Goal: Task Accomplishment & Management: Manage account settings

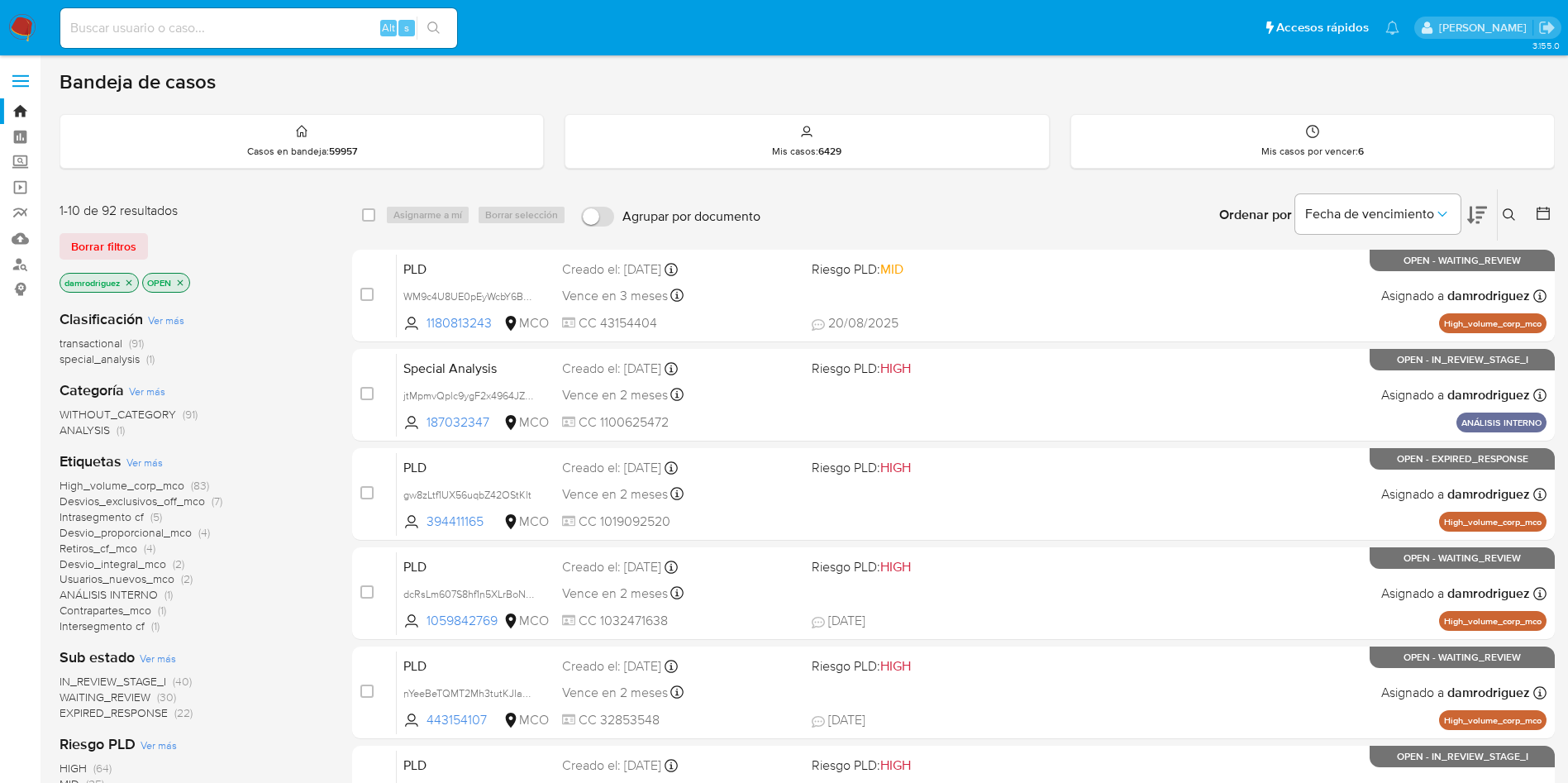
drag, startPoint x: 479, startPoint y: 84, endPoint x: 338, endPoint y: 2, distance: 163.1
click at [479, 84] on div "Bandeja de casos" at bounding box center [807, 81] width 1495 height 25
click at [280, 273] on div "damrodriguez OPEN" at bounding box center [192, 284] width 265 height 23
click at [326, 308] on div "1-10 de 92 resultados Borrar filtros damrodriguez OPEN Clasificación Ver más tr…" at bounding box center [807, 742] width 1495 height 1107
click at [290, 288] on div "damrodriguez OPEN" at bounding box center [192, 284] width 265 height 23
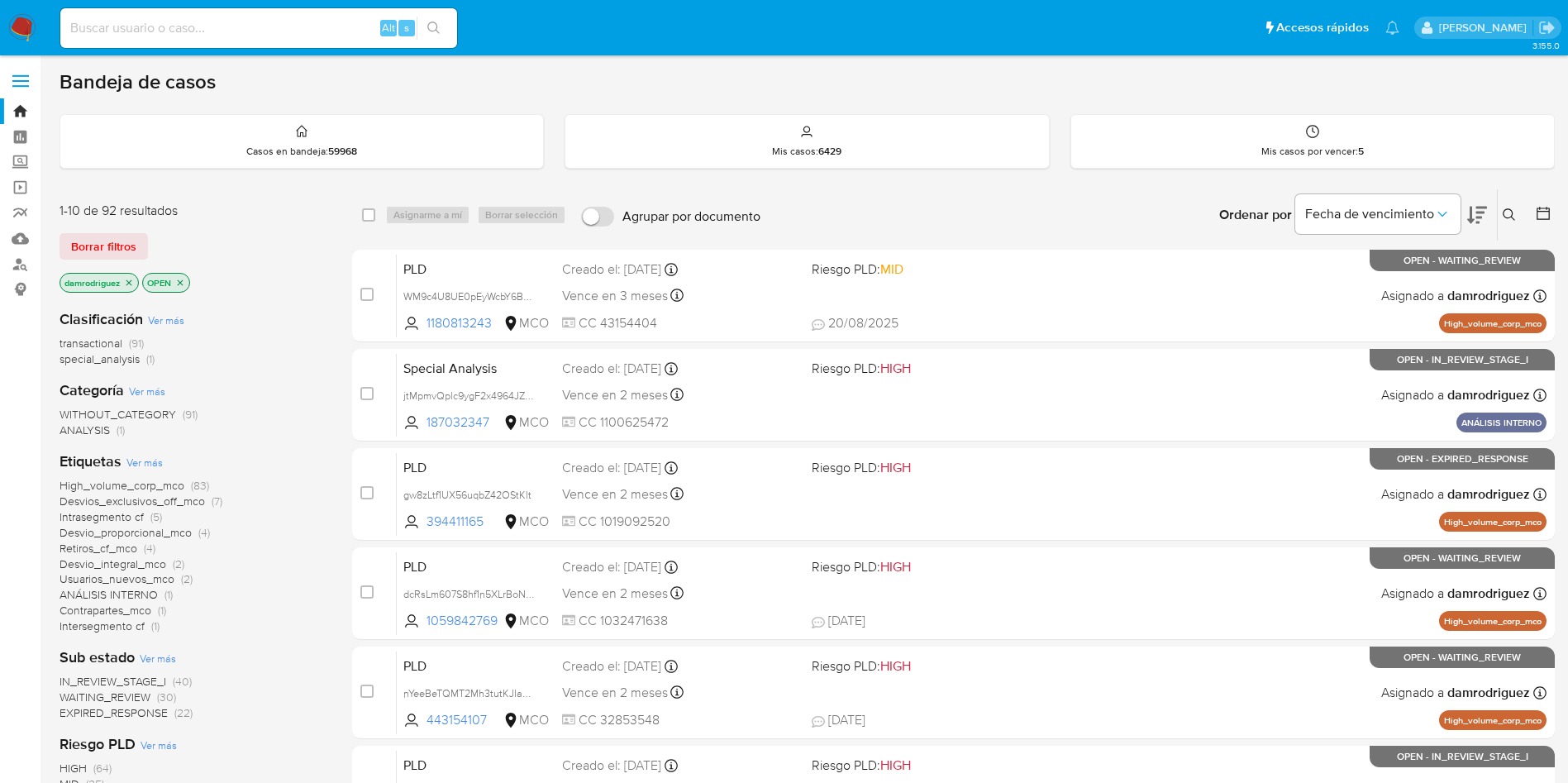
click at [317, 337] on div "transactional (91) special_analysis (1)" at bounding box center [192, 352] width 266 height 32
click at [1057, 201] on div at bounding box center [1540, 215] width 30 height 51
click at [1057, 214] on icon at bounding box center [1543, 214] width 17 height 17
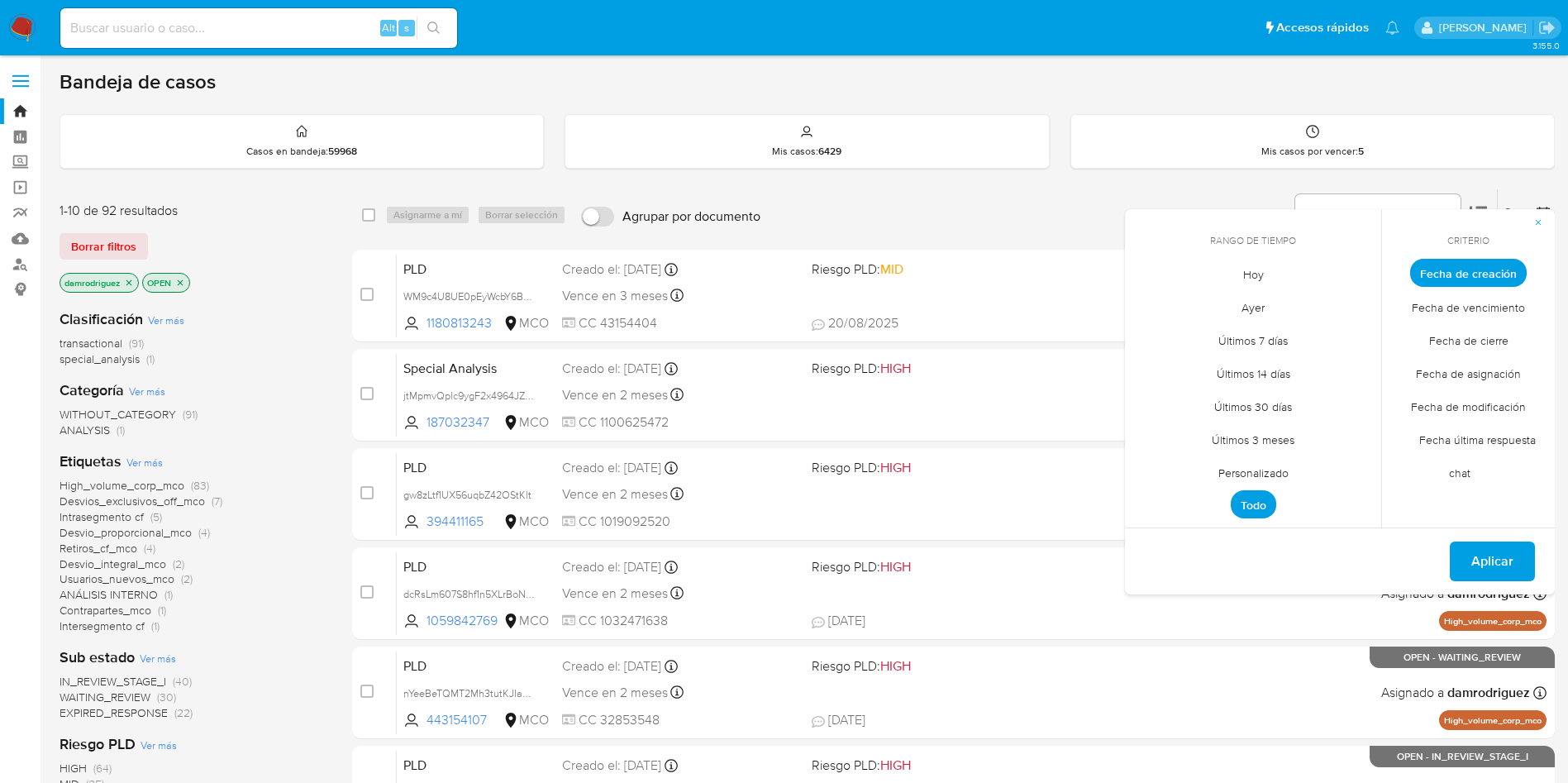
click at [1057, 466] on span "Personalizado" at bounding box center [1253, 472] width 105 height 34
click at [1057, 302] on icon "Mes anterior" at bounding box center [1149, 303] width 7 height 11
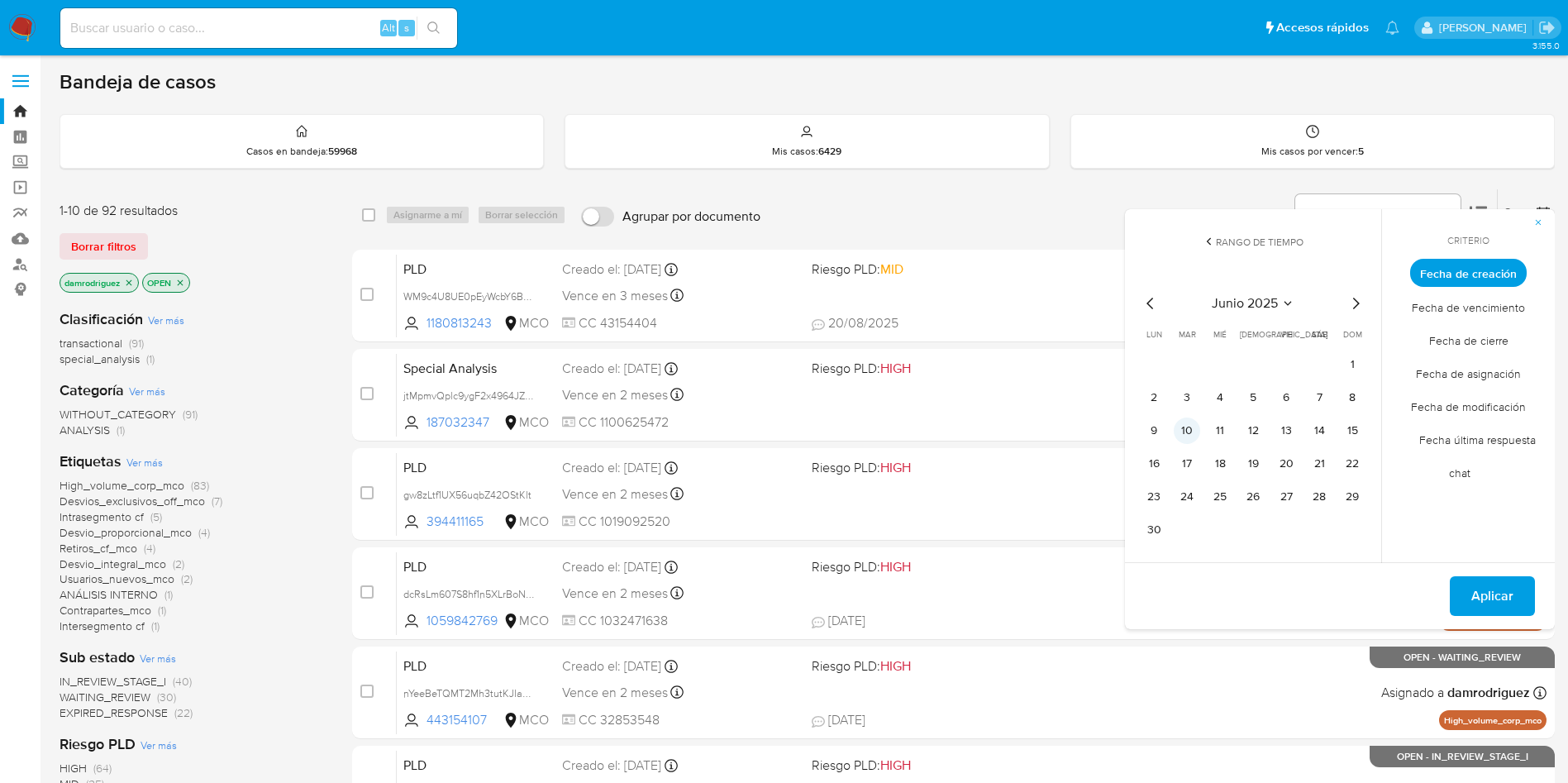
click at [1057, 428] on button "10" at bounding box center [1186, 430] width 26 height 26
click at [1057, 428] on button "14" at bounding box center [1319, 430] width 26 height 26
click at [1057, 521] on button "Aplicar" at bounding box center [1492, 596] width 85 height 40
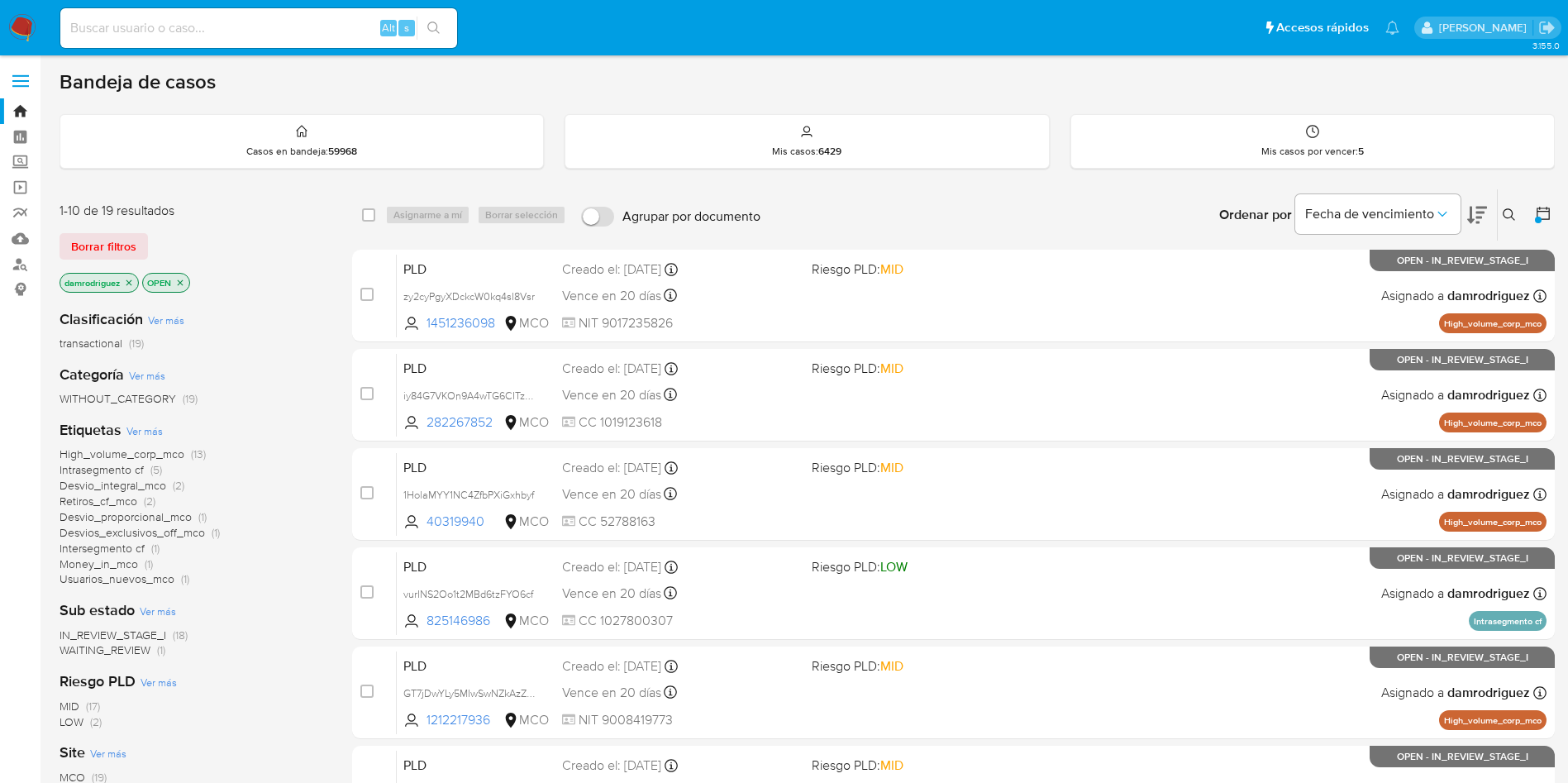
click at [259, 292] on div "damrodriguez OPEN" at bounding box center [192, 284] width 265 height 23
click at [127, 521] on span "WAITING_REVIEW" at bounding box center [104, 650] width 90 height 17
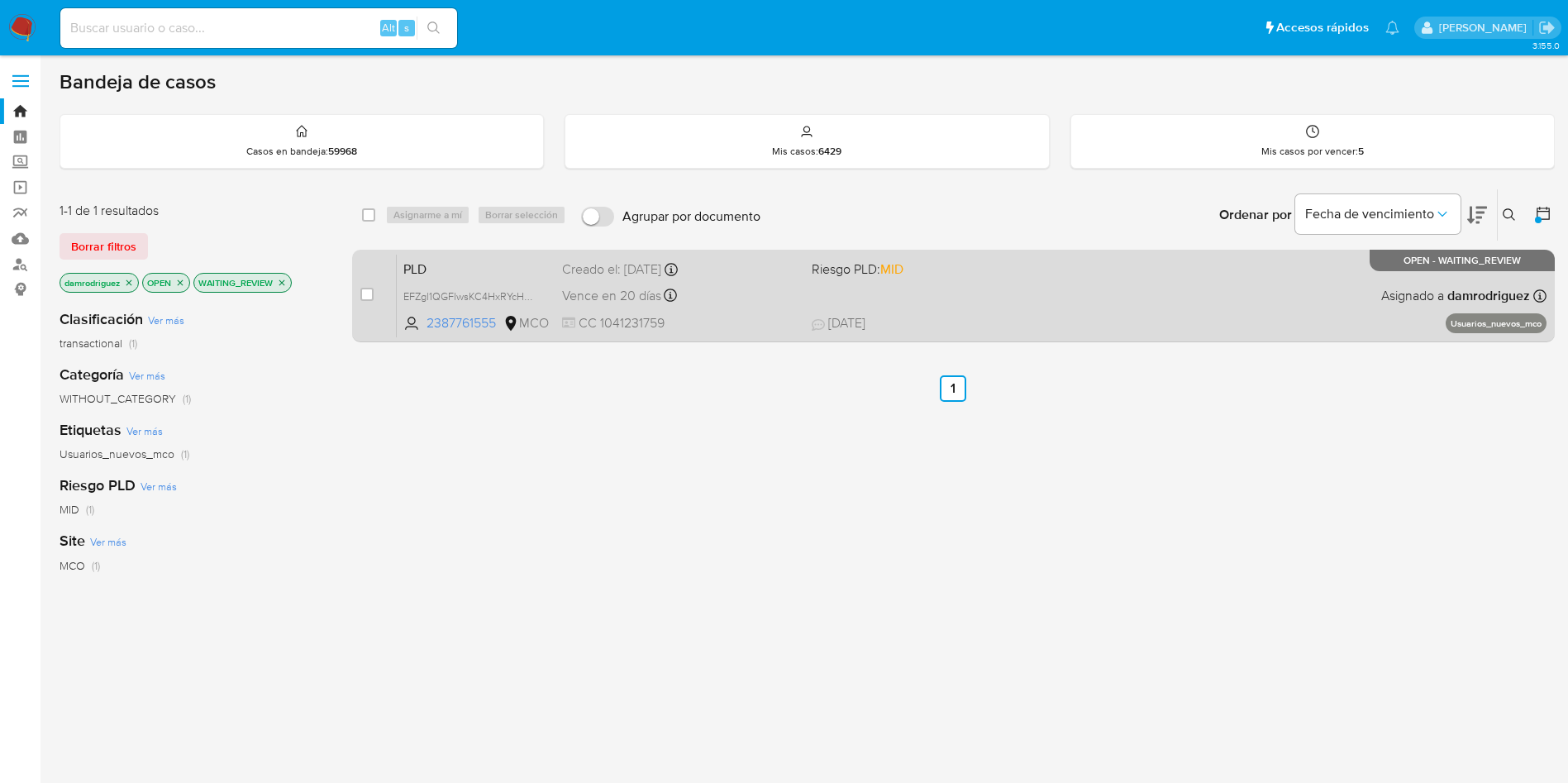
click at [424, 260] on span "PLD" at bounding box center [476, 268] width 146 height 21
click at [366, 296] on input "checkbox" at bounding box center [367, 294] width 13 height 13
checkbox input "true"
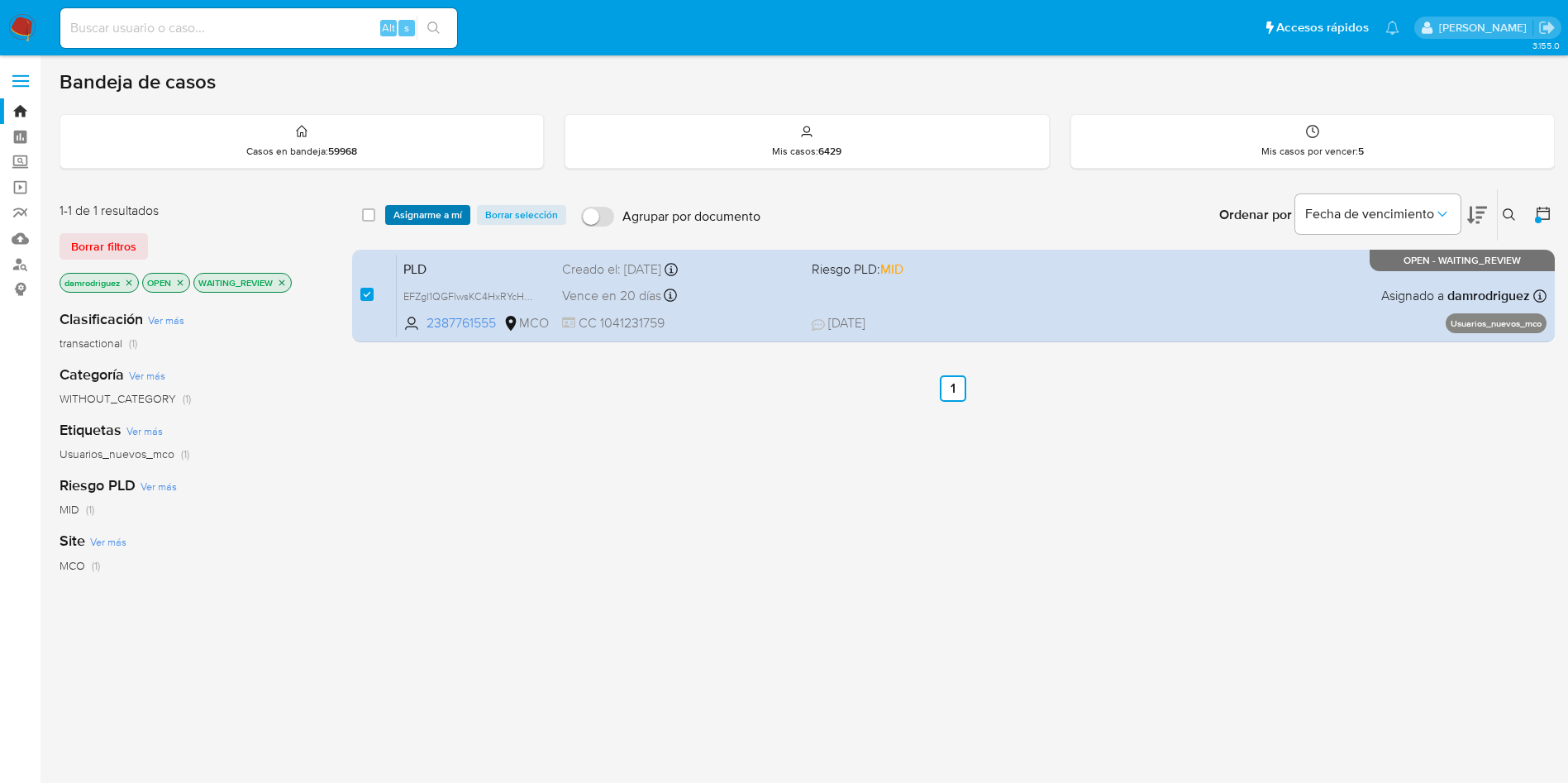
click at [417, 218] on span "Asignarme a mí" at bounding box center [428, 216] width 69 height 17
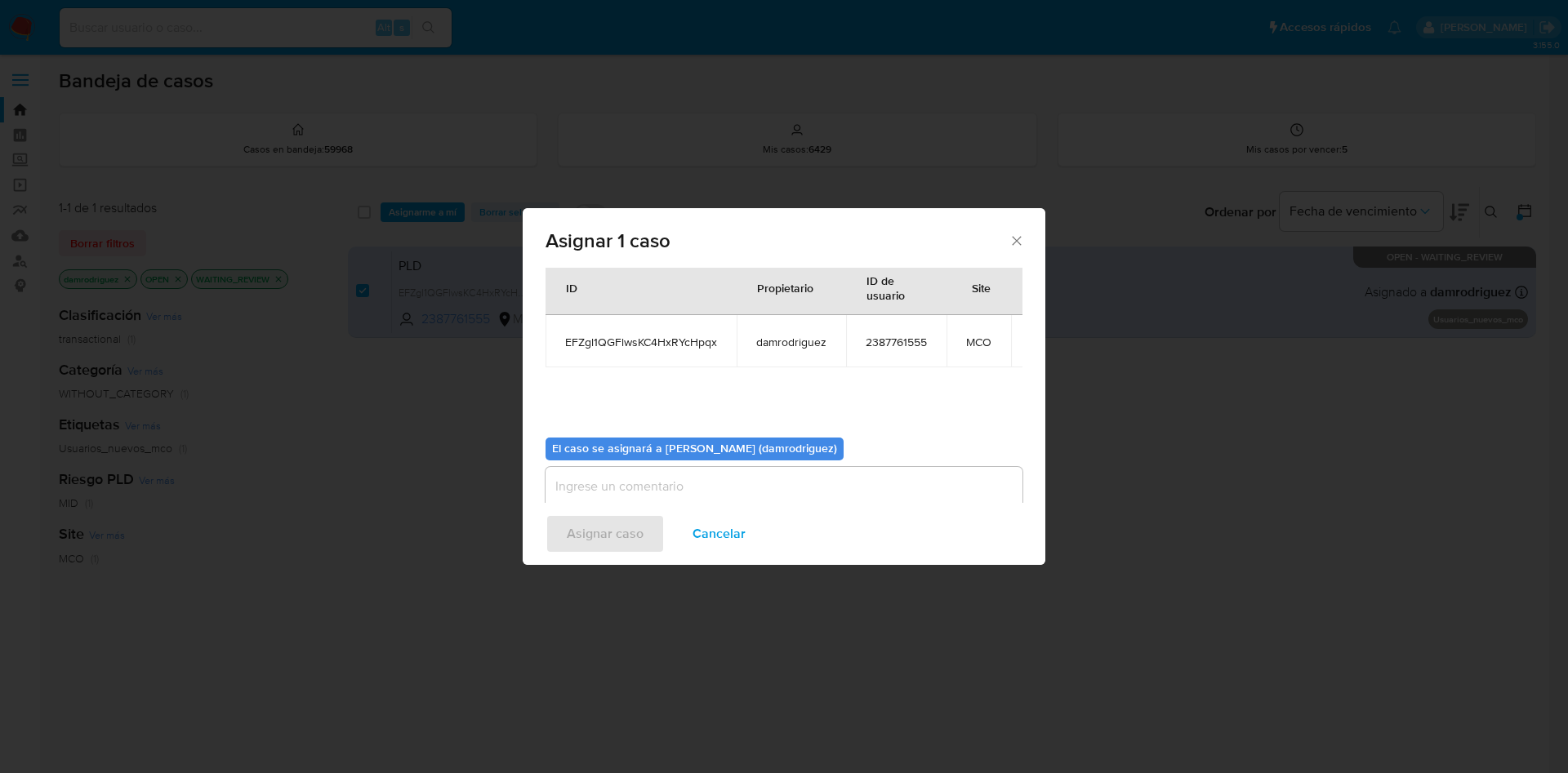
scroll to position [104, 0]
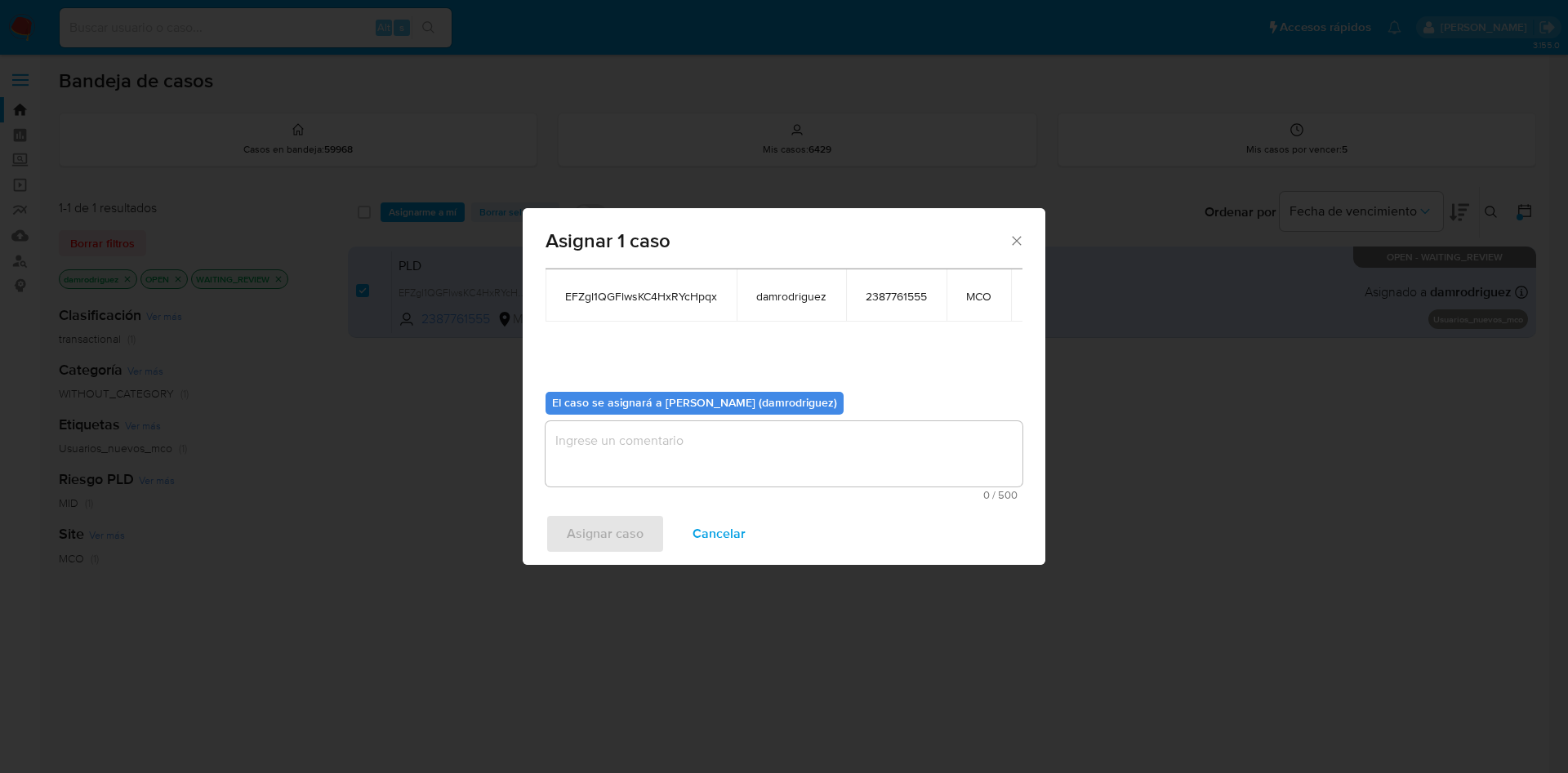
click at [613, 431] on textarea "assign-modal" at bounding box center [784, 453] width 477 height 65
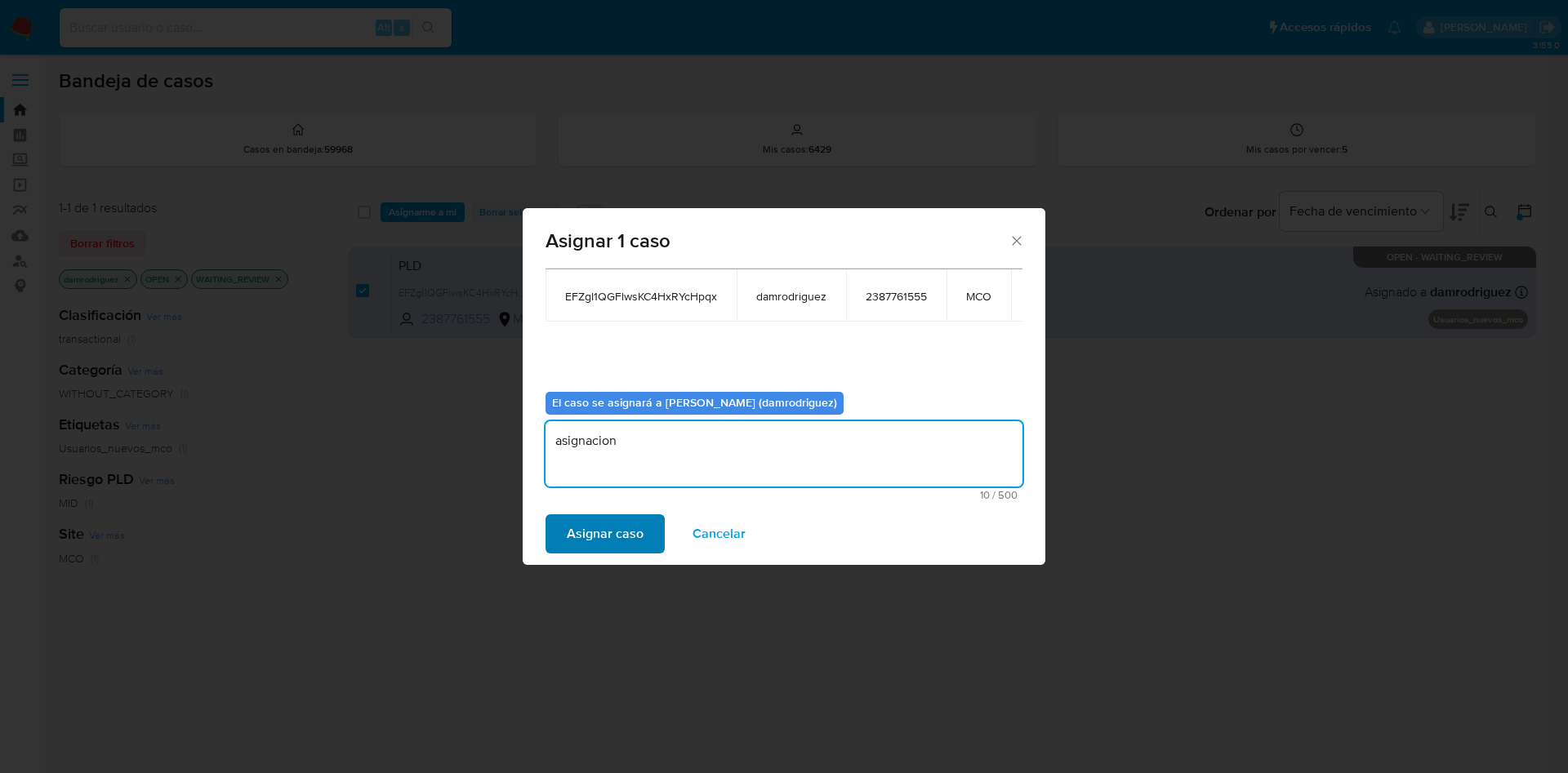
type textarea "asignacion"
click at [597, 514] on span "Asignar caso" at bounding box center [605, 533] width 77 height 36
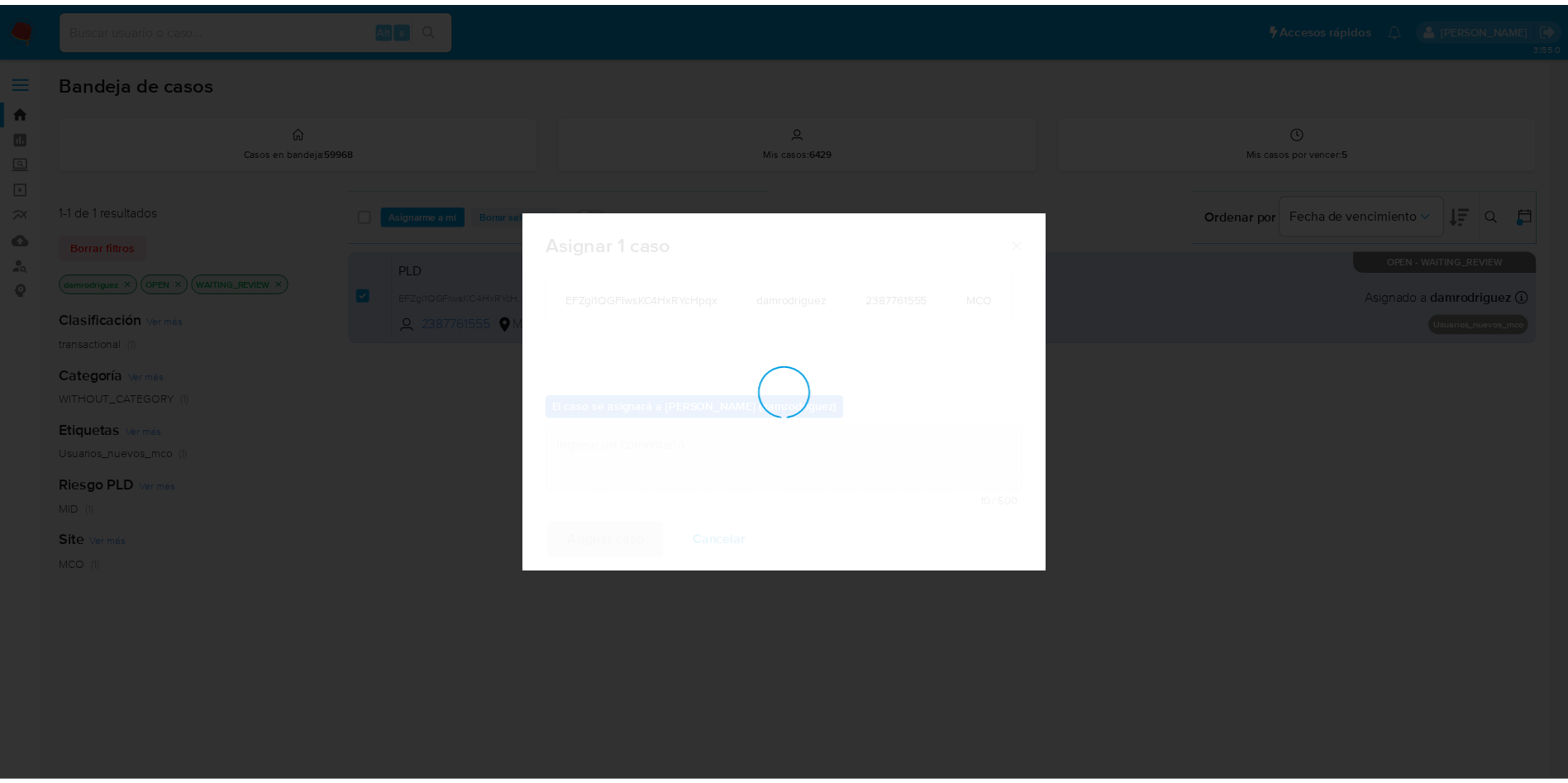
scroll to position [100, 0]
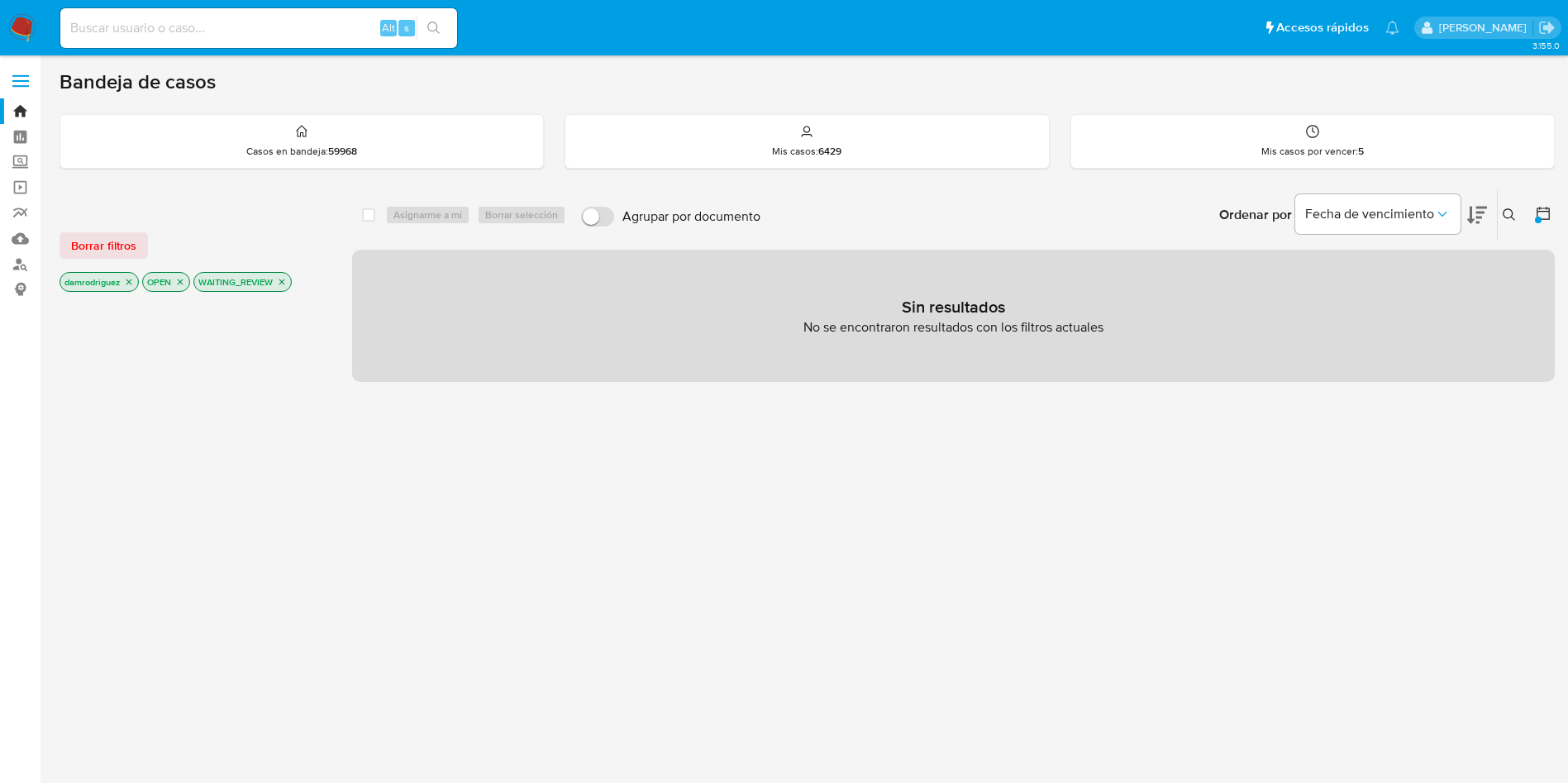
click at [282, 279] on icon "close-filter" at bounding box center [282, 282] width 10 height 10
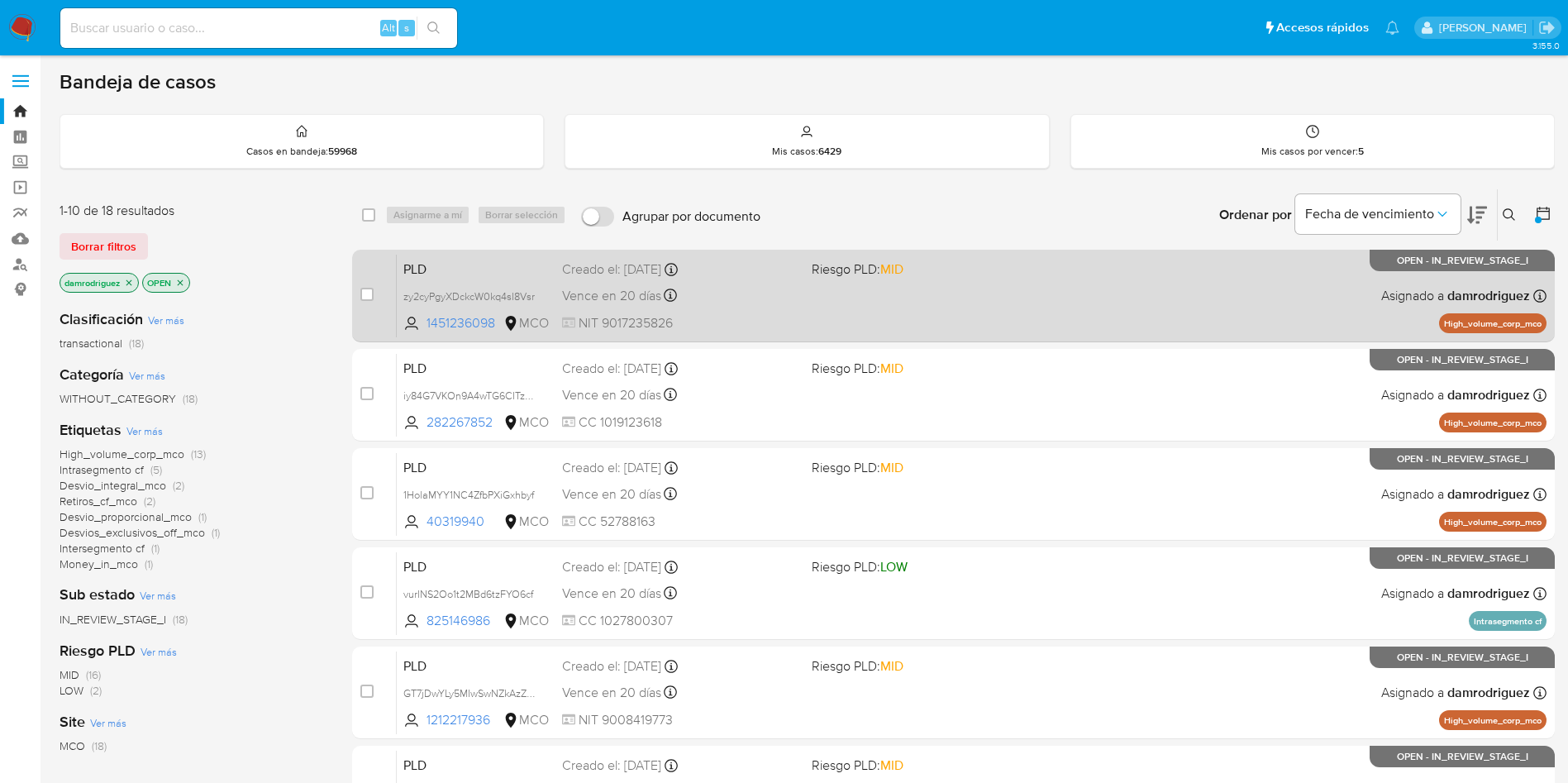
click at [453, 267] on span "PLD" at bounding box center [476, 268] width 146 height 21
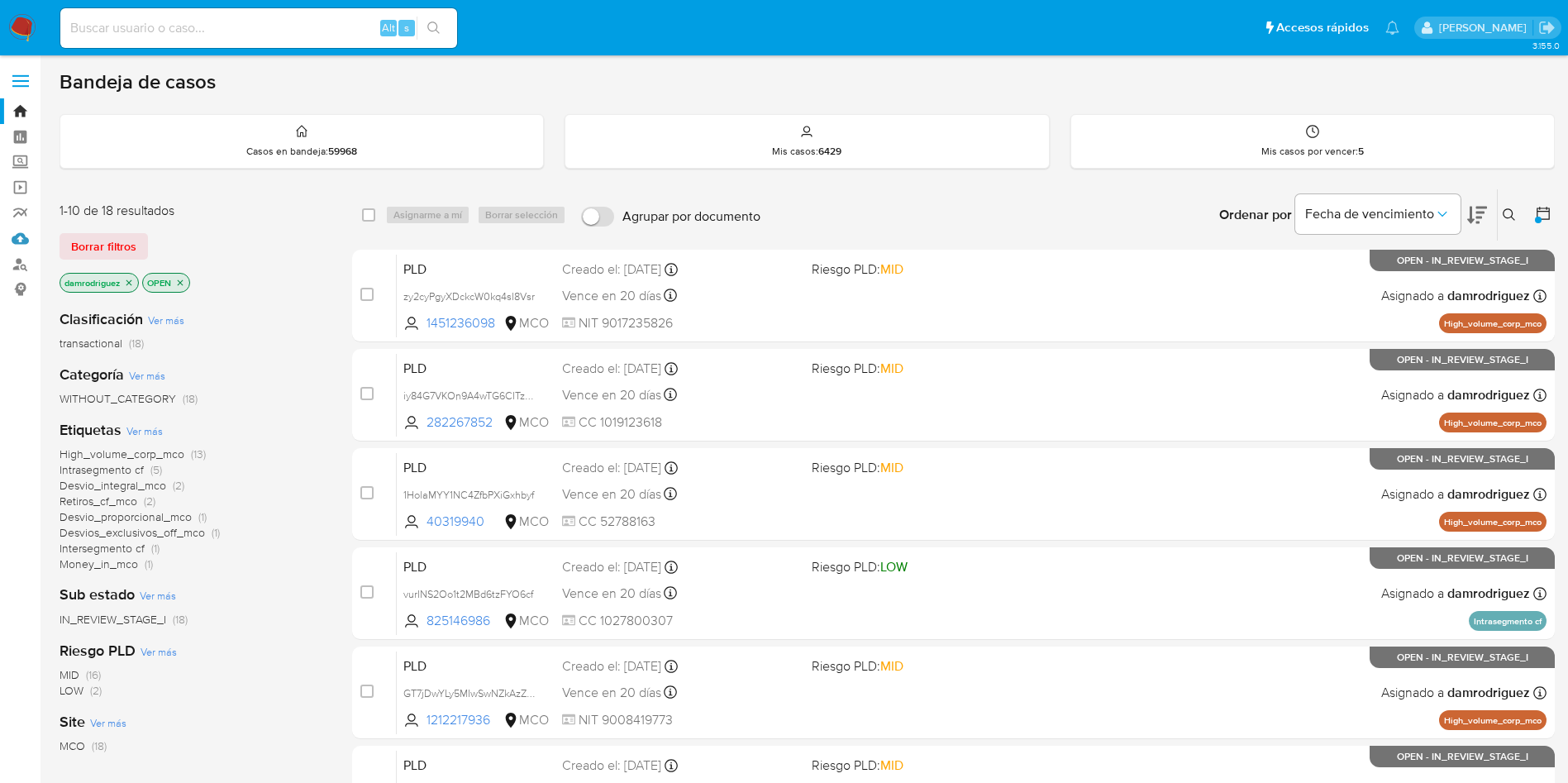
drag, startPoint x: 14, startPoint y: 238, endPoint x: 82, endPoint y: 217, distance: 71.2
click at [27, 25] on img at bounding box center [22, 28] width 28 height 28
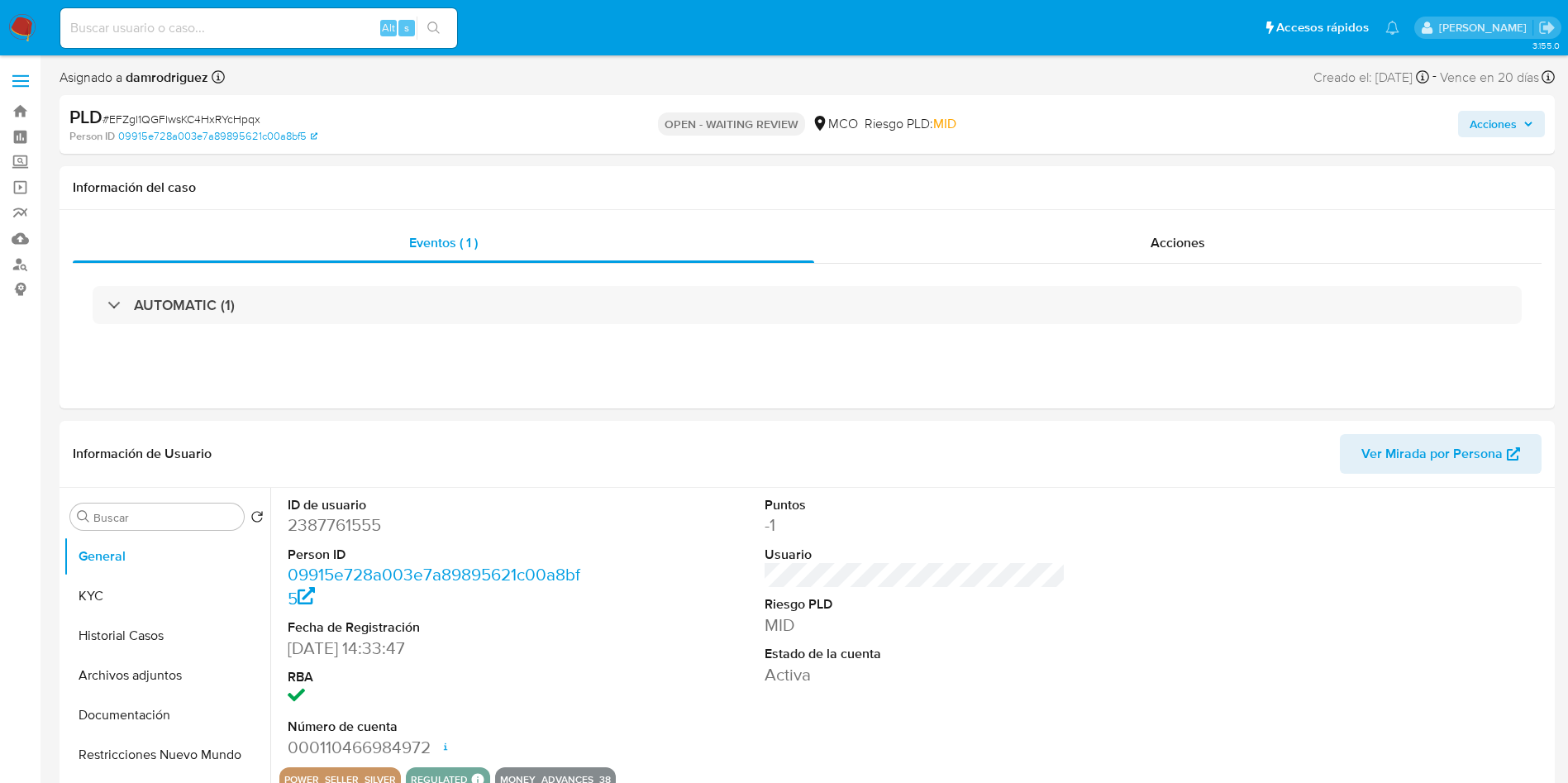
select select "10"
click at [696, 683] on div "ID de usuario 2387761555 Person ID 09915e728a003e7a89895621c00a8bf5 Fecha de Re…" at bounding box center [914, 627] width 1271 height 279
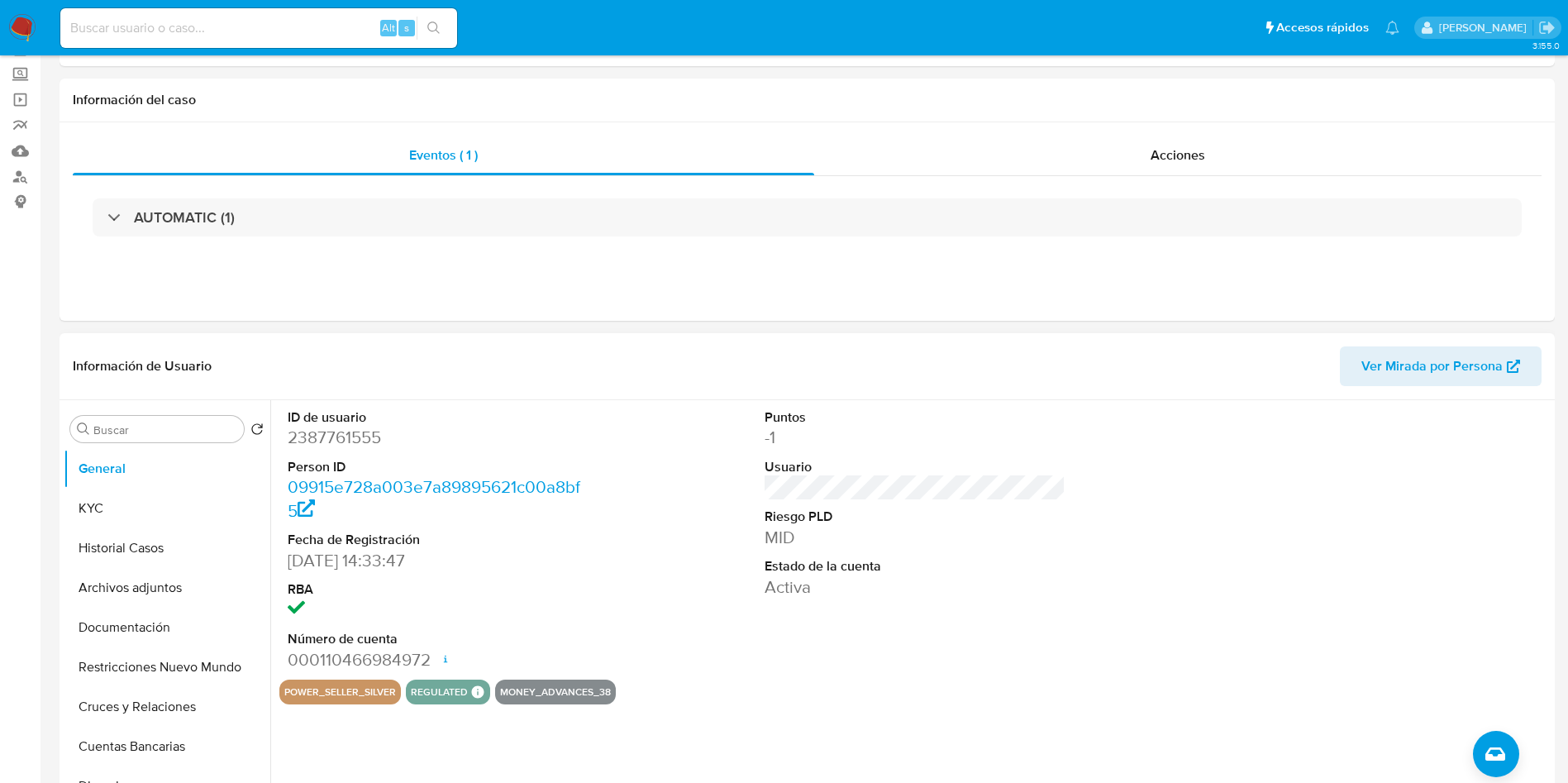
scroll to position [124, 0]
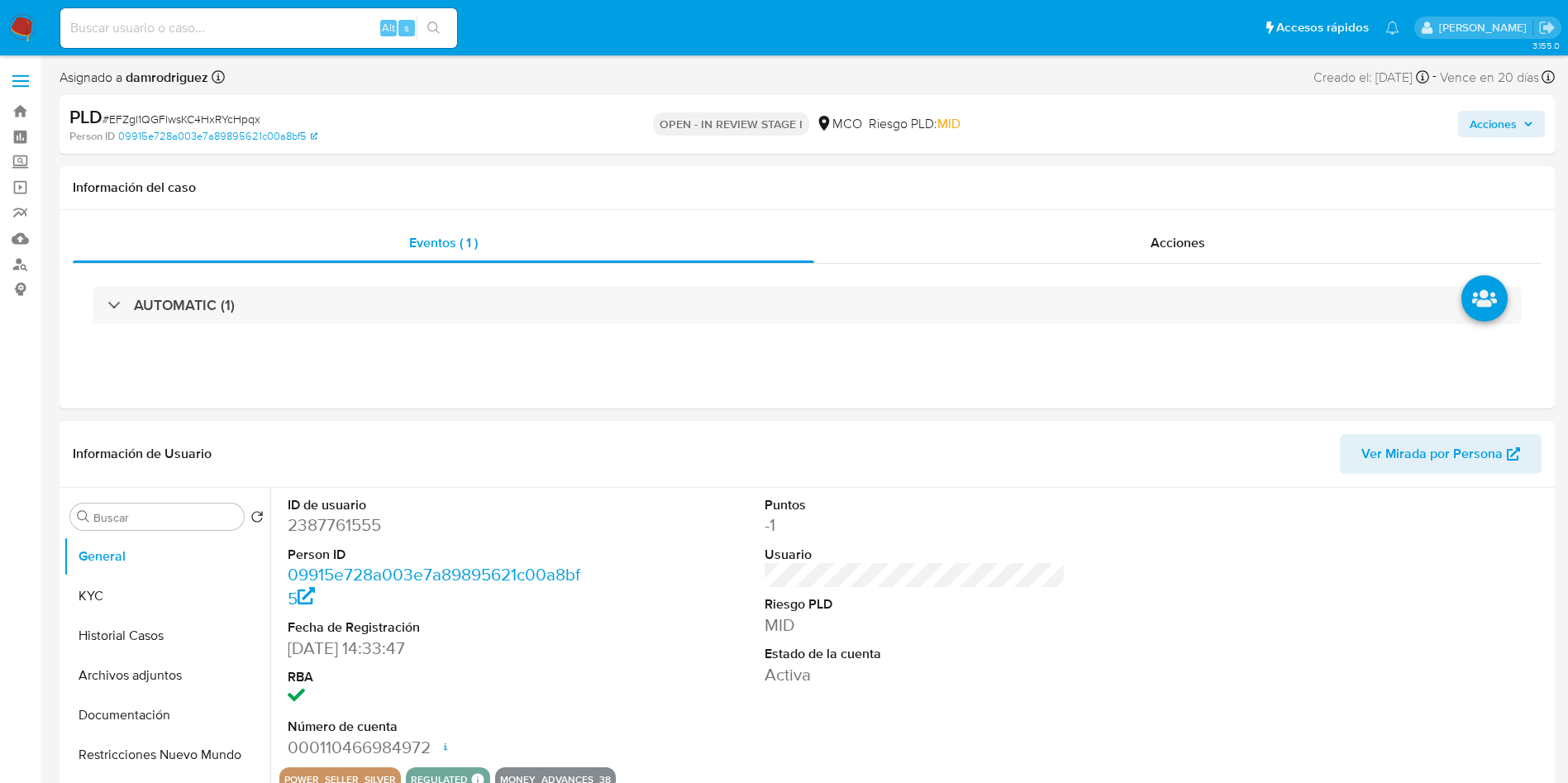
select select "10"
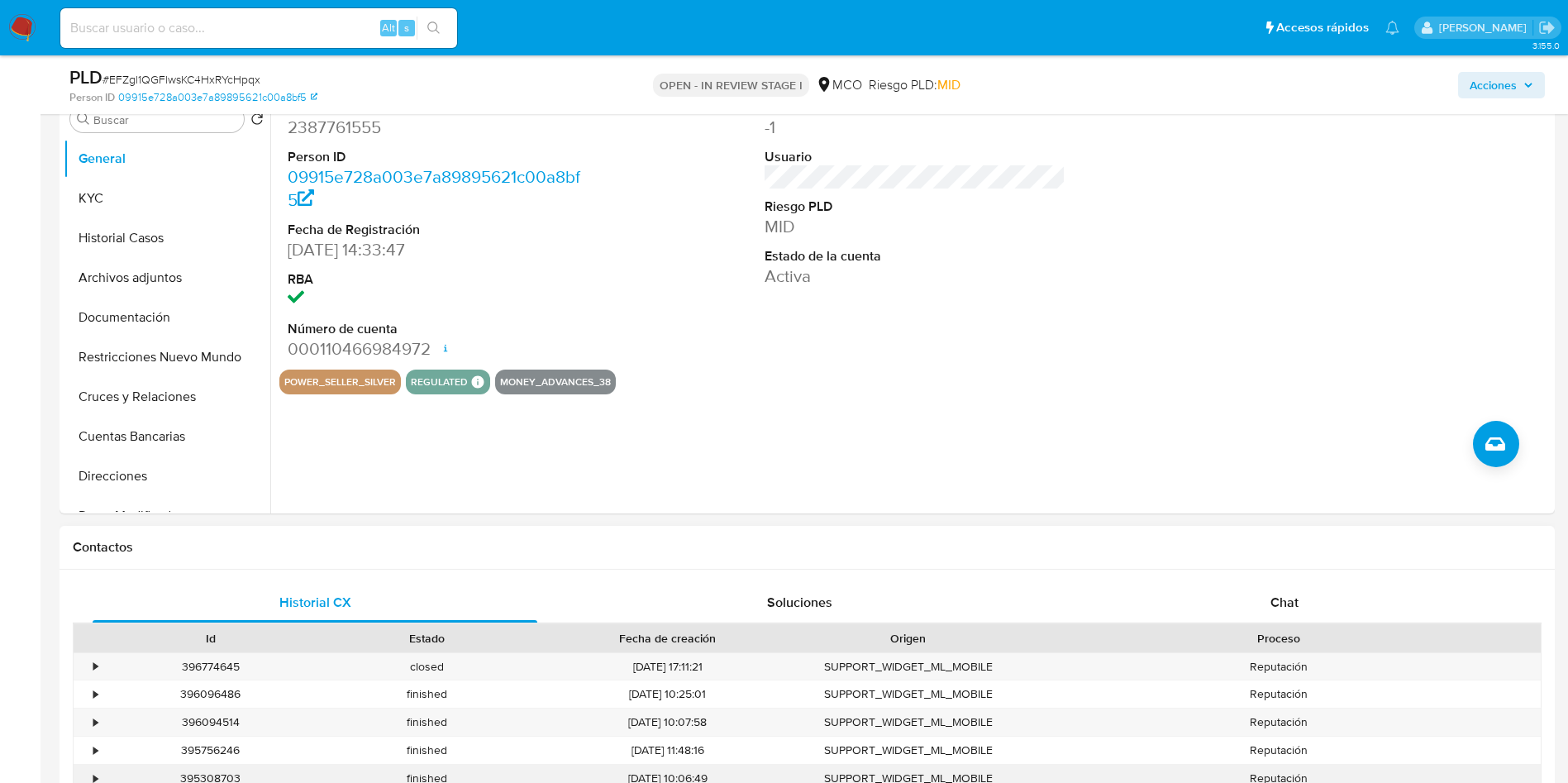
scroll to position [621, 0]
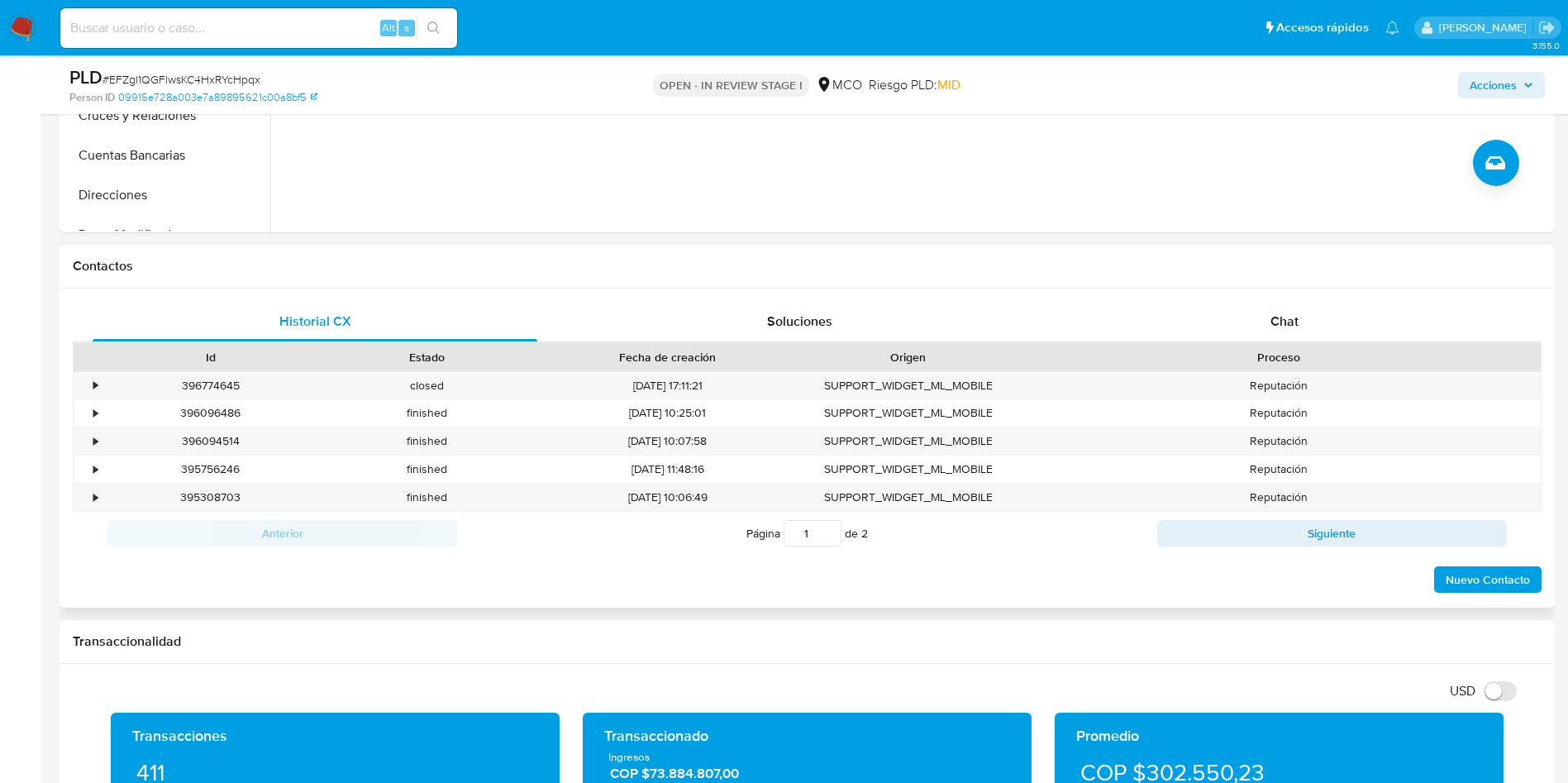
click at [1269, 349] on div "Proceso" at bounding box center [1278, 357] width 501 height 17
click at [1268, 333] on div "Chat" at bounding box center [1284, 321] width 445 height 40
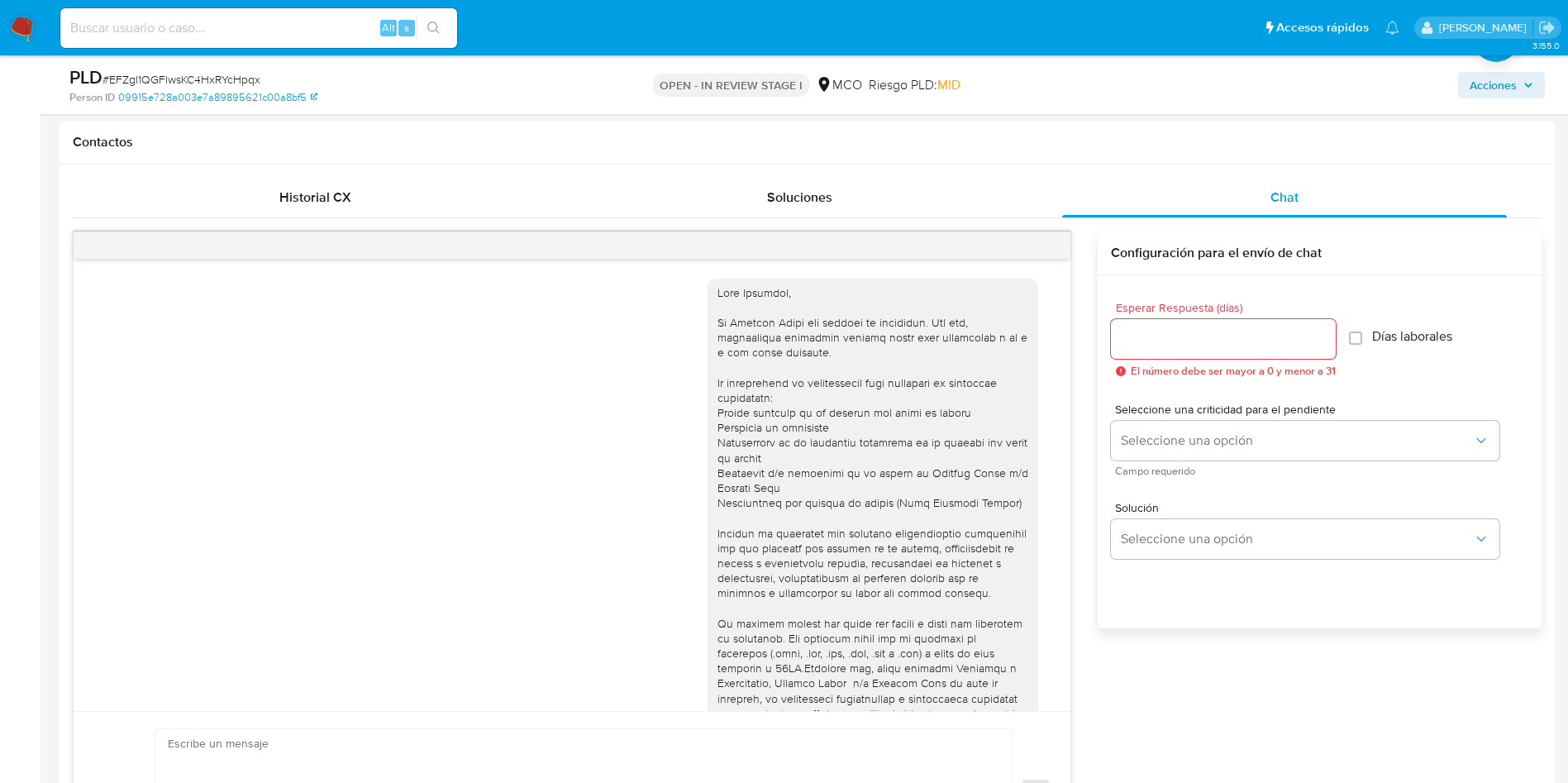
scroll to position [279, 0]
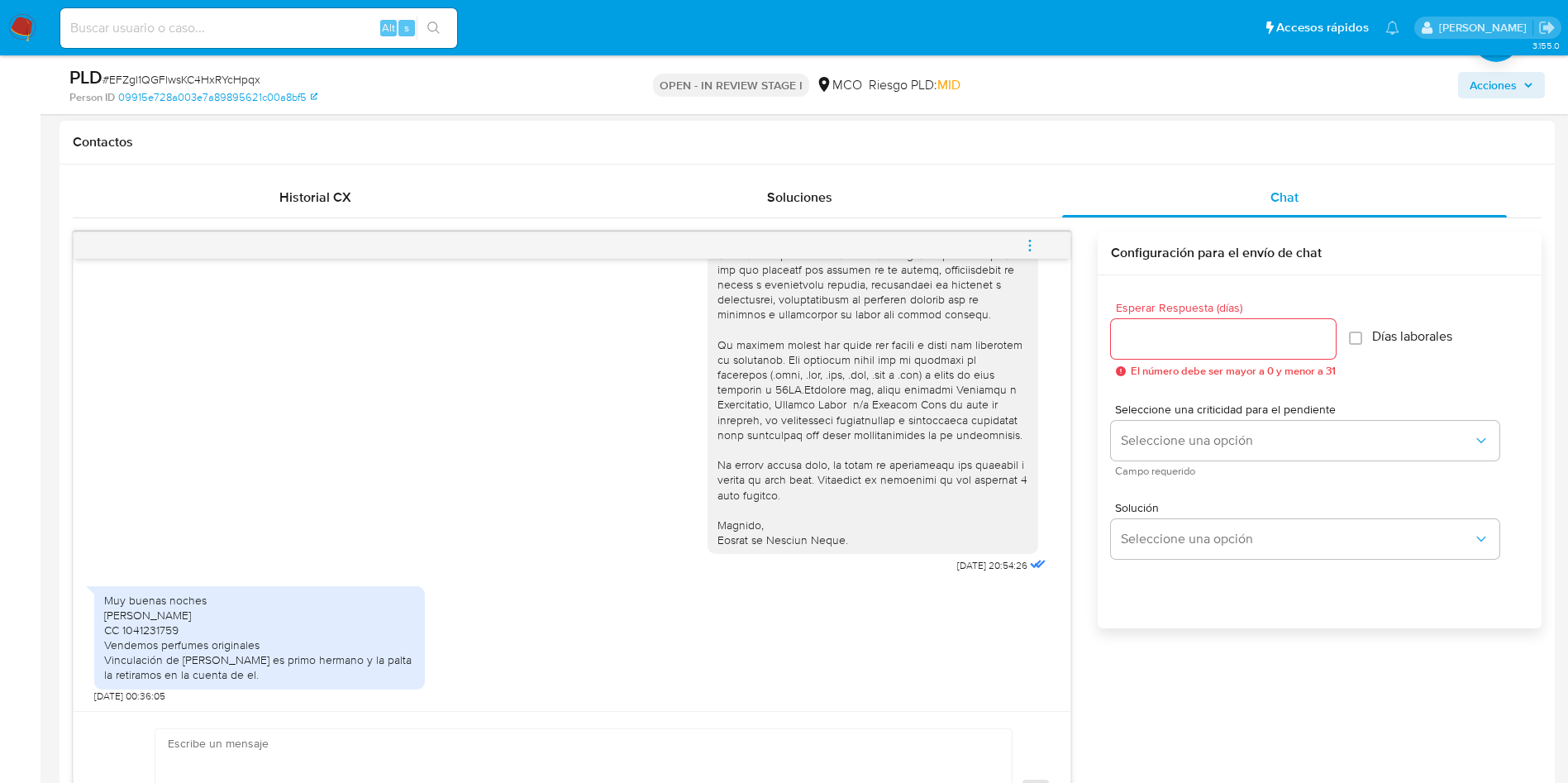
click at [1193, 321] on div at bounding box center [1223, 339] width 225 height 40
click at [1199, 341] on input "Esperar Respuesta (días)" at bounding box center [1223, 339] width 225 height 21
type input "3"
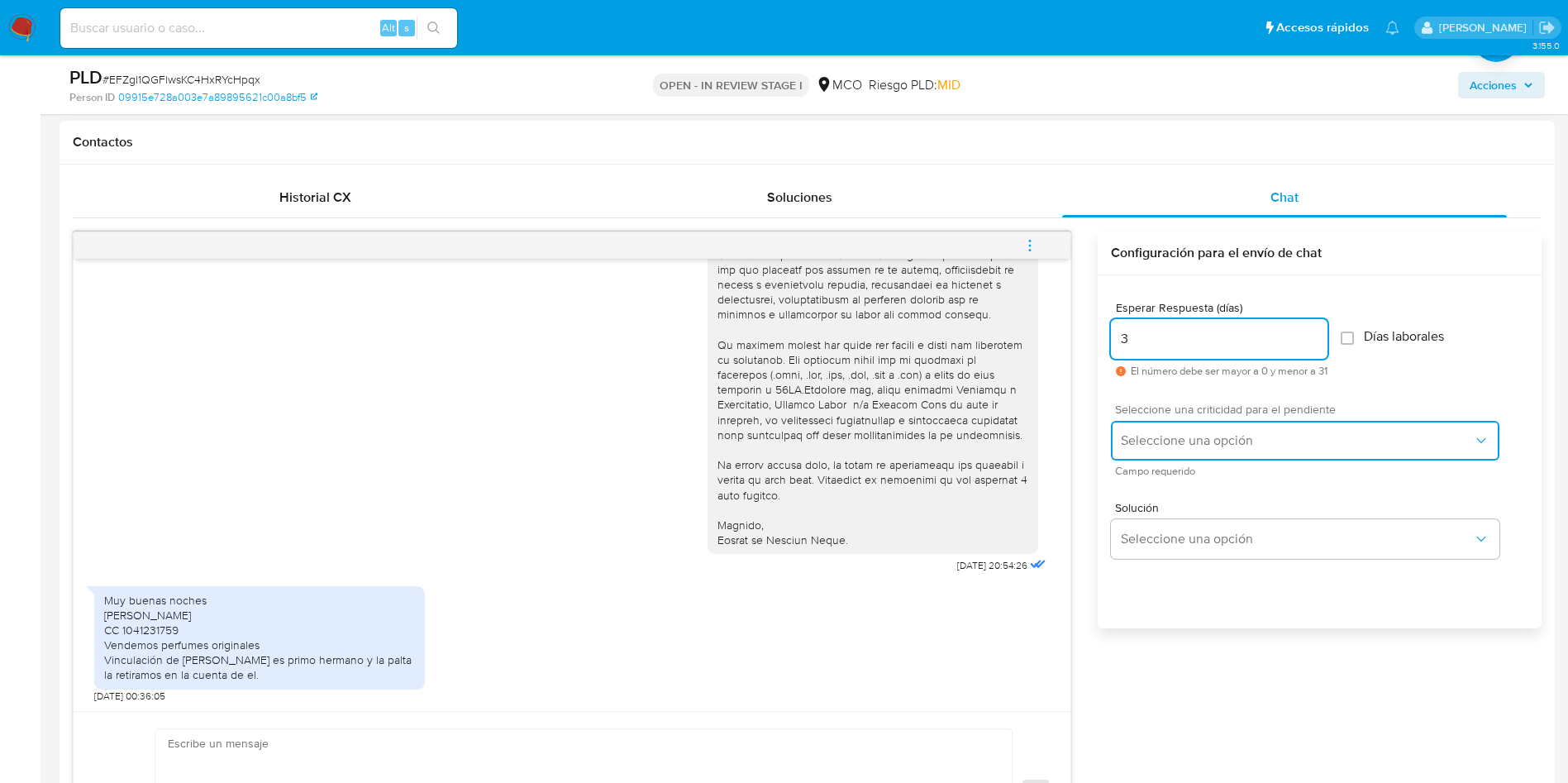
click at [1186, 433] on span "Seleccione una opción" at bounding box center [1296, 440] width 352 height 17
click at [1199, 451] on button "Seleccione una opción" at bounding box center [1305, 440] width 388 height 40
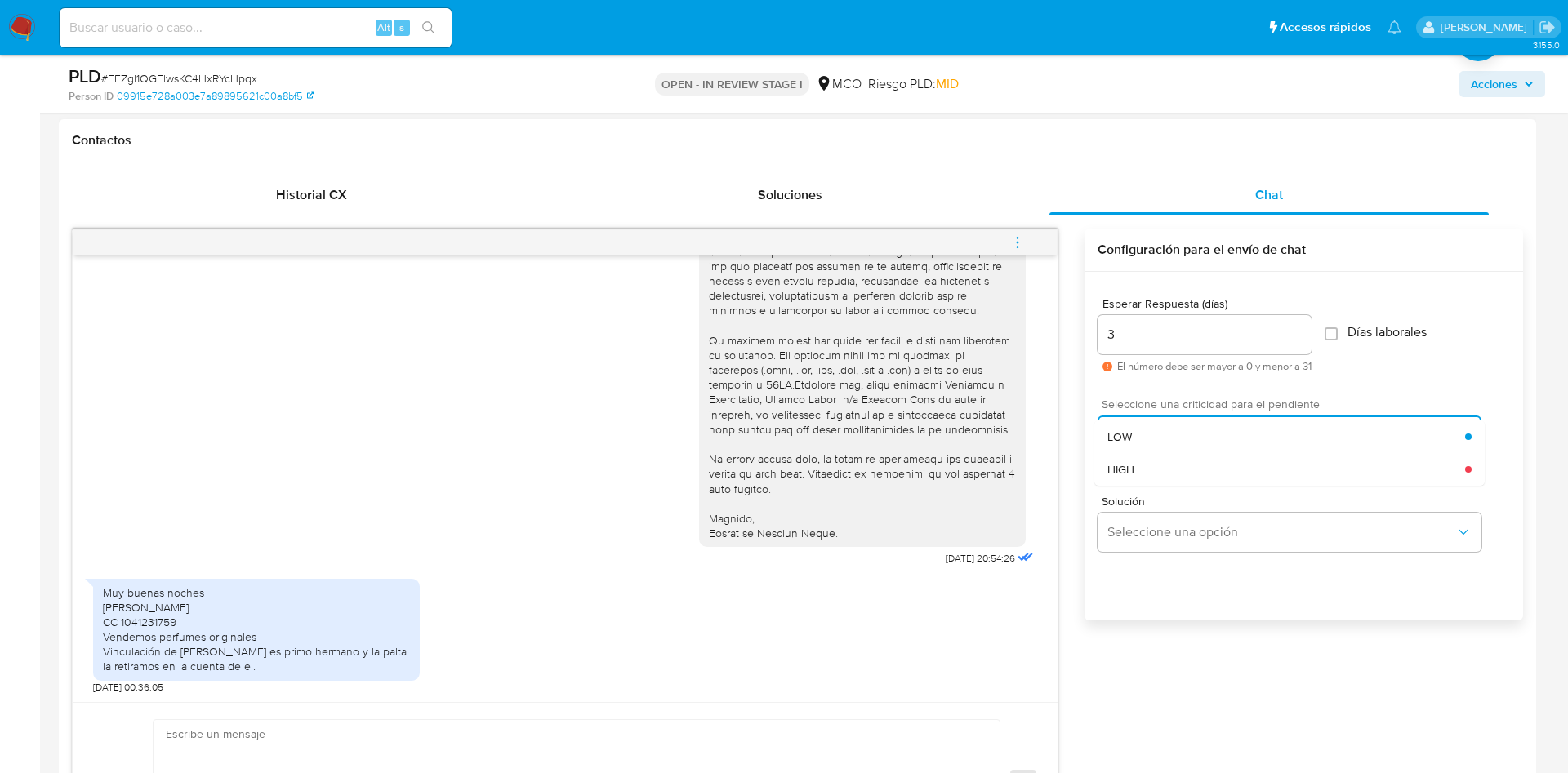
click at [1158, 451] on div "LOW" at bounding box center [1286, 436] width 358 height 32
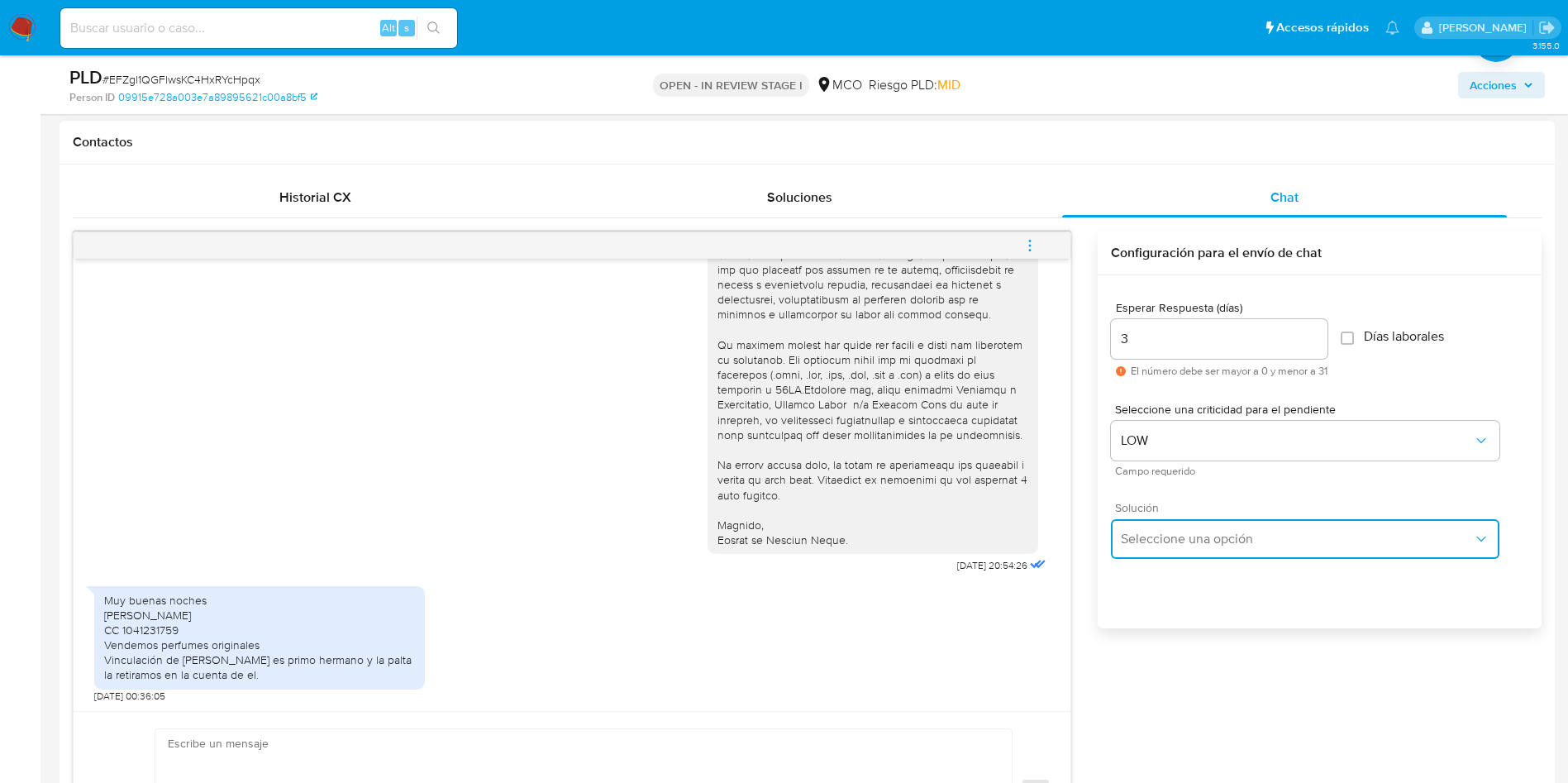
click at [1179, 519] on button "Seleccione una opción" at bounding box center [1305, 538] width 388 height 40
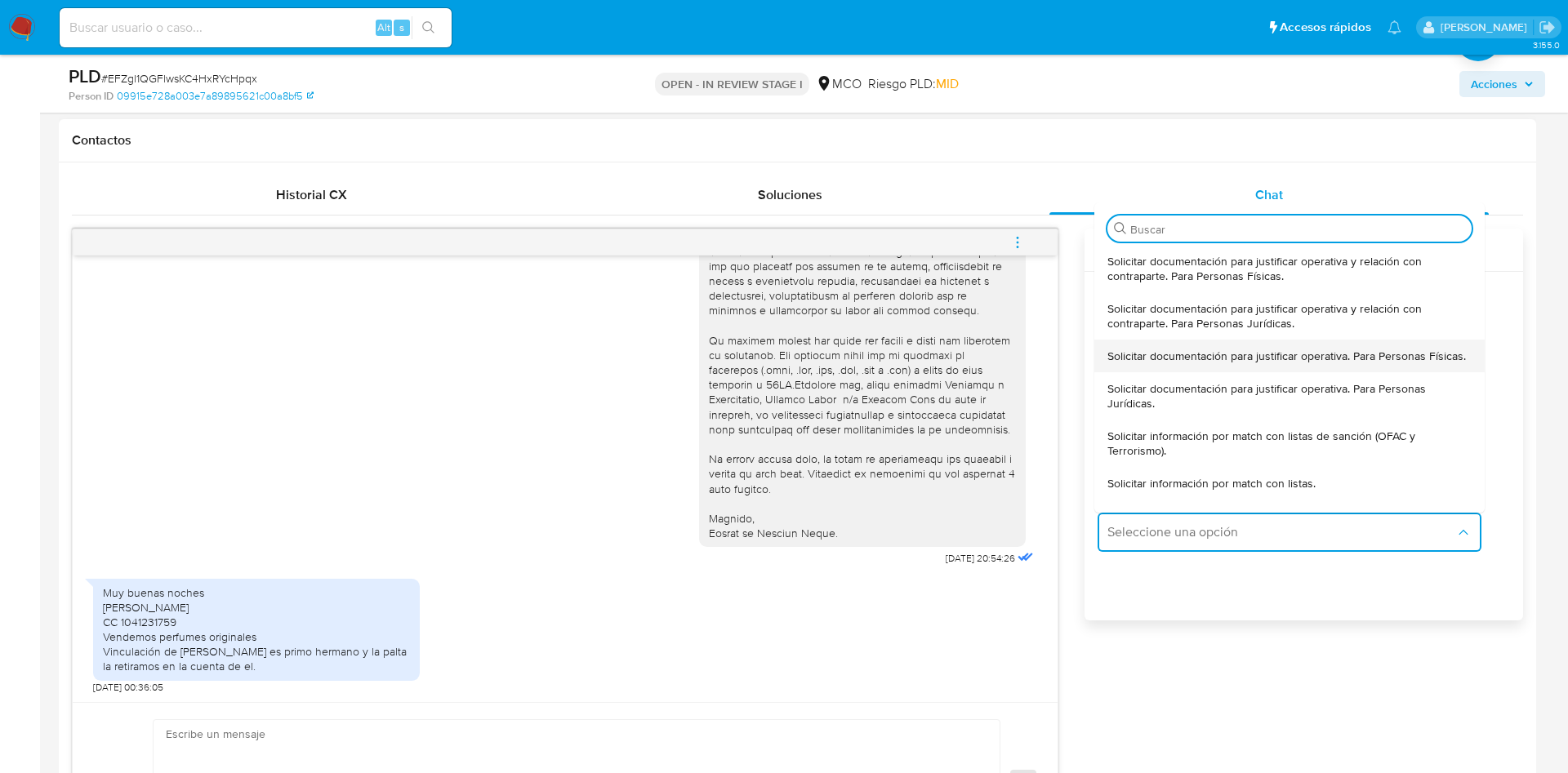
click at [1214, 363] on span "Solicitar documentación para justificar operativa. Para Personas Físicas." at bounding box center [1286, 356] width 359 height 15
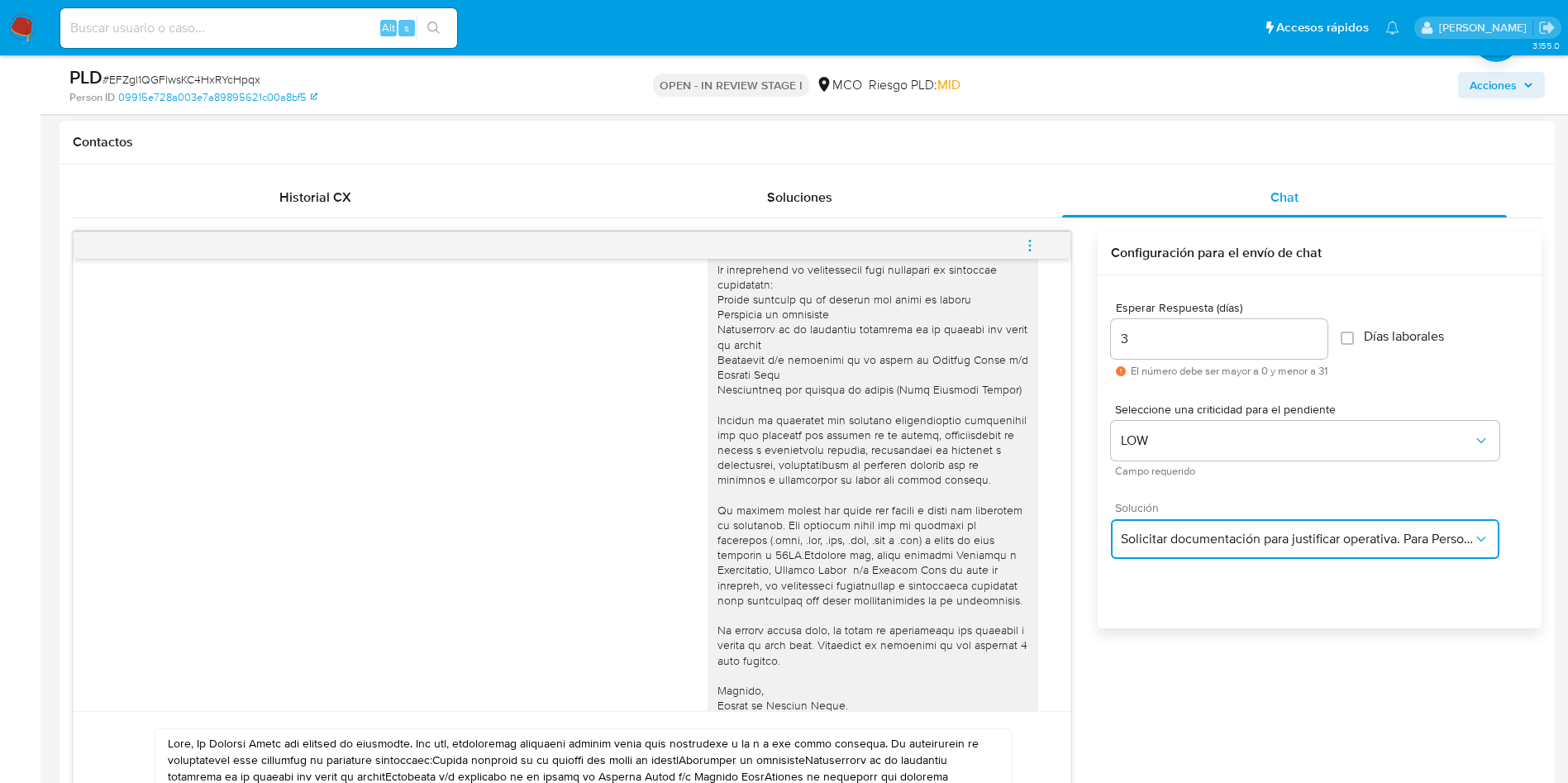
scroll to position [0, 0]
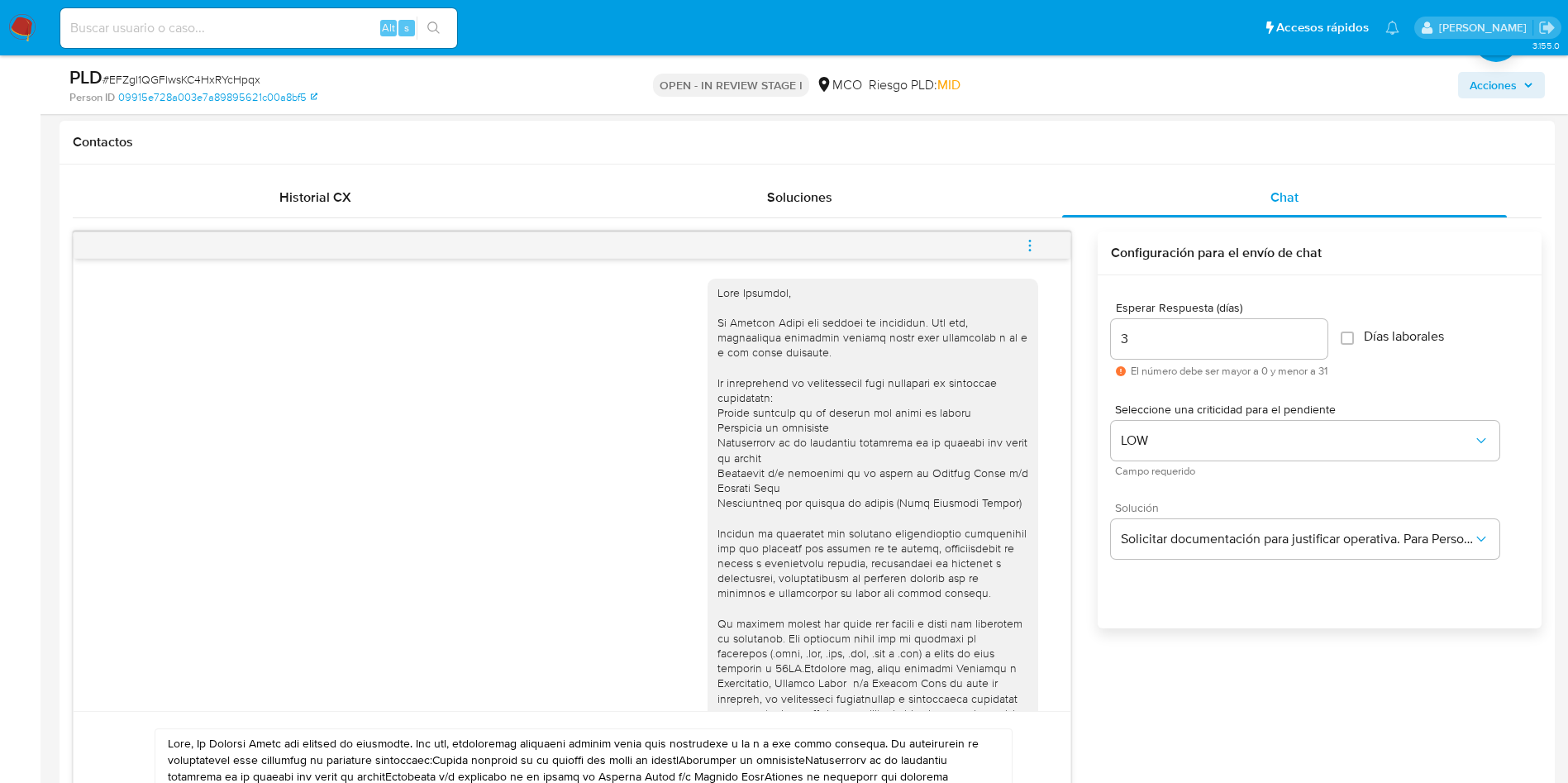
click at [742, 299] on div at bounding box center [872, 556] width 311 height 541
copy div "Johnatan"
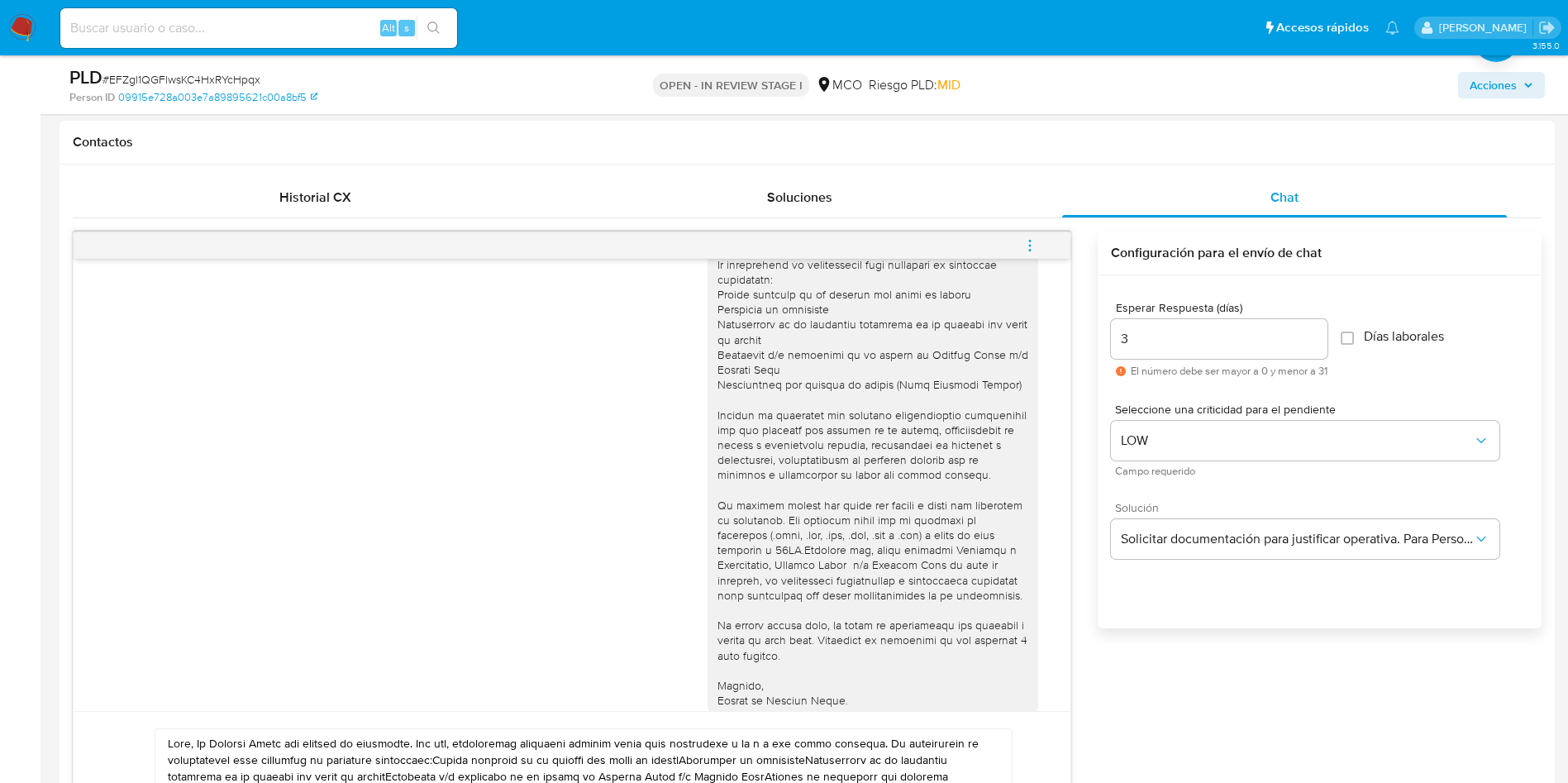
scroll to position [279, 0]
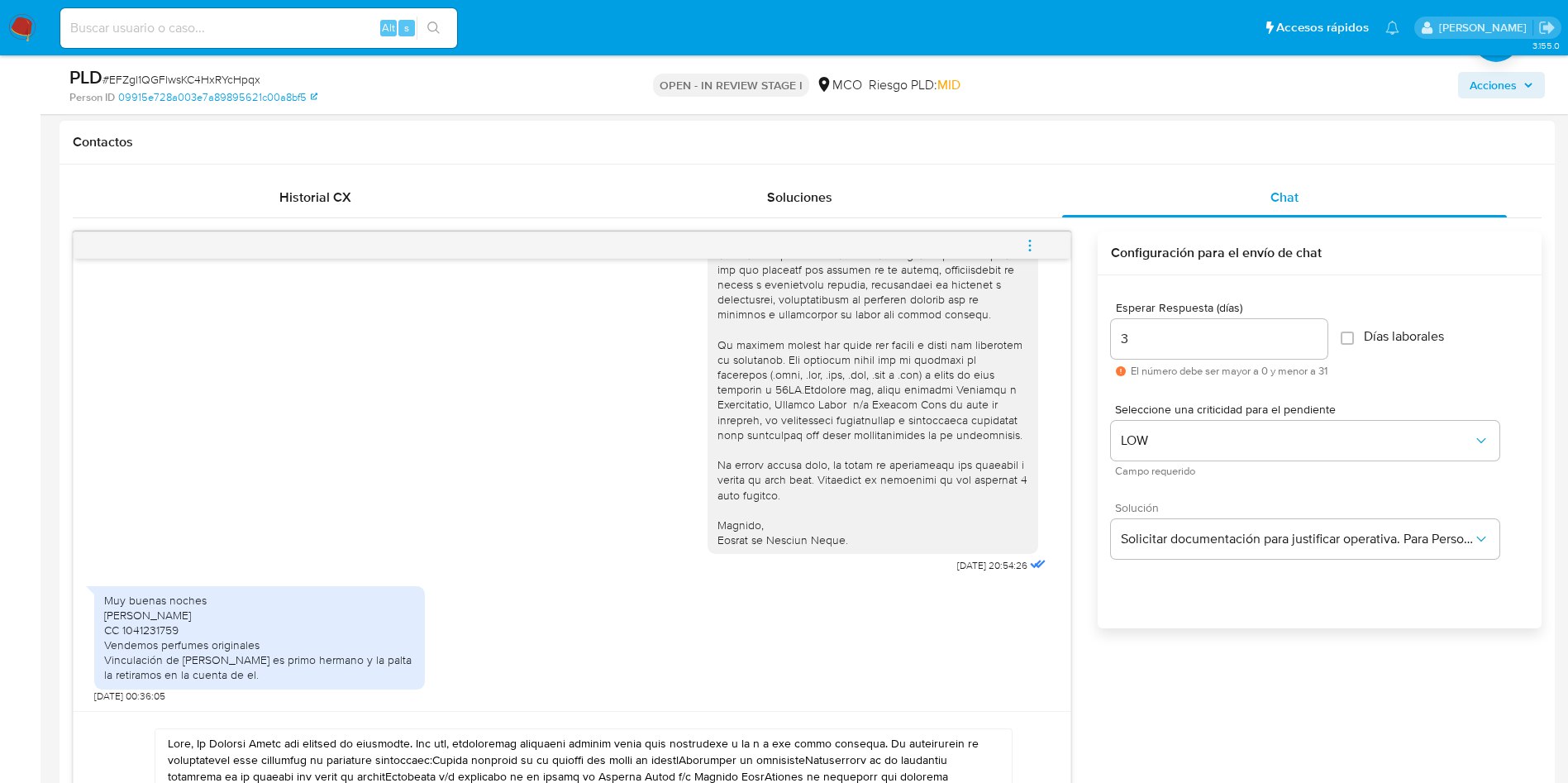
paste textarea "Johnatan"
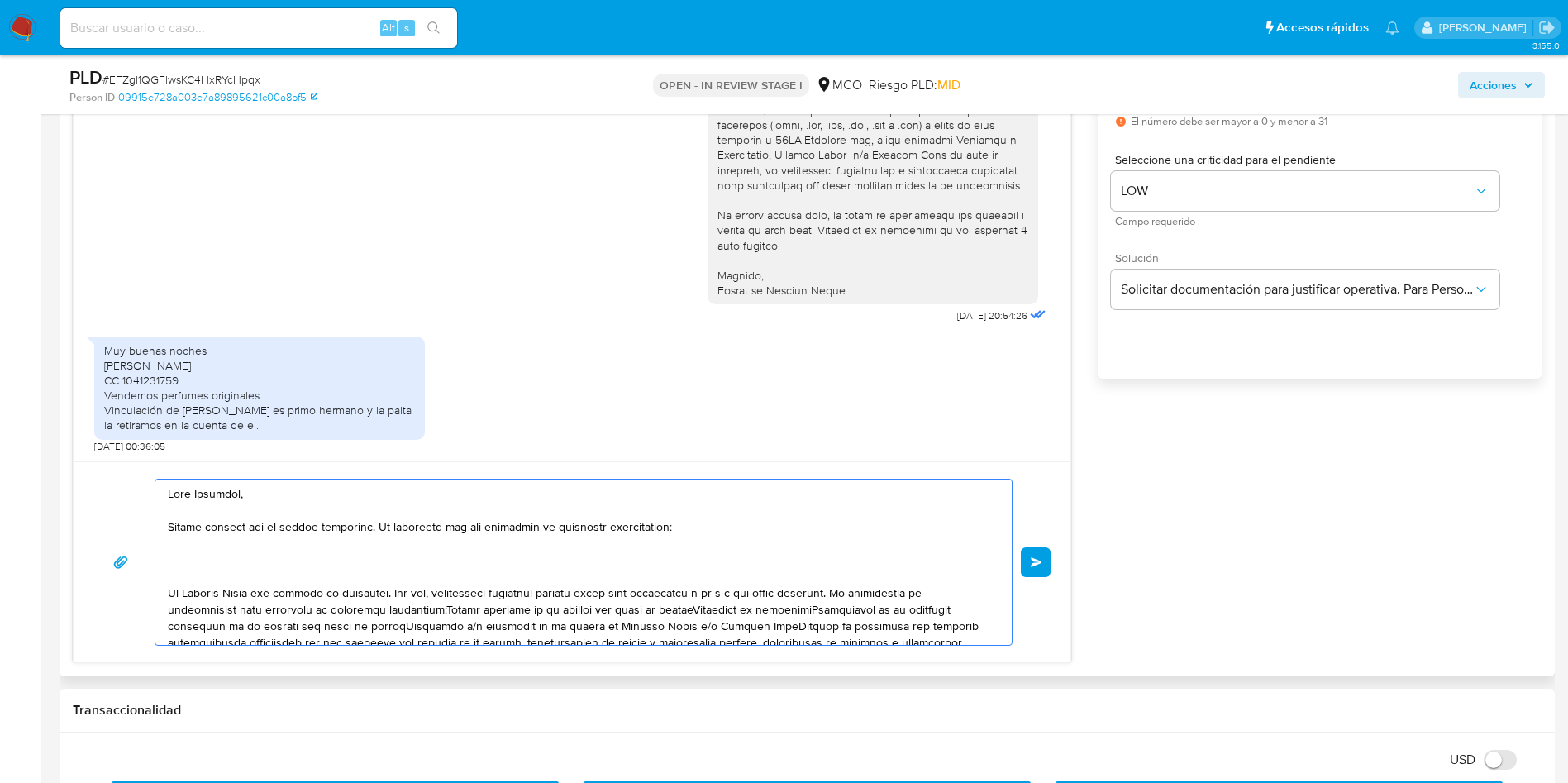
click at [226, 540] on textarea at bounding box center [579, 562] width 824 height 165
click at [206, 552] on textarea at bounding box center [579, 562] width 824 height 165
click at [214, 546] on textarea at bounding box center [579, 562] width 824 height 165
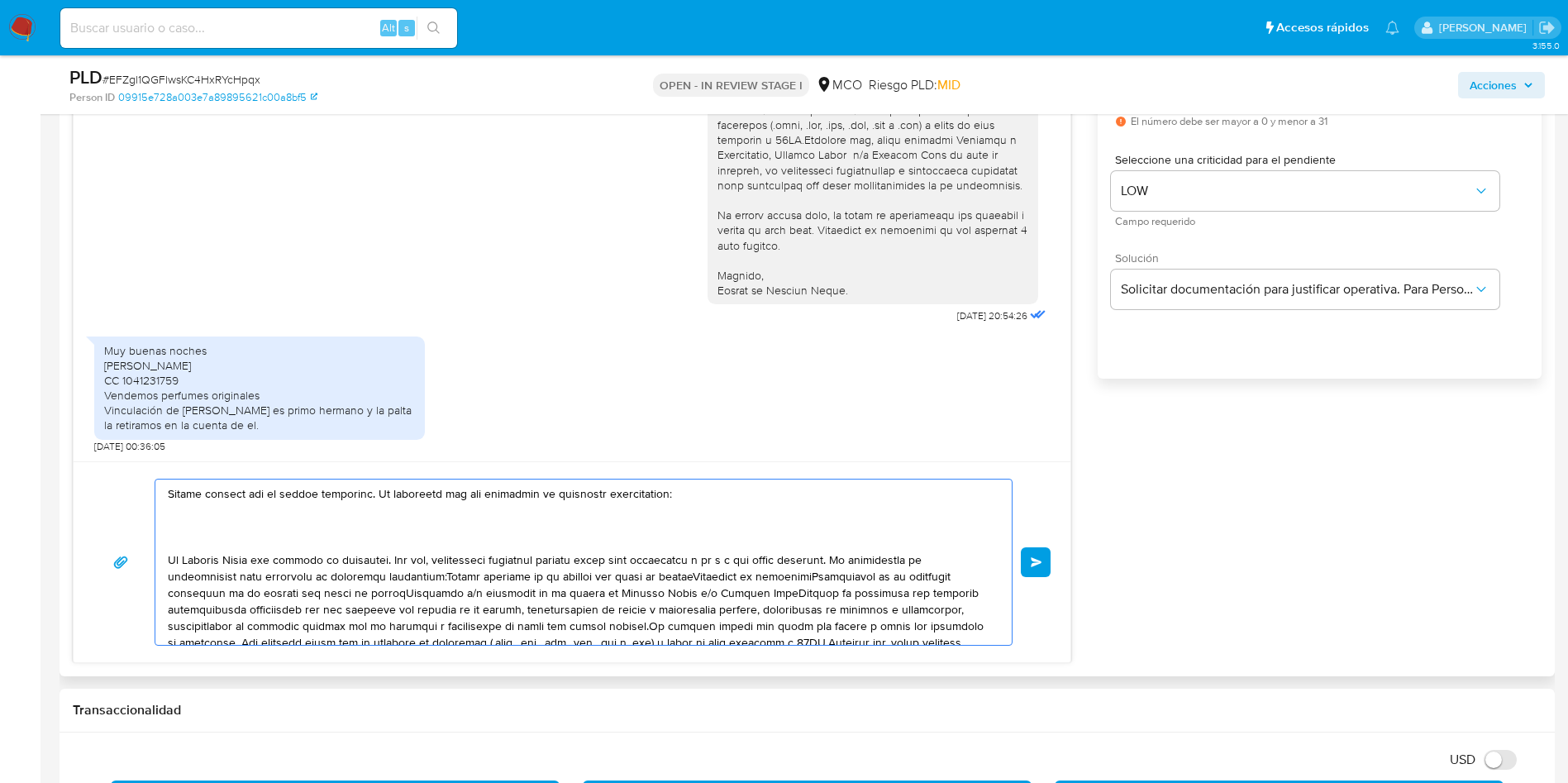
scroll to position [0, 0]
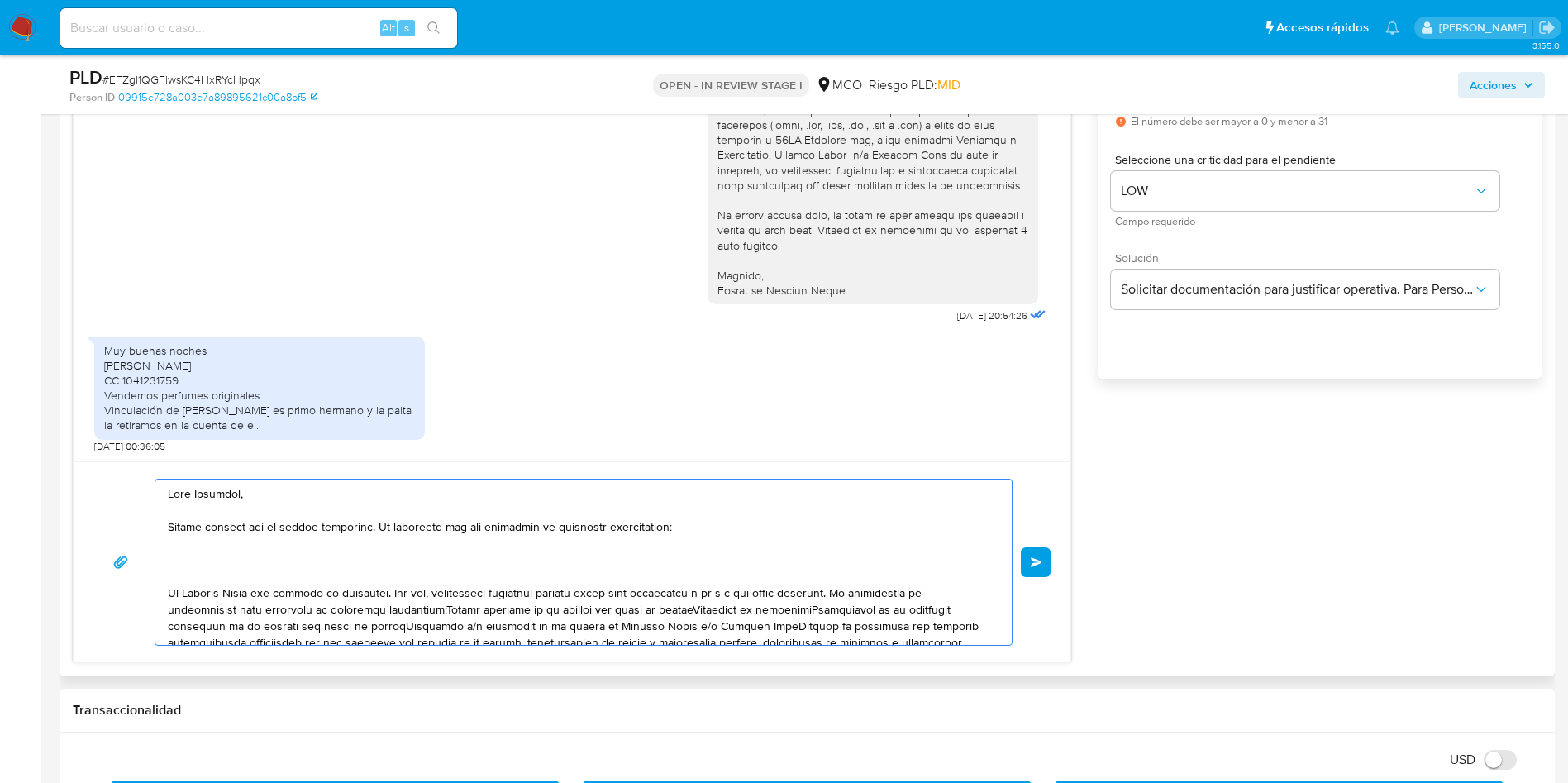
drag, startPoint x: 703, startPoint y: 529, endPoint x: 485, endPoint y: 527, distance: 218.0
click at [485, 527] on textarea at bounding box center [579, 562] width 824 height 165
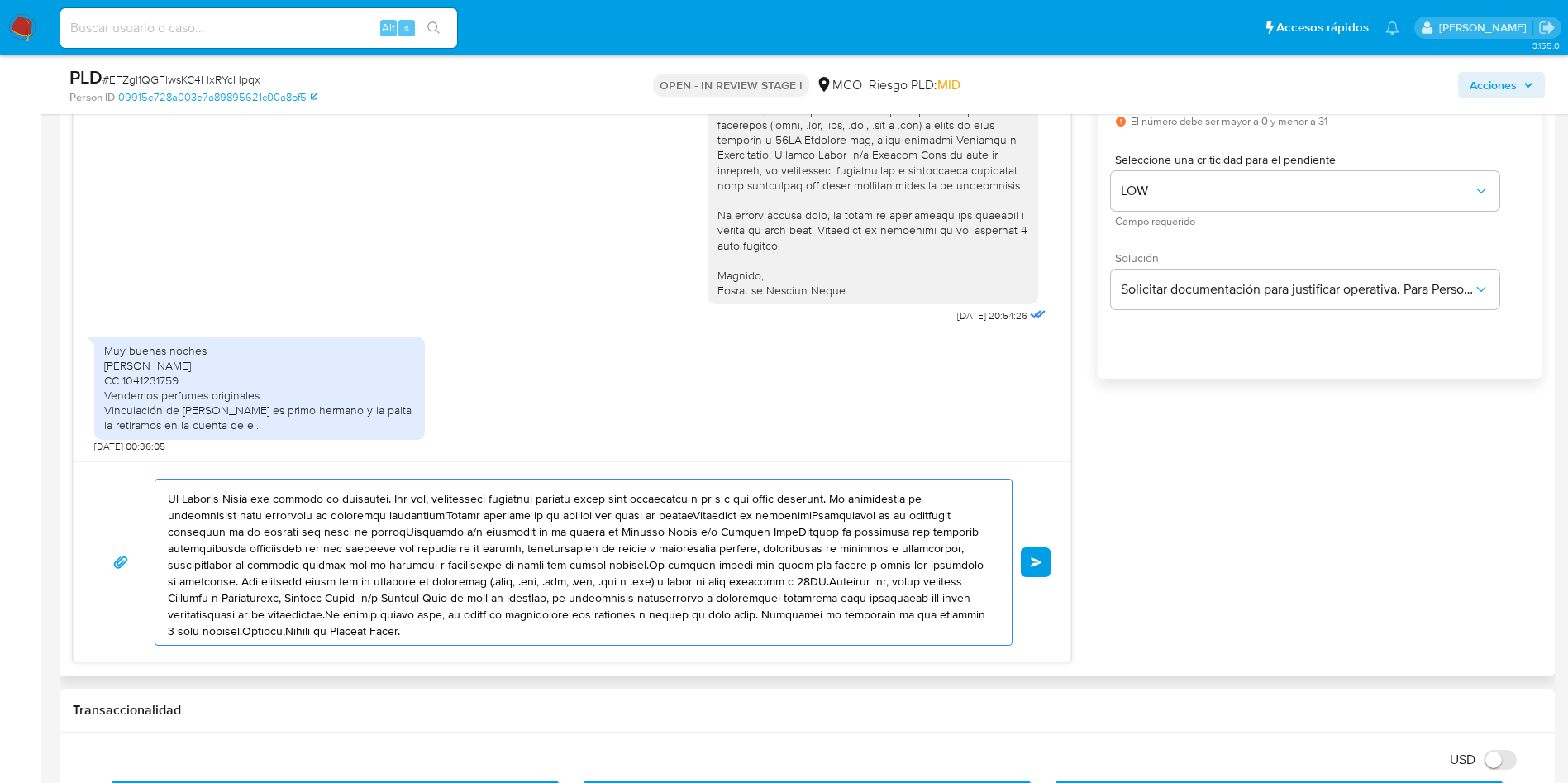
click at [955, 533] on textarea at bounding box center [579, 562] width 824 height 165
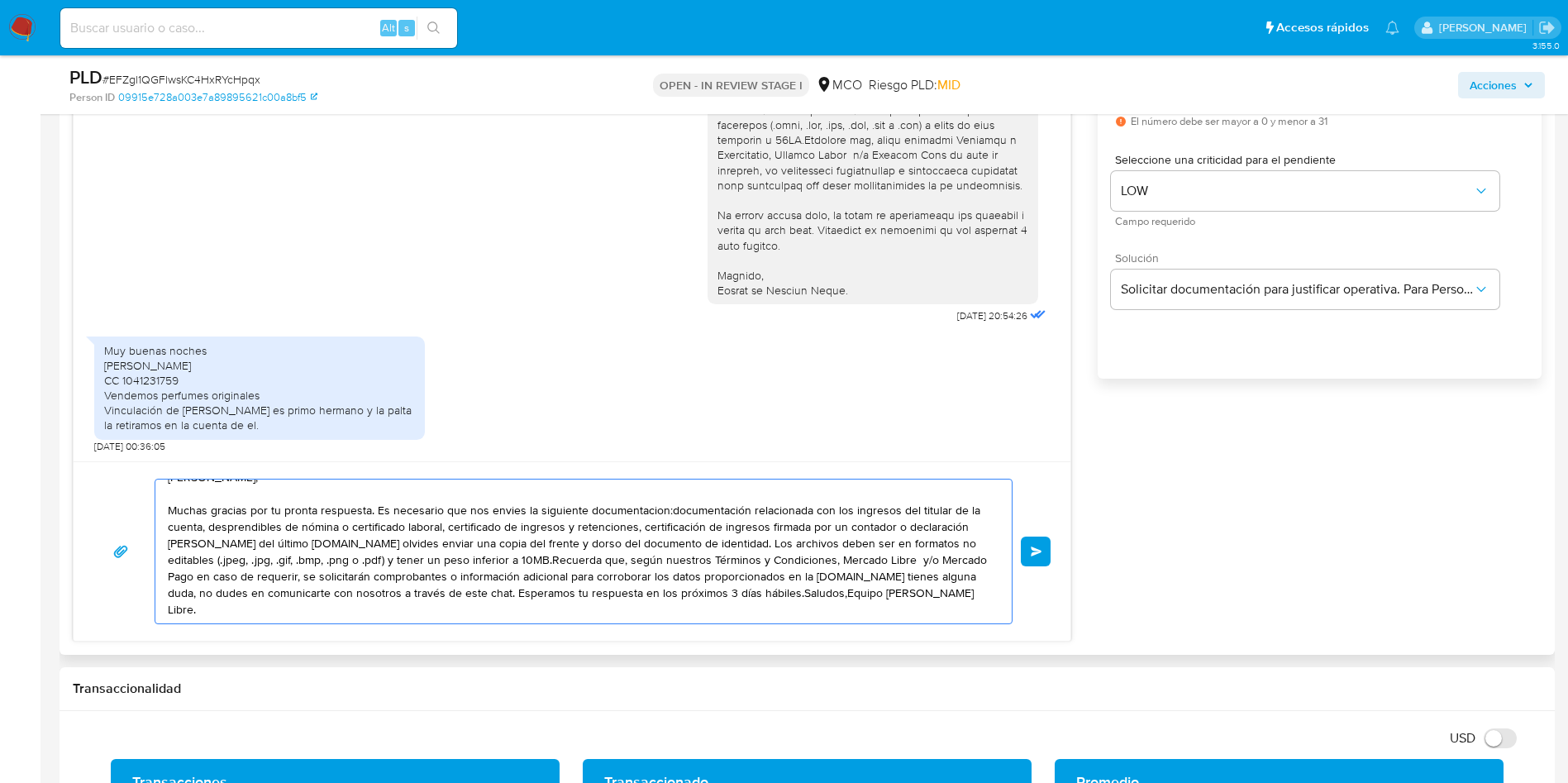
scroll to position [0, 0]
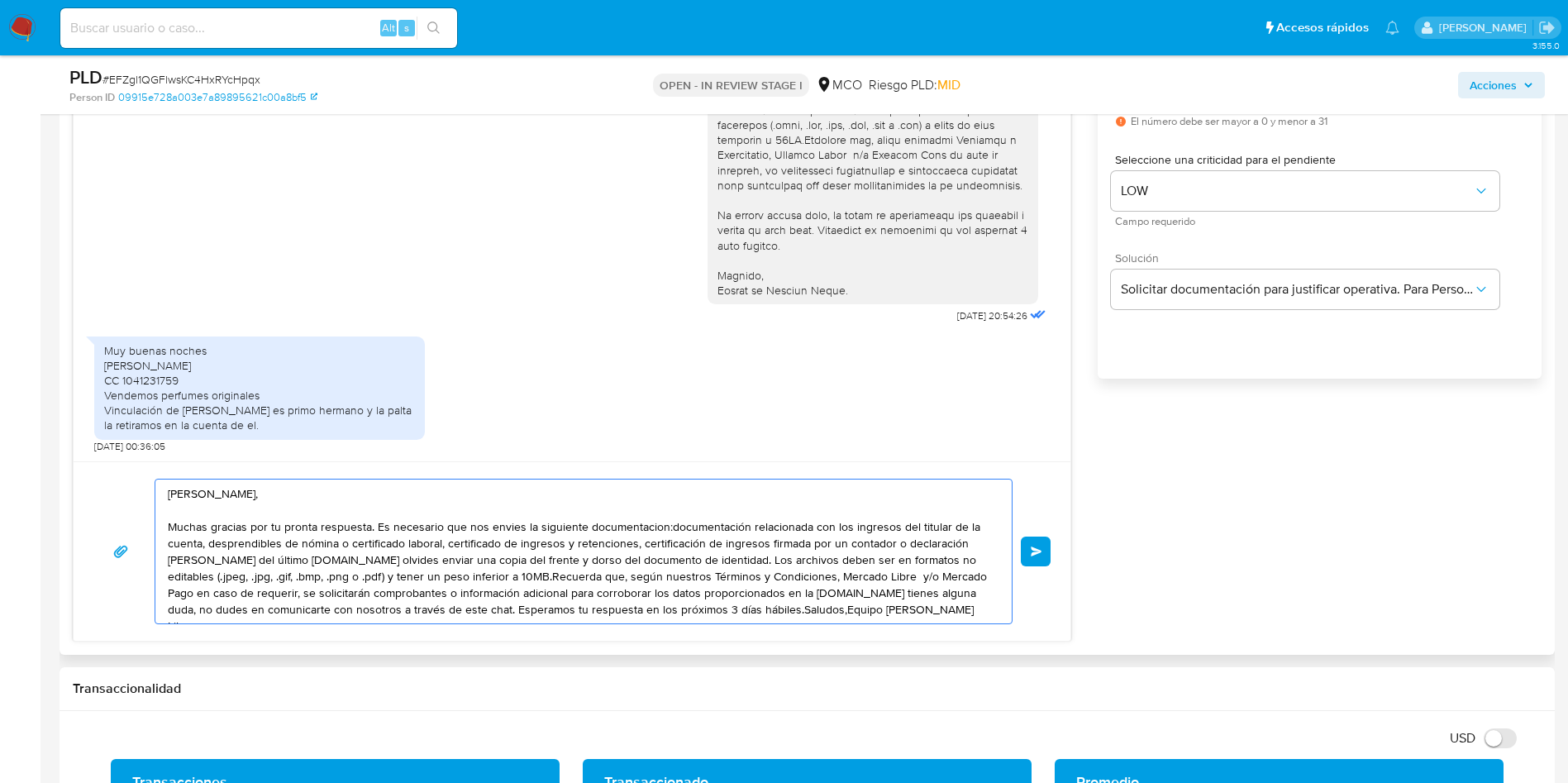
click at [585, 527] on textarea "Hola Johnatan, Muchas gracias por tu pronta respuesta. Es necesario que nos env…" at bounding box center [579, 552] width 824 height 144
drag, startPoint x: 769, startPoint y: 529, endPoint x: 850, endPoint y: 525, distance: 81.1
click at [847, 527] on textarea "Hola Johnatan, Muchas gracias por tu pronta respuesta. Es necesario que nos env…" at bounding box center [579, 552] width 824 height 144
drag, startPoint x: 187, startPoint y: 549, endPoint x: 968, endPoint y: 542, distance: 781.0
click at [947, 541] on textarea "Hola Johnatan, Muchas gracias por tu pronta respuesta. Es necesario que nos env…" at bounding box center [579, 552] width 824 height 144
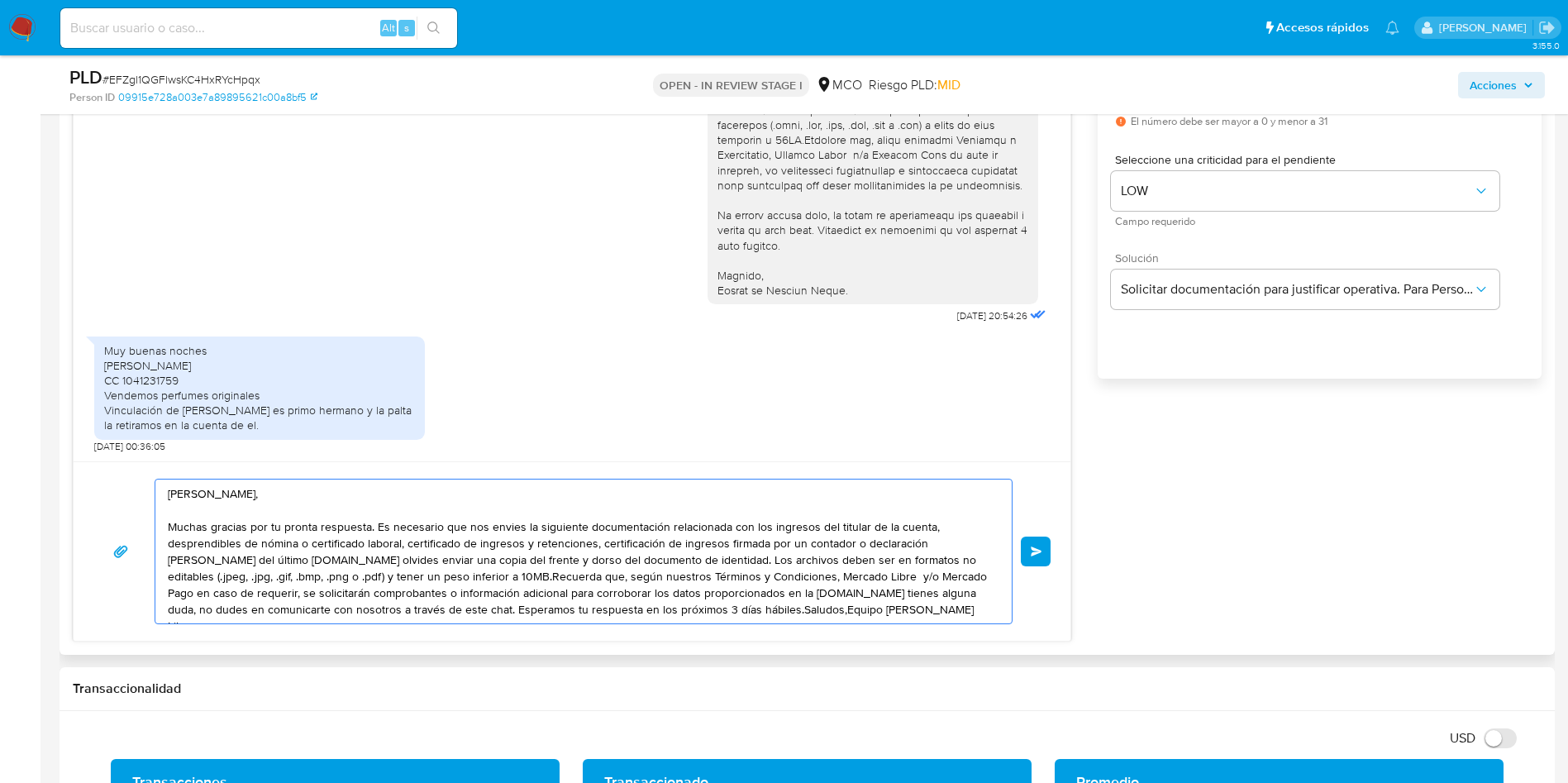
click at [243, 563] on textarea "Hola Johnatan, Muchas gracias por tu pronta respuesta. Es necesario que nos env…" at bounding box center [579, 552] width 824 height 144
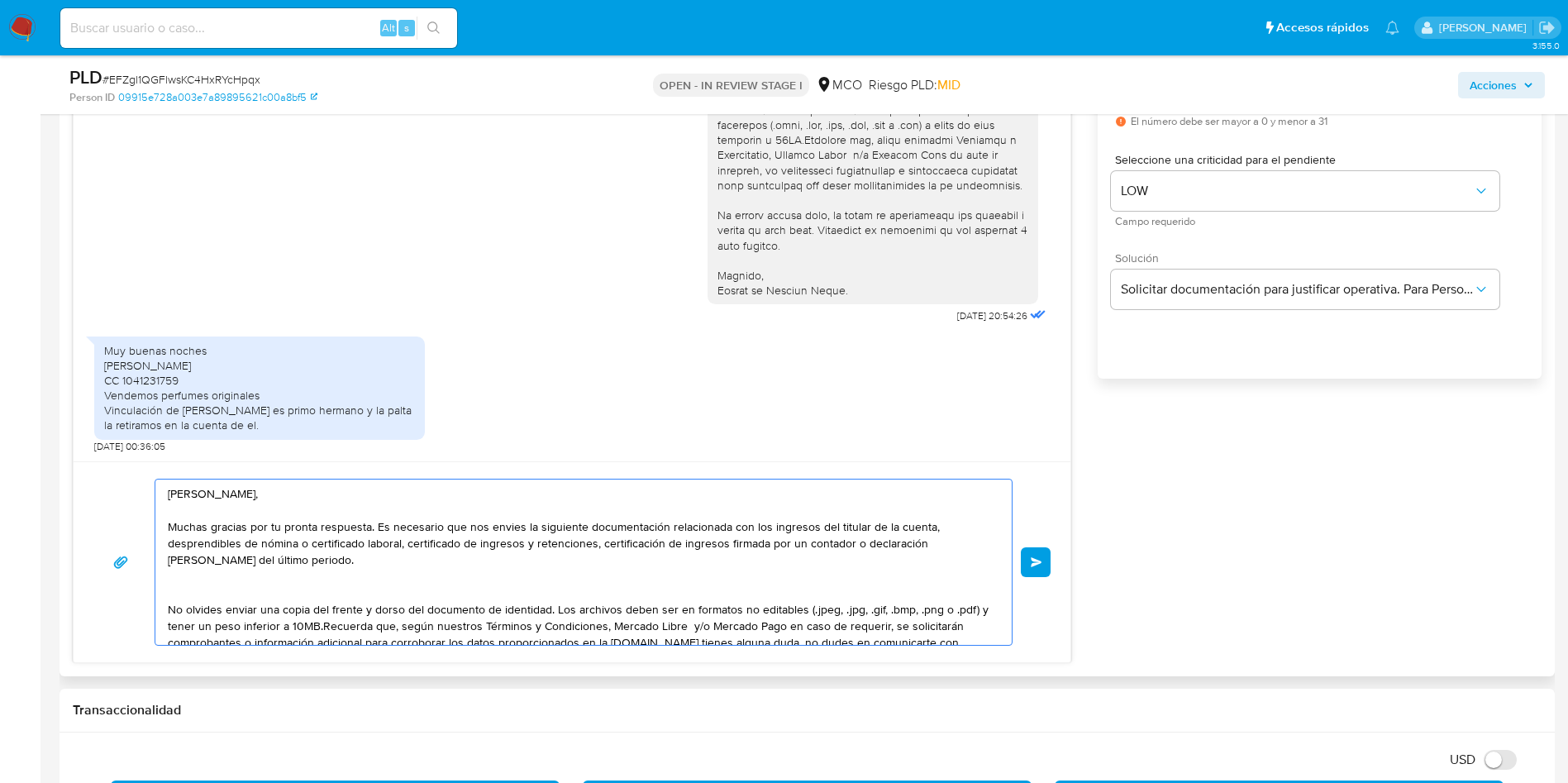
click at [287, 564] on textarea "Hola Johnatan, Muchas gracias por tu pronta respuesta. Es necesario que nos env…" at bounding box center [579, 562] width 824 height 165
click at [556, 559] on textarea "Hola Johnatan, Muchas gracias por tu pronta respuesta. Es necesario que nos env…" at bounding box center [579, 562] width 824 height 165
drag, startPoint x: 282, startPoint y: 551, endPoint x: 286, endPoint y: 566, distance: 15.5
drag, startPoint x: 503, startPoint y: 515, endPoint x: 508, endPoint y: 524, distance: 10.3
click at [749, 560] on textarea "Hola Johnatan, Muchas gracias por tu pronta respuesta. Es necesario que nos env…" at bounding box center [579, 562] width 824 height 165
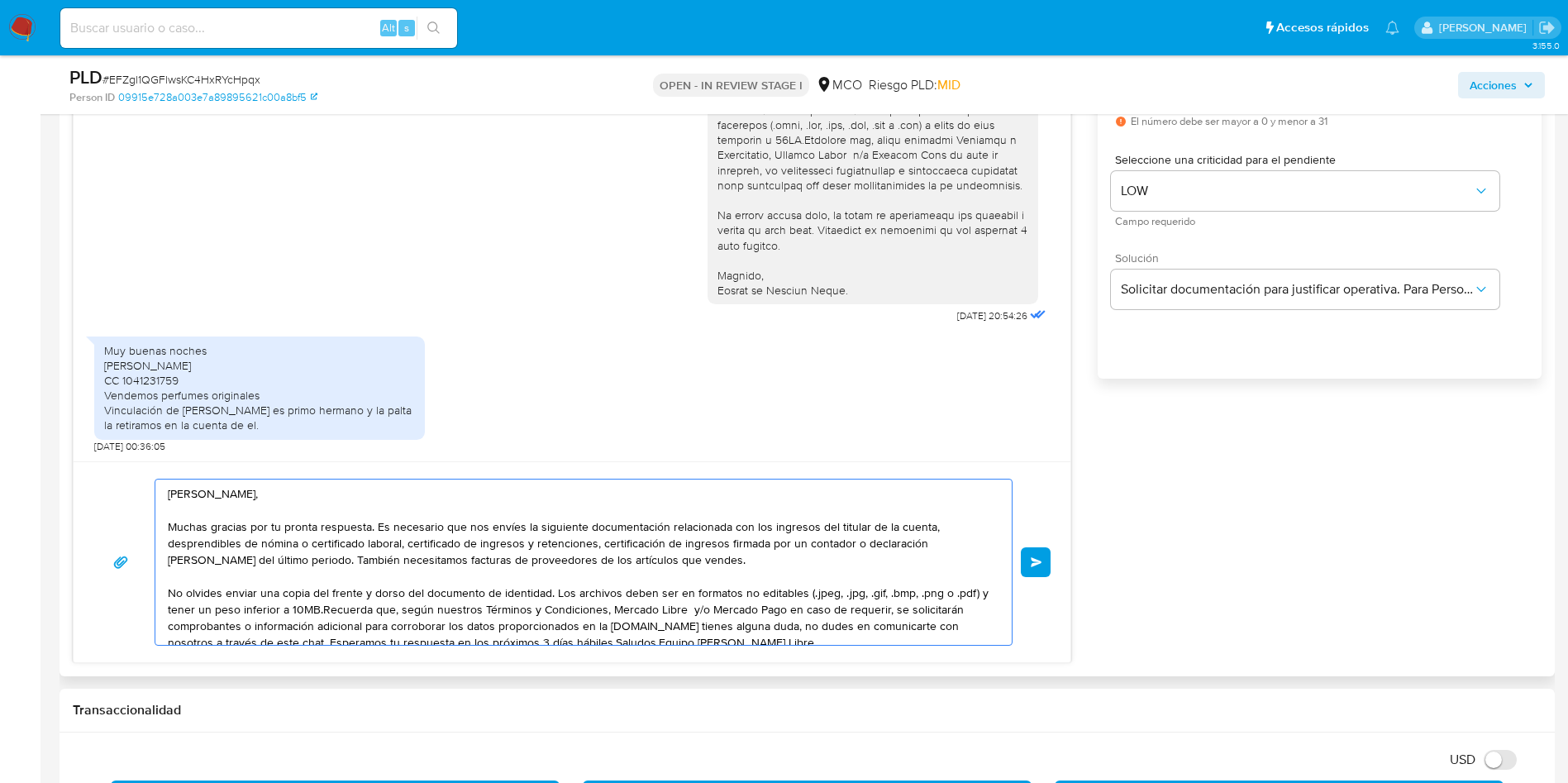
drag, startPoint x: 550, startPoint y: 592, endPoint x: 147, endPoint y: 591, distance: 403.0
click at [147, 591] on div "Hola Johnatan, Muchas gracias por tu pronta respuesta. Es necesario que nos env…" at bounding box center [572, 562] width 957 height 167
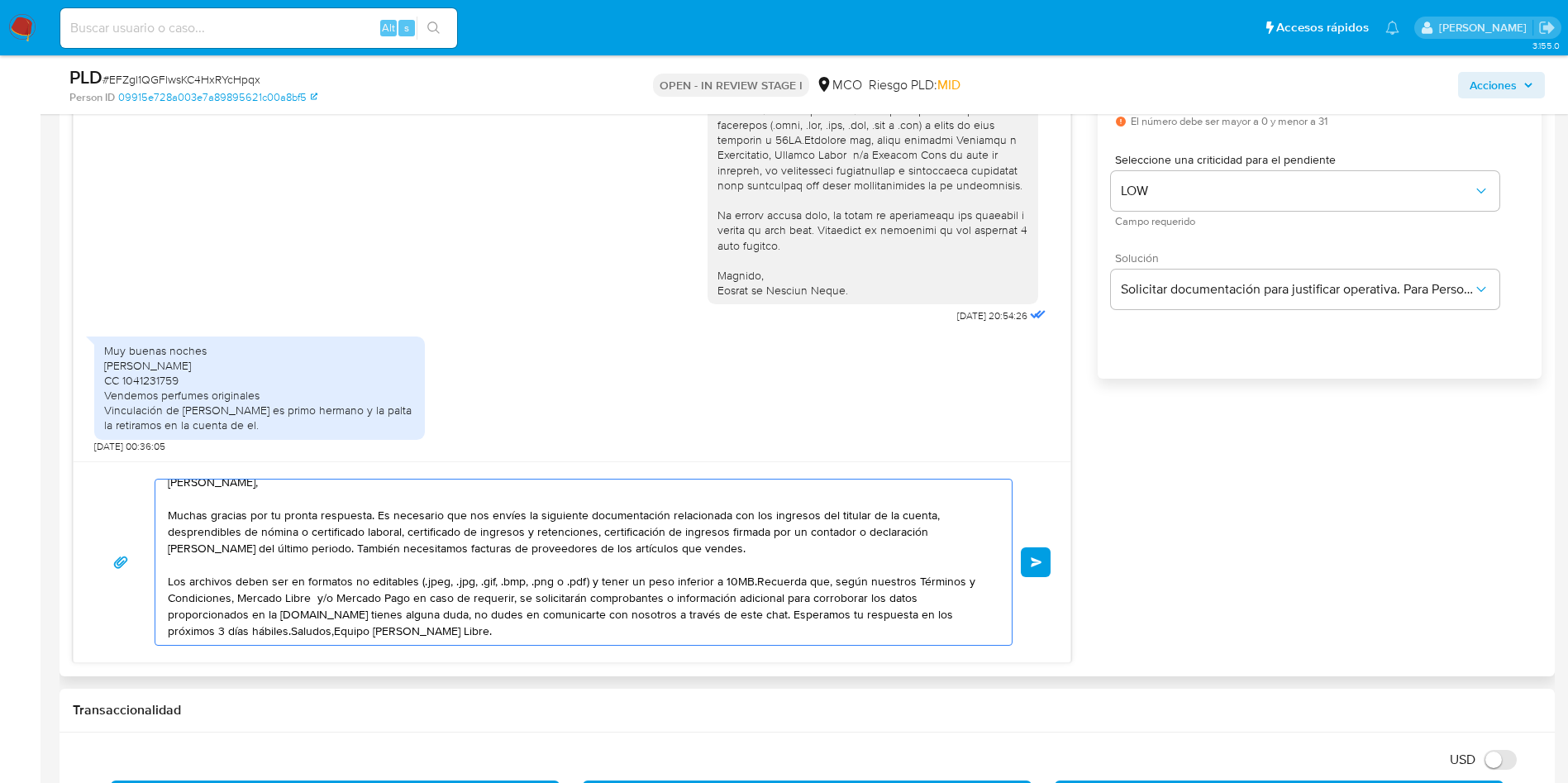
click at [751, 581] on textarea "Hola Johnatan, Muchas gracias por tu pronta respuesta. Es necesario que nos env…" at bounding box center [579, 562] width 824 height 165
click at [343, 617] on textarea "Hola Johnatan, Muchas gracias por tu pronta respuesta. Es necesario que nos env…" at bounding box center [579, 562] width 824 height 165
click at [338, 613] on textarea "Hola Johnatan, Muchas gracias por tu pronta respuesta. Es necesario que nos env…" at bounding box center [579, 562] width 824 height 165
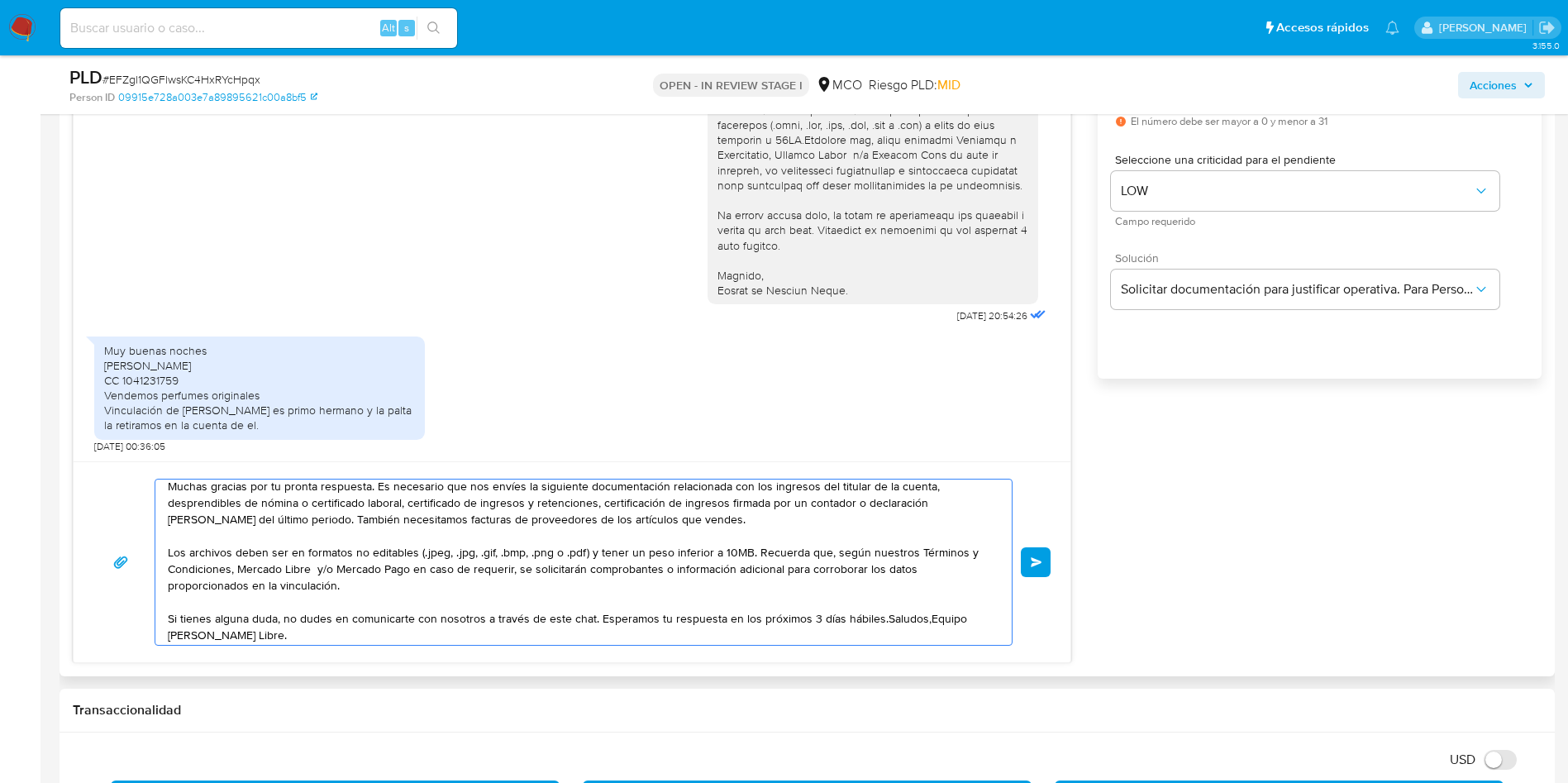
scroll to position [45, 0]
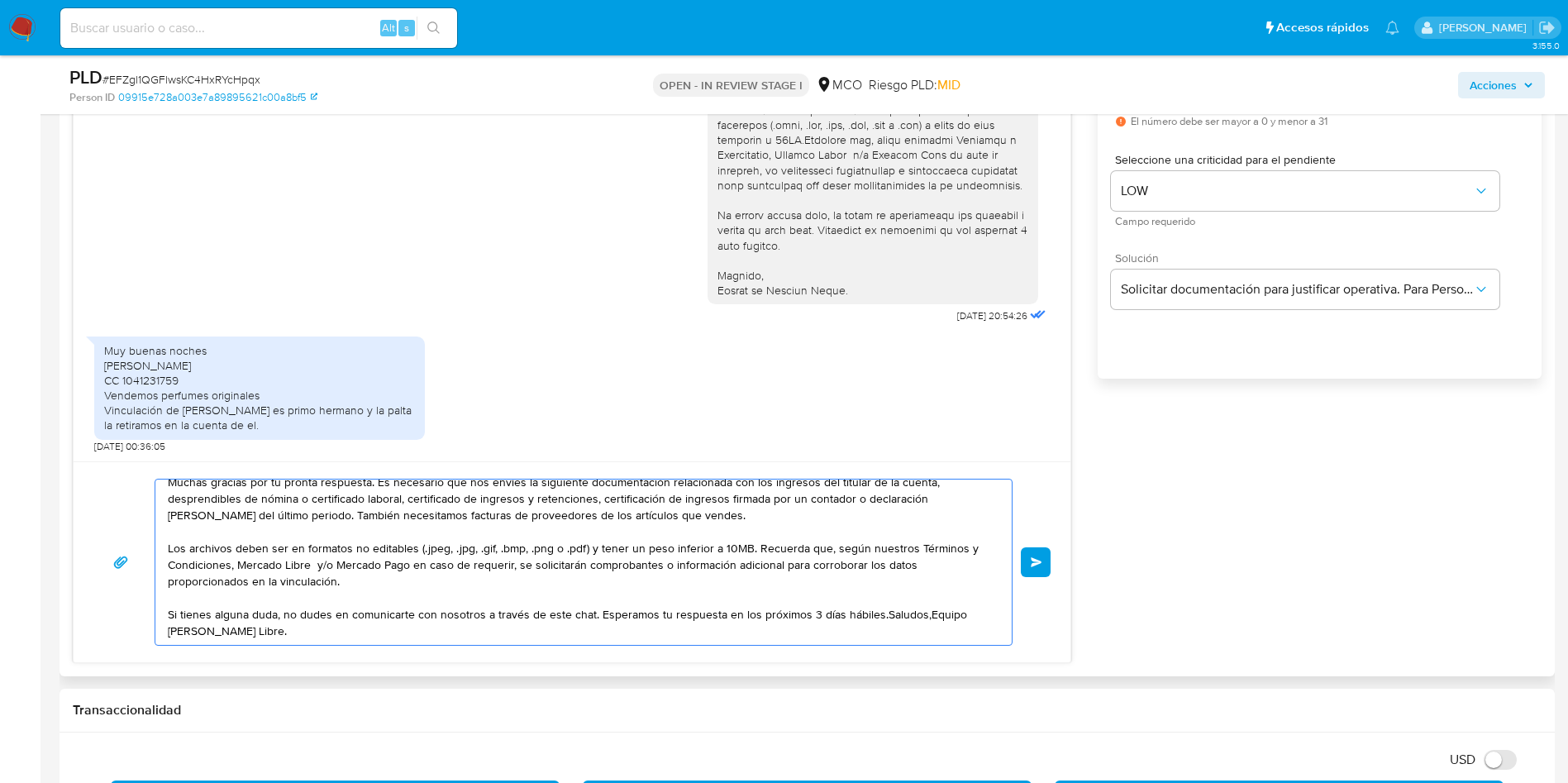
click at [875, 613] on textarea "Hola Johnatan, Muchas gracias por tu pronta respuesta. Es necesario que nos env…" at bounding box center [579, 562] width 824 height 165
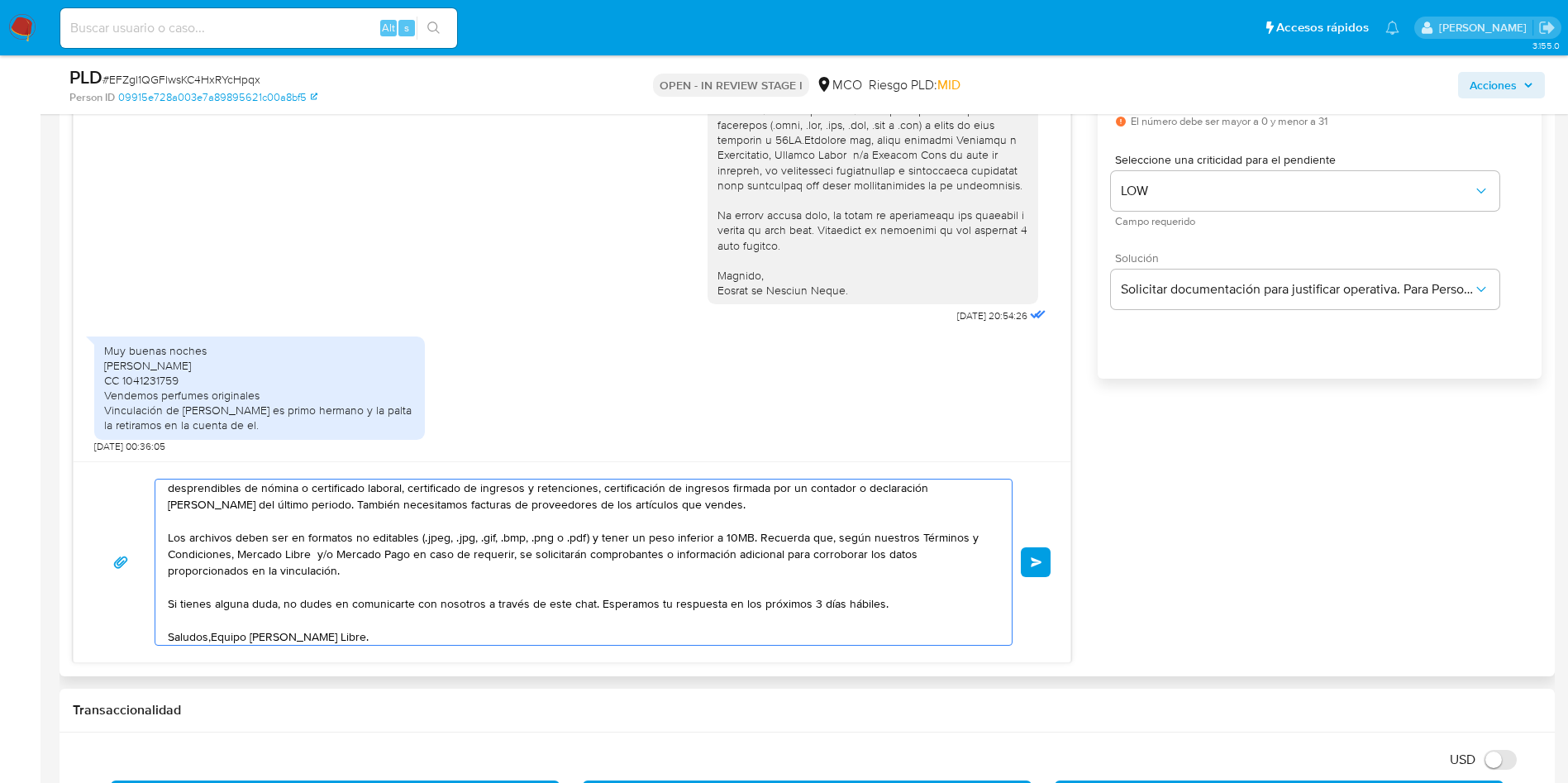
click at [214, 639] on textarea "Hola Johnatan, Muchas gracias por tu pronta respuesta. Es necesario que nos env…" at bounding box center [579, 562] width 824 height 165
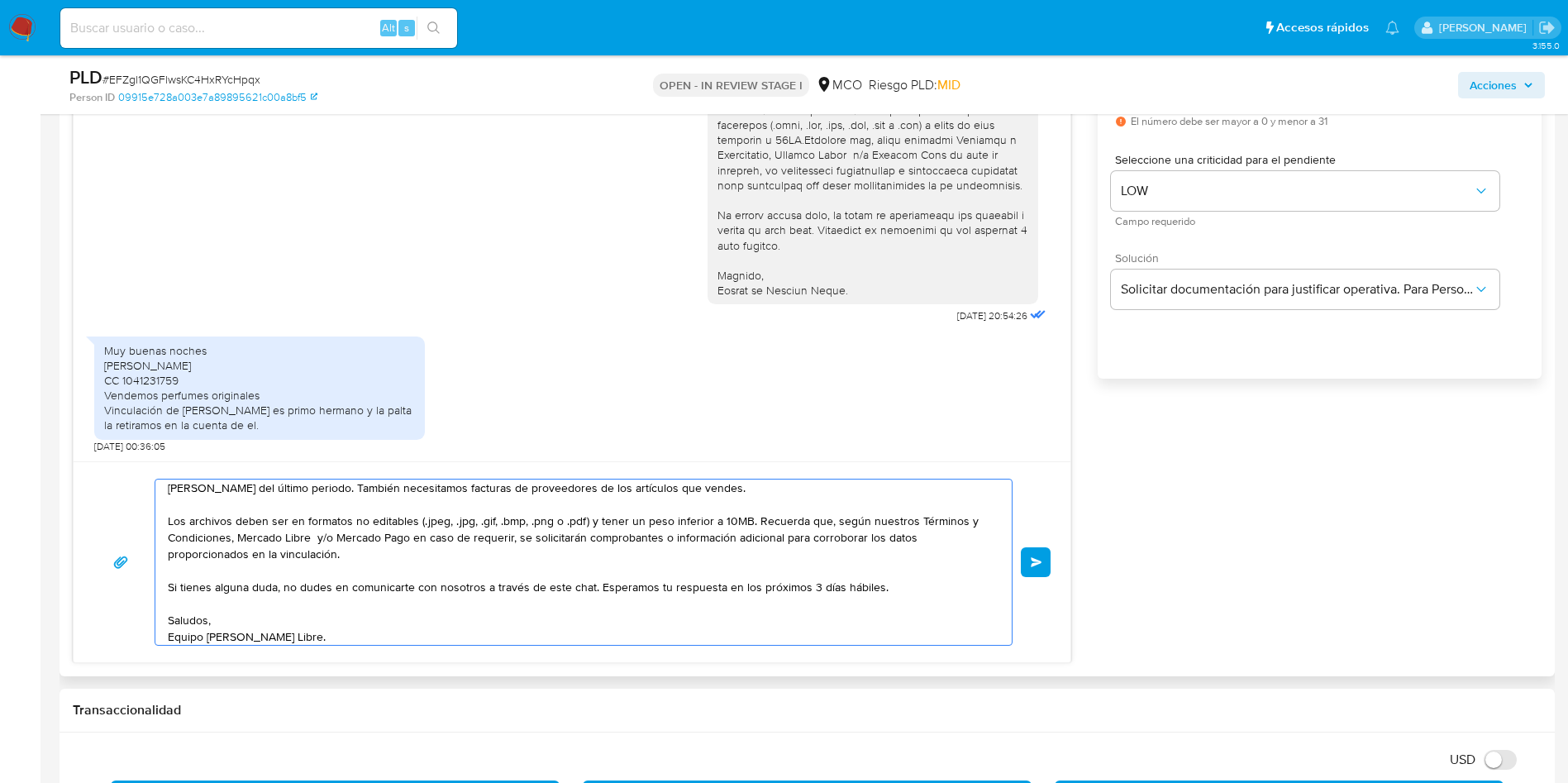
click at [394, 642] on textarea "Hola Johnatan, Muchas gracias por tu pronta respuesta. Es necesario que nos env…" at bounding box center [579, 562] width 824 height 165
click at [618, 637] on textarea "Hola Johnatan, Muchas gracias por tu pronta respuesta. Es necesario que nos env…" at bounding box center [579, 562] width 824 height 165
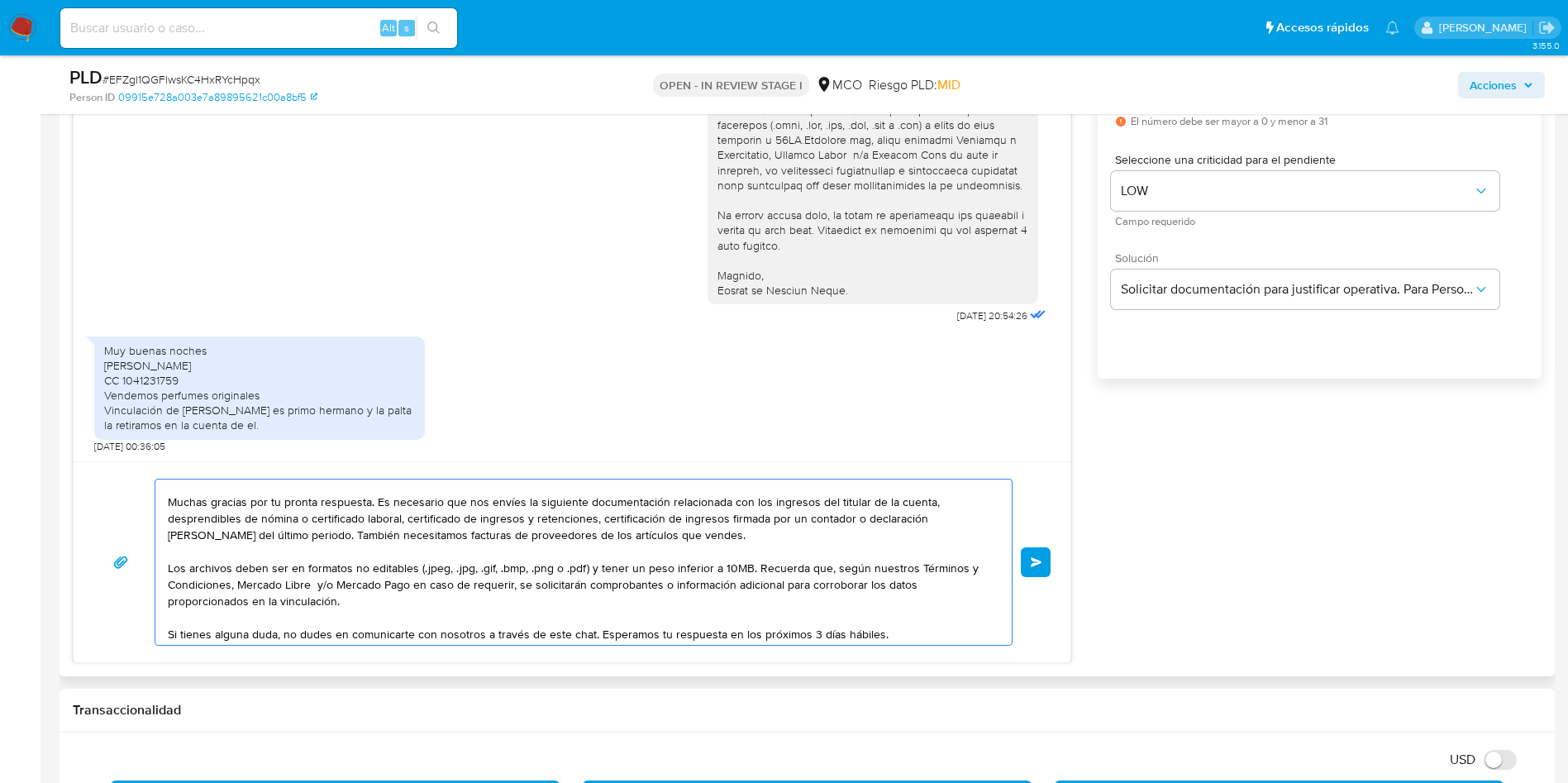
scroll to position [0, 0]
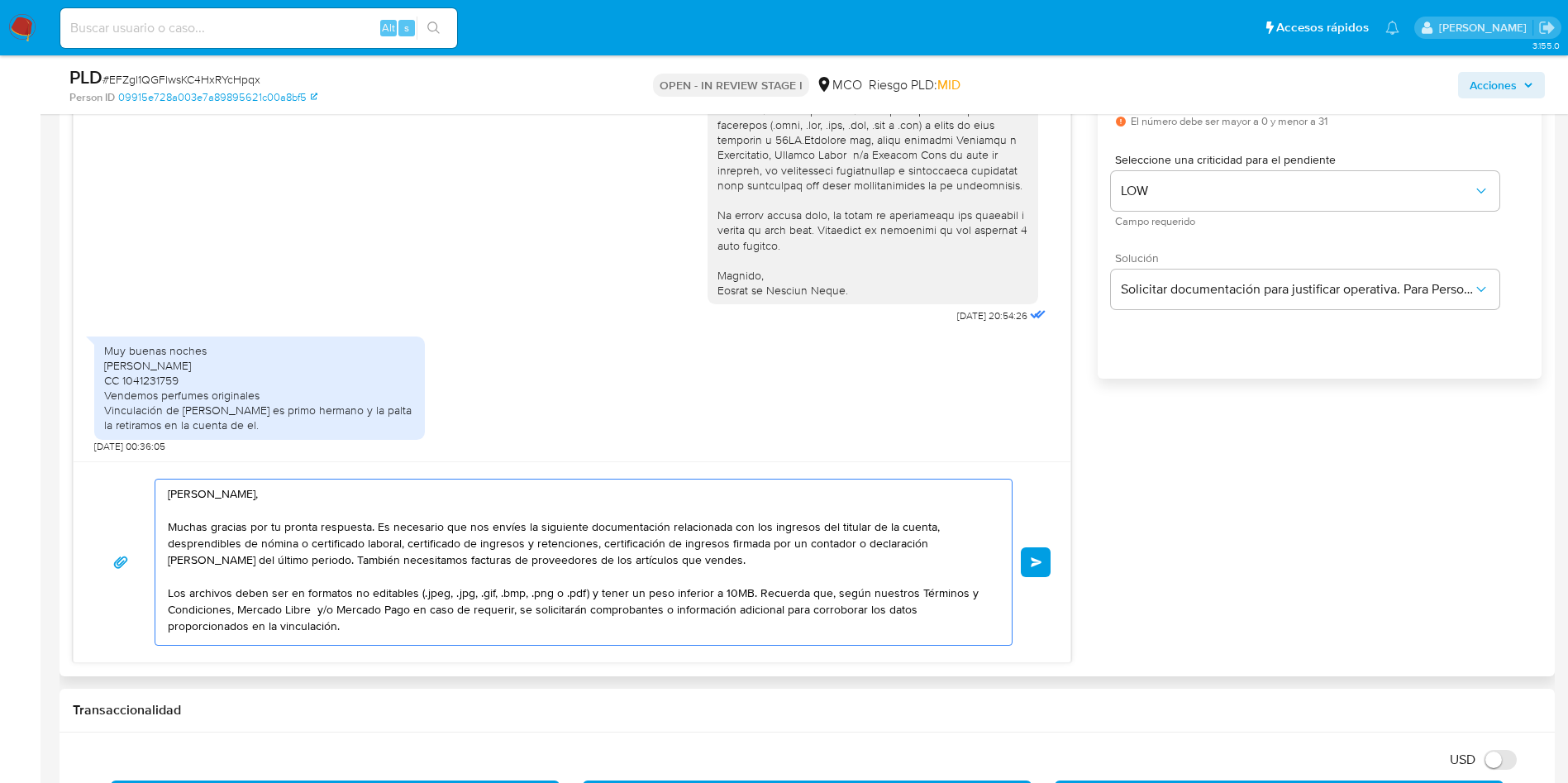
drag, startPoint x: 311, startPoint y: 523, endPoint x: 387, endPoint y: 523, distance: 76.0
click at [387, 523] on textarea "Hola Johnatan, Muchas gracias por tu pronta respuesta. Es necesario que nos env…" at bounding box center [579, 562] width 824 height 165
drag, startPoint x: 465, startPoint y: 523, endPoint x: 910, endPoint y: 529, distance: 445.0
click at [909, 529] on textarea "Hola Johnatan, Muchas gracias por tu pronta respuesta. Es necesario que nos env…" at bounding box center [579, 562] width 824 height 165
drag, startPoint x: 256, startPoint y: 549, endPoint x: 344, endPoint y: 548, distance: 88.0
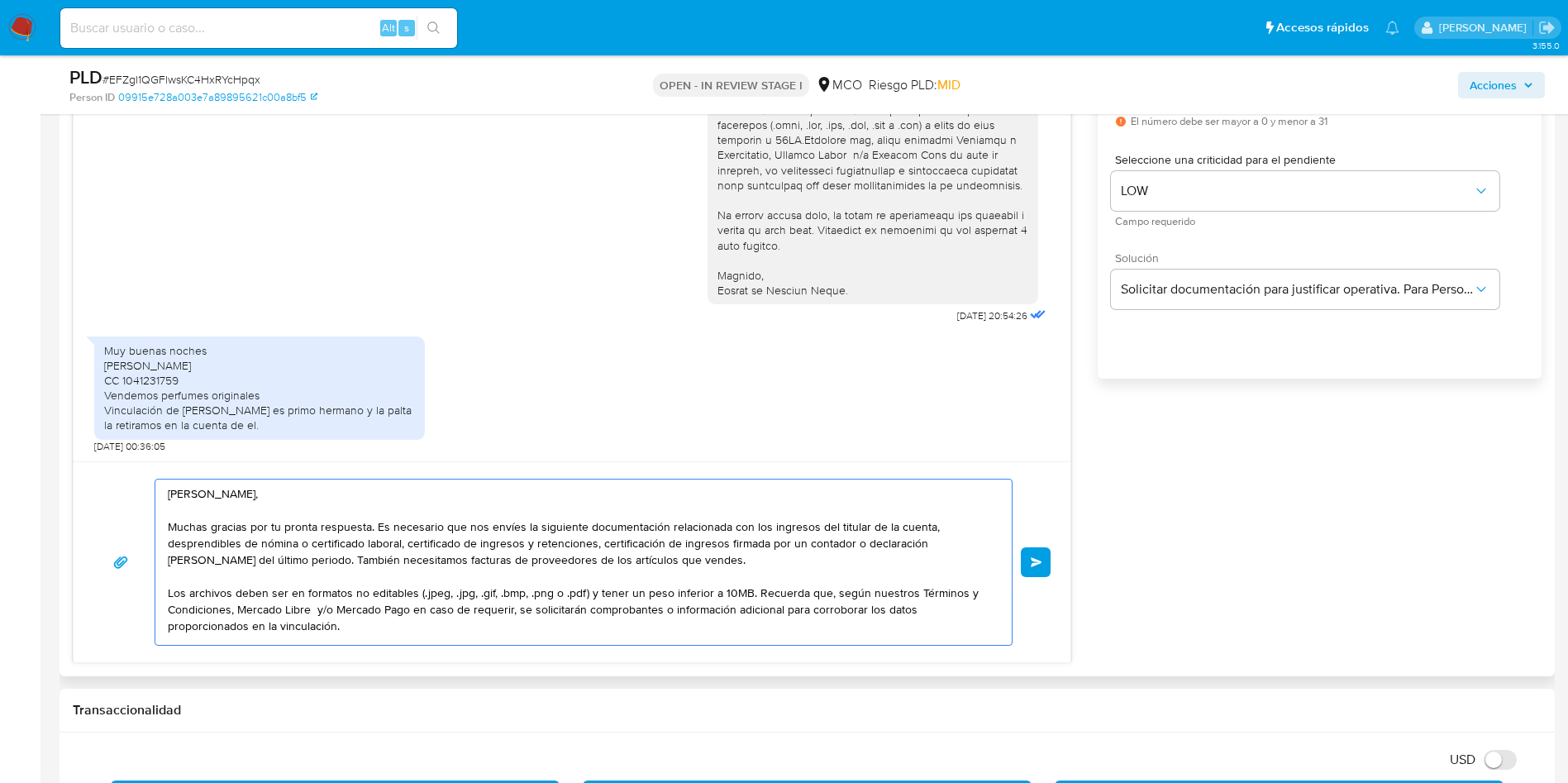
click at [337, 548] on textarea "Hola Johnatan, Muchas gracias por tu pronta respuesta. Es necesario que nos env…" at bounding box center [579, 562] width 824 height 165
drag, startPoint x: 402, startPoint y: 546, endPoint x: 889, endPoint y: 537, distance: 487.1
click at [890, 538] on textarea "Hola Johnatan, Muchas gracias por tu pronta respuesta. Es necesario que nos env…" at bounding box center [579, 562] width 824 height 165
click at [257, 563] on textarea "Hola Johnatan, Muchas gracias por tu pronta respuesta. Es necesario que nos env…" at bounding box center [579, 562] width 824 height 165
drag, startPoint x: 329, startPoint y: 558, endPoint x: 617, endPoint y: 555, distance: 288.0
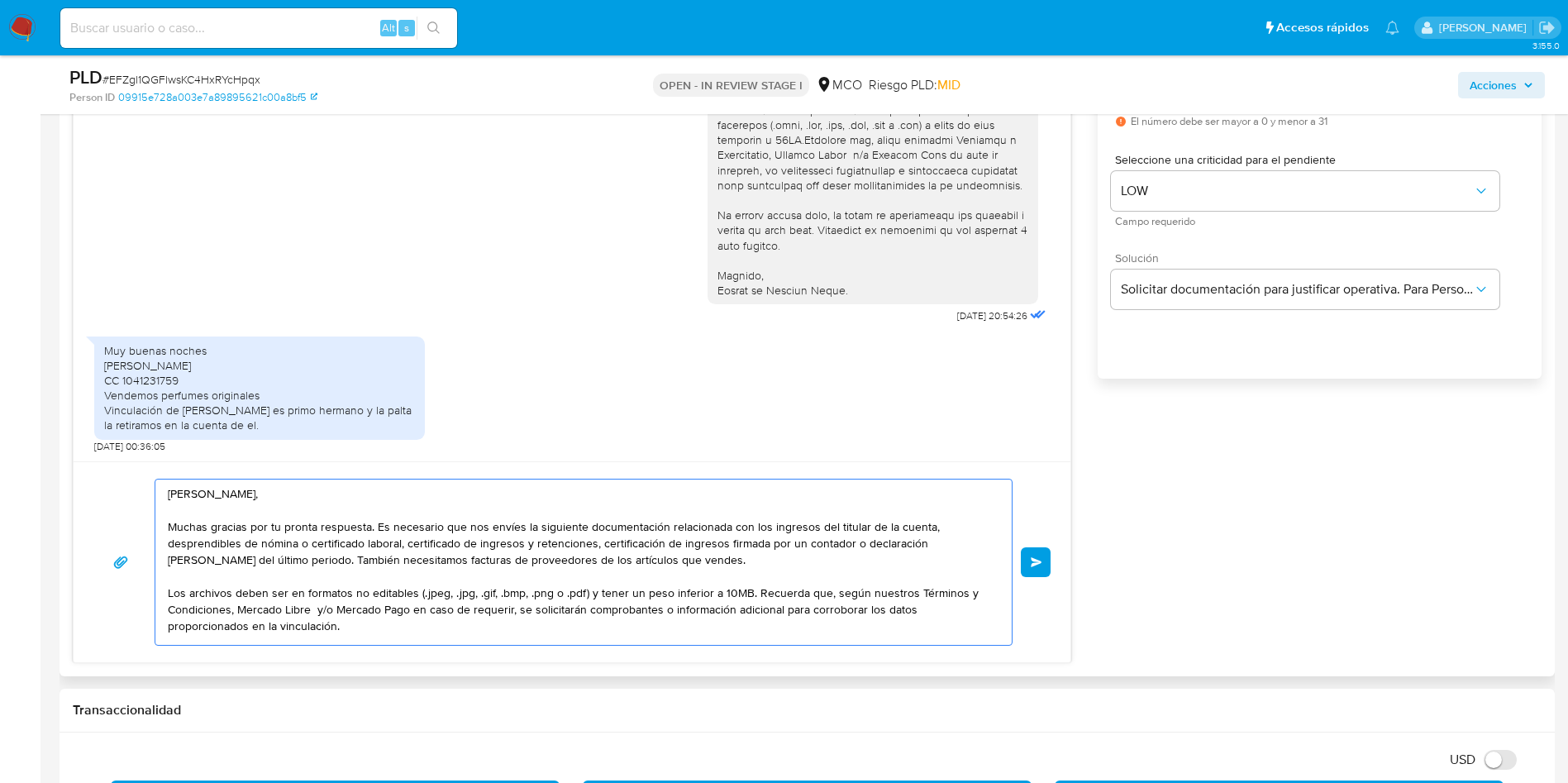
click at [613, 555] on textarea "Hola Johnatan, Muchas gracias por tu pronta respuesta. Es necesario que nos env…" at bounding box center [579, 562] width 824 height 165
click at [670, 556] on textarea "Hola Johnatan, Muchas gracias por tu pronta respuesta. Es necesario que nos env…" at bounding box center [579, 562] width 824 height 165
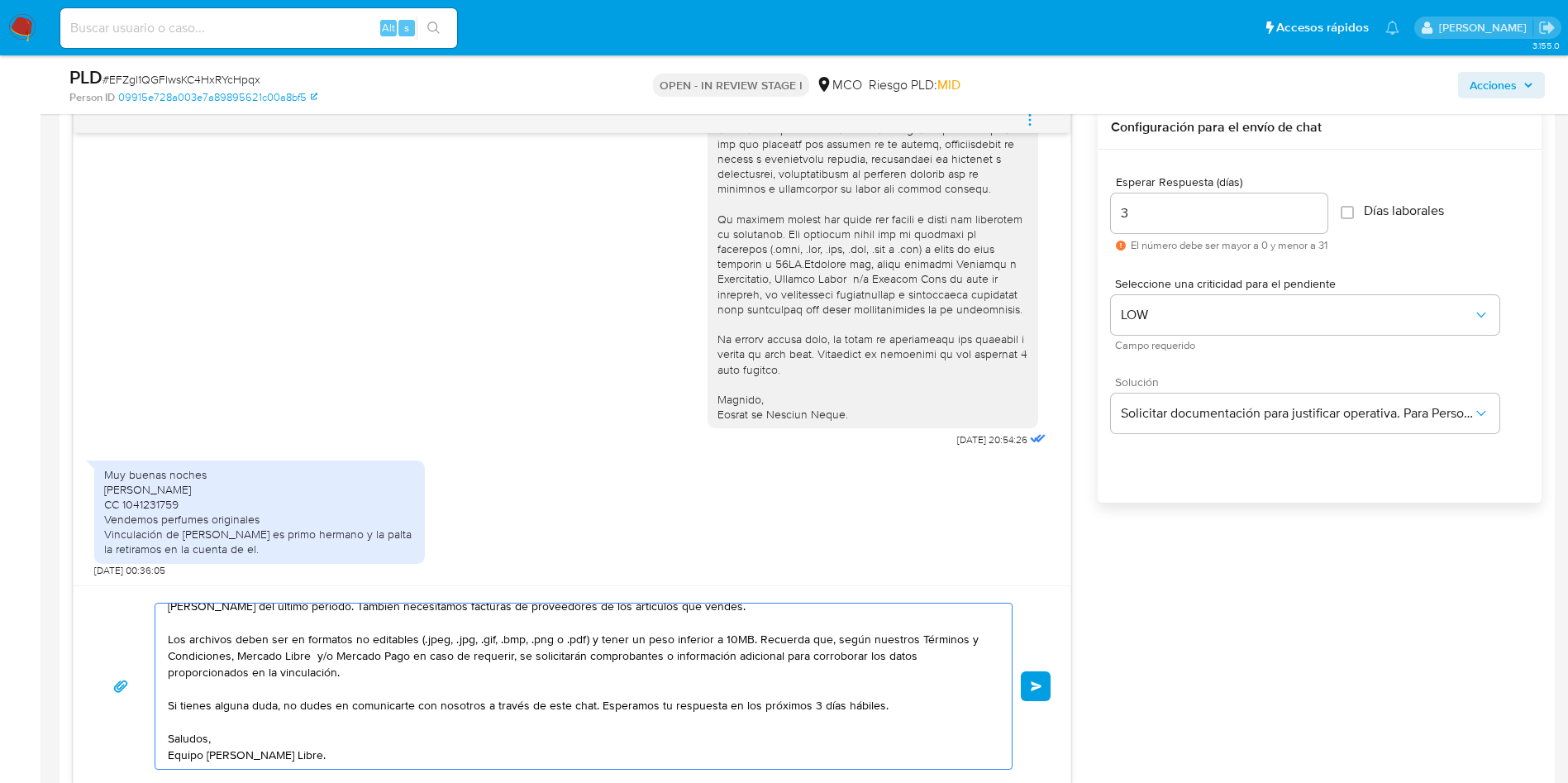
scroll to position [994, 0]
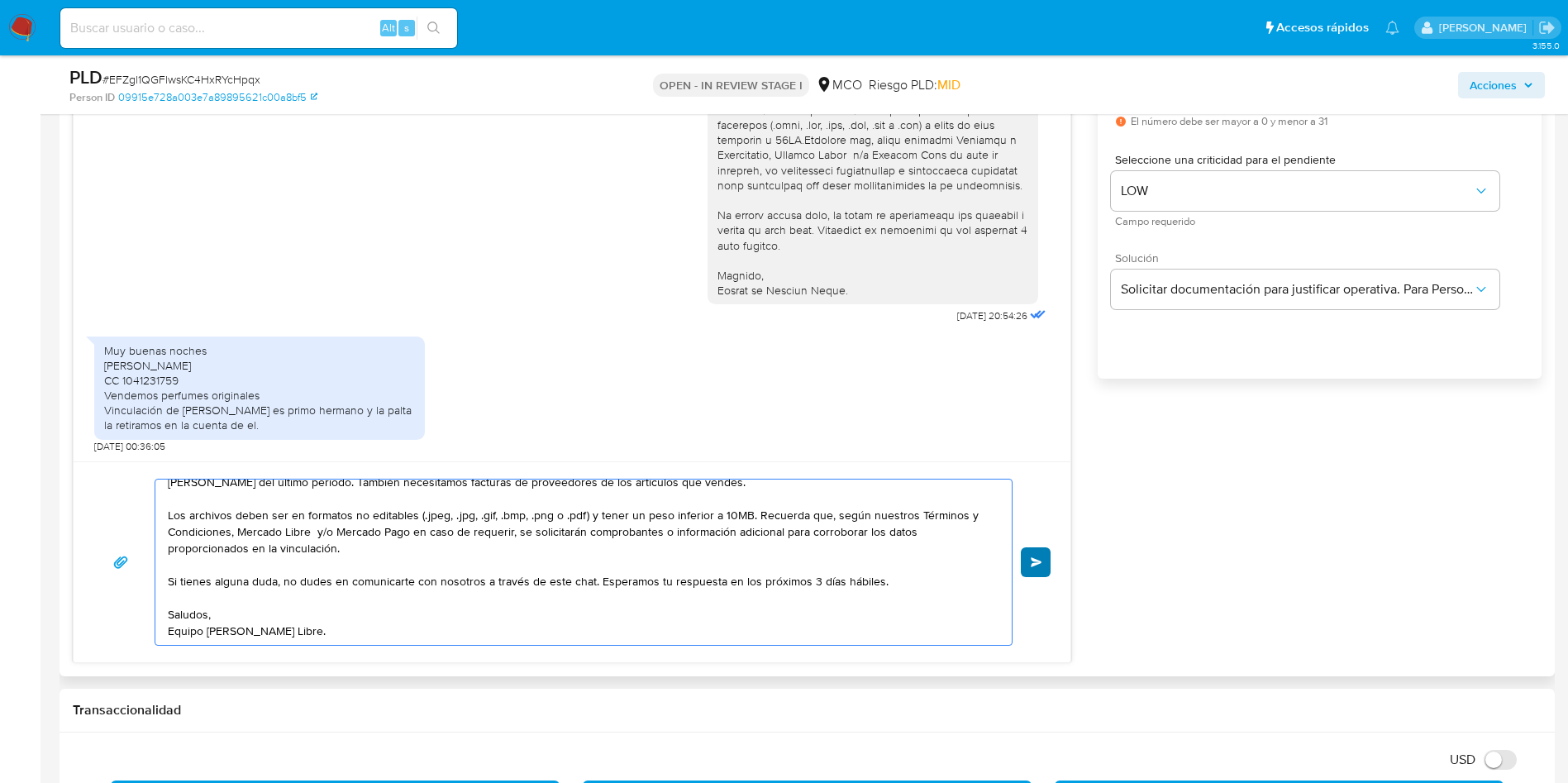
type textarea "Hola Johnatan, Muchas gracias por tu pronta respuesta. Es necesario que nos env…"
click at [1042, 557] on span "Enviar" at bounding box center [1036, 562] width 11 height 10
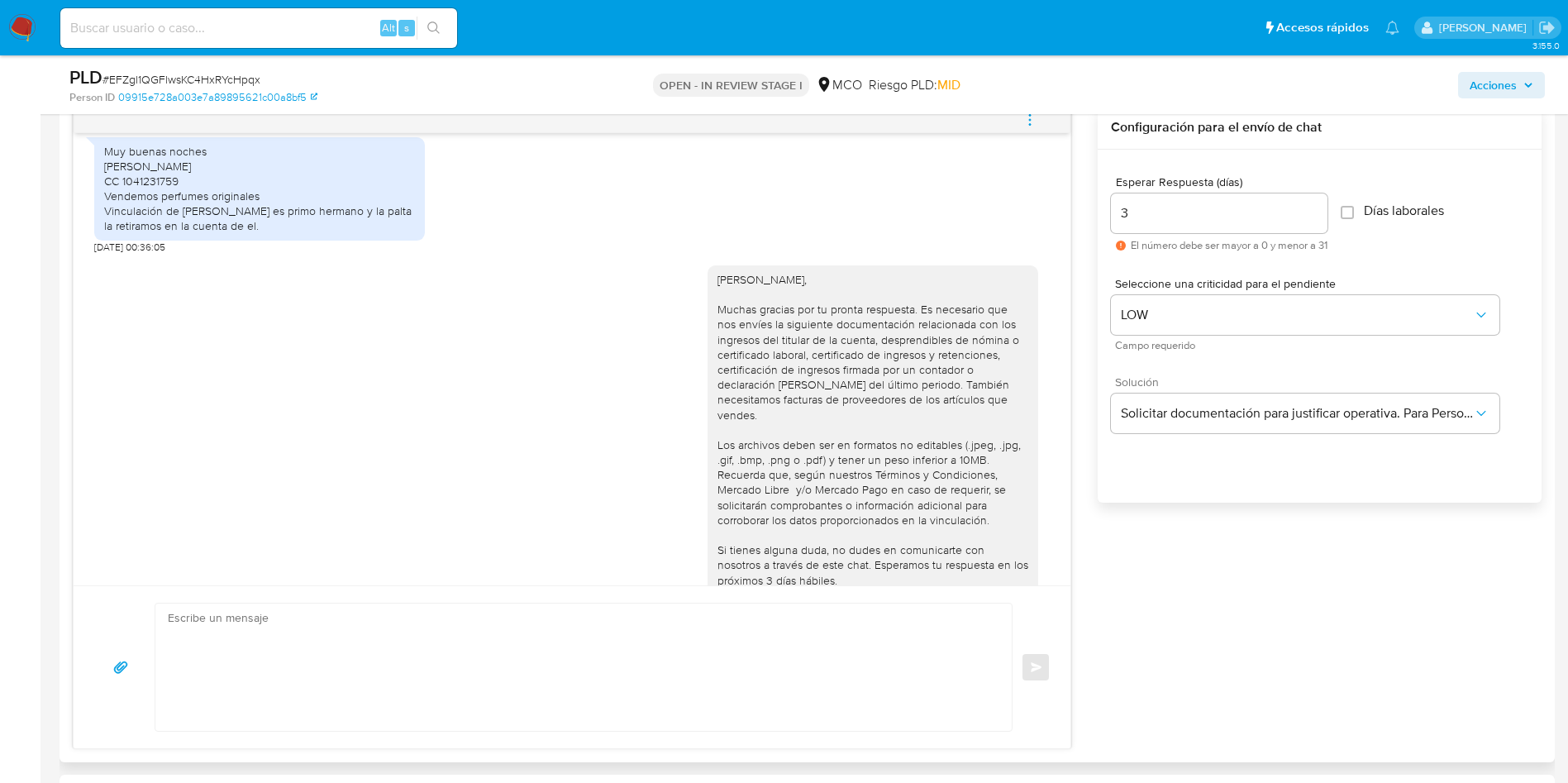
scroll to position [564, 0]
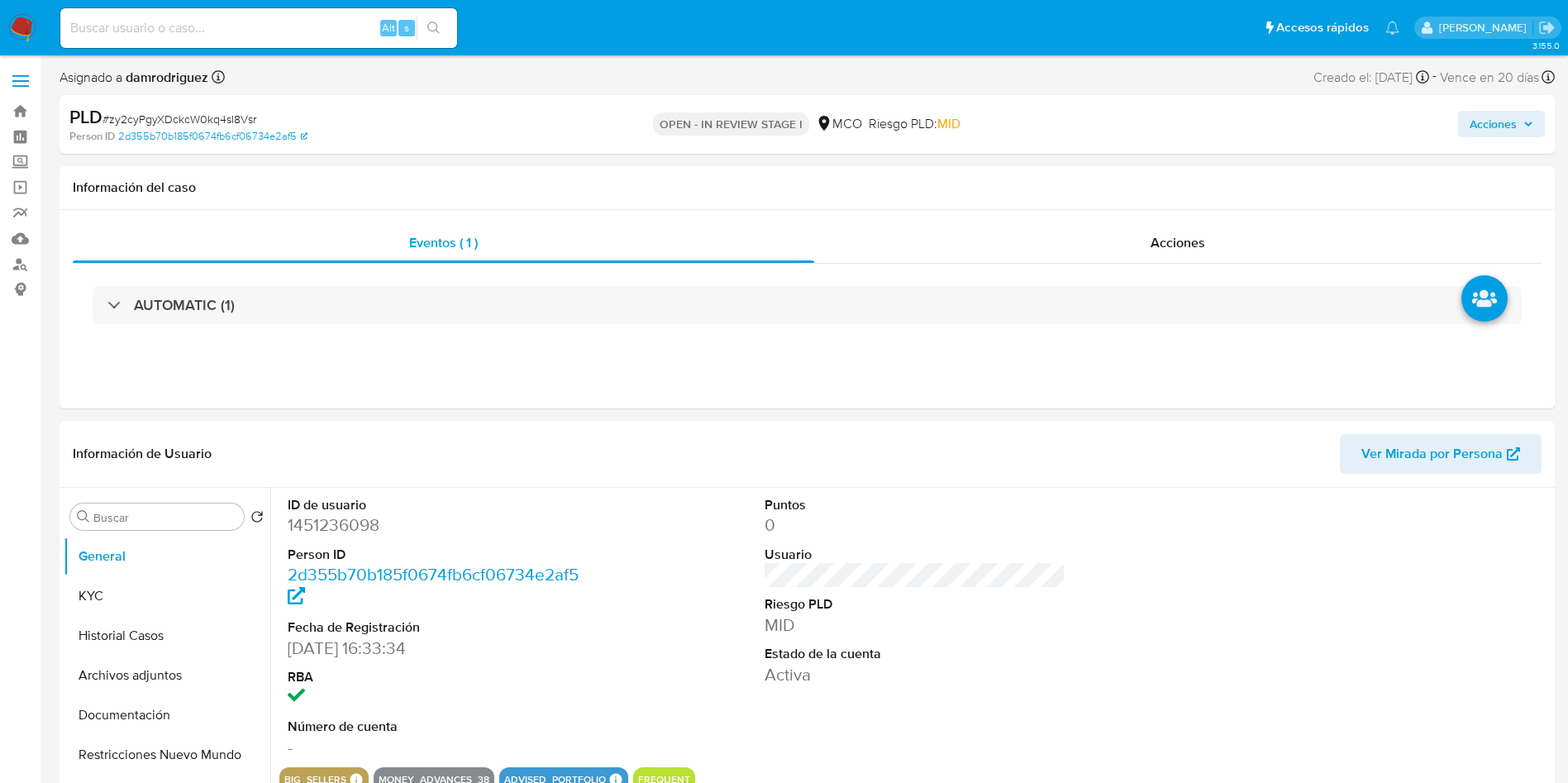
select select "10"
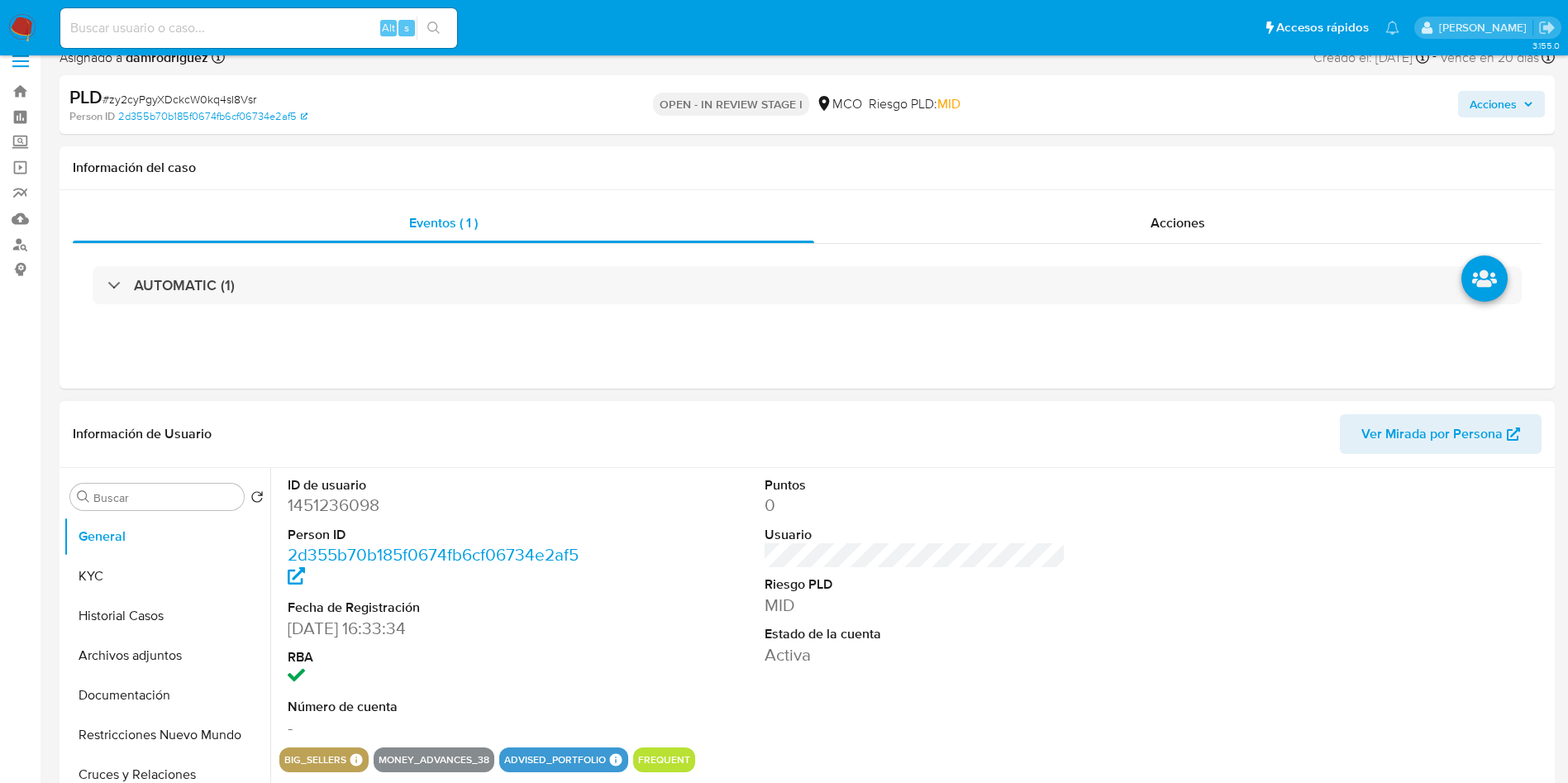
scroll to position [124, 0]
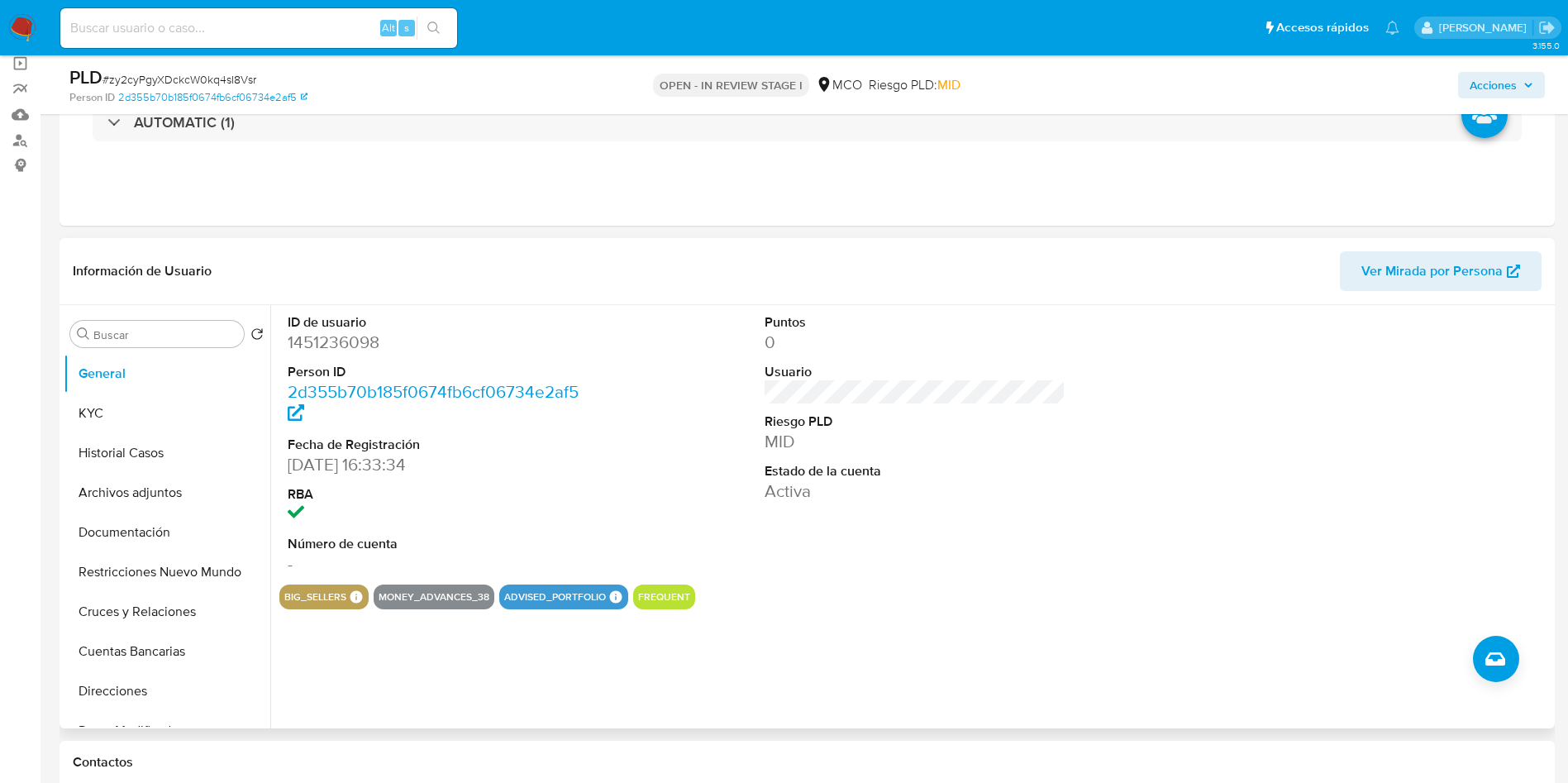
click at [357, 342] on dd "1451236098" at bounding box center [437, 342] width 301 height 23
copy dd "1451236098"
click at [325, 340] on dd "1451236098" at bounding box center [437, 342] width 301 height 23
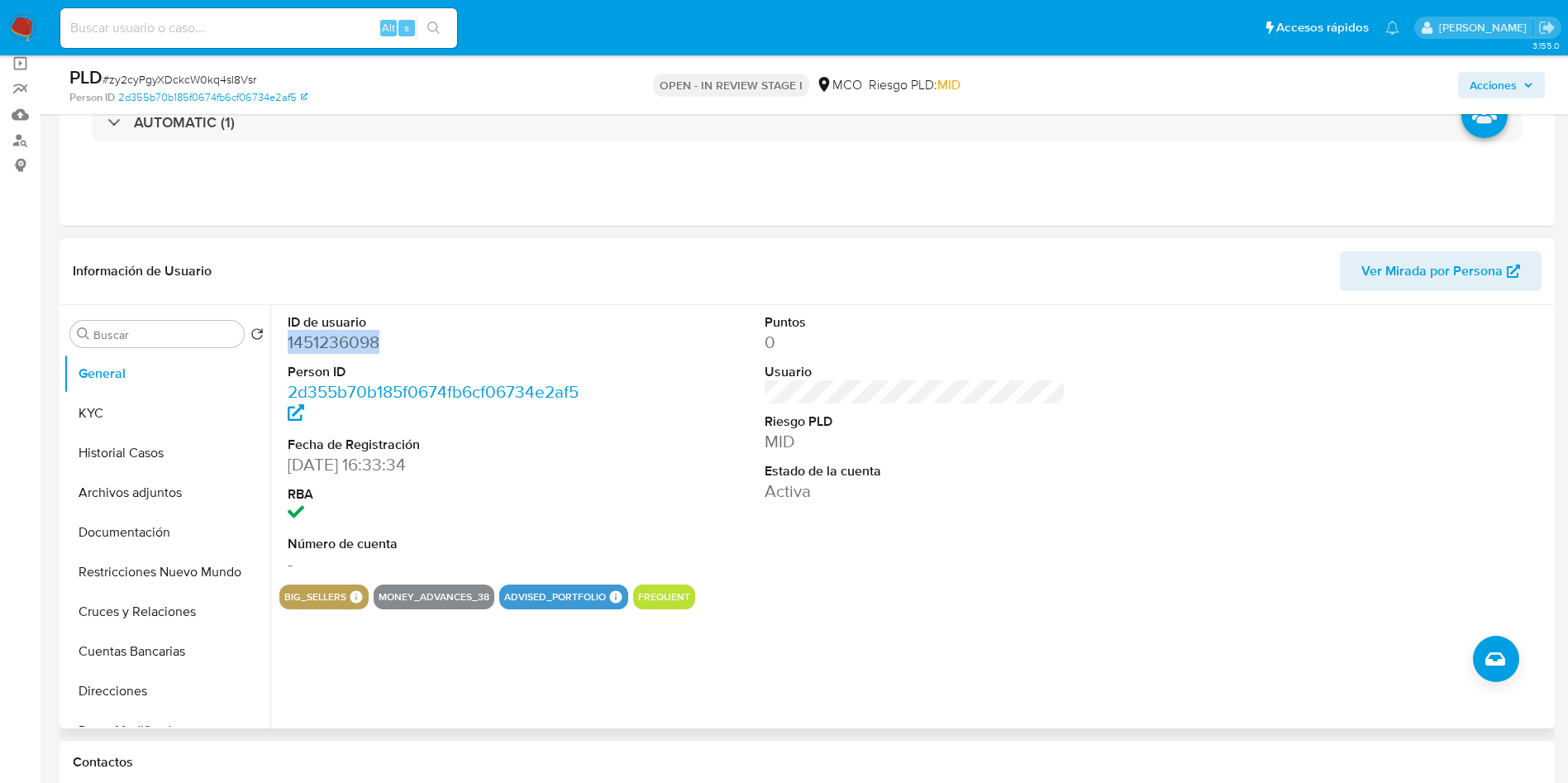
click at [325, 340] on dd "1451236098" at bounding box center [437, 342] width 301 height 23
click at [103, 417] on button "KYC" at bounding box center [160, 413] width 193 height 40
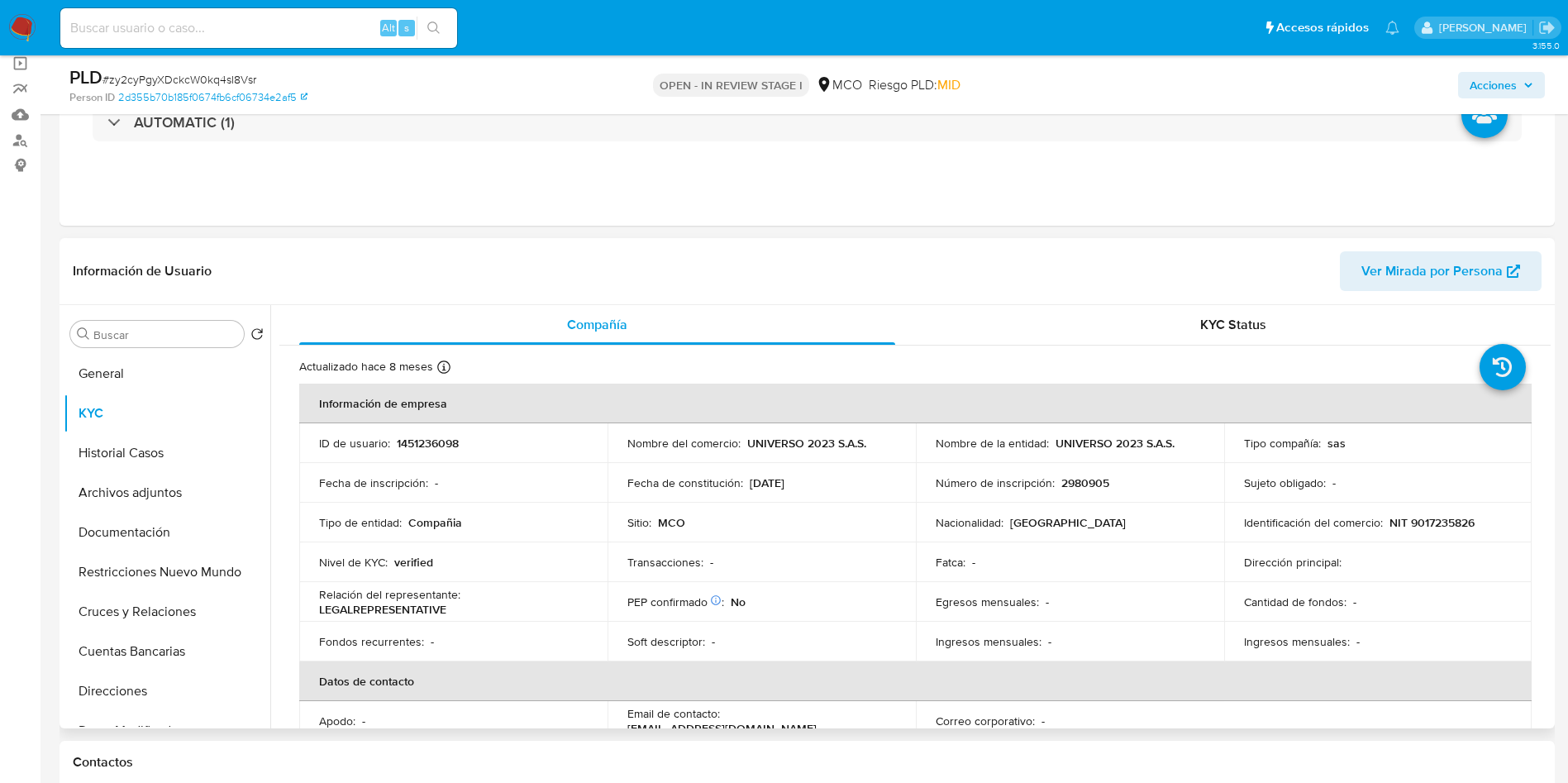
click at [440, 438] on p "1451236098" at bounding box center [427, 443] width 62 height 15
copy p "1451236098"
click at [140, 466] on button "Historial Casos" at bounding box center [160, 453] width 193 height 40
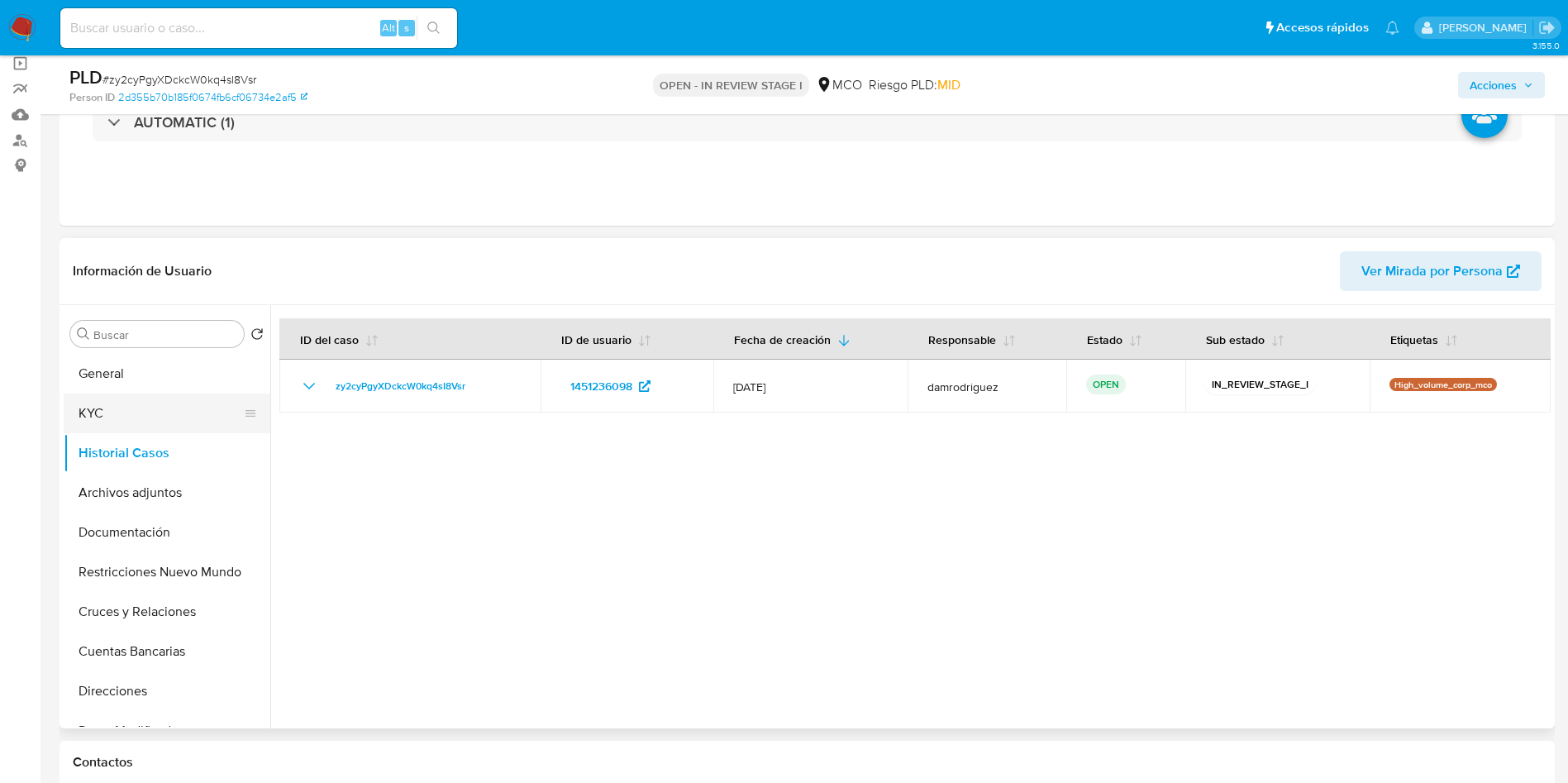
click at [124, 412] on button "KYC" at bounding box center [160, 413] width 193 height 40
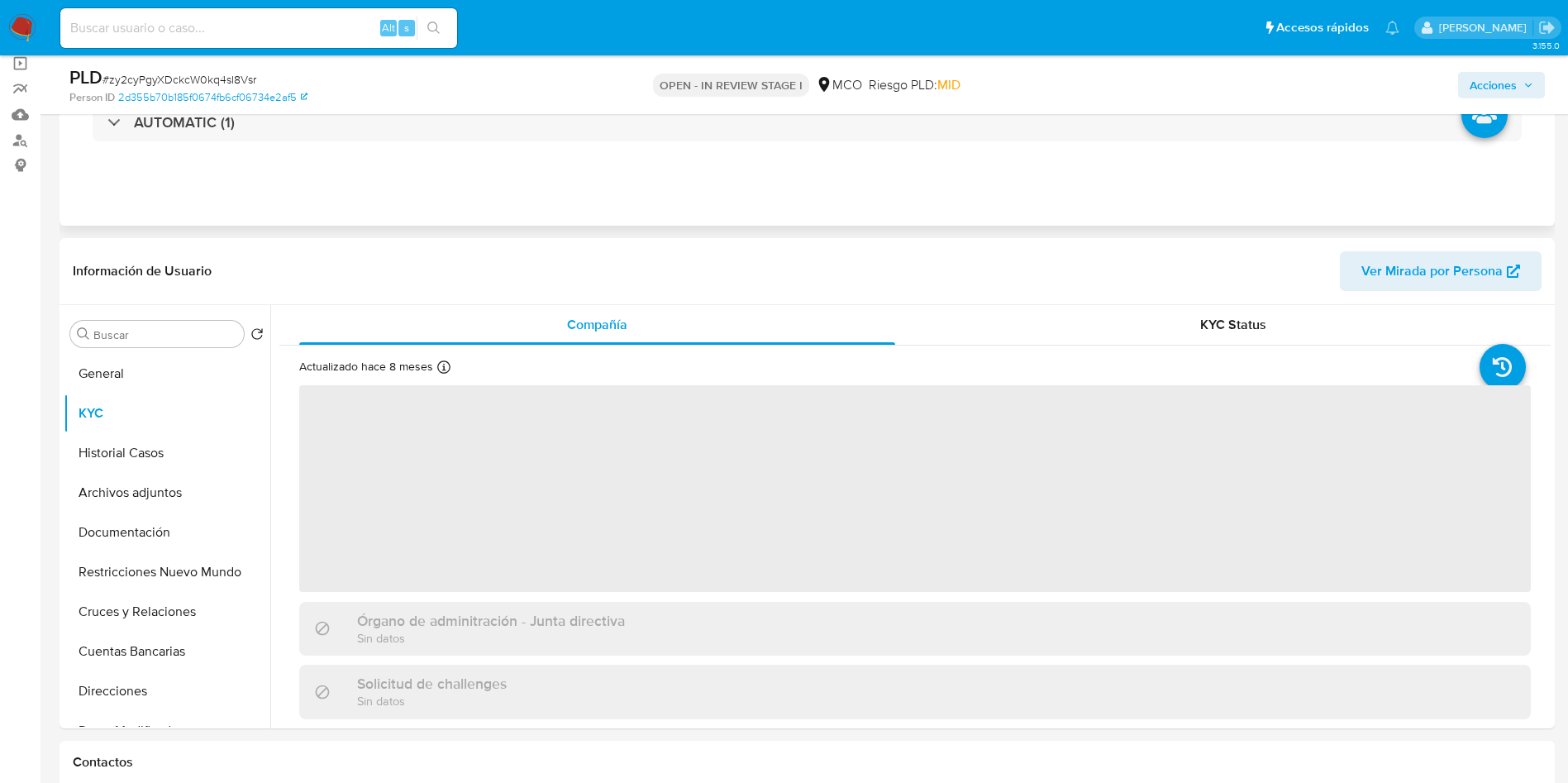
click at [417, 195] on div "Eventos ( 1 ) Acciones AUTOMATIC (1)" at bounding box center [807, 126] width 1495 height 199
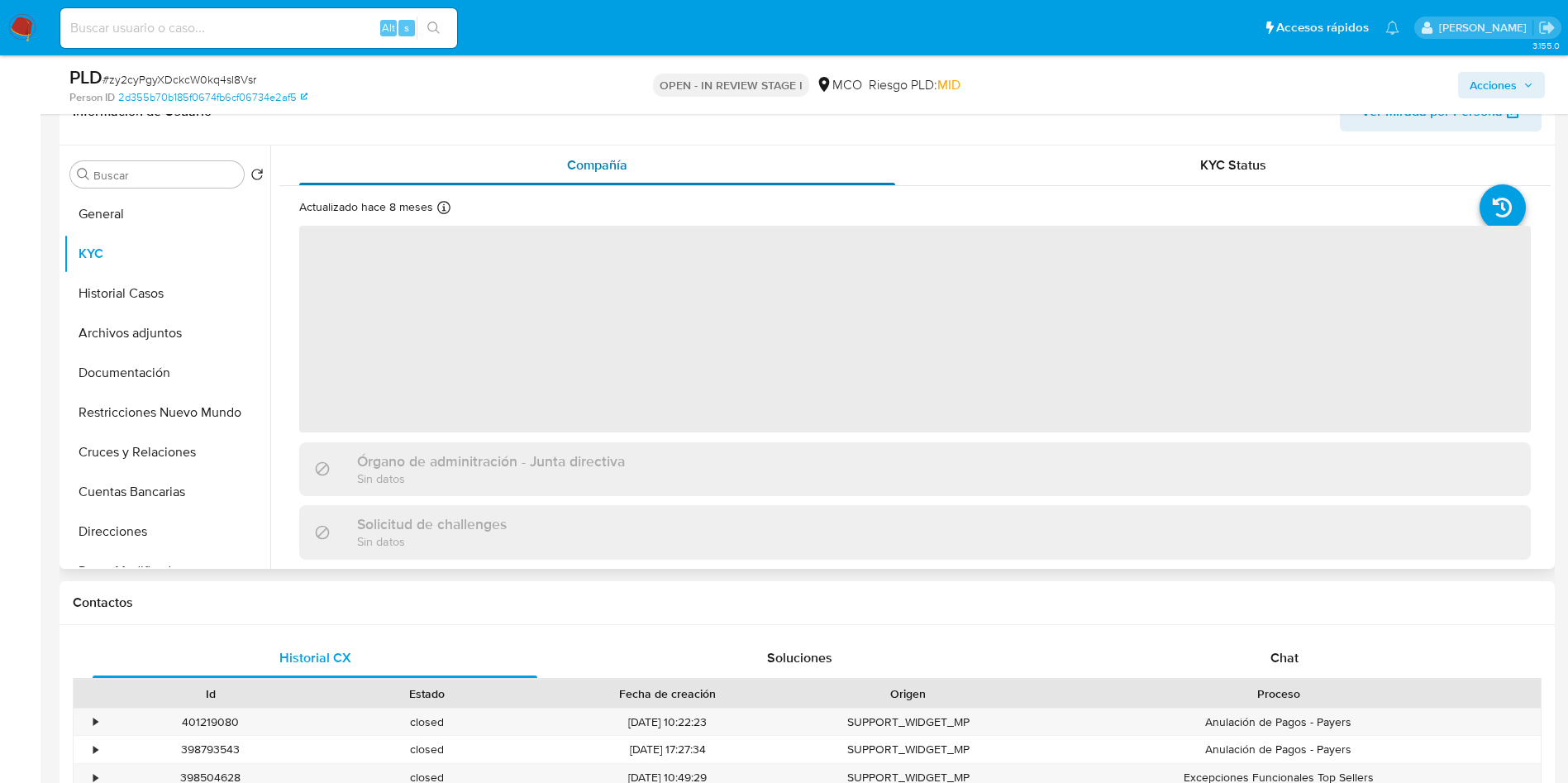
scroll to position [248, 0]
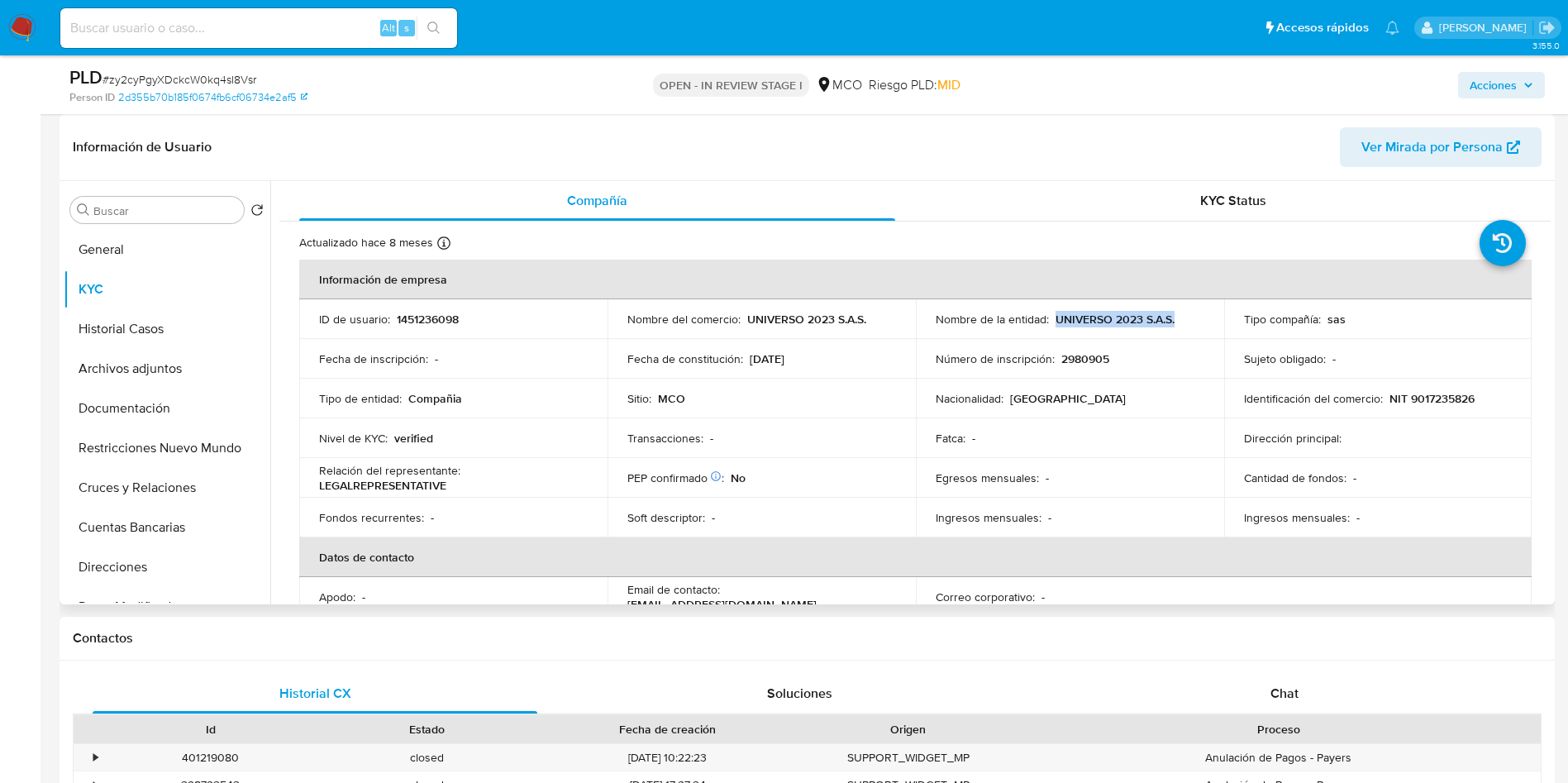
drag, startPoint x: 1188, startPoint y: 322, endPoint x: 1051, endPoint y: 322, distance: 137.0
click at [1051, 322] on div "Nombre de la entidad : UNIVERSO 2023 S.A.S." at bounding box center [1070, 319] width 269 height 15
copy p "UNIVERSO 2023 S.A.S."
click at [1430, 385] on td "Identificación del comercio : NIT 9017235826" at bounding box center [1378, 398] width 308 height 40
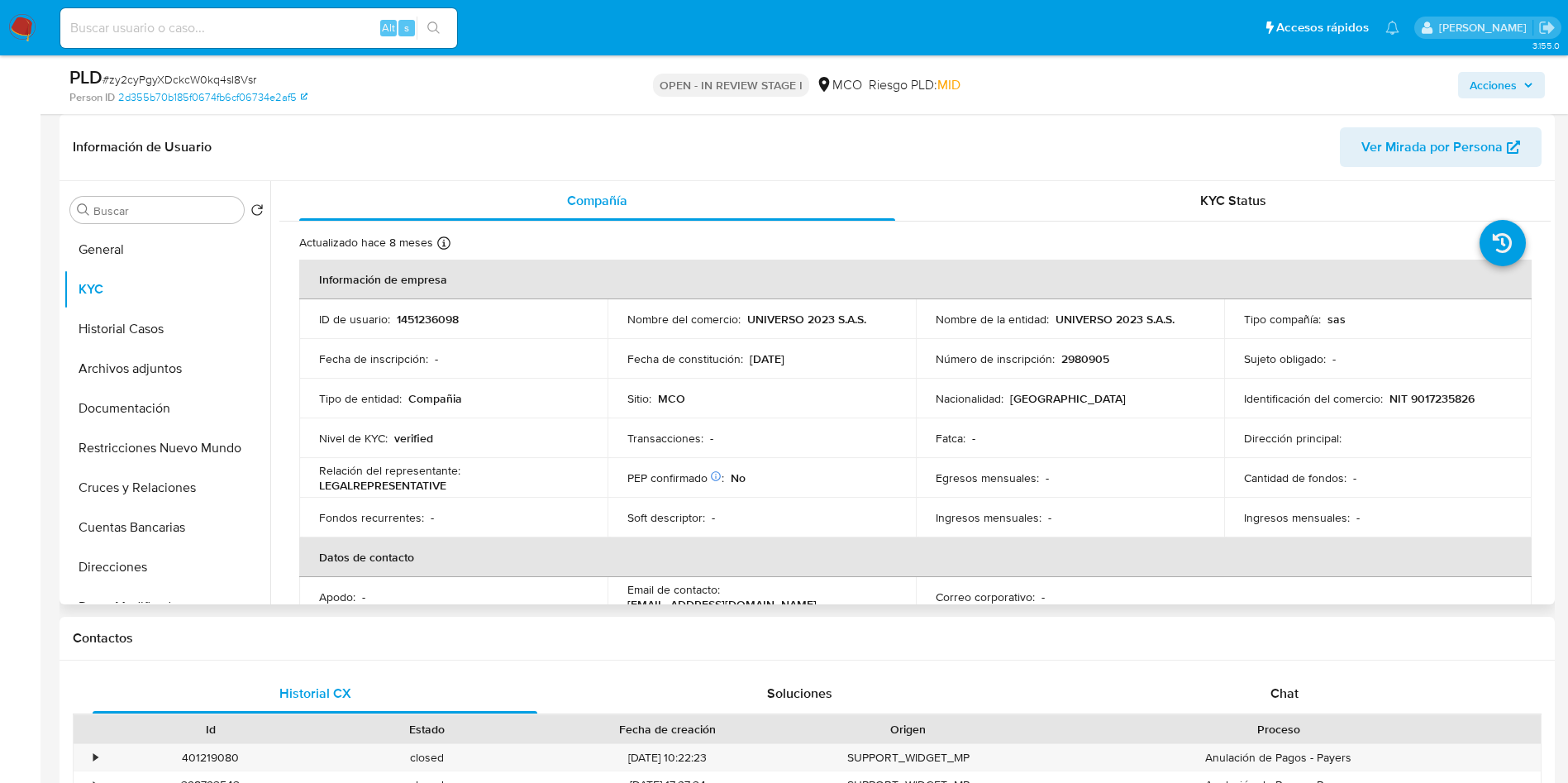
click at [1443, 395] on p "NIT 9017235826" at bounding box center [1431, 398] width 85 height 15
copy p "9017235826"
drag, startPoint x: 830, startPoint y: 357, endPoint x: 746, endPoint y: 357, distance: 84.0
click at [746, 357] on div "Fecha de constitución : 26/05/2023" at bounding box center [762, 359] width 269 height 15
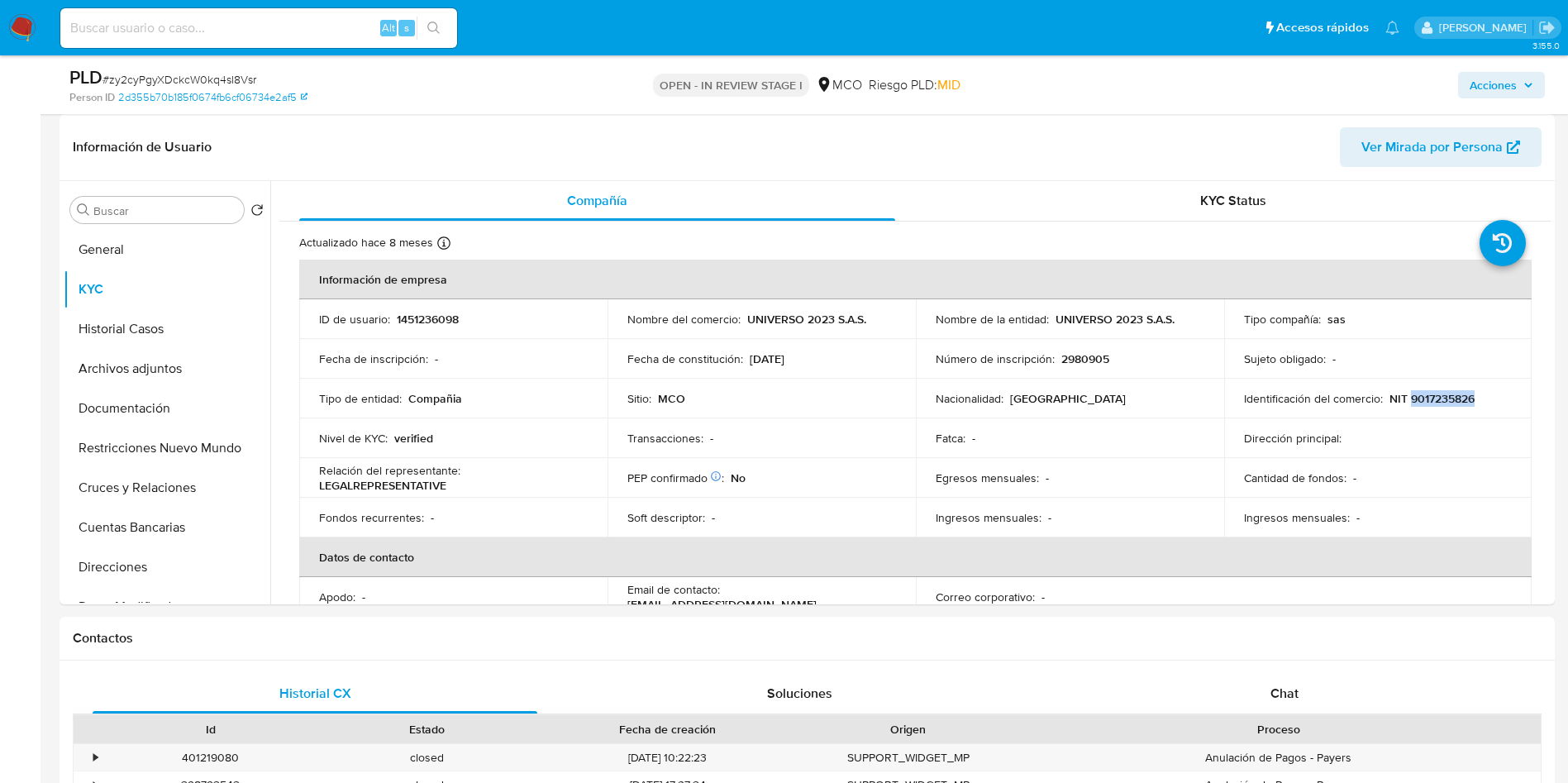
copy p "26/05/2023"
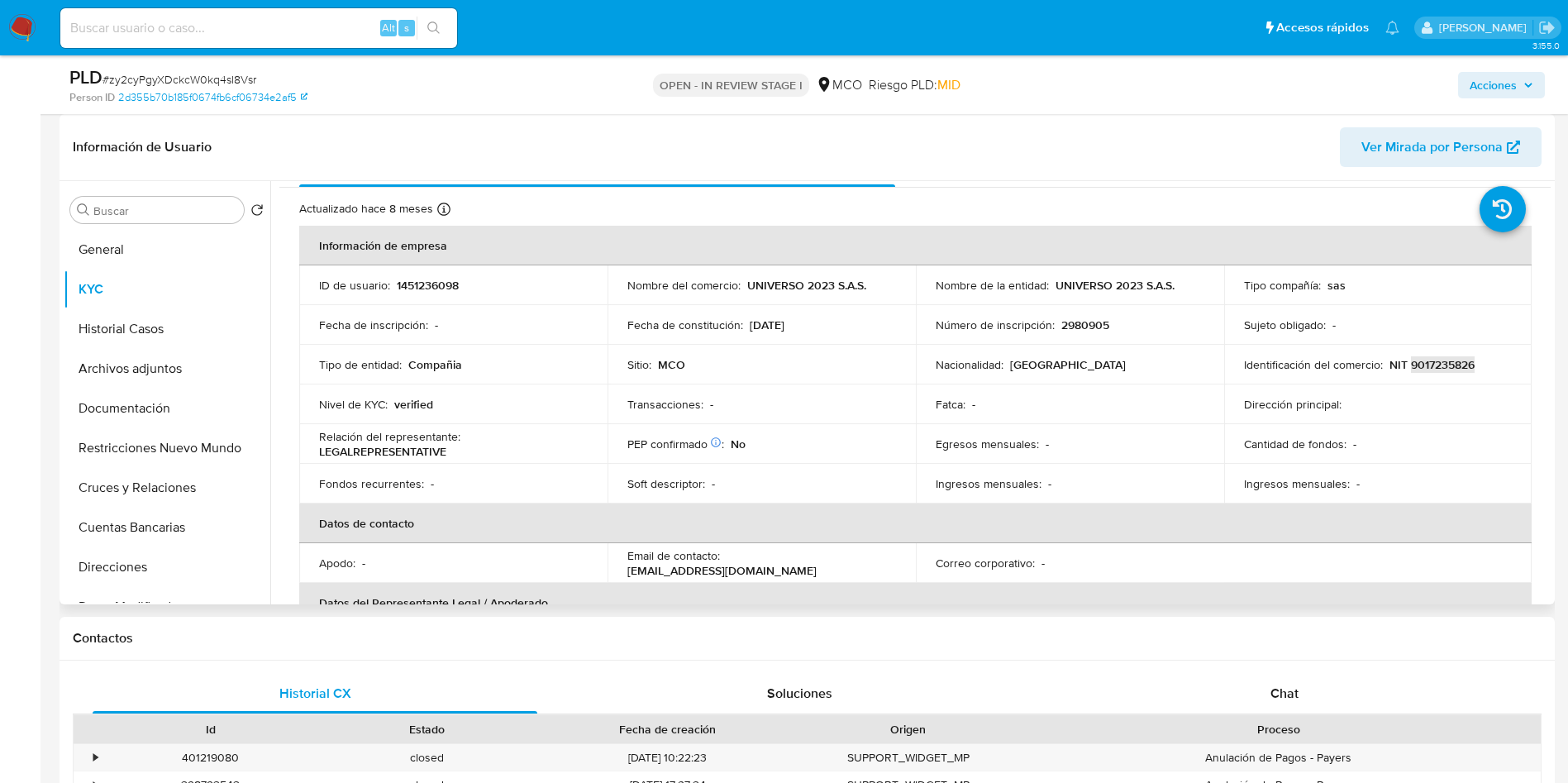
scroll to position [124, 0]
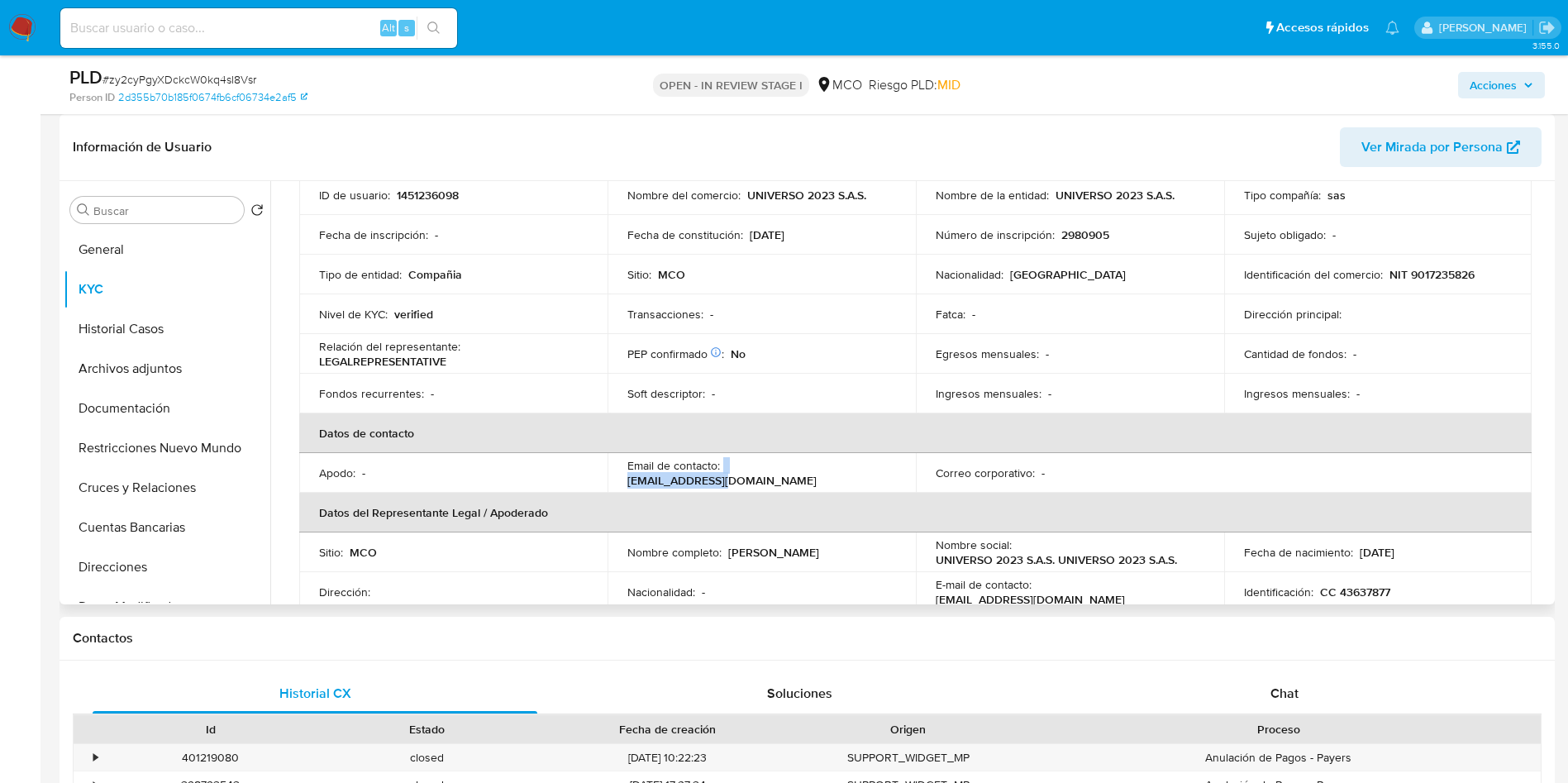
drag, startPoint x: 830, startPoint y: 468, endPoint x: 722, endPoint y: 475, distance: 108.2
click at [722, 475] on div "Email de contacto : llopera@tous.com" at bounding box center [762, 473] width 269 height 30
copy div "llopera@tous.com"
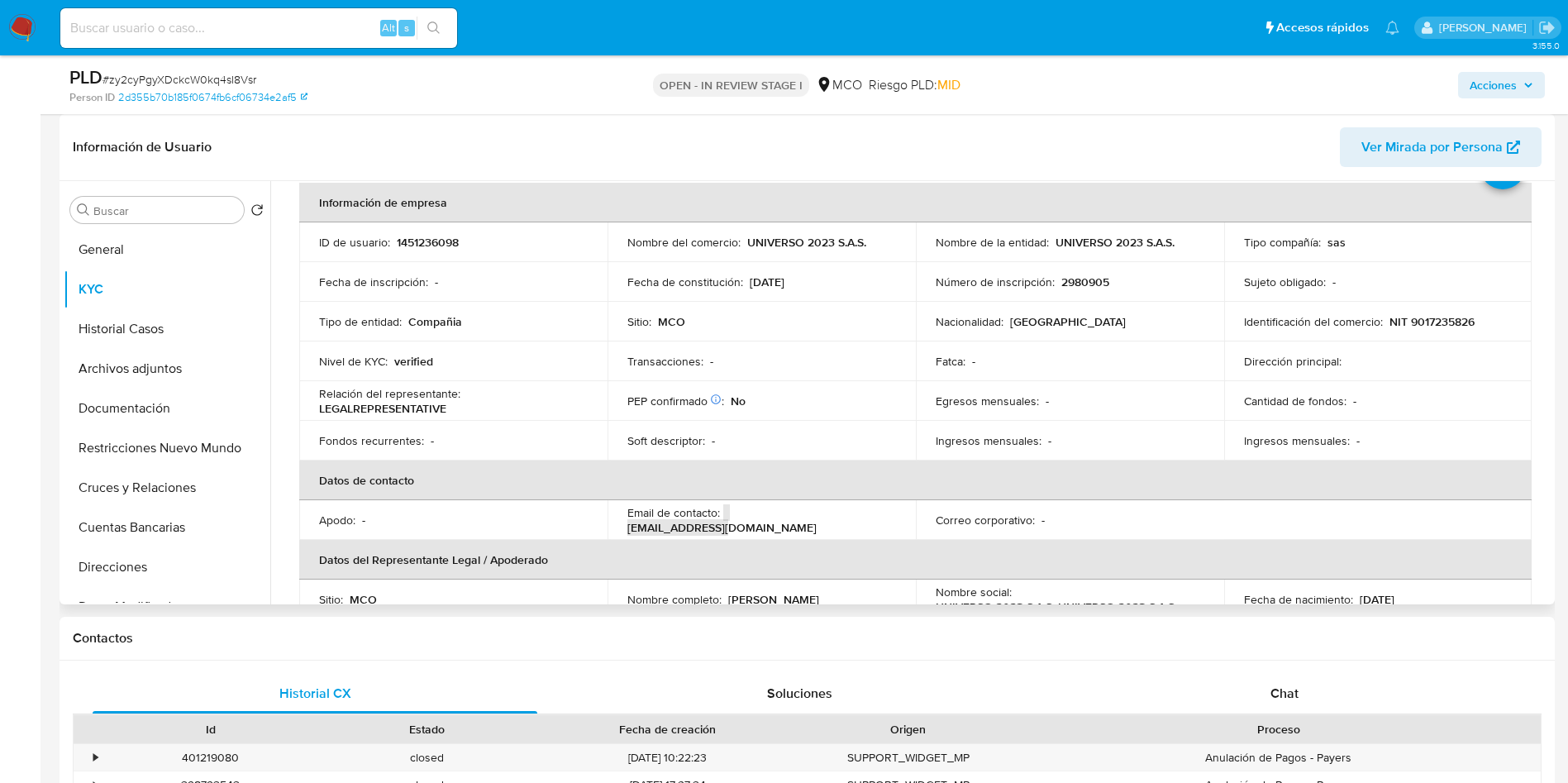
scroll to position [201, 0]
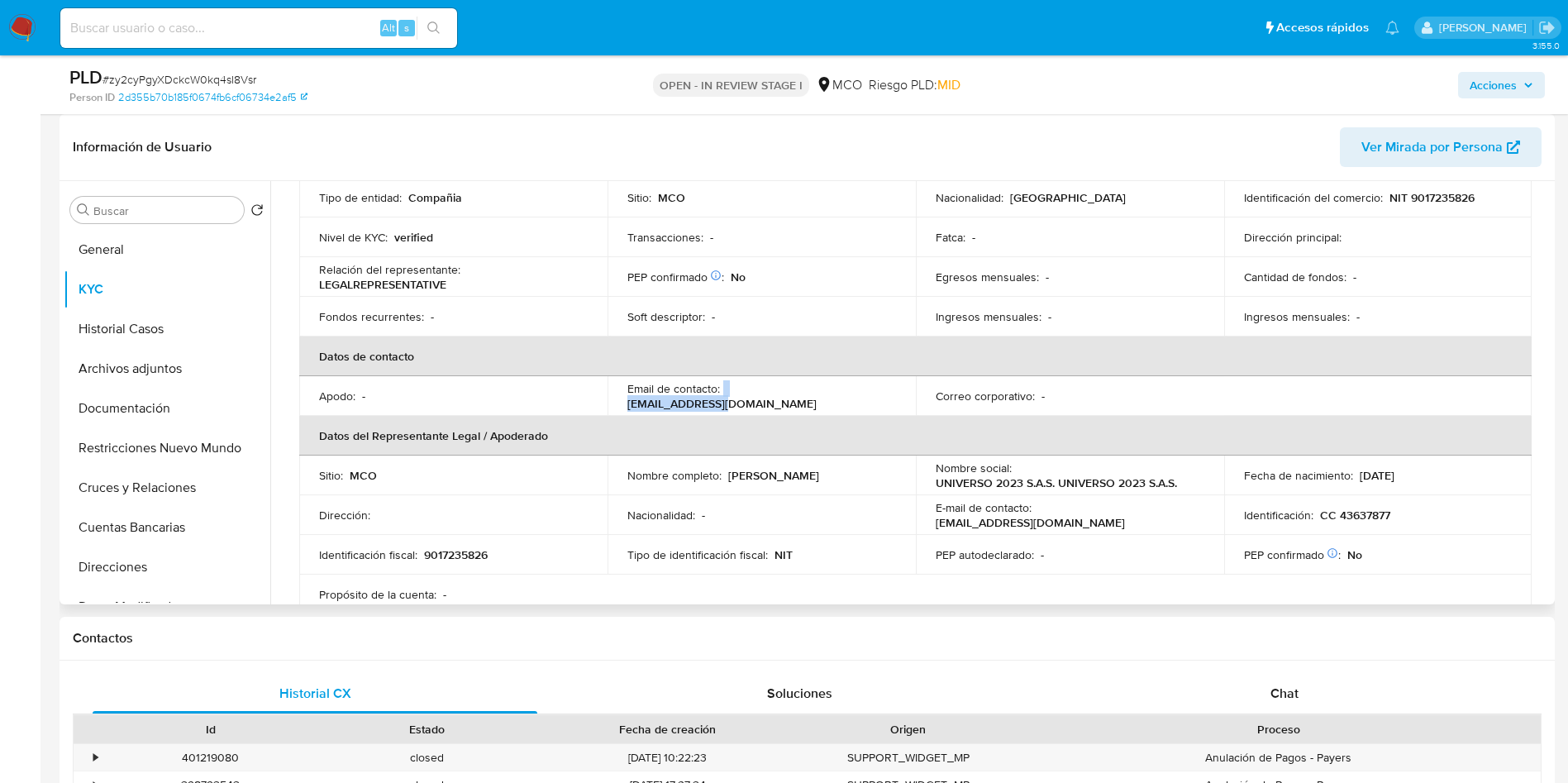
drag, startPoint x: 861, startPoint y: 461, endPoint x: 877, endPoint y: 478, distance: 23.3
click at [860, 462] on td "Nombre completo : Lina Maria Lopera Cataño" at bounding box center [761, 475] width 308 height 40
drag, startPoint x: 883, startPoint y: 478, endPoint x: 725, endPoint y: 477, distance: 158.0
click at [725, 477] on div "Nombre completo : Lina Maria Lopera Cataño" at bounding box center [762, 476] width 269 height 15
copy p "Lina Maria Lopera Cataño"
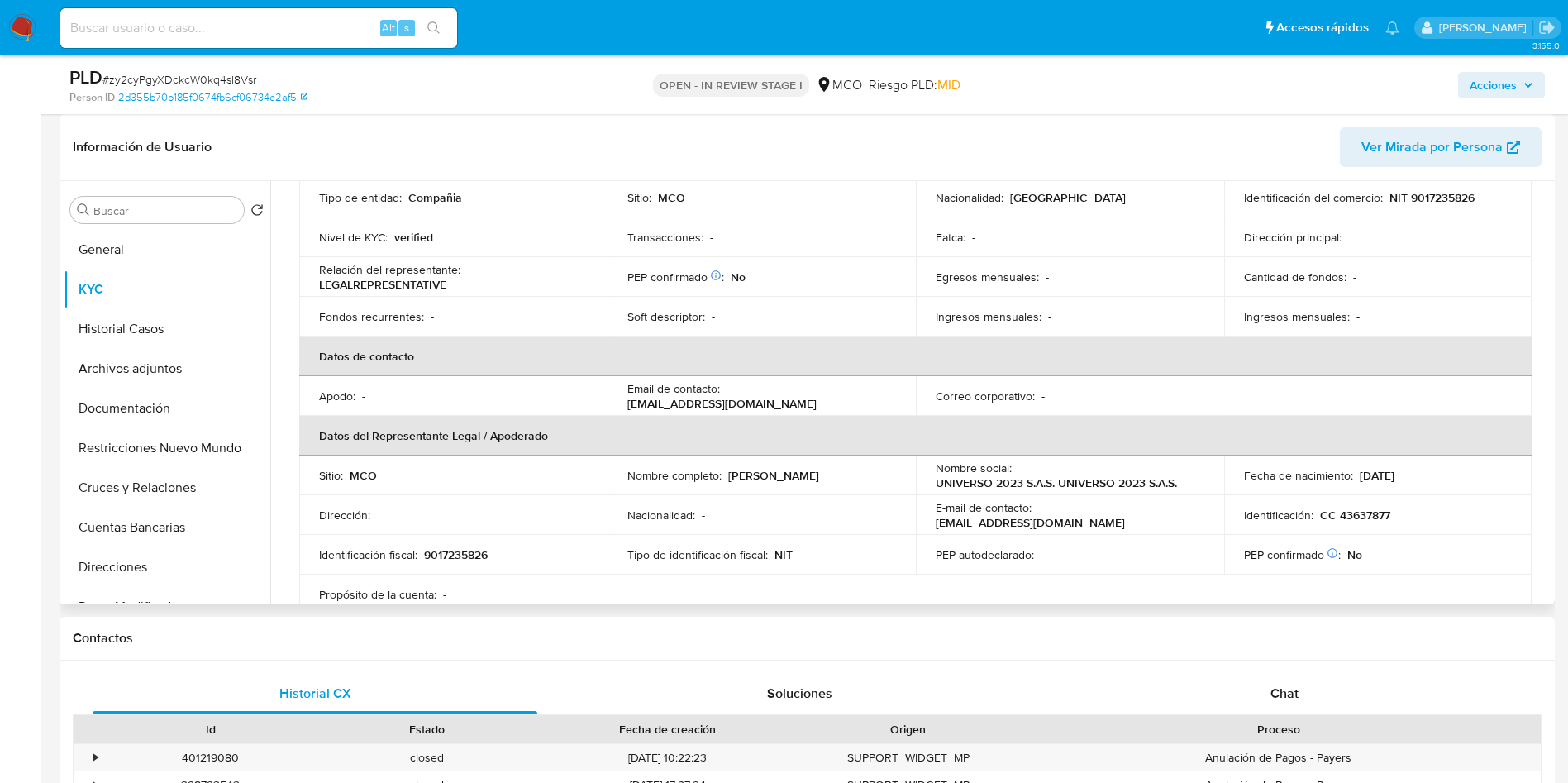
click at [1359, 516] on p "CC 43637877" at bounding box center [1354, 515] width 70 height 15
copy p "43637877"
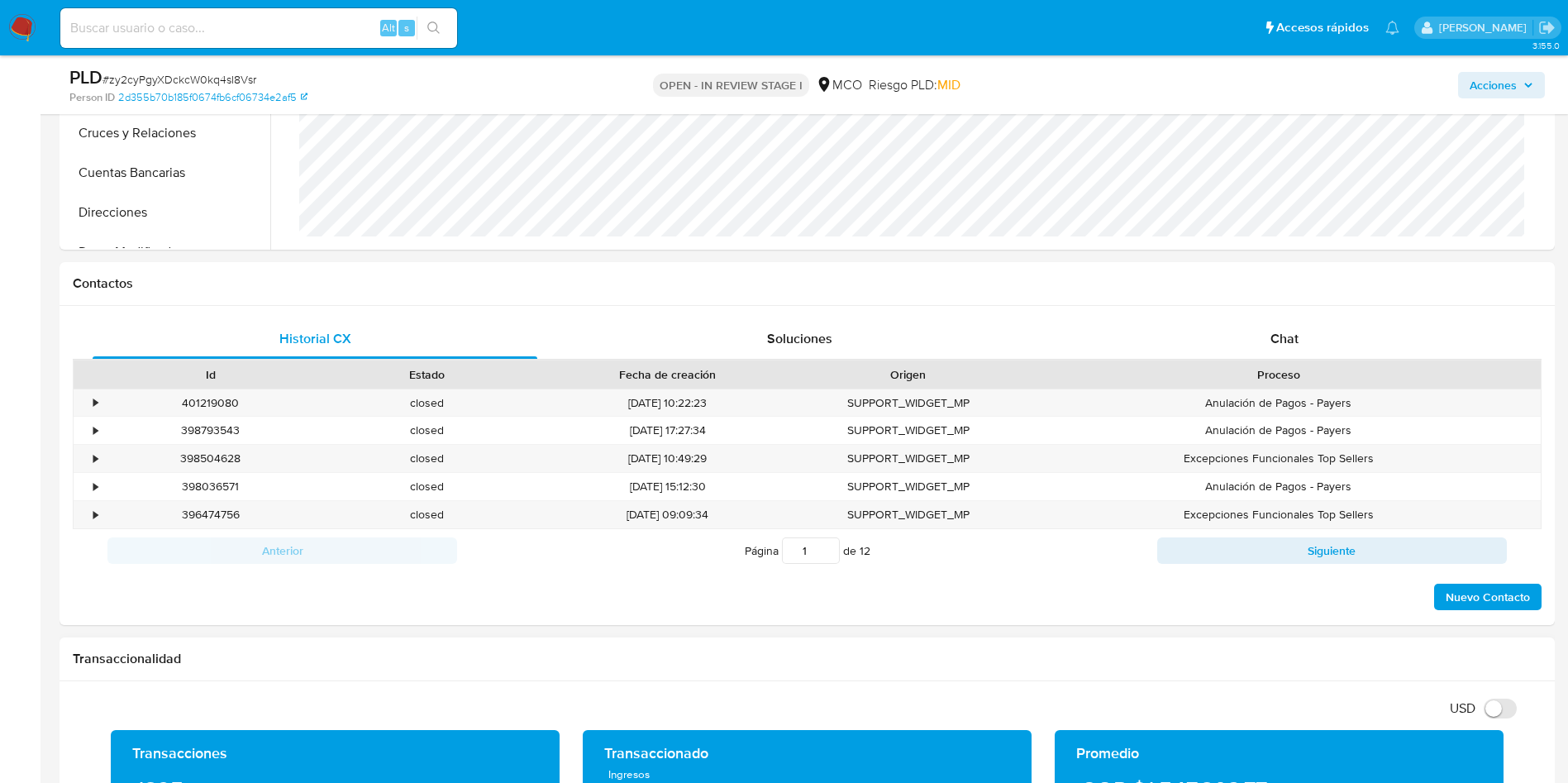
scroll to position [868, 0]
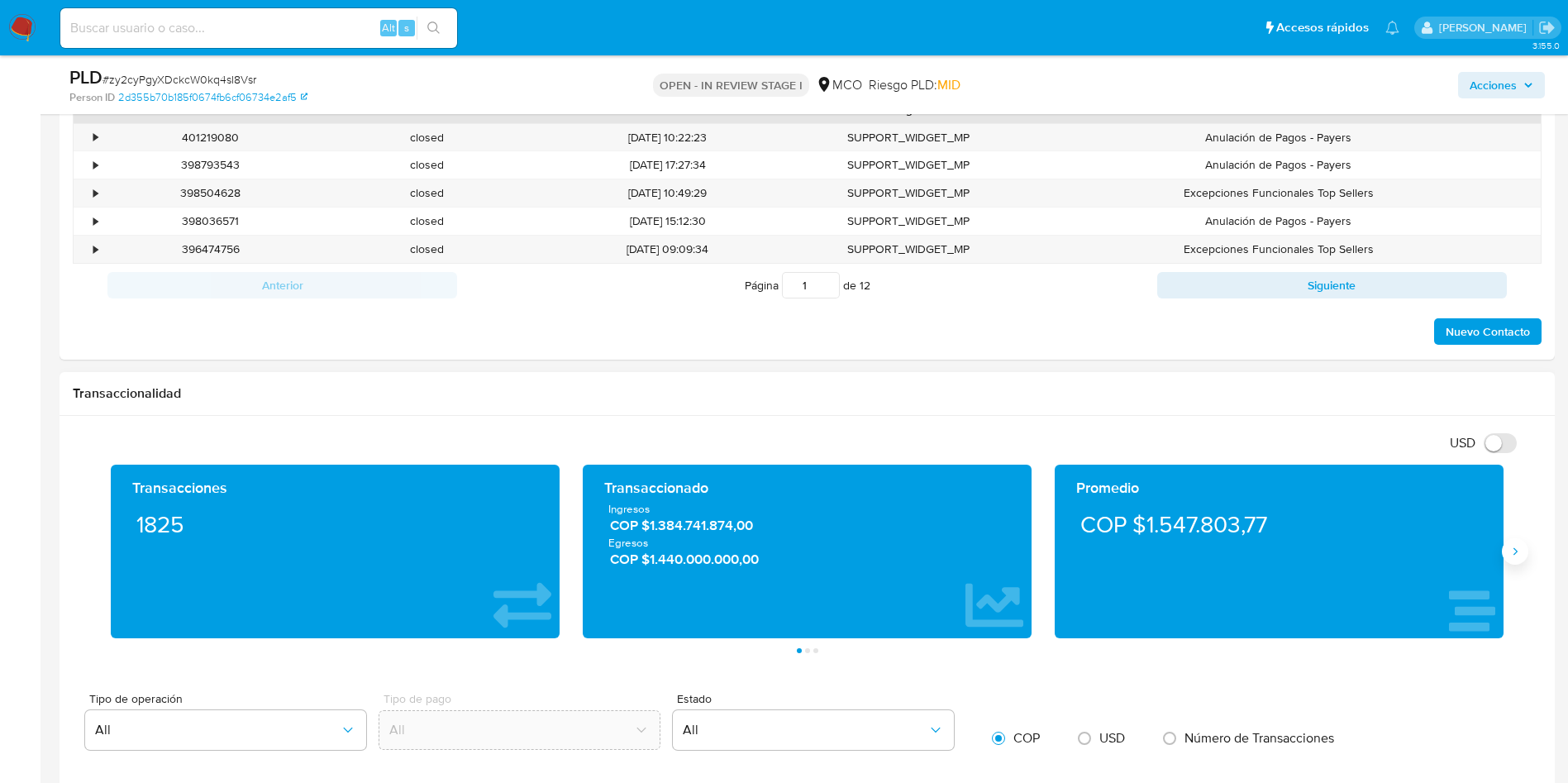
click at [1514, 554] on icon "Siguiente" at bounding box center [1515, 552] width 4 height 7
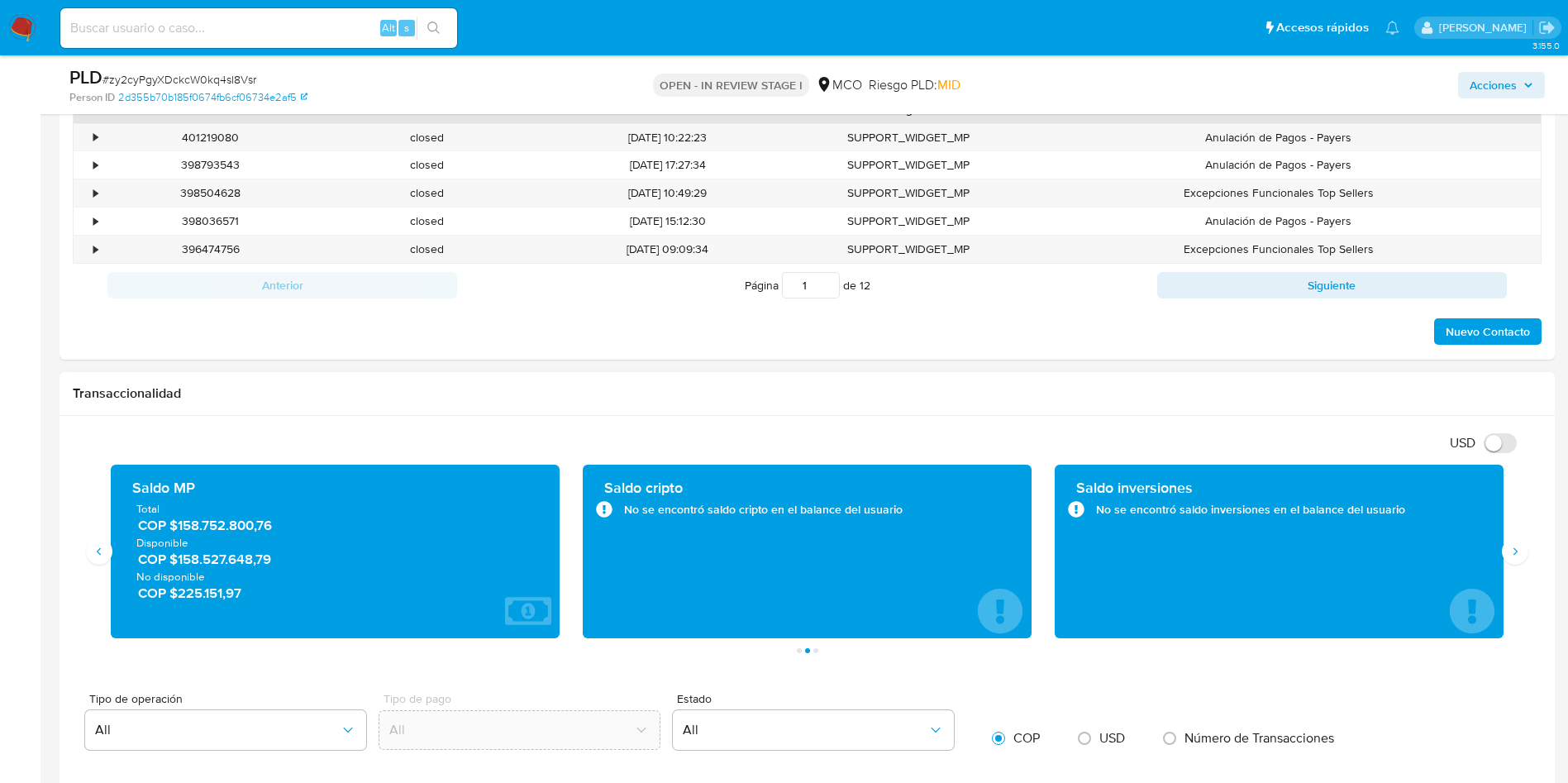
click at [247, 566] on span "COP $158.527.648,79" at bounding box center [336, 559] width 395 height 19
click at [208, 594] on span "COP $225.151,97" at bounding box center [336, 594] width 395 height 19
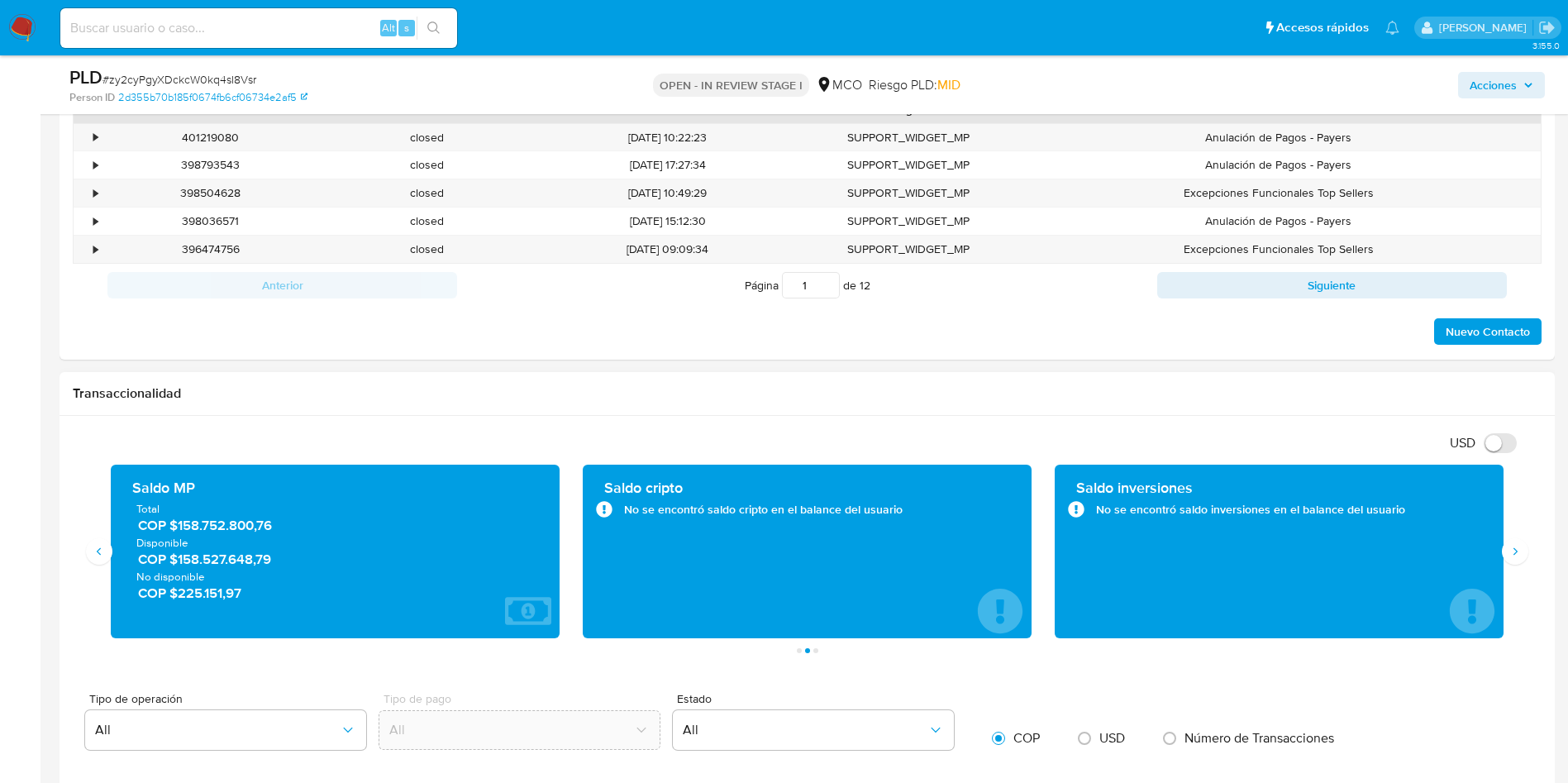
click at [208, 594] on span "COP $225.151,97" at bounding box center [336, 594] width 395 height 19
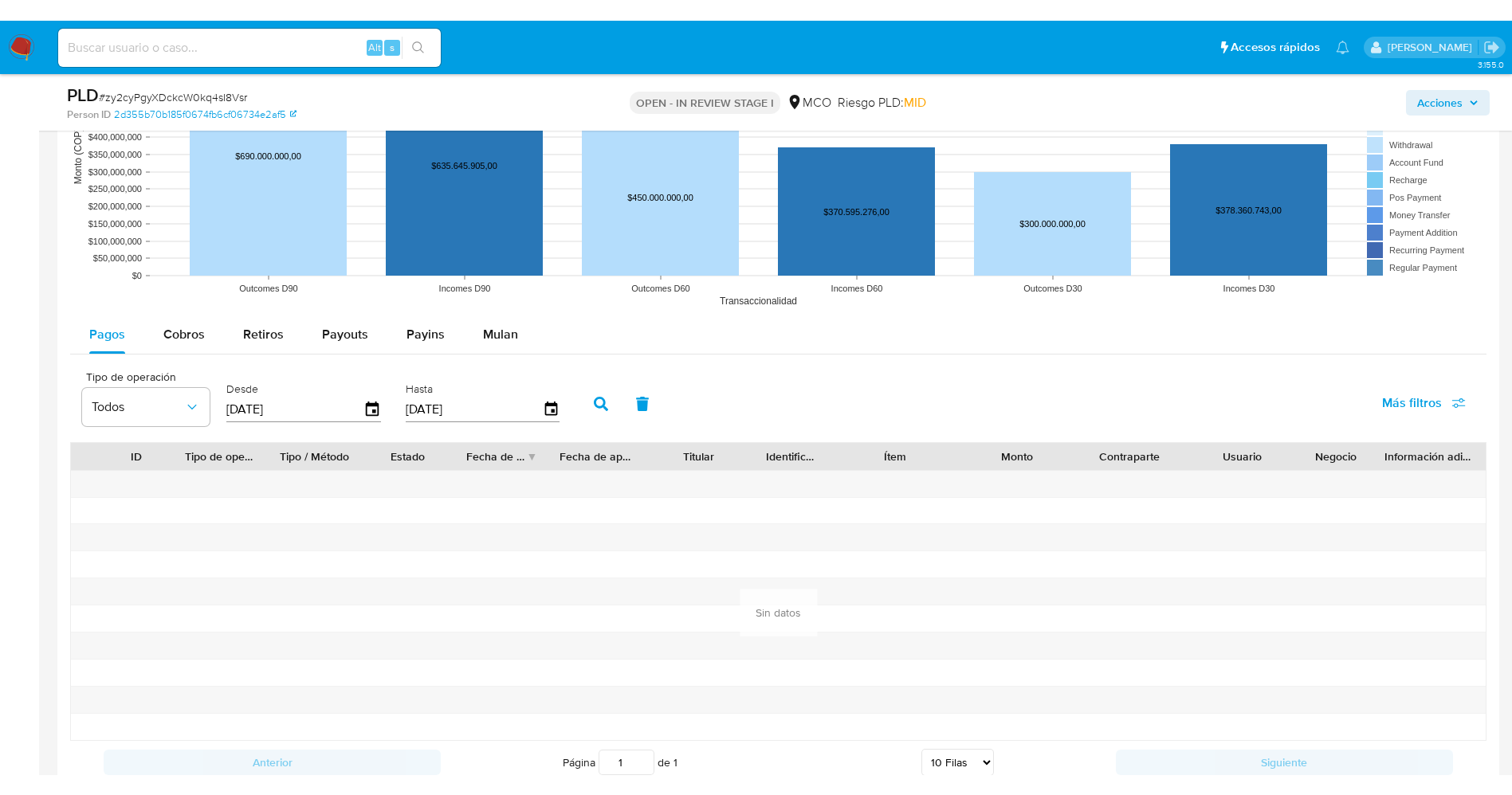
scroll to position [1793, 0]
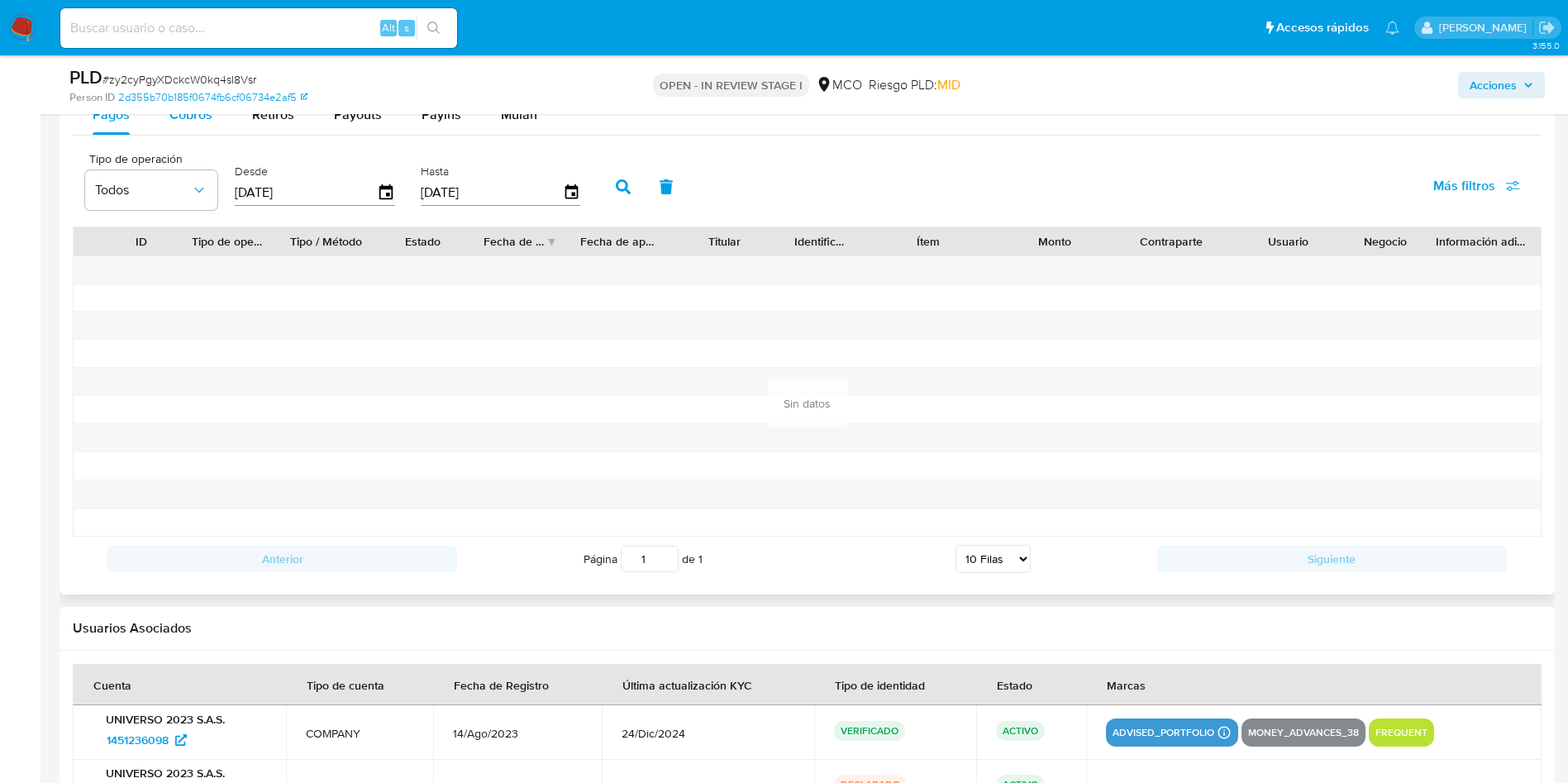
click at [178, 120] on span "Cobros" at bounding box center [191, 115] width 43 height 19
select select "10"
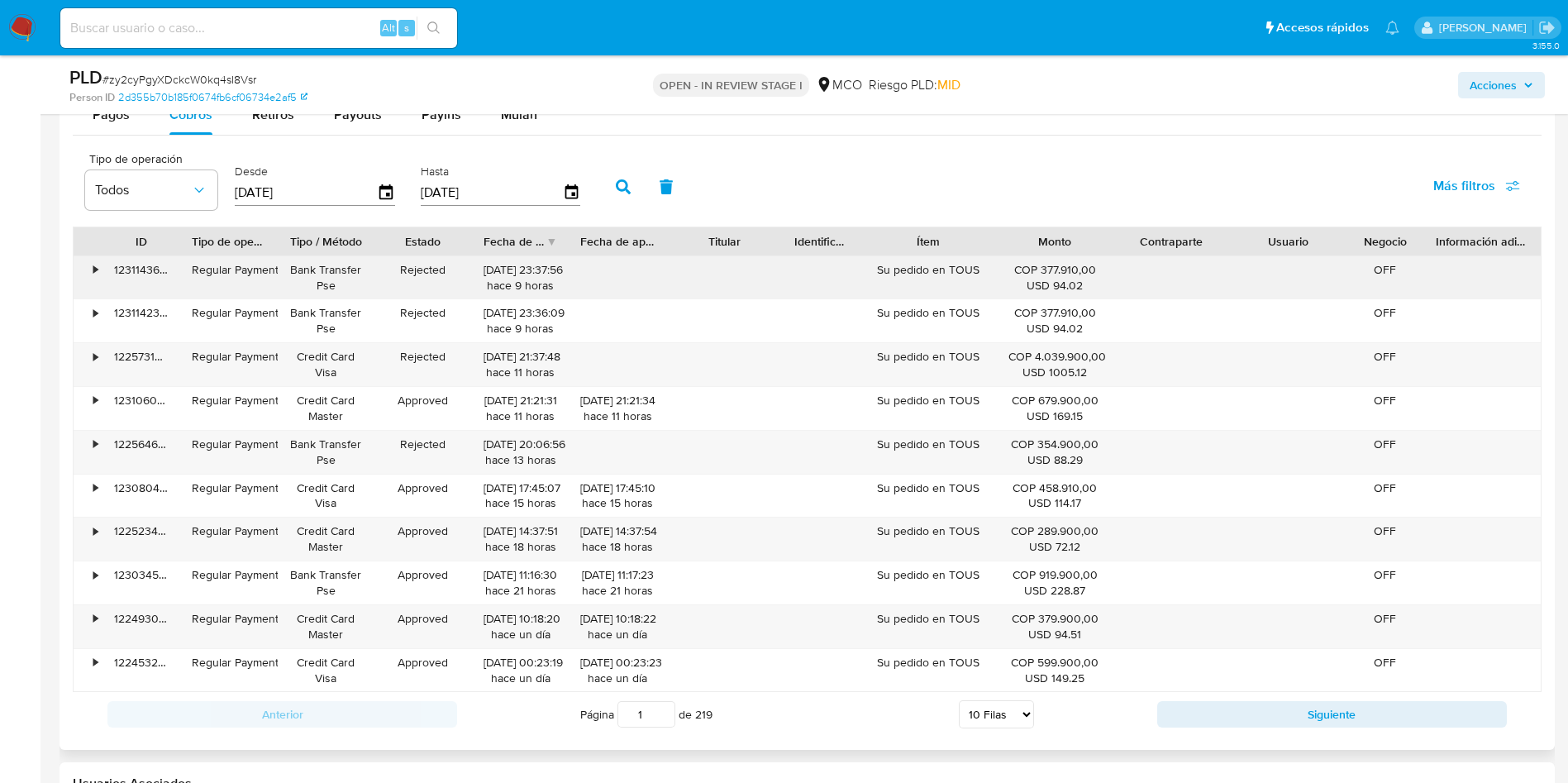
click at [919, 266] on div "Su pedido en TOUS" at bounding box center [928, 278] width 136 height 43
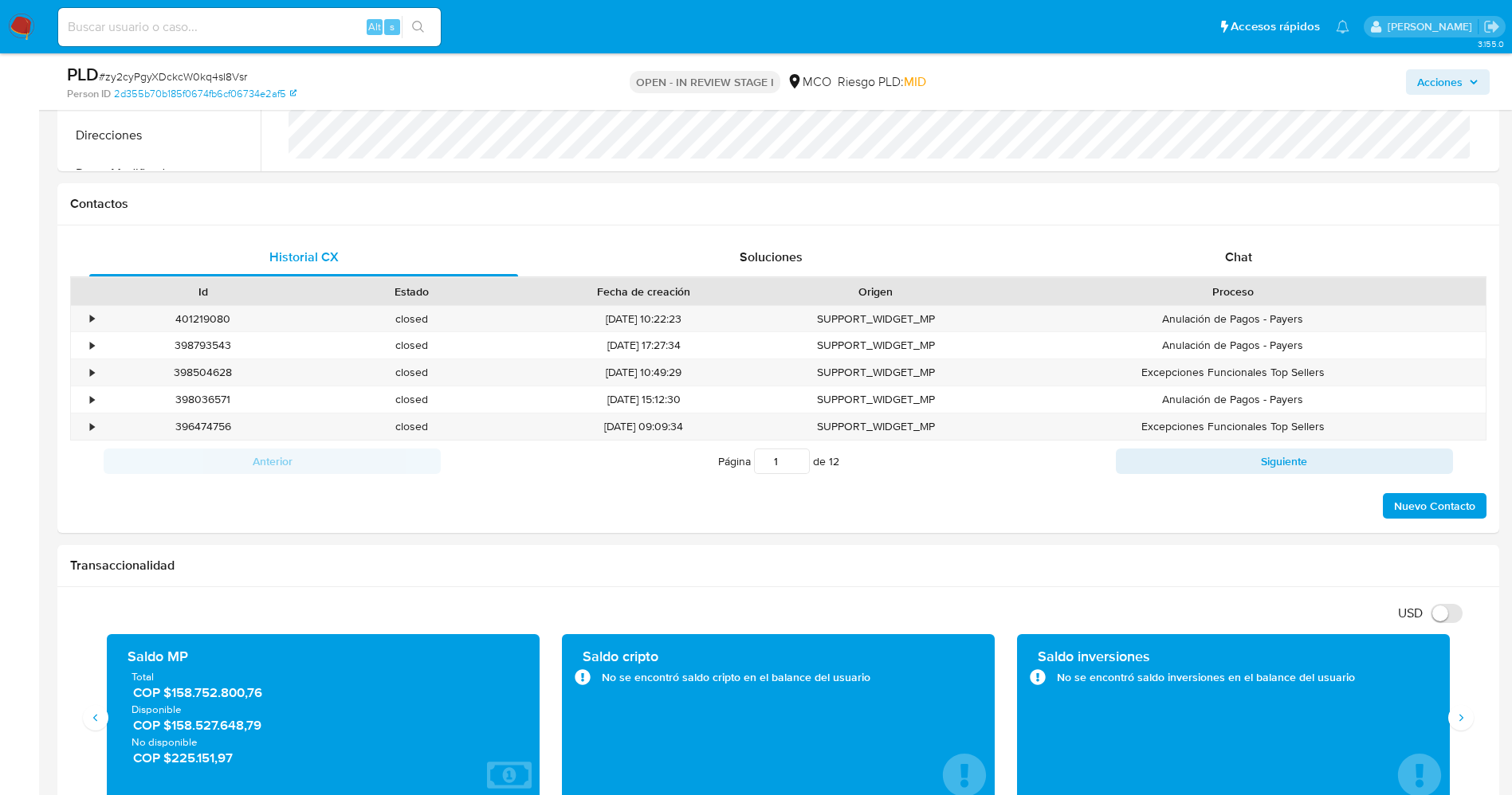
scroll to position [359, 0]
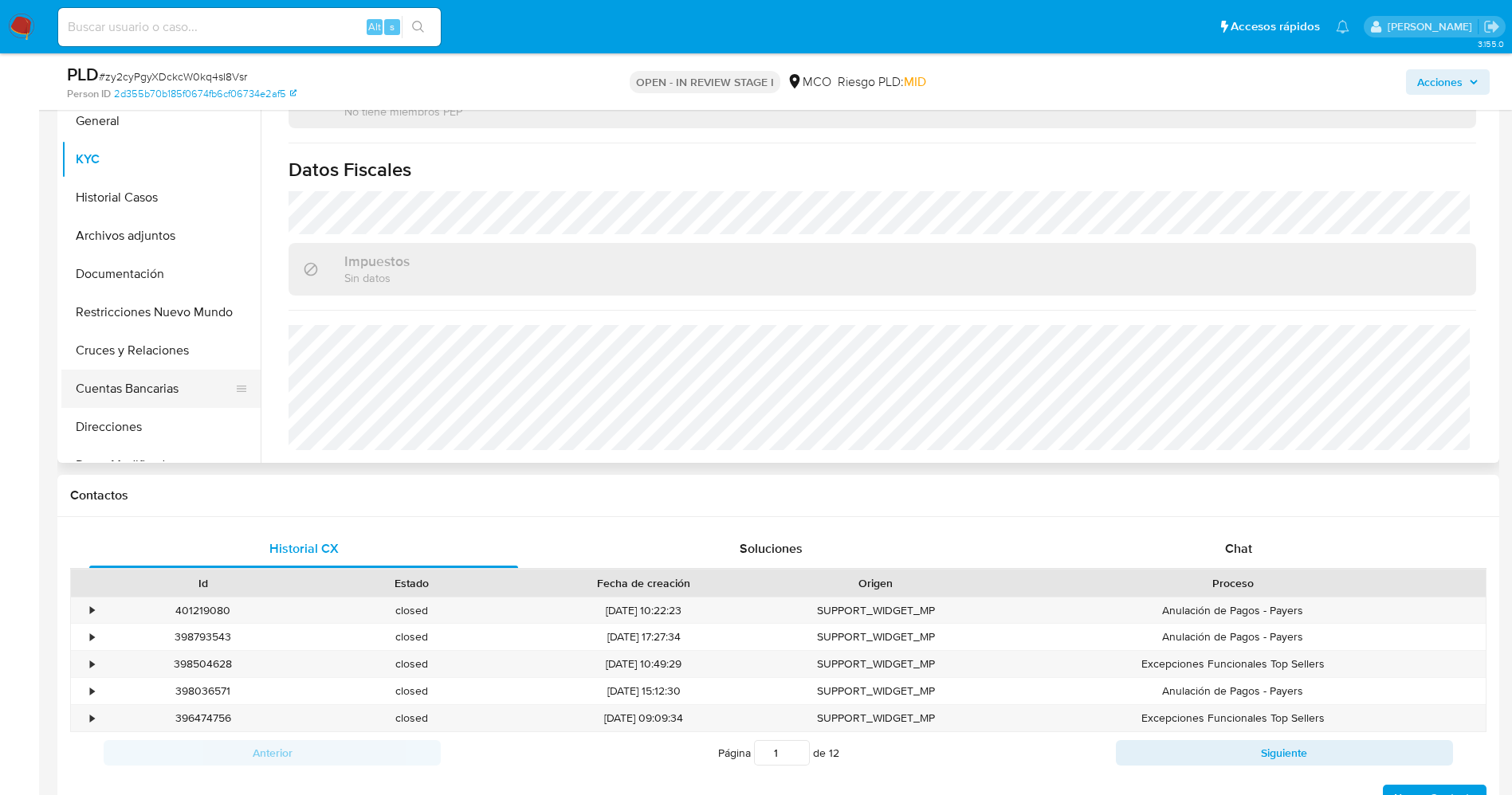
click at [144, 381] on button "Cuentas Bancarias" at bounding box center [154, 389] width 186 height 39
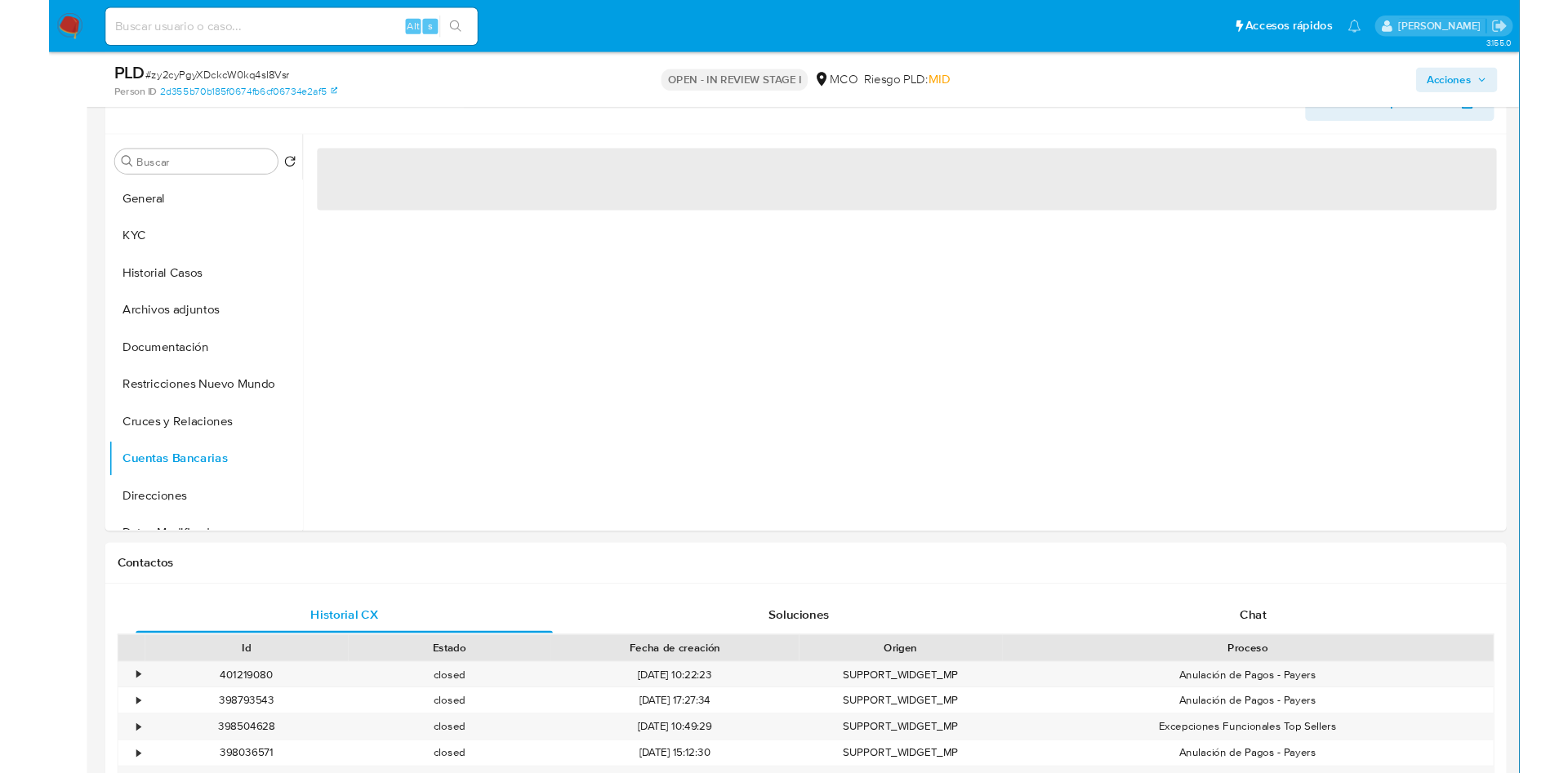
scroll to position [245, 0]
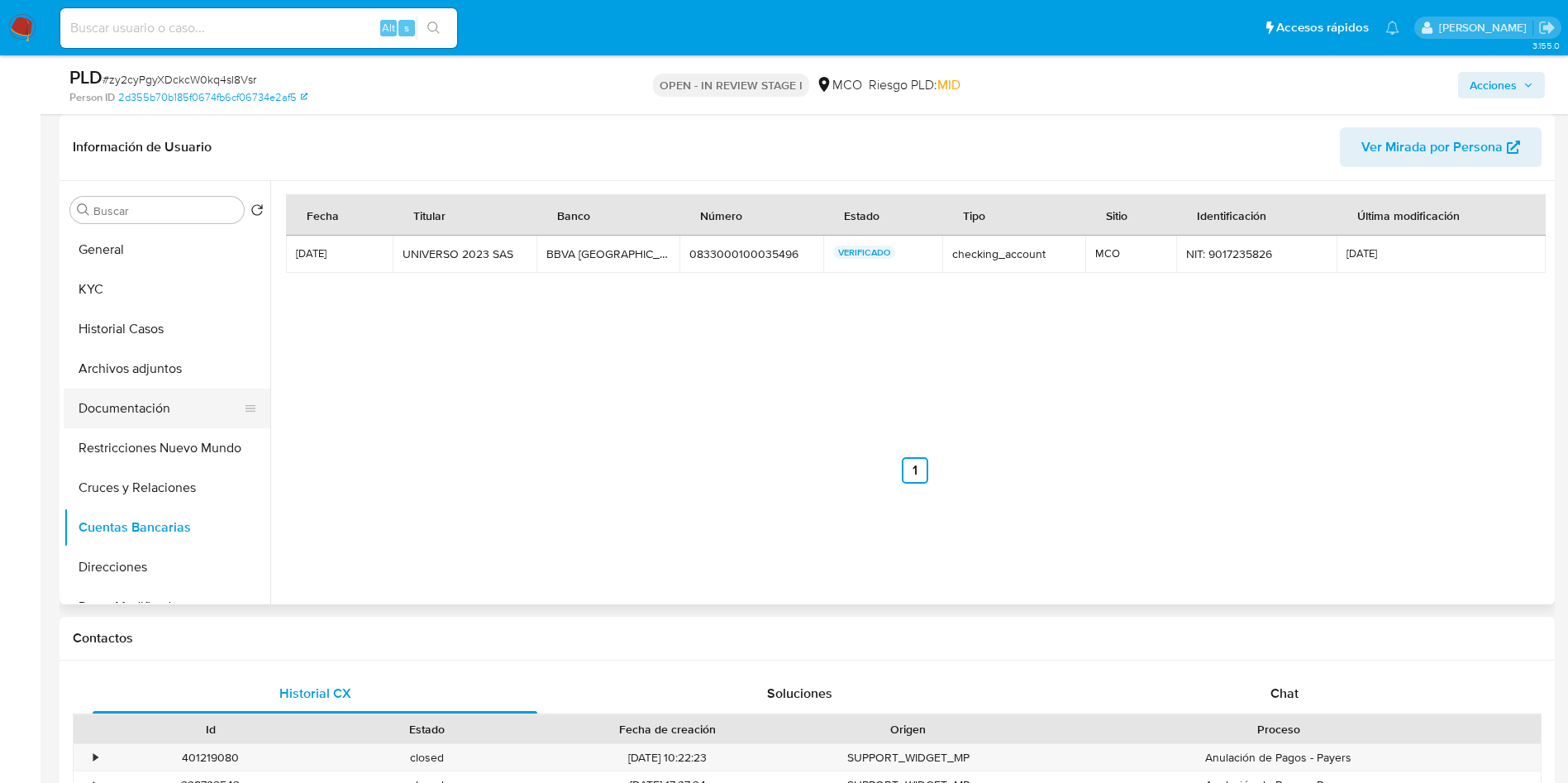
click at [151, 399] on button "Documentación" at bounding box center [160, 408] width 193 height 40
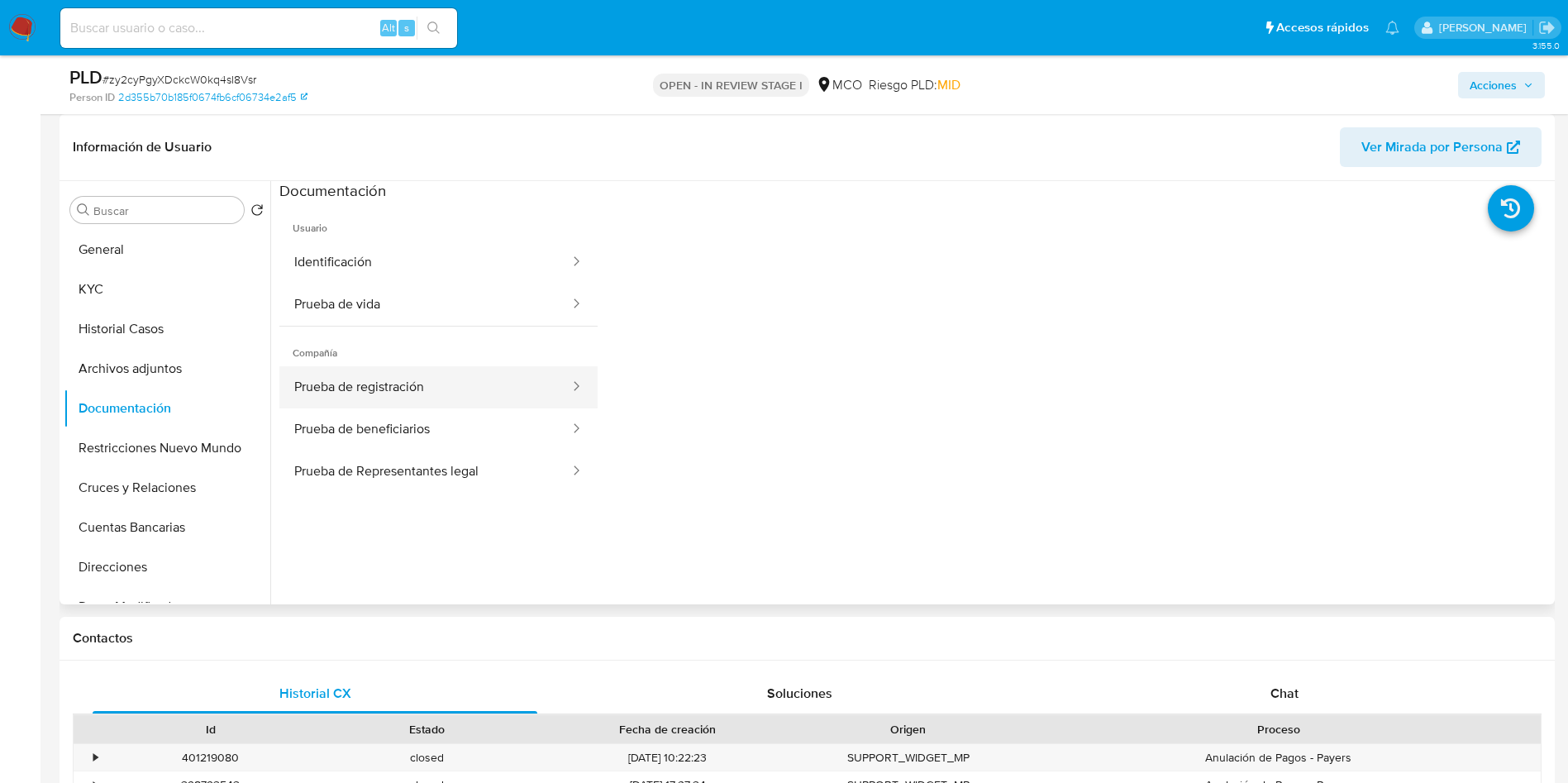
click at [407, 378] on button "Prueba de registración" at bounding box center [424, 387] width 292 height 42
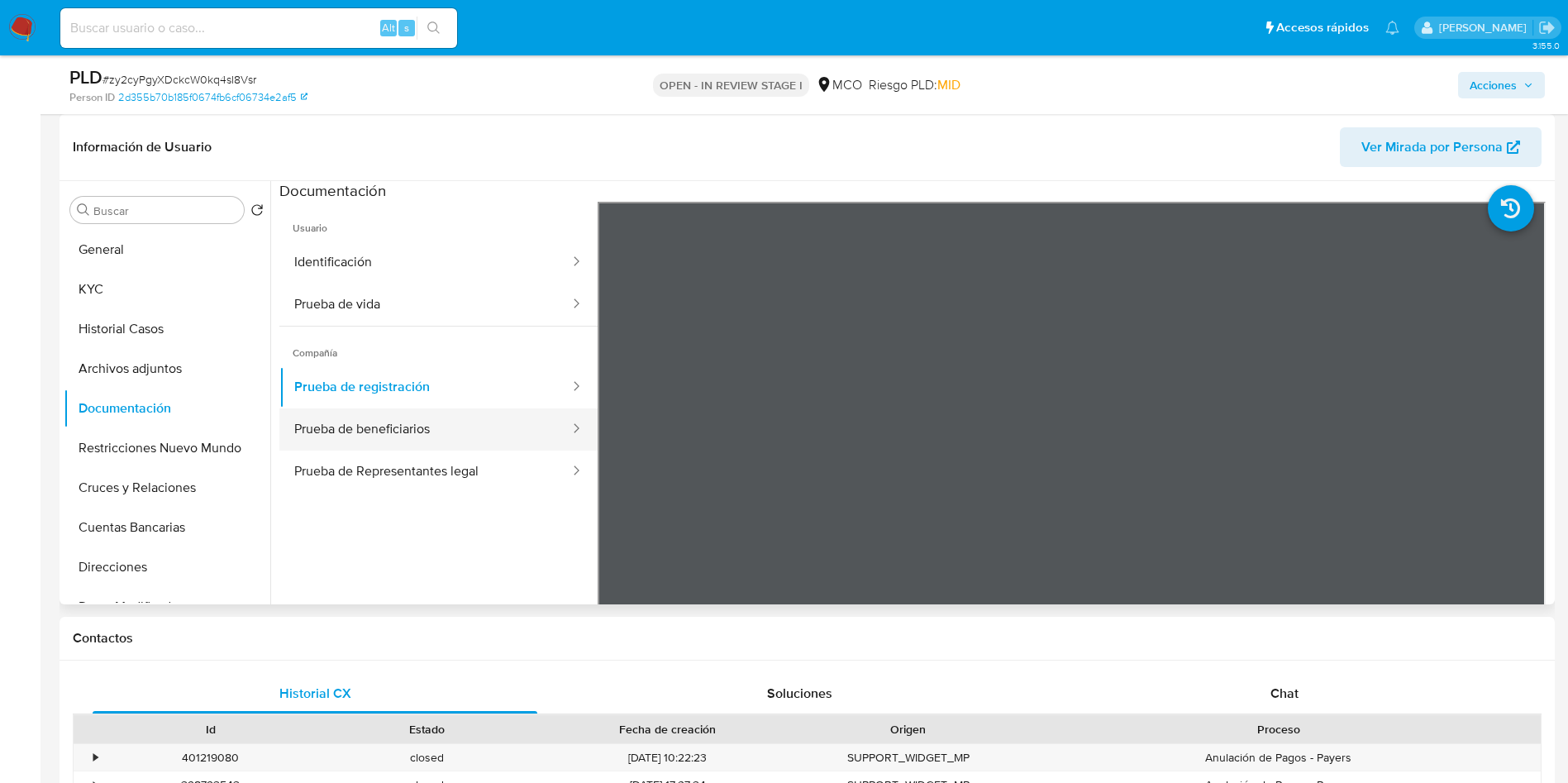
drag, startPoint x: 438, startPoint y: 439, endPoint x: 430, endPoint y: 446, distance: 10.6
click at [438, 439] on button "Prueba de beneficiarios" at bounding box center [424, 429] width 292 height 42
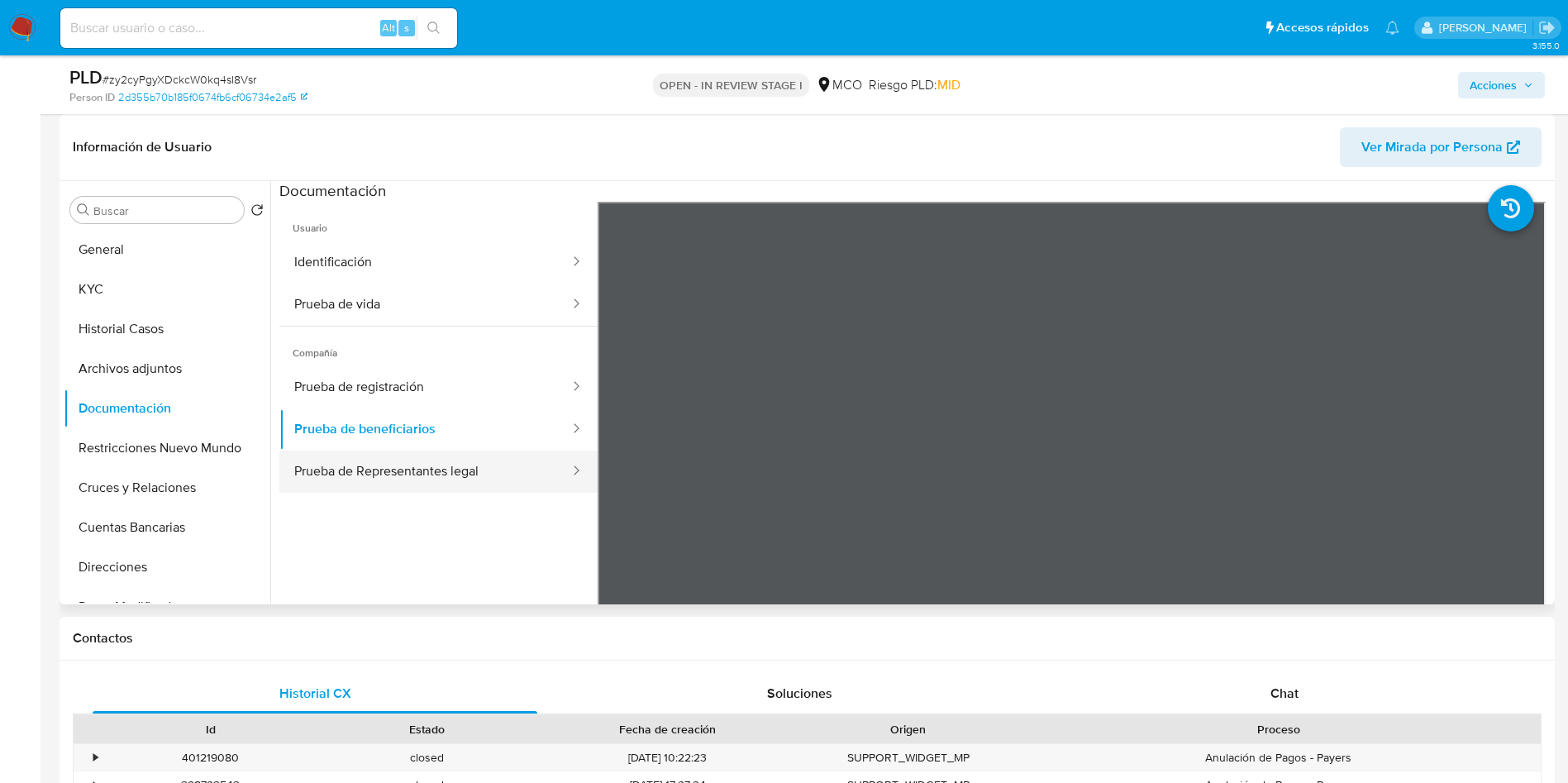
click at [402, 478] on button "Prueba de Representantes legal" at bounding box center [424, 471] width 292 height 42
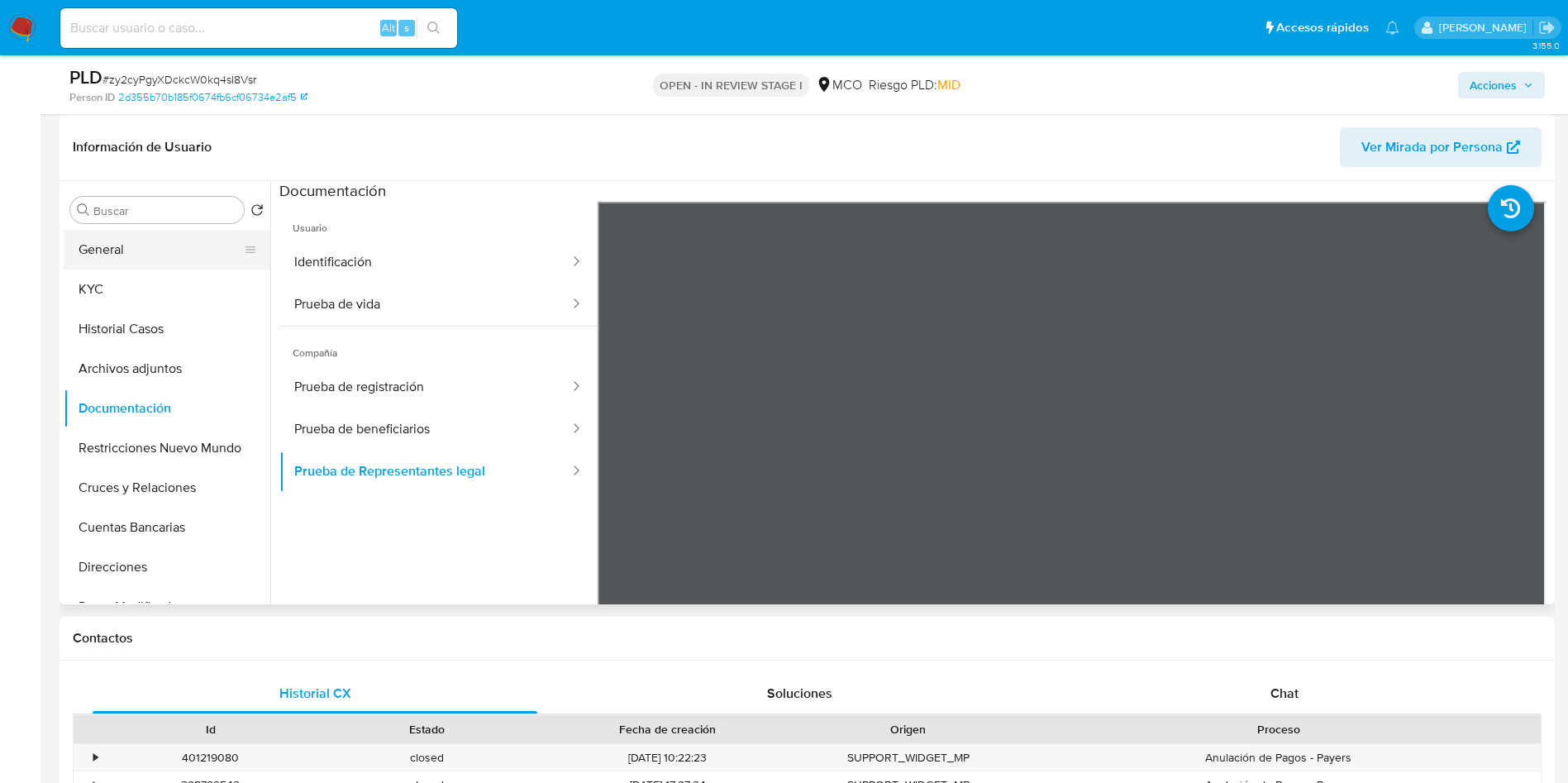
click at [140, 254] on button "General" at bounding box center [160, 249] width 193 height 40
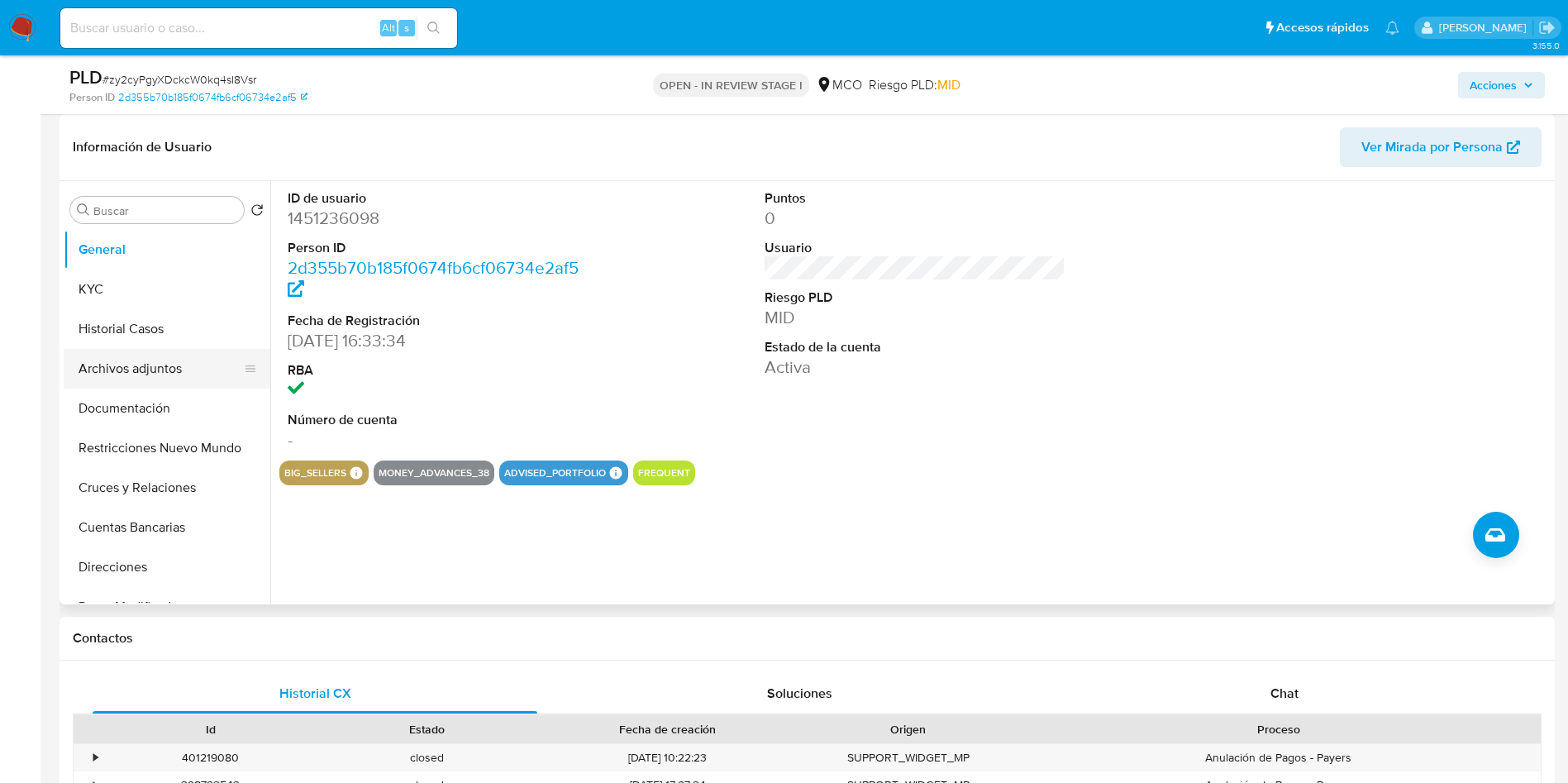
click at [158, 355] on button "Archivos adjuntos" at bounding box center [160, 369] width 193 height 40
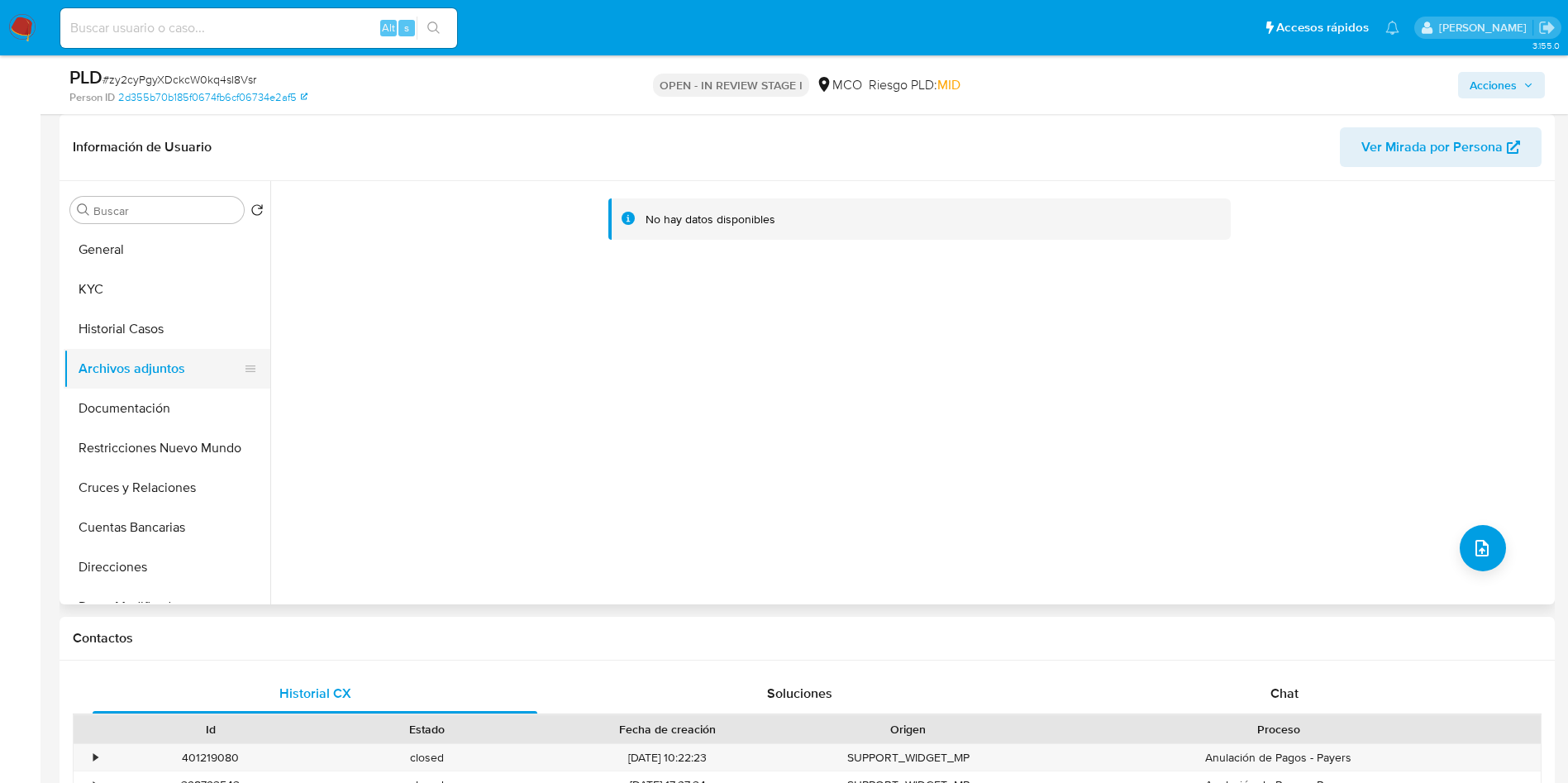
click at [161, 366] on button "Archivos adjuntos" at bounding box center [160, 369] width 193 height 40
click at [128, 227] on div "Buscar Volver al orden por defecto General KYC Historial Casos Archivos adjunto…" at bounding box center [167, 394] width 207 height 421
click at [127, 247] on button "General" at bounding box center [160, 249] width 193 height 40
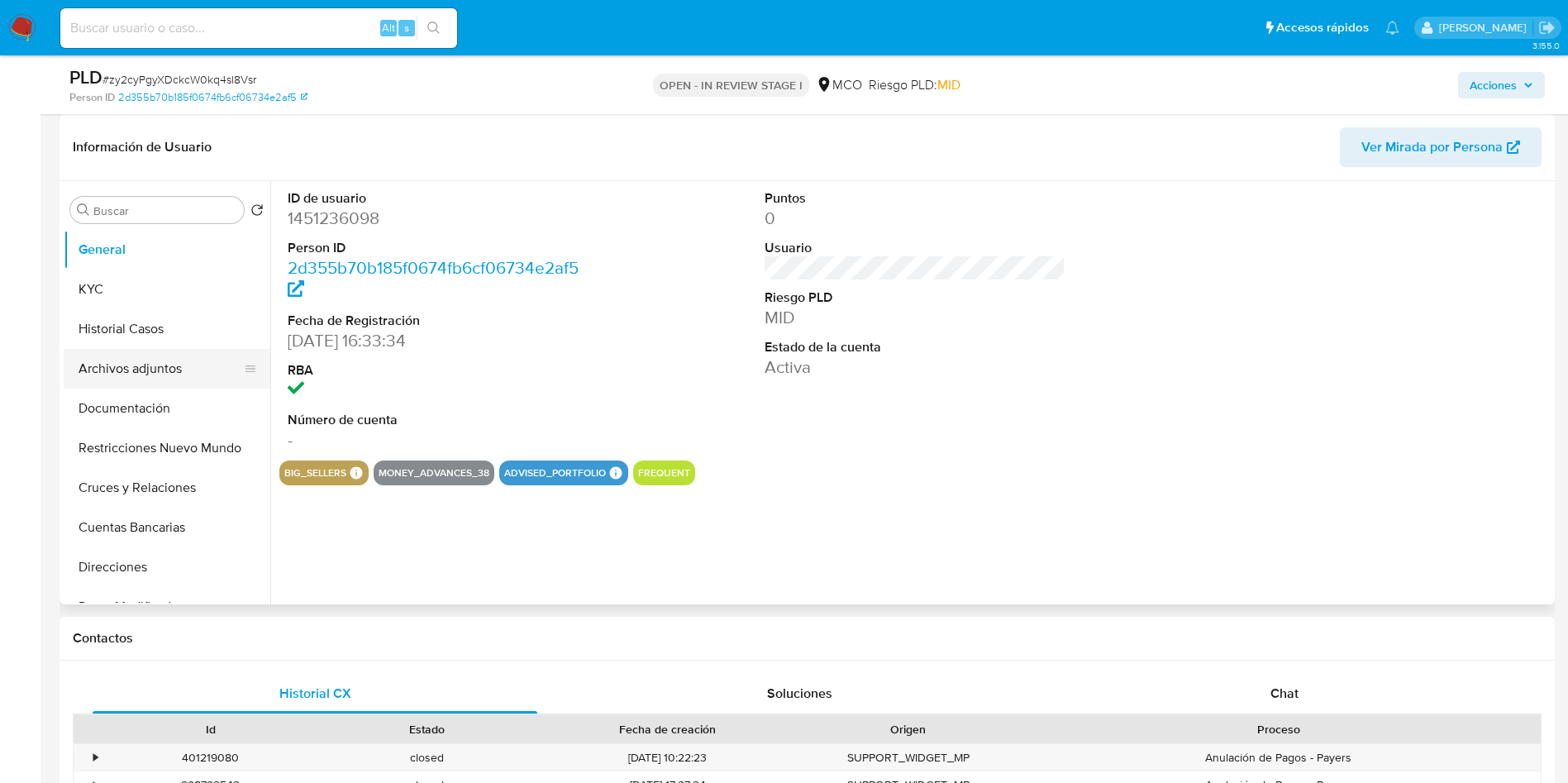
click at [173, 367] on button "Archivos adjuntos" at bounding box center [160, 369] width 193 height 40
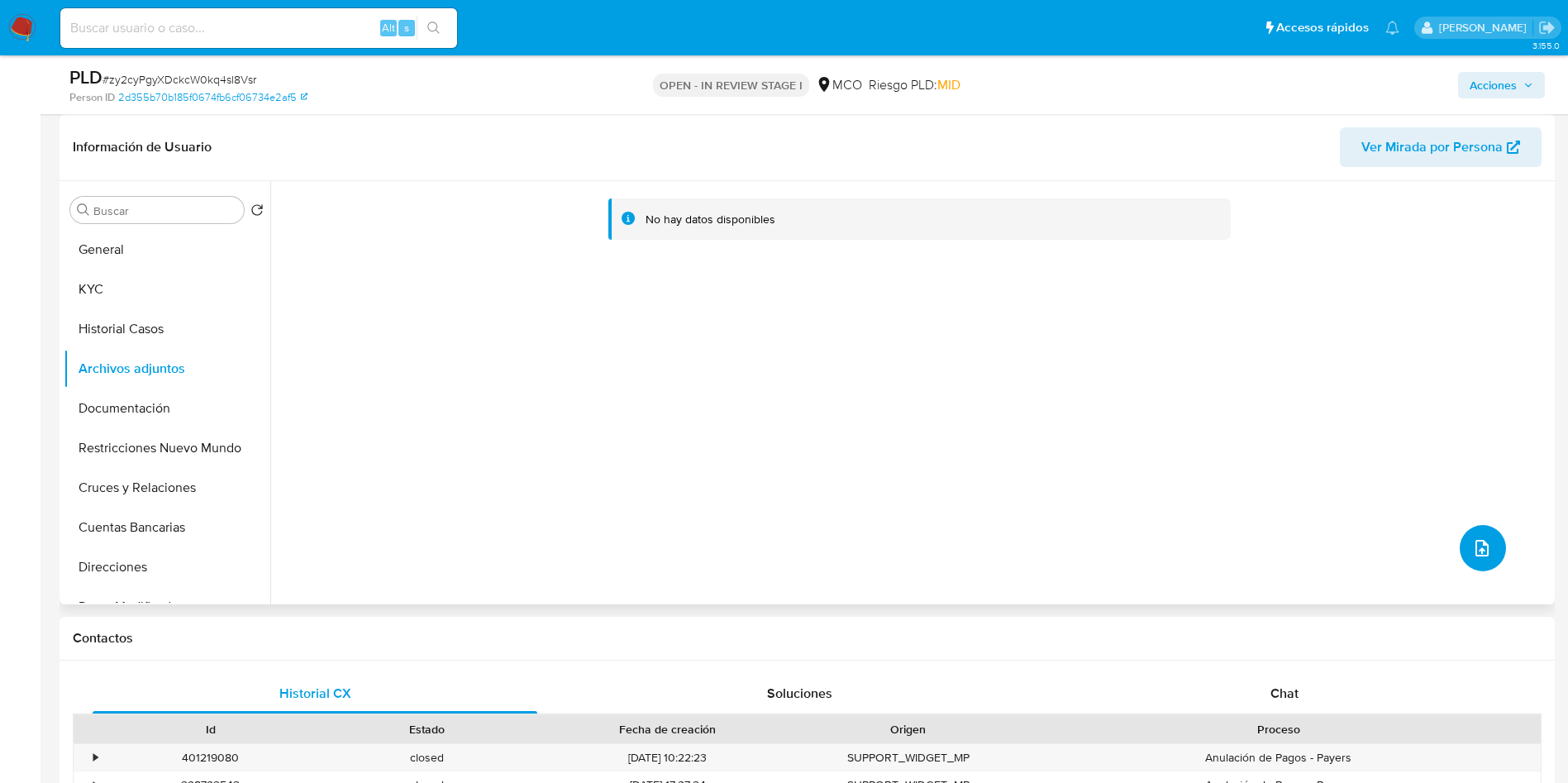
click at [1478, 556] on icon "upload-file" at bounding box center [1481, 548] width 20 height 20
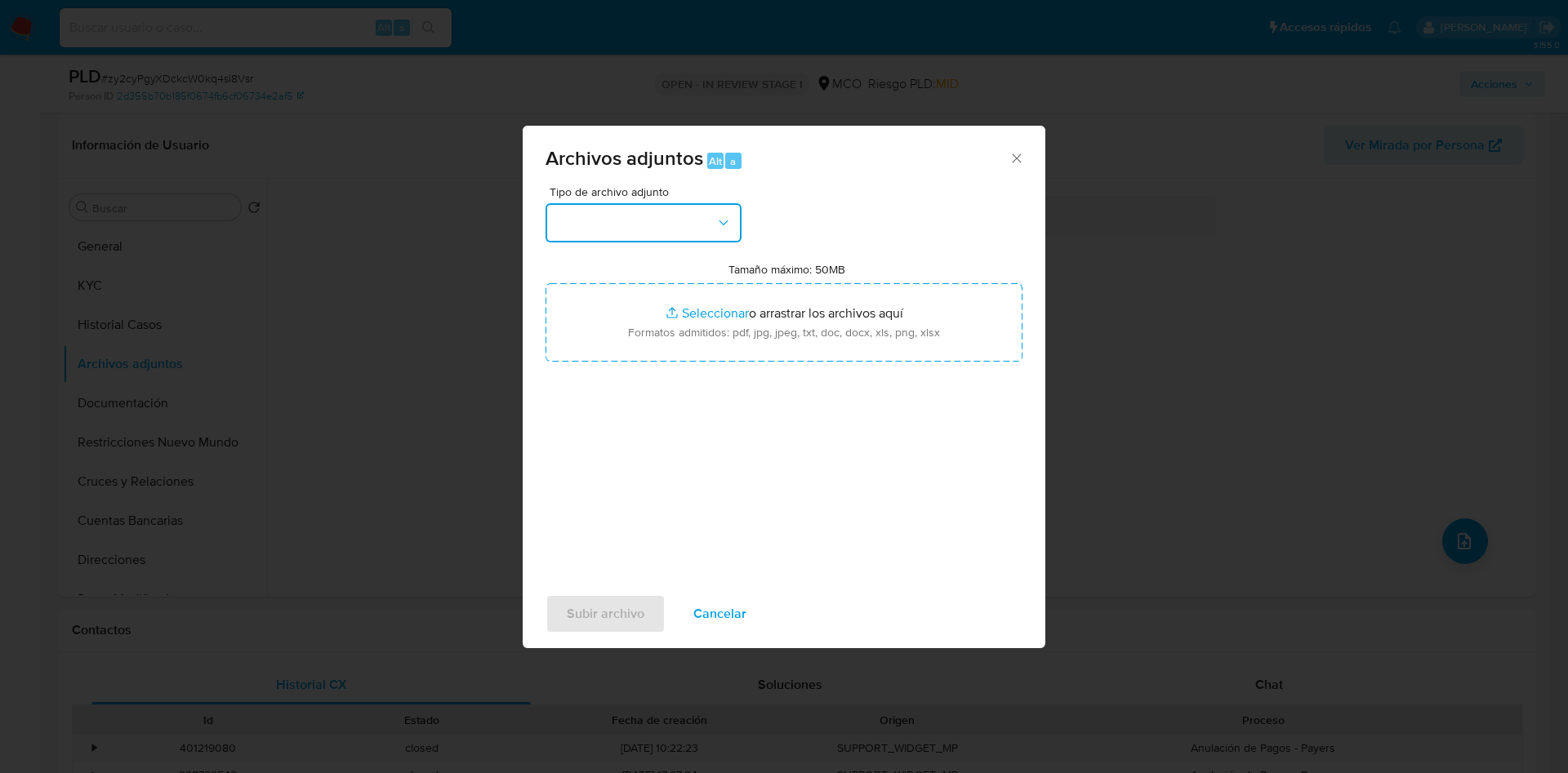
click at [639, 212] on button "button" at bounding box center [643, 223] width 196 height 40
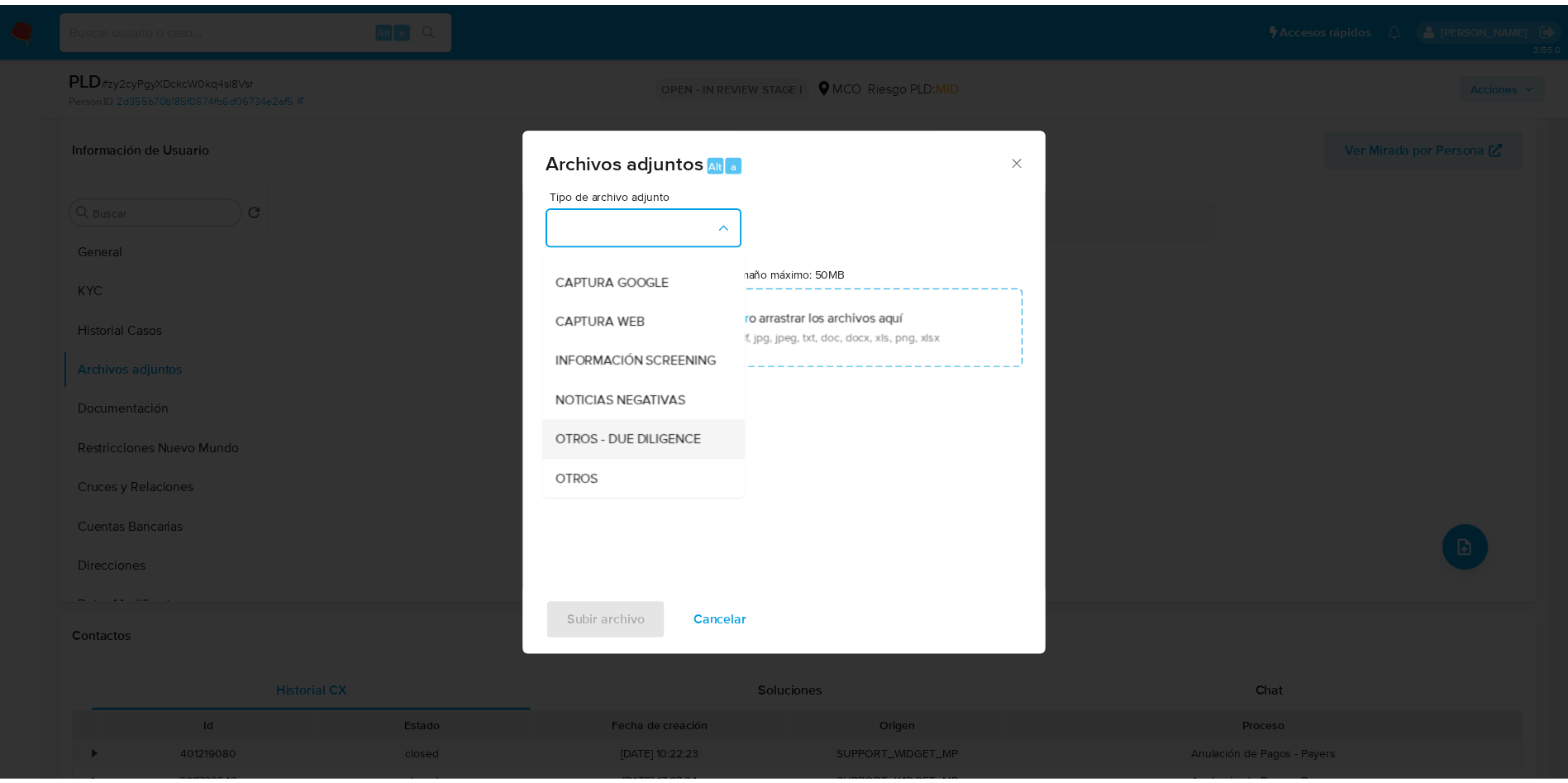
scroll to position [124, 0]
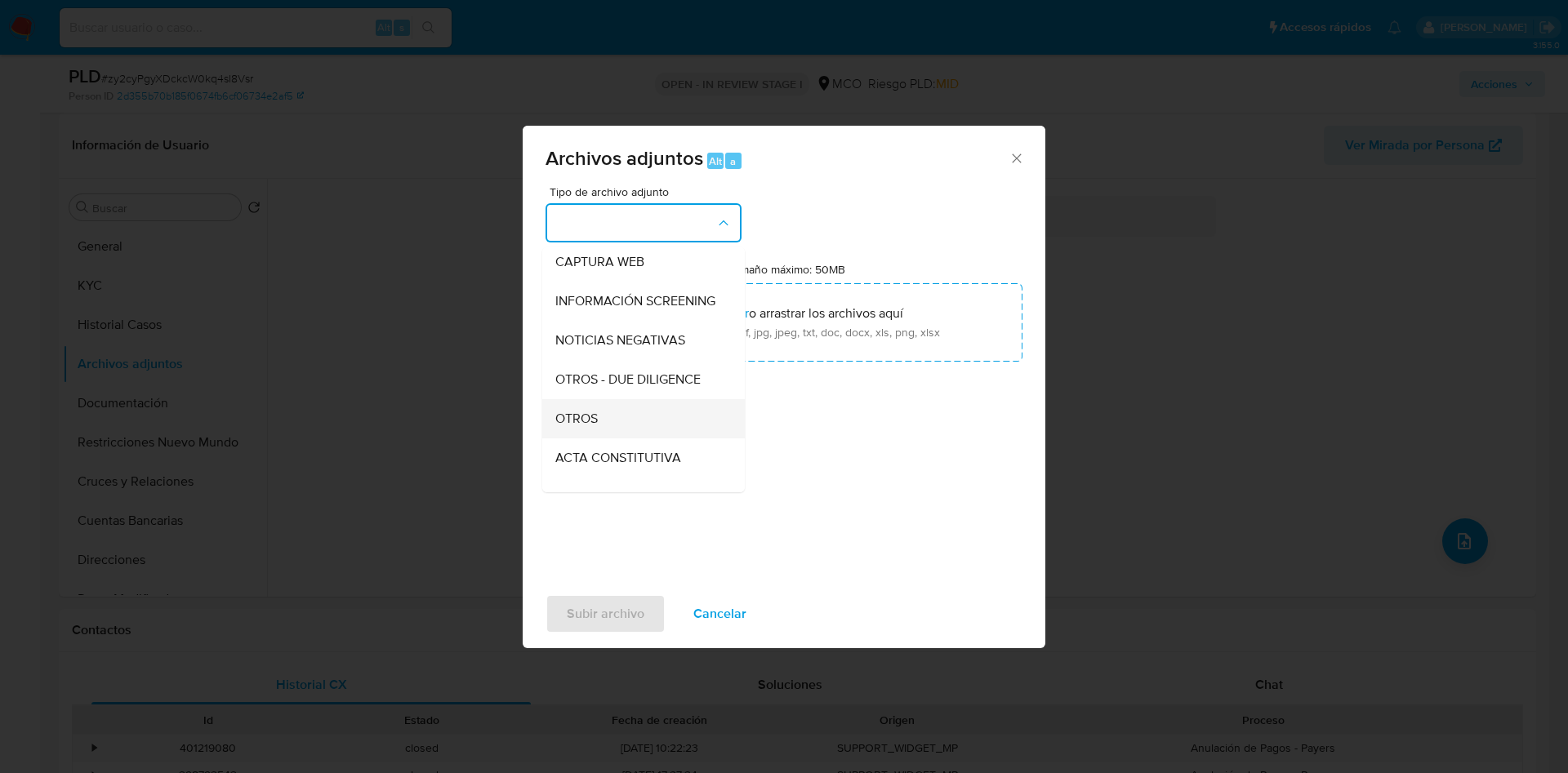
click at [601, 433] on div "OTROS" at bounding box center [639, 418] width 167 height 40
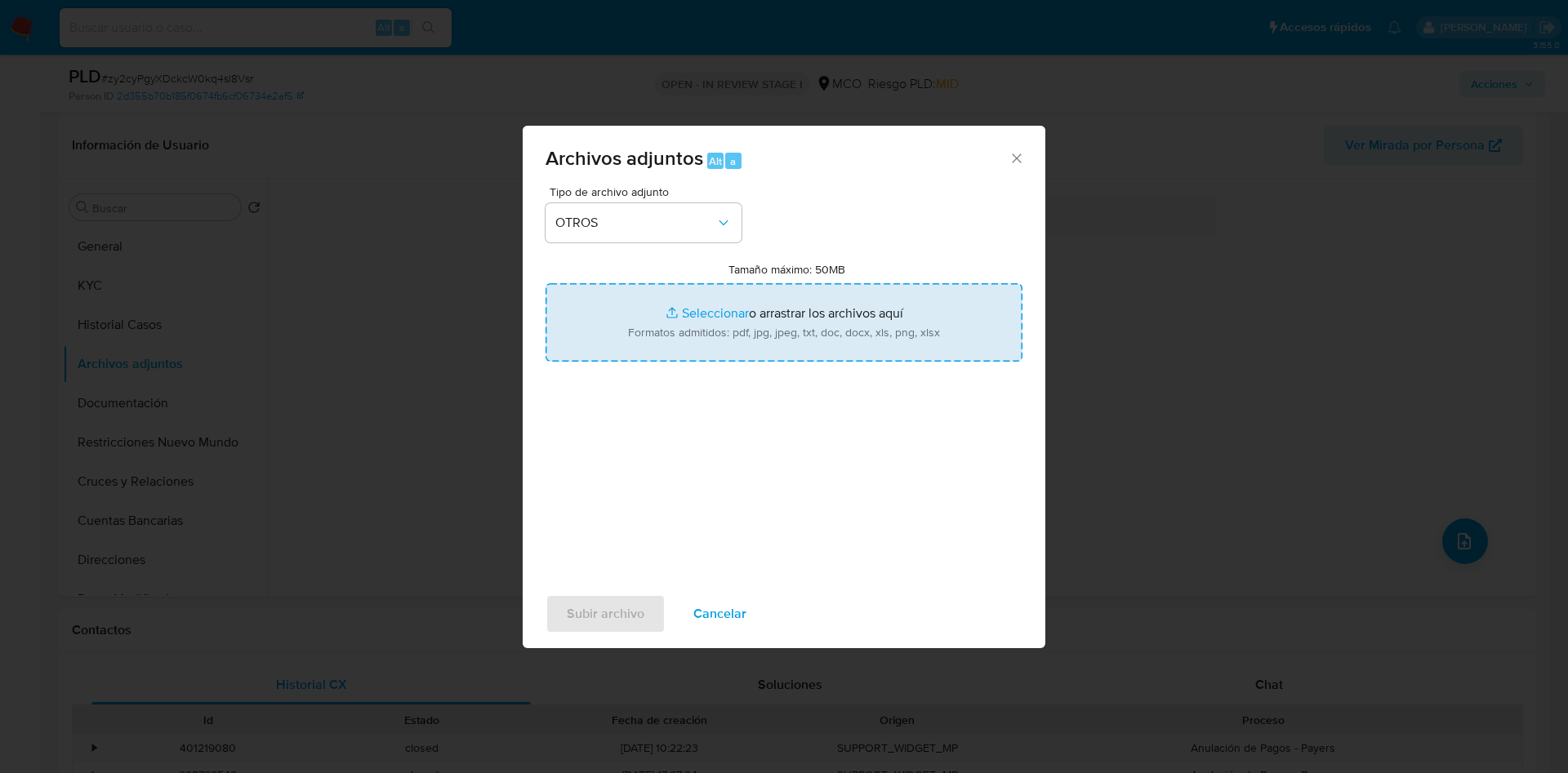
click at [667, 326] on input "Tamaño máximo: 50MB Seleccionar archivos" at bounding box center [784, 322] width 477 height 78
type input "C:\fakepath\1451236098 - 21_08_2025.pdf"
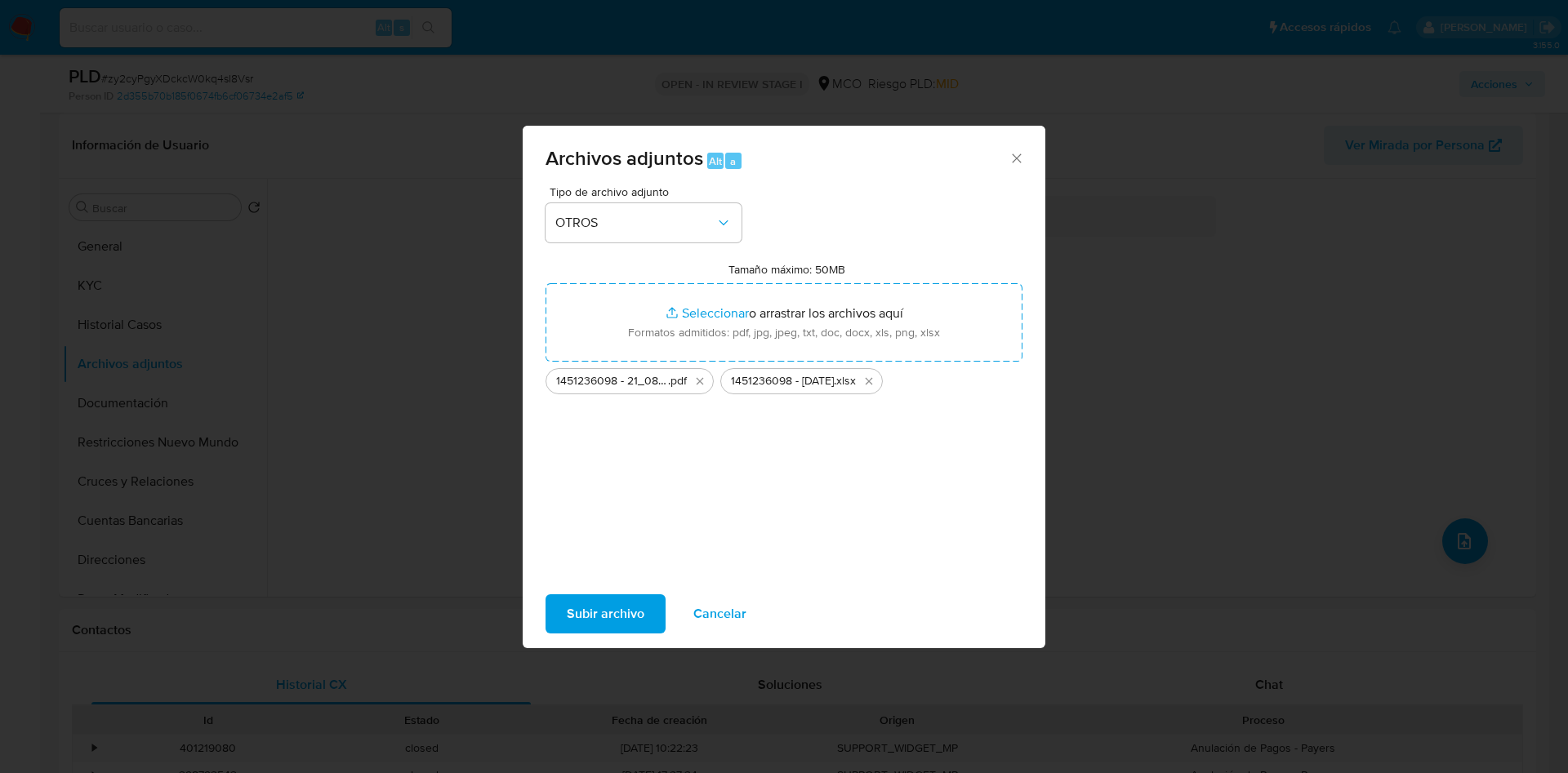
click at [609, 615] on span "Subir archivo" at bounding box center [606, 614] width 77 height 36
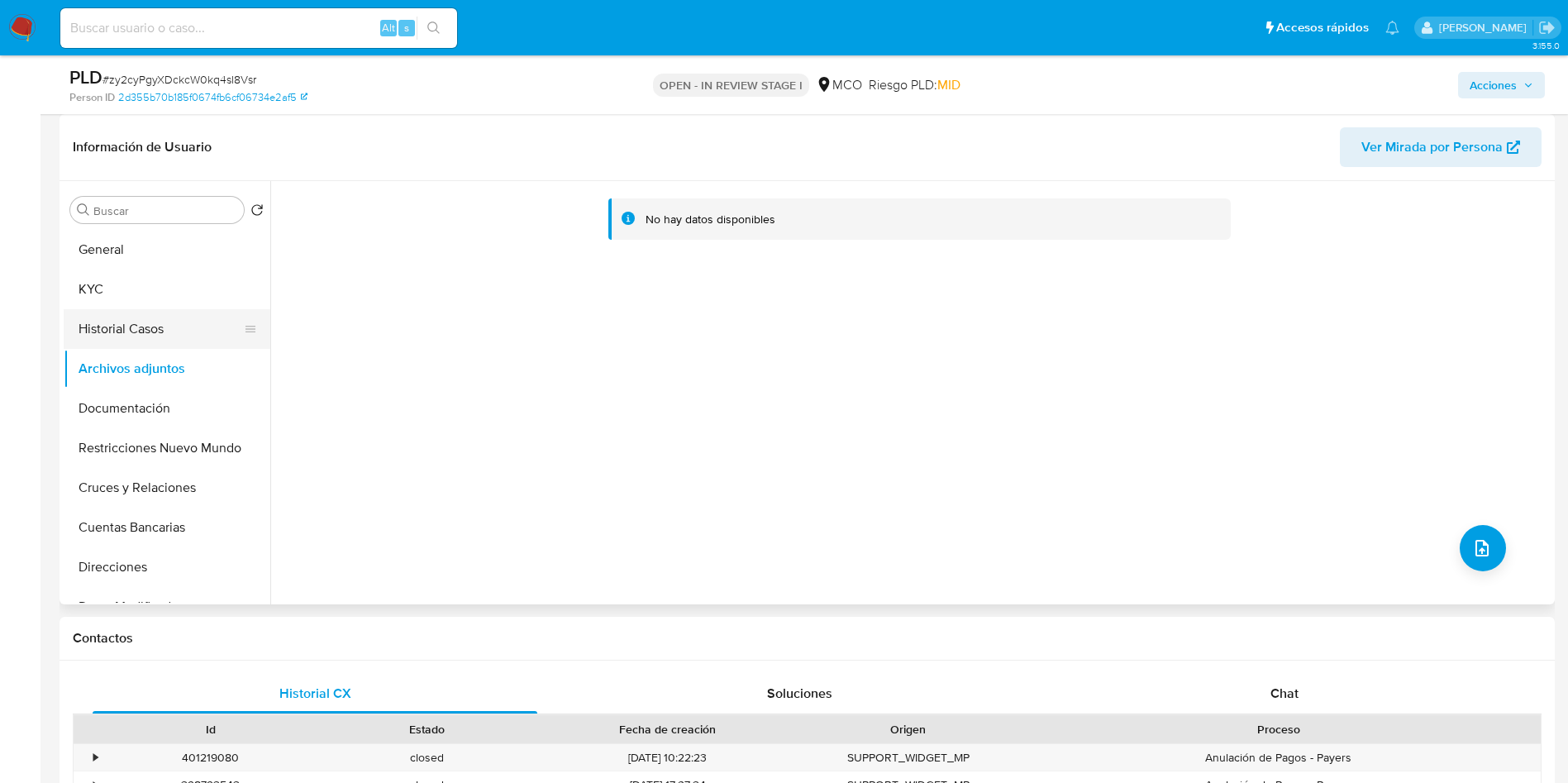
drag, startPoint x: 122, startPoint y: 325, endPoint x: 127, endPoint y: 343, distance: 18.7
click at [123, 325] on button "Historial Casos" at bounding box center [160, 329] width 193 height 40
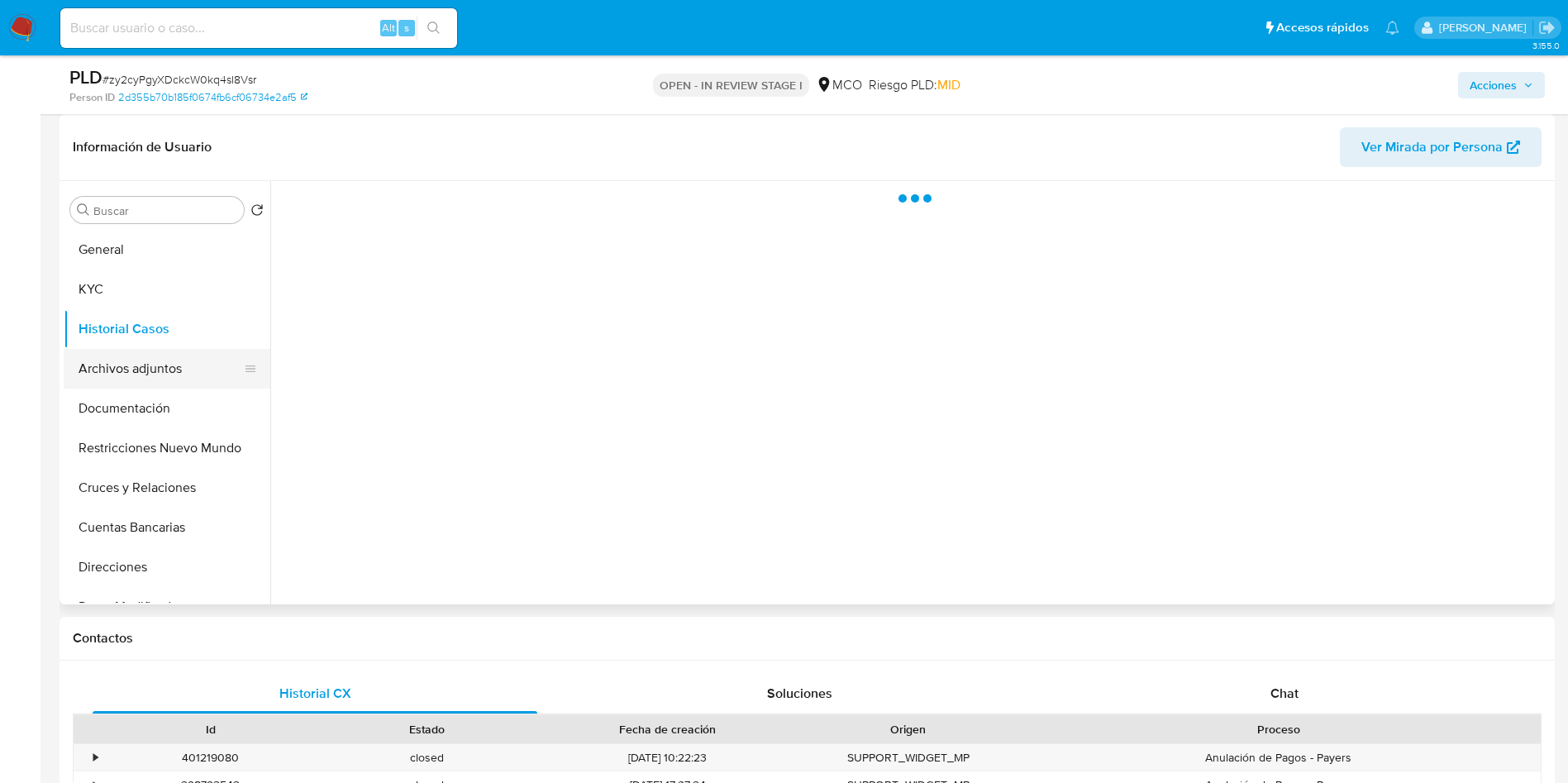
click at [139, 373] on button "Archivos adjuntos" at bounding box center [160, 369] width 193 height 40
click at [1495, 93] on span "Acciones" at bounding box center [1492, 85] width 48 height 26
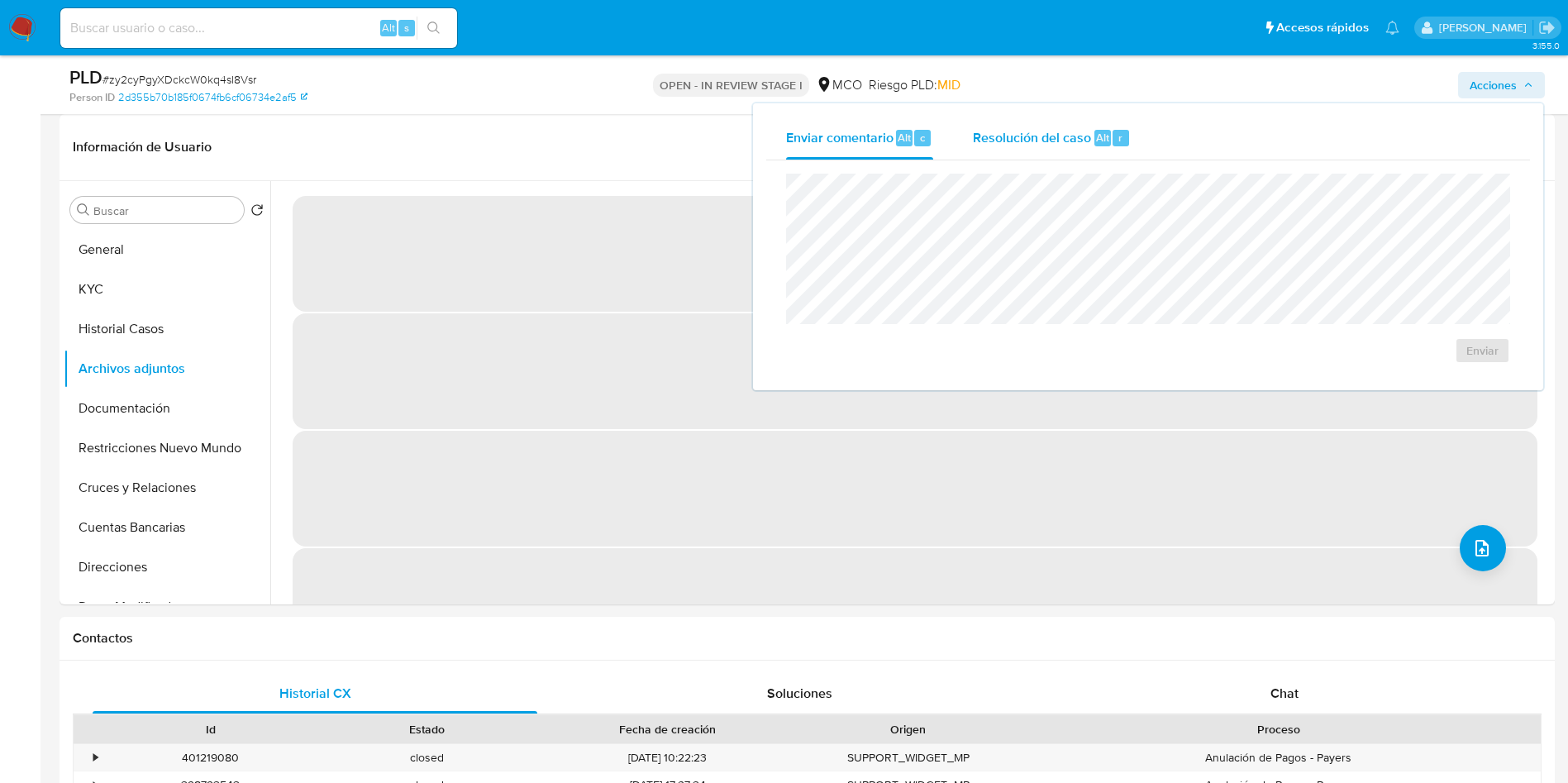
drag, startPoint x: 1025, startPoint y: 125, endPoint x: 997, endPoint y: 159, distance: 44.0
click at [1024, 125] on div "Resolución del caso Alt r" at bounding box center [1051, 138] width 158 height 43
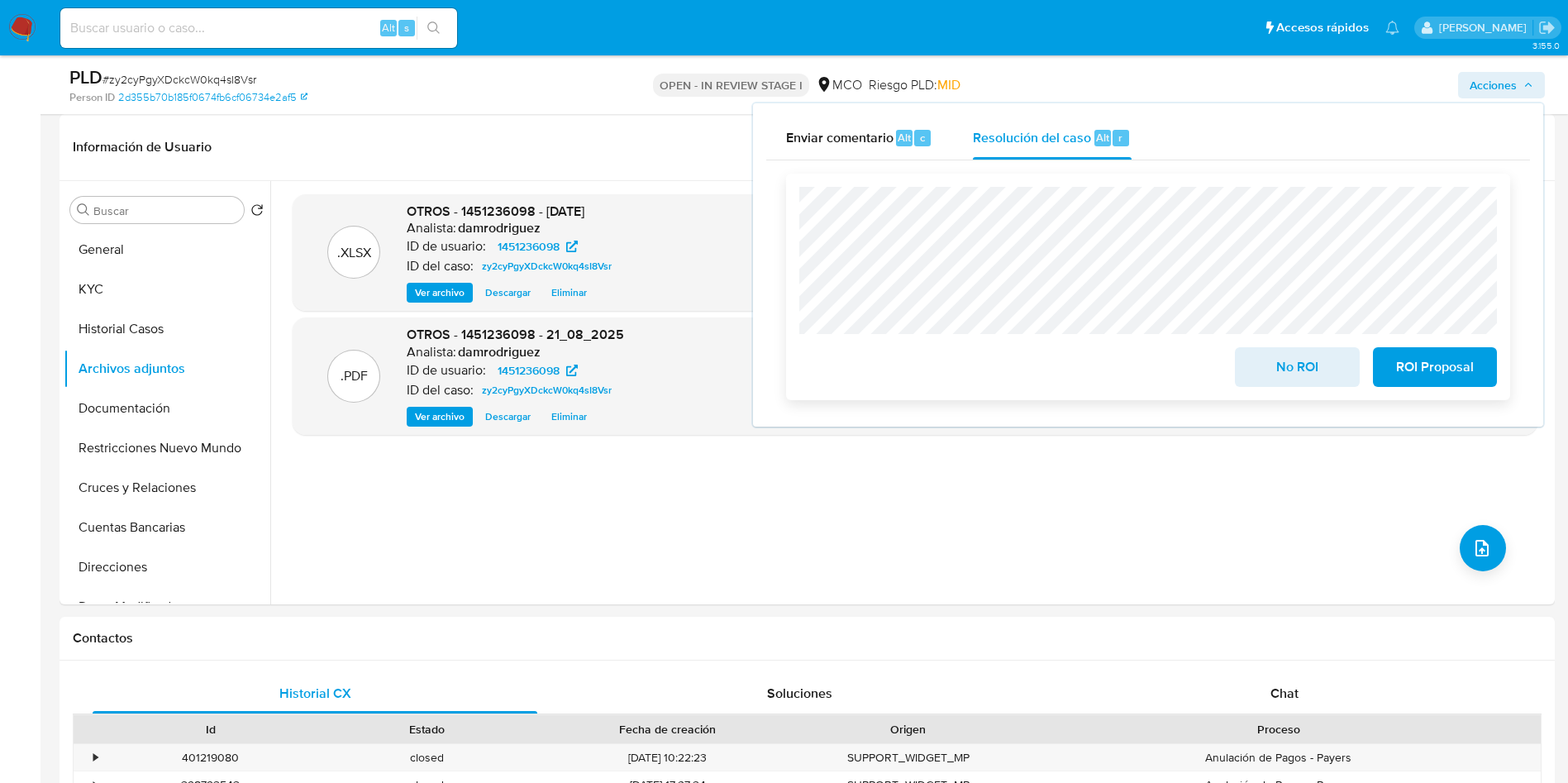
click at [1284, 367] on span "No ROI" at bounding box center [1297, 367] width 81 height 36
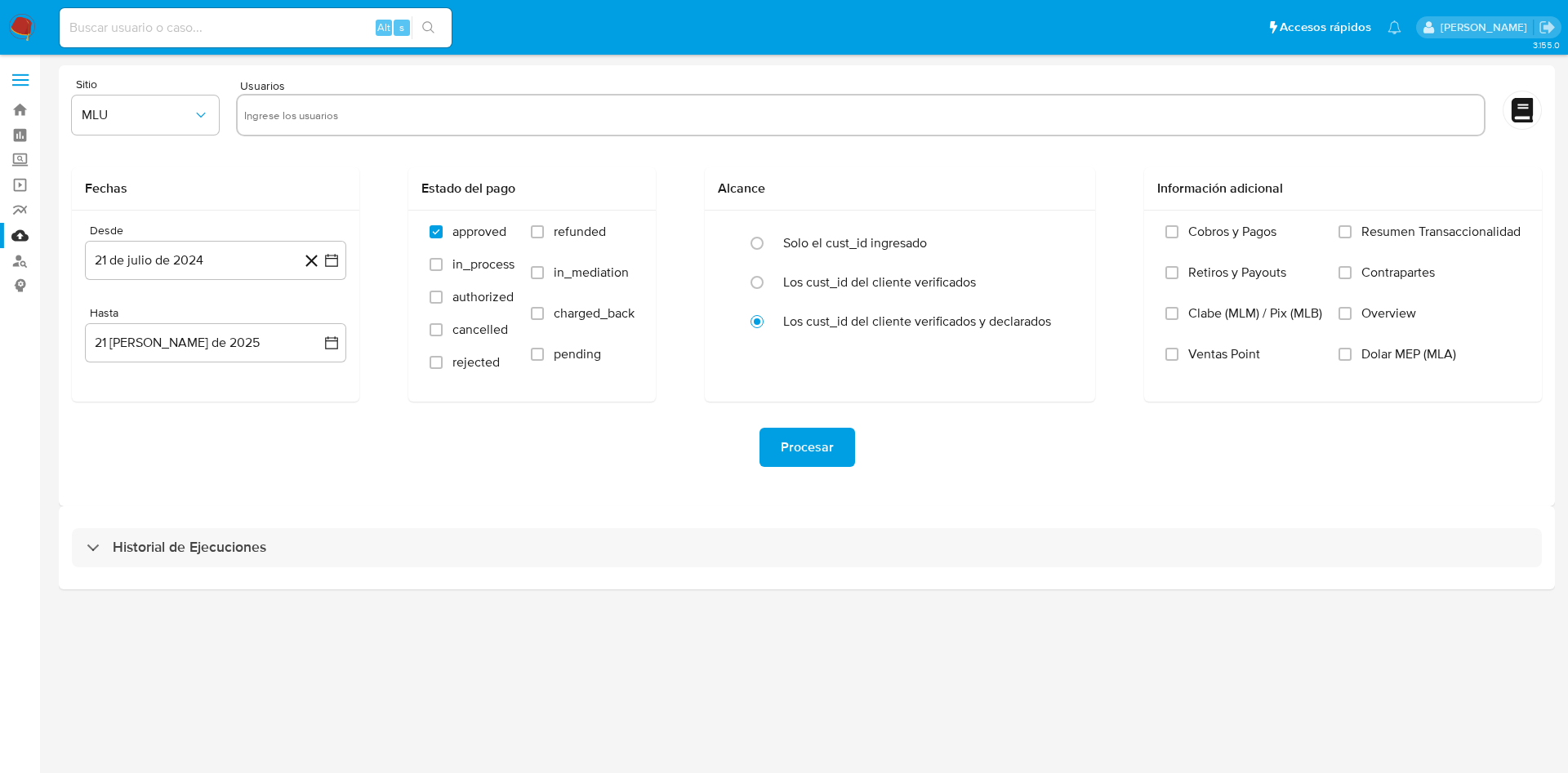
click at [523, 94] on div at bounding box center [861, 115] width 1250 height 42
click at [126, 100] on button "MLU" at bounding box center [145, 115] width 147 height 40
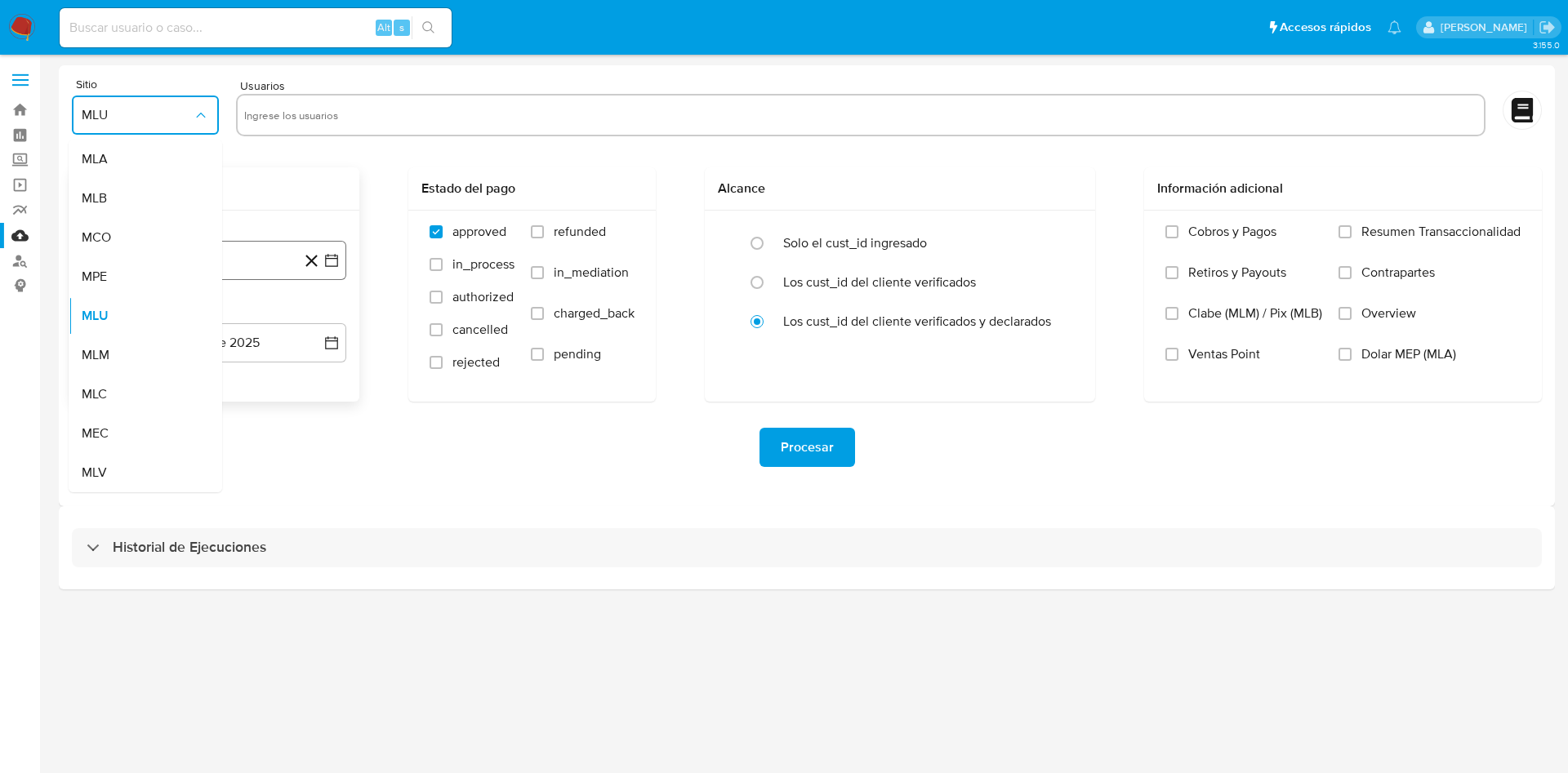
click at [136, 247] on div "MCO" at bounding box center [141, 238] width 118 height 40
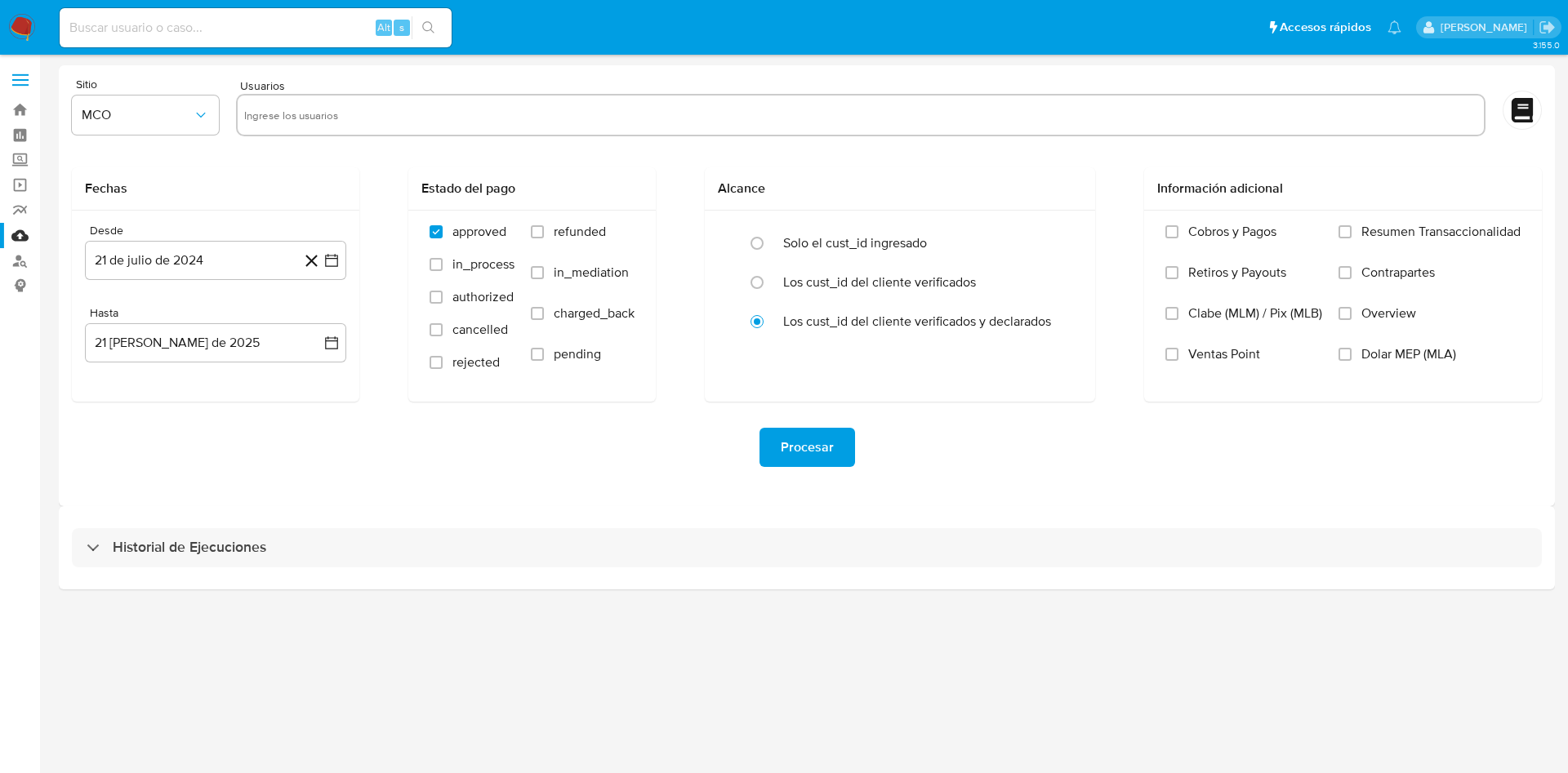
click at [407, 133] on div at bounding box center [861, 115] width 1250 height 42
click at [406, 113] on input "text" at bounding box center [861, 115] width 1233 height 26
paste input "1188576157"
type input "1188576157"
click at [565, 231] on span "refunded" at bounding box center [580, 232] width 53 height 17
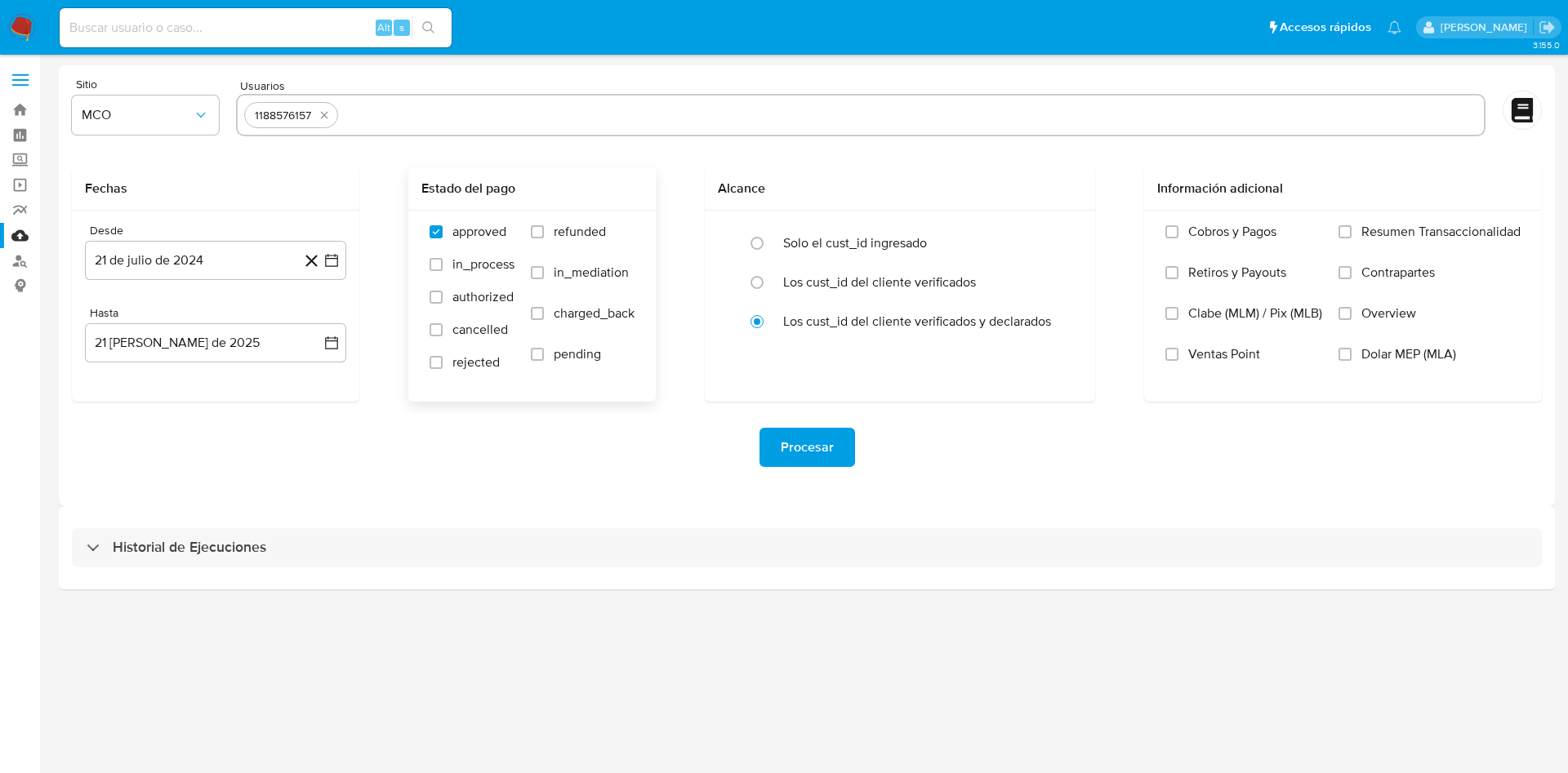
click at [544, 231] on input "refunded" at bounding box center [537, 232] width 13 height 13
checkbox input "true"
click at [556, 317] on span "charged_back" at bounding box center [595, 313] width 81 height 17
click at [544, 317] on input "charged_back" at bounding box center [537, 313] width 13 height 13
checkbox input "true"
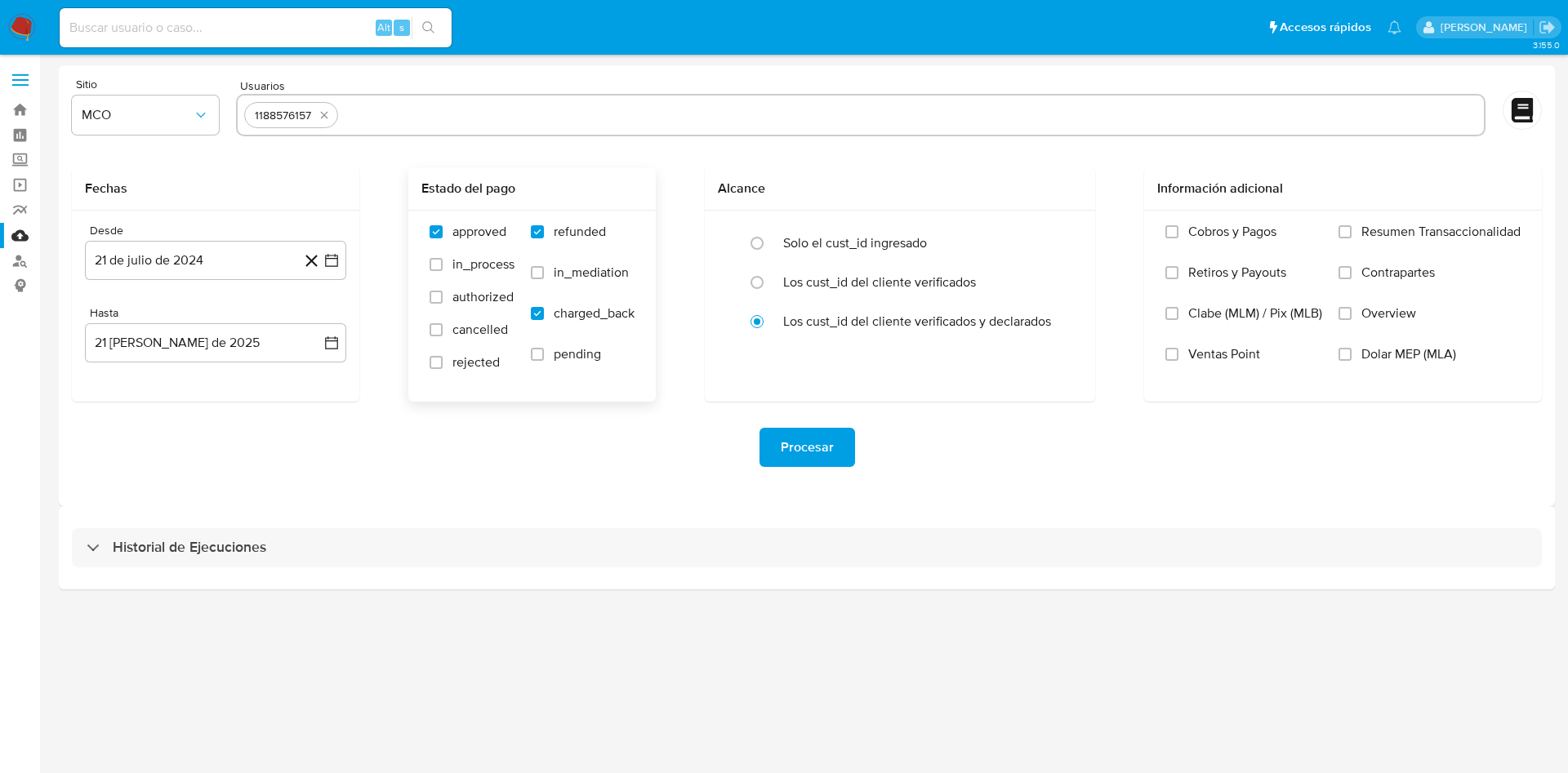
click at [445, 369] on label "rejected" at bounding box center [472, 370] width 85 height 32
click at [442, 369] on input "rejected" at bounding box center [436, 362] width 13 height 13
checkbox input "true"
click at [211, 272] on button "21 de julio de 2024" at bounding box center [216, 260] width 262 height 40
click at [319, 320] on icon "Mes siguiente" at bounding box center [317, 319] width 6 height 11
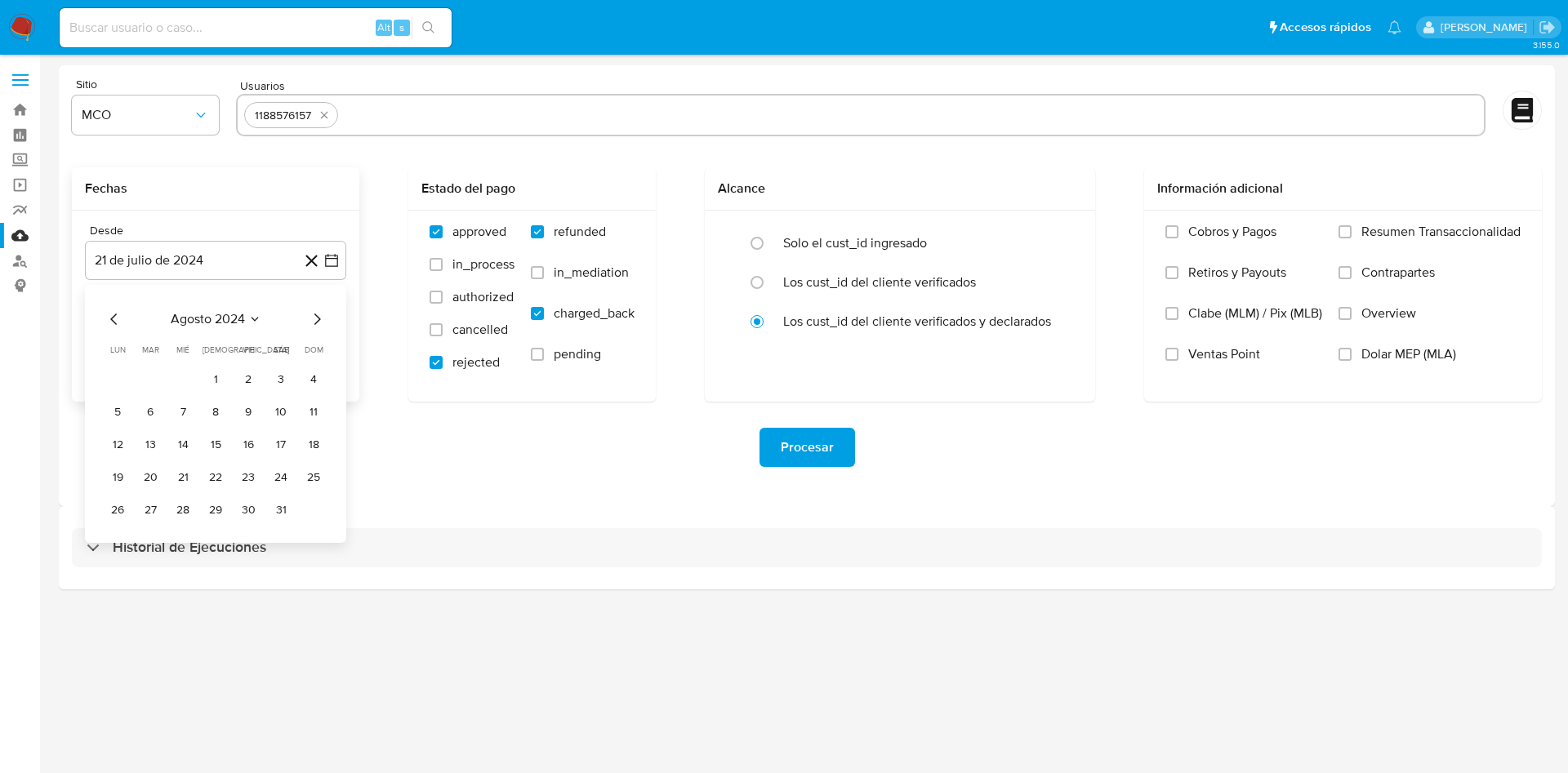
click at [319, 320] on icon "Mes siguiente" at bounding box center [317, 319] width 6 height 11
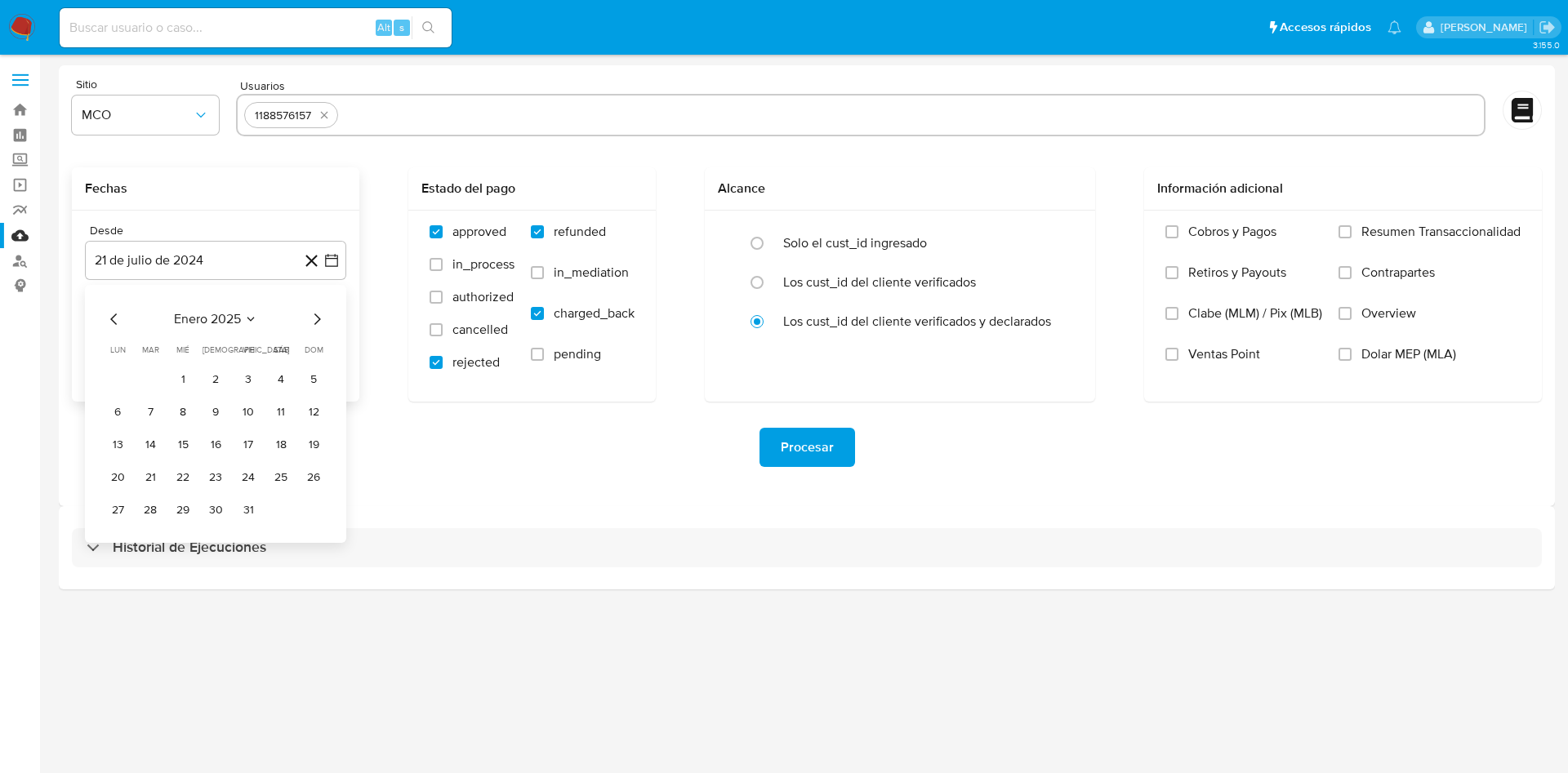
click at [319, 320] on icon "Mes siguiente" at bounding box center [317, 319] width 6 height 11
click at [320, 320] on icon "Mes siguiente" at bounding box center [316, 319] width 19 height 19
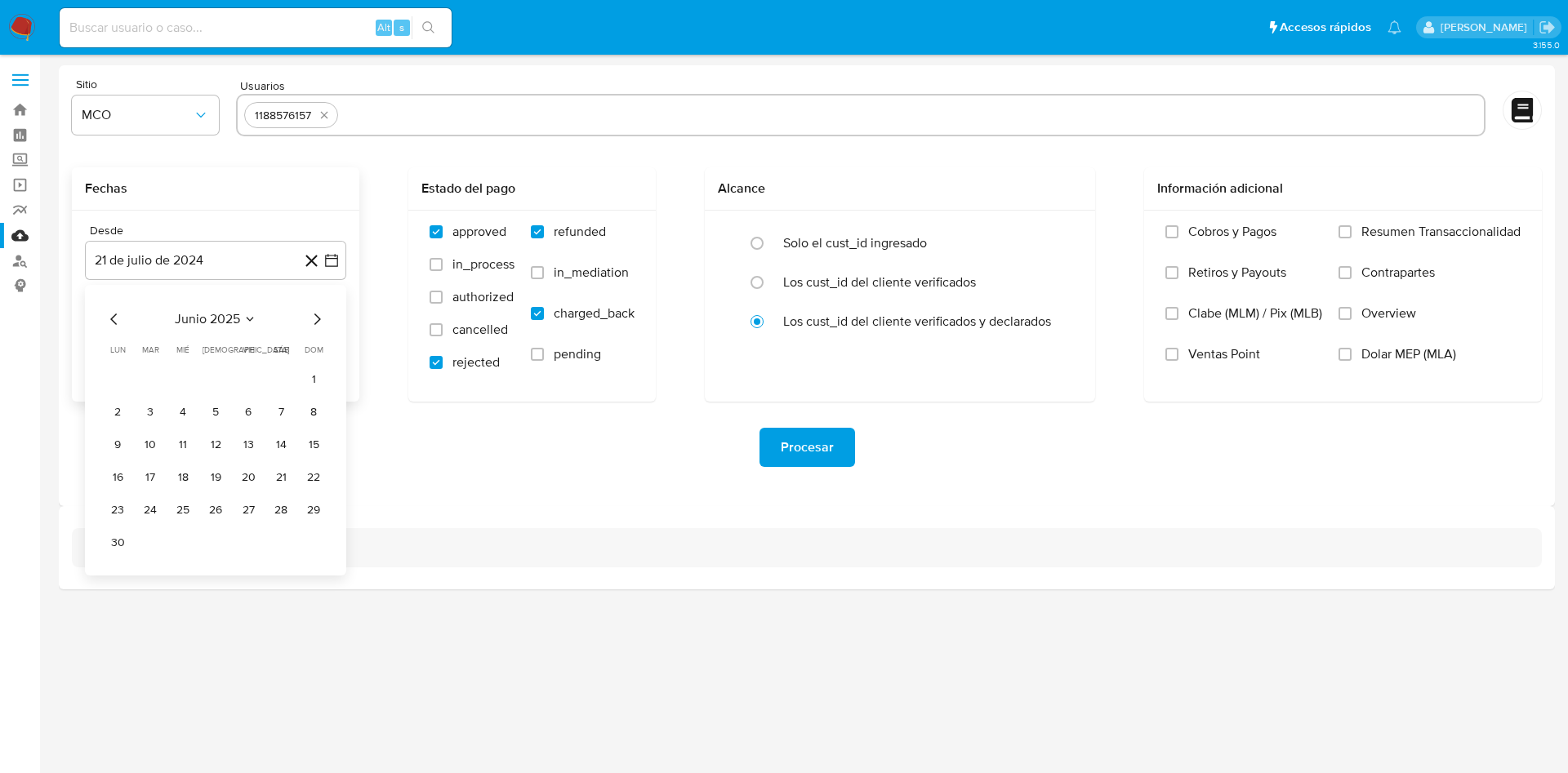
click at [323, 319] on icon "Mes siguiente" at bounding box center [316, 319] width 19 height 19
click at [257, 381] on button "1" at bounding box center [248, 380] width 26 height 26
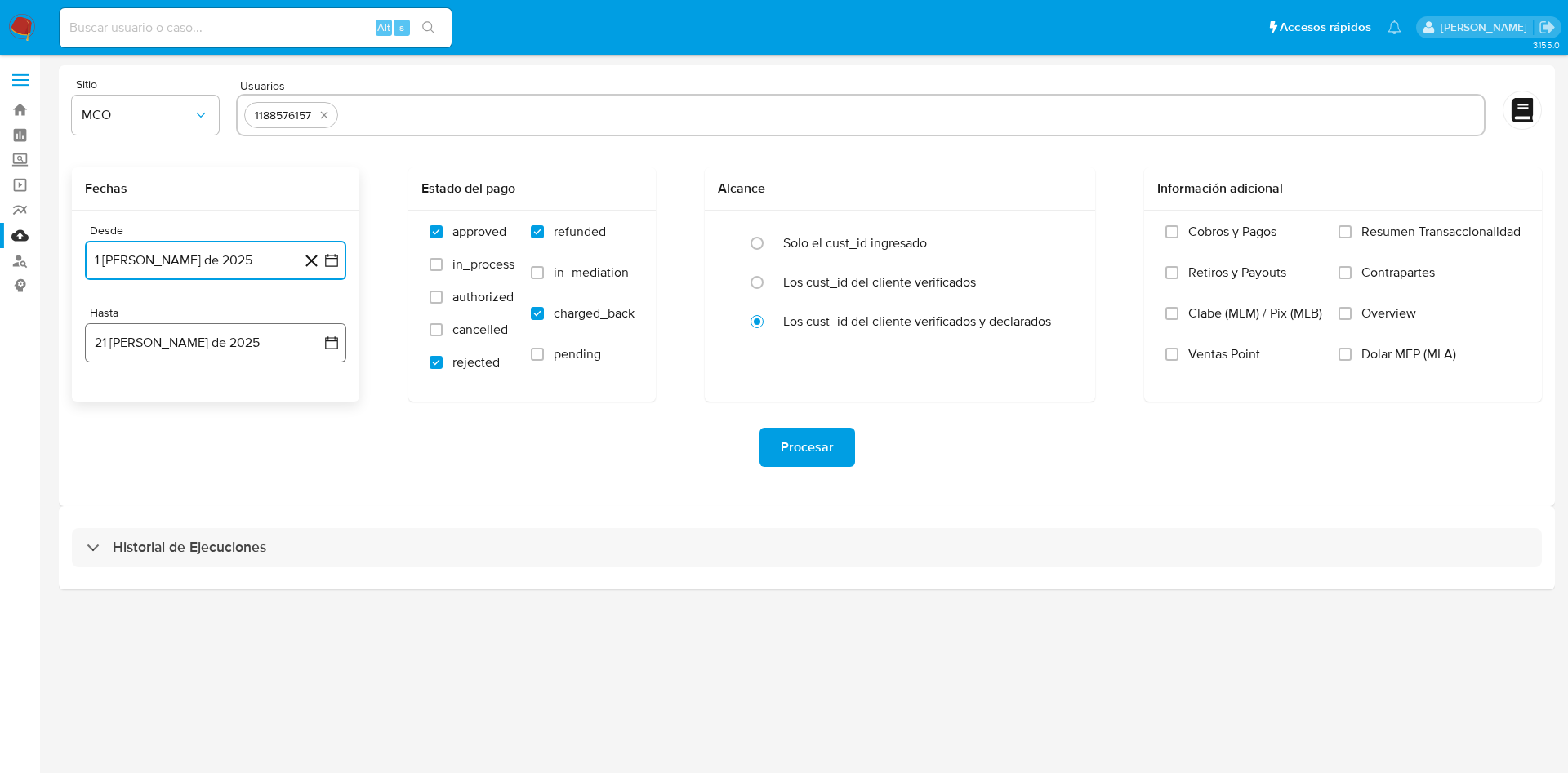
click at [261, 349] on button "21 [PERSON_NAME] de 2025" at bounding box center [216, 343] width 262 height 40
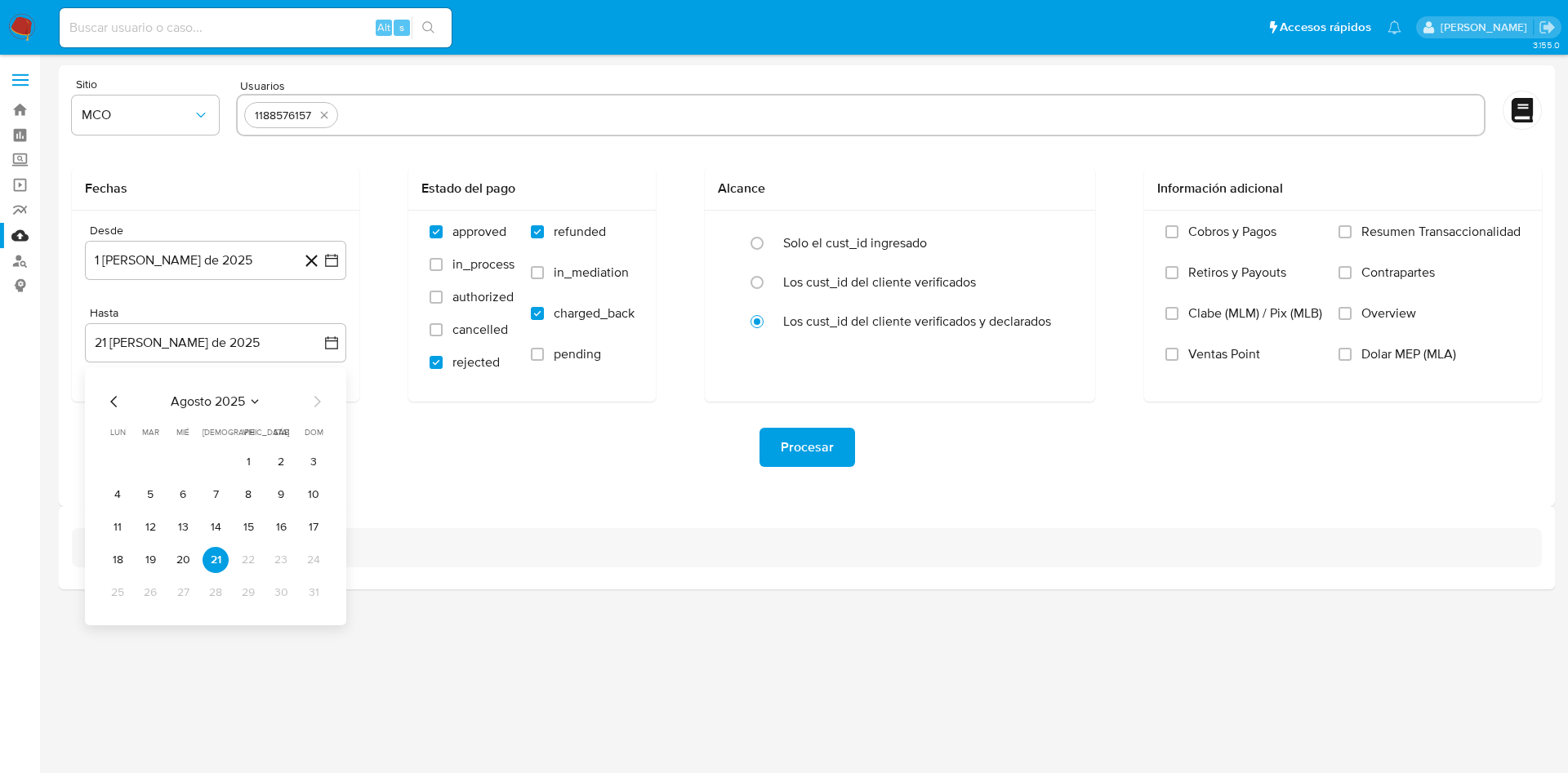
click at [482, 474] on div "Procesar" at bounding box center [807, 447] width 1470 height 91
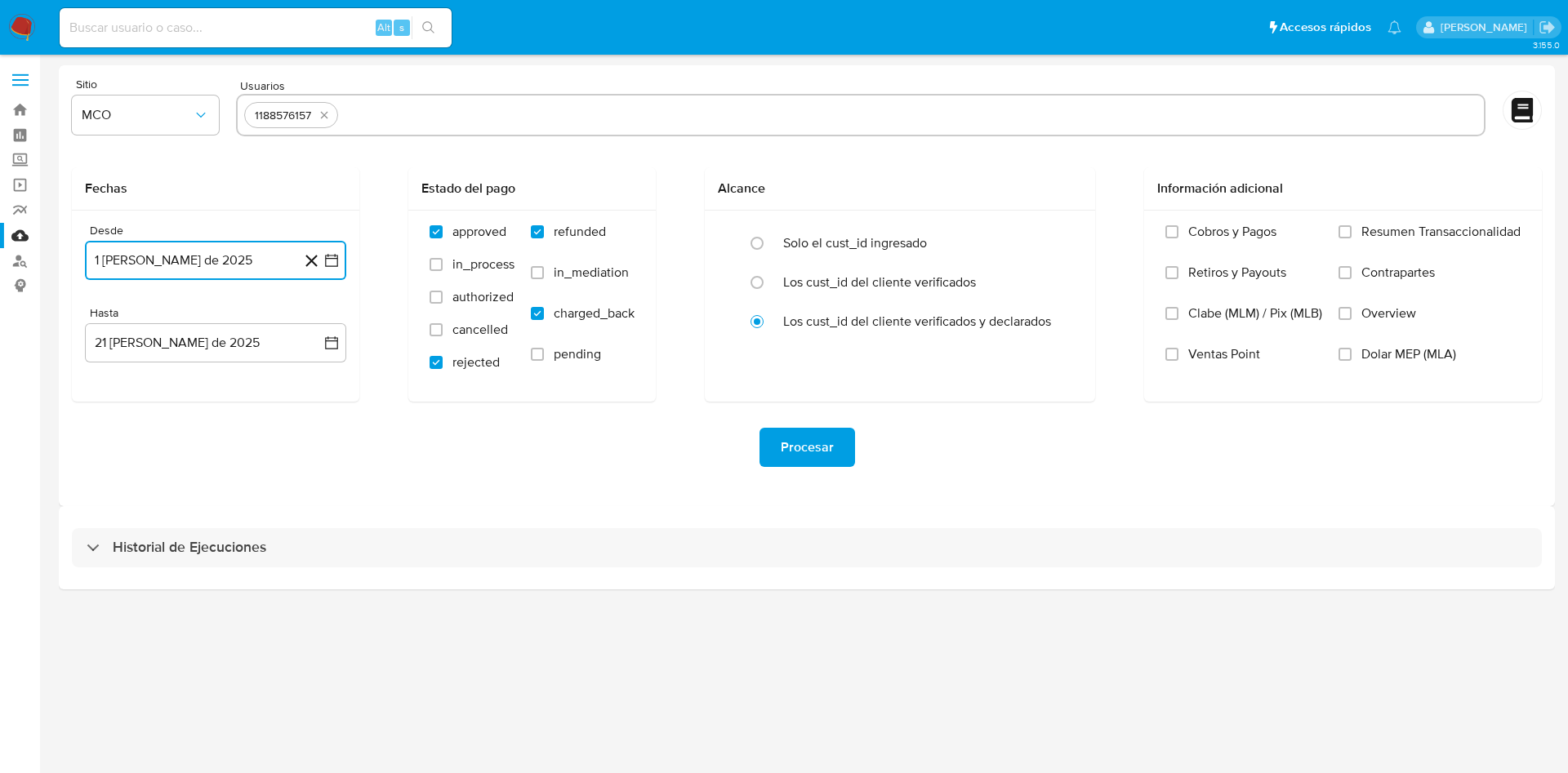
click at [129, 257] on button "1 [PERSON_NAME] de 2025" at bounding box center [216, 260] width 262 height 40
click at [253, 443] on button "15" at bounding box center [248, 445] width 26 height 26
click at [189, 290] on div "Desde 15 [PERSON_NAME] de 2025 [DATE] Hasta 21 [PERSON_NAME] de 2025 [DATE]" at bounding box center [216, 306] width 288 height 191
click at [194, 275] on button "15 [PERSON_NAME] de 2025" at bounding box center [216, 260] width 262 height 40
click at [112, 480] on button "18" at bounding box center [117, 477] width 26 height 26
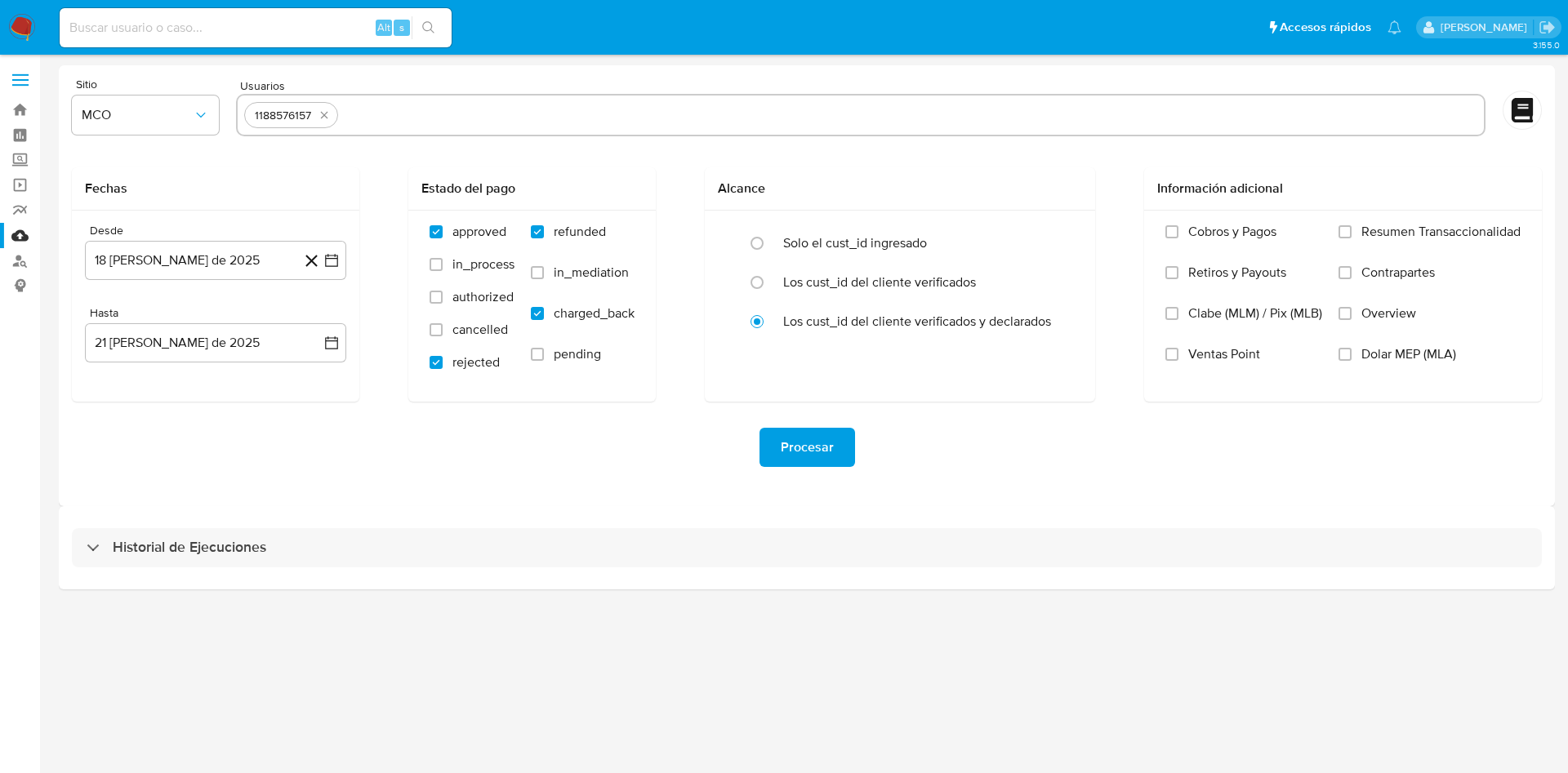
click at [470, 463] on div "Procesar" at bounding box center [807, 447] width 1470 height 40
click at [801, 446] on span "Procesar" at bounding box center [808, 447] width 53 height 36
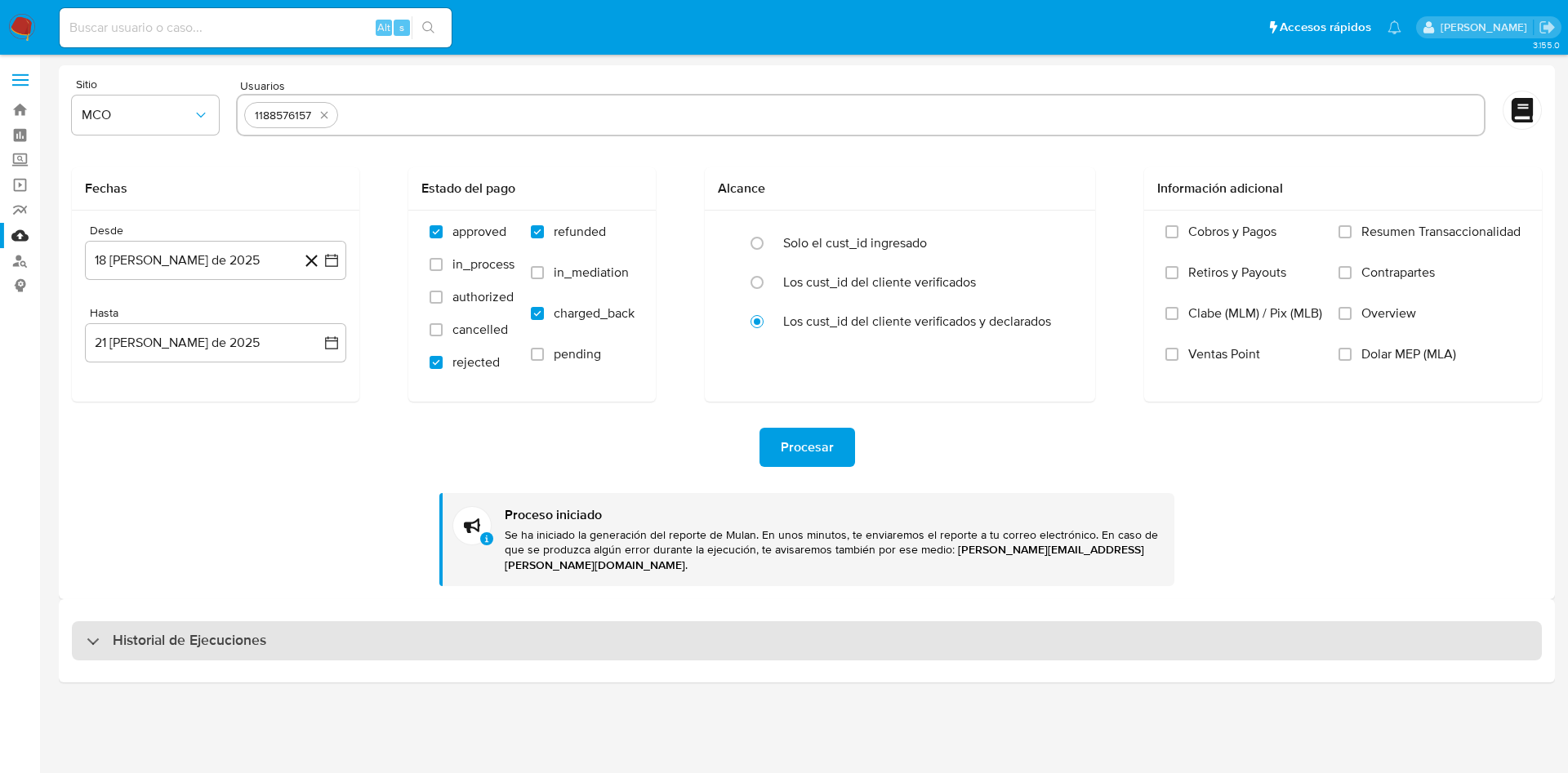
click at [247, 631] on h3 "Historial de Ejecuciones" at bounding box center [189, 640] width 154 height 19
select select "10"
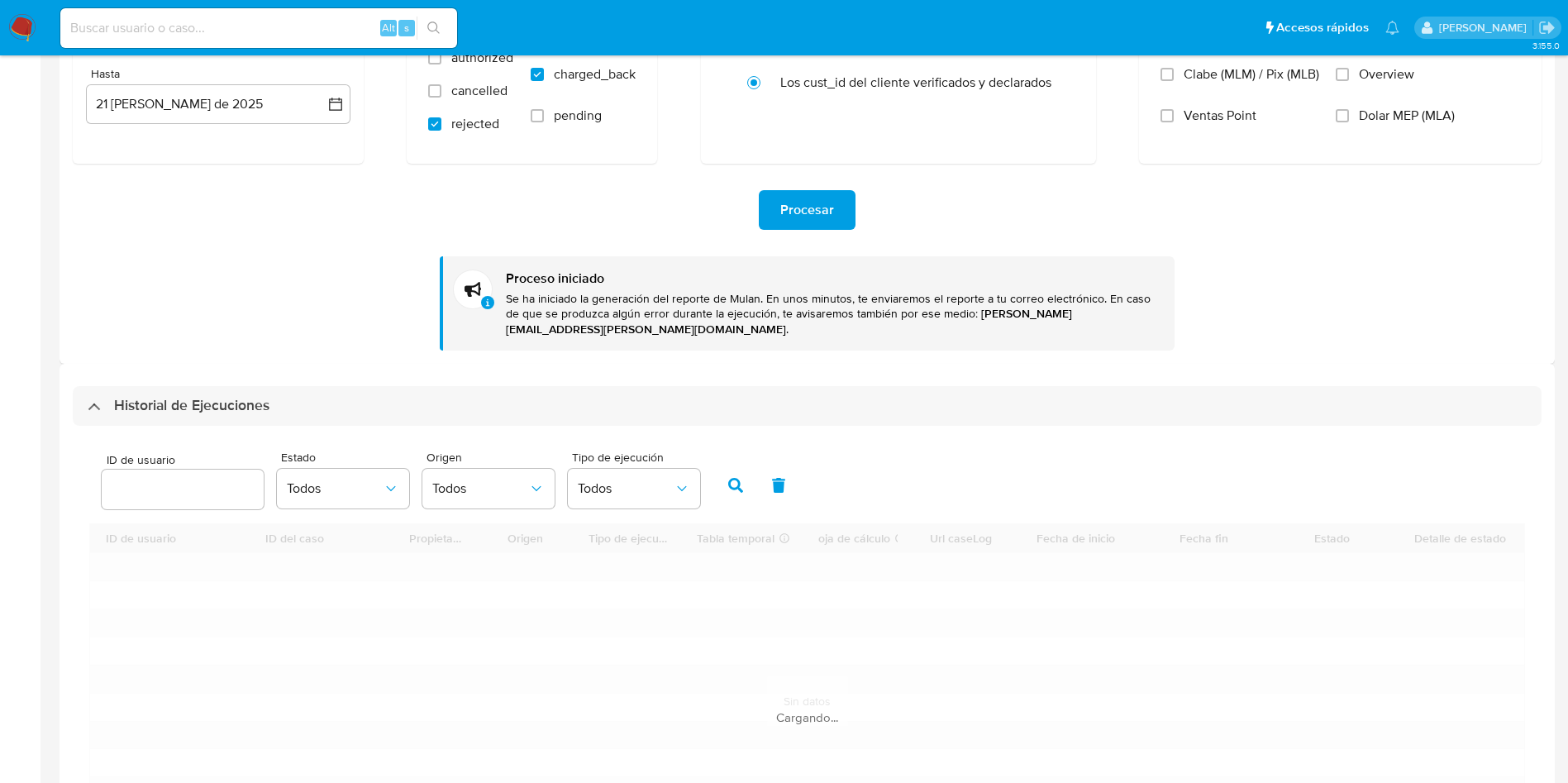
scroll to position [372, 0]
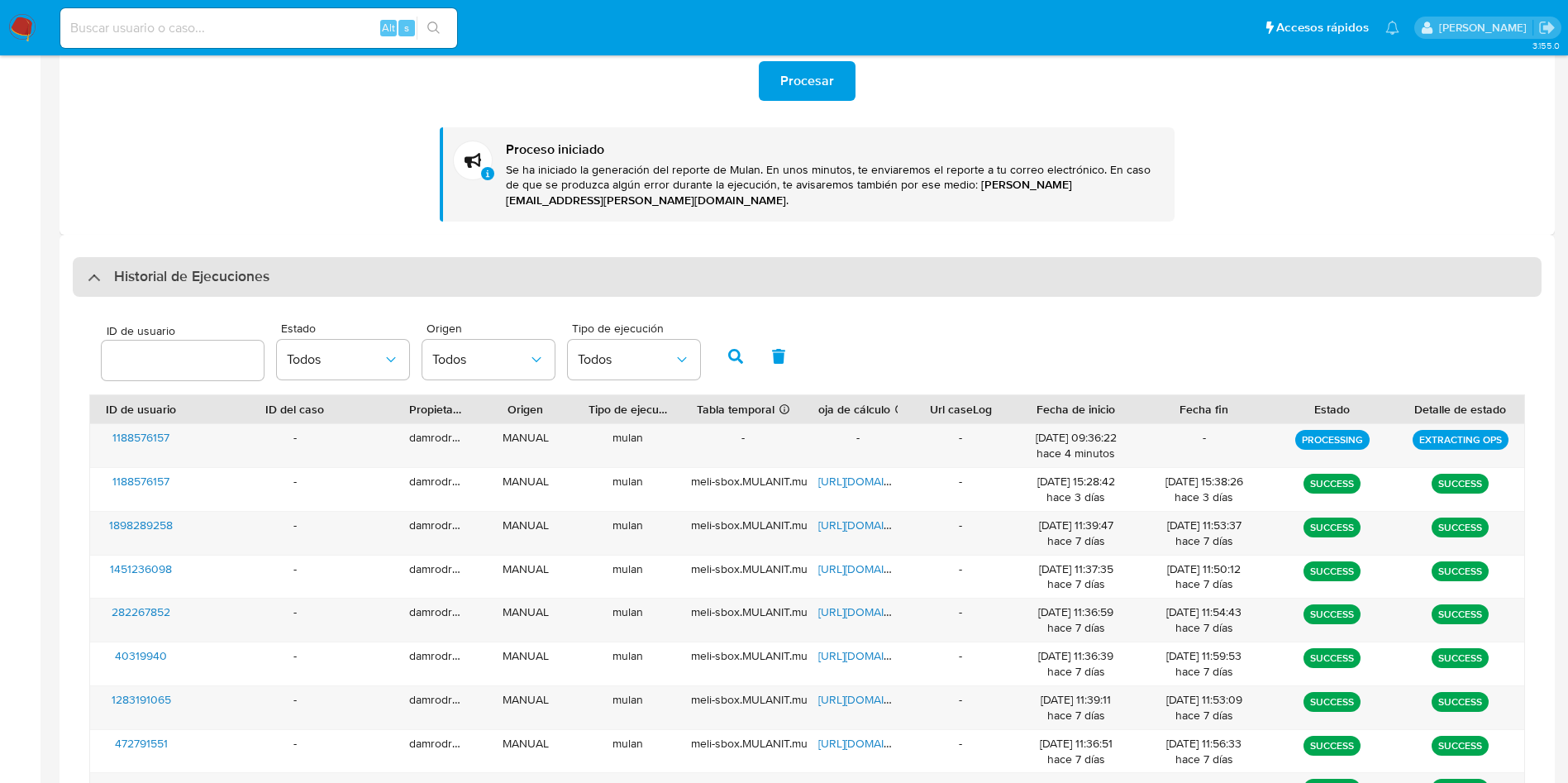
click at [208, 258] on div "Historial de Ejecuciones" at bounding box center [807, 277] width 1469 height 40
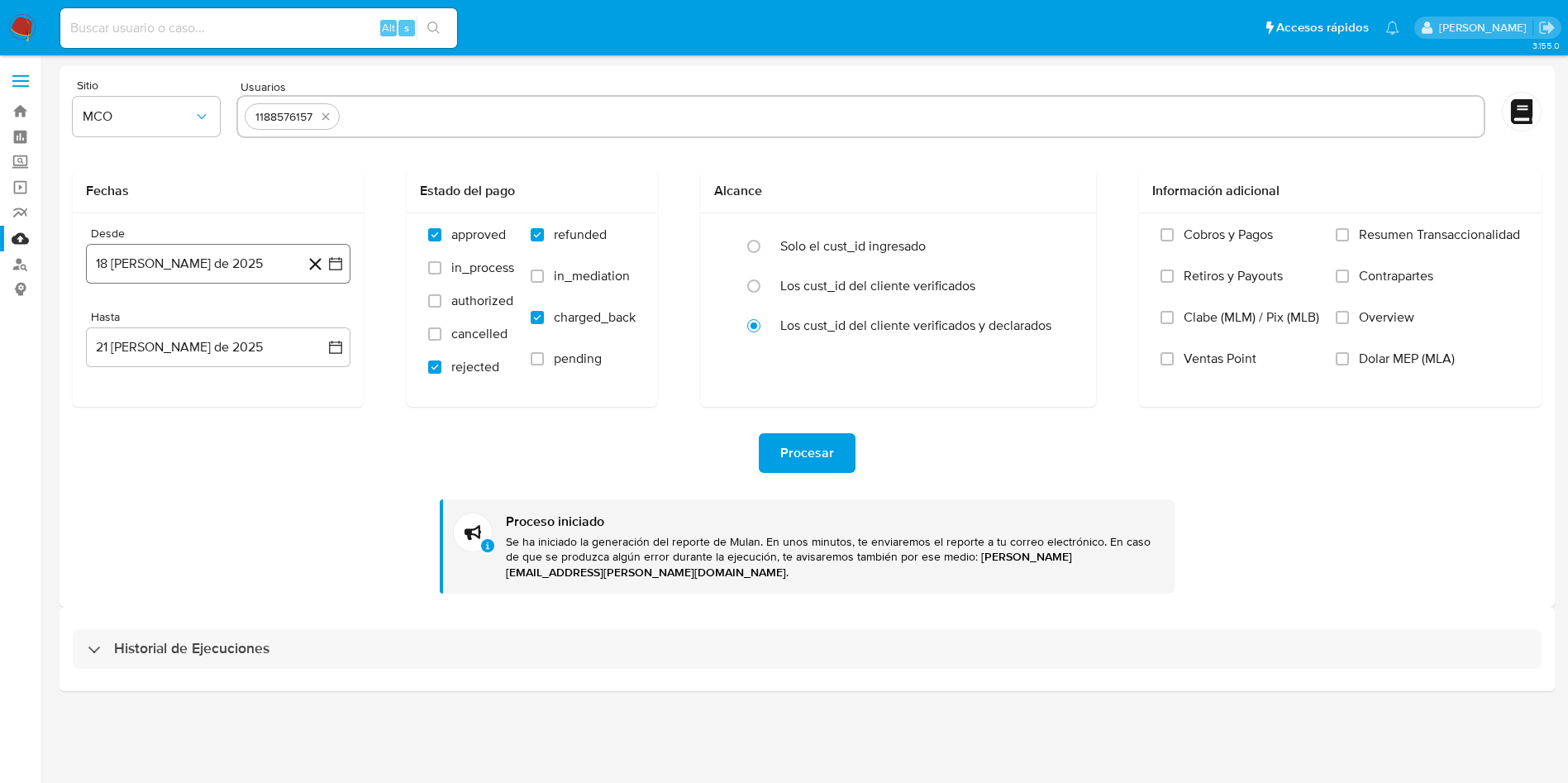
scroll to position [0, 0]
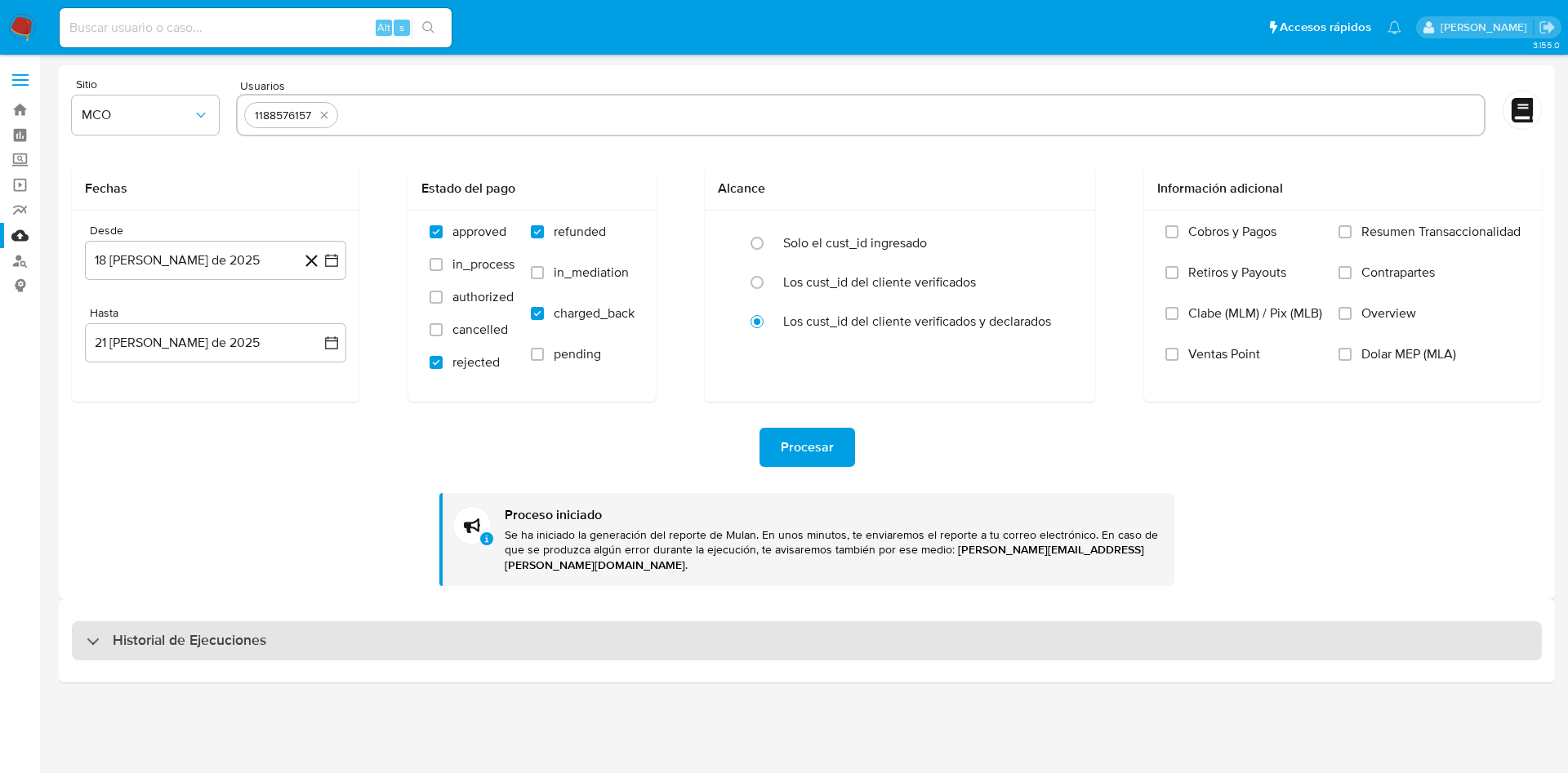
click at [195, 641] on div "Historial de Ejecuciones" at bounding box center [807, 640] width 1470 height 40
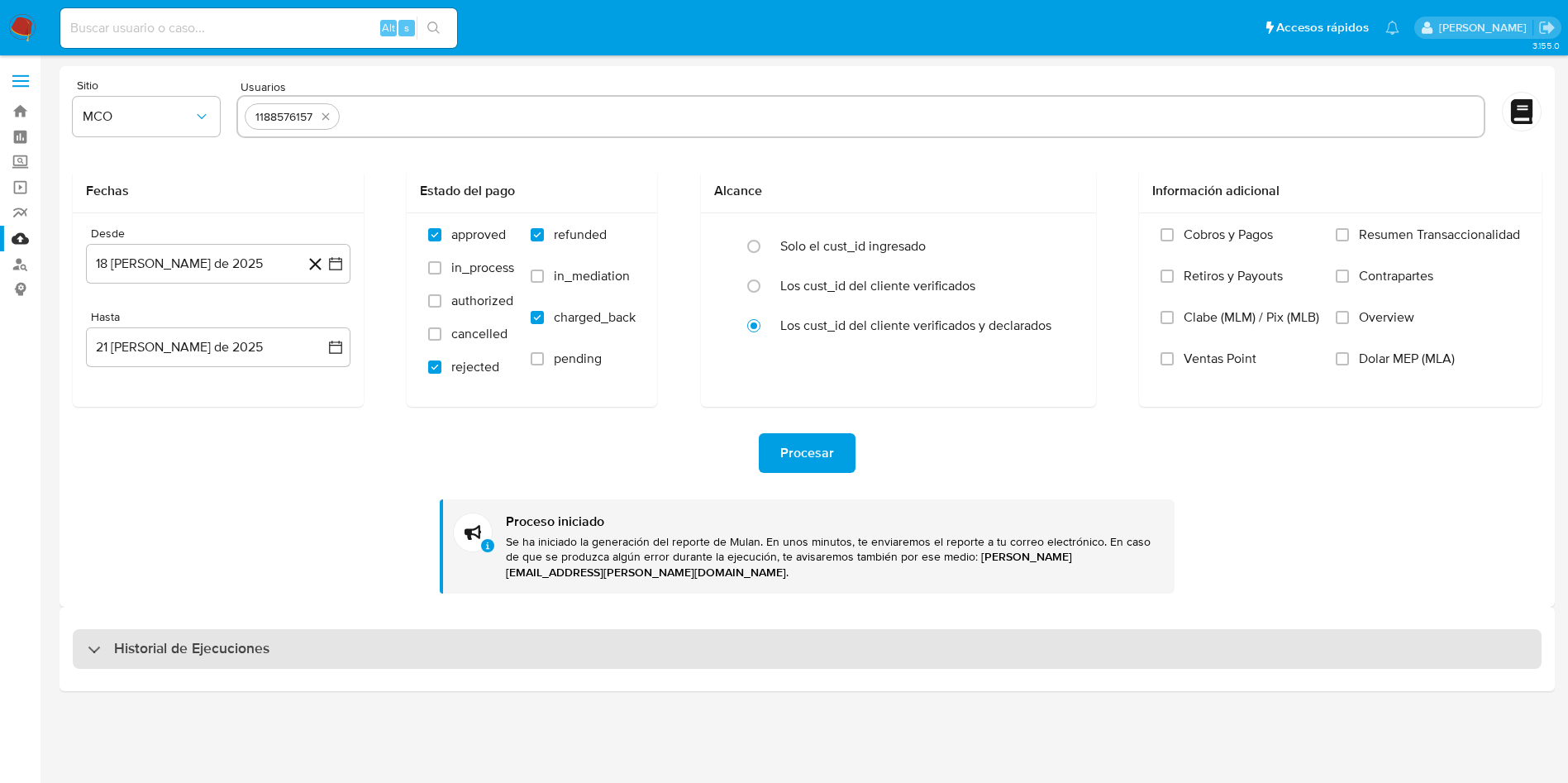
select select "10"
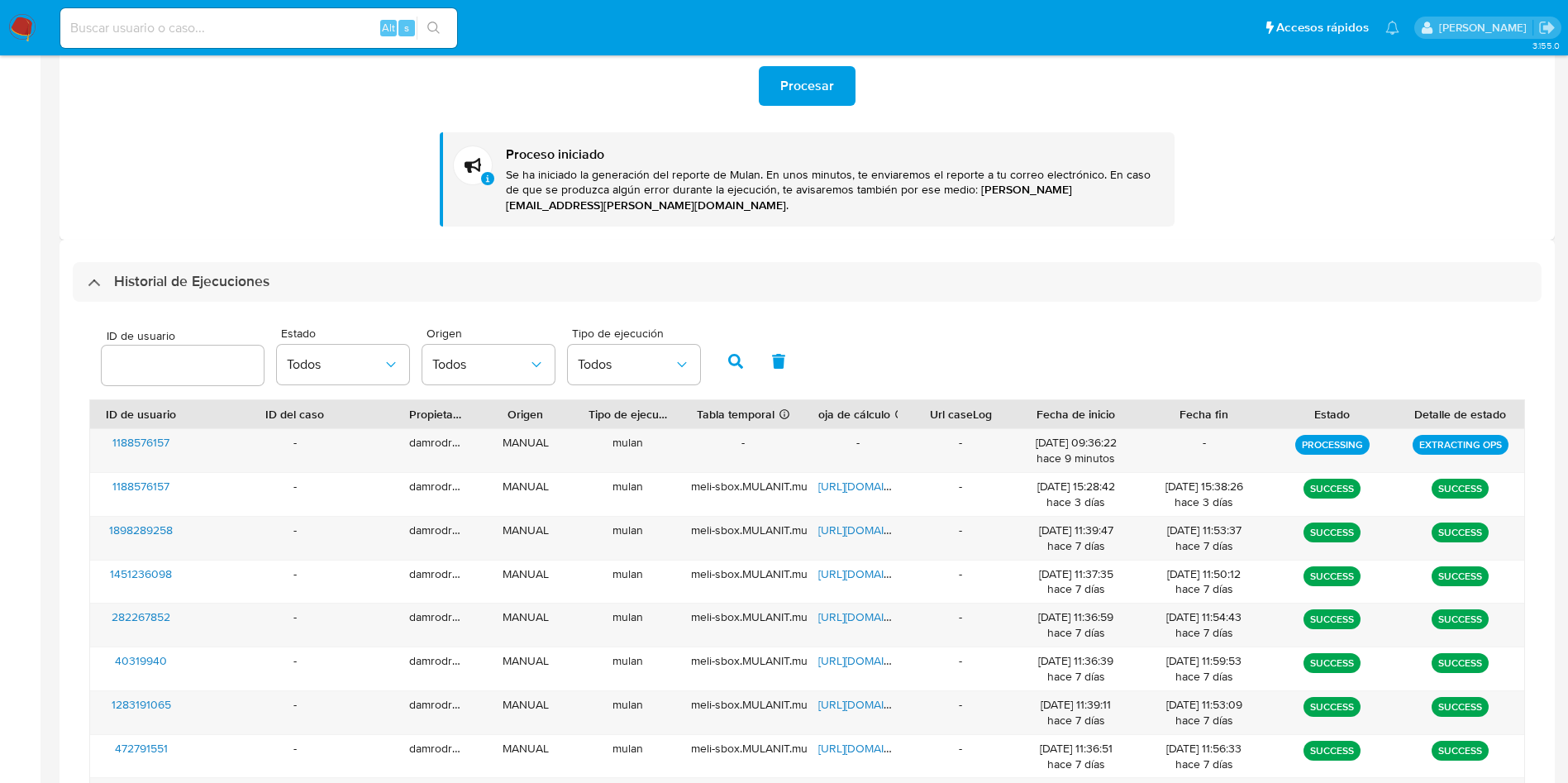
scroll to position [372, 0]
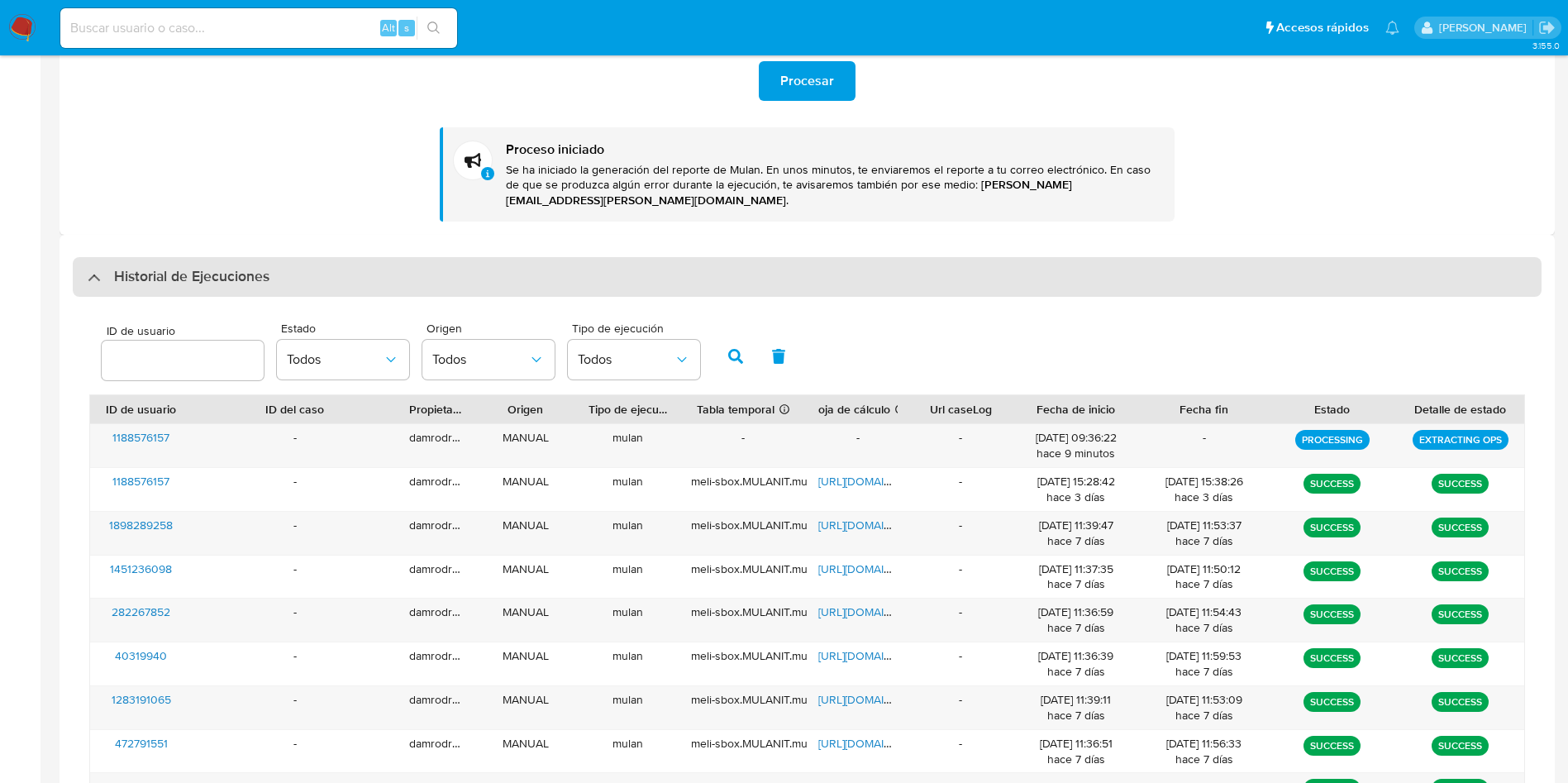
click at [236, 273] on div "Historial de Ejecuciones" at bounding box center [807, 277] width 1469 height 40
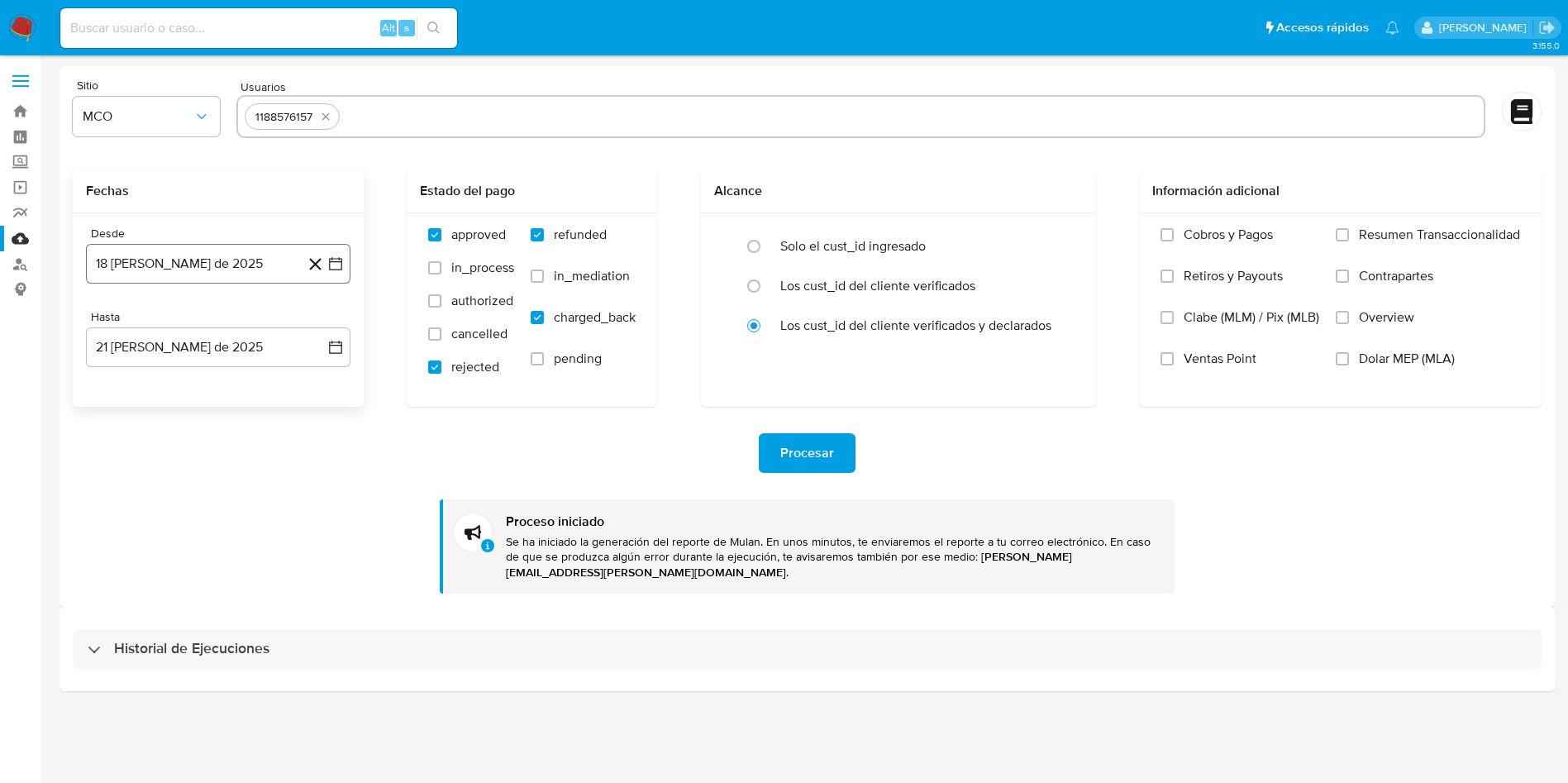
scroll to position [0, 0]
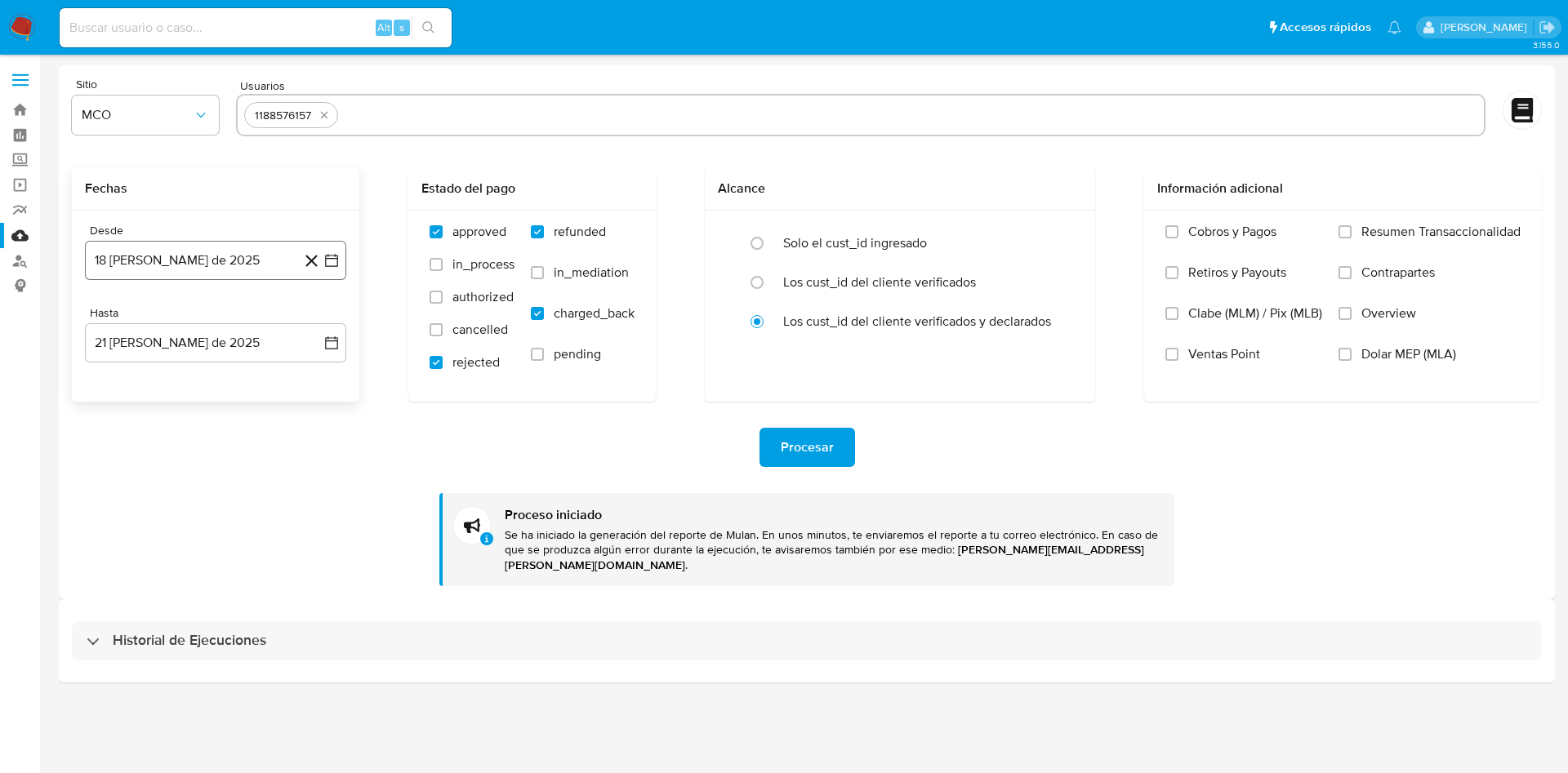
click at [190, 267] on button "18 [PERSON_NAME] de 2025" at bounding box center [216, 260] width 262 height 40
click at [317, 446] on button "17" at bounding box center [313, 445] width 26 height 26
click at [796, 448] on span "Procesar" at bounding box center [808, 447] width 53 height 36
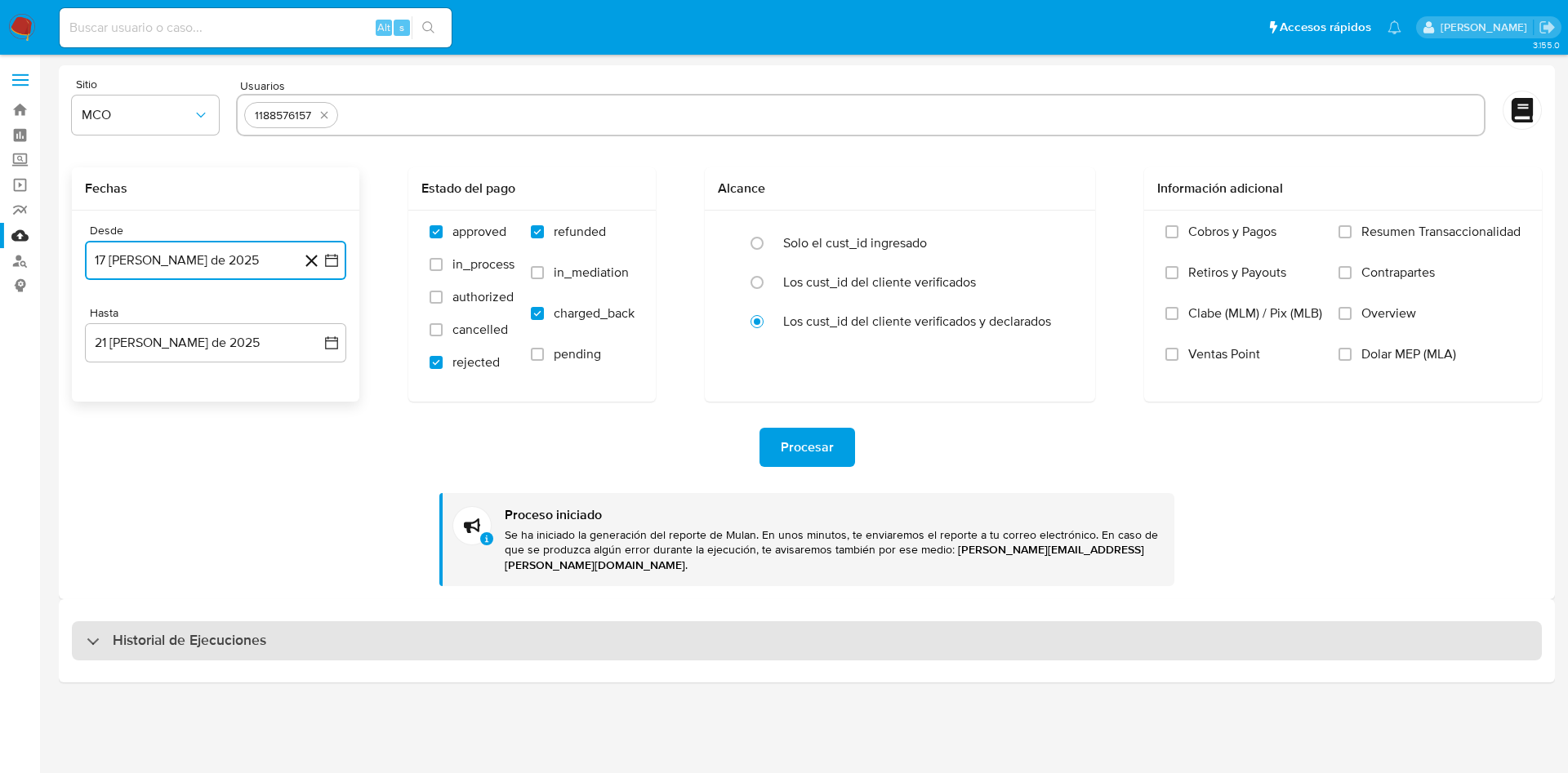
click at [283, 630] on div "Historial de Ejecuciones" at bounding box center [807, 640] width 1470 height 40
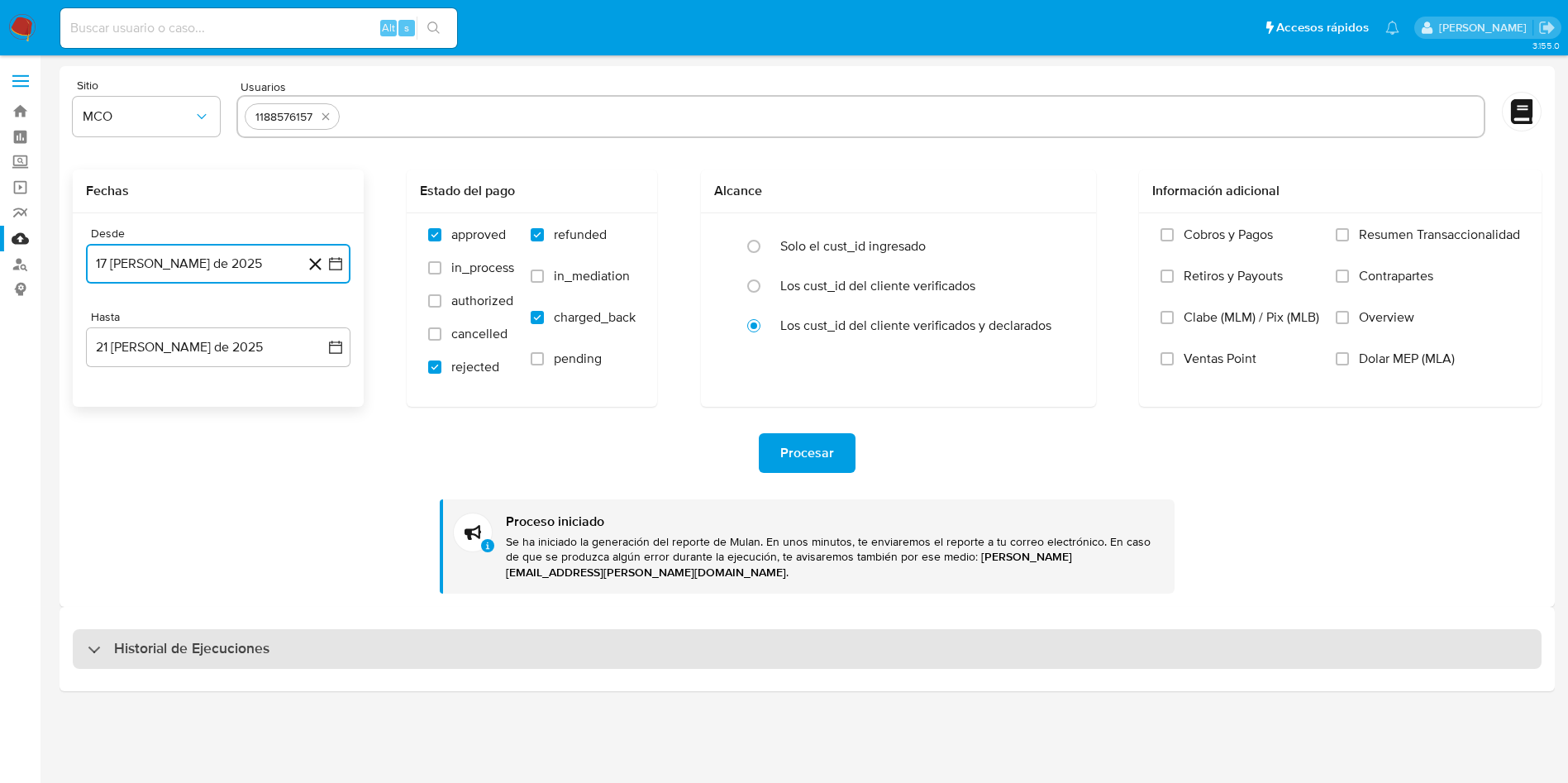
select select "10"
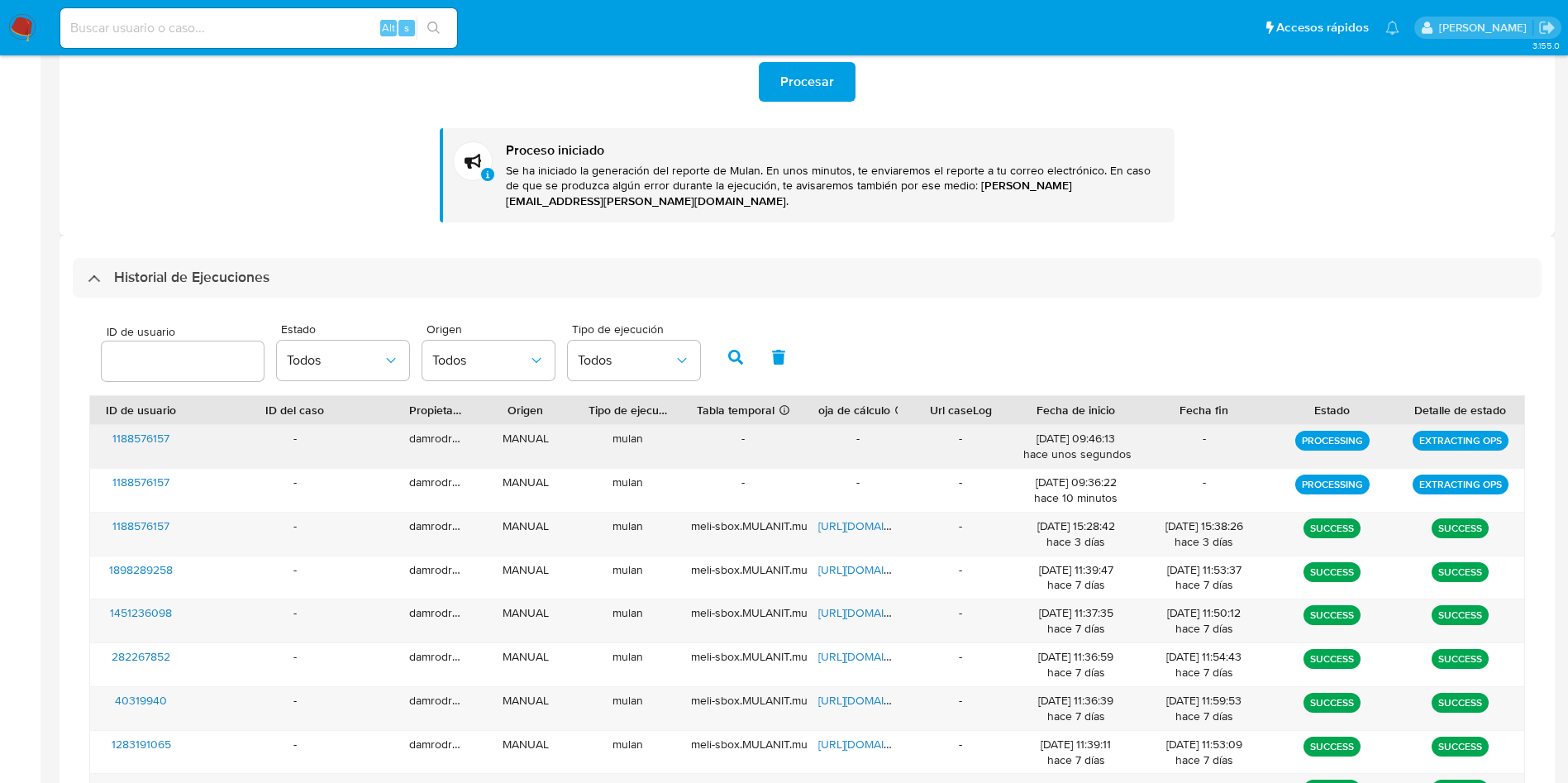
scroll to position [372, 0]
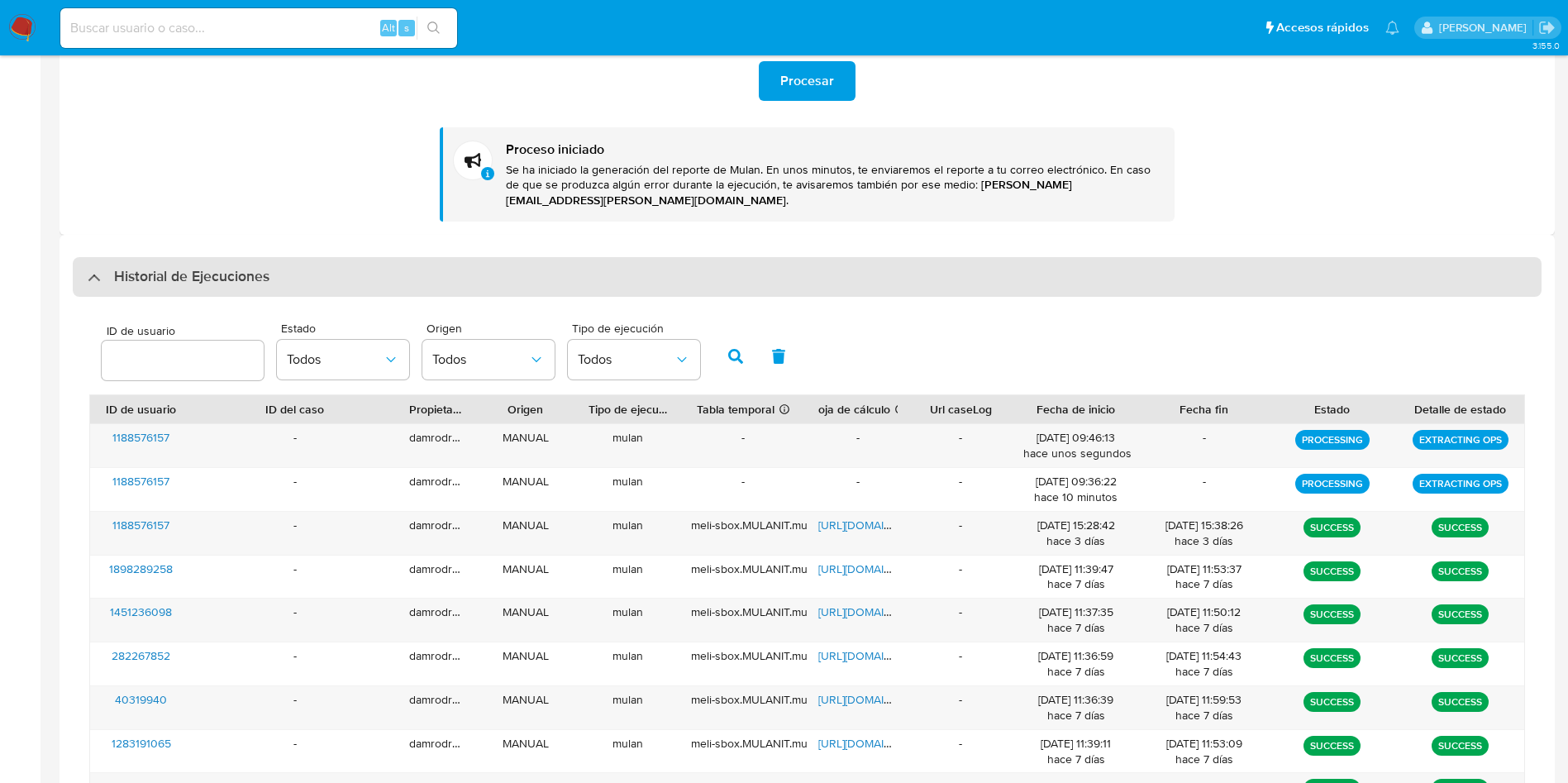
click at [204, 267] on h3 "Historial de Ejecuciones" at bounding box center [191, 276] width 156 height 20
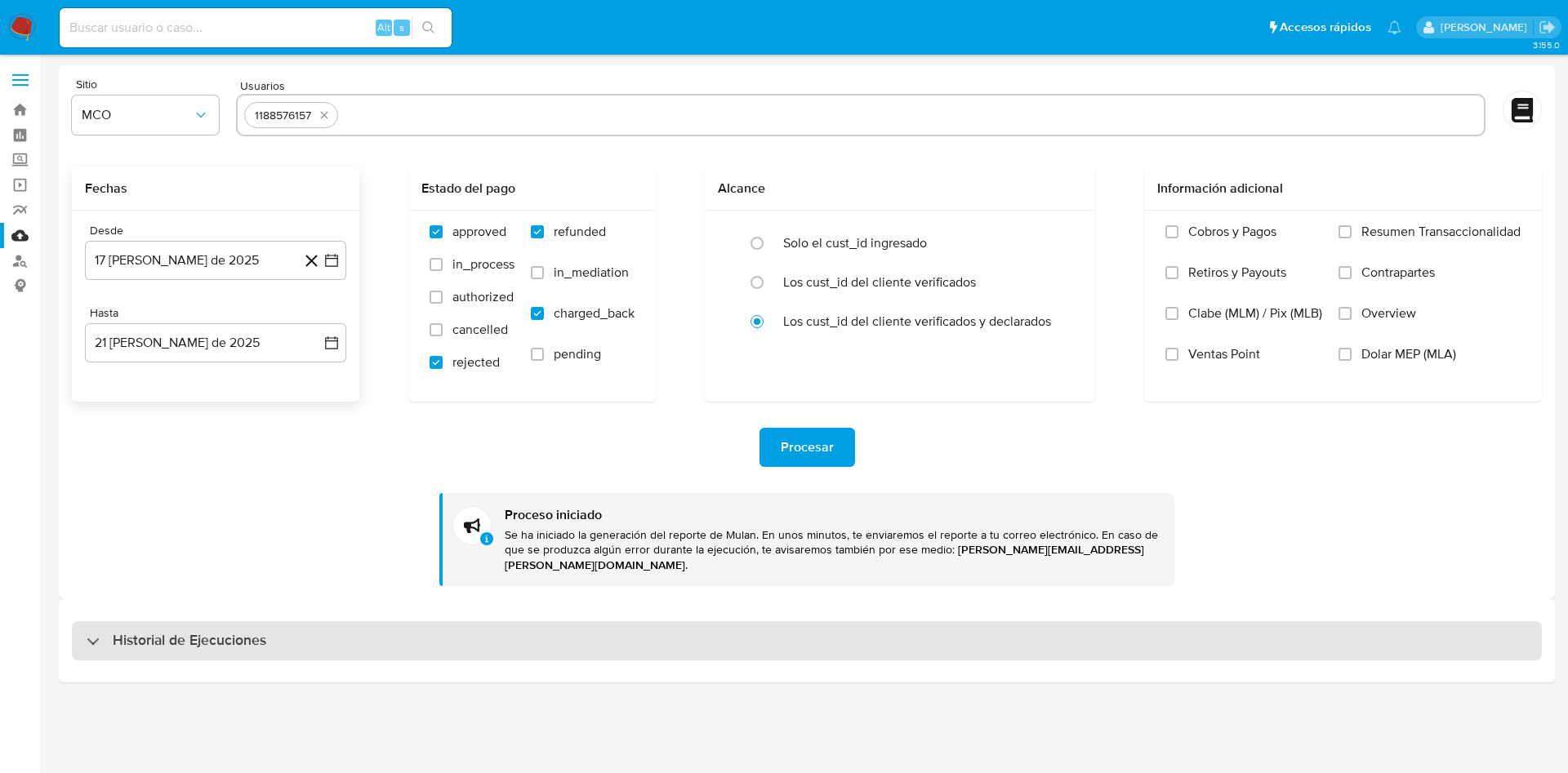
click at [235, 631] on h3 "Historial de Ejecuciones" at bounding box center [189, 640] width 154 height 19
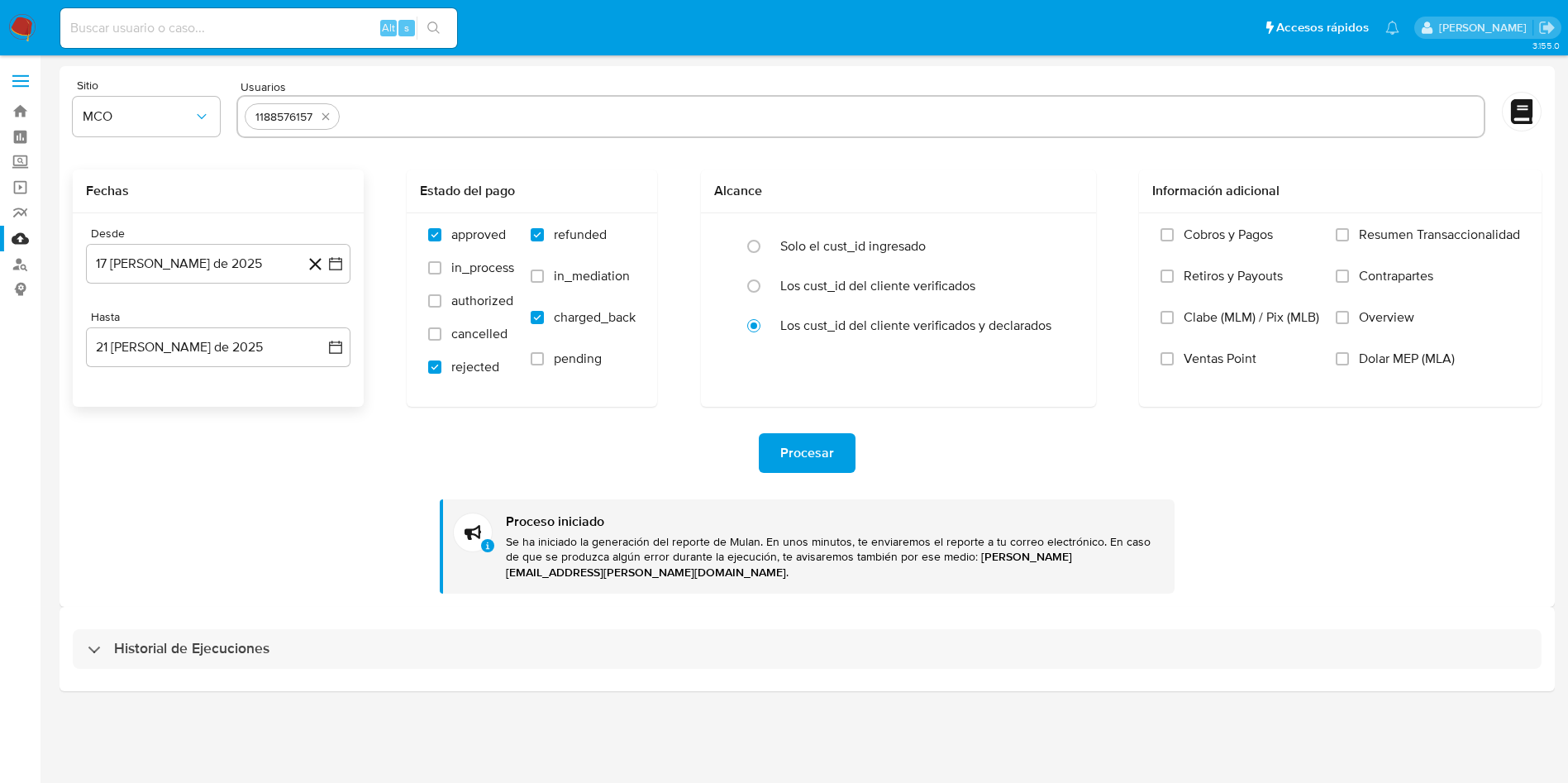
select select "10"
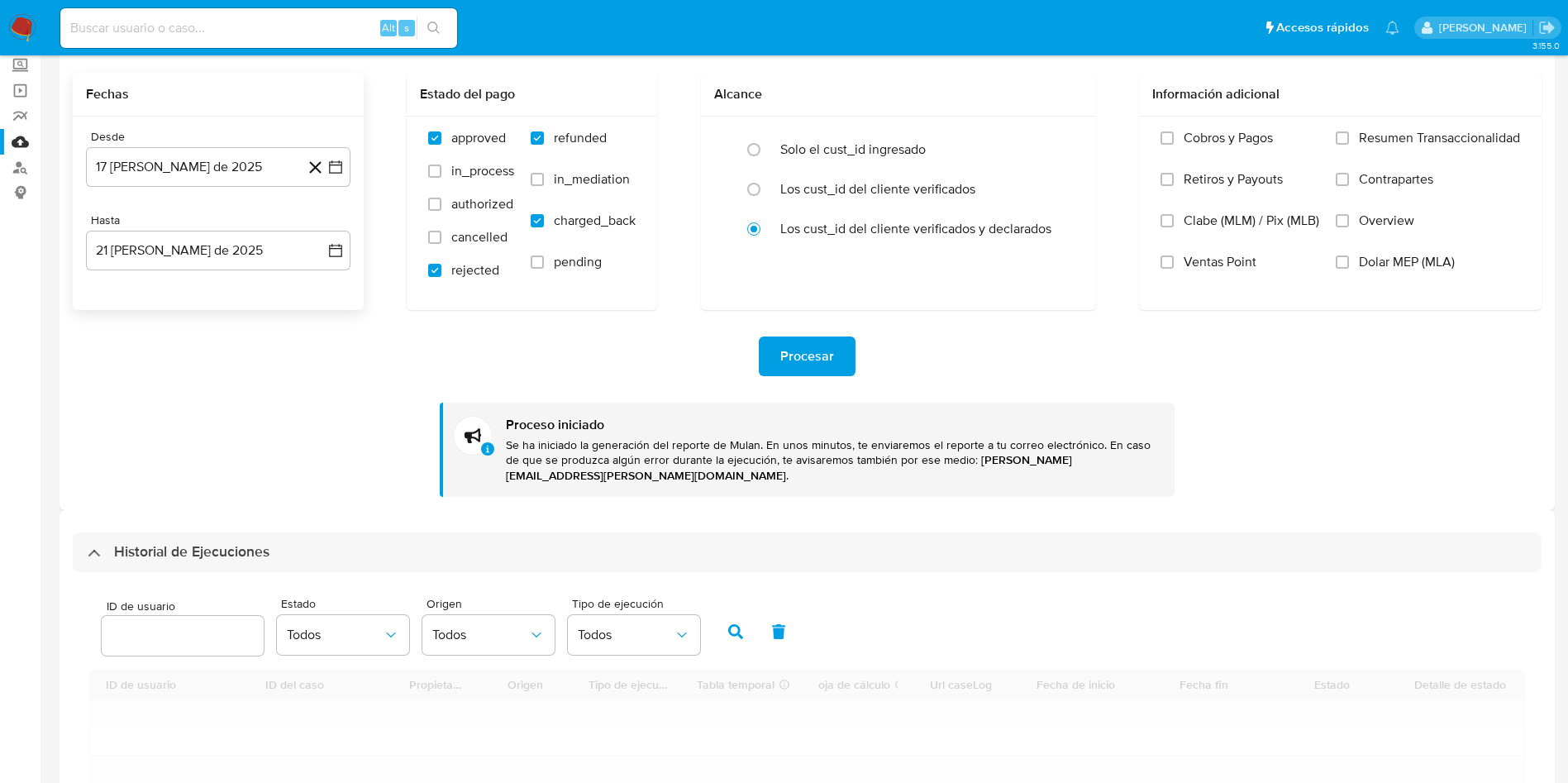
scroll to position [248, 0]
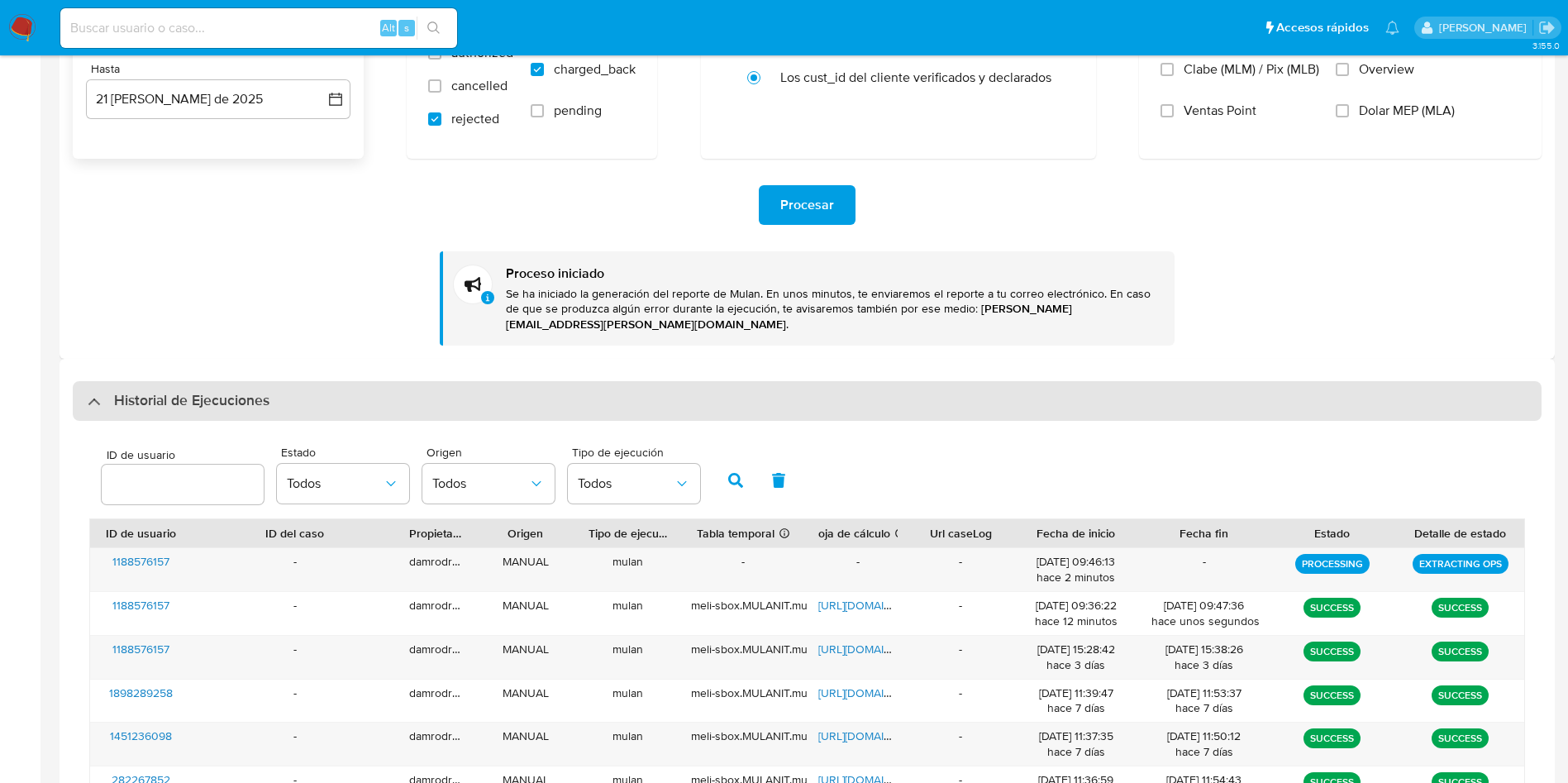
click at [208, 400] on div "Historial de Ejecuciones" at bounding box center [807, 400] width 1469 height 40
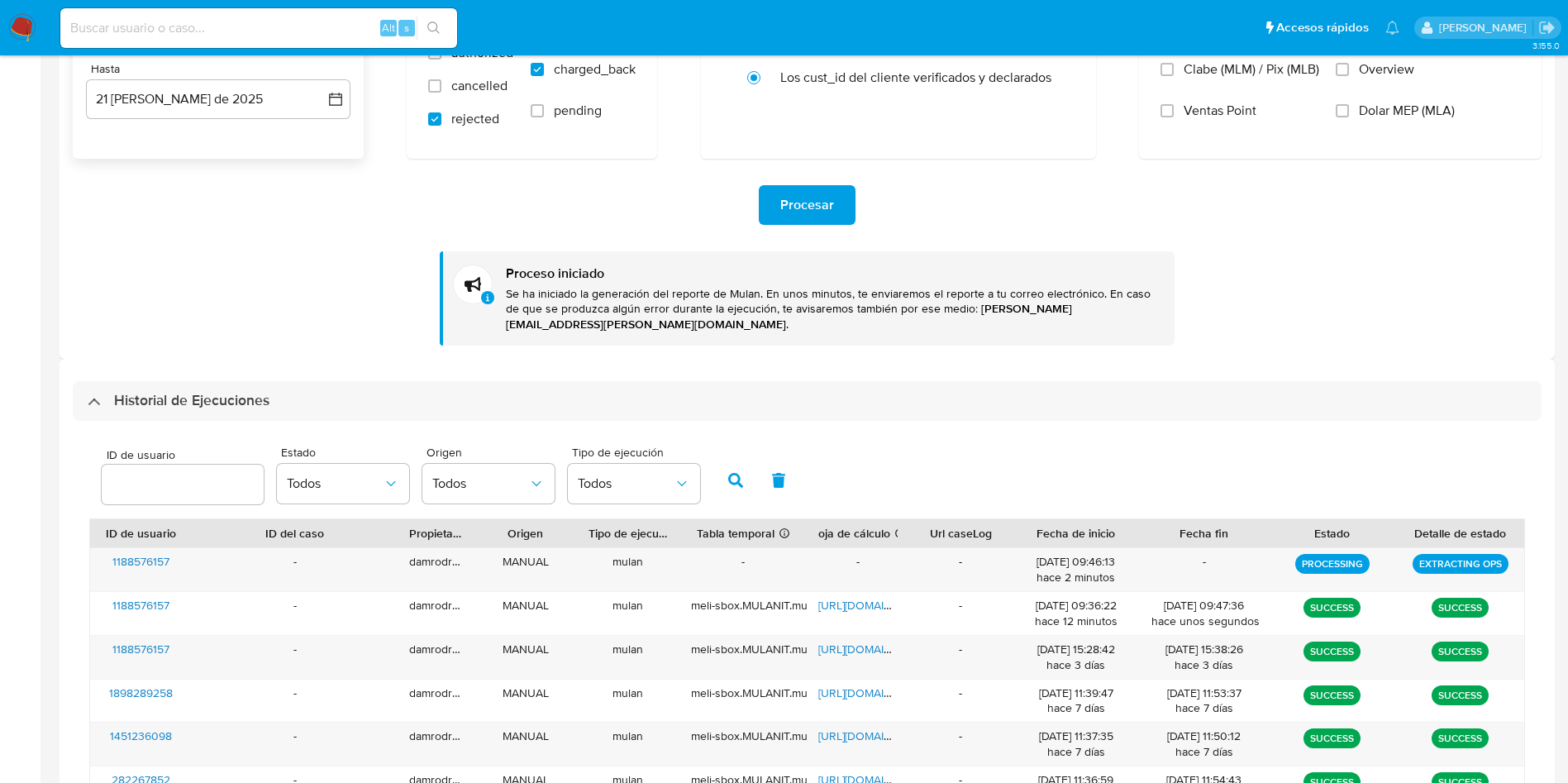
scroll to position [0, 0]
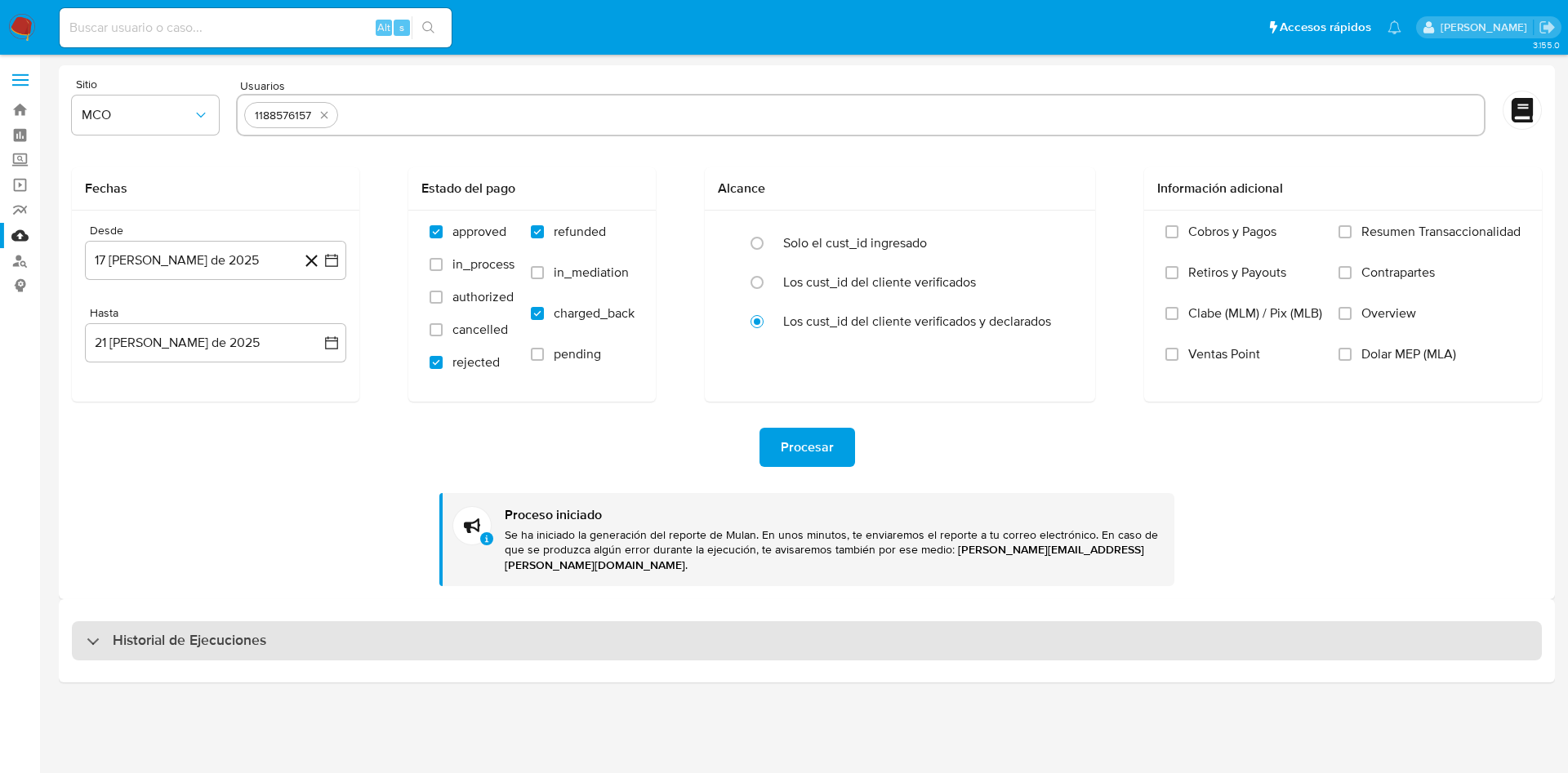
click at [251, 631] on h3 "Historial de Ejecuciones" at bounding box center [189, 640] width 154 height 19
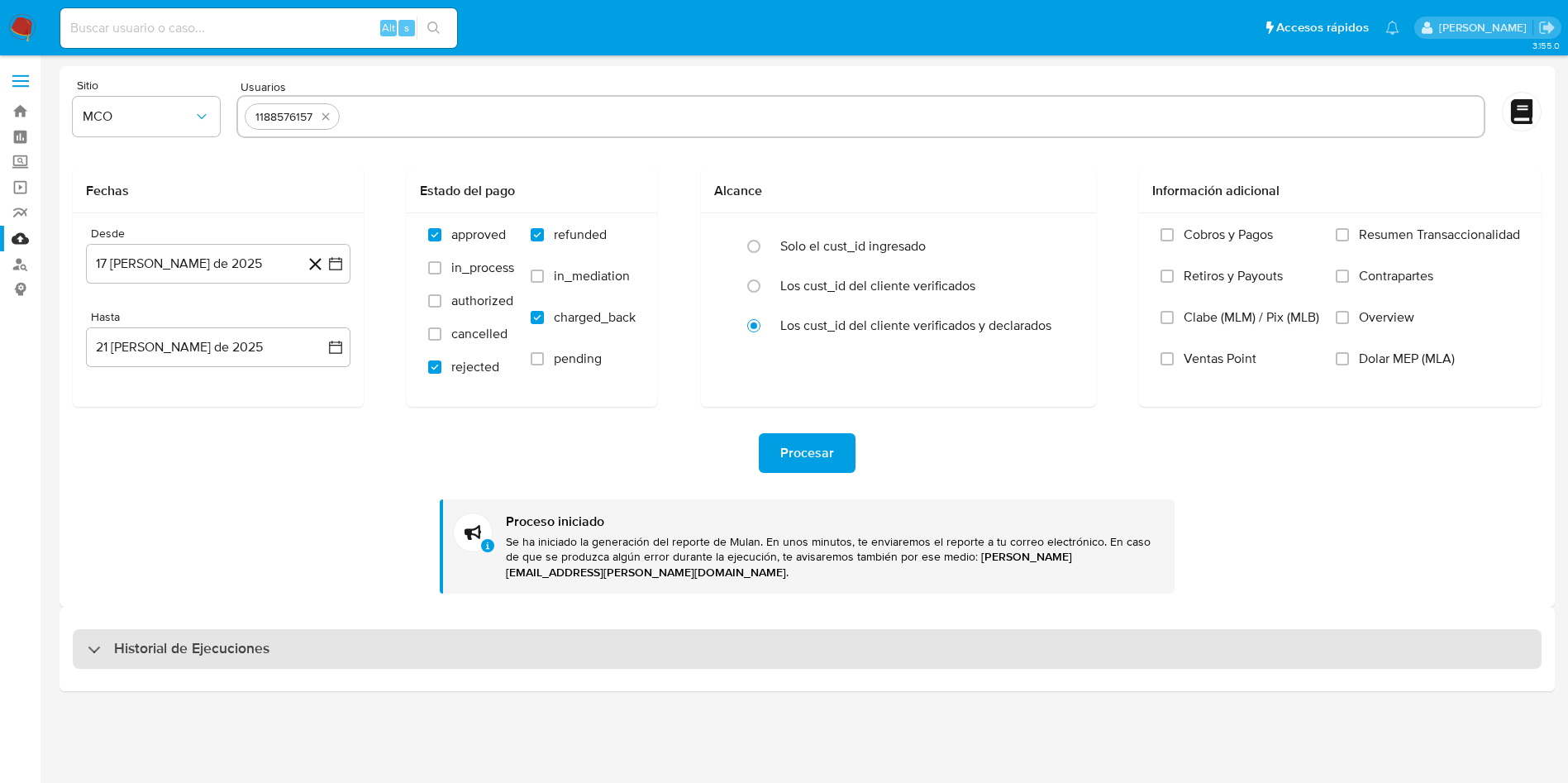
select select "10"
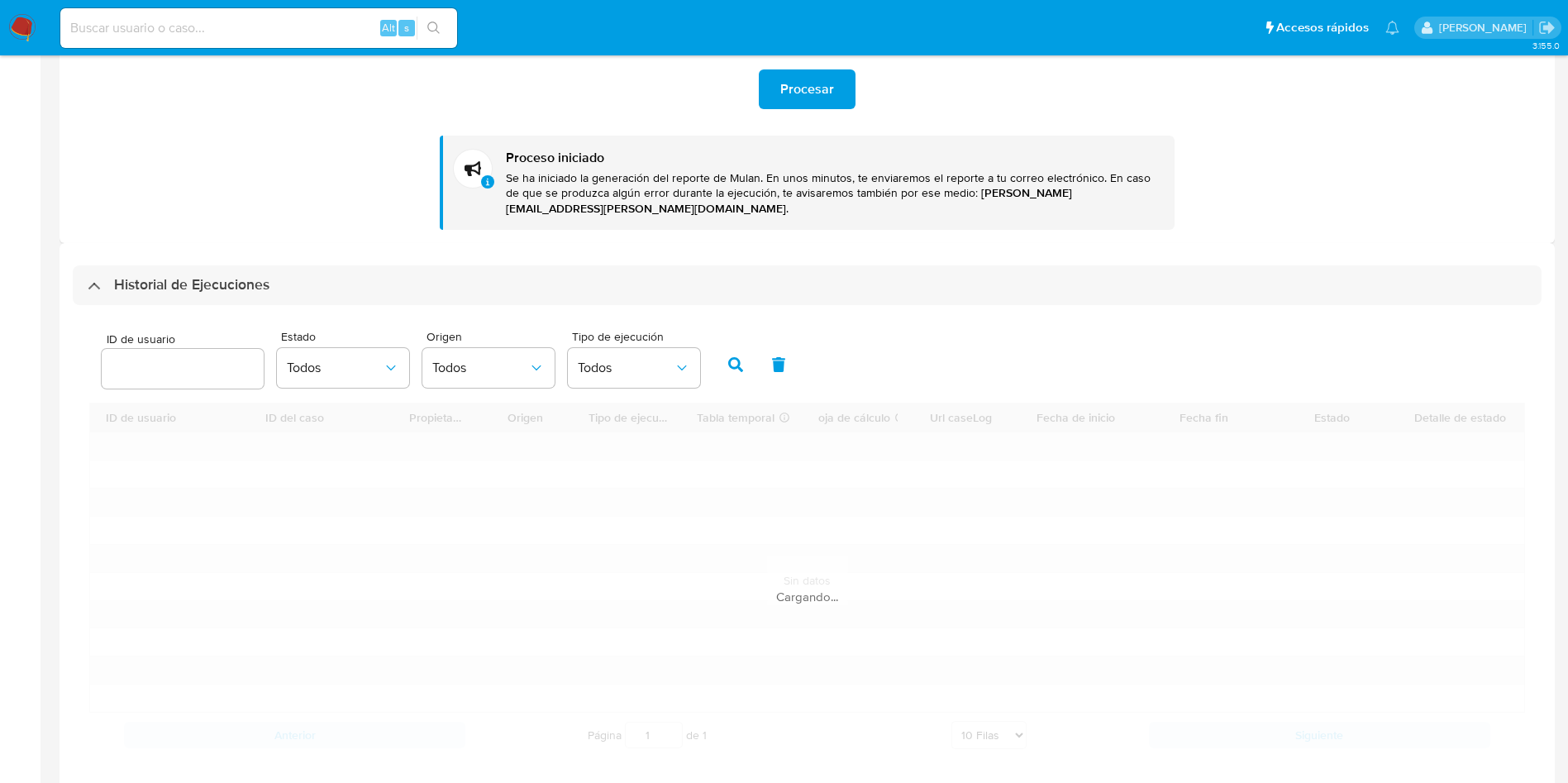
scroll to position [372, 0]
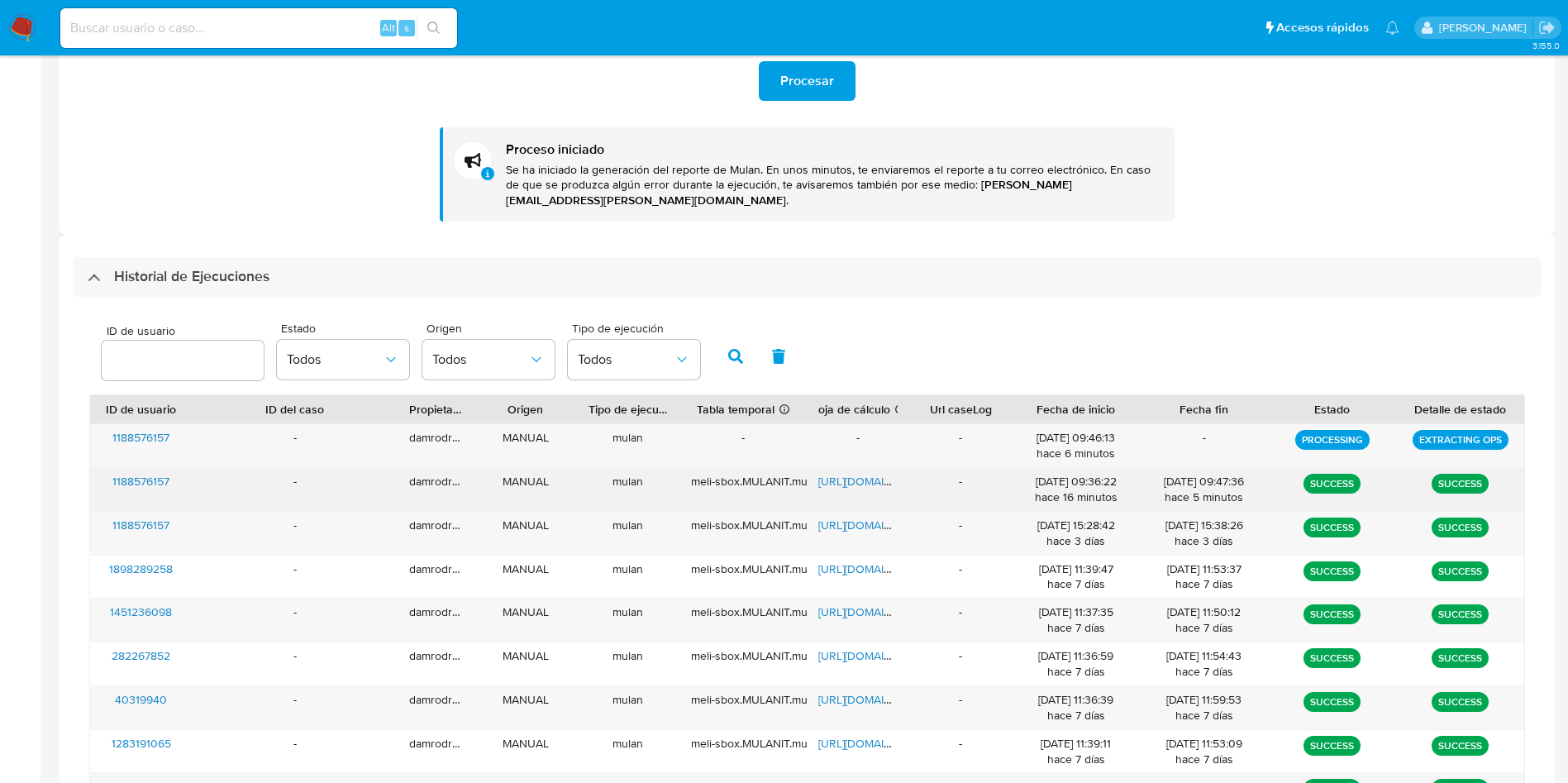
click at [155, 473] on span "1188576157" at bounding box center [141, 482] width 57 height 17
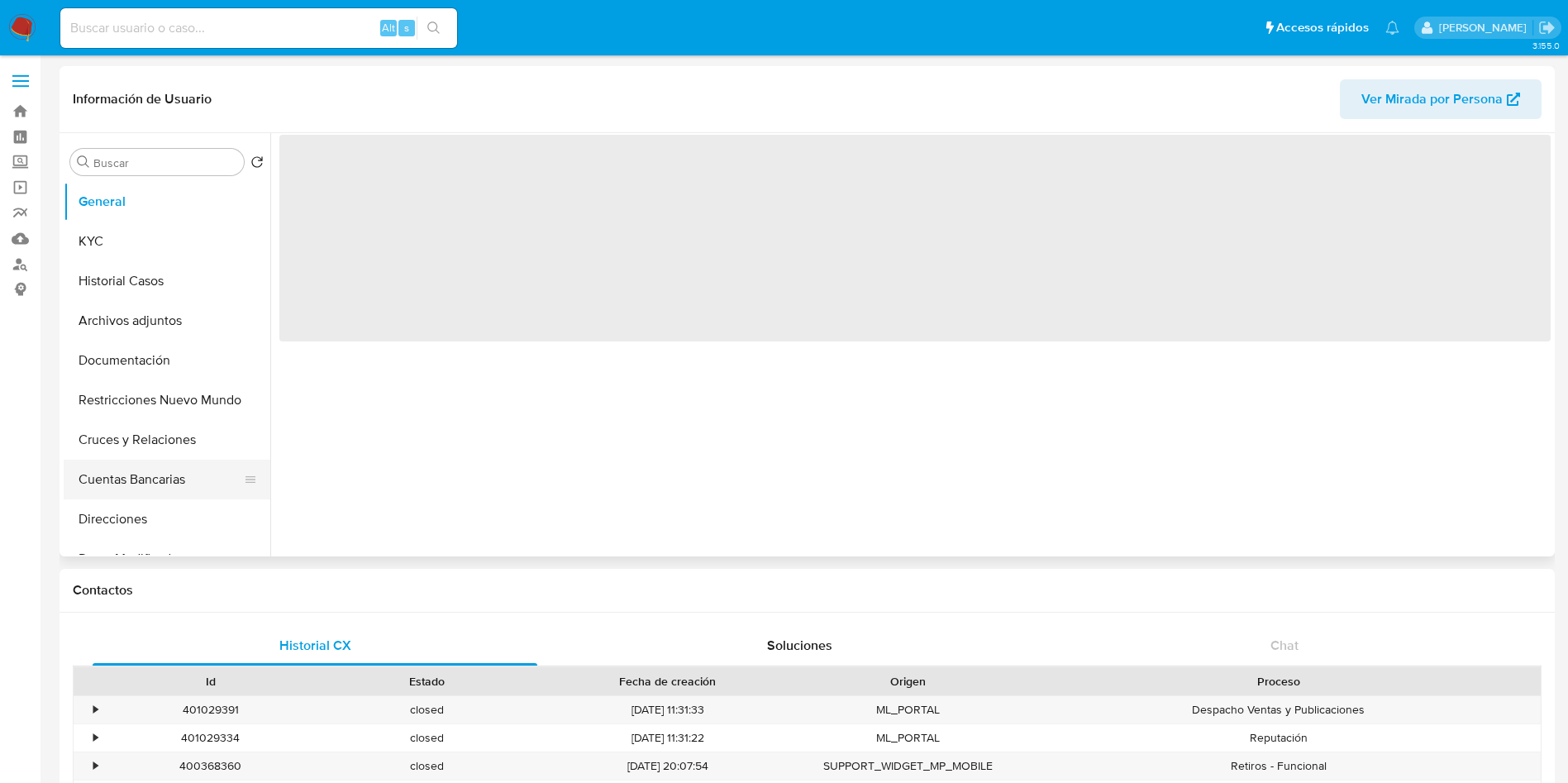
click at [120, 477] on button "Cuentas Bancarias" at bounding box center [160, 480] width 193 height 40
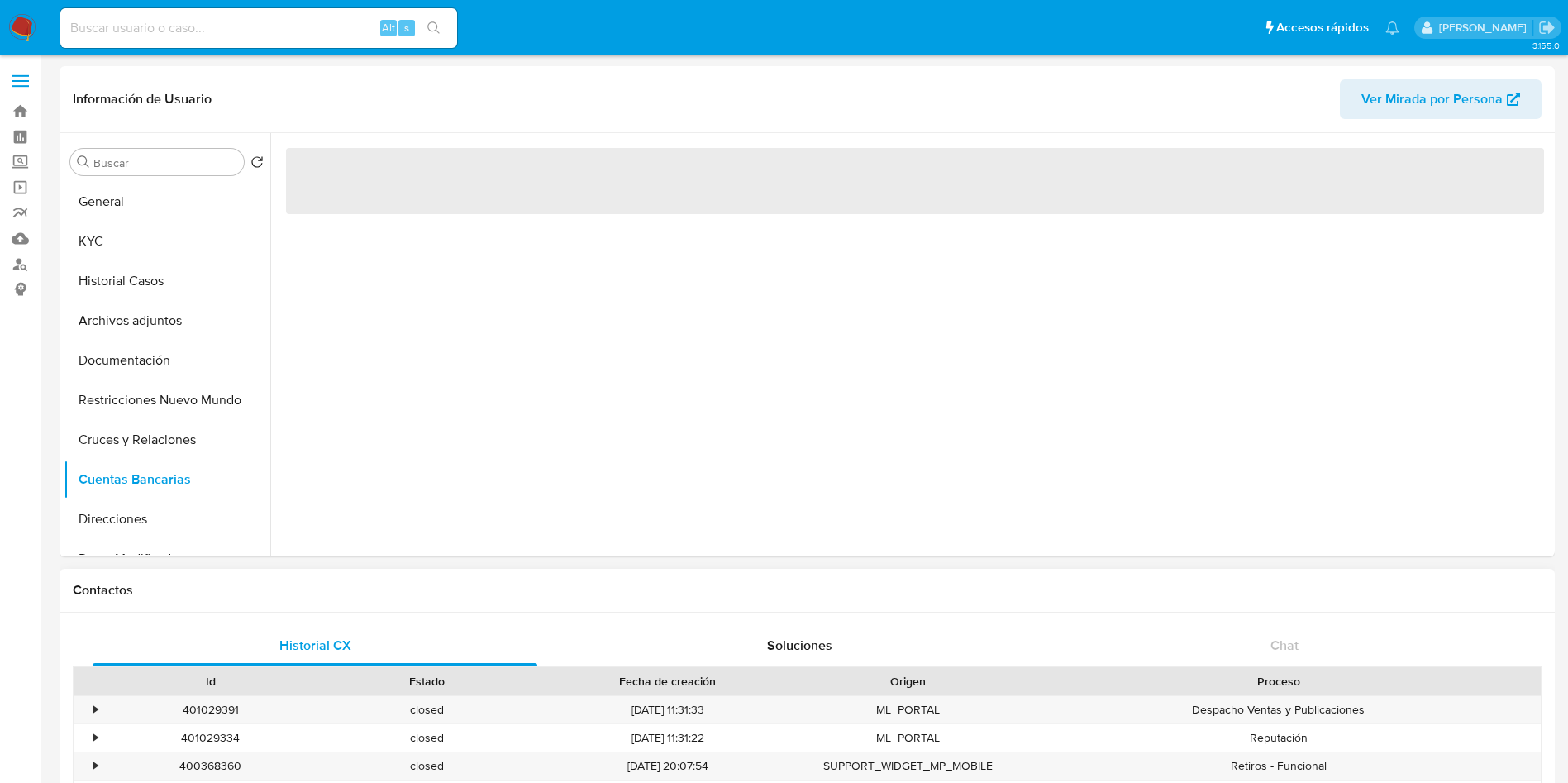
select select "10"
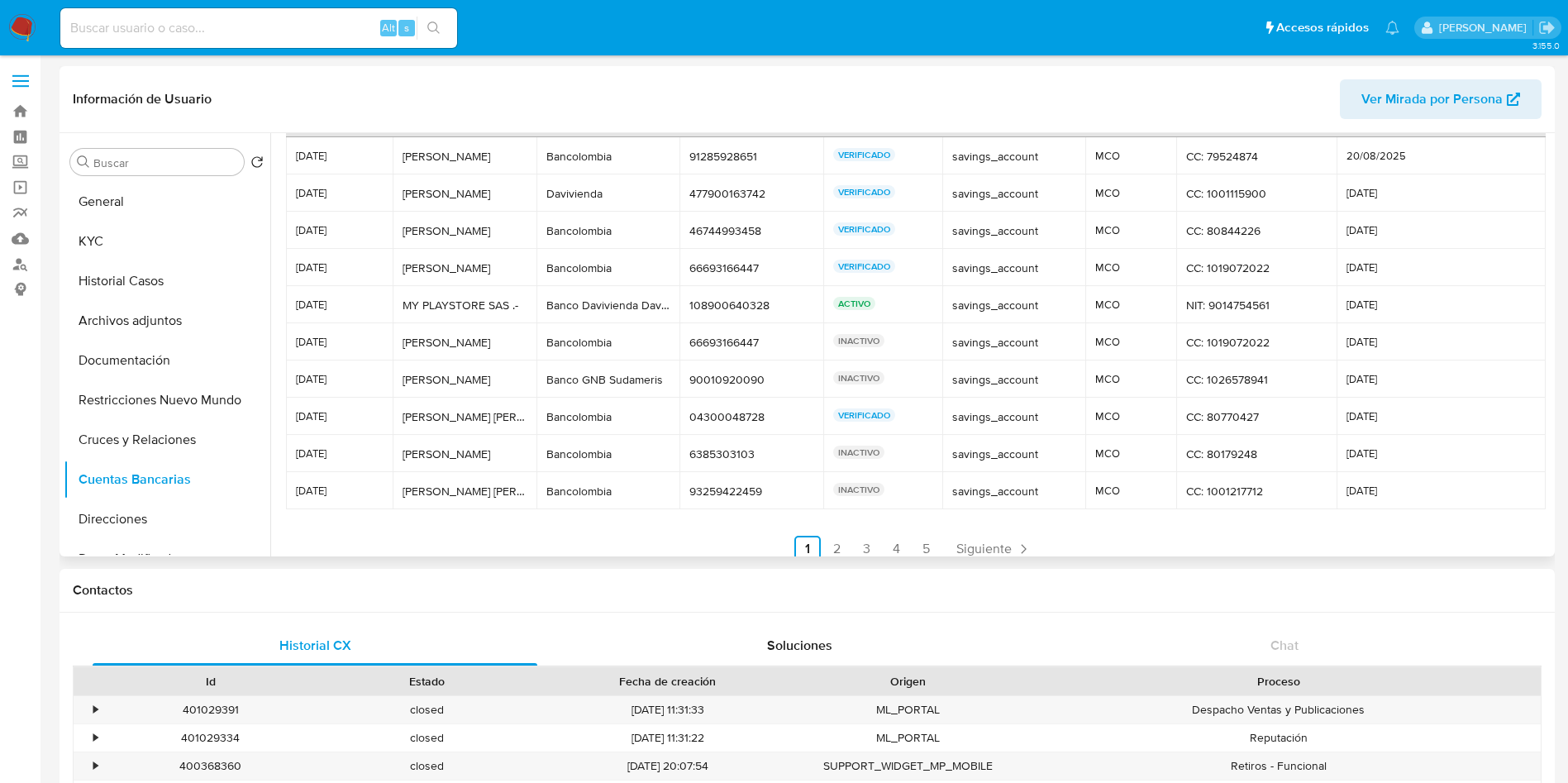
scroll to position [77, 0]
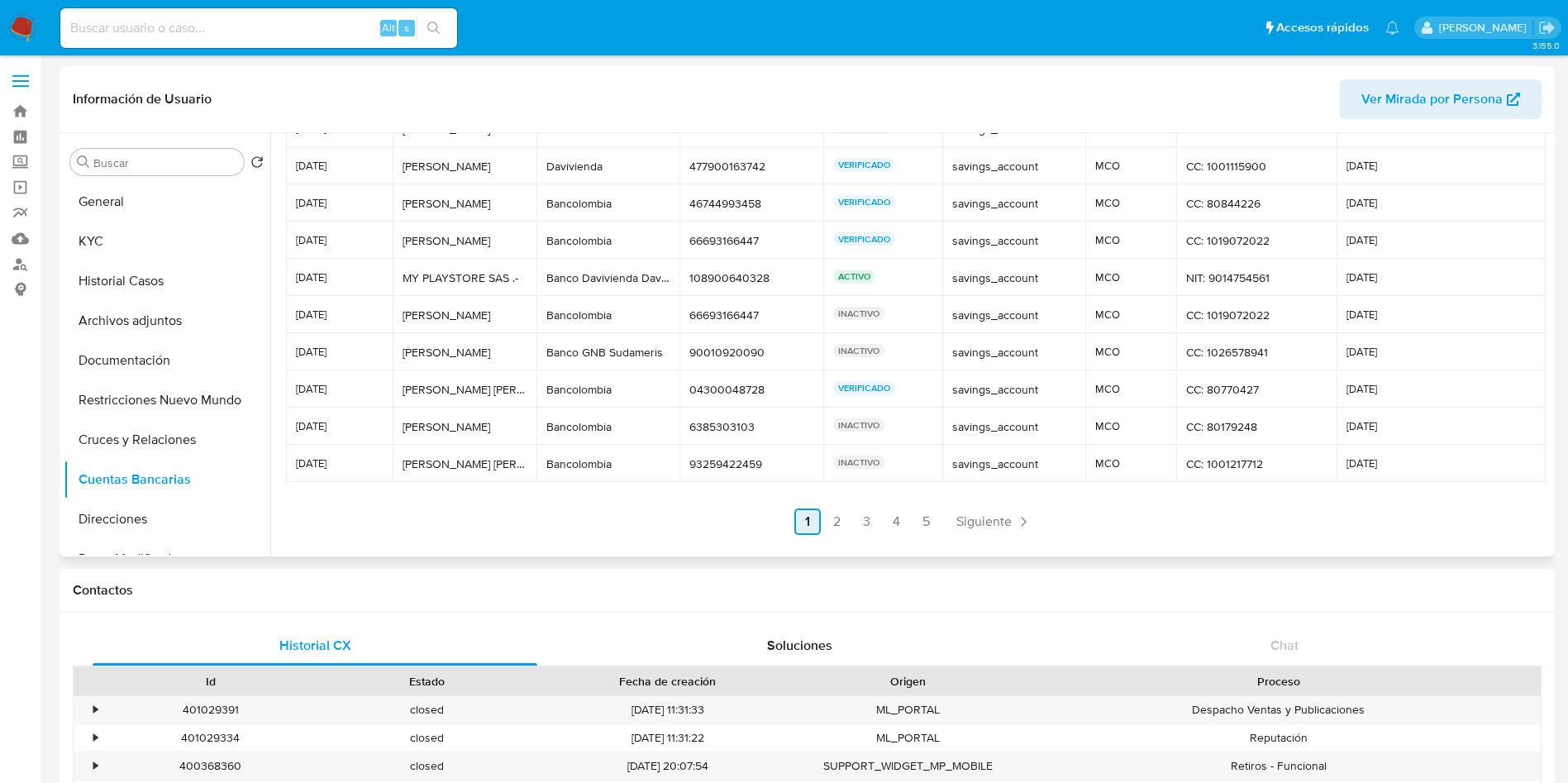
click at [835, 534] on link "2" at bounding box center [837, 522] width 26 height 26
click at [833, 524] on ul "Anterior 1 2 3 4 5 Siguiente" at bounding box center [915, 522] width 1258 height 26
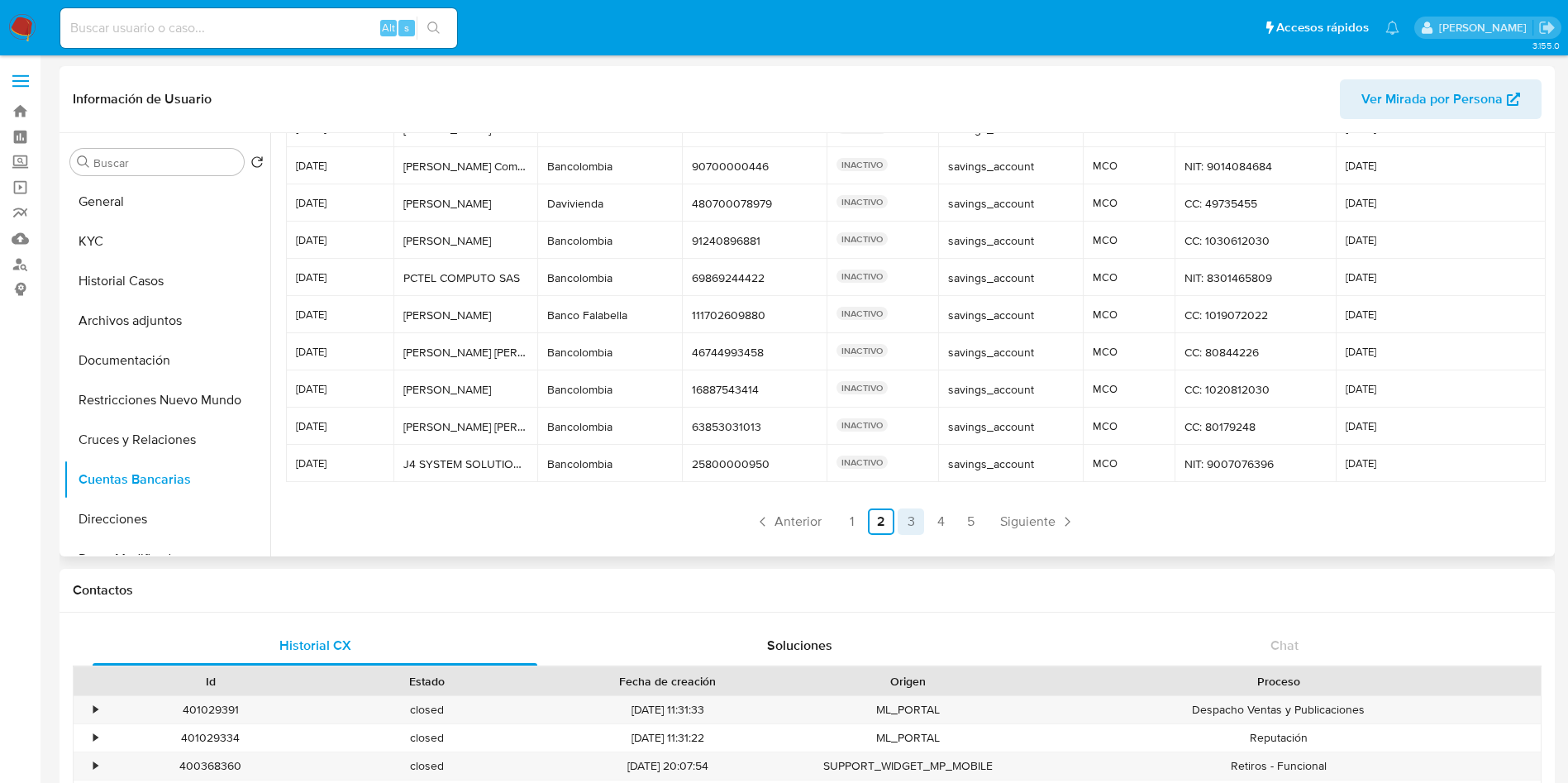
click at [909, 519] on link "3" at bounding box center [910, 522] width 26 height 26
click at [935, 524] on link "4" at bounding box center [940, 522] width 26 height 26
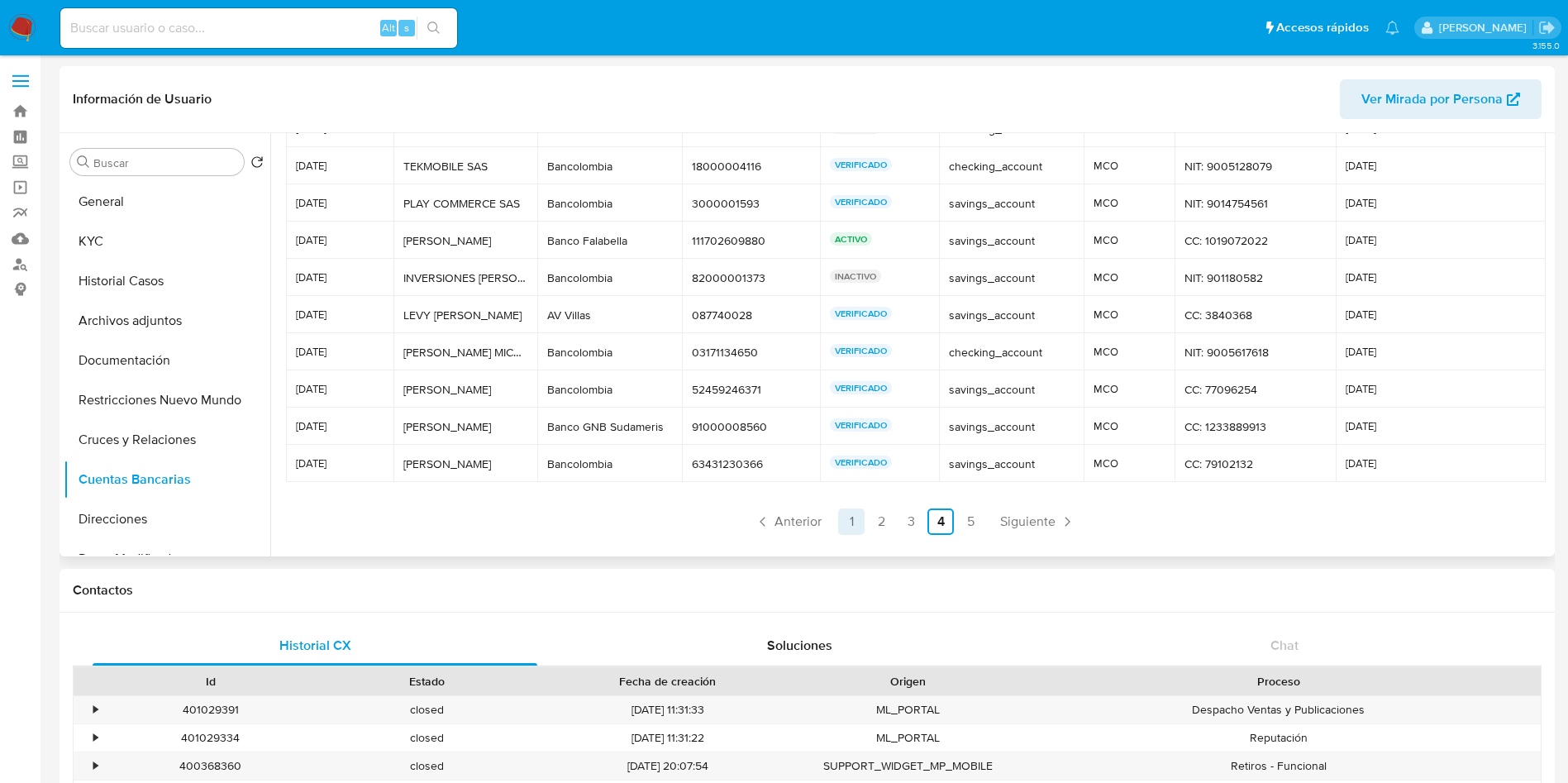
click at [847, 532] on link "1" at bounding box center [851, 522] width 26 height 26
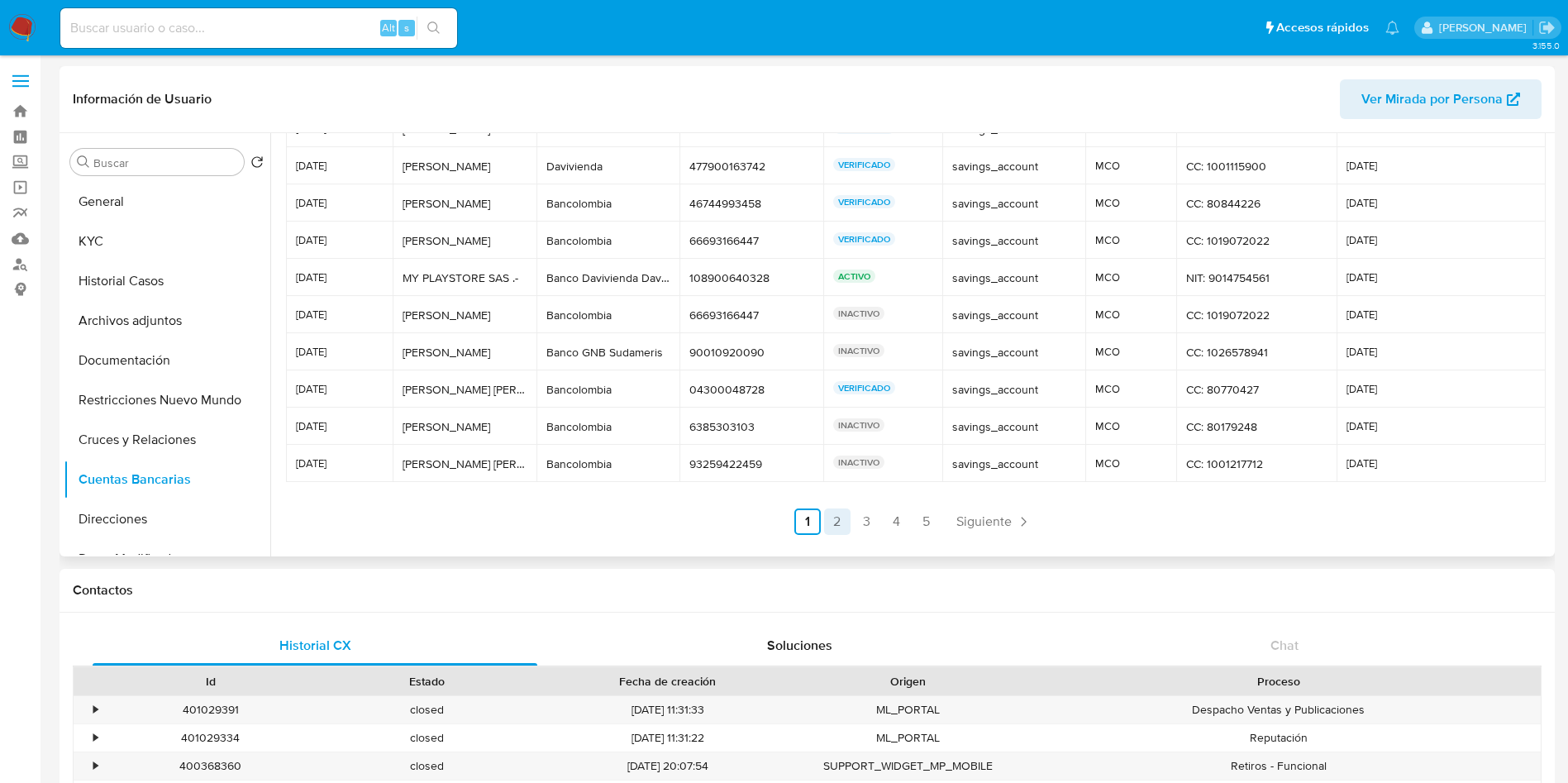
scroll to position [66, 0]
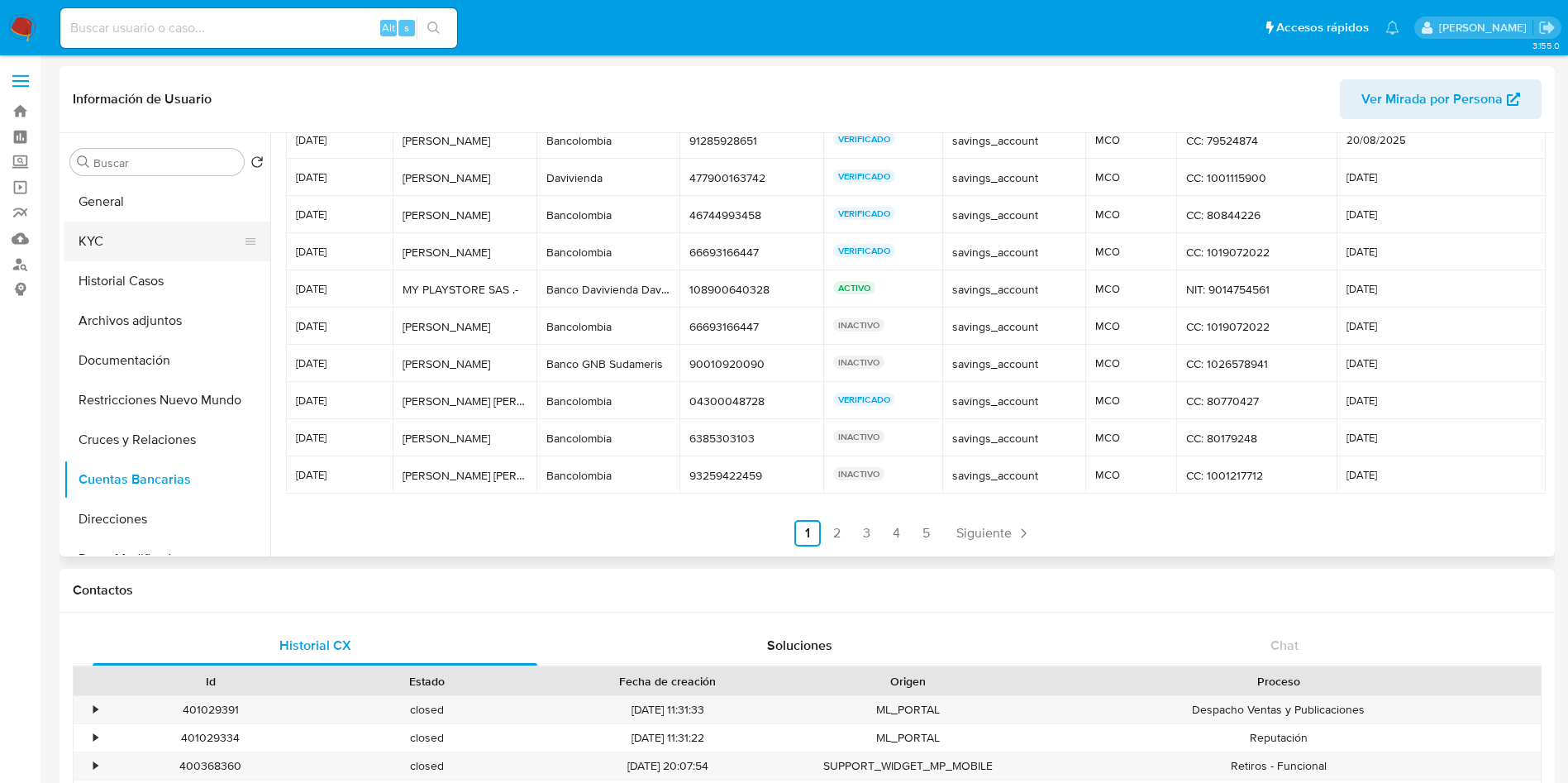
click at [101, 259] on button "KYC" at bounding box center [160, 241] width 193 height 40
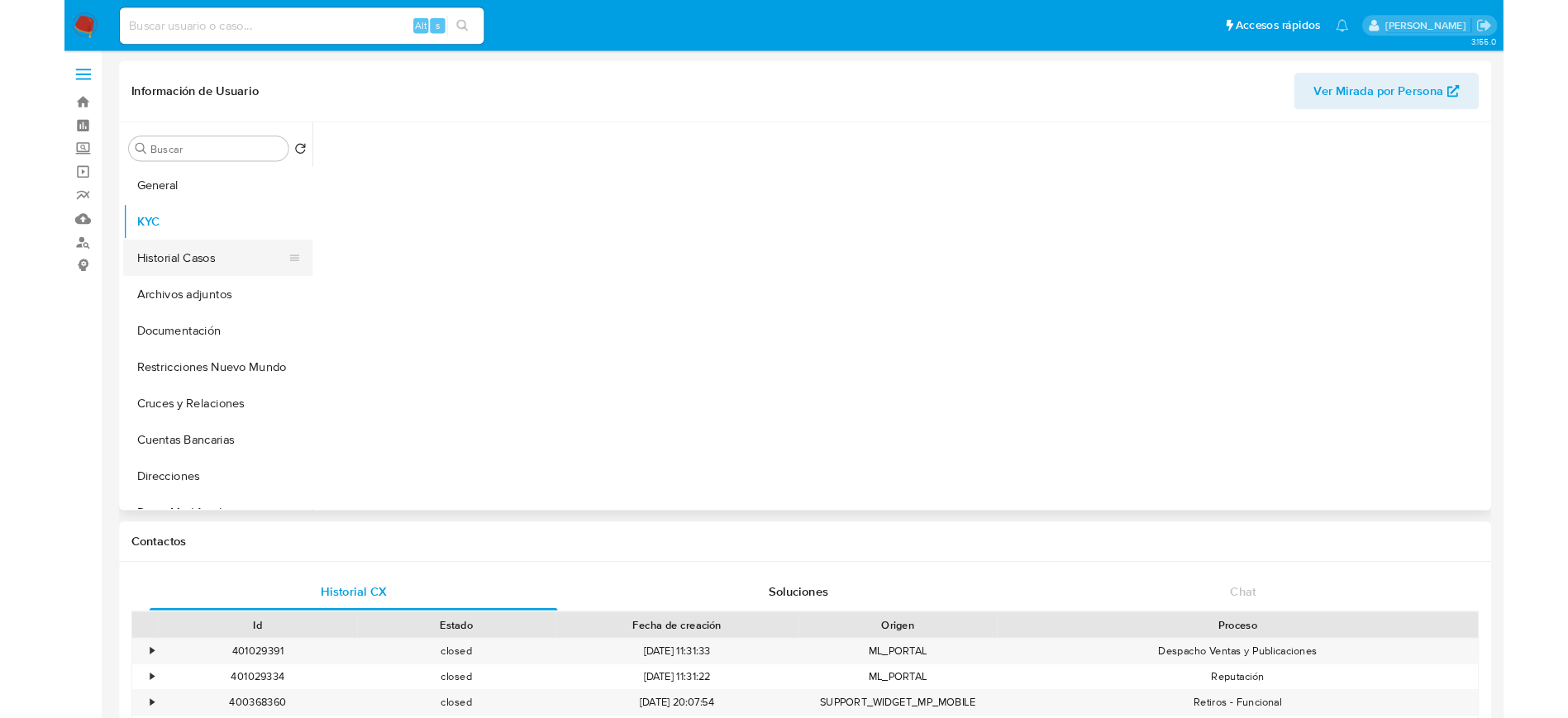
scroll to position [0, 0]
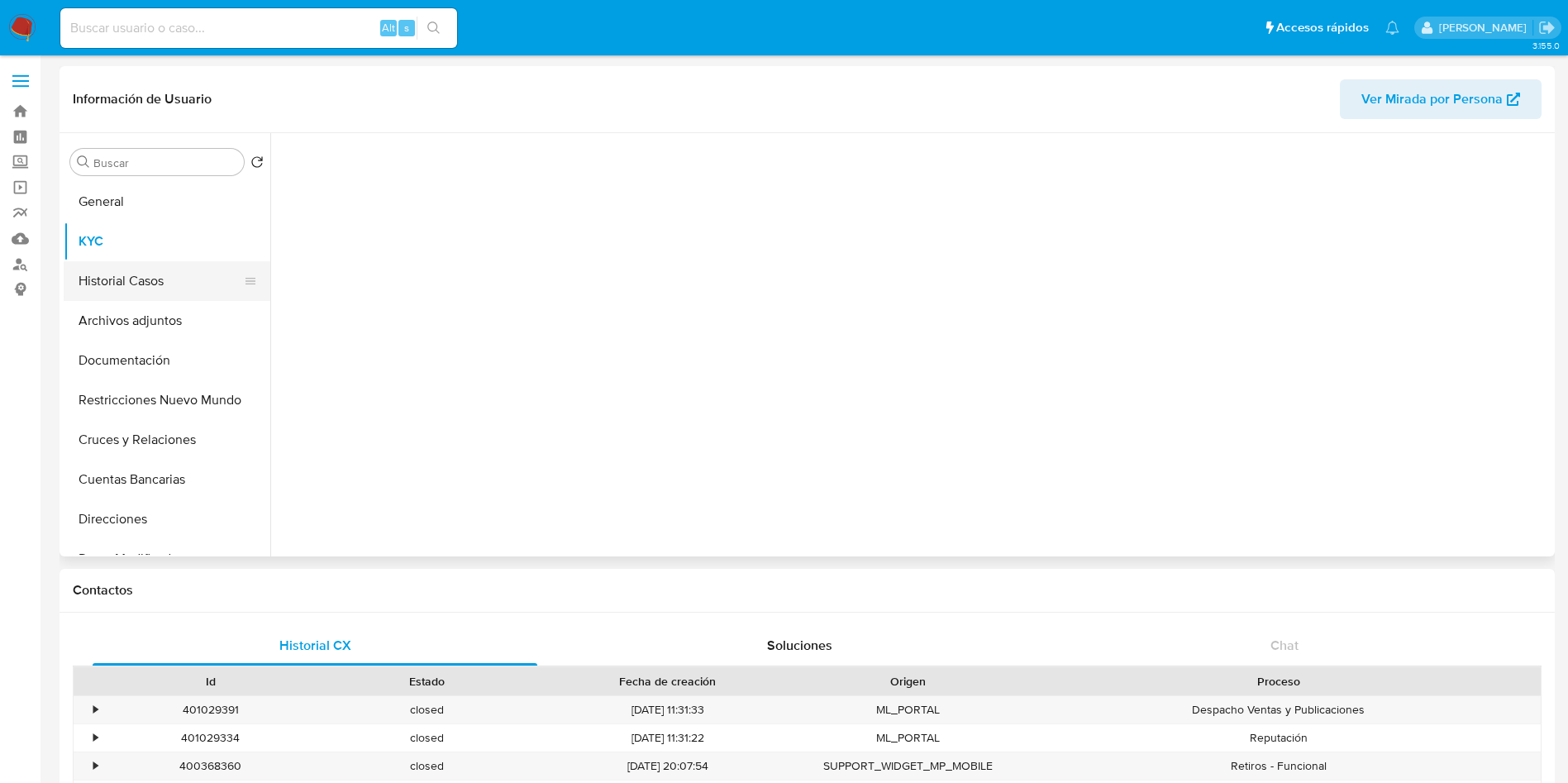
click at [129, 292] on button "Historial Casos" at bounding box center [160, 281] width 193 height 40
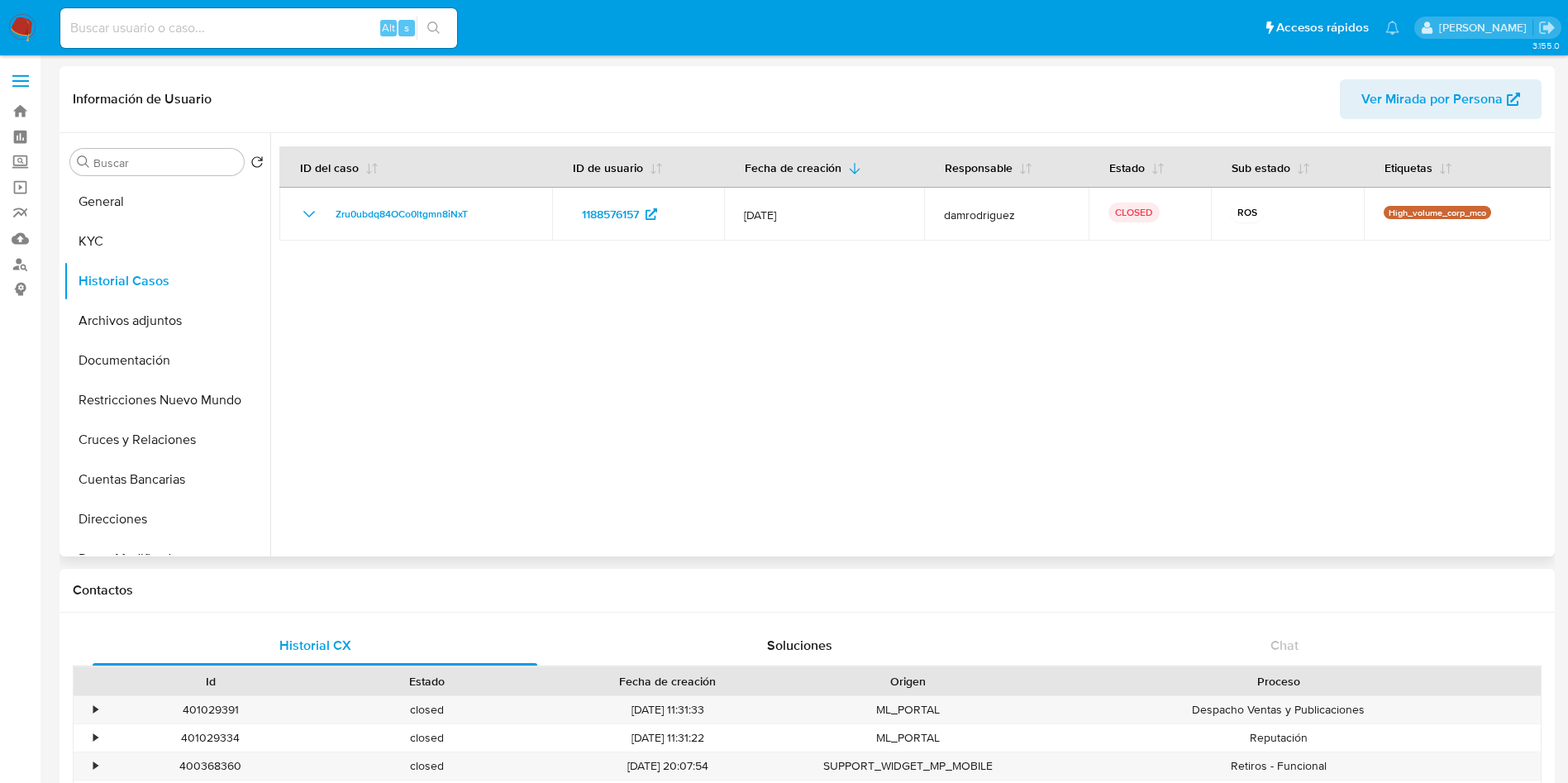
click at [501, 498] on div at bounding box center [910, 345] width 1280 height 424
click at [123, 201] on button "General" at bounding box center [160, 202] width 193 height 40
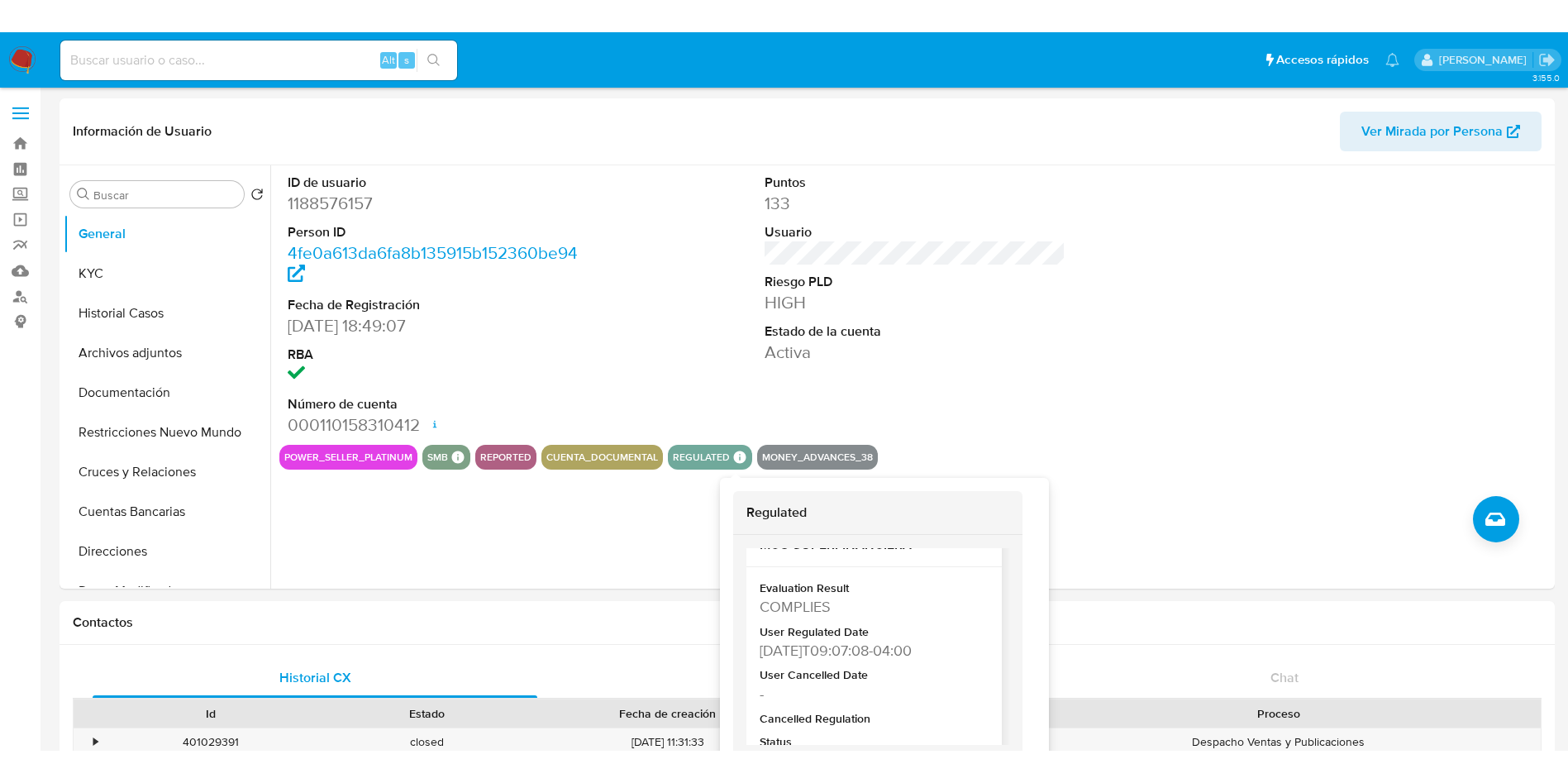
scroll to position [358, 0]
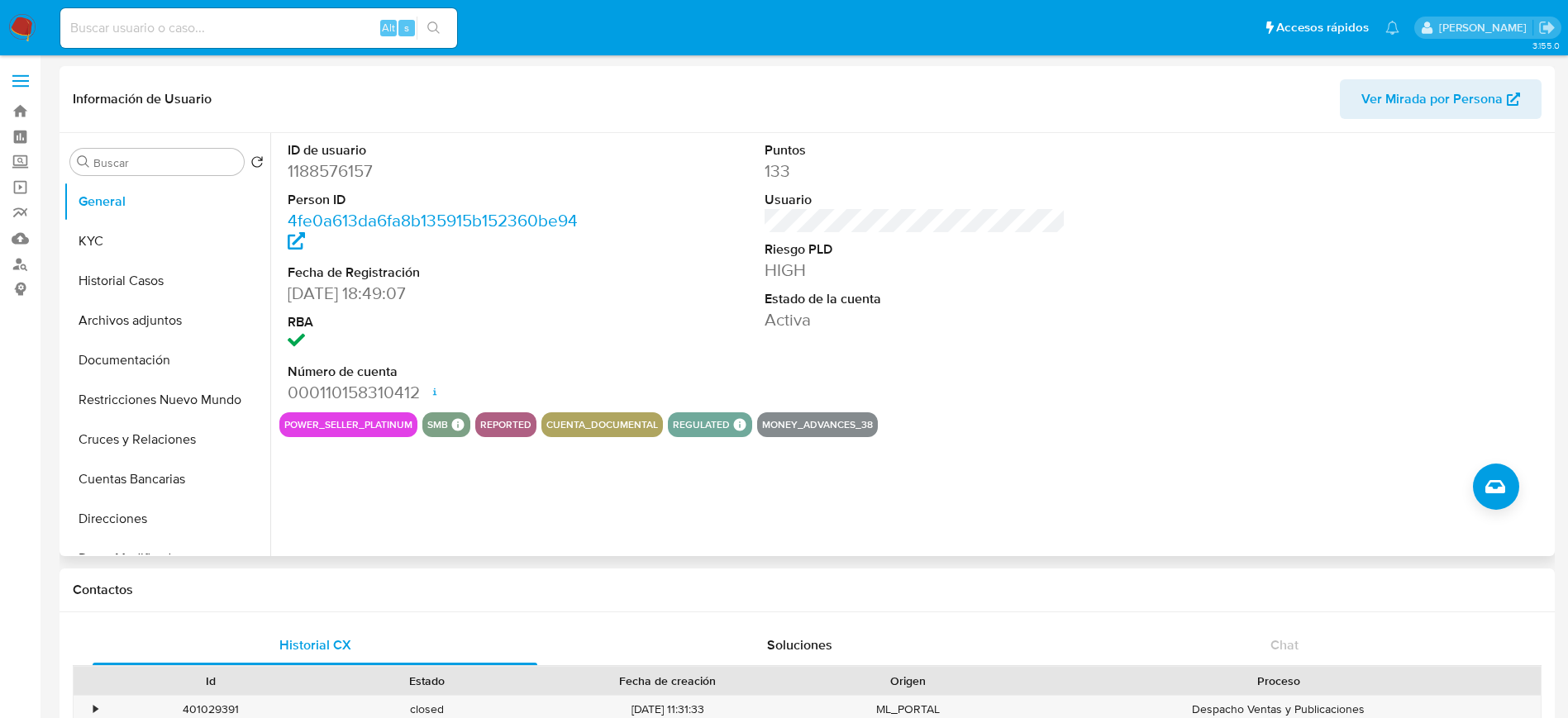
click at [816, 421] on button "money_advances_38" at bounding box center [817, 424] width 111 height 7
drag, startPoint x: 939, startPoint y: 418, endPoint x: 920, endPoint y: 419, distance: 19.0
click at [922, 419] on div "power_seller_platinum smb SMB SMB Advisor Email - Advisor Name - reported cuent…" at bounding box center [914, 424] width 1271 height 25
click at [154, 395] on button "Restricciones Nuevo Mundo" at bounding box center [160, 400] width 193 height 40
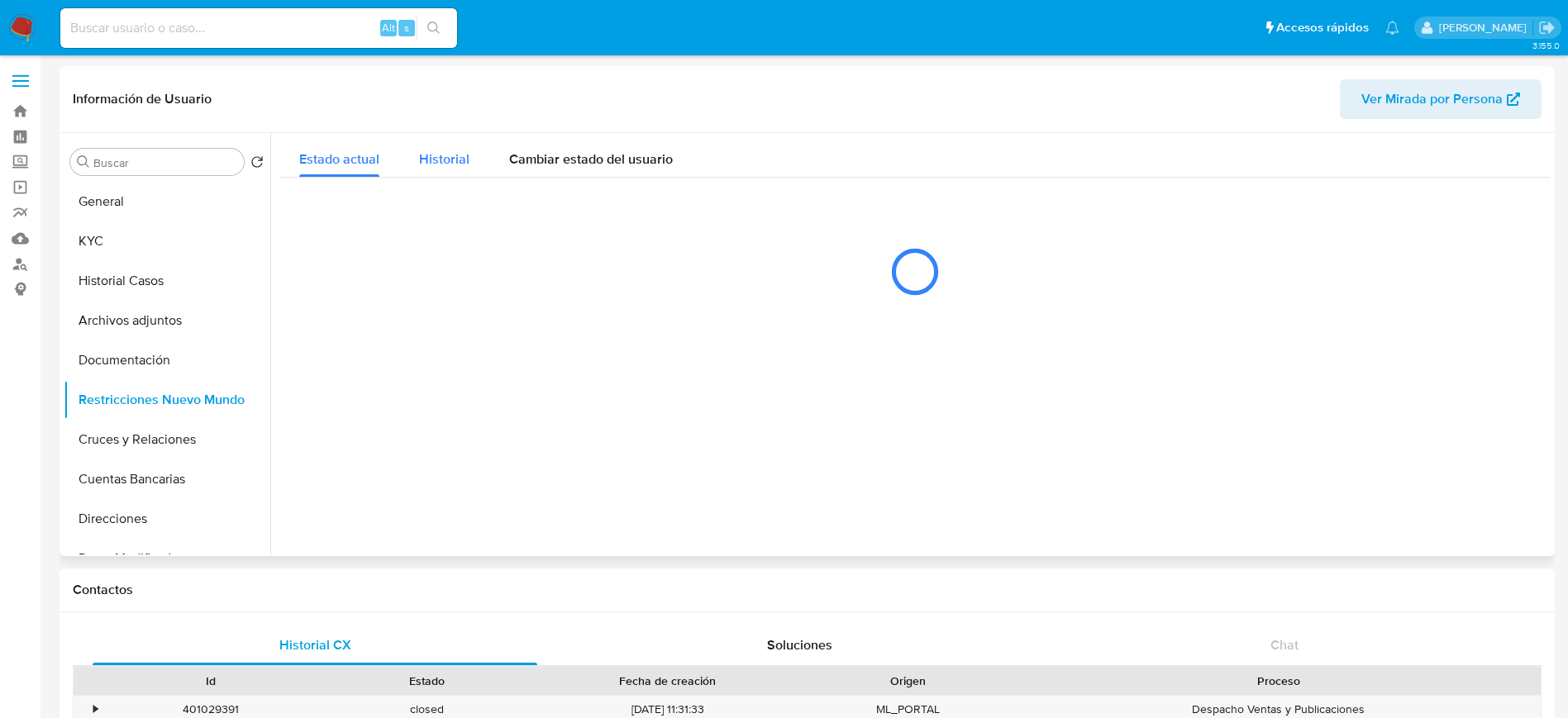
click at [465, 168] on span "Historial" at bounding box center [444, 159] width 50 height 19
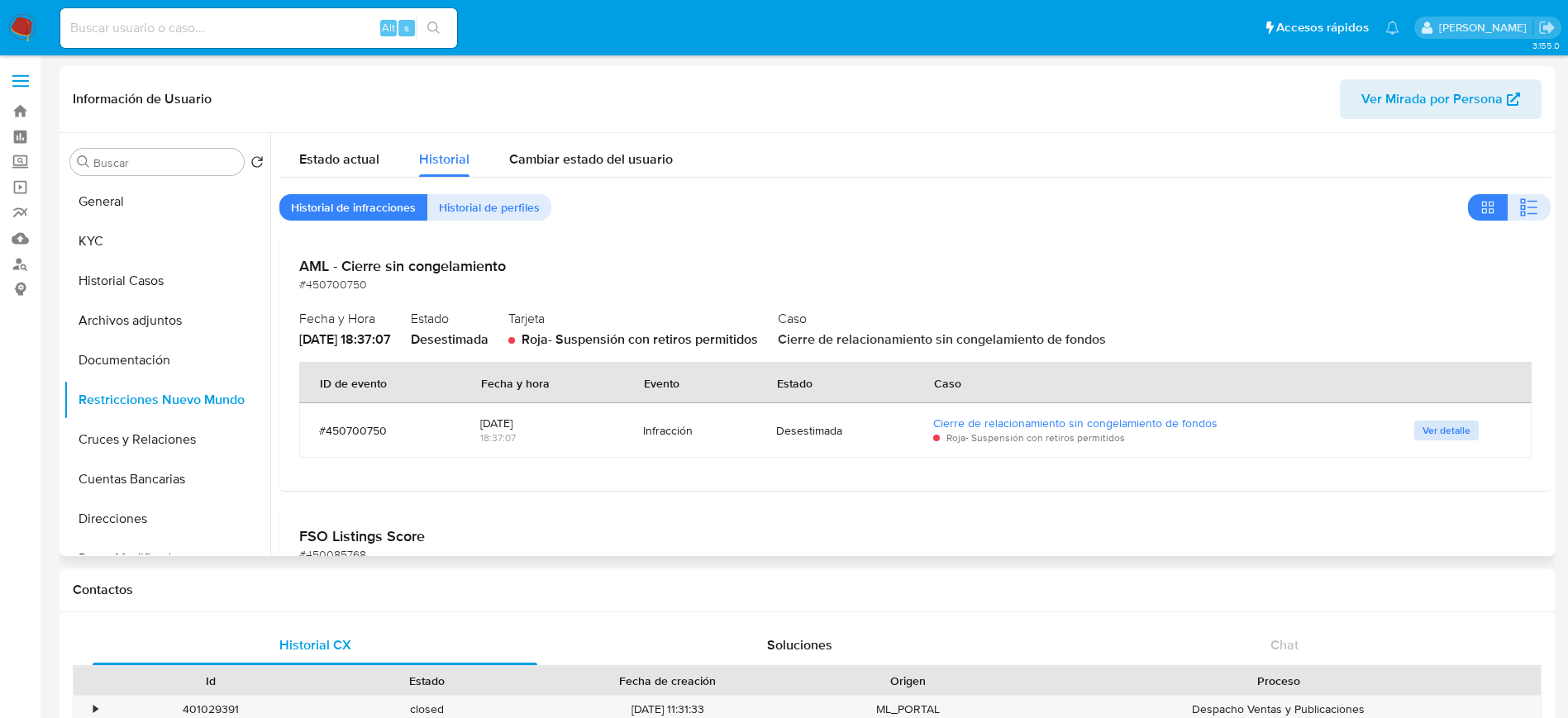
click at [1436, 432] on span "Ver detalle" at bounding box center [1446, 431] width 48 height 17
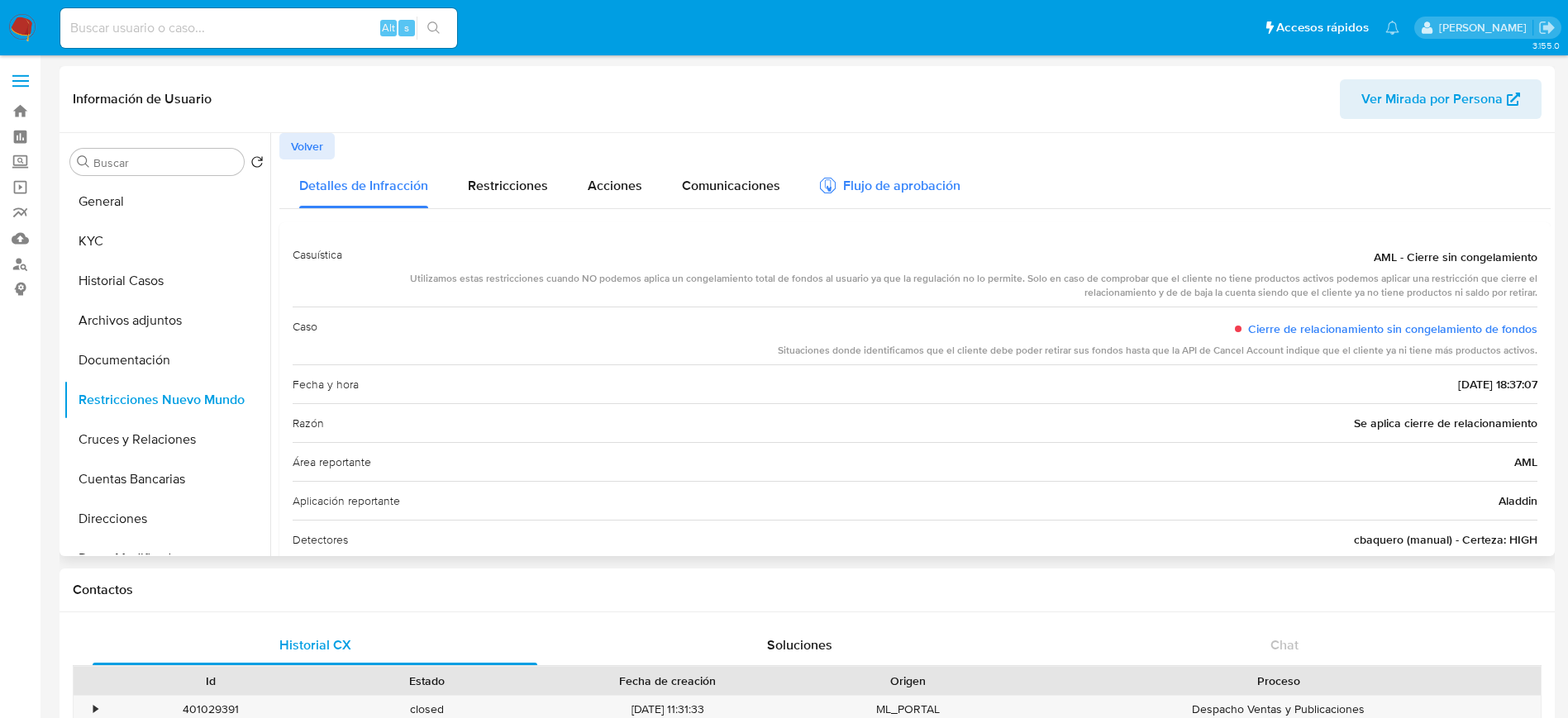
click at [882, 190] on div "Flujo de aprobación" at bounding box center [890, 187] width 141 height 18
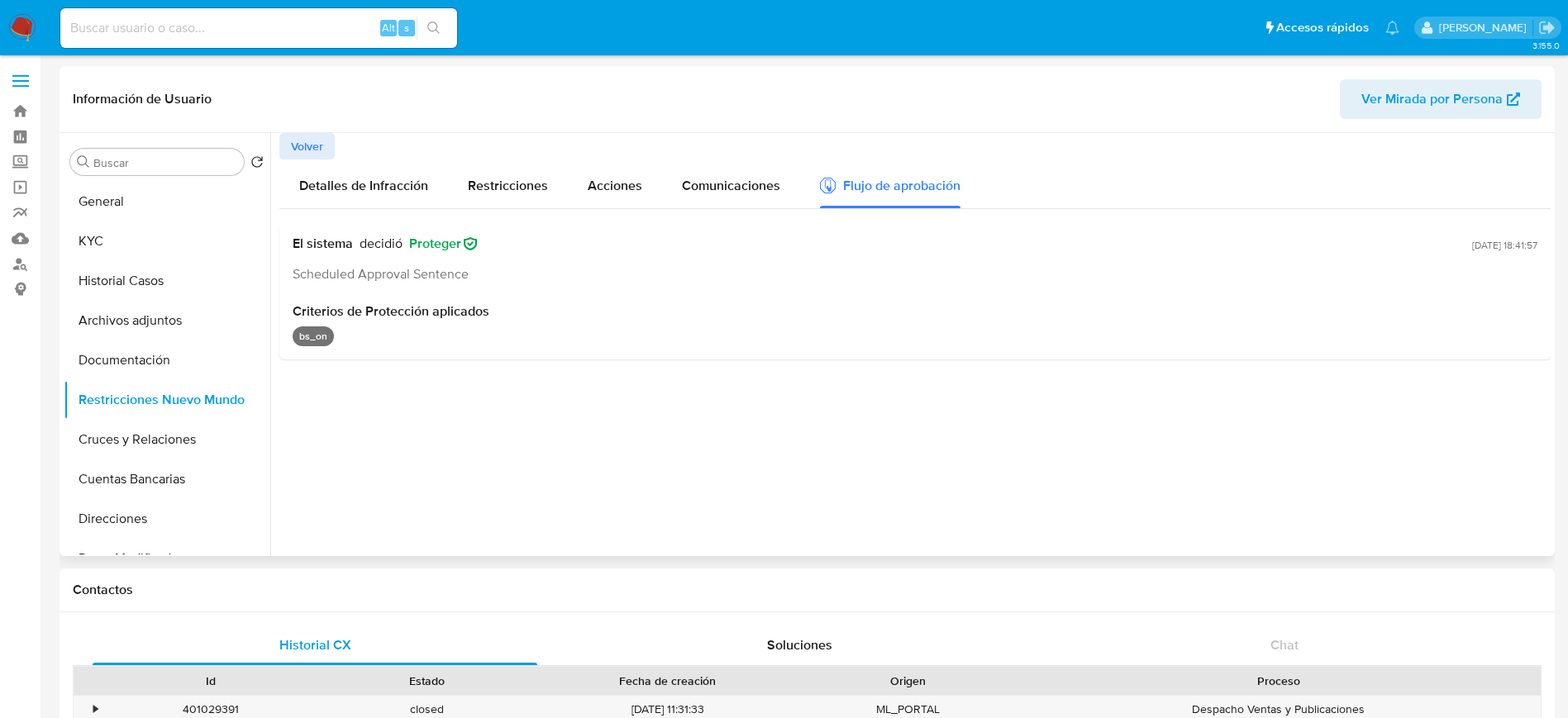
drag, startPoint x: 308, startPoint y: 308, endPoint x: 490, endPoint y: 311, distance: 182.0
click at [490, 311] on span "Criterios de Protección aplicados" at bounding box center [915, 311] width 1244 height 17
drag, startPoint x: 284, startPoint y: 334, endPoint x: 359, endPoint y: 334, distance: 75.0
click at [357, 334] on div "El sistema decidió Proteger Scheduled Approval Sentence 2025-08-16 - 18:41:57 C…" at bounding box center [914, 290] width 1271 height 137
click at [368, 334] on div "bs_on" at bounding box center [915, 336] width 1244 height 20
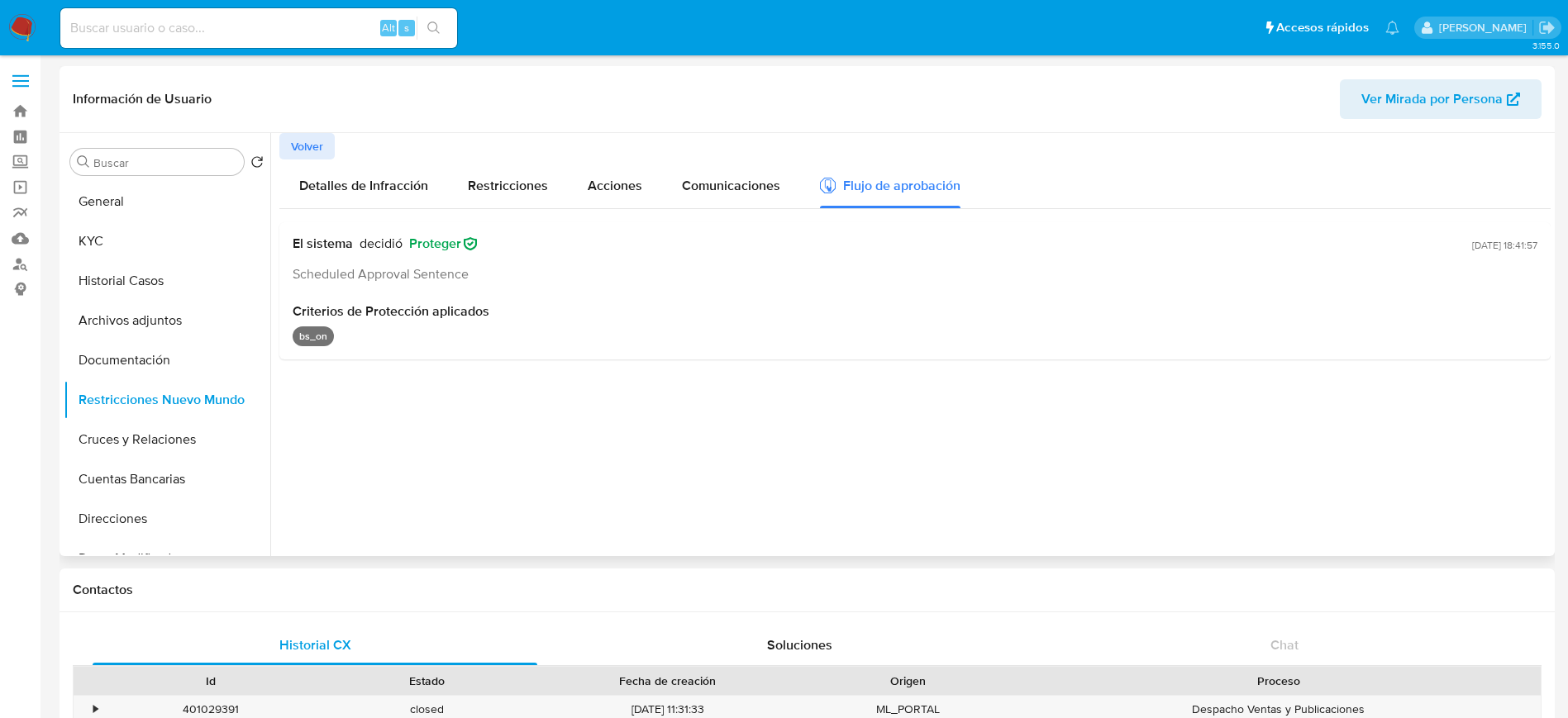
click at [467, 319] on span "Criterios de Protección aplicados" at bounding box center [915, 311] width 1244 height 17
click at [391, 338] on div "bs_on" at bounding box center [915, 336] width 1244 height 20
click at [303, 149] on span "Volver" at bounding box center [307, 145] width 33 height 23
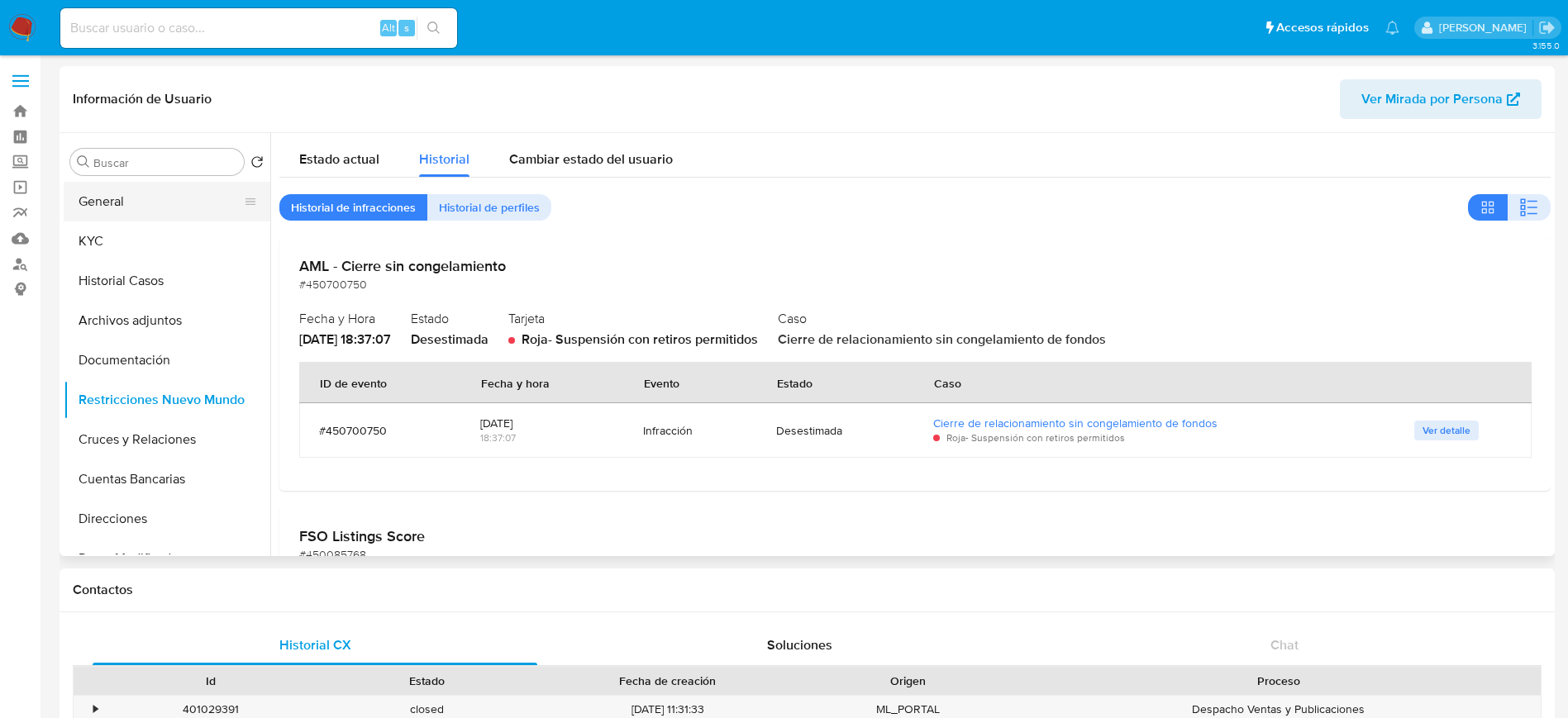
click at [145, 198] on button "General" at bounding box center [160, 201] width 193 height 40
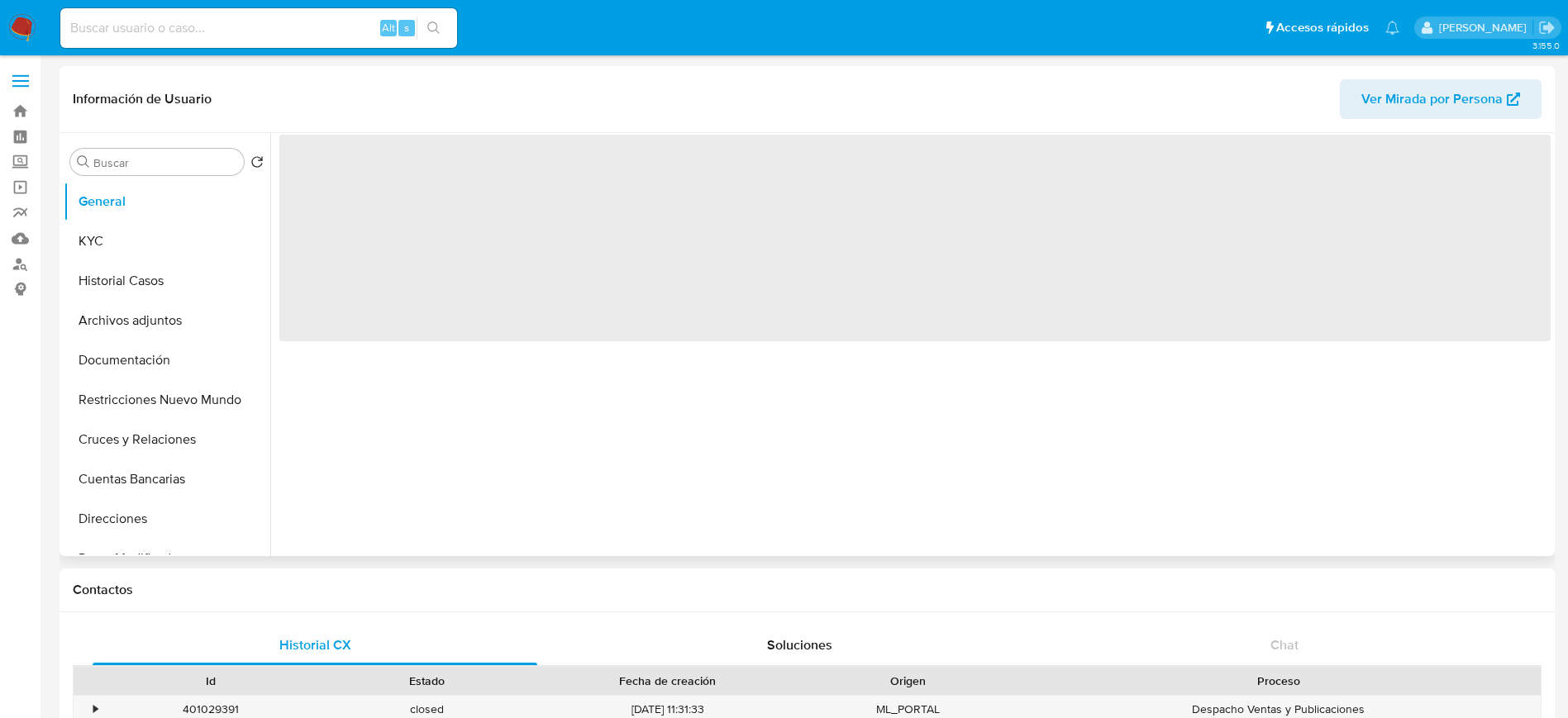
click at [301, 104] on header "Información de Usuario Ver Mirada por Persona" at bounding box center [807, 99] width 1469 height 40
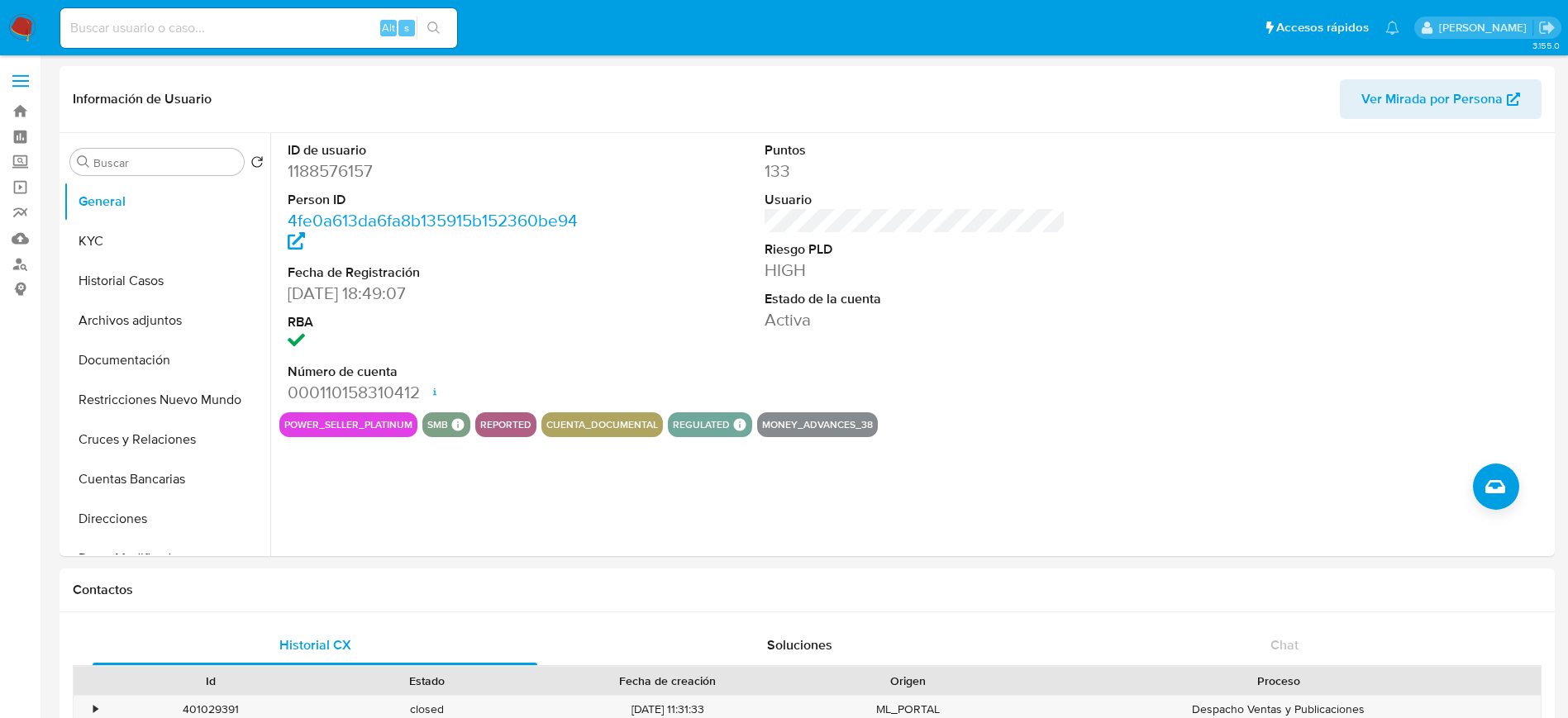
click at [894, 302] on dt "Estado de la cuenta" at bounding box center [915, 298] width 301 height 18
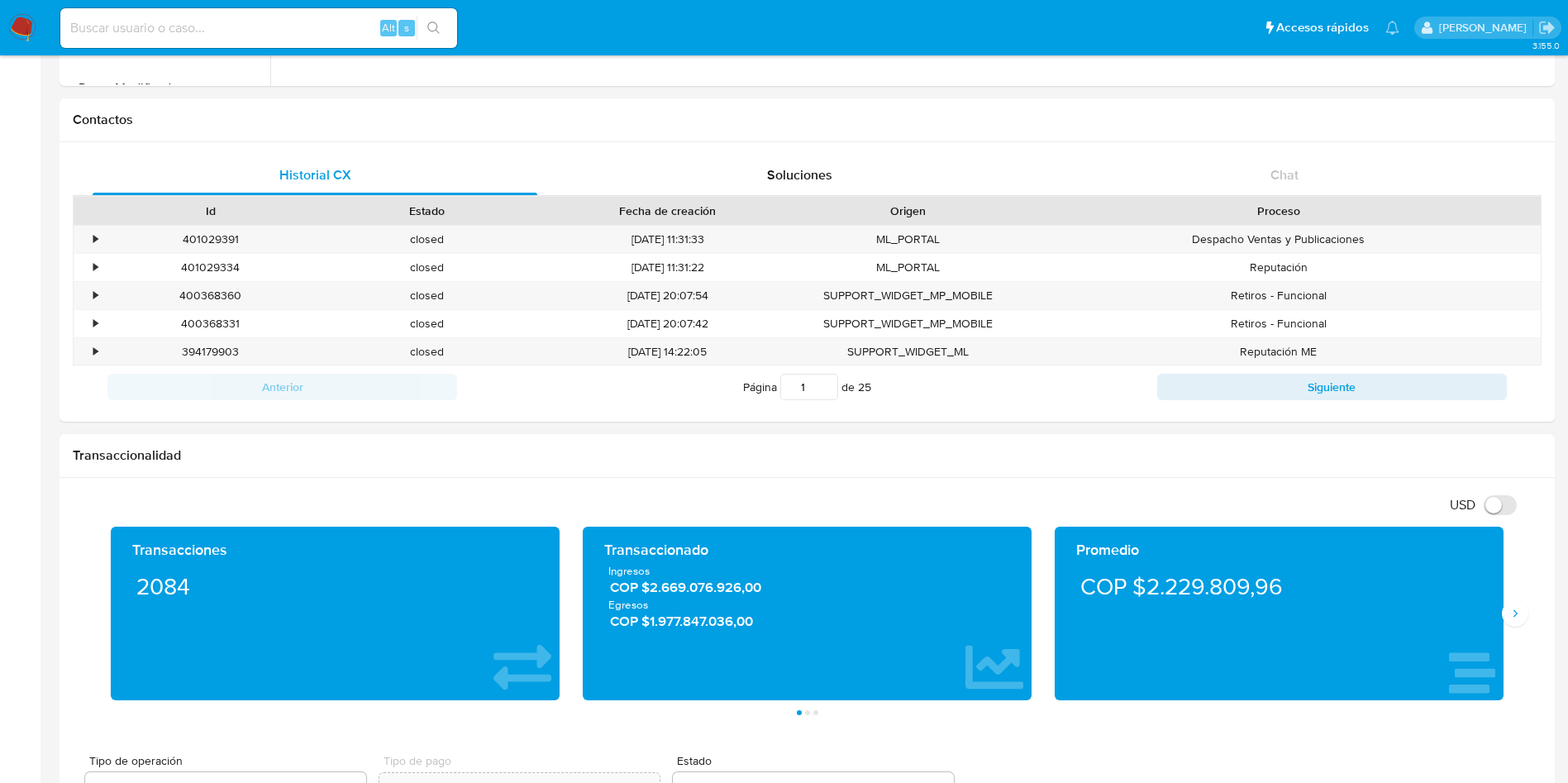
scroll to position [621, 0]
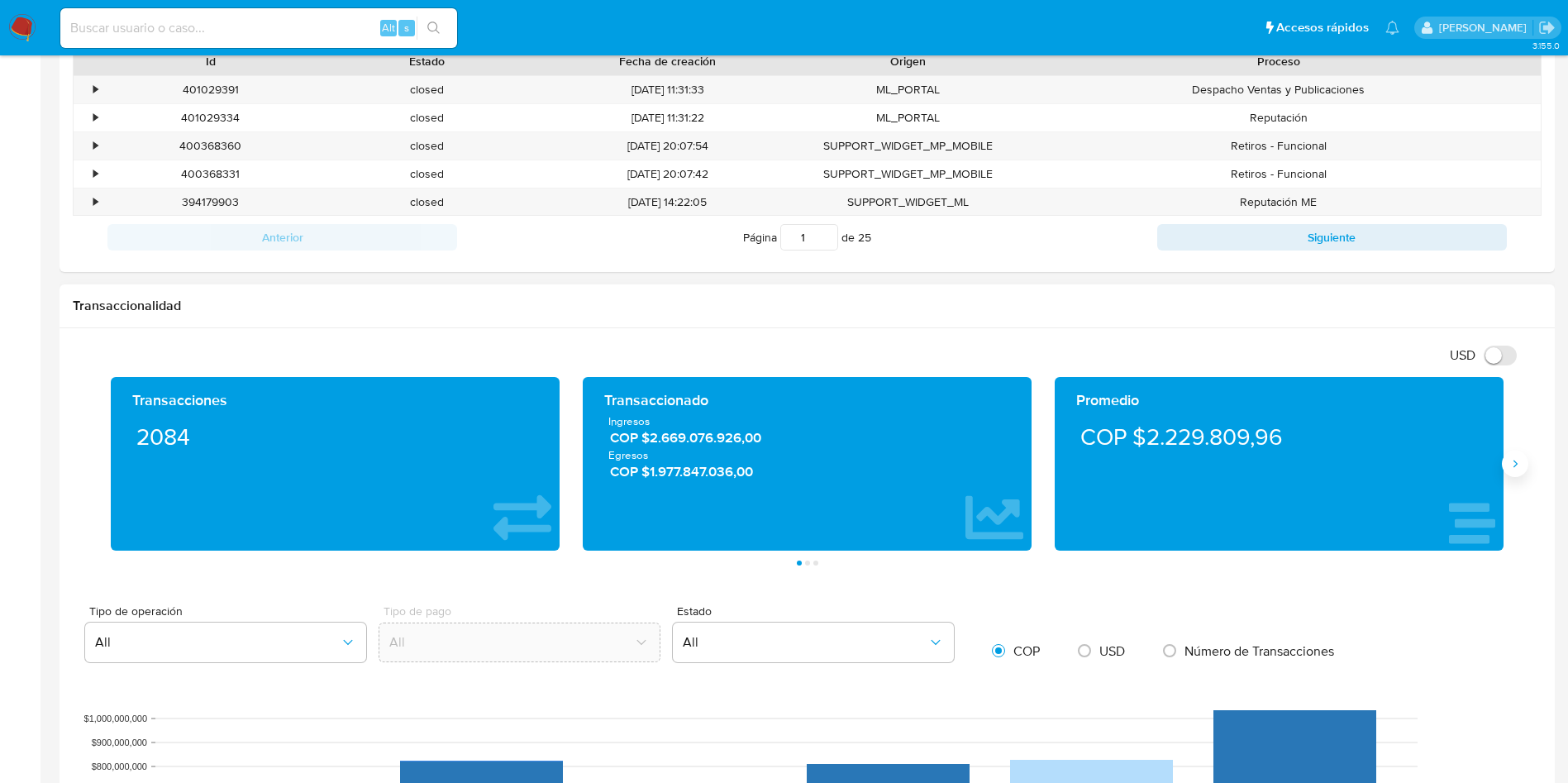
click at [1519, 467] on icon "Siguiente" at bounding box center [1515, 464] width 13 height 13
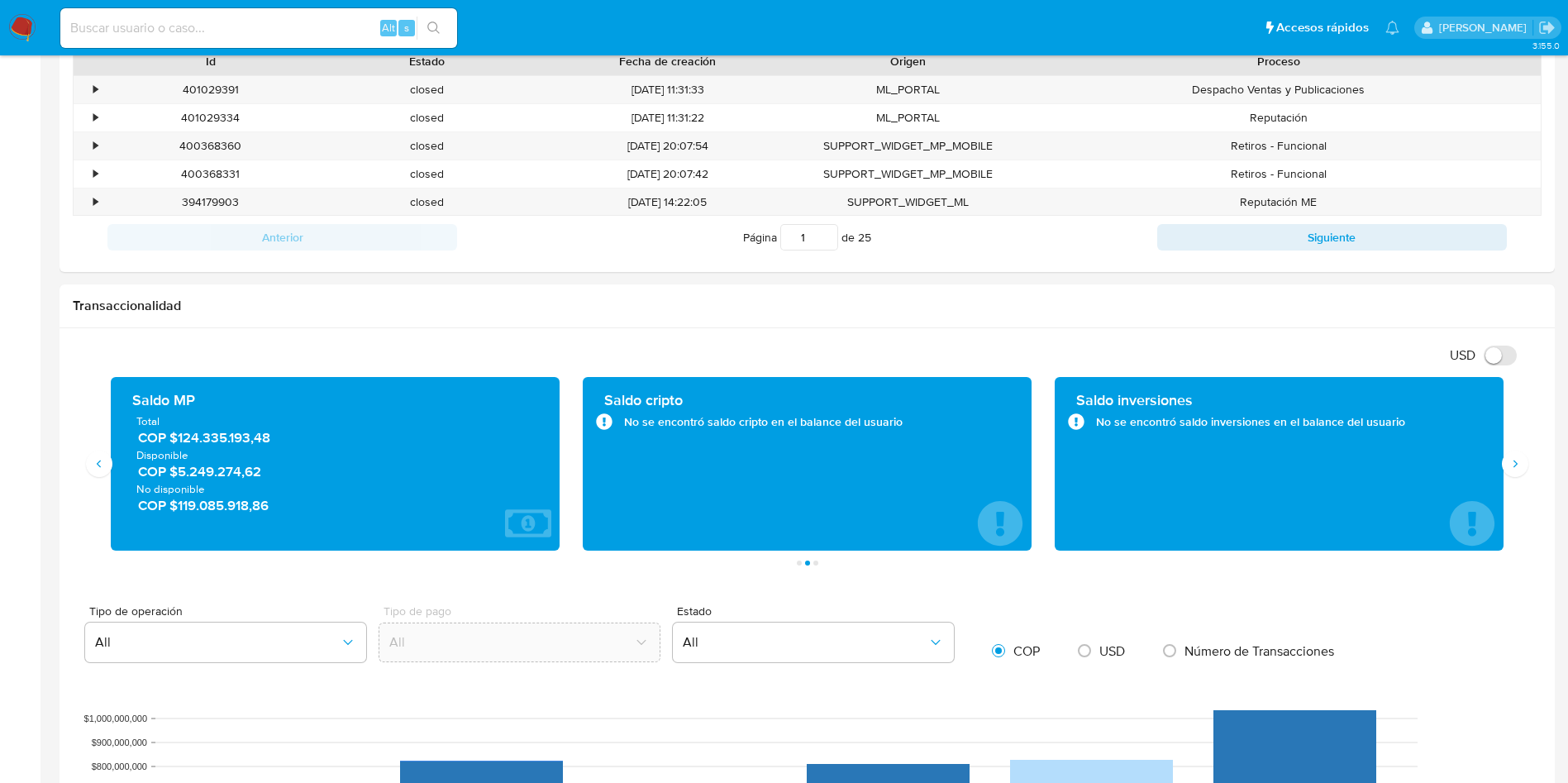
click at [23, 457] on aside "Bandeja Tablero Screening Búsqueda en Listas Watchlist Herramientas Operaciones…" at bounding box center [20, 672] width 40 height 2585
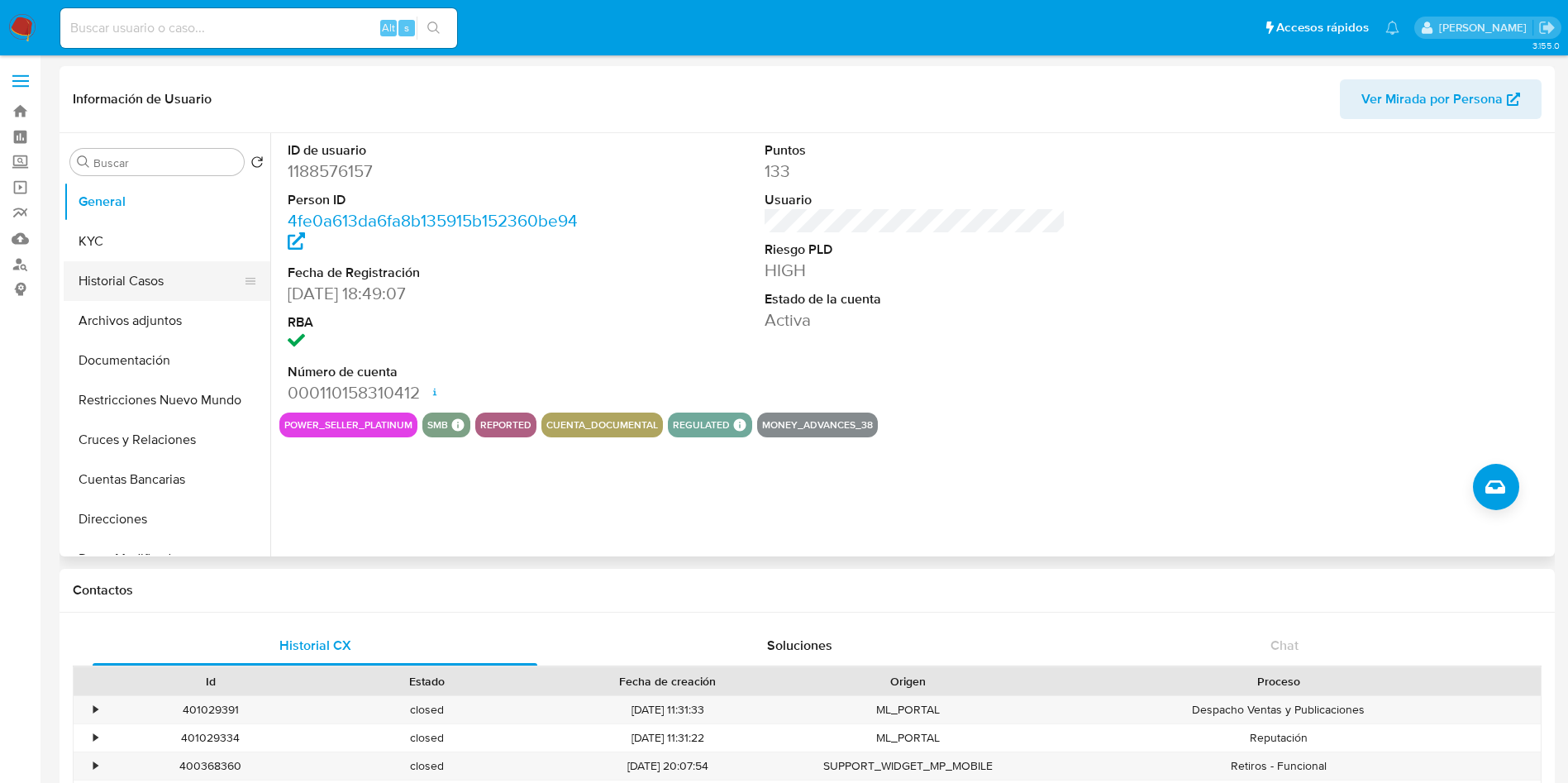
click at [165, 277] on button "Historial Casos" at bounding box center [160, 281] width 193 height 40
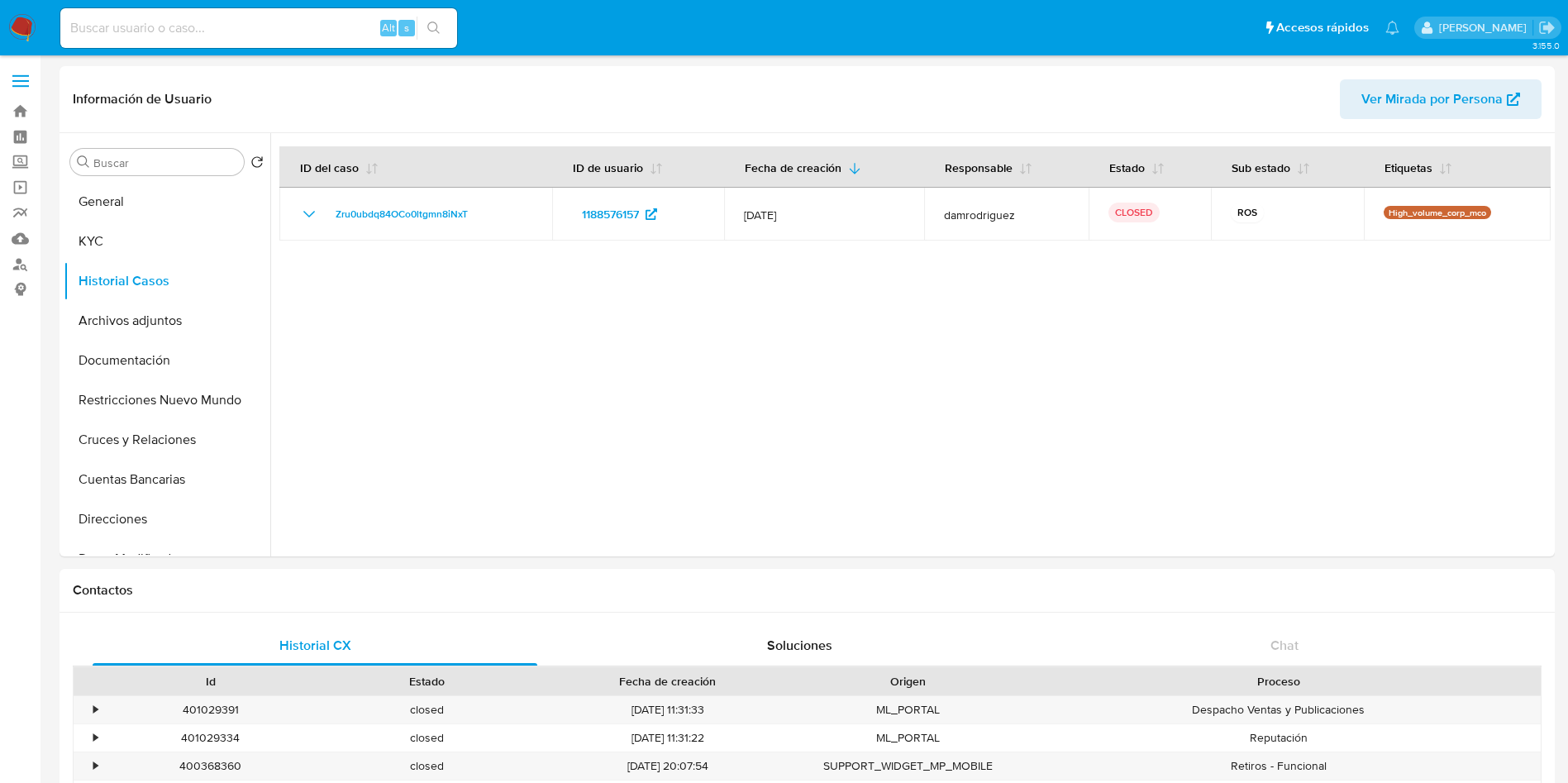
click at [20, 33] on img at bounding box center [22, 28] width 28 height 28
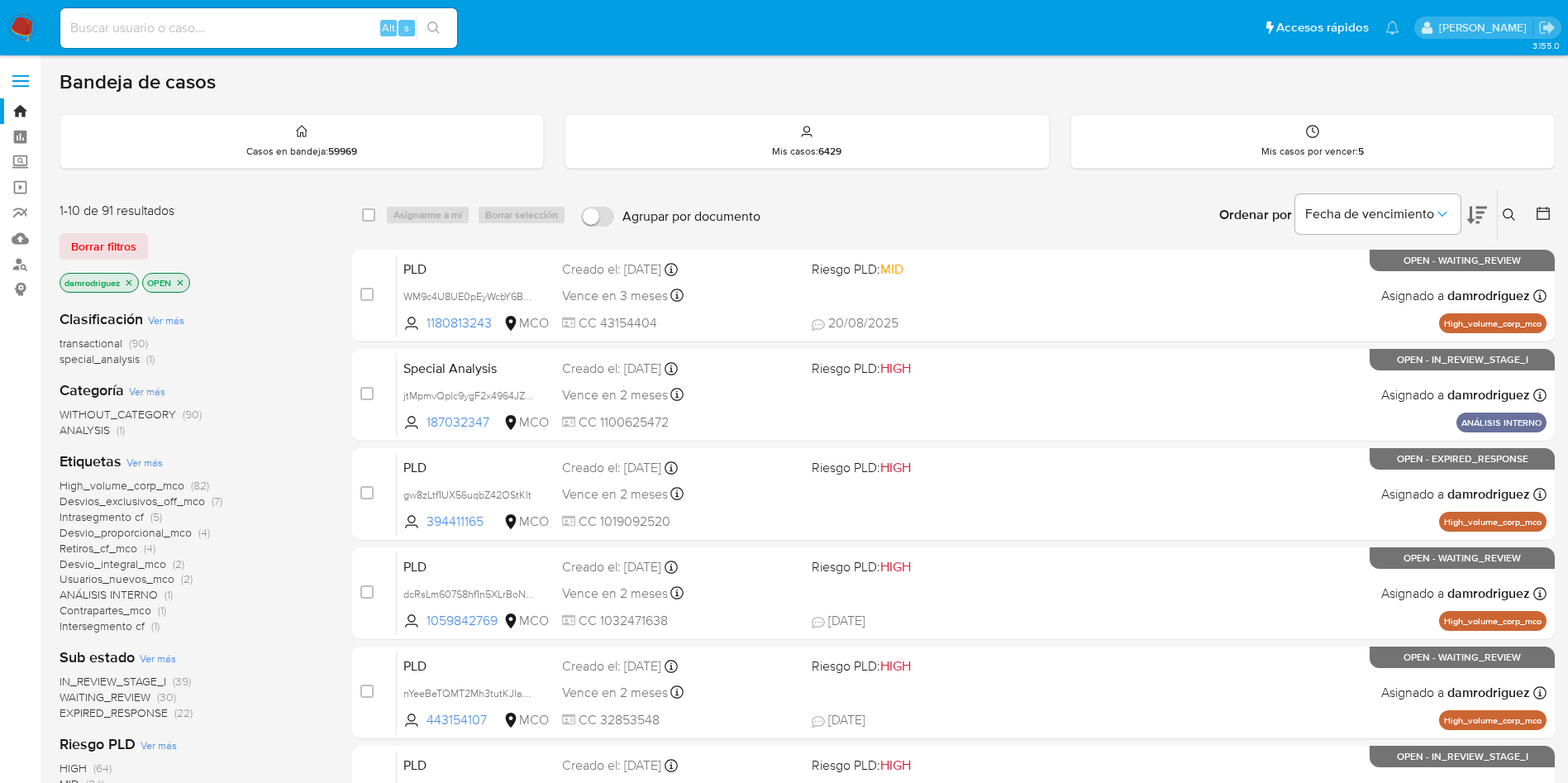
click at [309, 18] on div "Alt s" at bounding box center [258, 28] width 396 height 40
click at [309, 29] on input at bounding box center [258, 28] width 396 height 21
paste input "1188576157"
type input "1188576157"
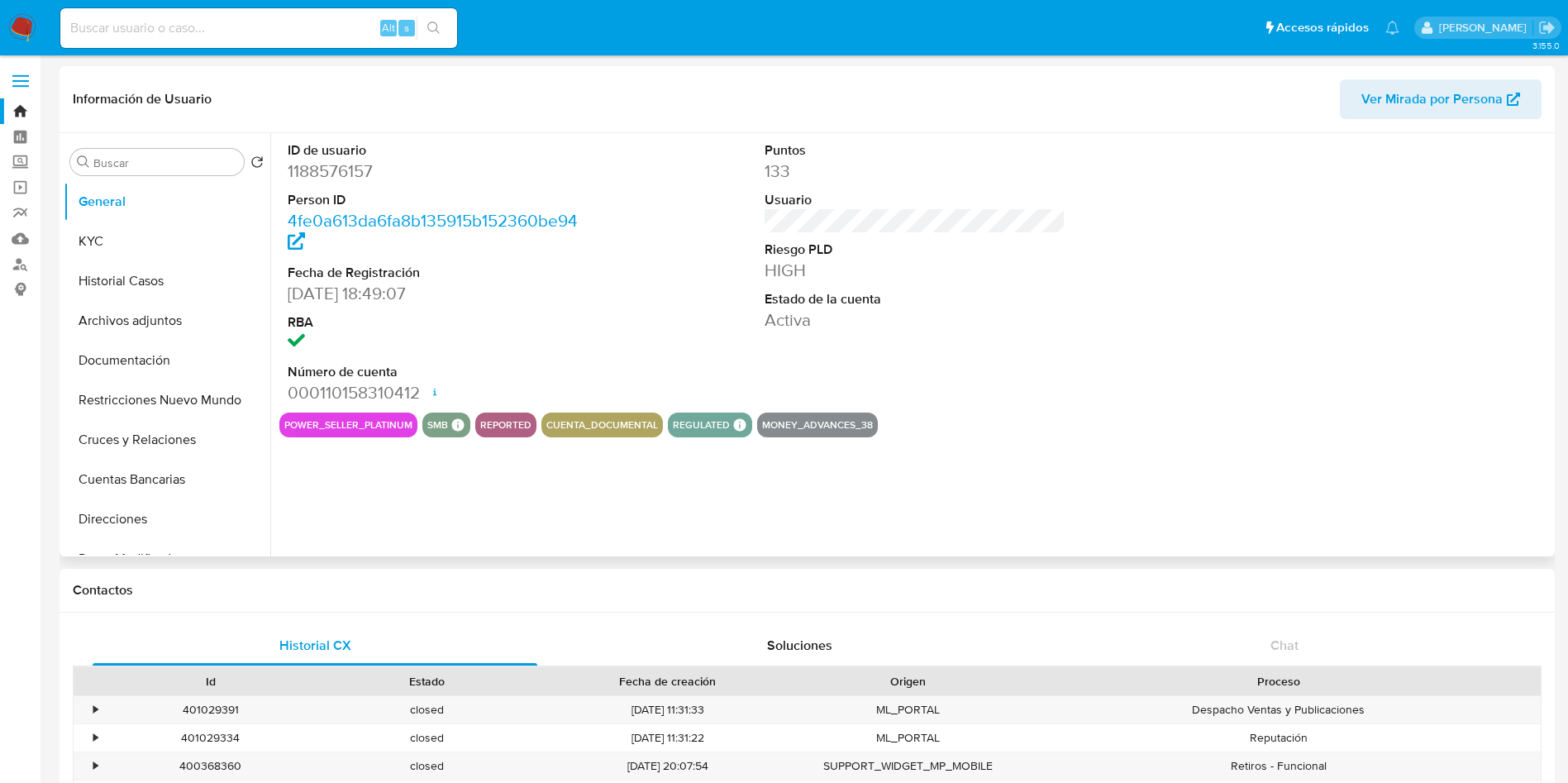
scroll to position [248, 0]
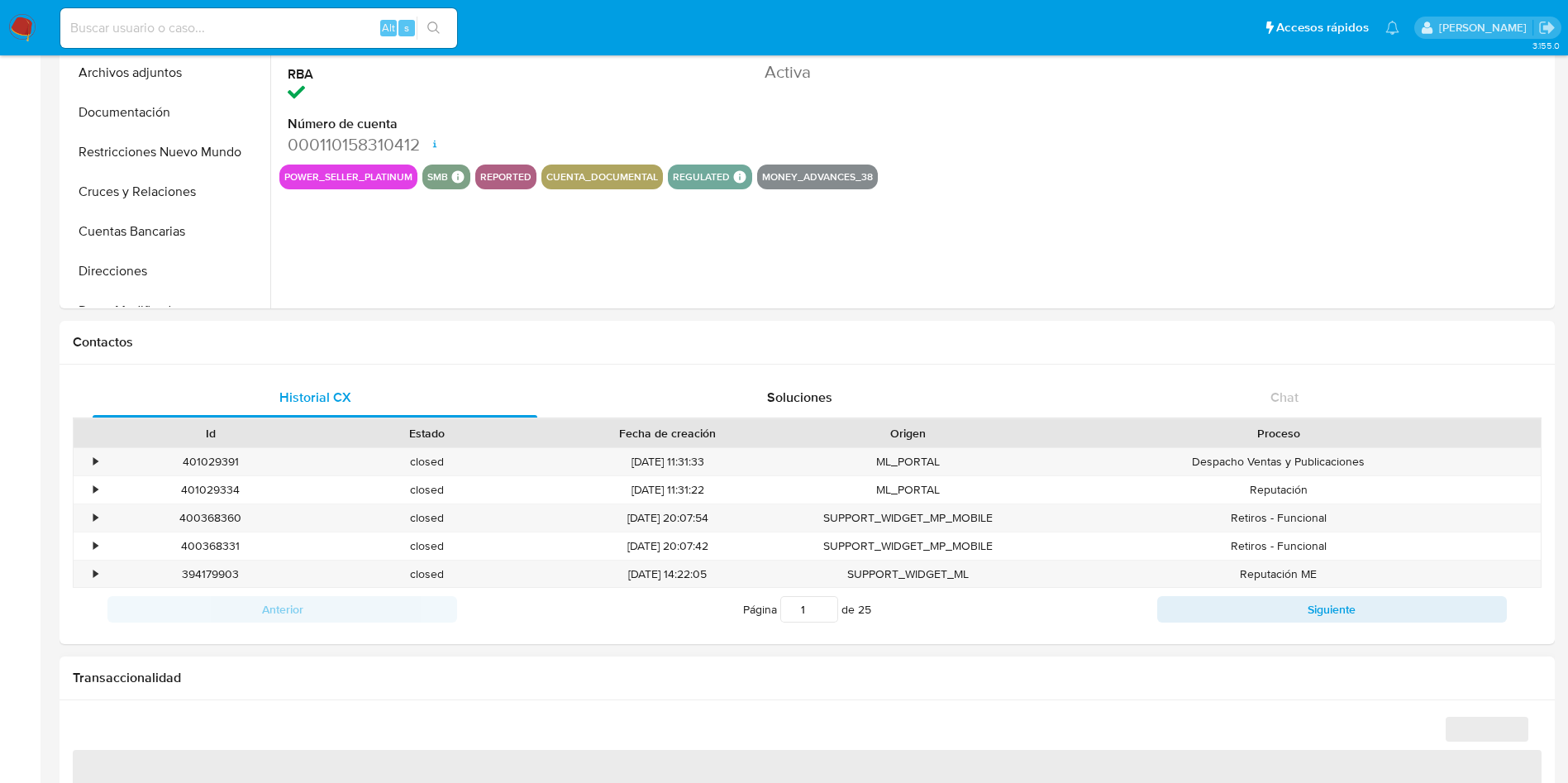
select select "10"
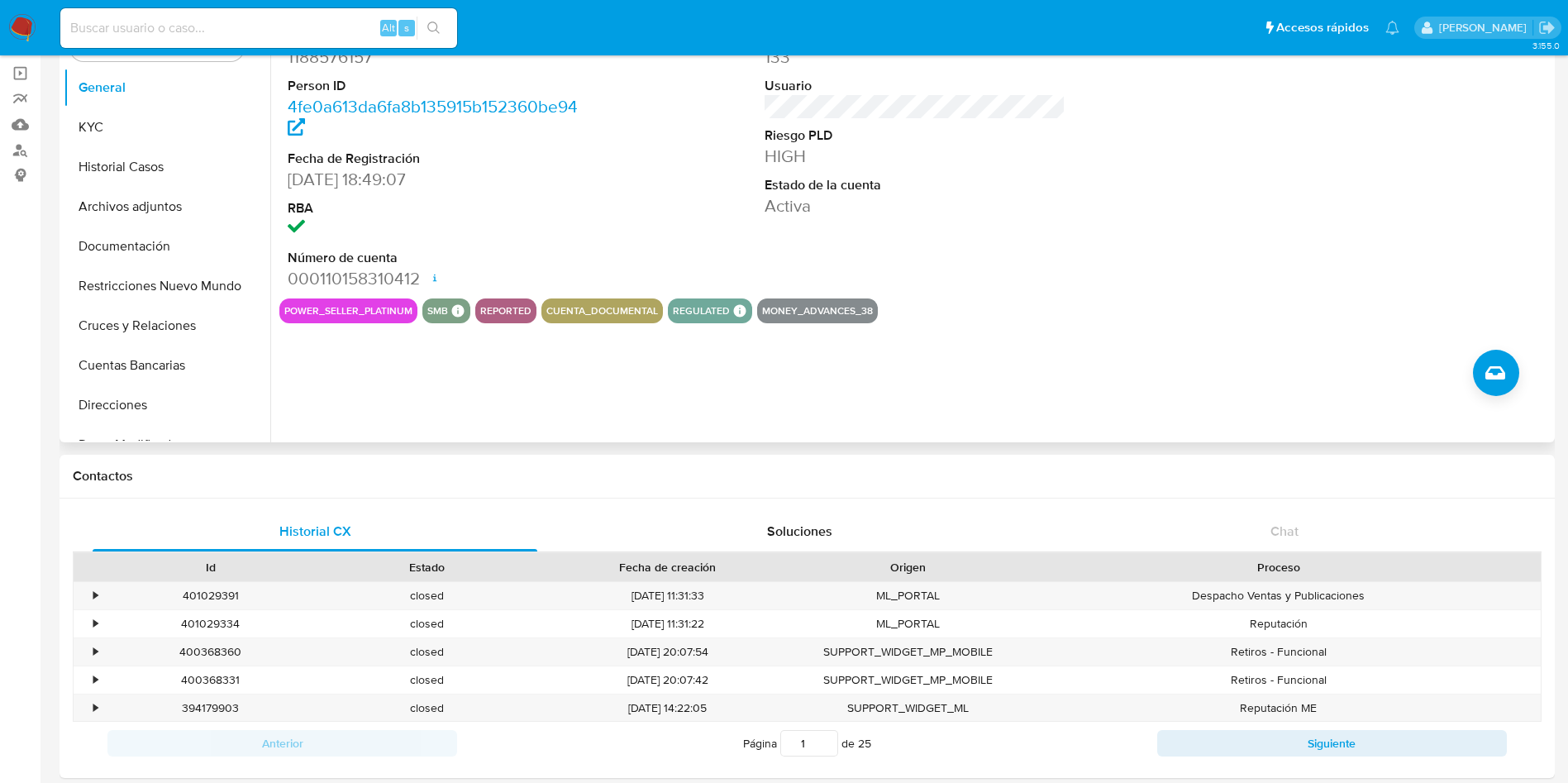
scroll to position [0, 0]
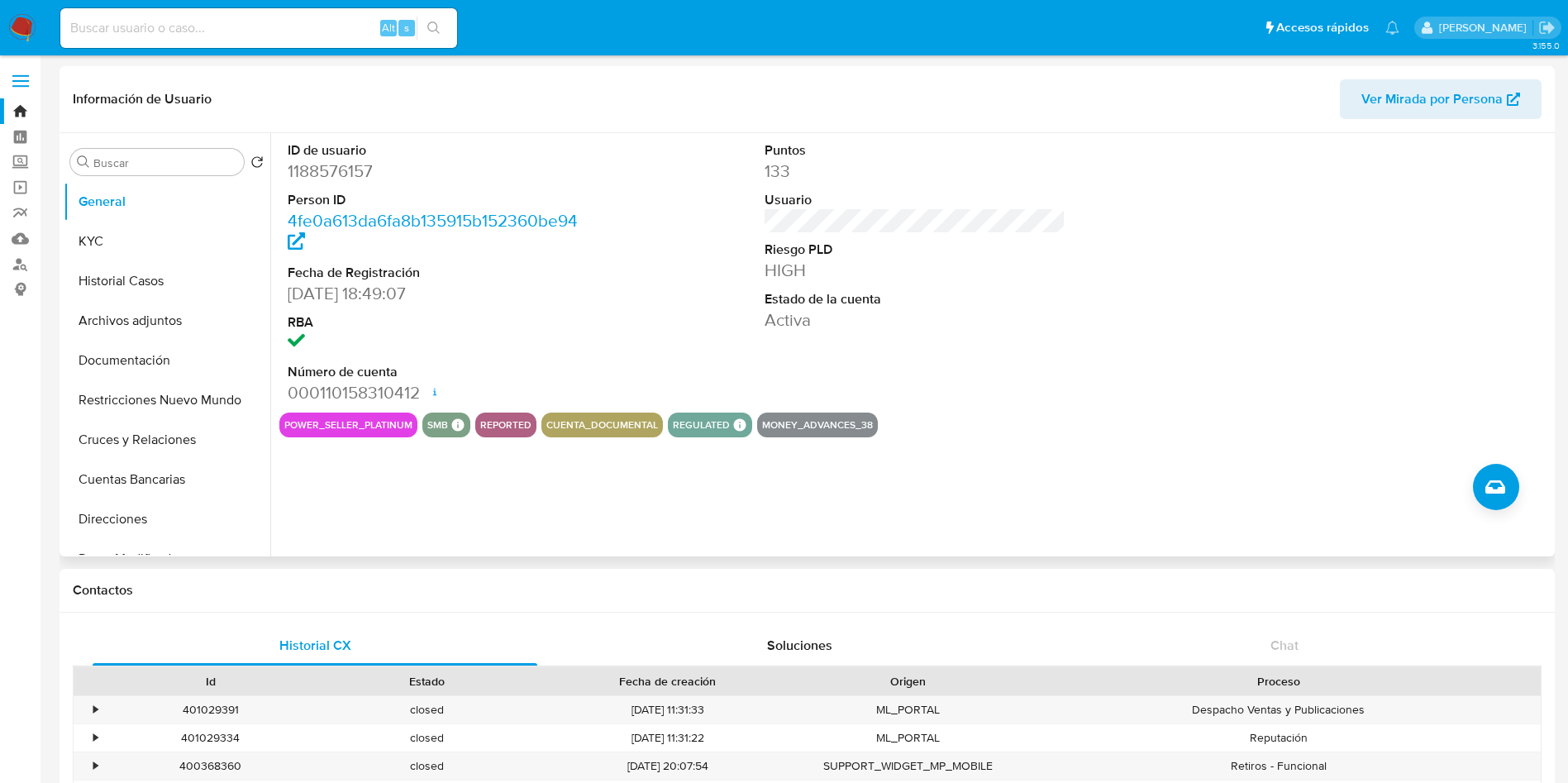
click at [982, 340] on div "Puntos 133 Usuario Riesgo PLD HIGH Estado de la cuenta Activa" at bounding box center [915, 273] width 318 height 279
click at [186, 287] on button "Historial Casos" at bounding box center [160, 281] width 193 height 40
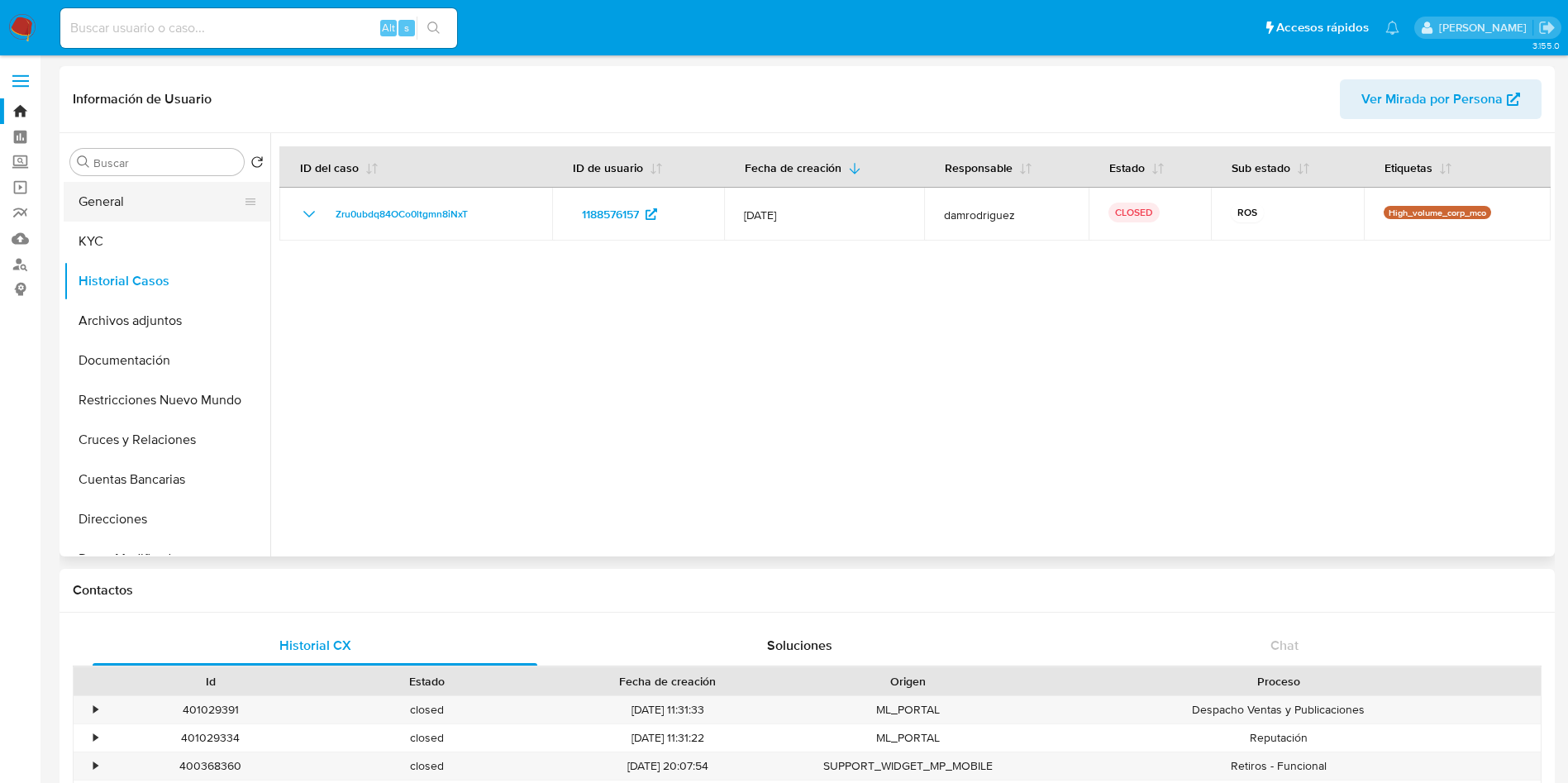
click at [118, 204] on button "General" at bounding box center [160, 202] width 193 height 40
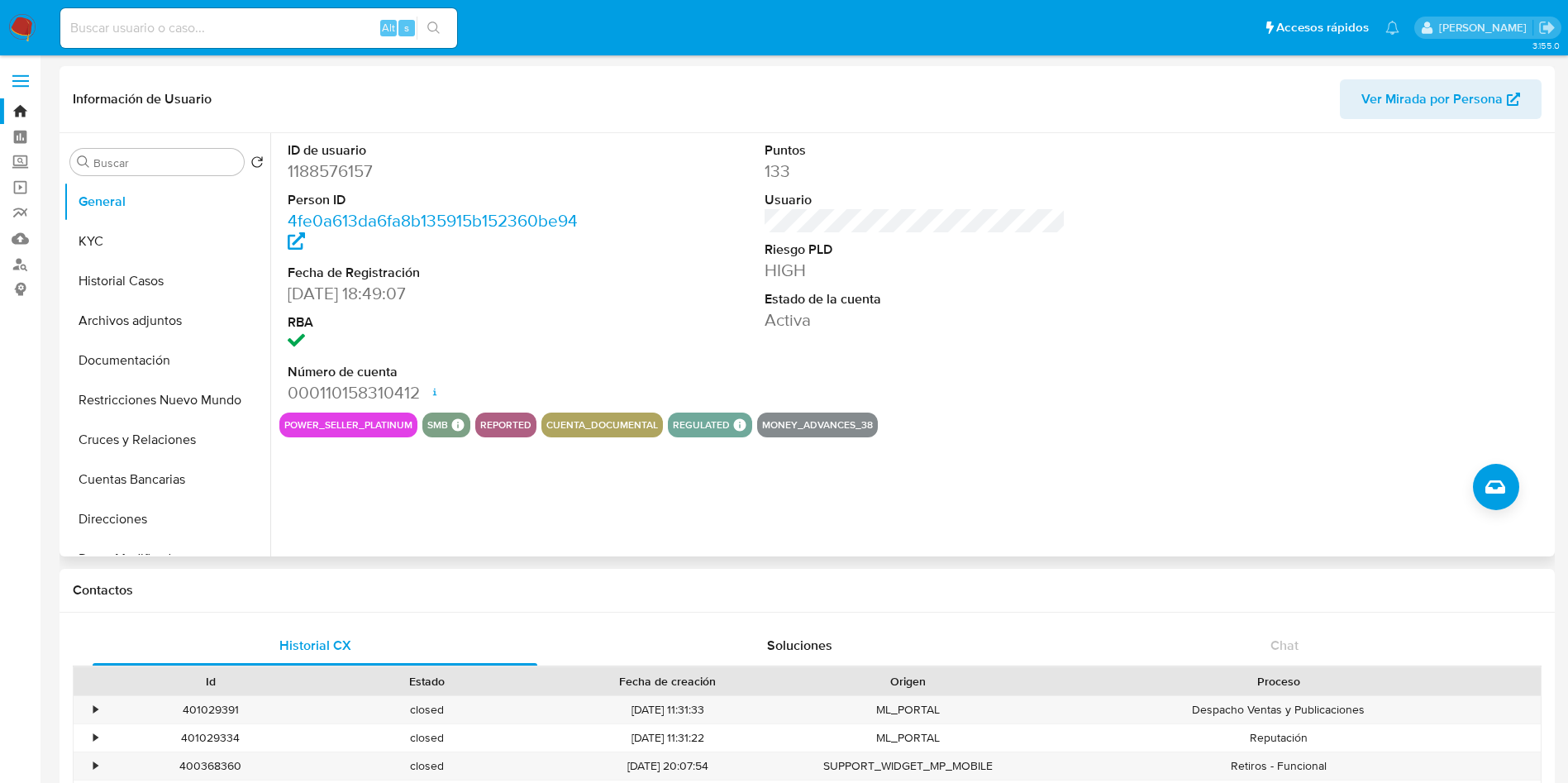
click at [1126, 302] on div "ID de usuario 1188576157 Person ID 4fe0a613da6fa8b135915b152360be94 Fecha de Re…" at bounding box center [914, 273] width 1271 height 279
click at [10, 35] on img at bounding box center [22, 28] width 28 height 28
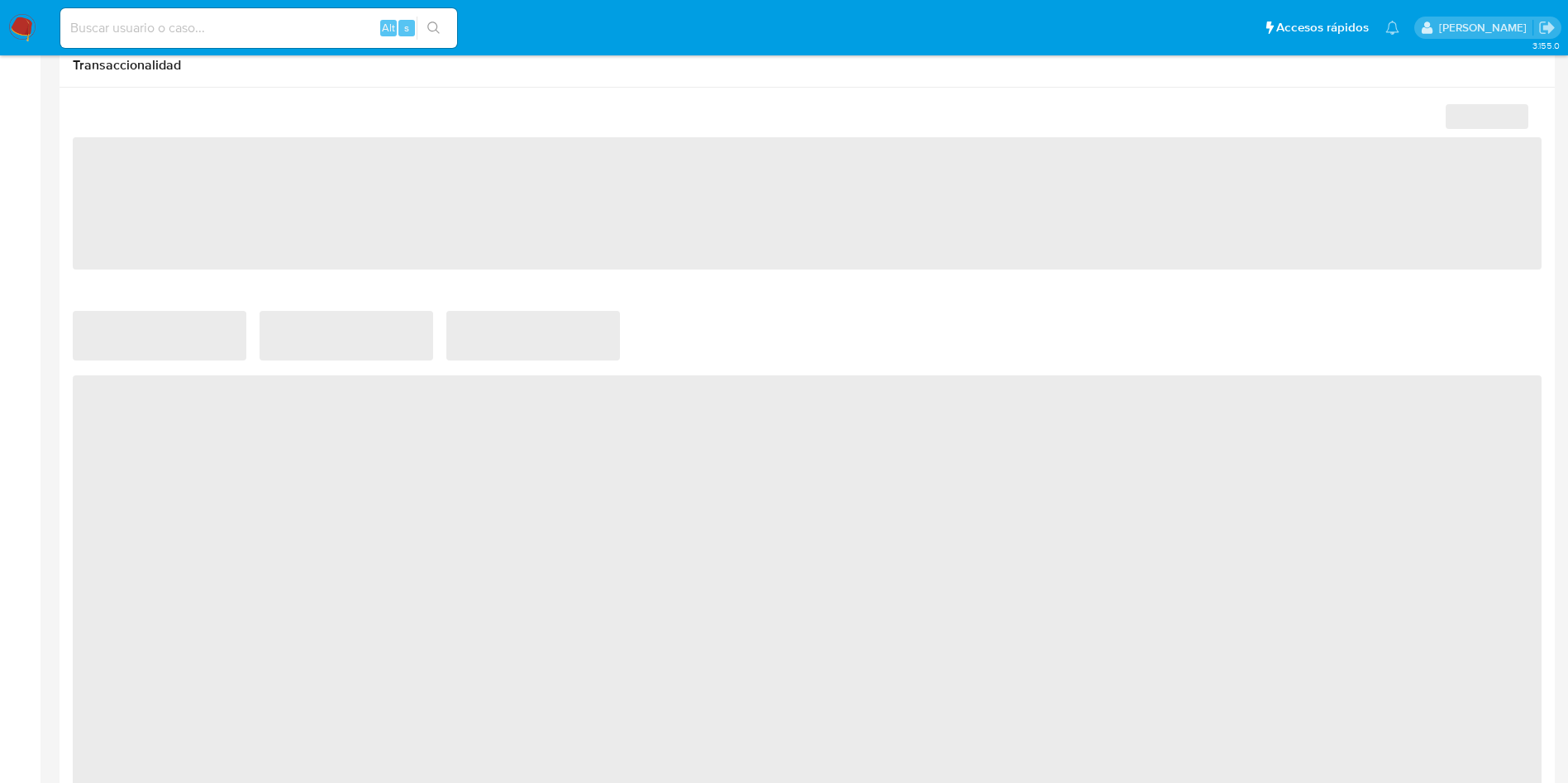
scroll to position [992, 0]
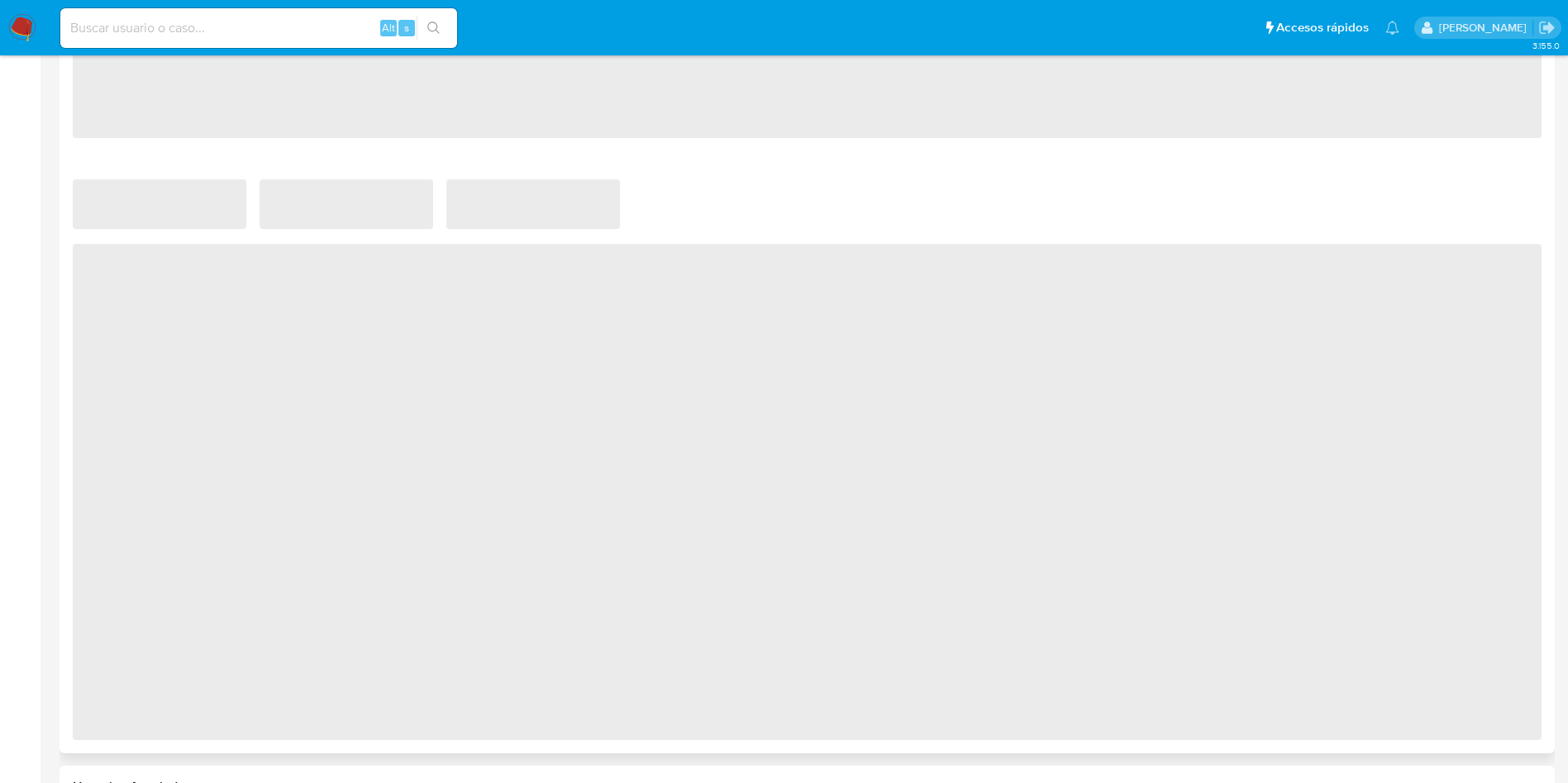
select select "10"
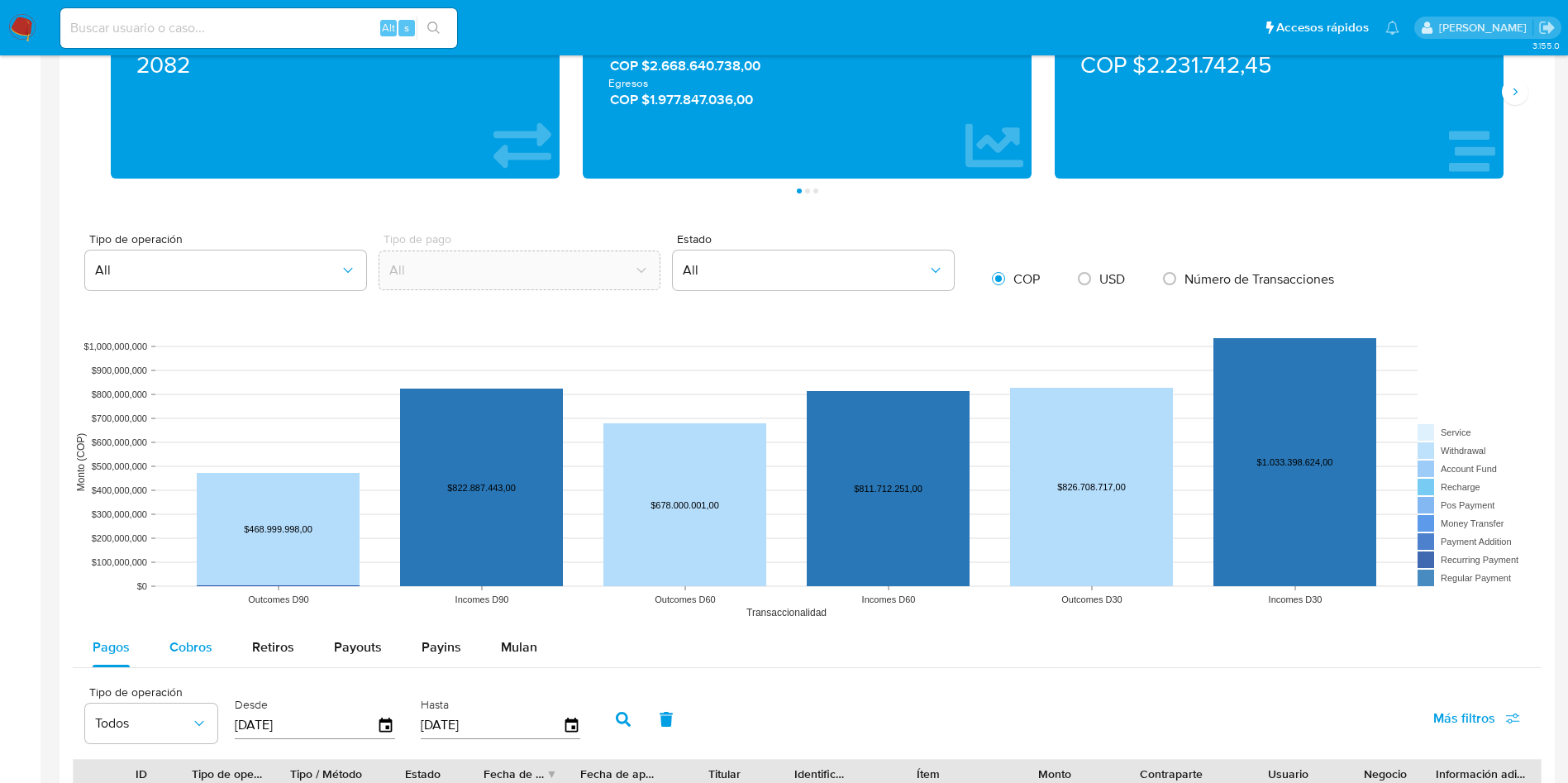
click at [154, 655] on button "Cobros" at bounding box center [190, 648] width 83 height 40
select select "10"
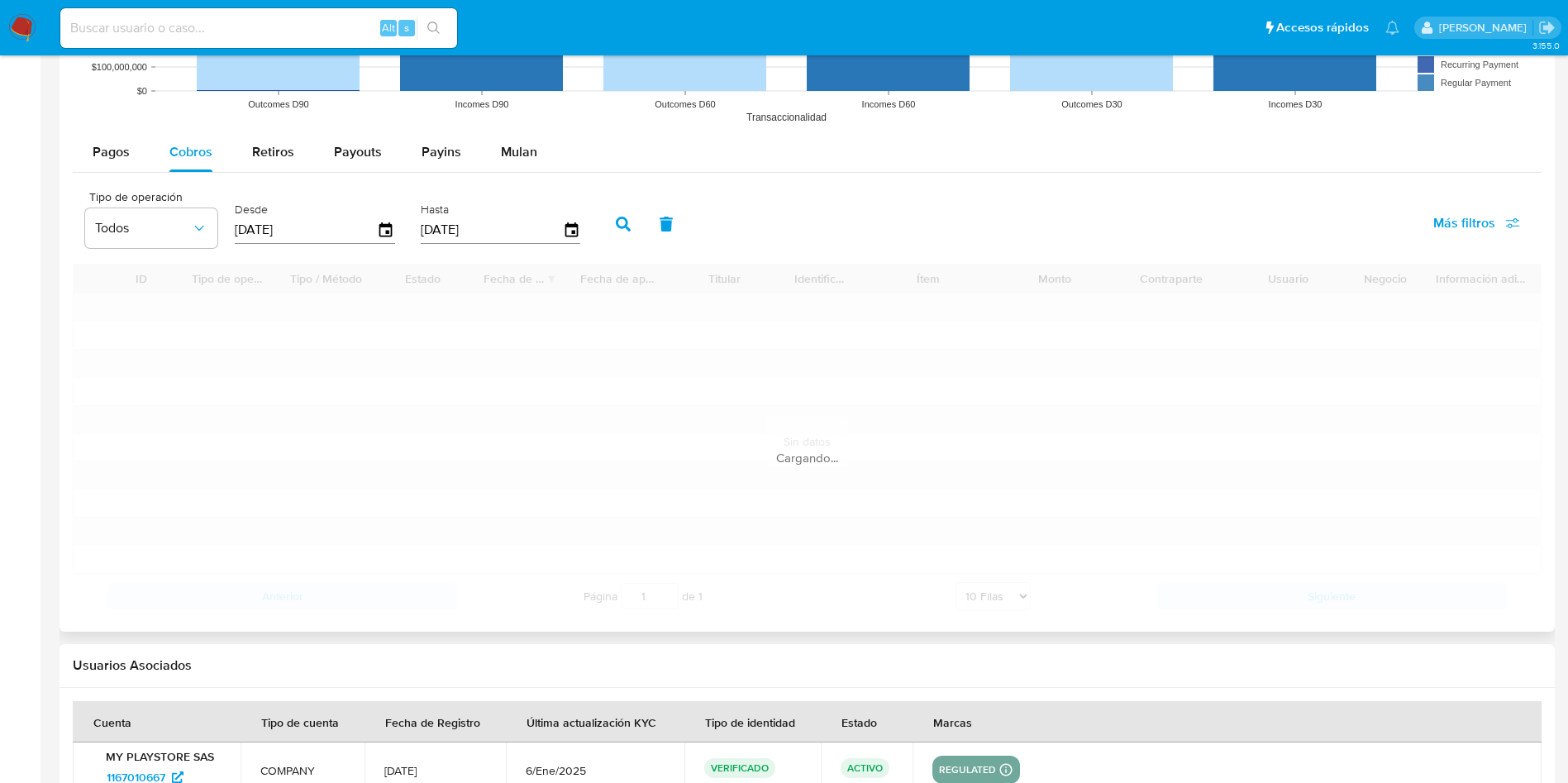
scroll to position [1489, 0]
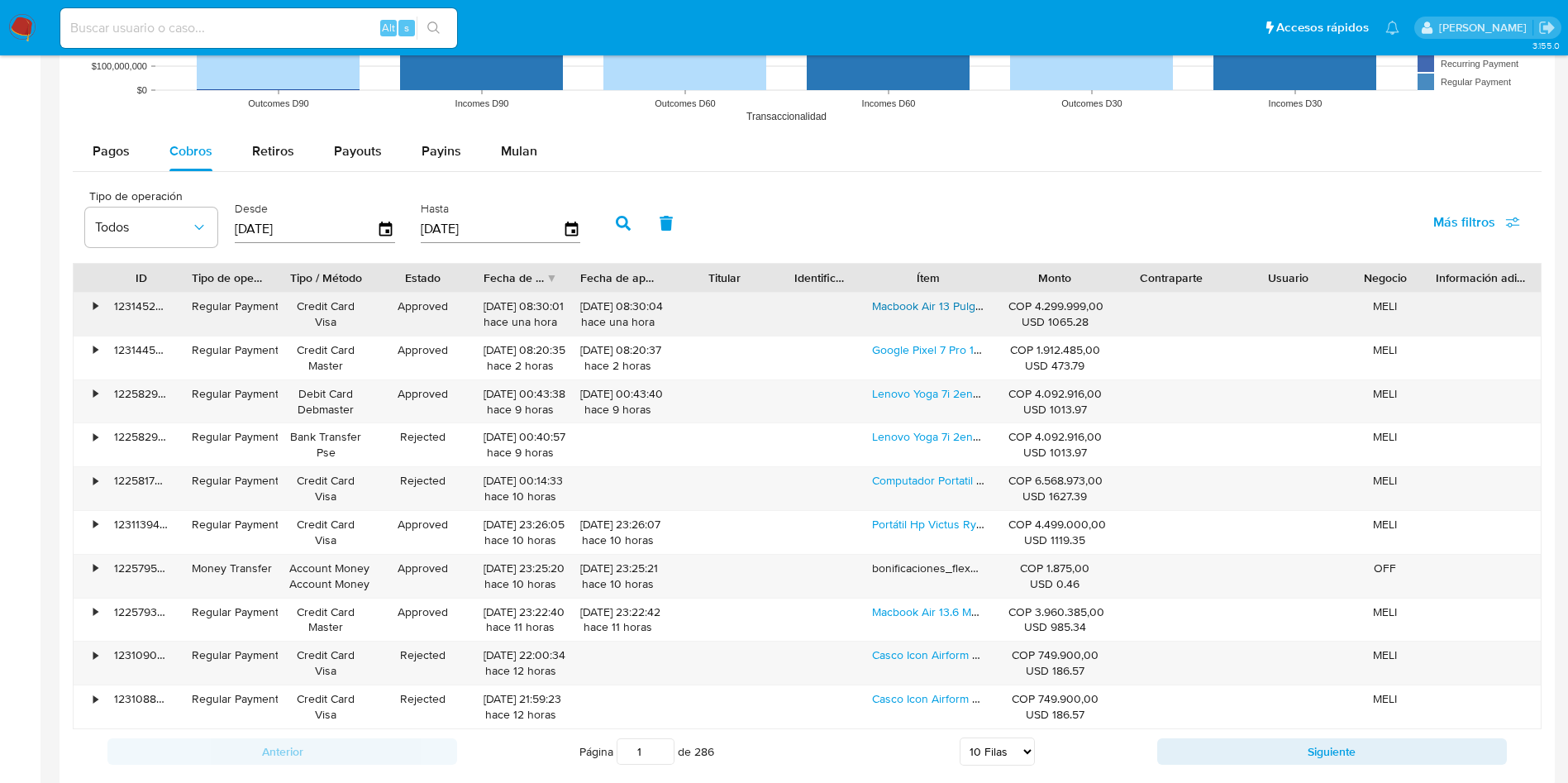
click at [948, 312] on link "Macbook Air 13 Pulgadas Chip M4 16gb 256gb 2025" at bounding box center [1006, 306] width 267 height 17
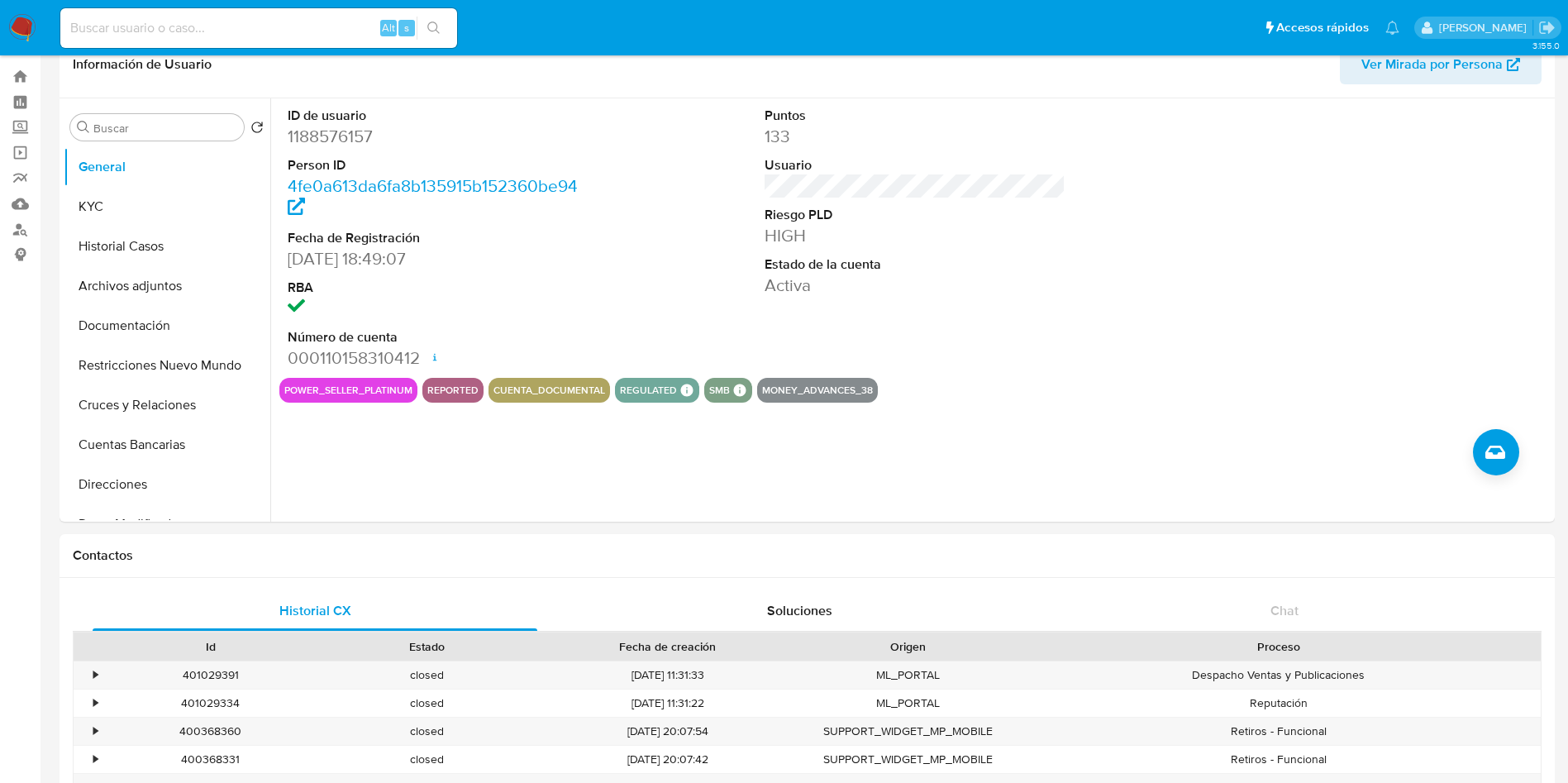
scroll to position [0, 0]
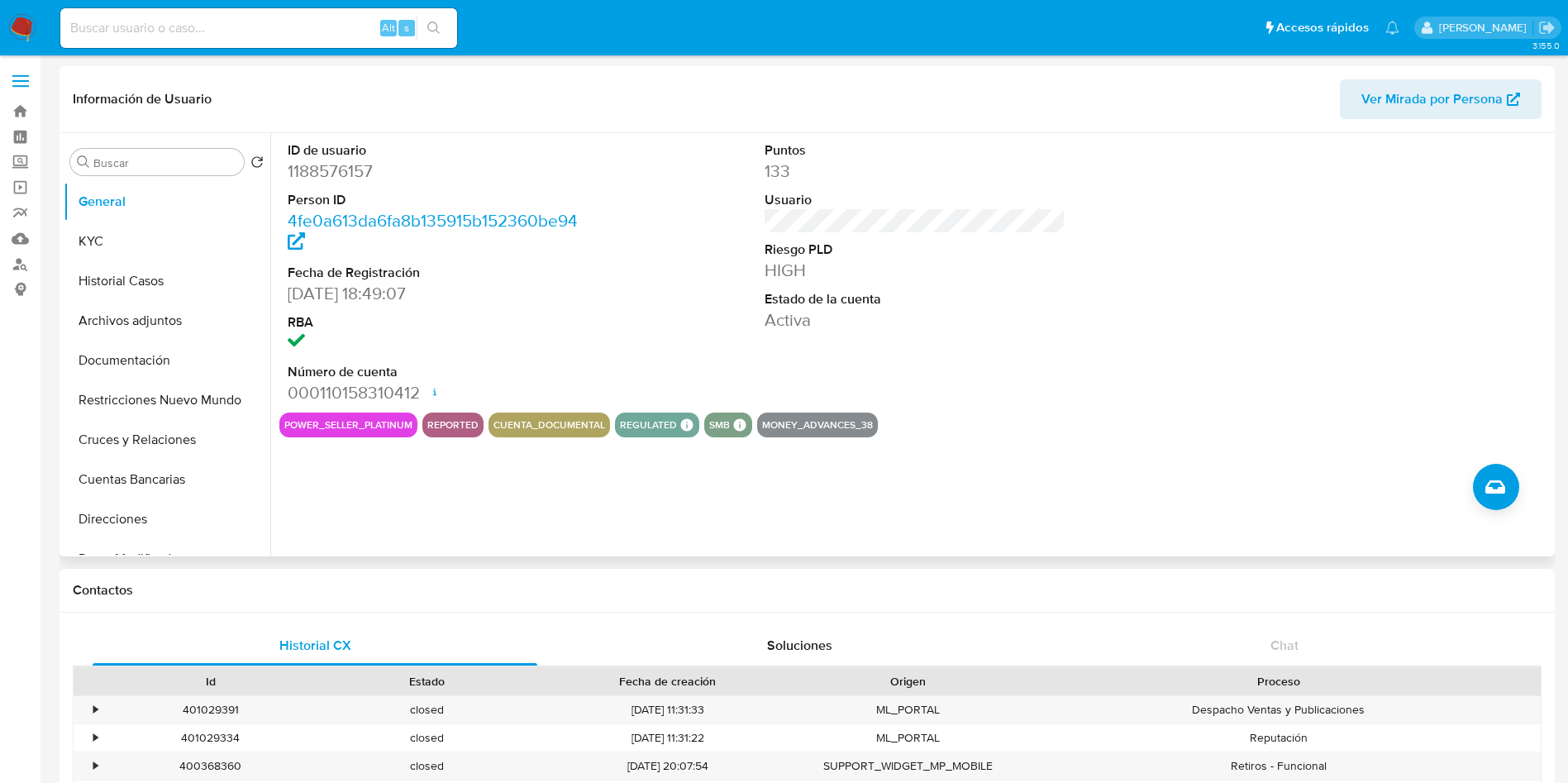
click at [598, 266] on div "ID de usuario 1188576157 Person ID 4fe0a613da6fa8b135915b152360be94 Fecha de Re…" at bounding box center [914, 273] width 1271 height 279
click at [173, 346] on button "Documentación" at bounding box center [160, 360] width 193 height 40
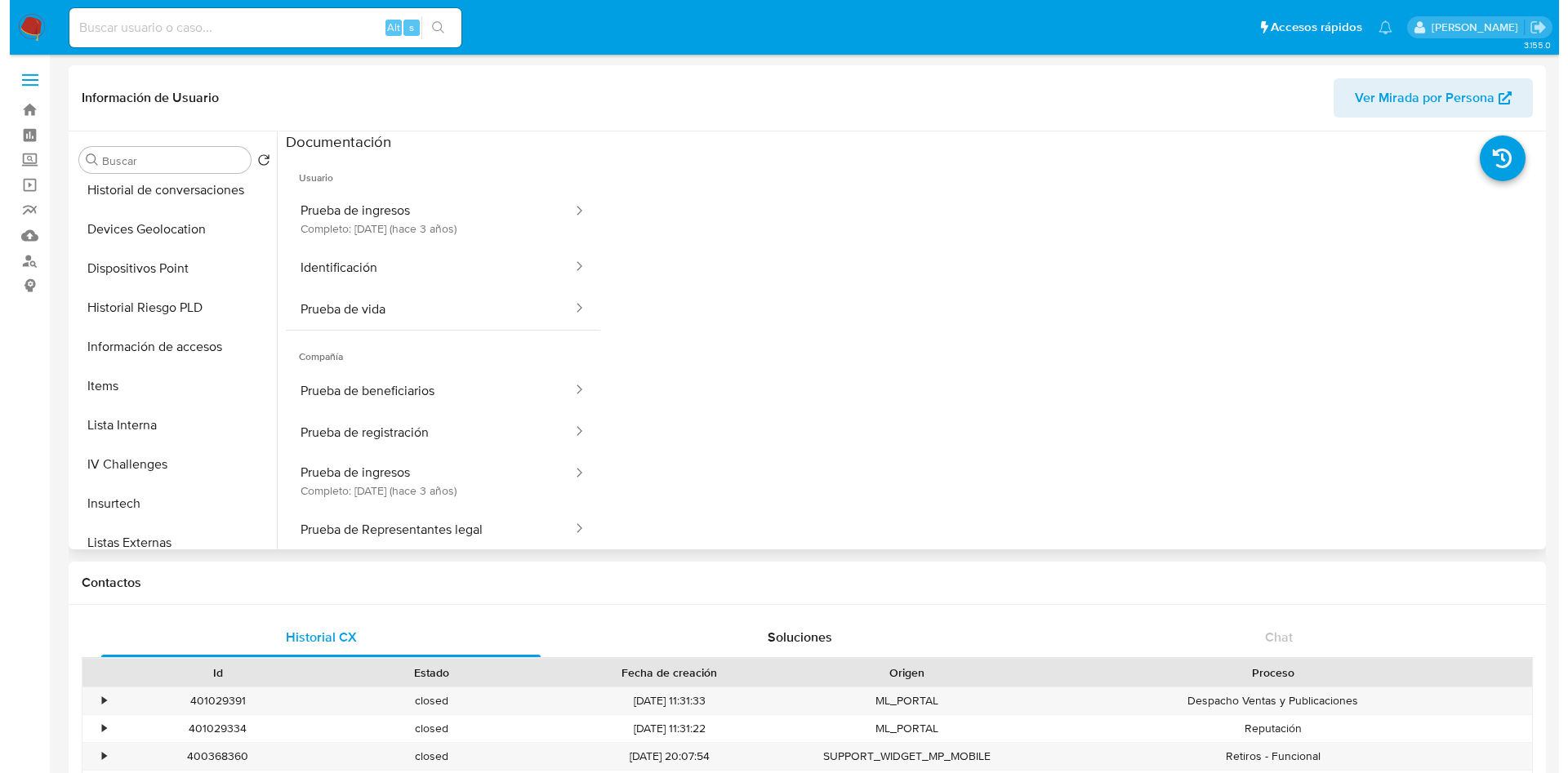
scroll to position [245, 0]
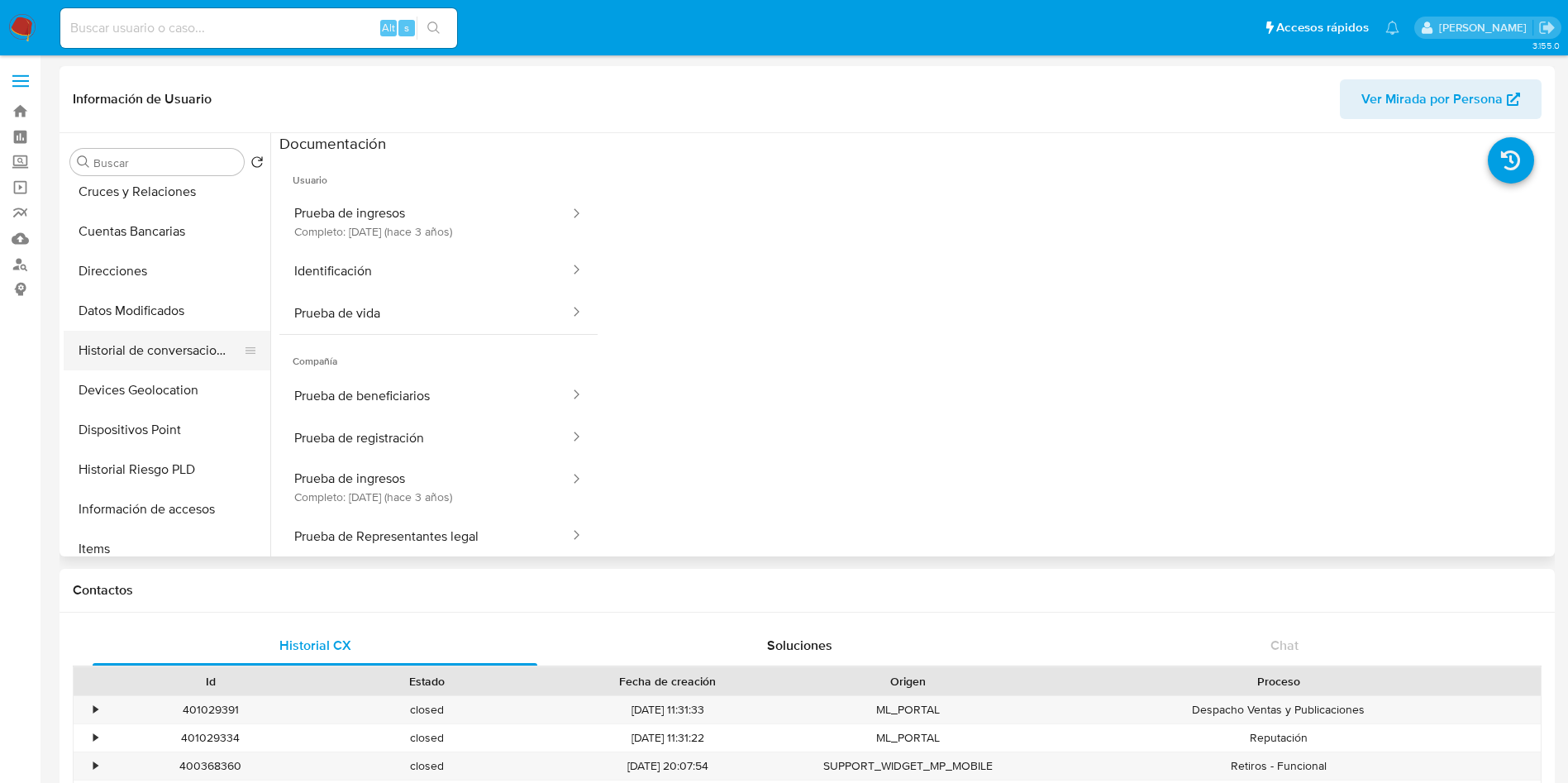
click at [192, 353] on button "Historial de conversaciones" at bounding box center [160, 350] width 193 height 40
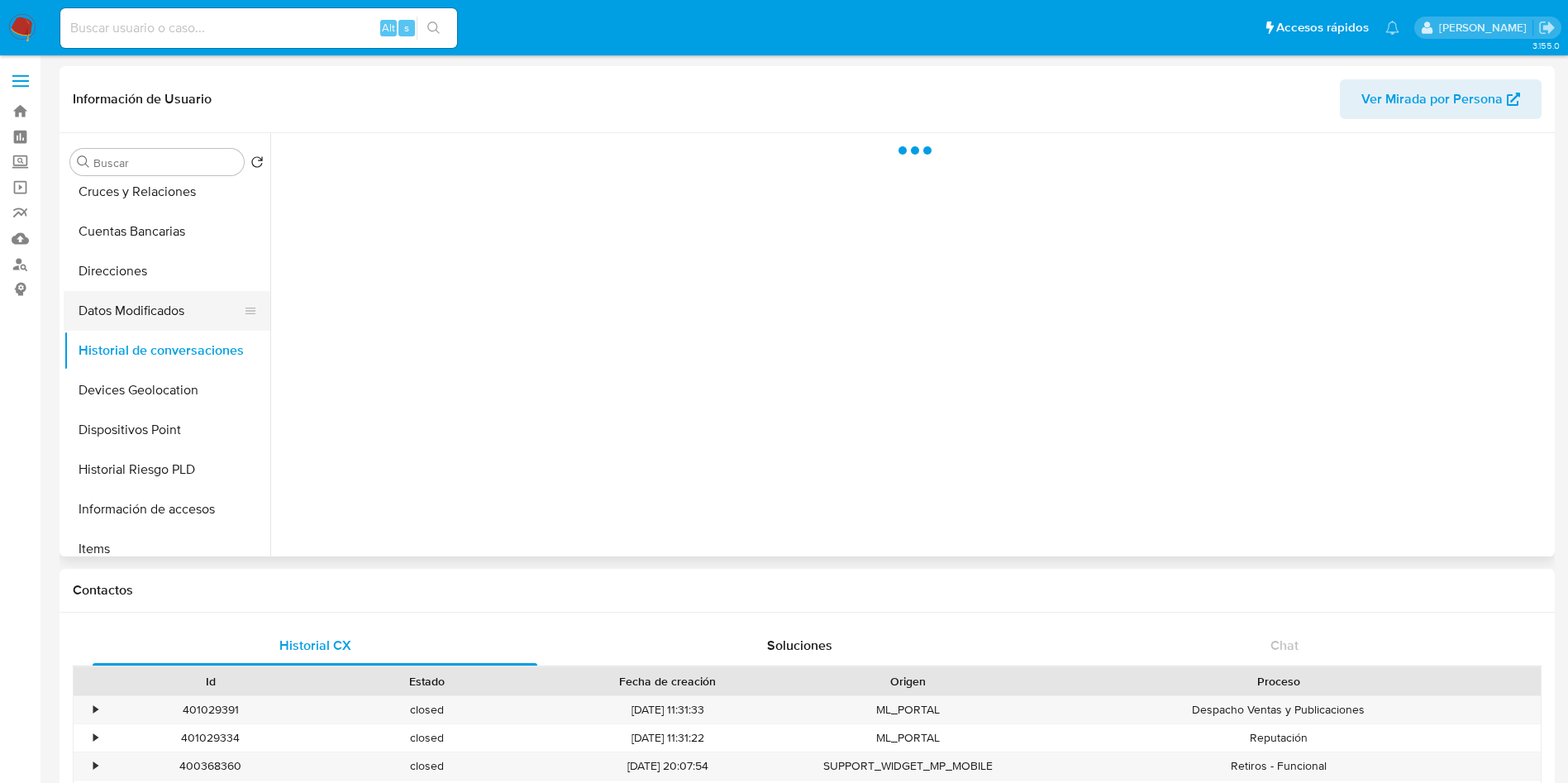
click at [200, 308] on button "Datos Modificados" at bounding box center [160, 311] width 193 height 40
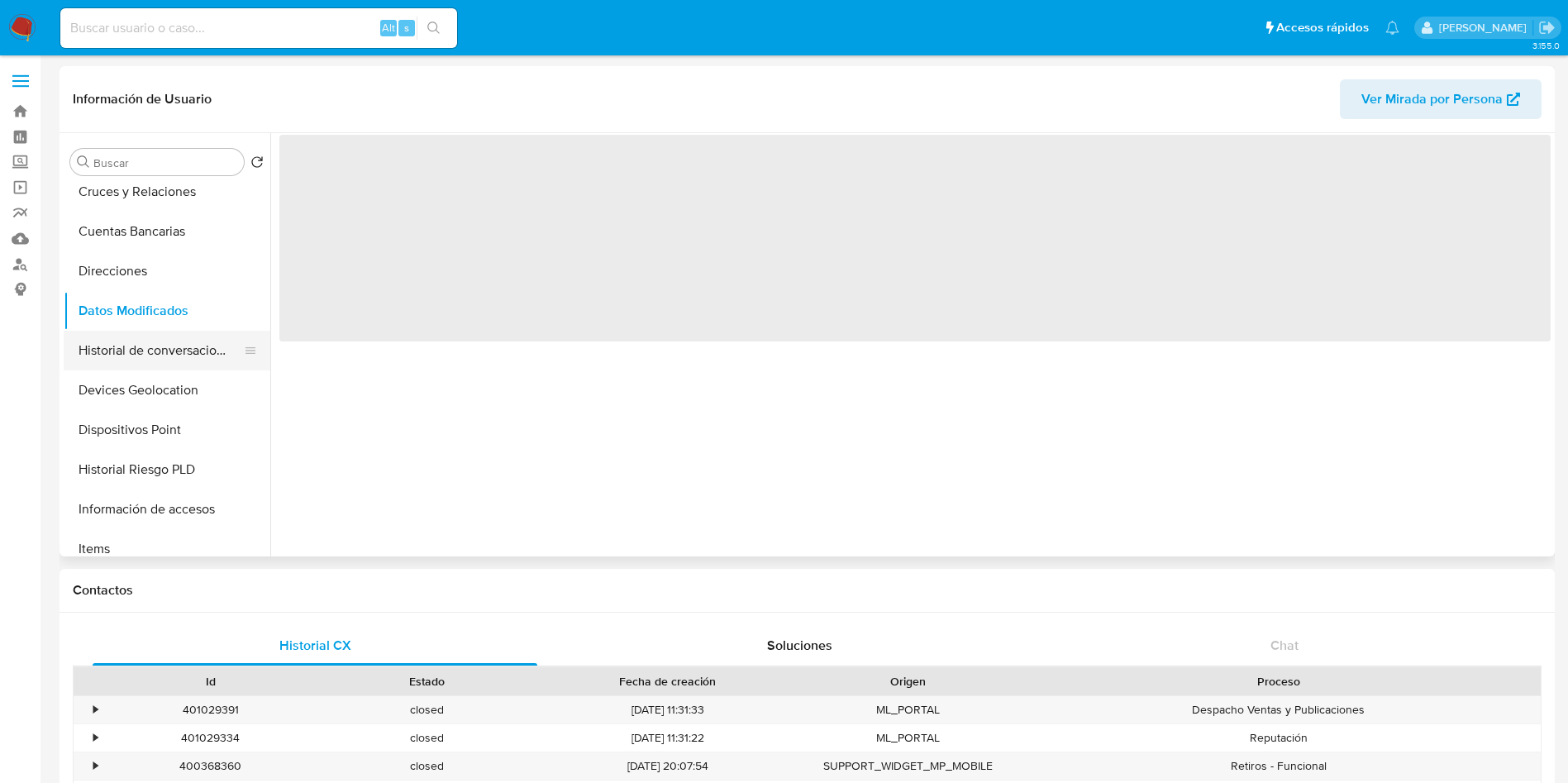
click at [185, 360] on button "Historial de conversaciones" at bounding box center [160, 350] width 193 height 40
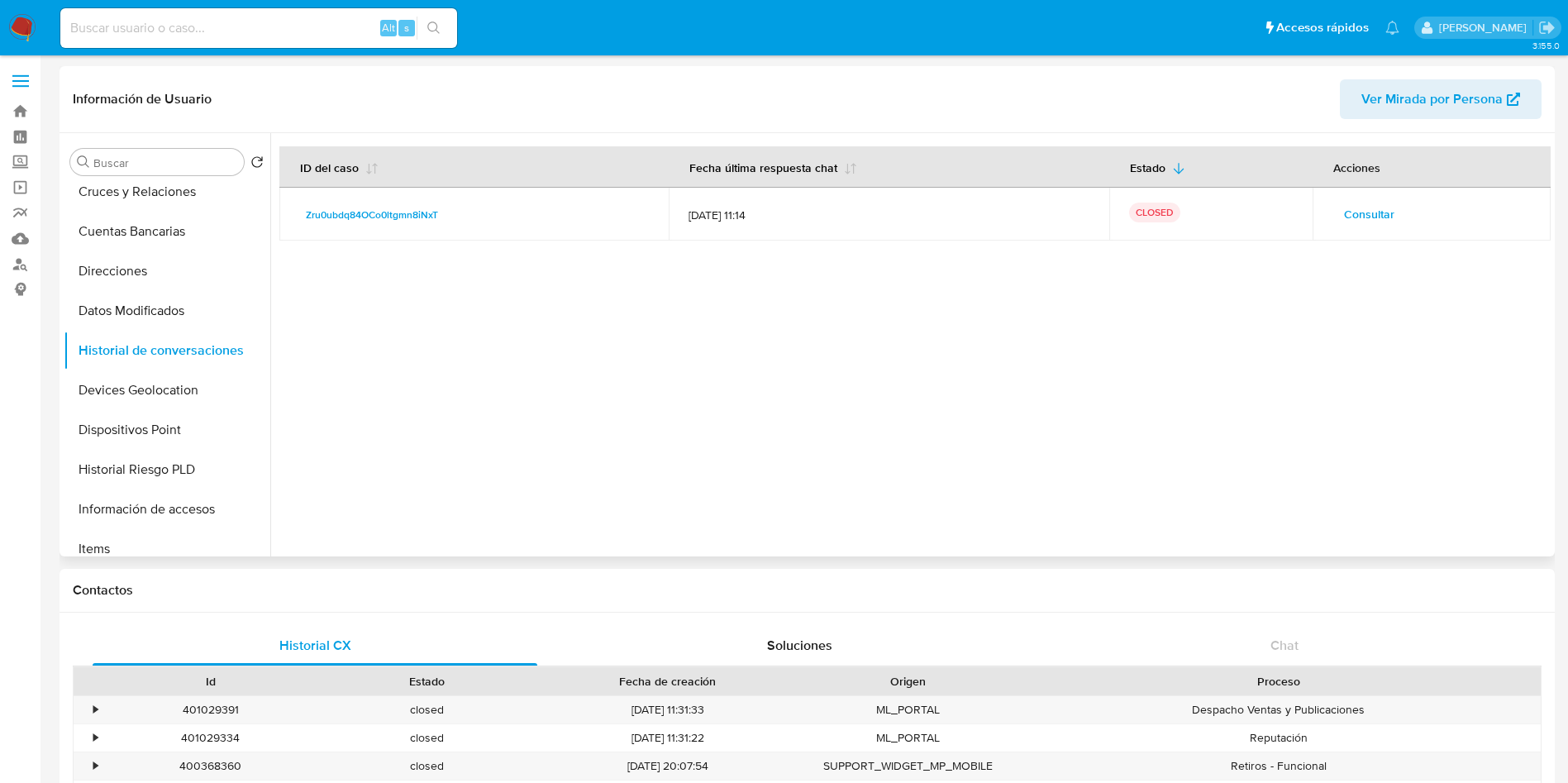
click at [1363, 218] on span "Consultar" at bounding box center [1369, 214] width 50 height 23
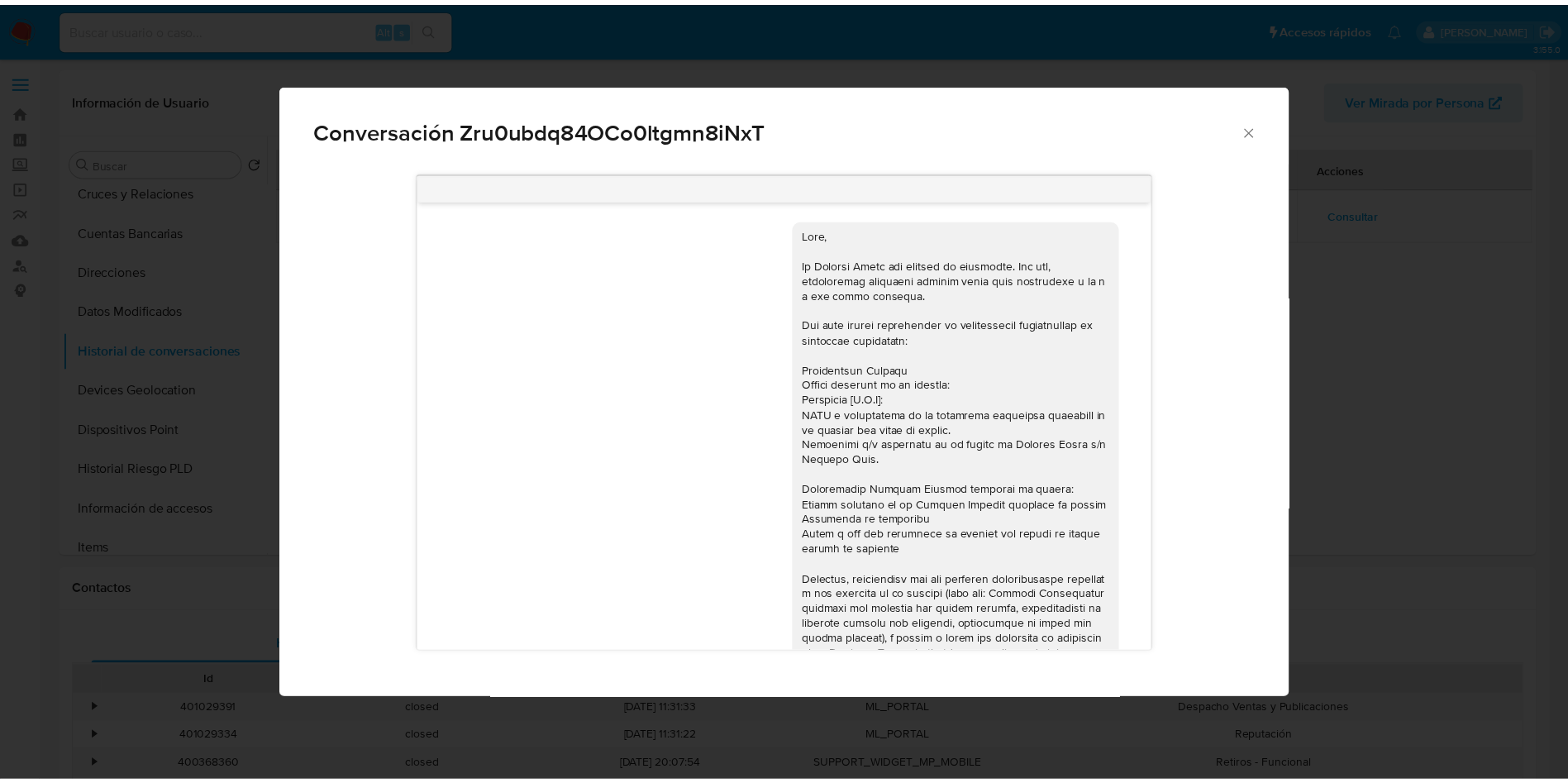
scroll to position [734, 0]
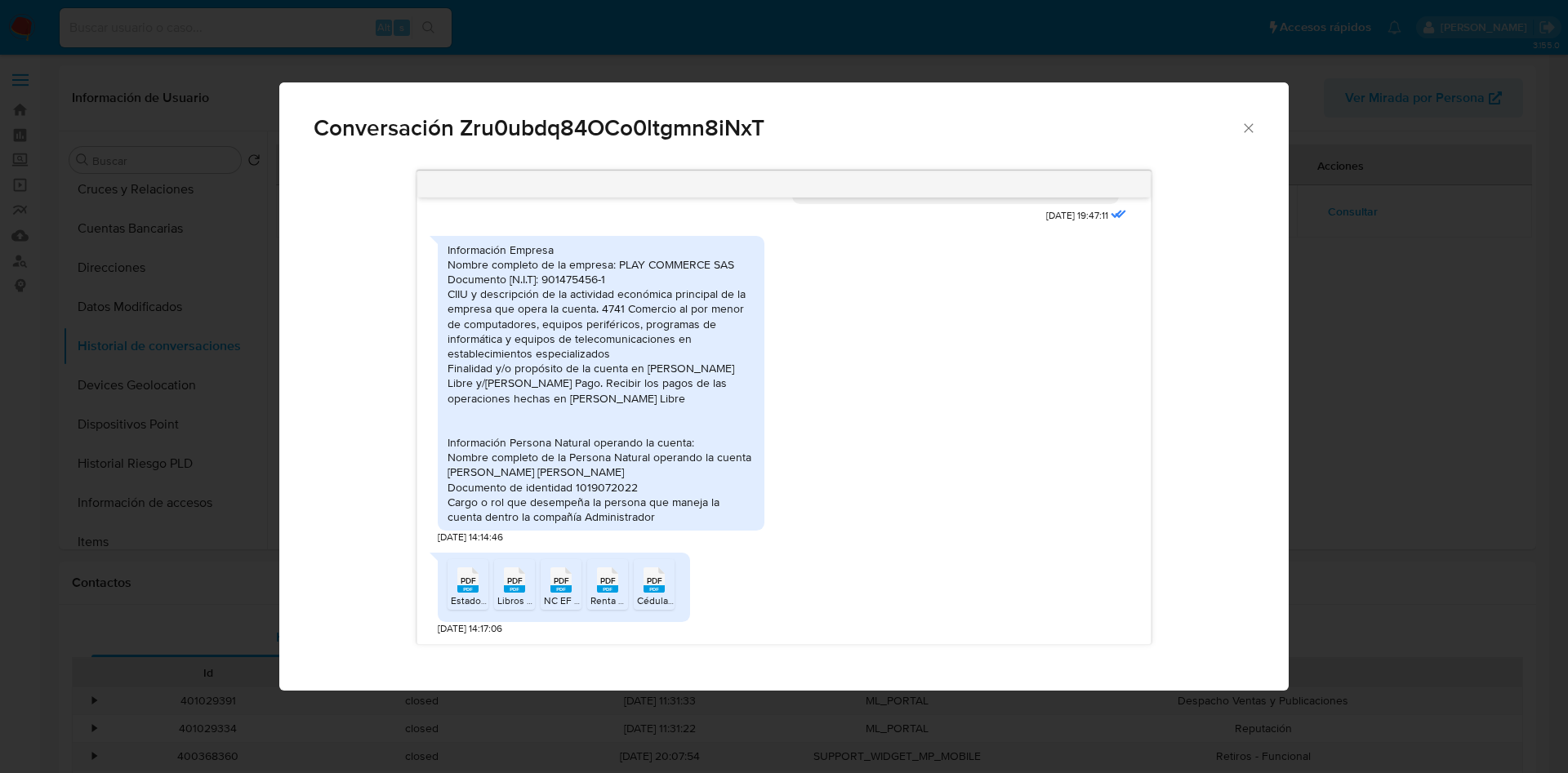
click at [1398, 533] on div "Conversación Zru0ubdq84OCo0ltgmn8iNxT 24/07/2025 19:47:11 Información Empresa N…" at bounding box center [784, 386] width 1568 height 773
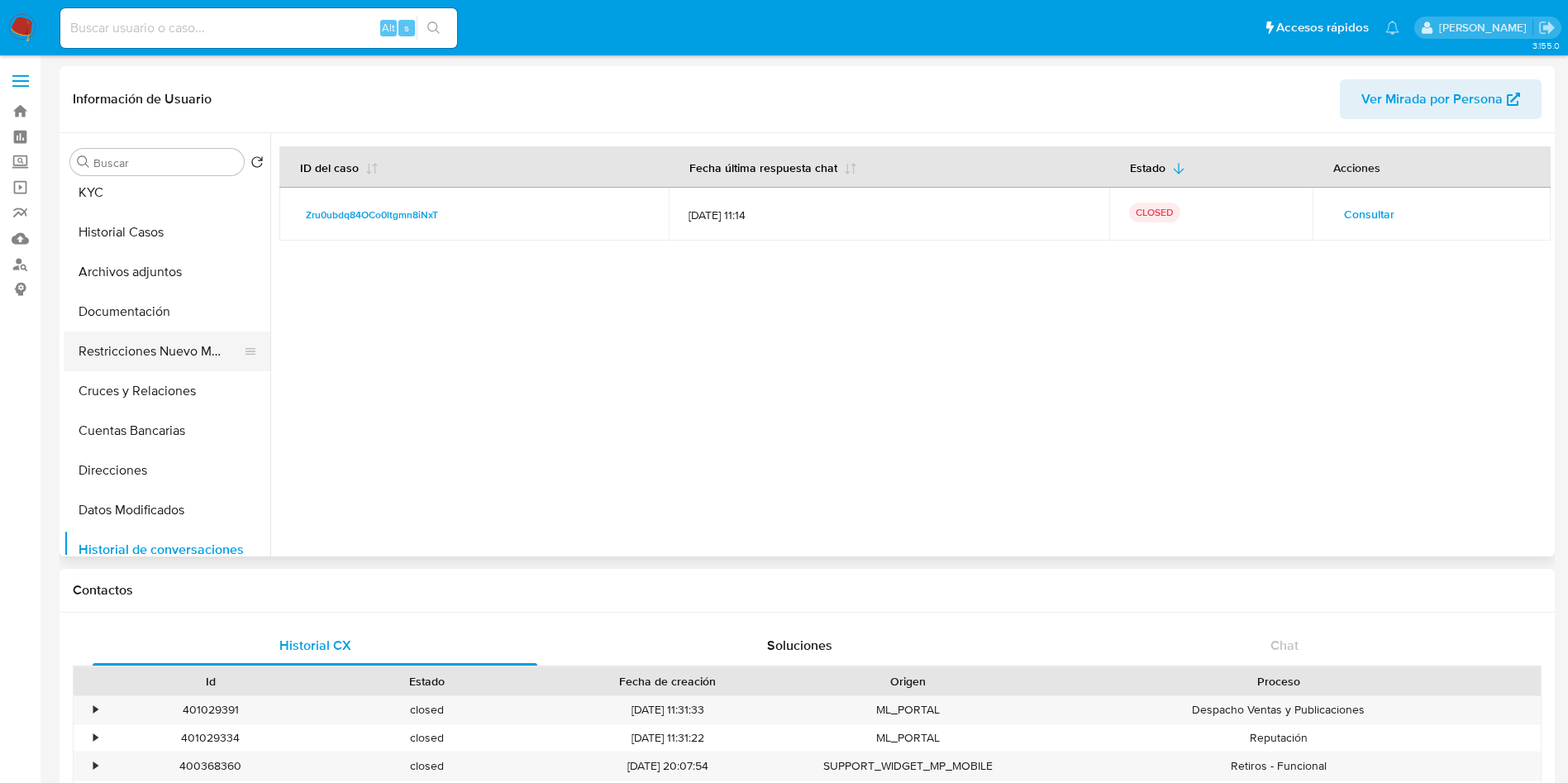
scroll to position [0, 0]
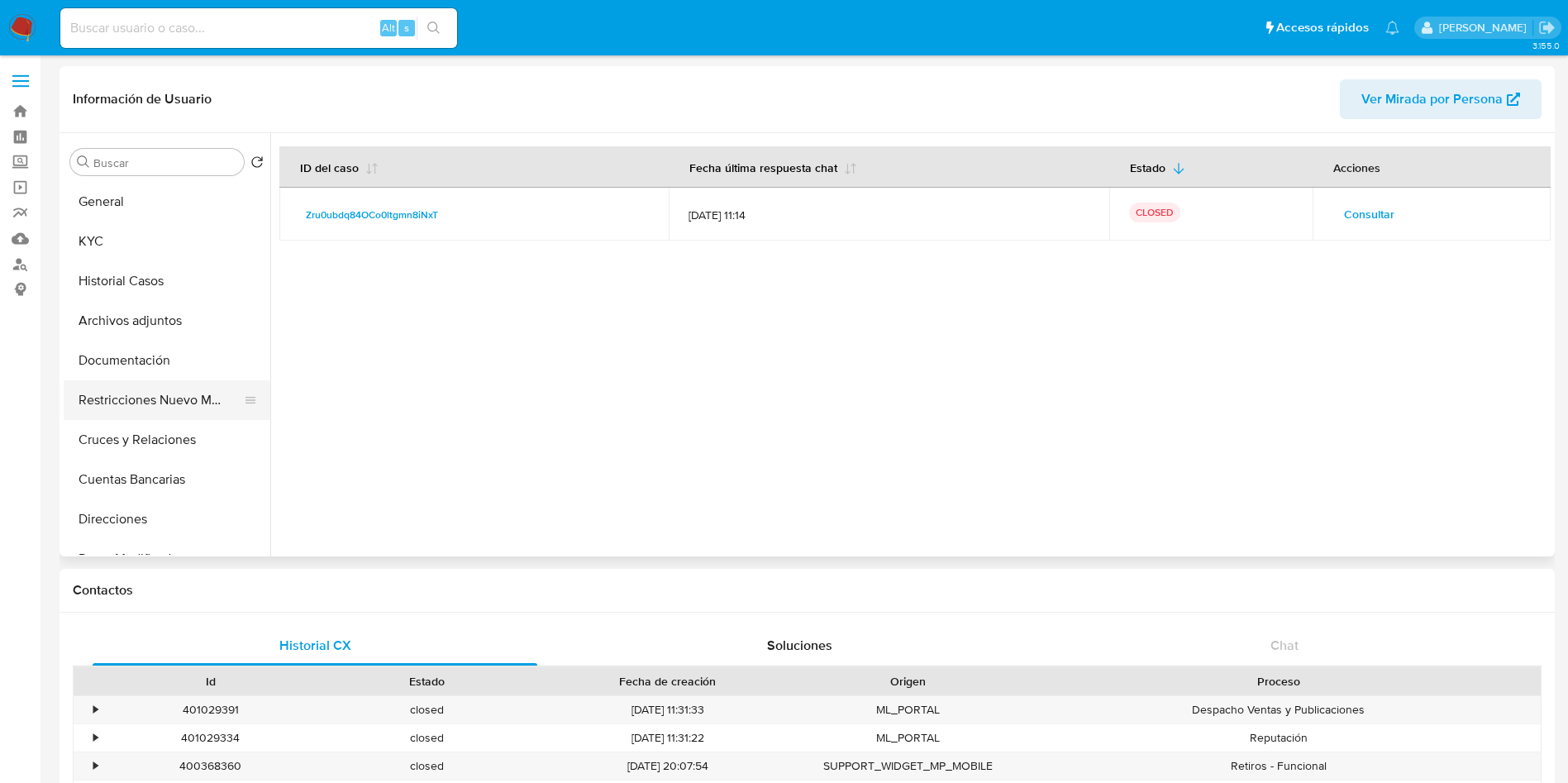
click at [169, 403] on button "Restricciones Nuevo Mundo" at bounding box center [160, 400] width 193 height 40
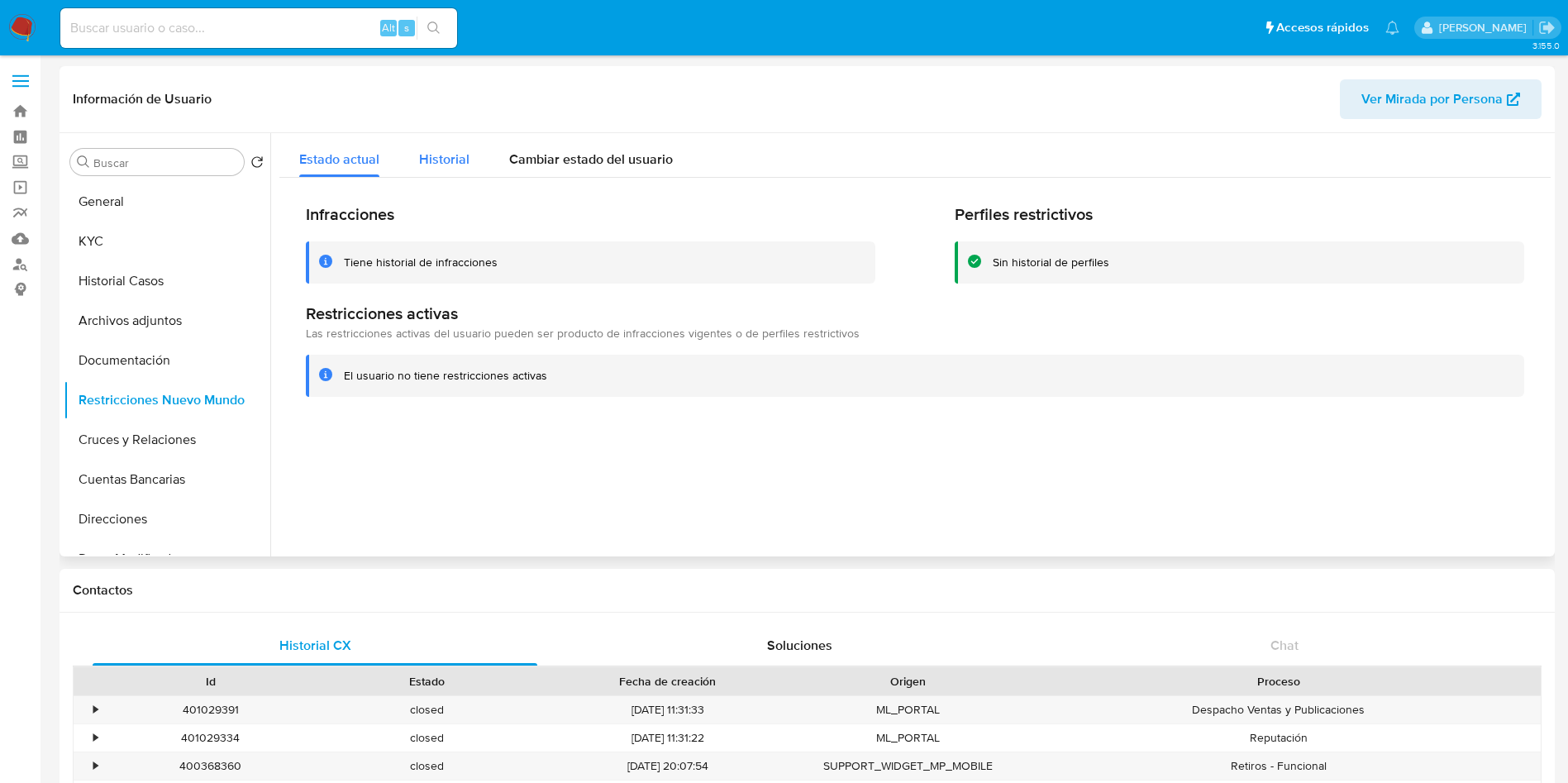
click at [452, 140] on div "Historial" at bounding box center [444, 155] width 50 height 44
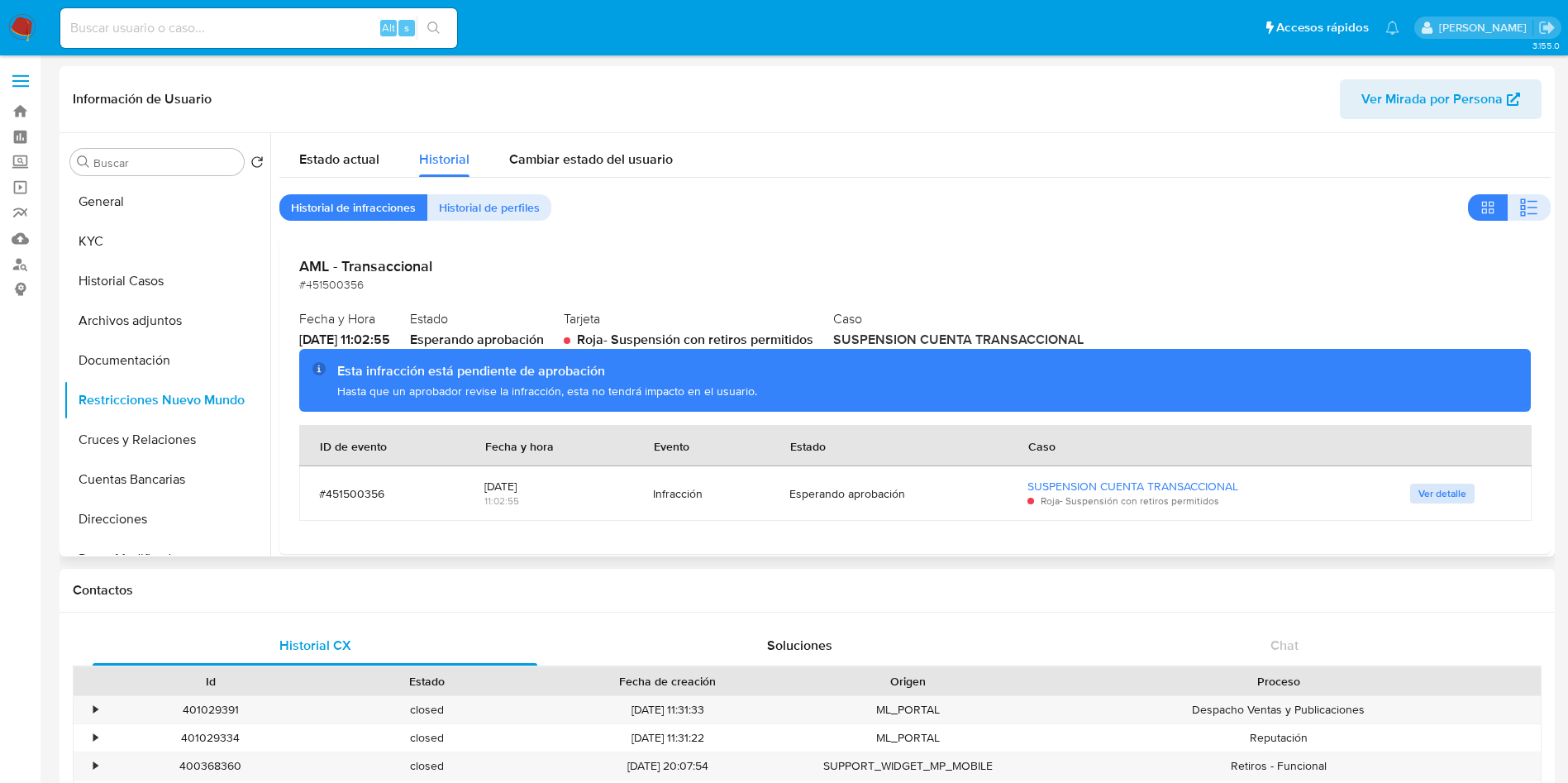
click at [1439, 496] on span "Ver detalle" at bounding box center [1441, 494] width 48 height 17
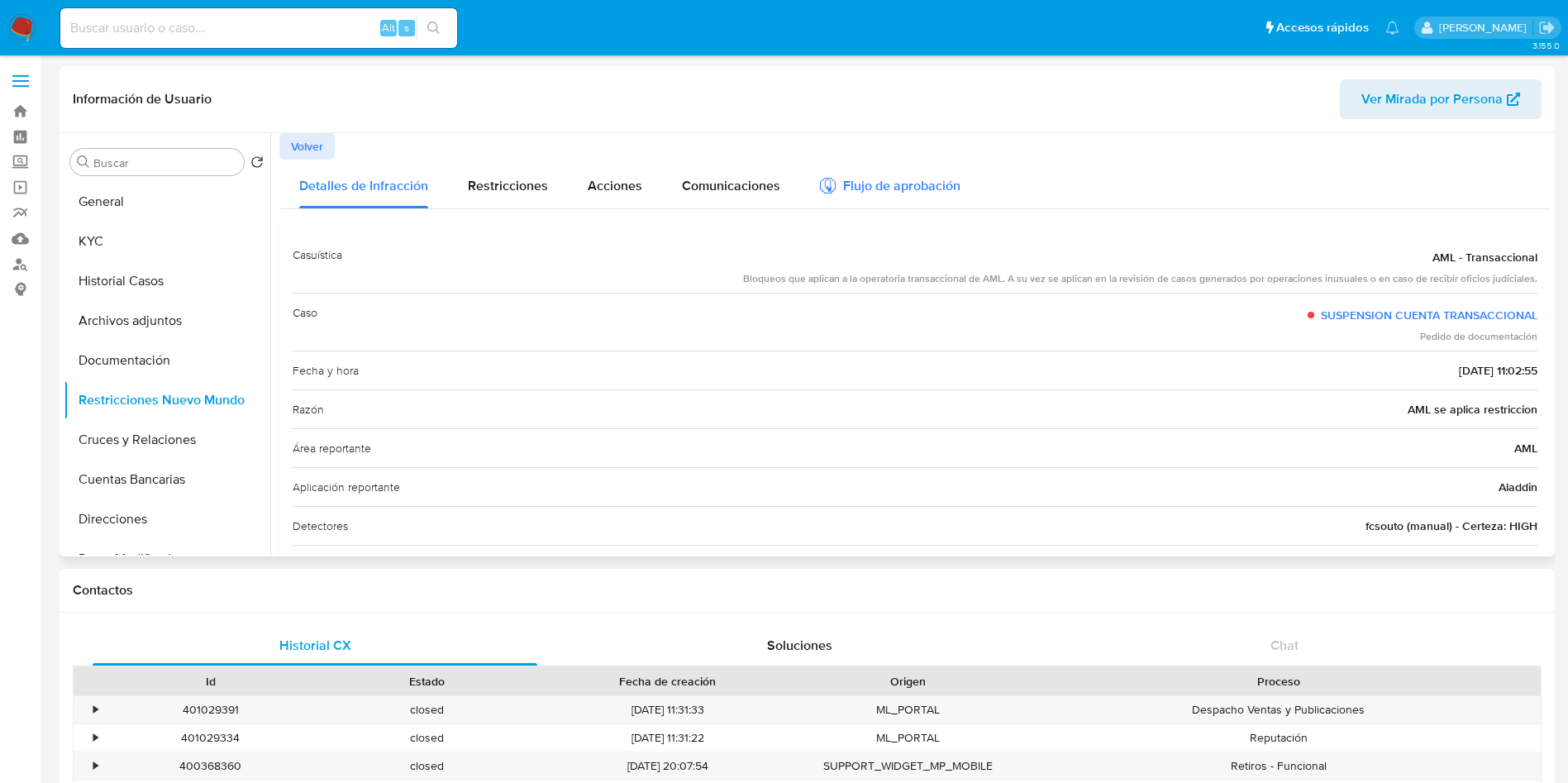
click at [894, 179] on div "Flujo de aprobación" at bounding box center [890, 188] width 141 height 18
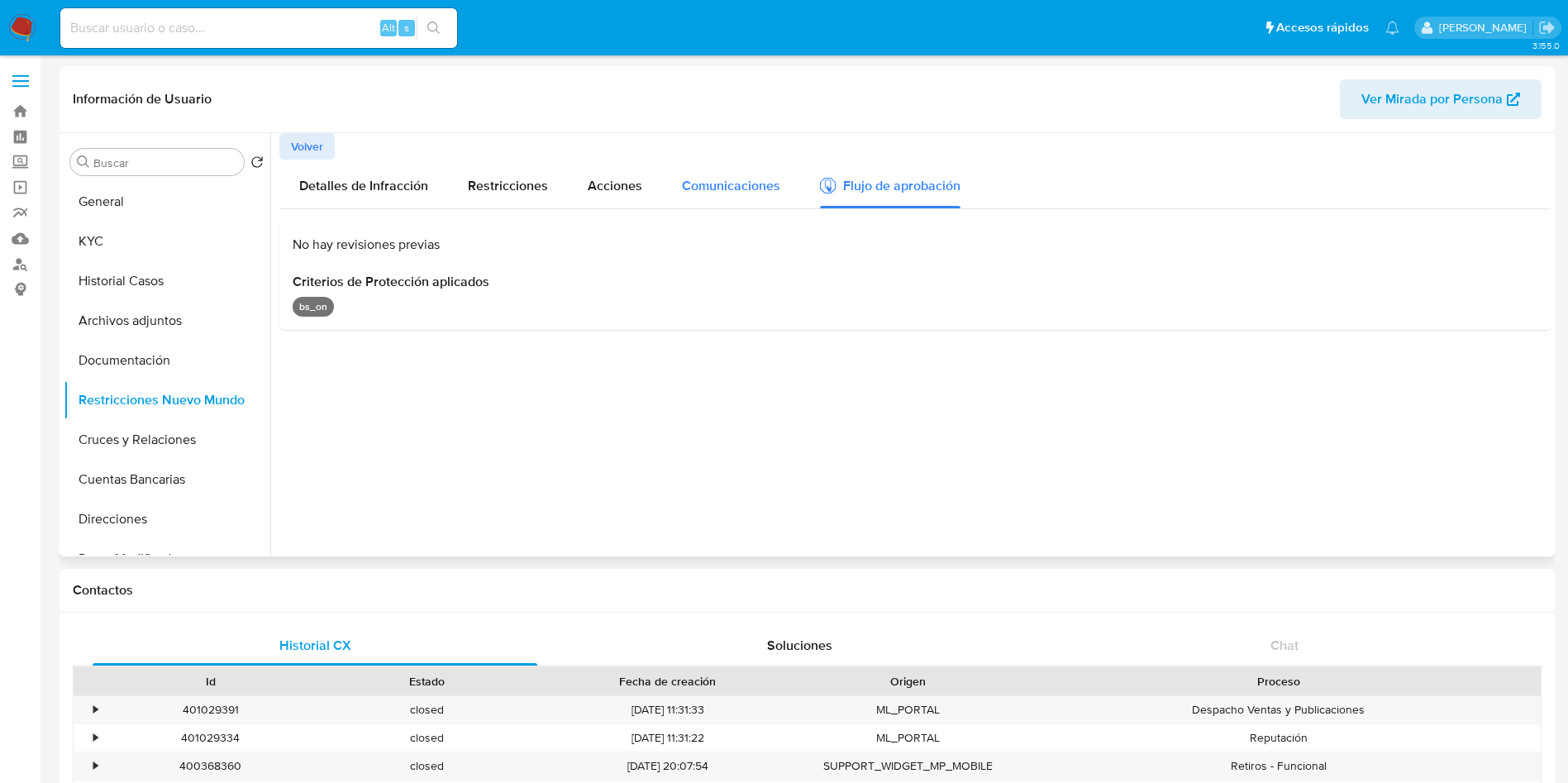
click at [737, 183] on span "Comunicaciones" at bounding box center [730, 186] width 98 height 19
click at [619, 185] on span "Acciones" at bounding box center [615, 186] width 54 height 19
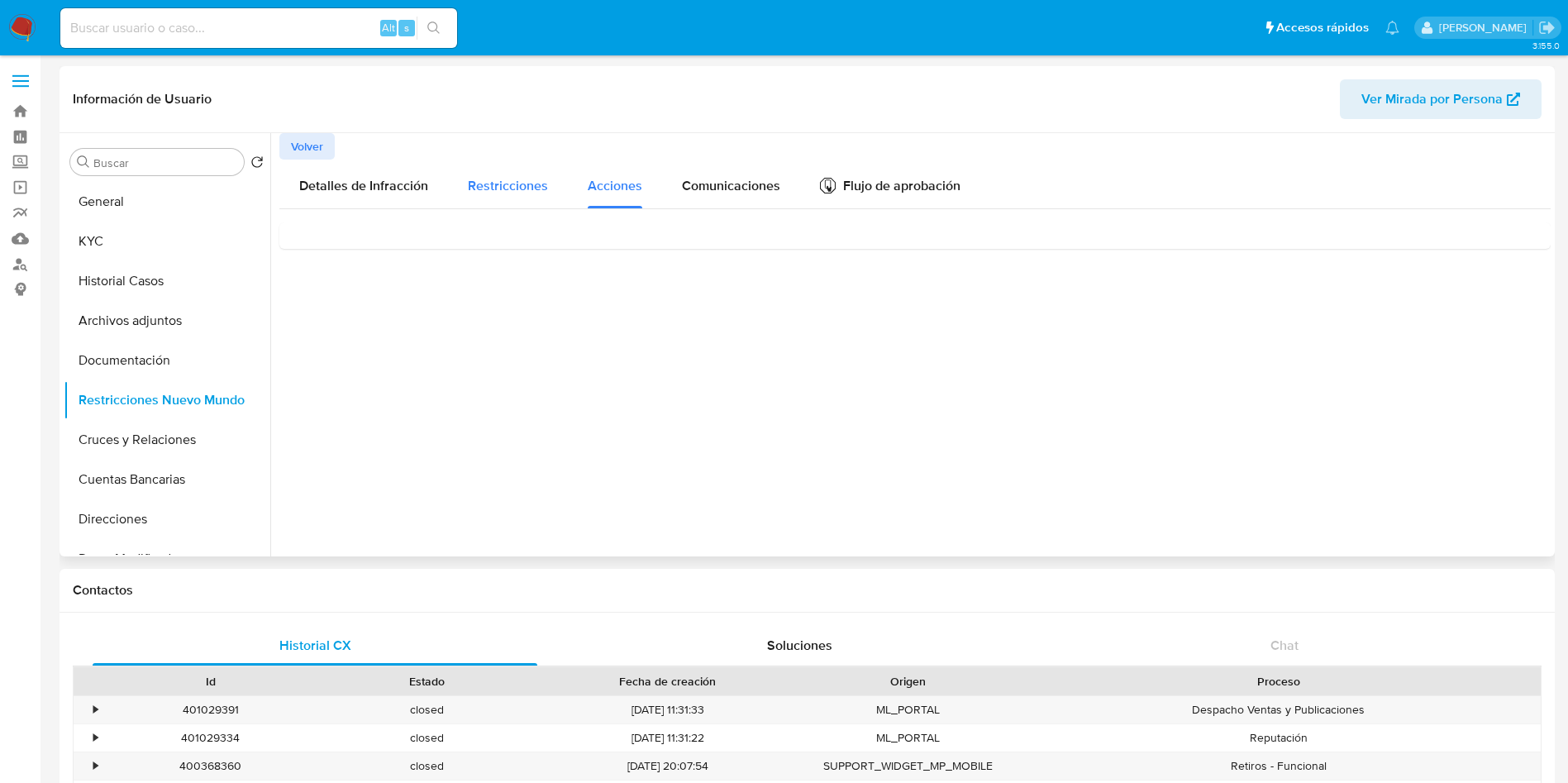
click at [536, 184] on span "Restricciones" at bounding box center [508, 186] width 80 height 19
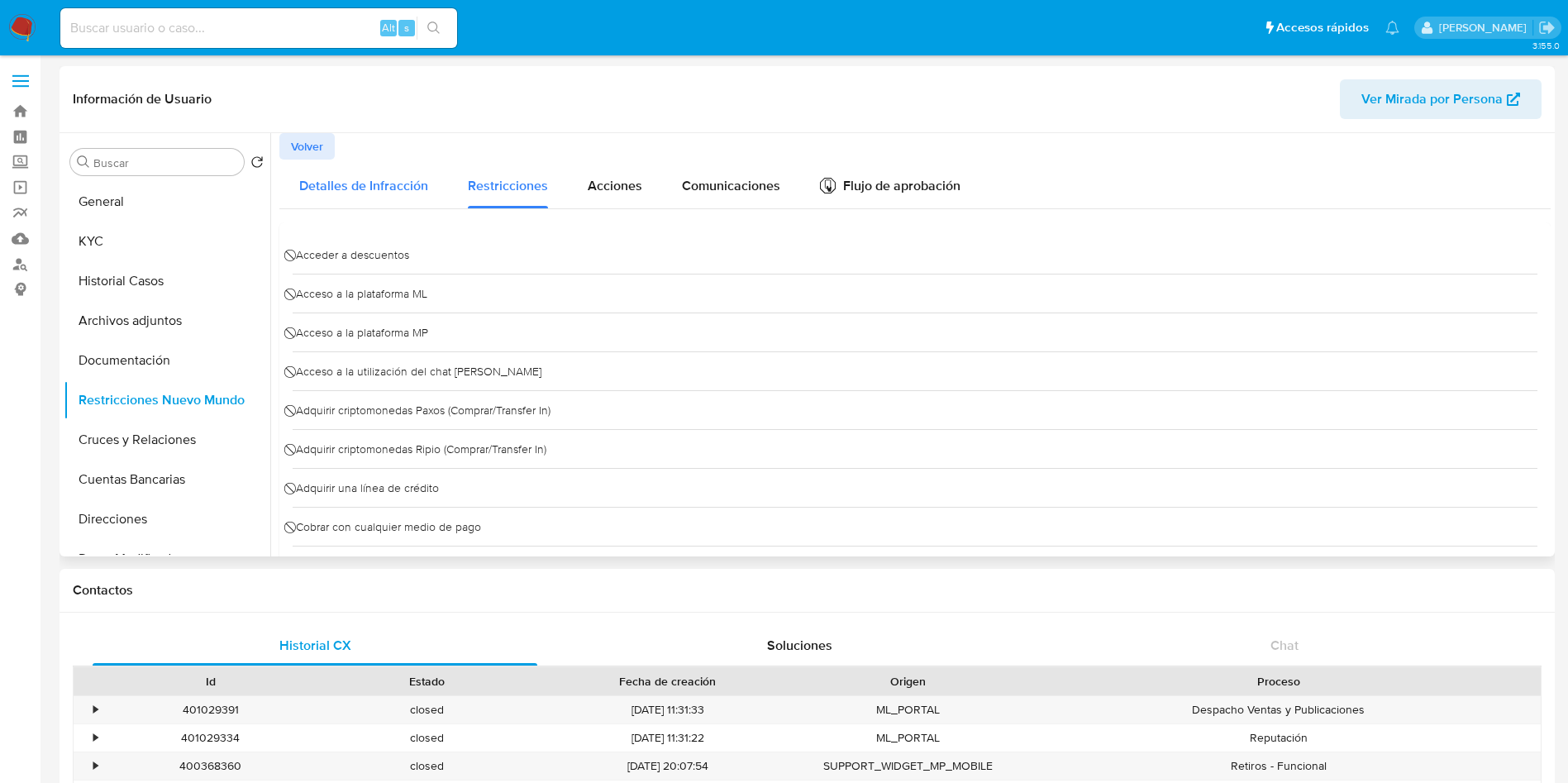
click at [353, 187] on span "Detalles de Infracción" at bounding box center [364, 186] width 129 height 19
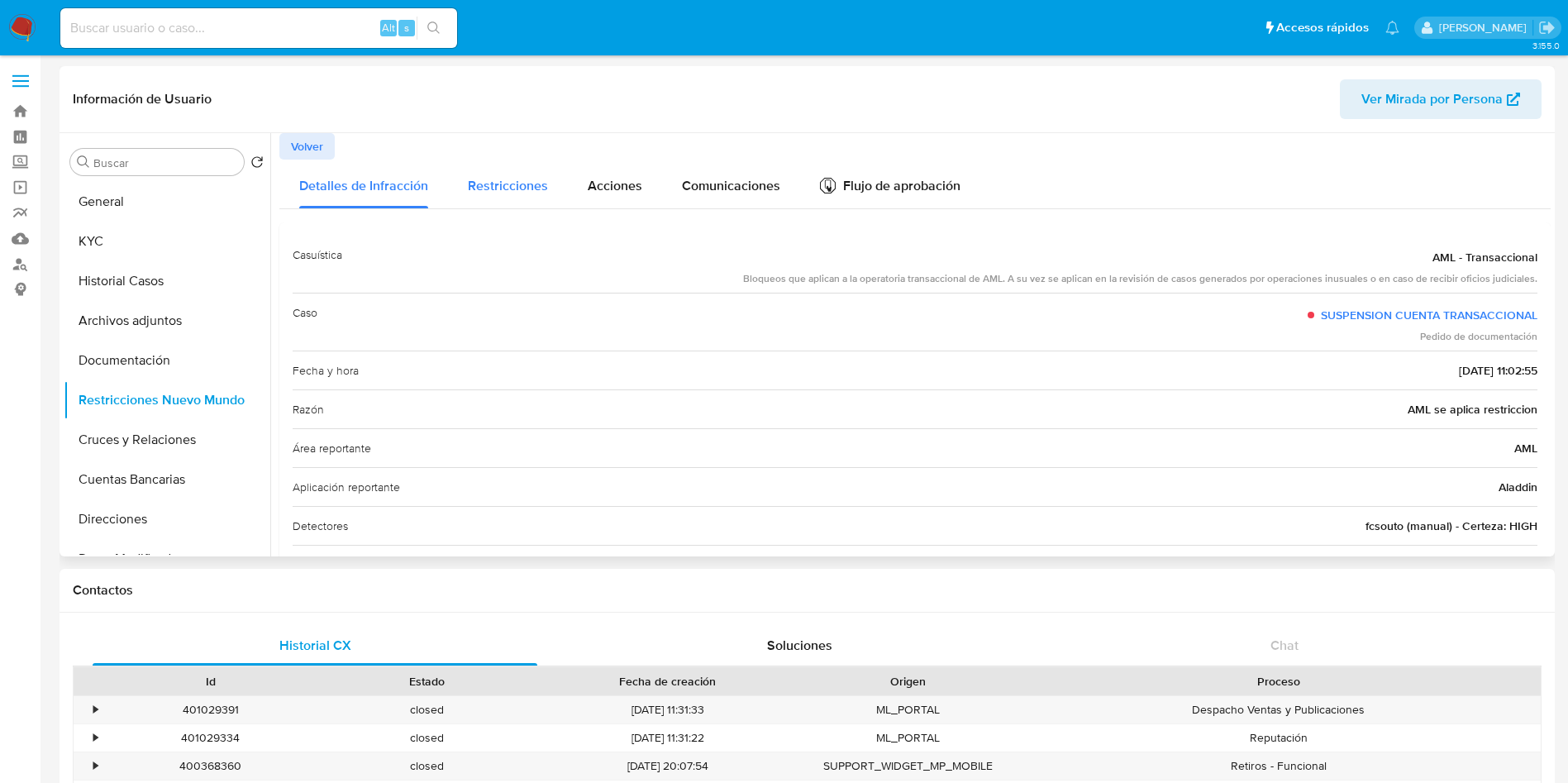
click at [485, 189] on span "Restricciones" at bounding box center [508, 186] width 80 height 19
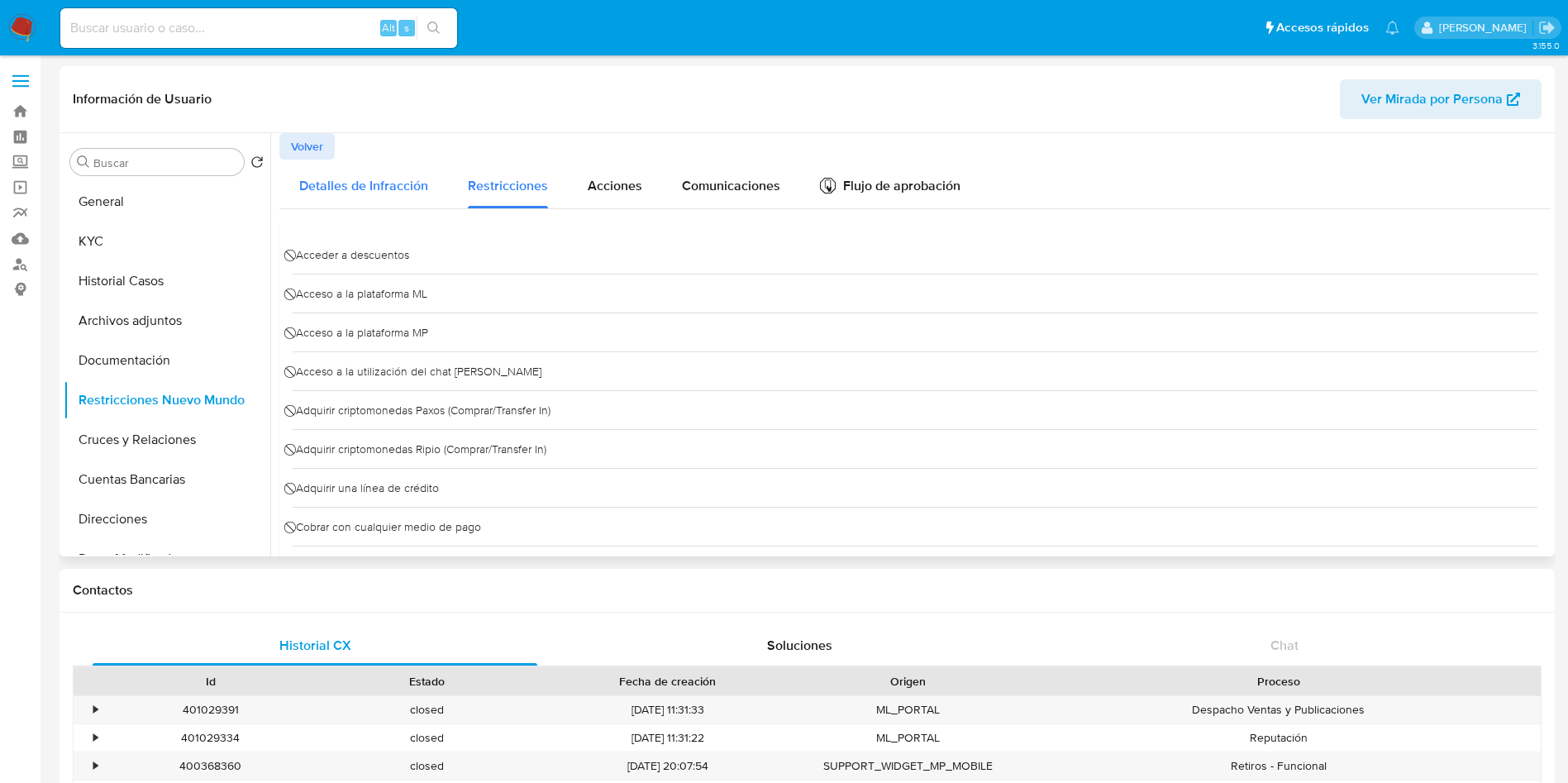
click at [368, 174] on div "Detalles de Infracción" at bounding box center [364, 184] width 129 height 49
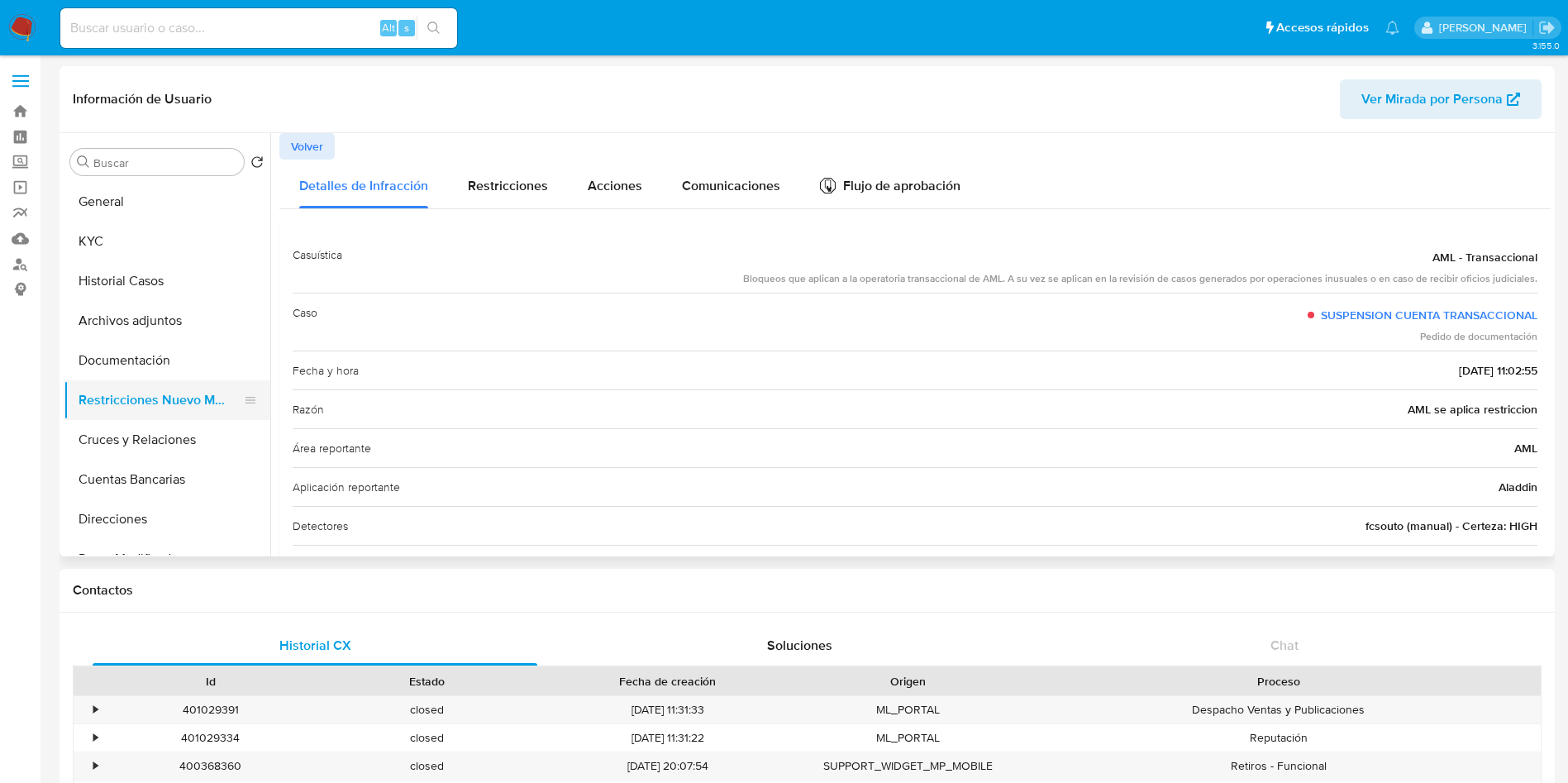
drag, startPoint x: 143, startPoint y: 372, endPoint x: 159, endPoint y: 397, distance: 29.7
click at [143, 371] on button "Documentación" at bounding box center [167, 360] width 207 height 40
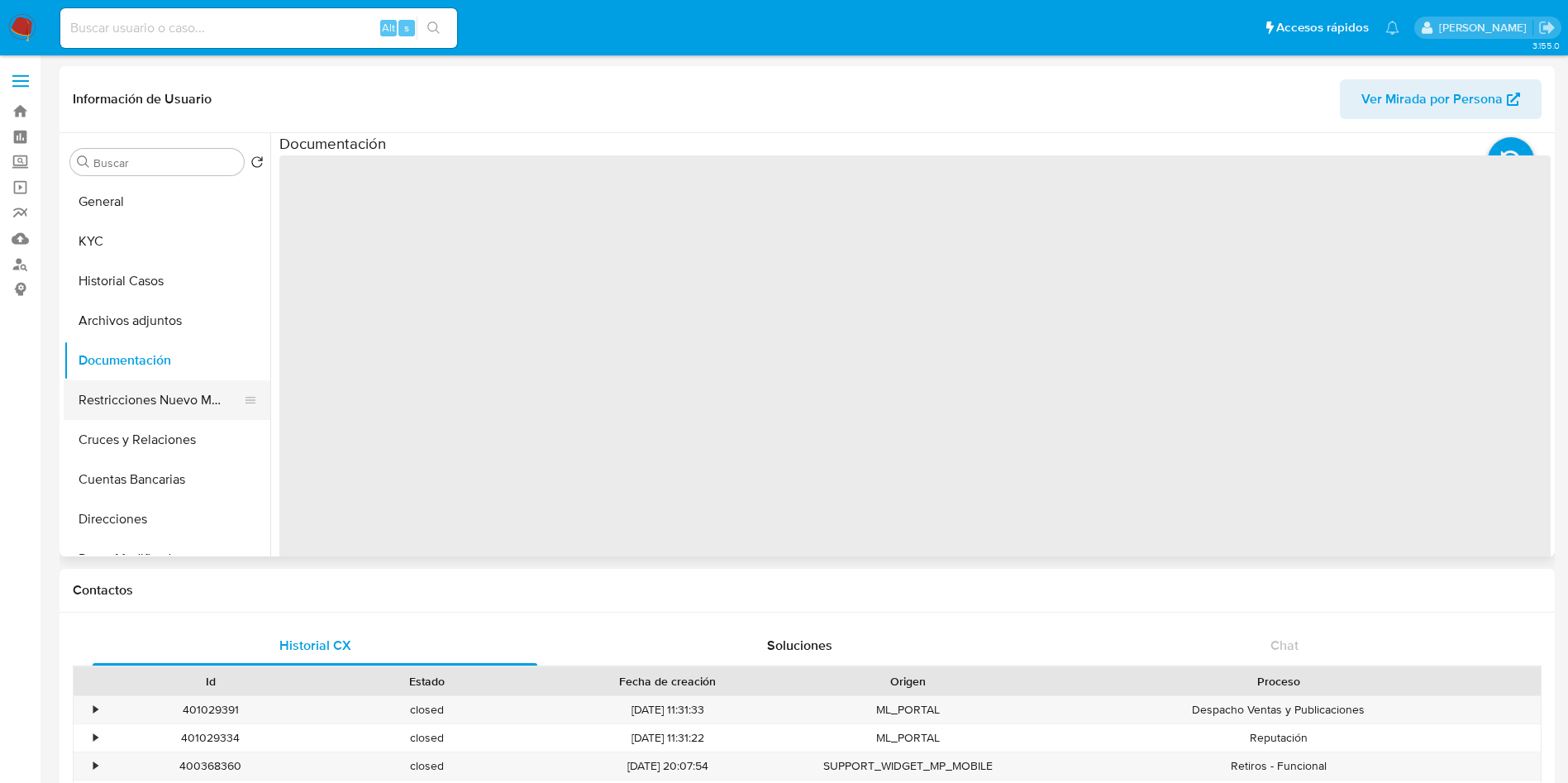
click at [160, 410] on button "Restricciones Nuevo Mundo" at bounding box center [160, 400] width 193 height 40
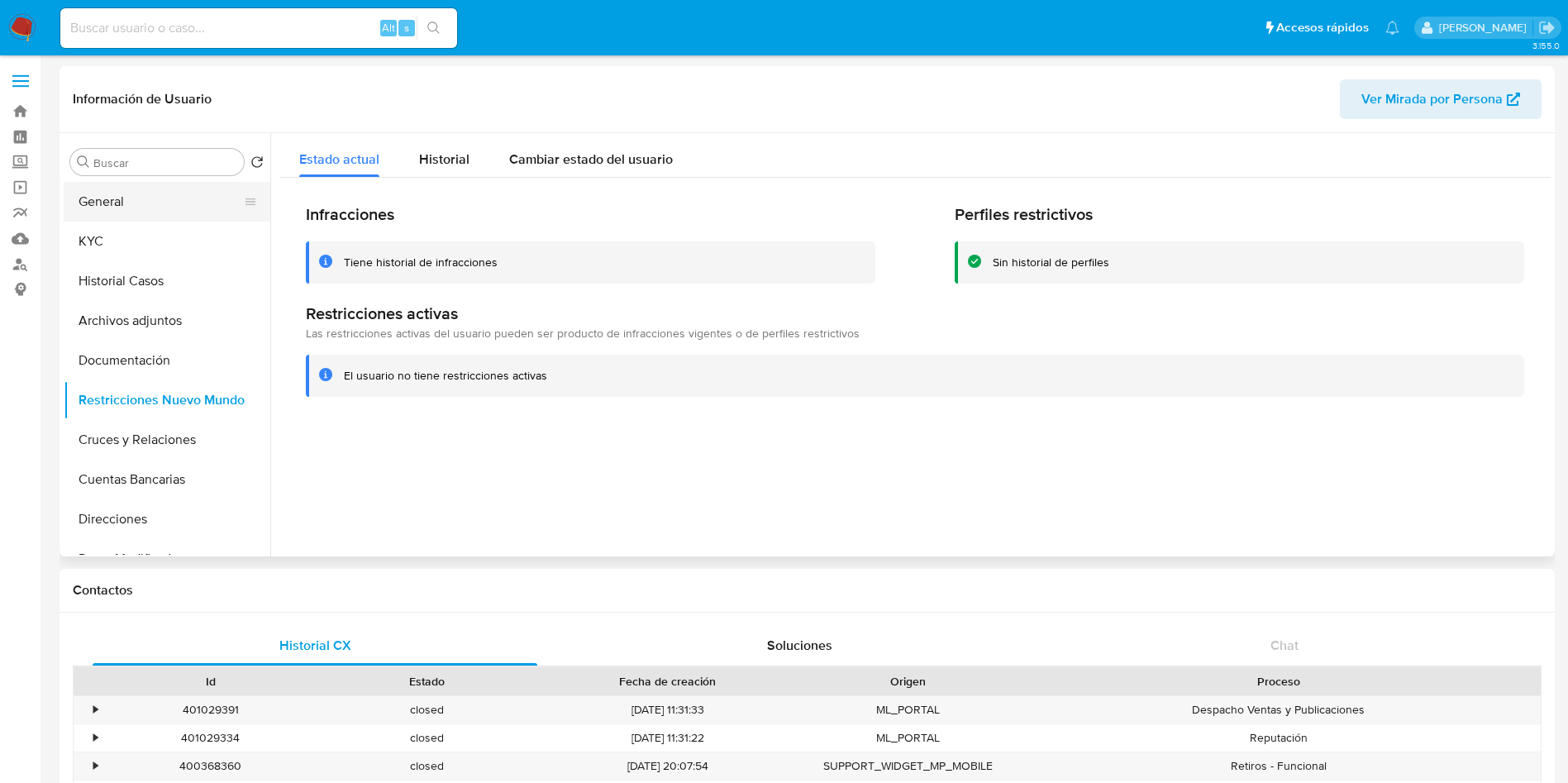
click at [141, 200] on button "General" at bounding box center [160, 202] width 193 height 40
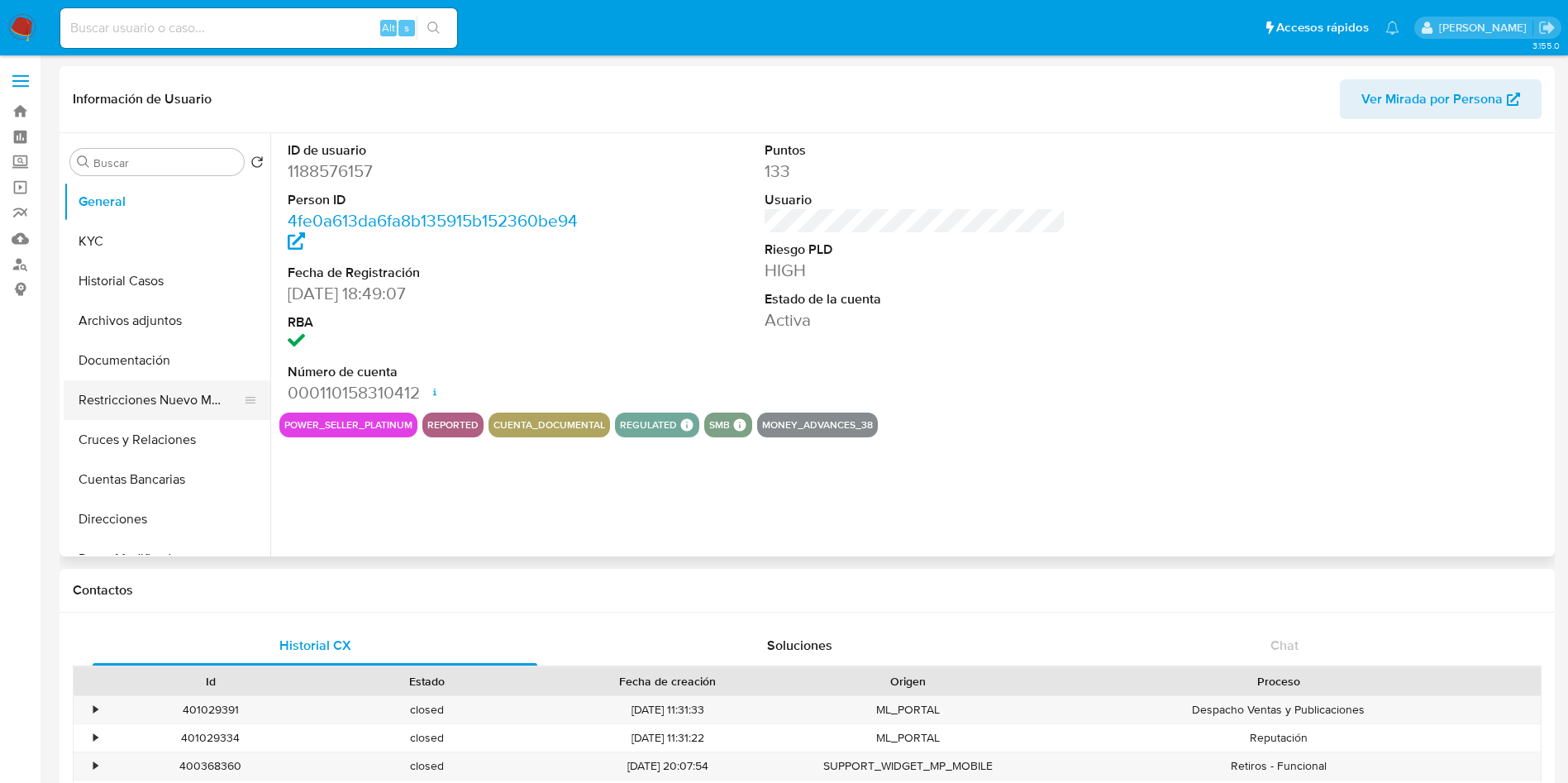
click at [151, 398] on button "Restricciones Nuevo Mundo" at bounding box center [160, 400] width 193 height 40
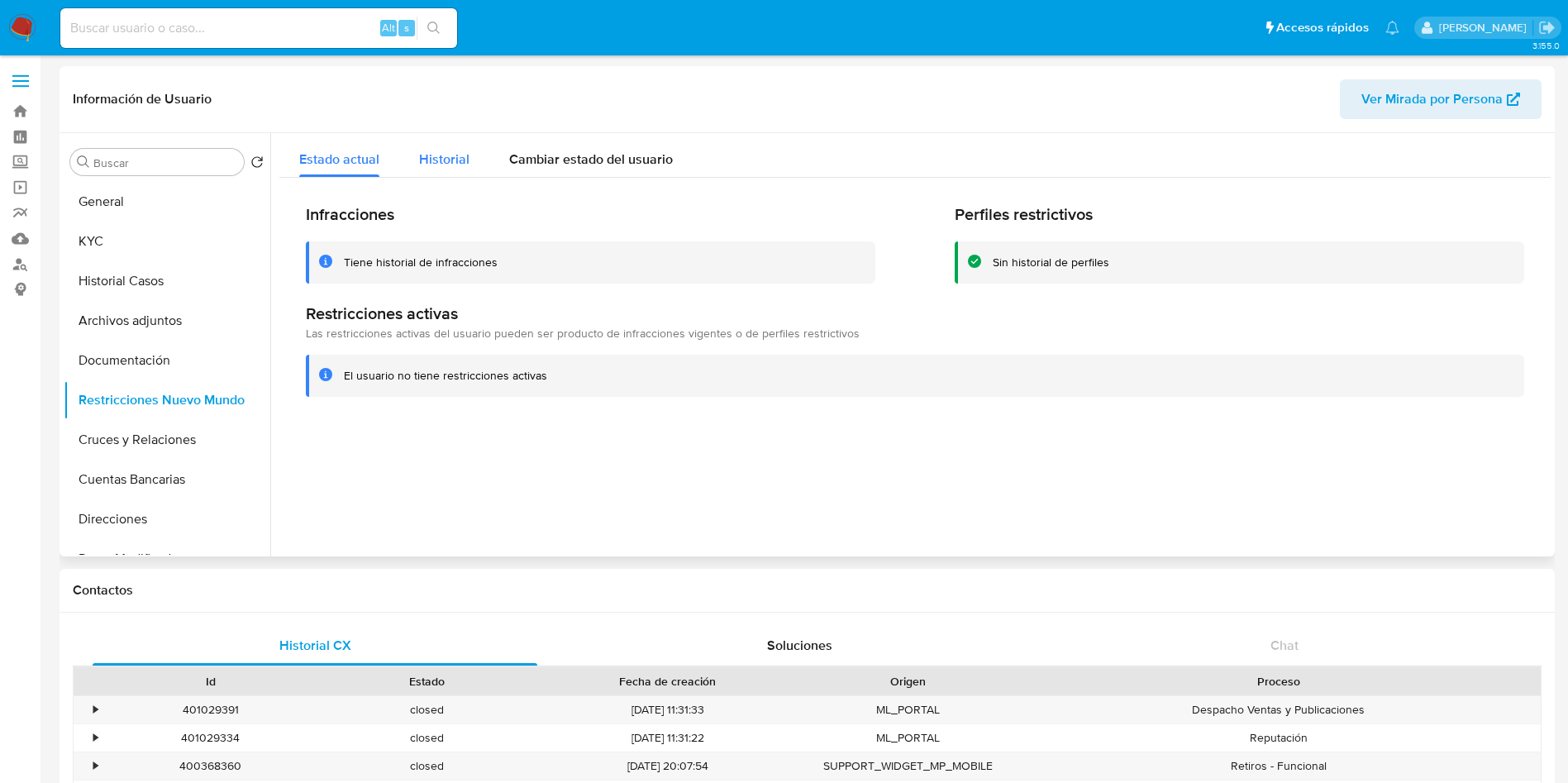
click at [409, 165] on button "Historial" at bounding box center [444, 155] width 90 height 44
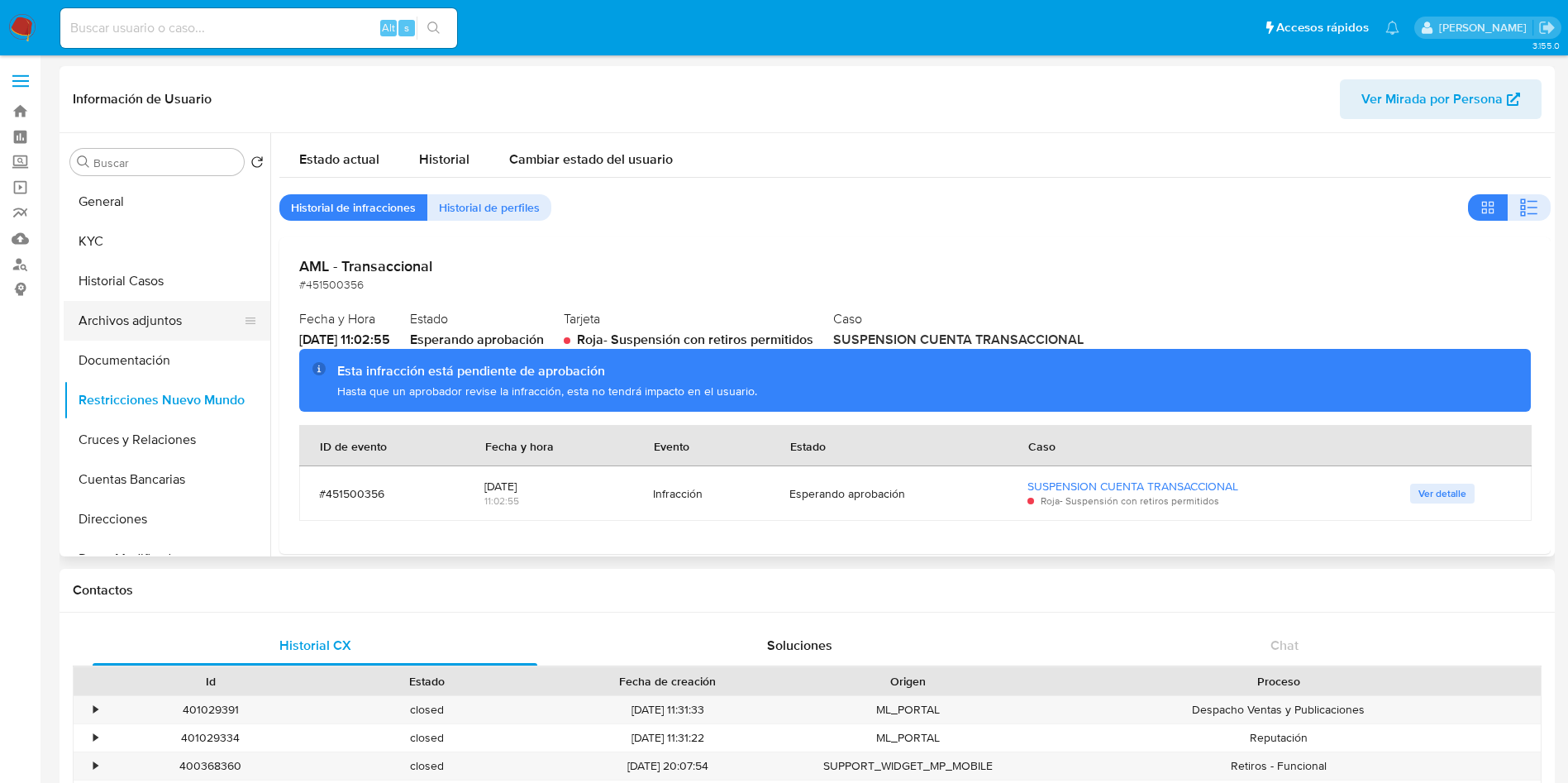
click at [134, 306] on button "Archivos adjuntos" at bounding box center [160, 321] width 193 height 40
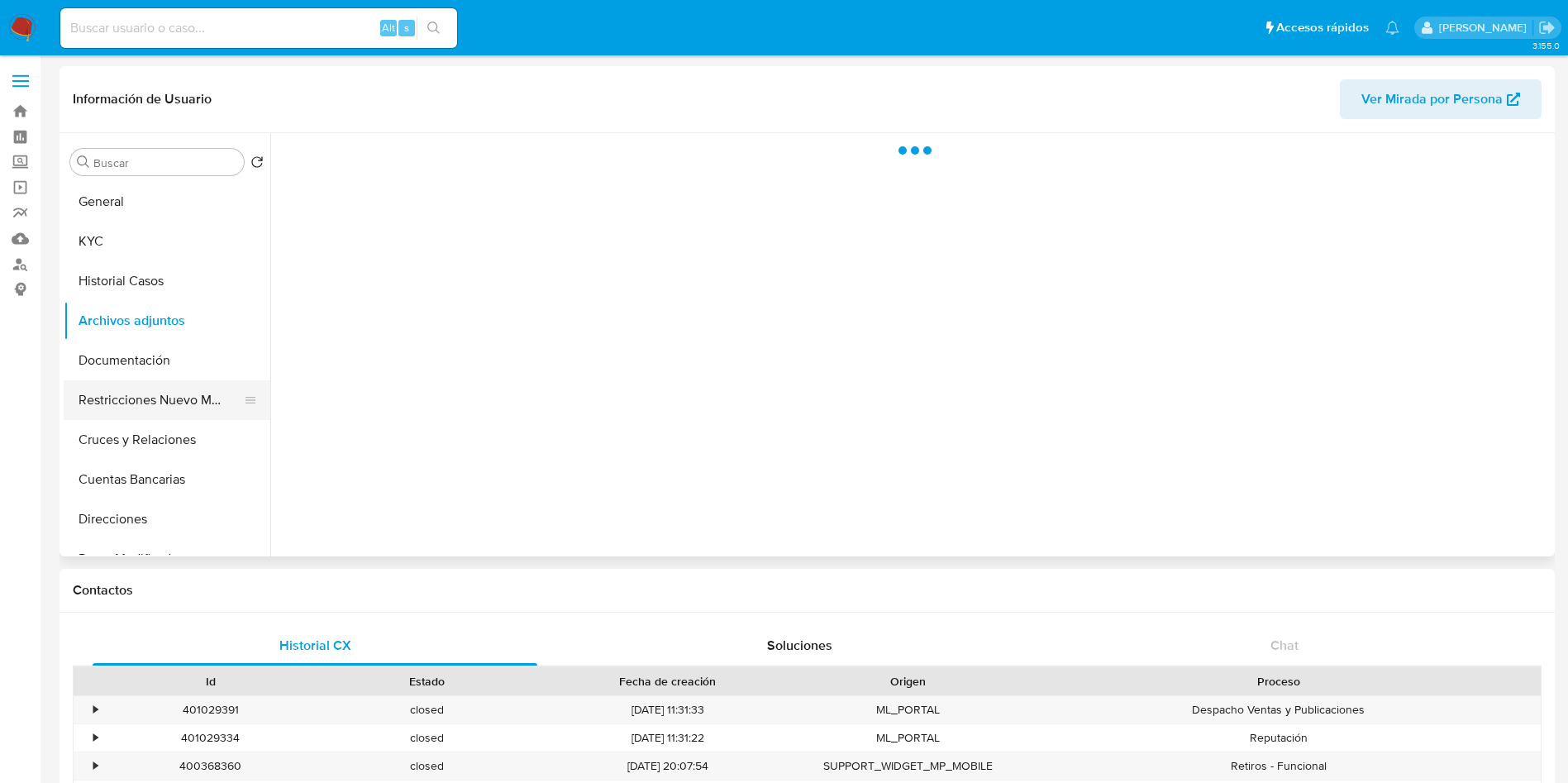
click at [138, 404] on button "Restricciones Nuevo Mundo" at bounding box center [160, 400] width 193 height 40
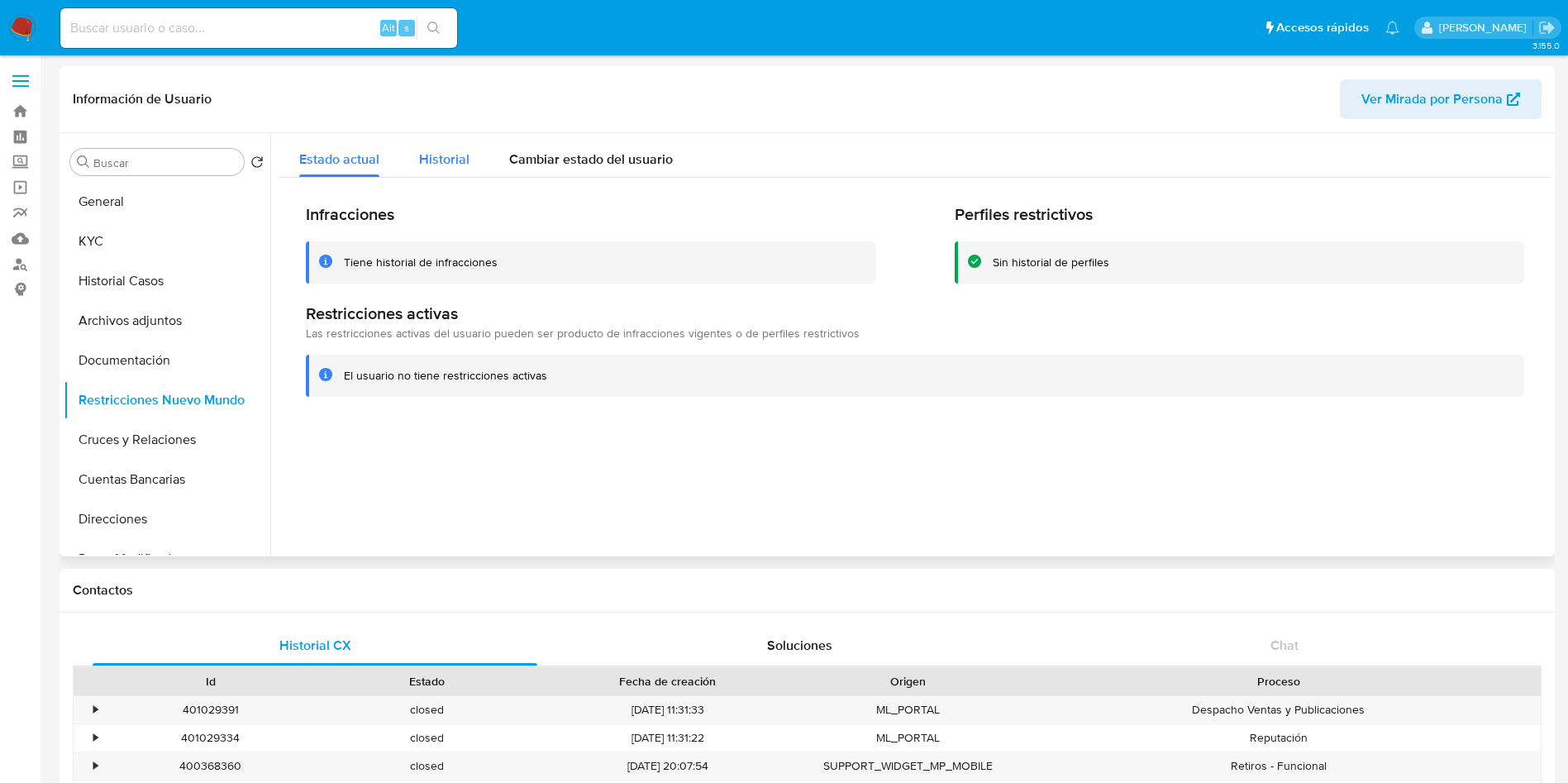
click at [446, 156] on span "Historial" at bounding box center [444, 159] width 50 height 19
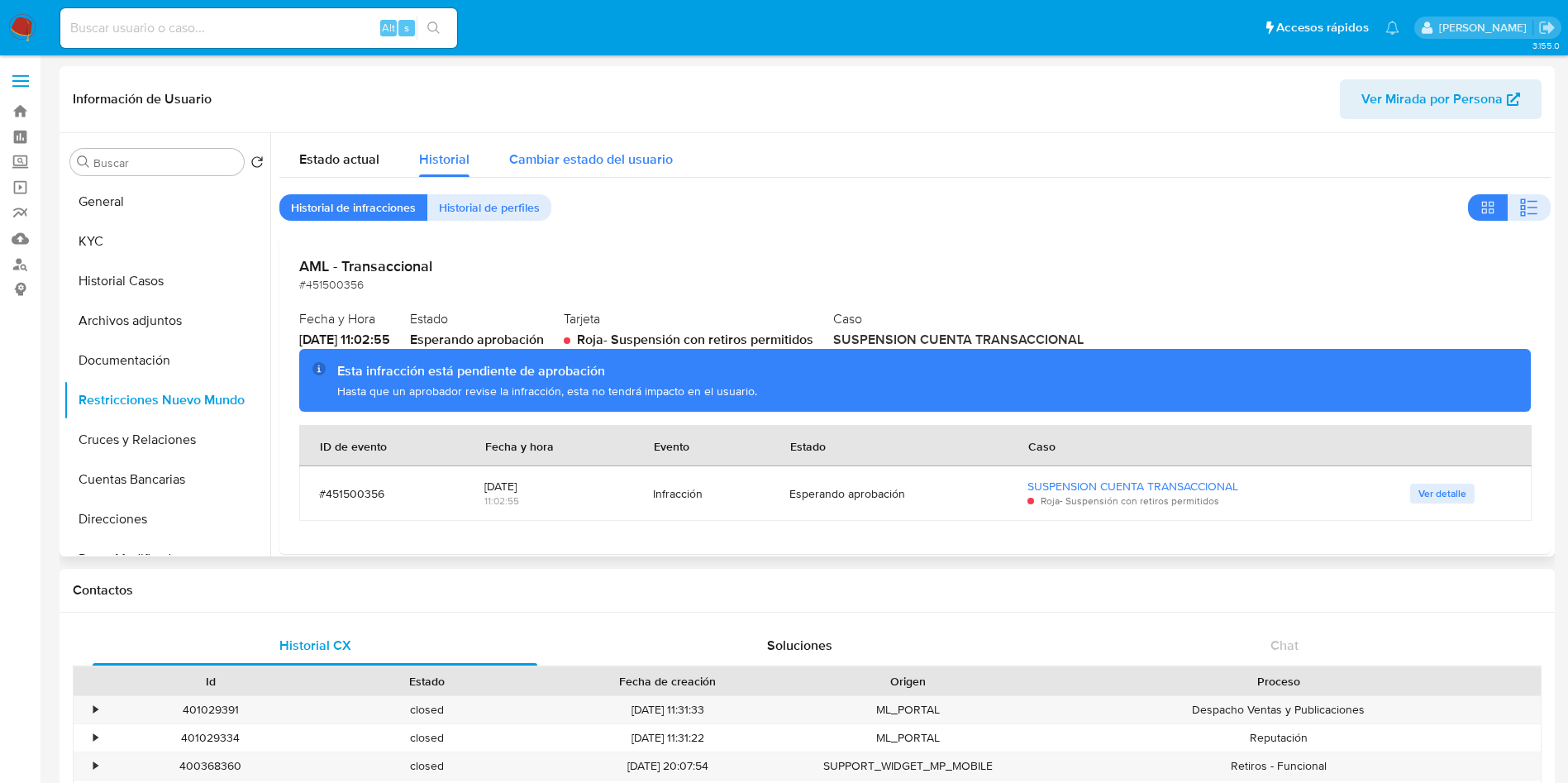
click at [634, 156] on span "Cambiar estado del usuario" at bounding box center [590, 159] width 163 height 19
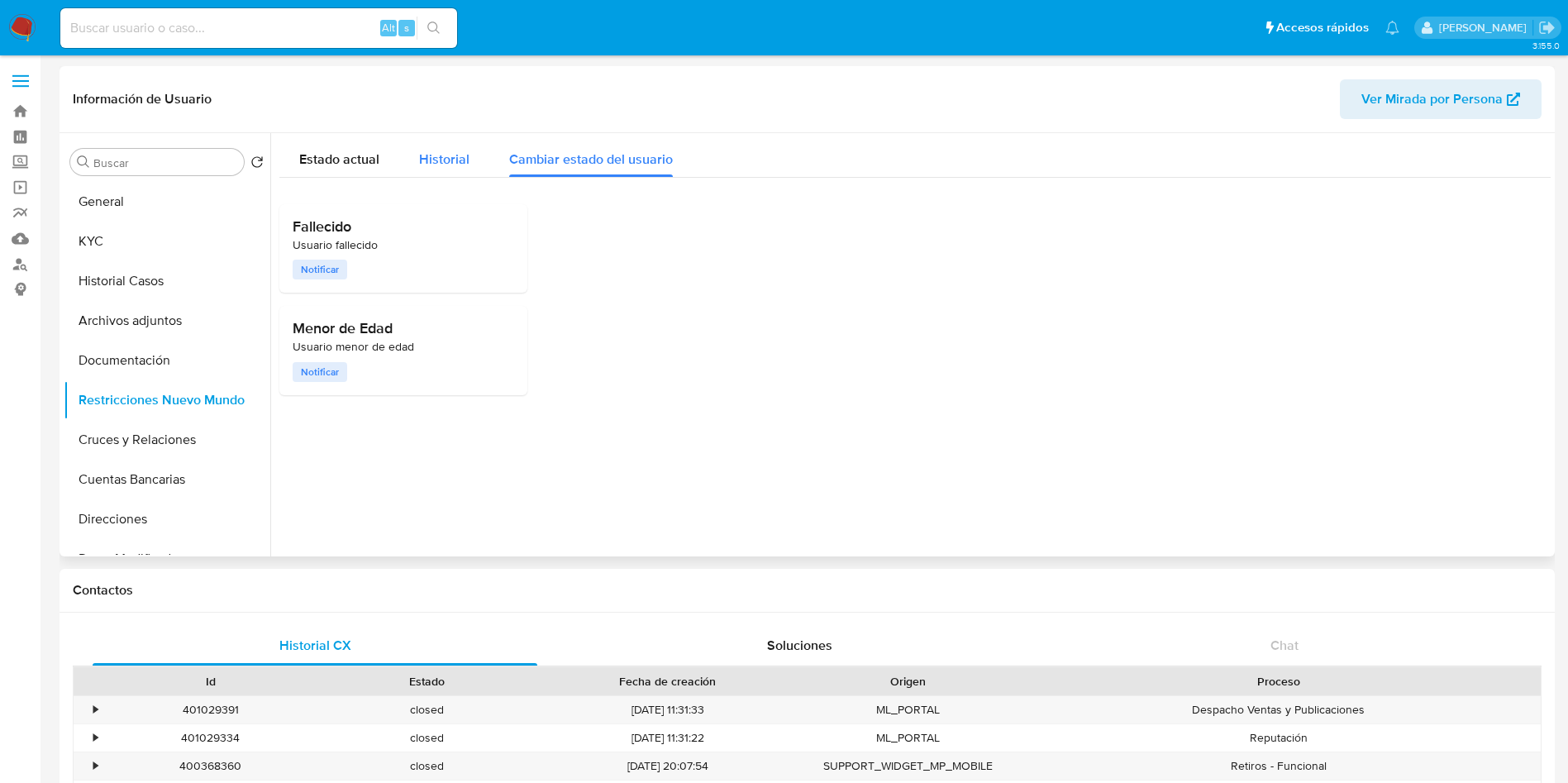
click at [446, 158] on span "Historial" at bounding box center [444, 159] width 50 height 19
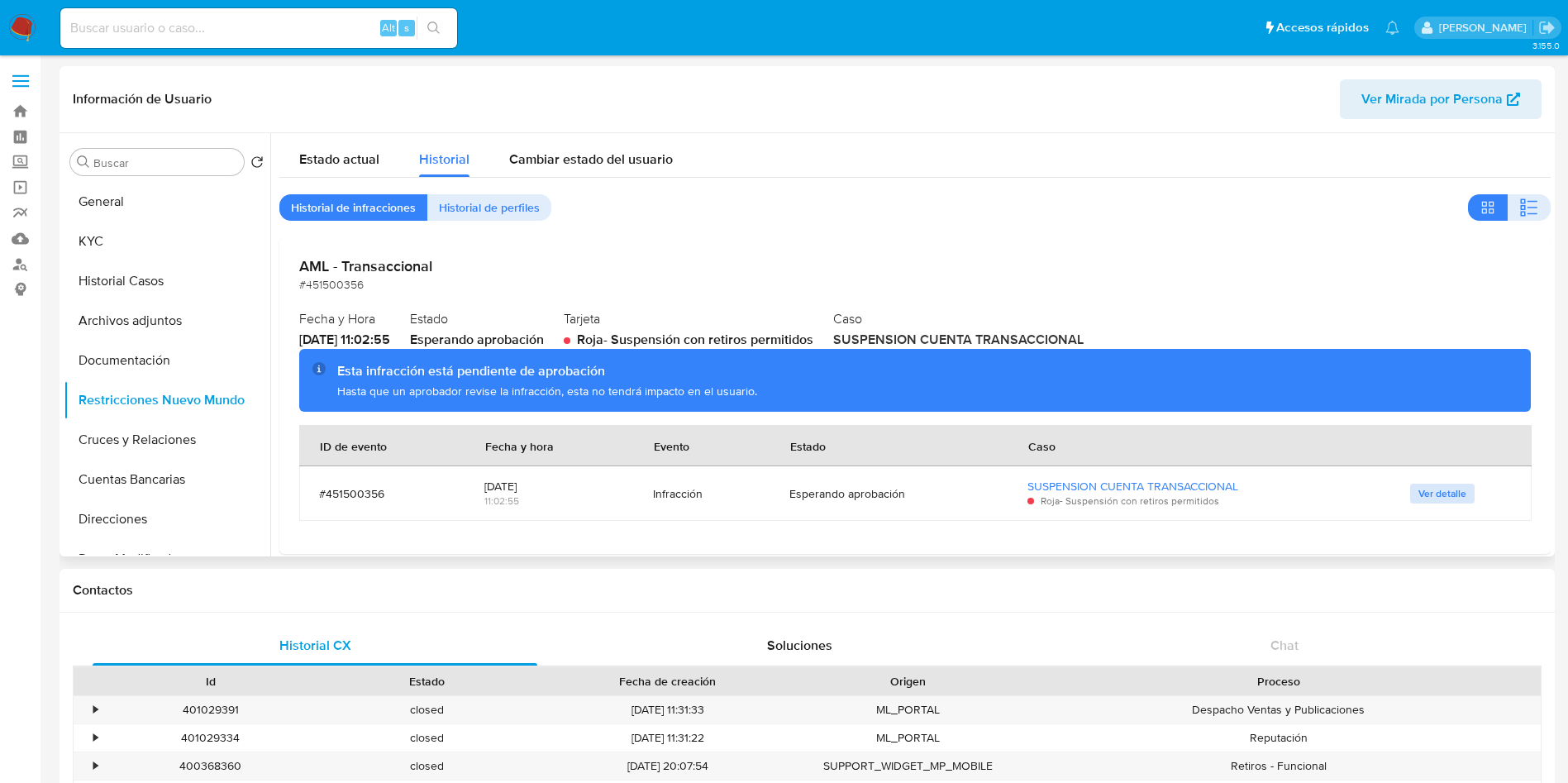
click at [1435, 487] on span "Ver detalle" at bounding box center [1441, 494] width 48 height 17
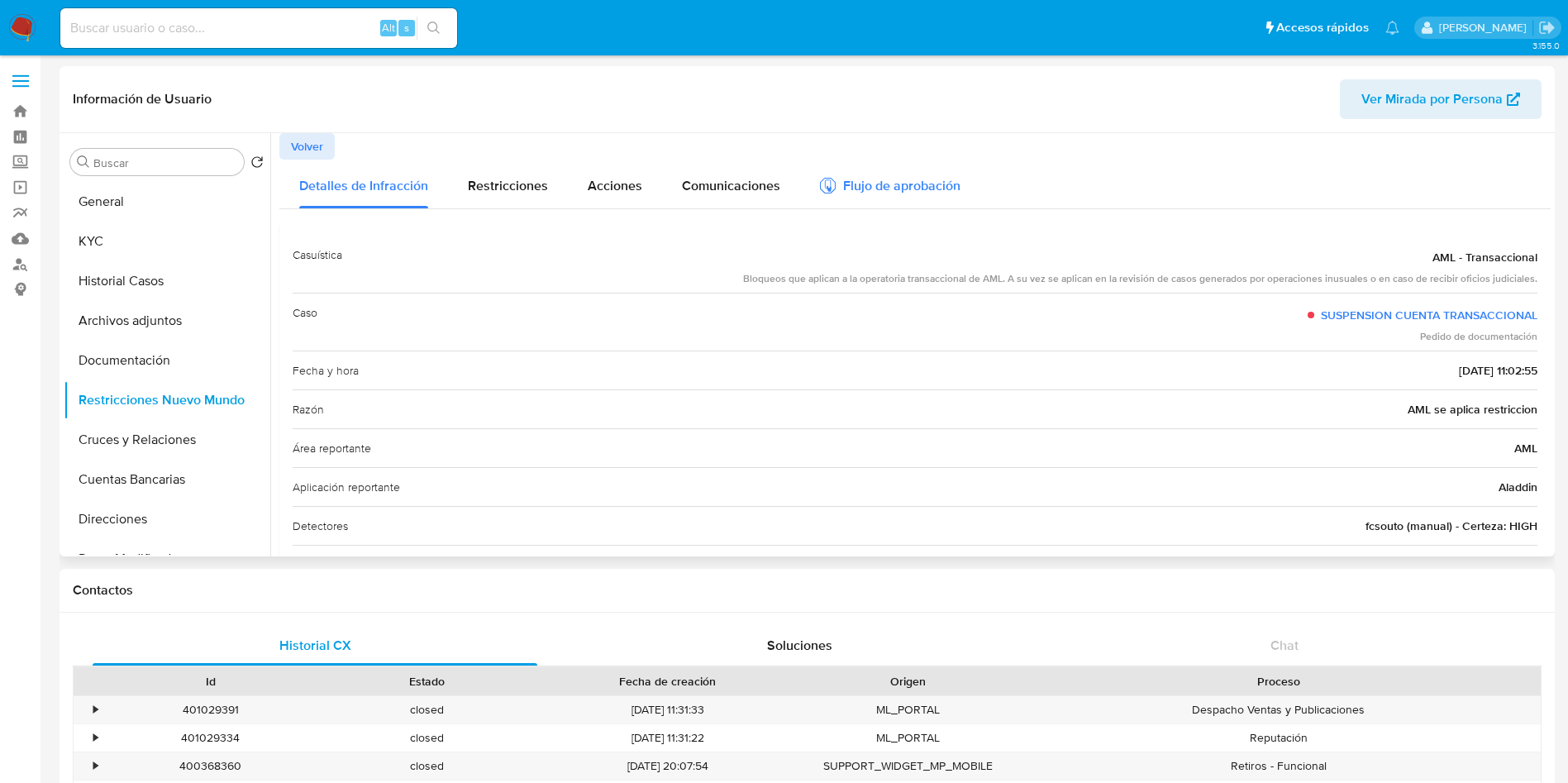
click at [907, 175] on div "Flujo de aprobación" at bounding box center [890, 184] width 141 height 49
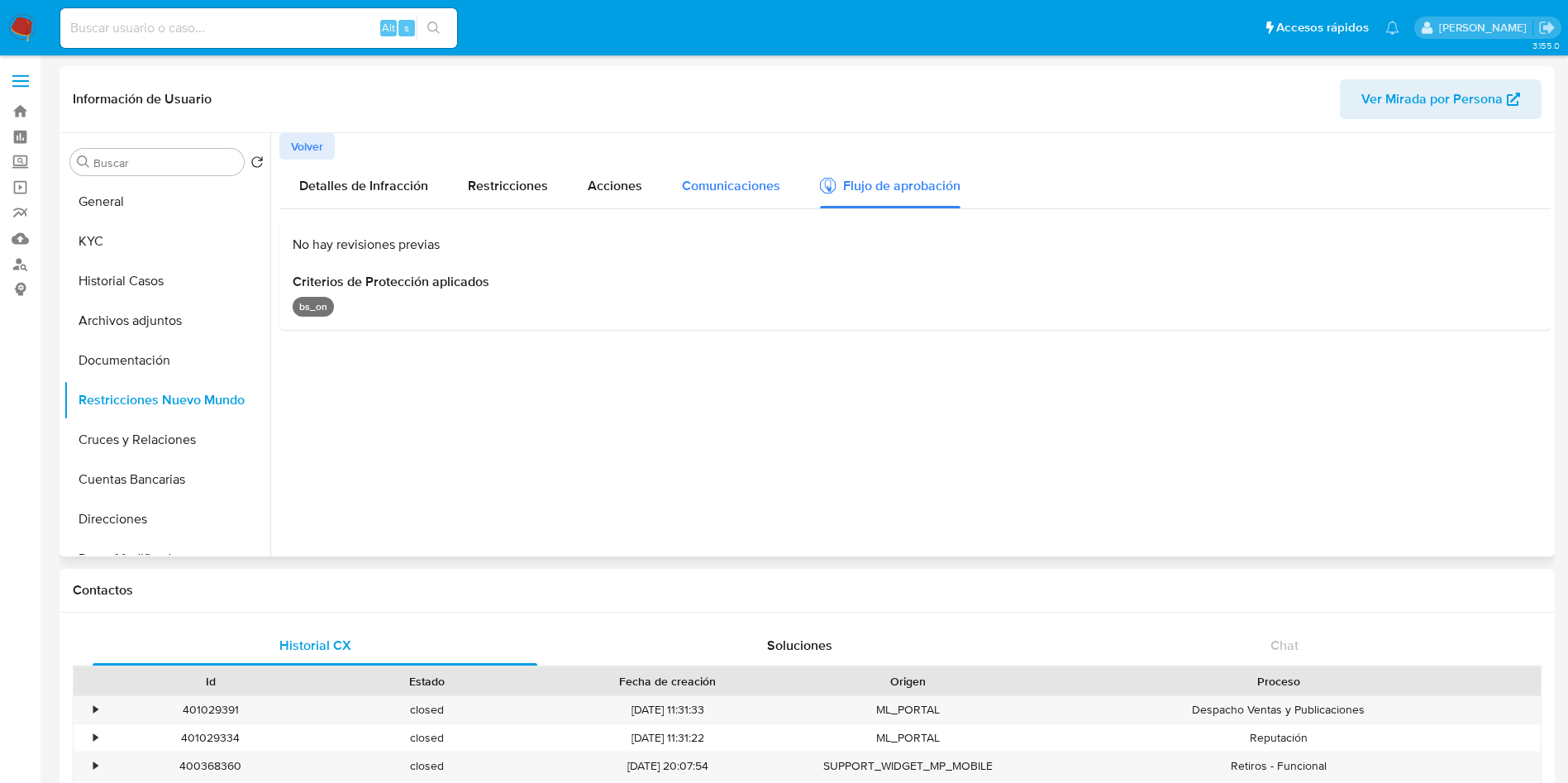
click at [778, 200] on button "Comunicaciones" at bounding box center [731, 184] width 138 height 49
click at [582, 181] on button "Acciones" at bounding box center [615, 184] width 94 height 49
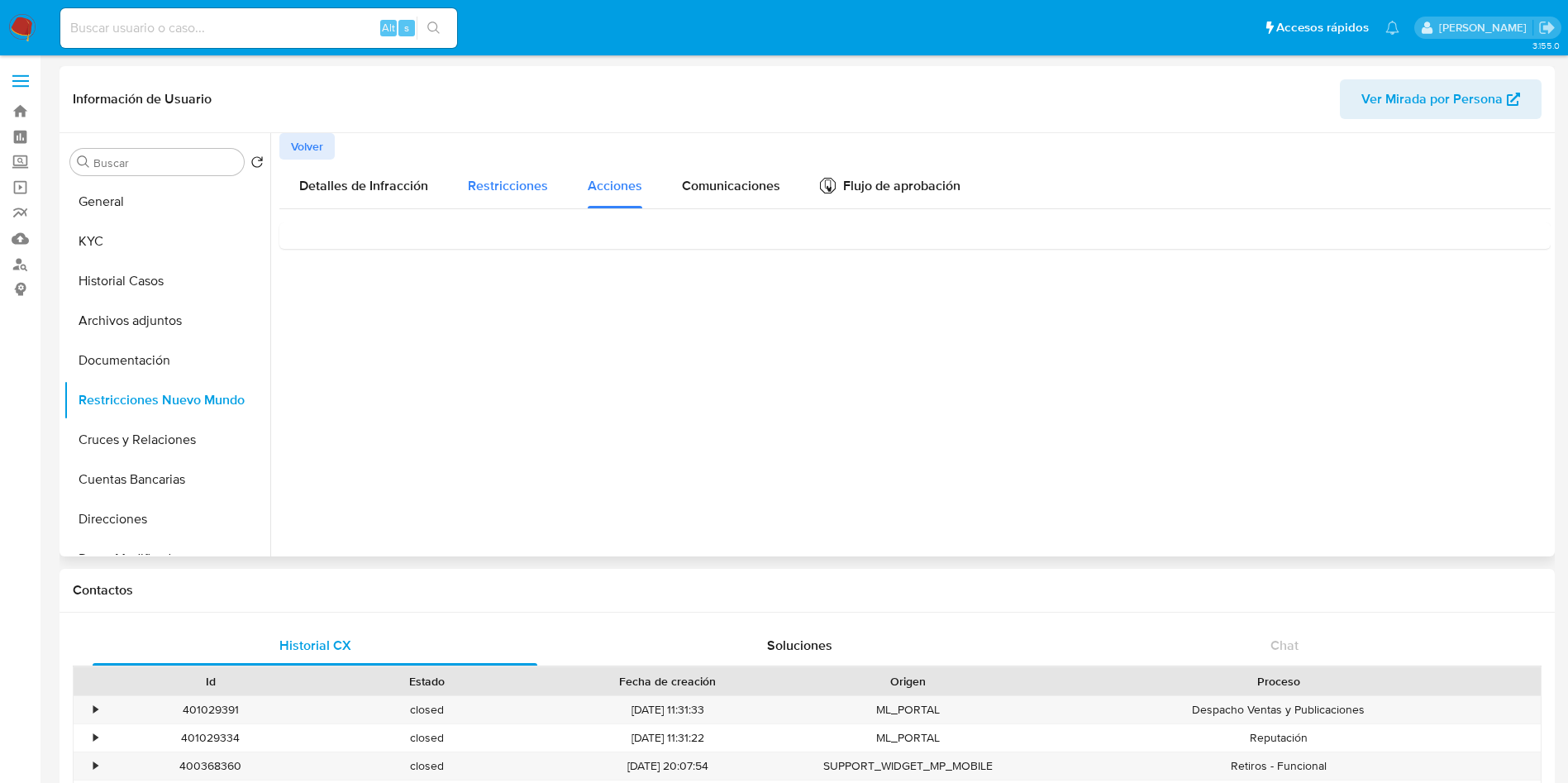
click at [507, 181] on span "Restricciones" at bounding box center [508, 186] width 80 height 19
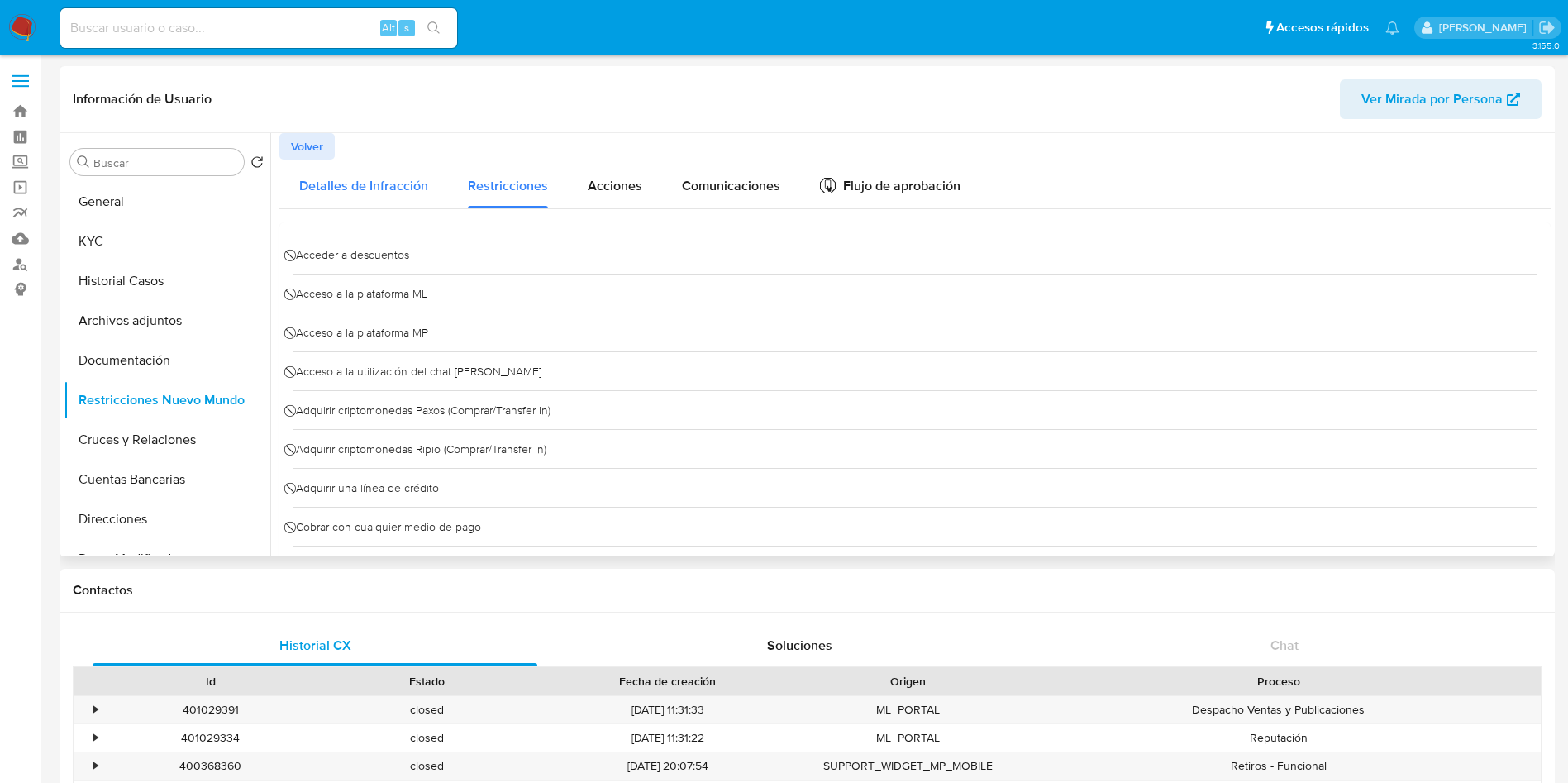
click at [358, 187] on span "Detalles de Infracción" at bounding box center [364, 186] width 129 height 19
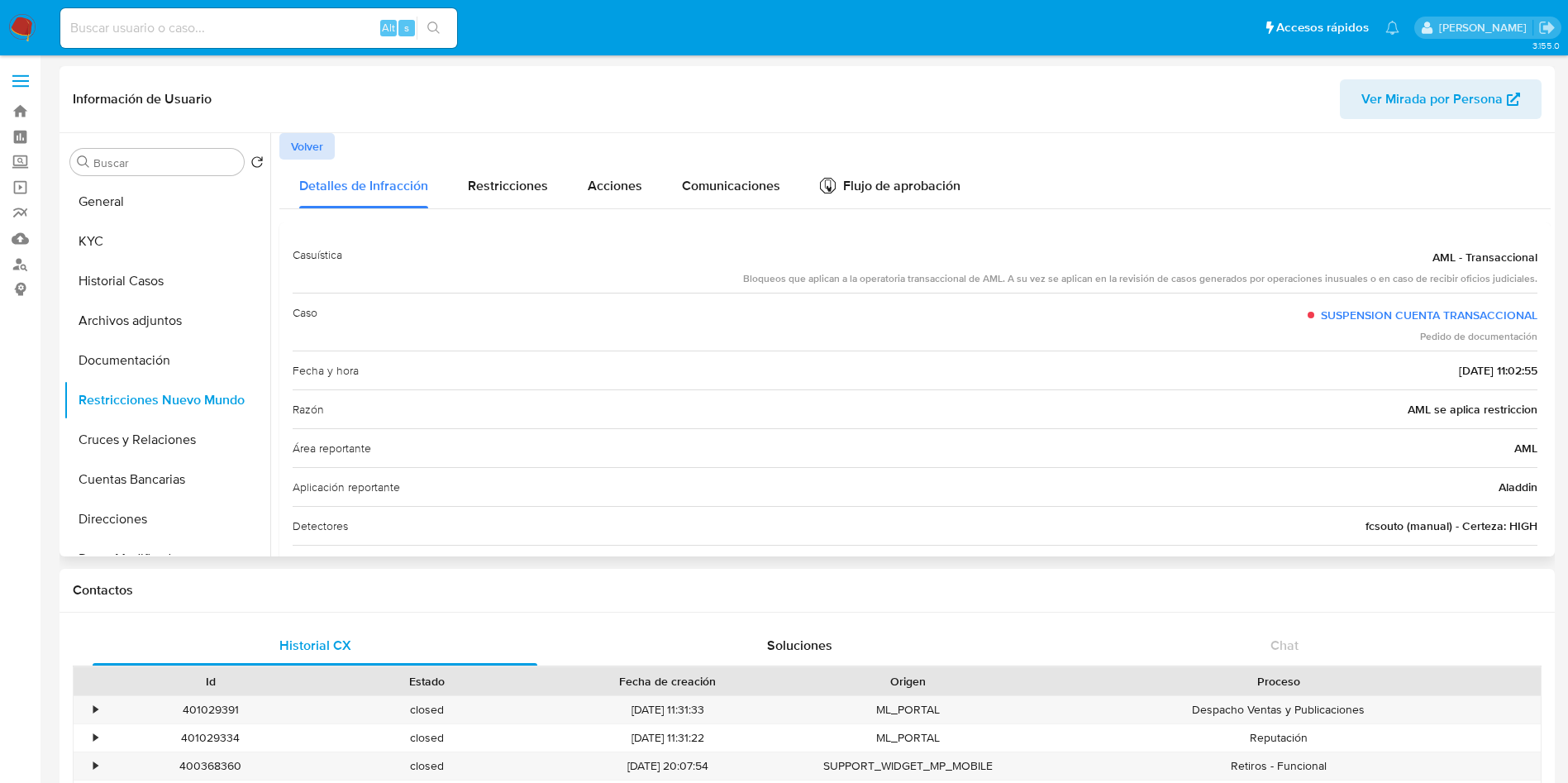
click at [309, 148] on span "Volver" at bounding box center [307, 146] width 33 height 23
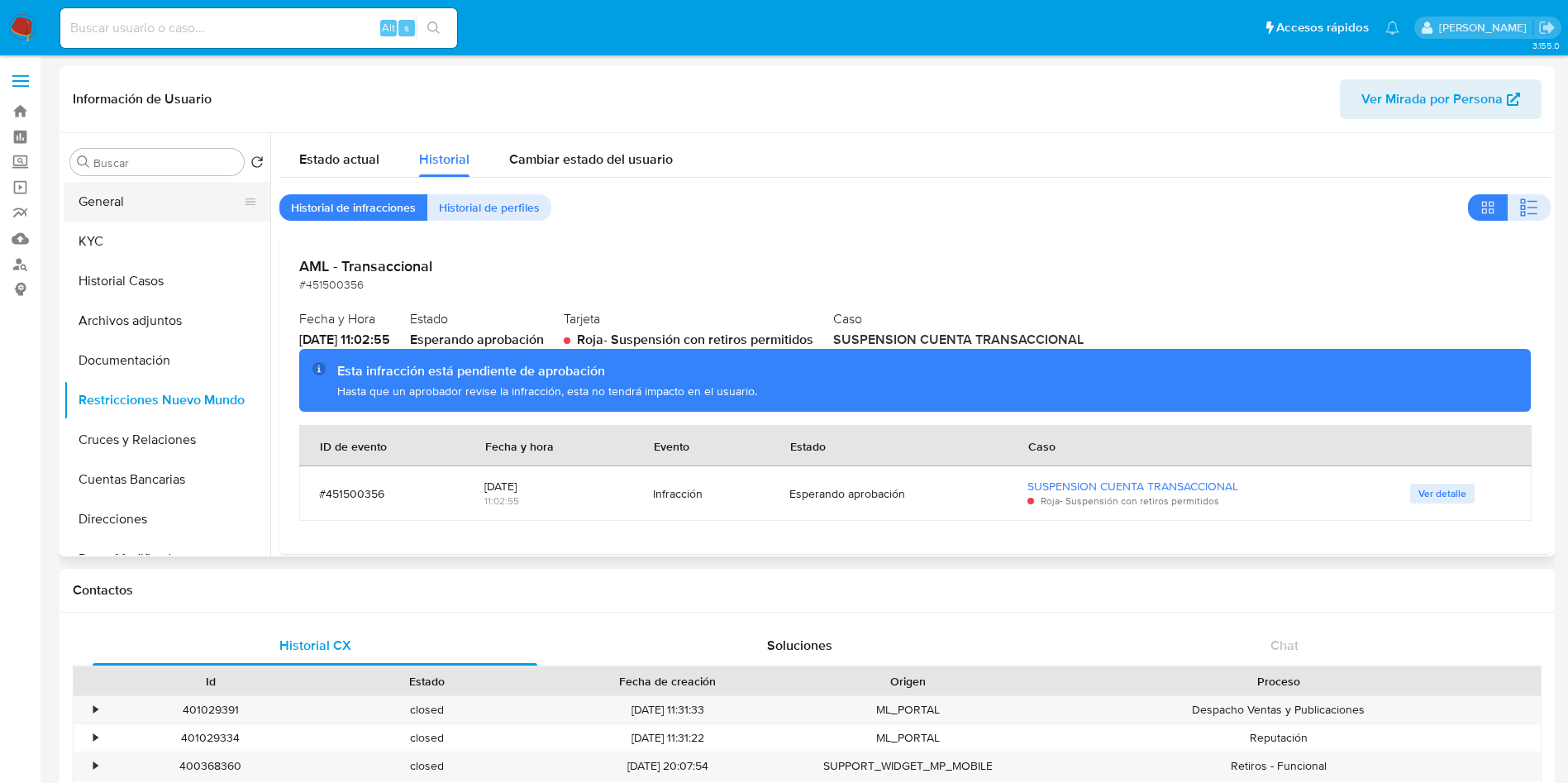
click at [115, 214] on button "General" at bounding box center [160, 202] width 193 height 40
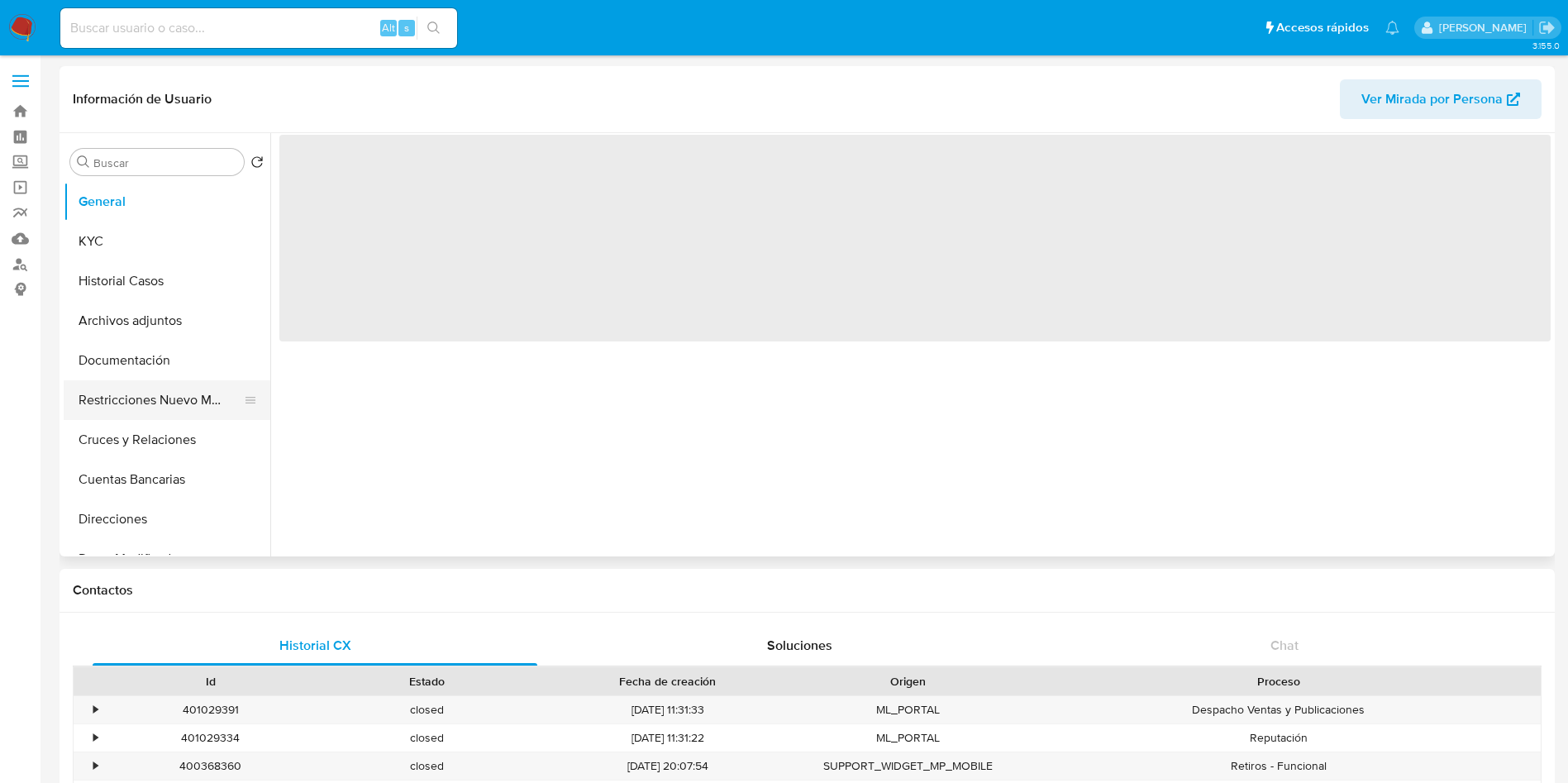
click at [162, 388] on button "Restricciones Nuevo Mundo" at bounding box center [160, 400] width 193 height 40
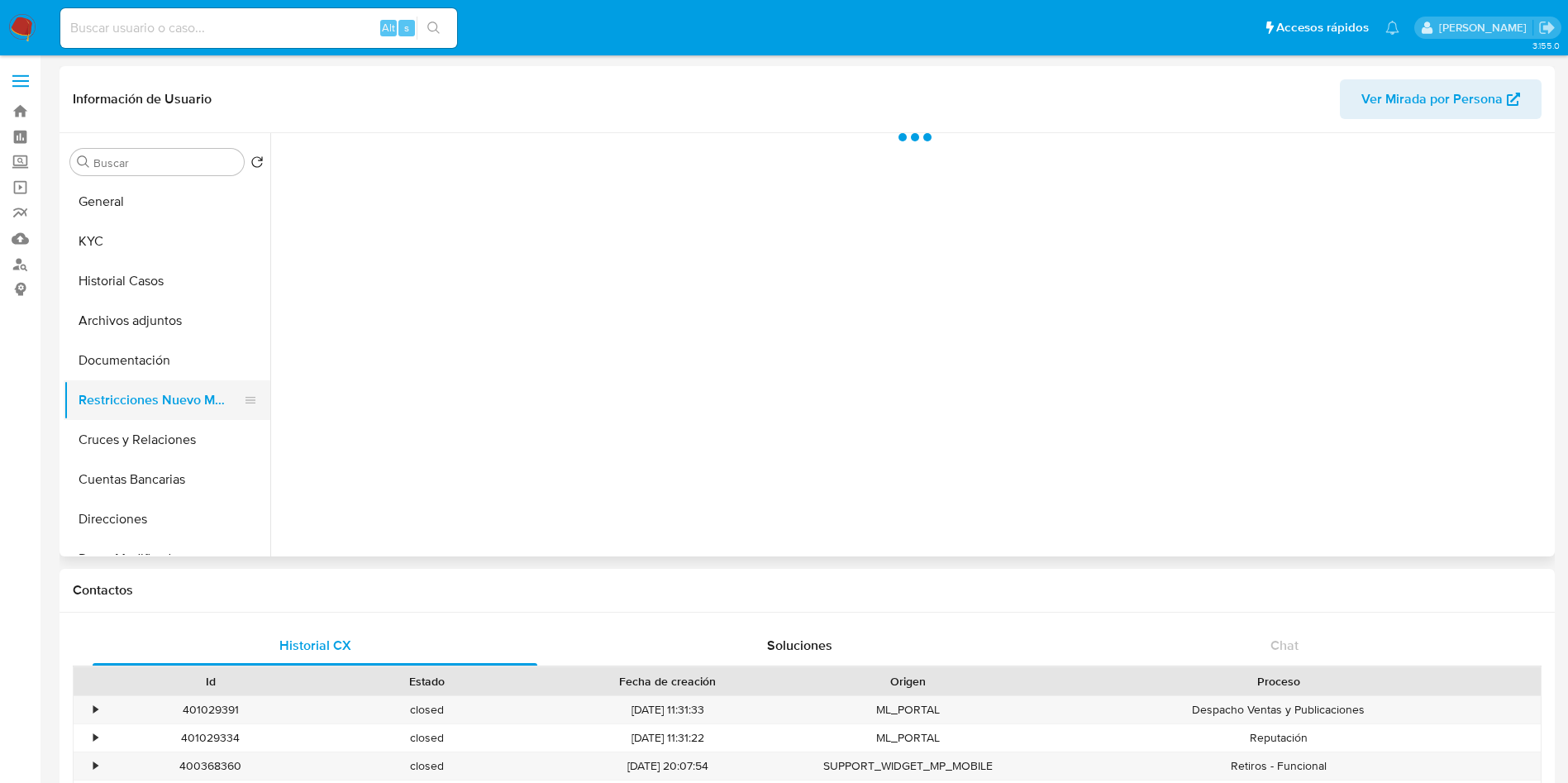
select select "10"
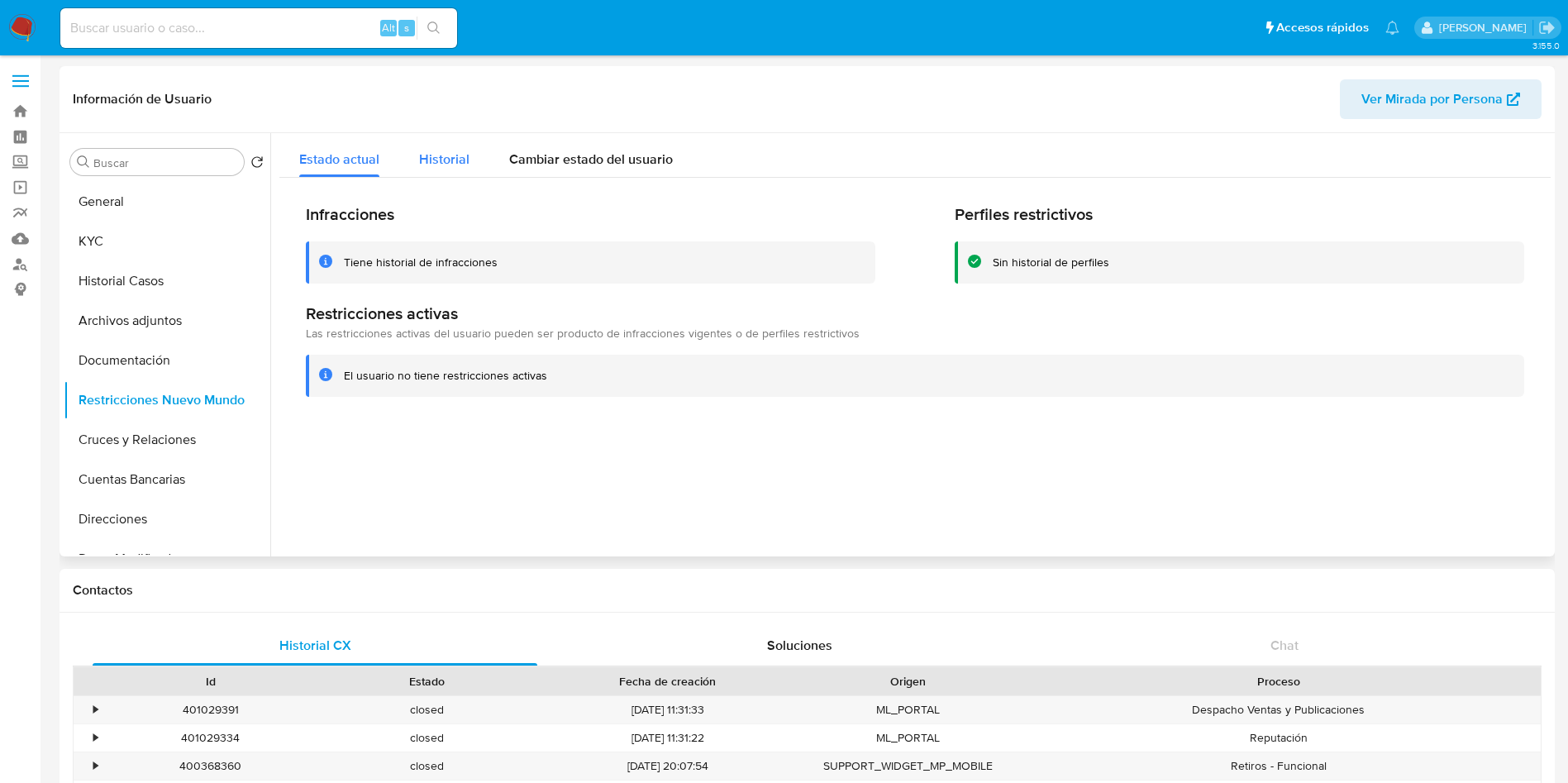
click at [427, 162] on span "Historial" at bounding box center [444, 159] width 50 height 19
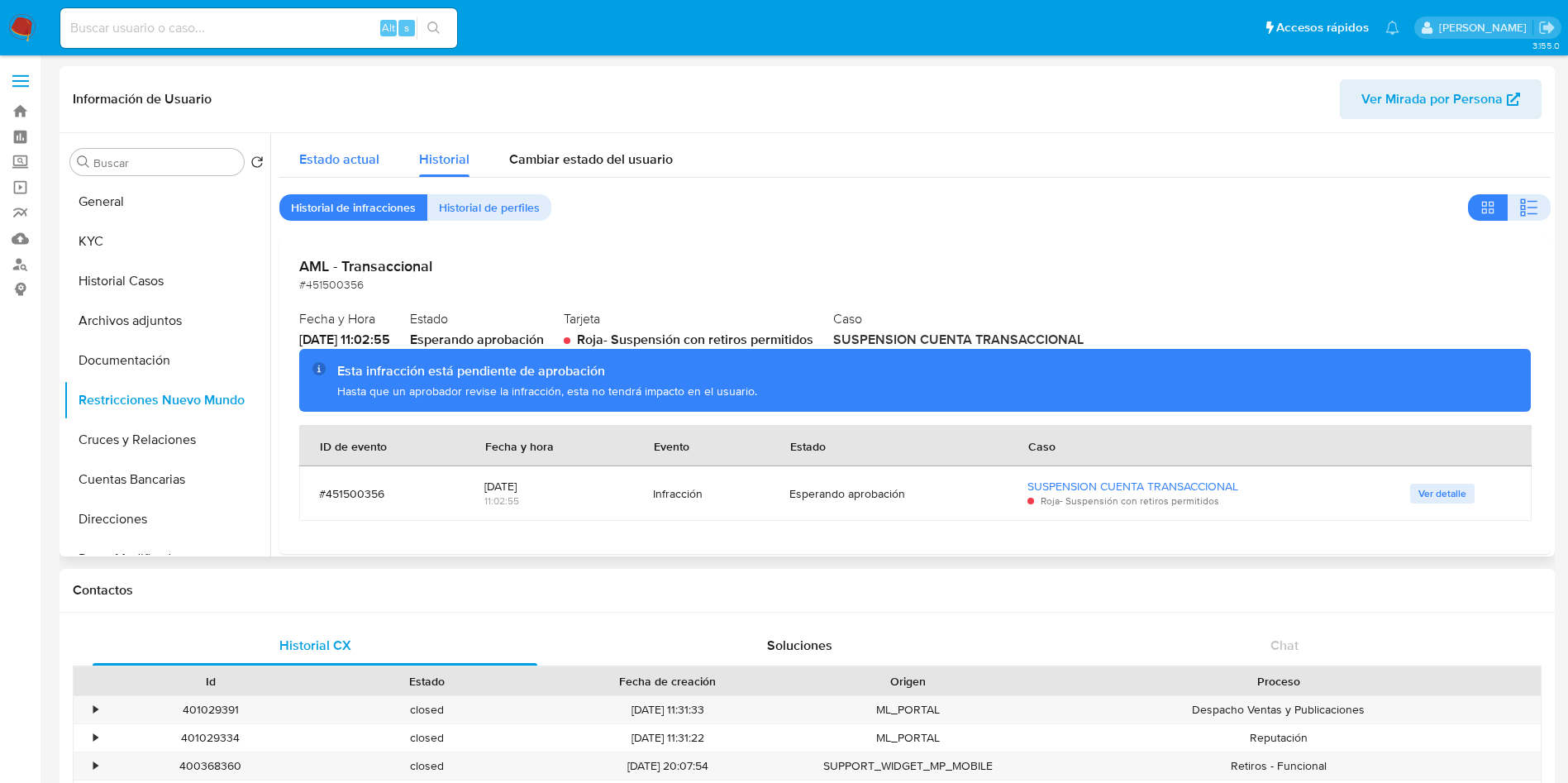
click at [330, 151] on span "Estado actual" at bounding box center [340, 159] width 80 height 19
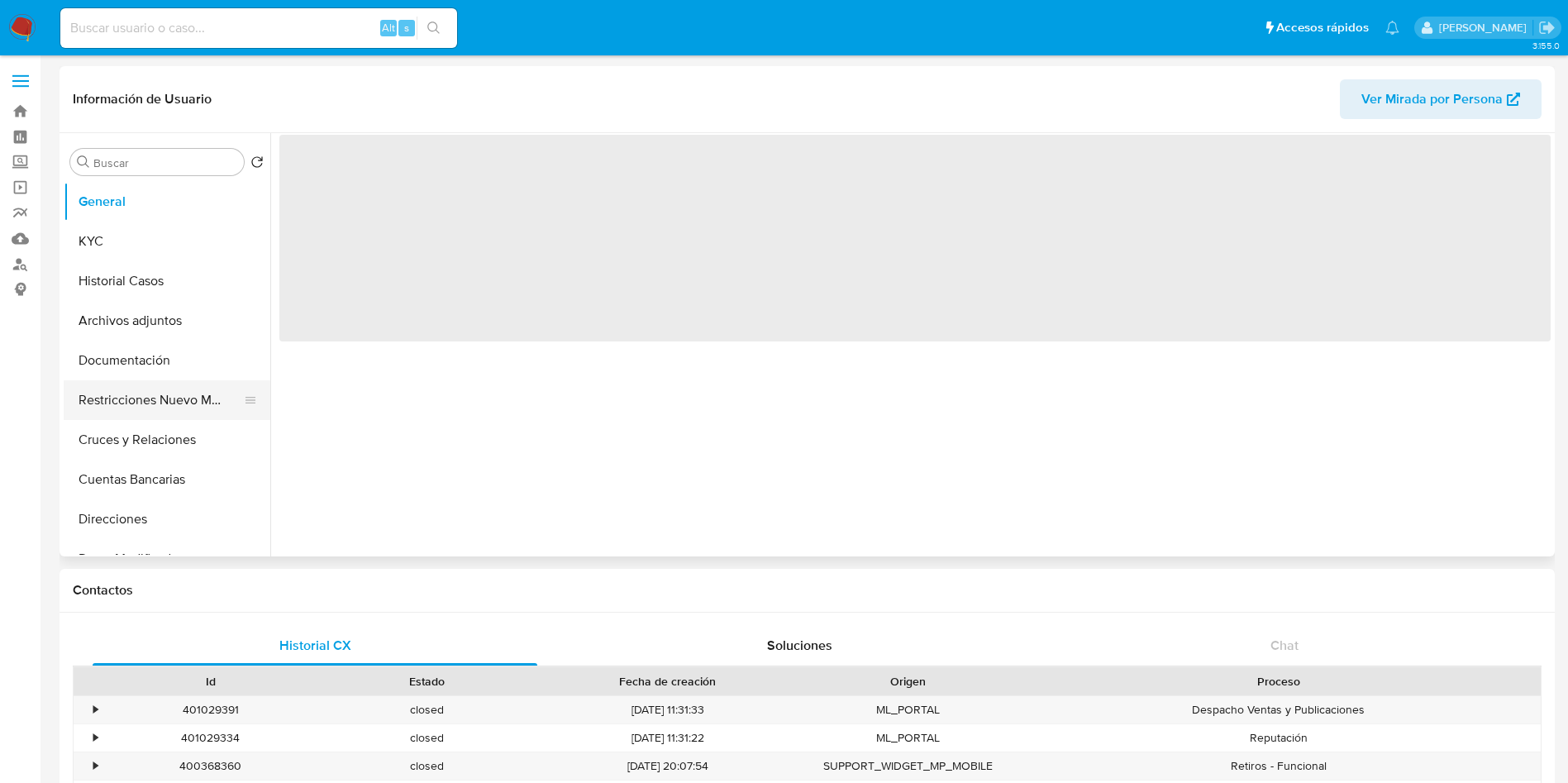
click at [170, 388] on button "Restricciones Nuevo Mundo" at bounding box center [160, 400] width 193 height 40
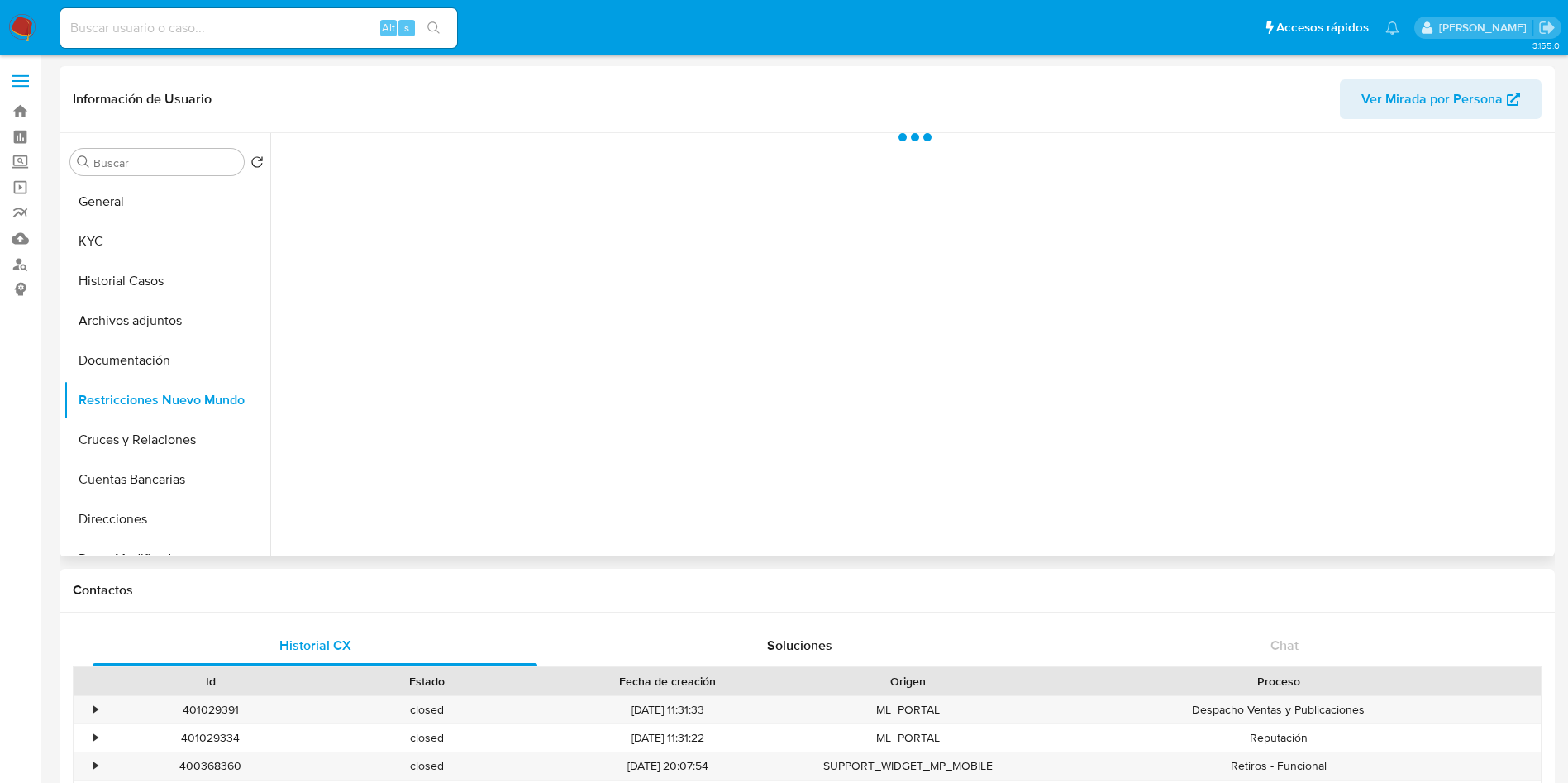
select select "10"
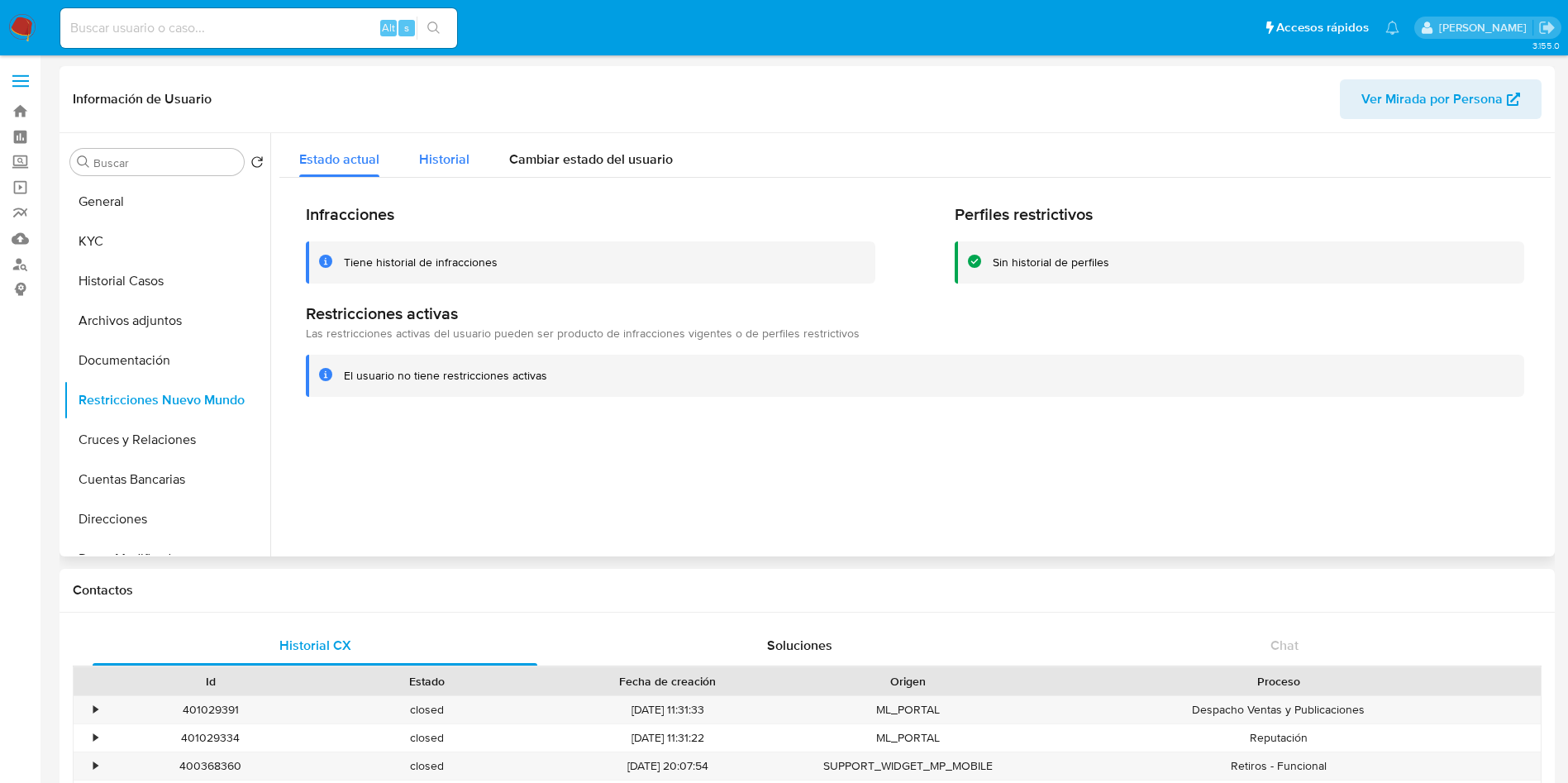
click at [428, 170] on div "Historial" at bounding box center [444, 155] width 50 height 44
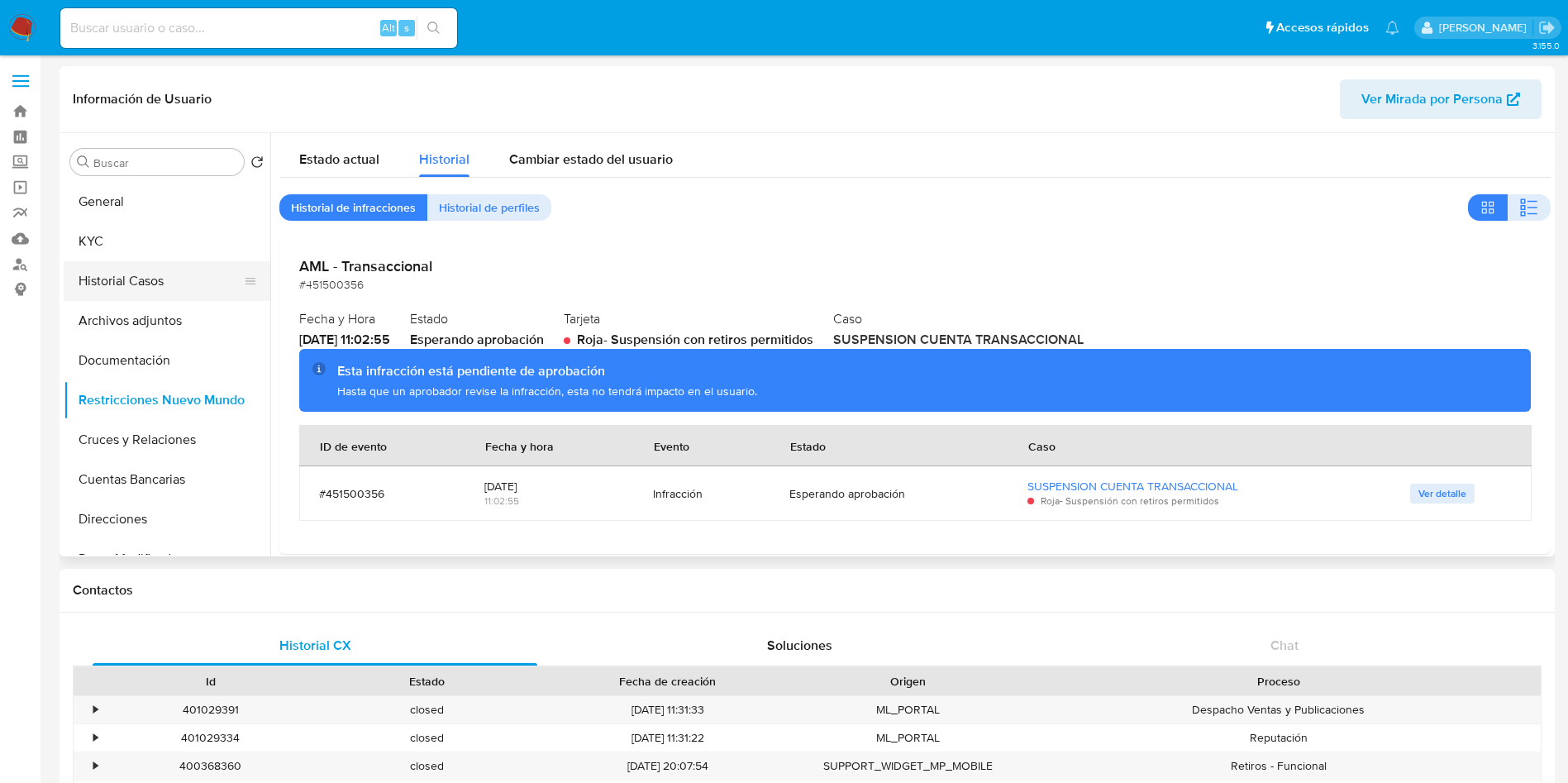
click at [127, 275] on button "Historial Casos" at bounding box center [160, 281] width 193 height 40
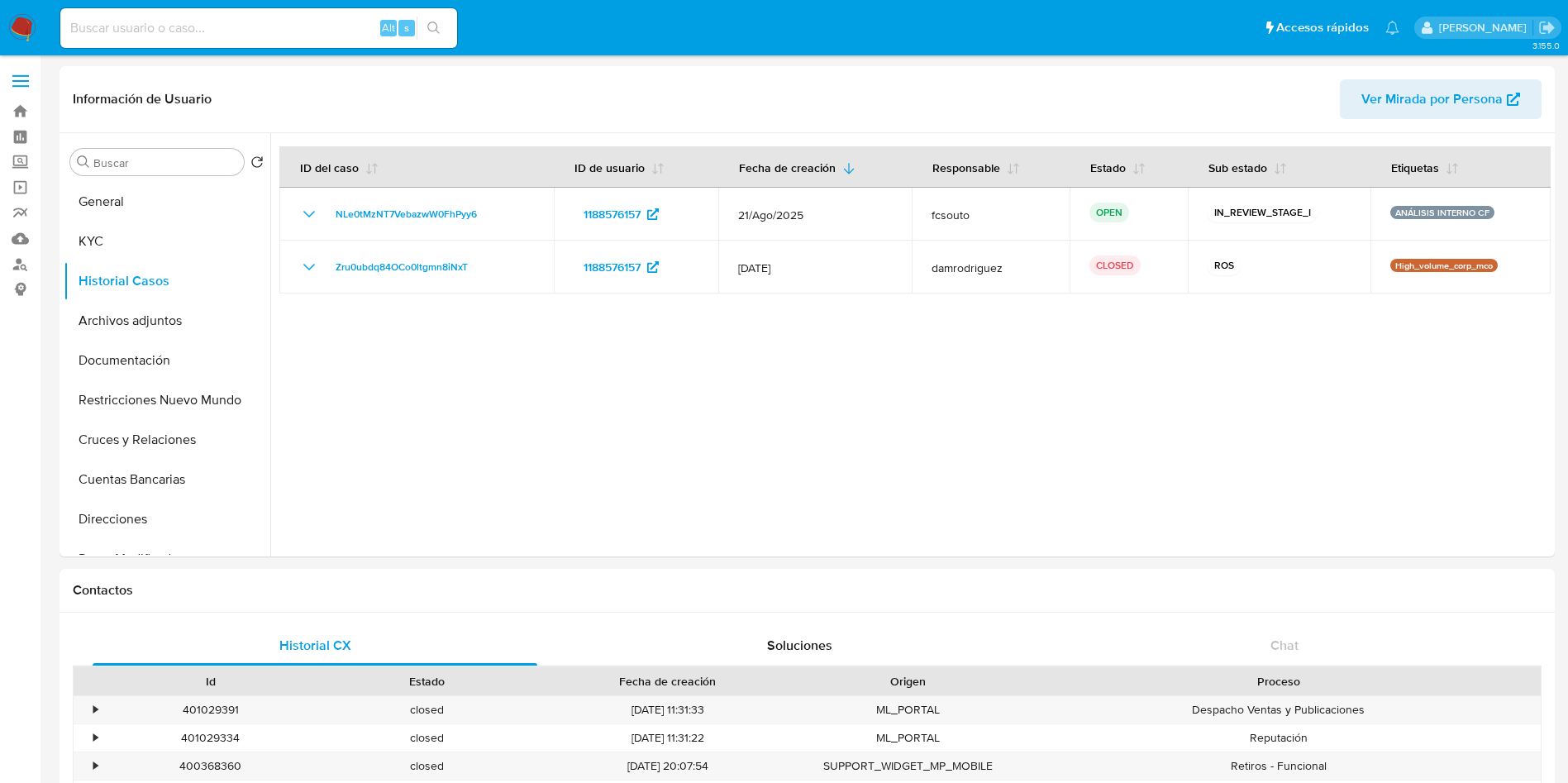
click at [22, 29] on img at bounding box center [22, 28] width 28 height 28
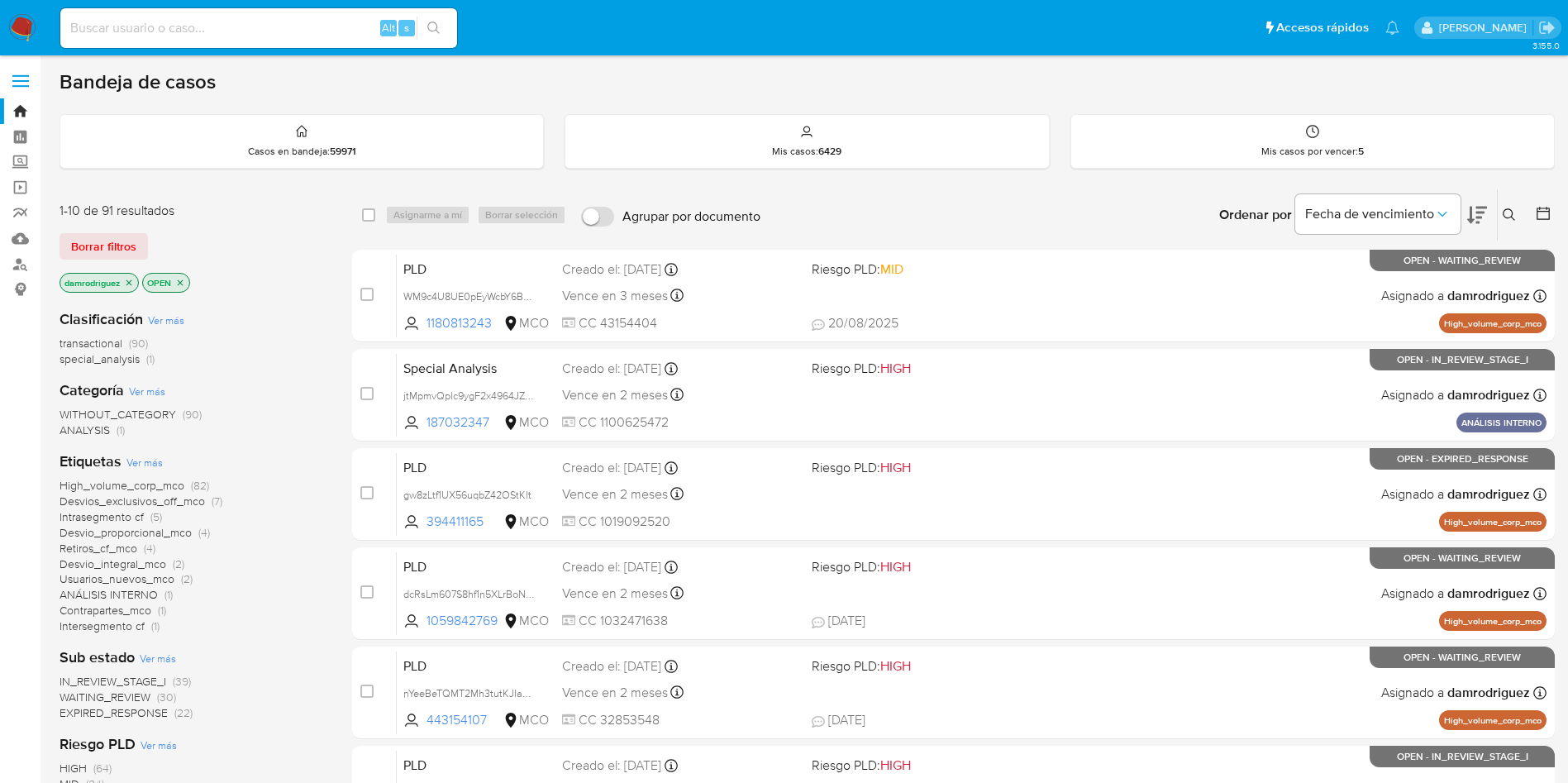
click at [1535, 220] on icon at bounding box center [1543, 214] width 17 height 17
click at [1541, 210] on icon at bounding box center [1543, 214] width 17 height 17
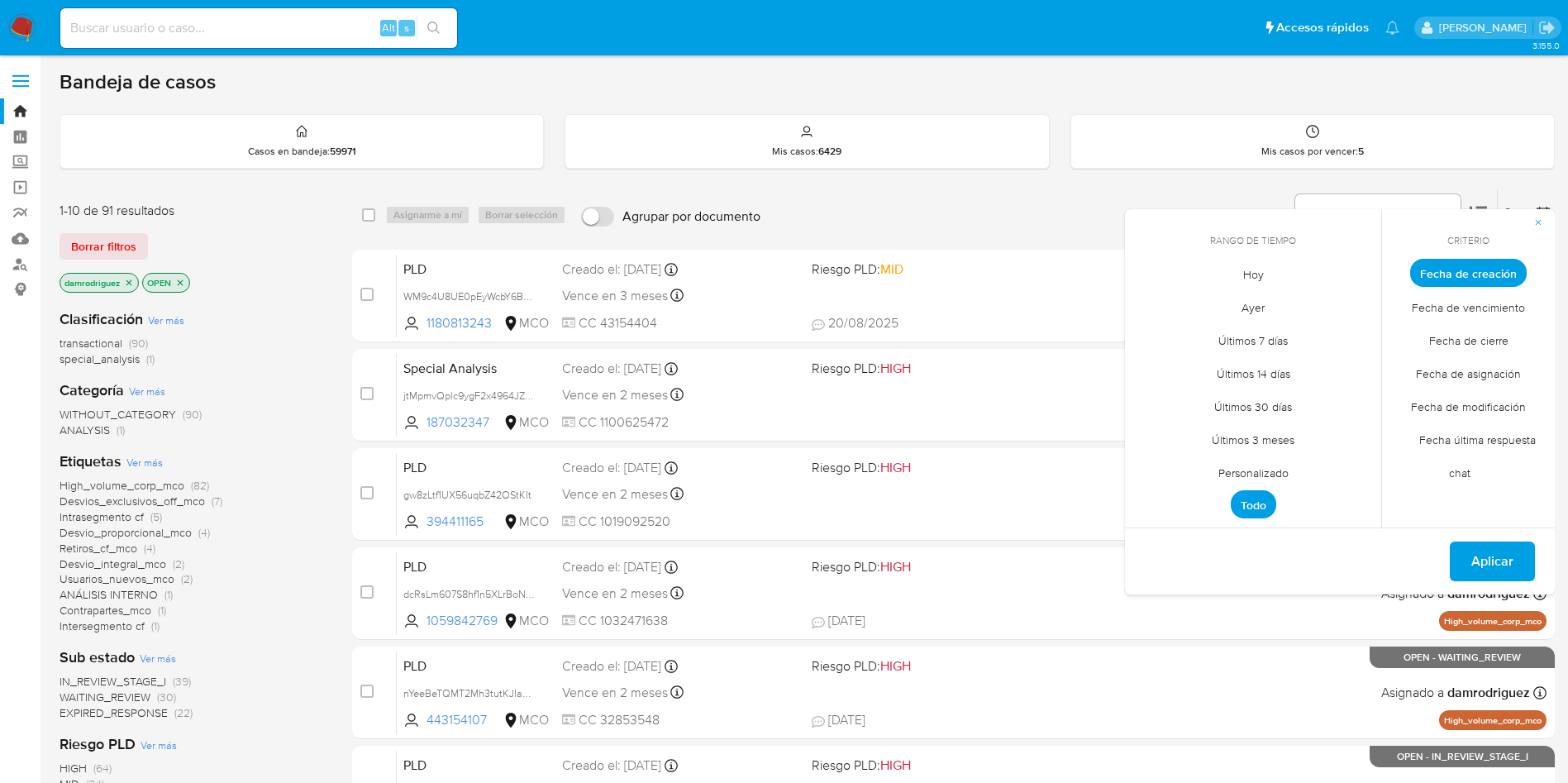
click at [1274, 470] on span "Personalizado" at bounding box center [1253, 472] width 105 height 34
click at [1156, 309] on icon "Mes anterior" at bounding box center [1150, 303] width 20 height 20
click at [1151, 301] on icon "Mes anterior" at bounding box center [1150, 303] width 20 height 20
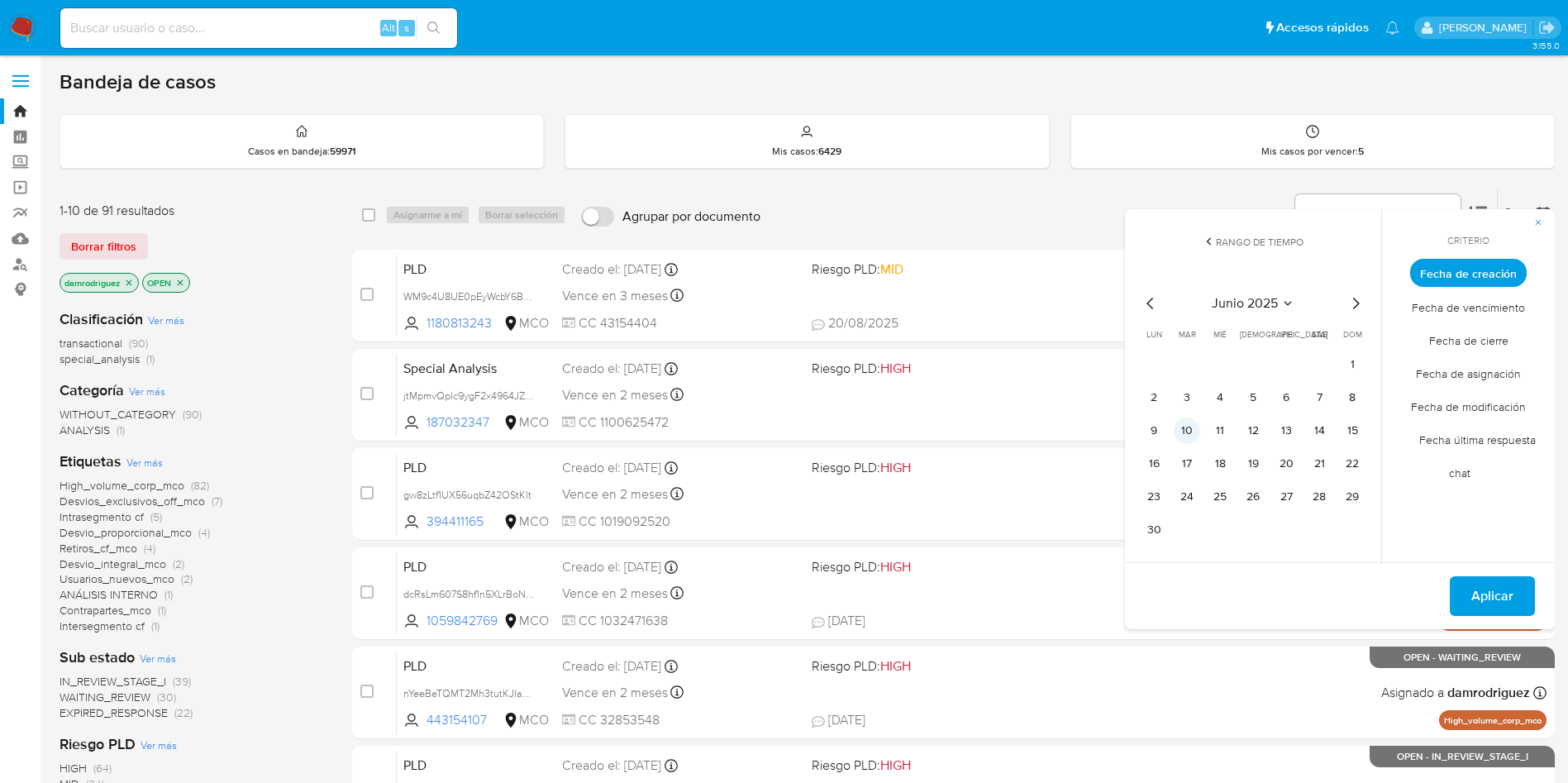
click at [1188, 430] on button "10" at bounding box center [1186, 430] width 26 height 26
click at [1311, 432] on button "14" at bounding box center [1319, 430] width 26 height 26
click at [1468, 608] on button "Aplicar" at bounding box center [1492, 596] width 85 height 40
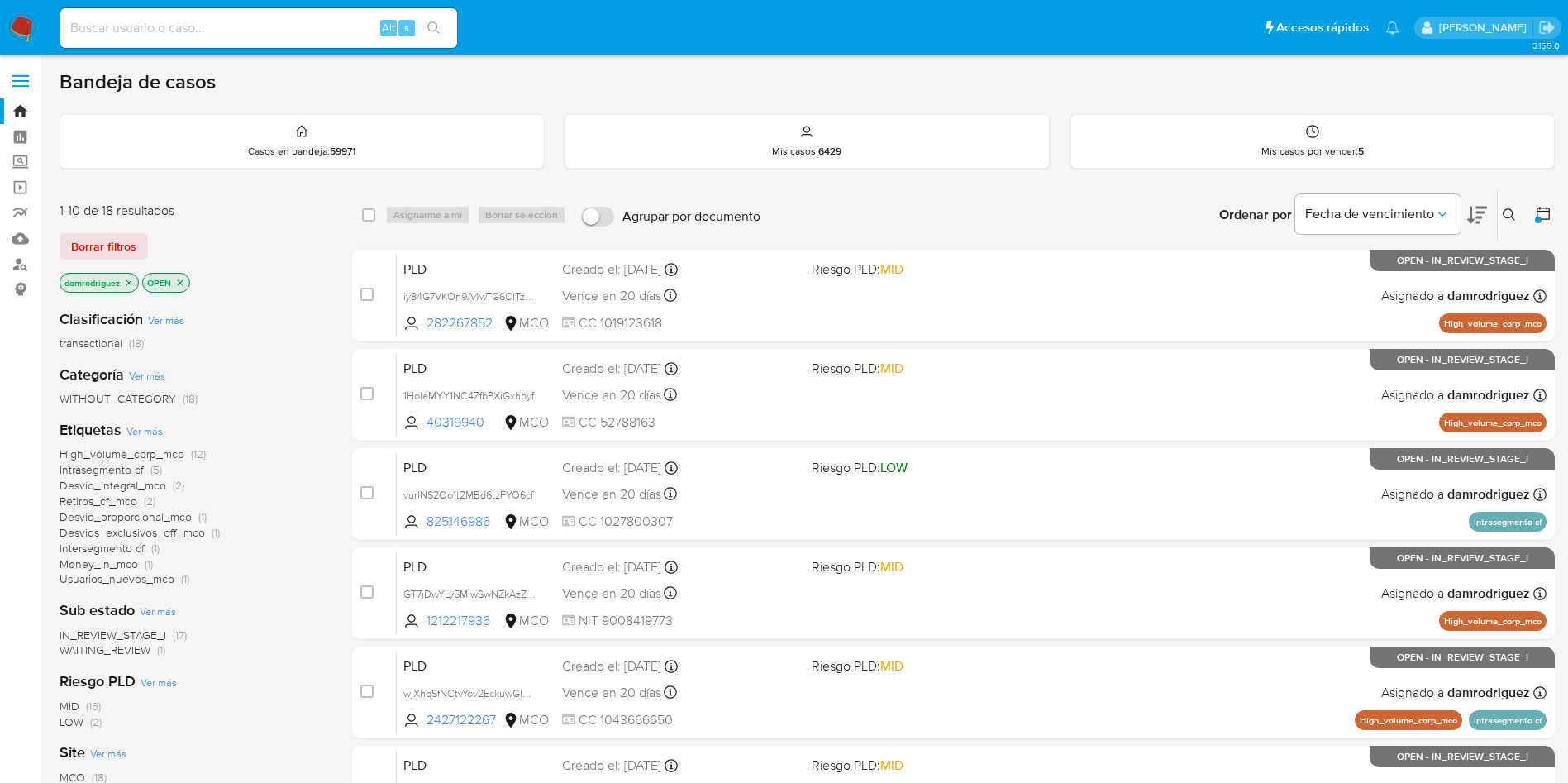
click at [154, 454] on span "High_volume_corp_mco" at bounding box center [122, 454] width 125 height 17
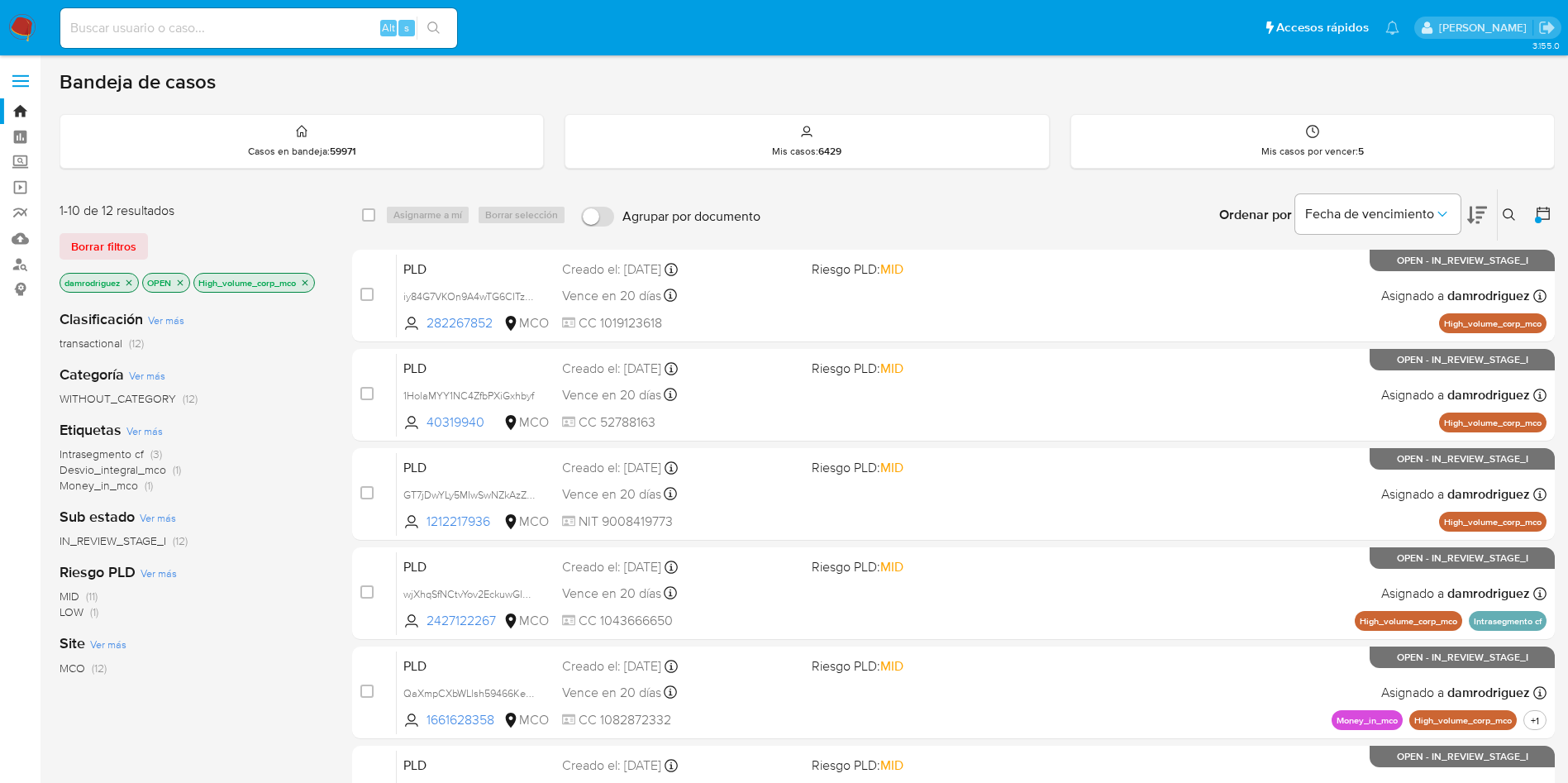
click at [308, 278] on icon "close-filter" at bounding box center [305, 283] width 10 height 10
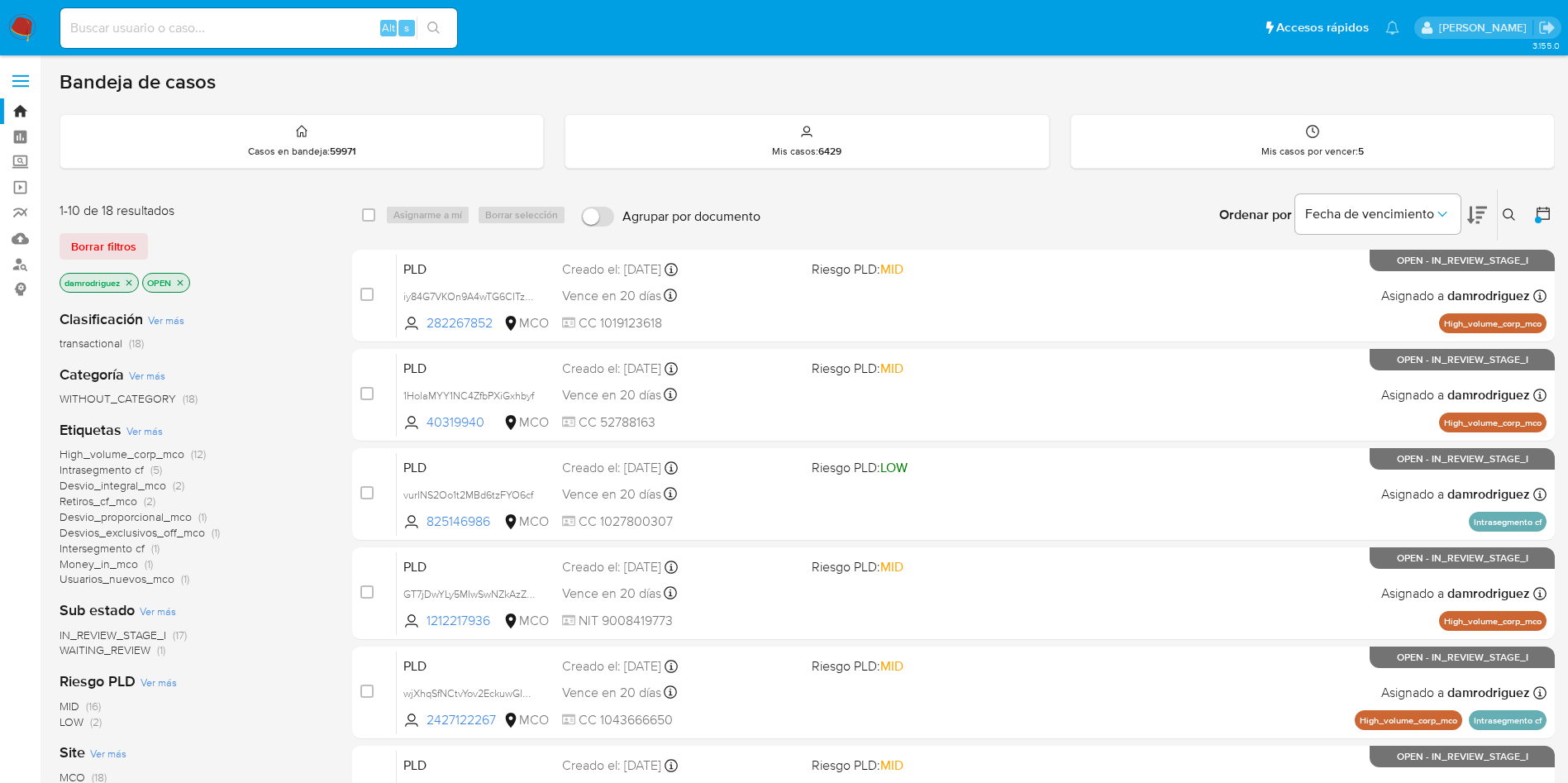
click at [135, 650] on span "WAITING_REVIEW" at bounding box center [104, 650] width 90 height 17
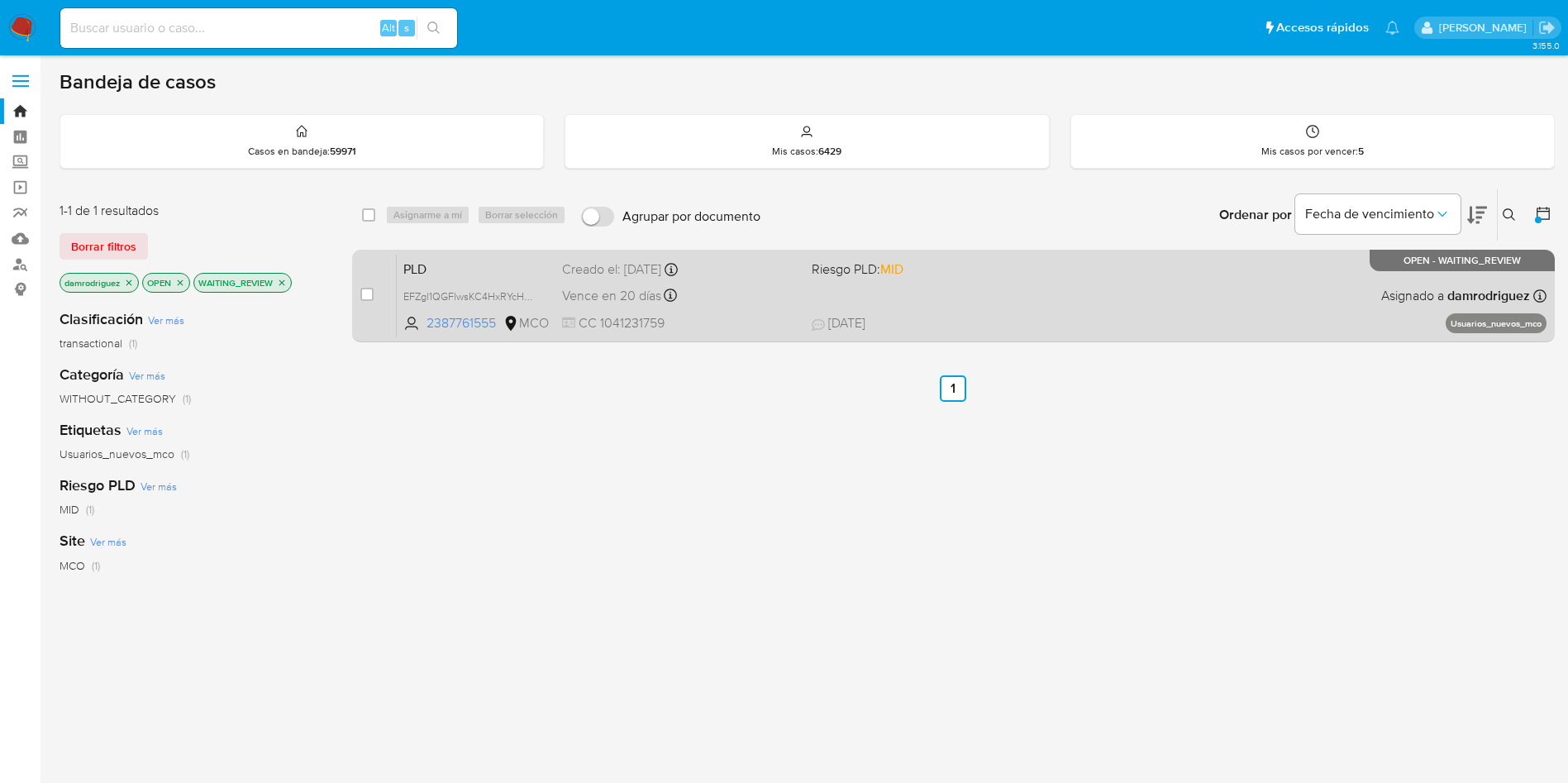
click at [423, 256] on div "PLD EFZgl1QGFlwsKC4HxRYcHpqx 2387761555 MCO Riesgo PLD: MID Creado el: 12/06/20…" at bounding box center [971, 295] width 1149 height 83
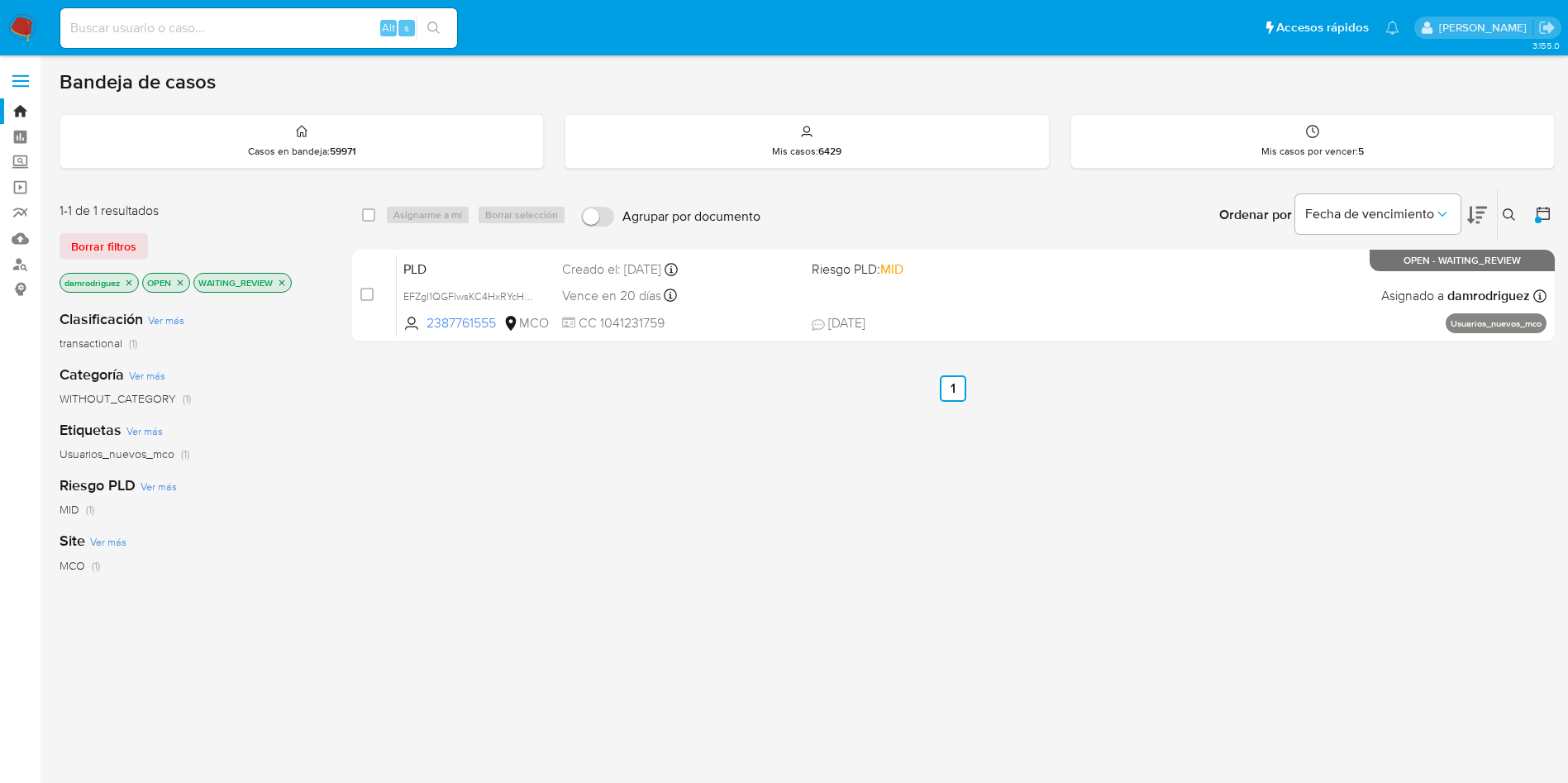
click at [285, 285] on icon "close-filter" at bounding box center [282, 283] width 10 height 10
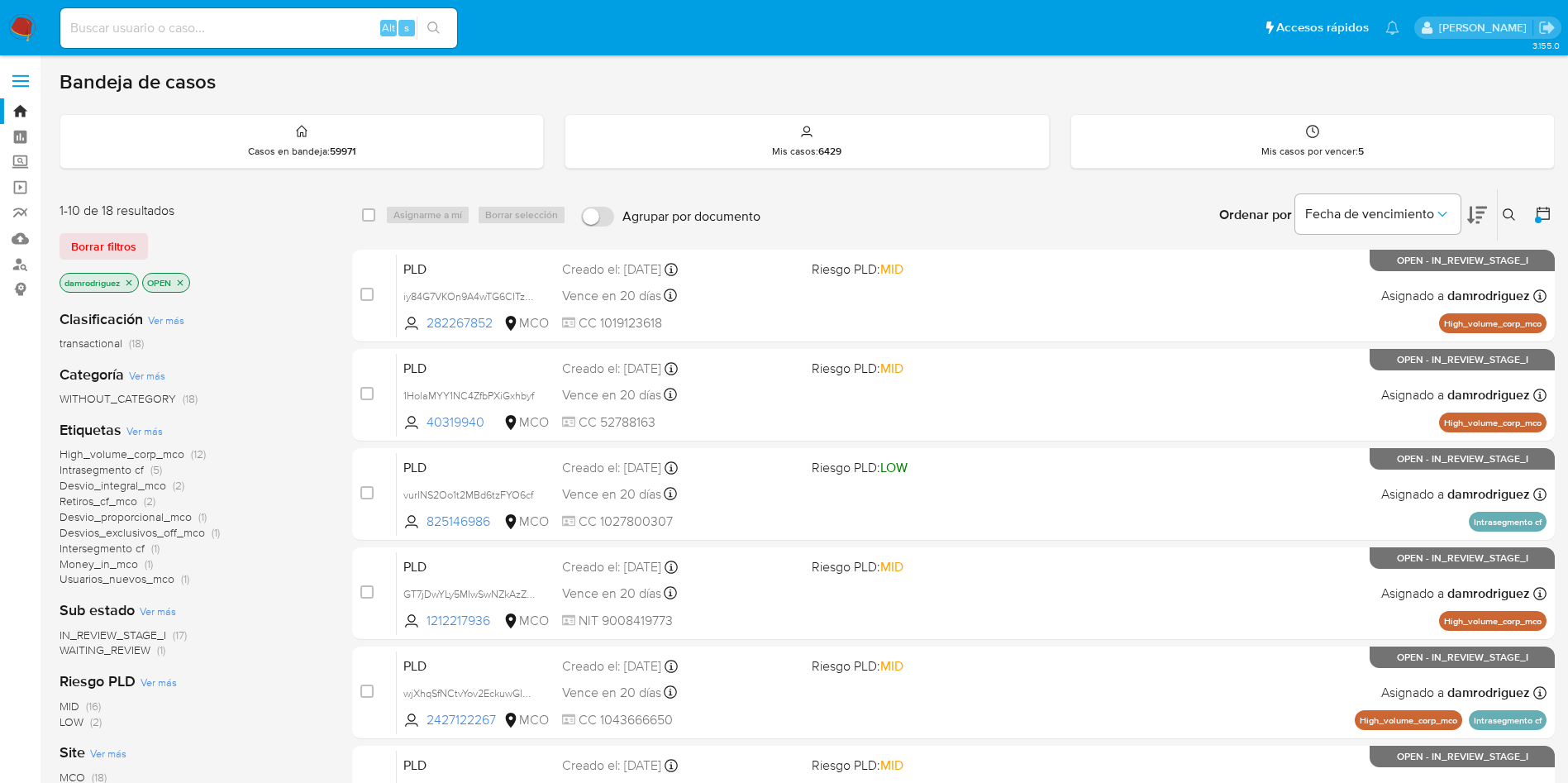
click at [132, 632] on span "IN_REVIEW_STAGE_I" at bounding box center [113, 636] width 106 height 17
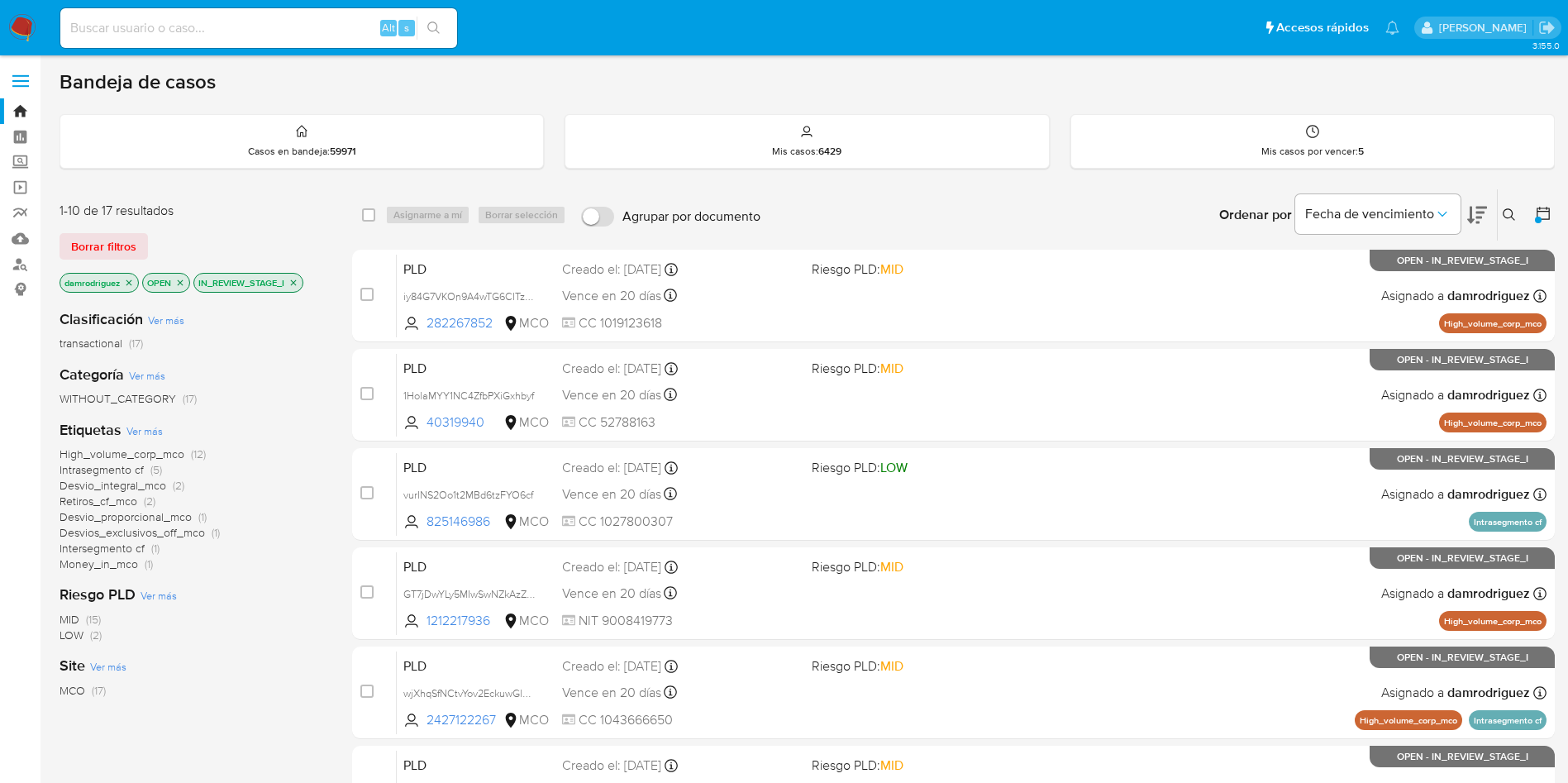
click at [296, 286] on icon "close-filter" at bounding box center [293, 283] width 10 height 10
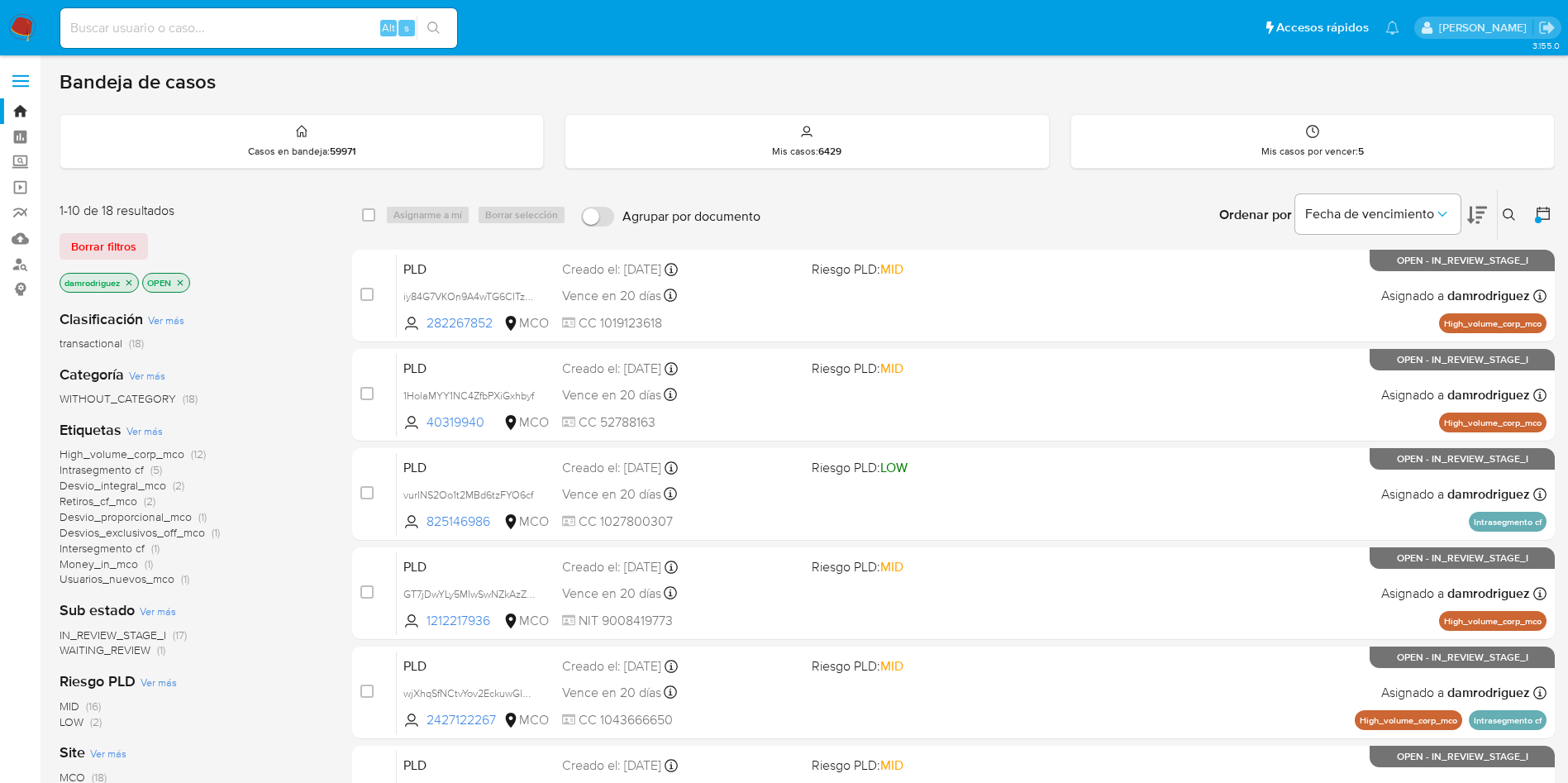
click at [160, 451] on span "High_volume_corp_mco" at bounding box center [122, 454] width 125 height 17
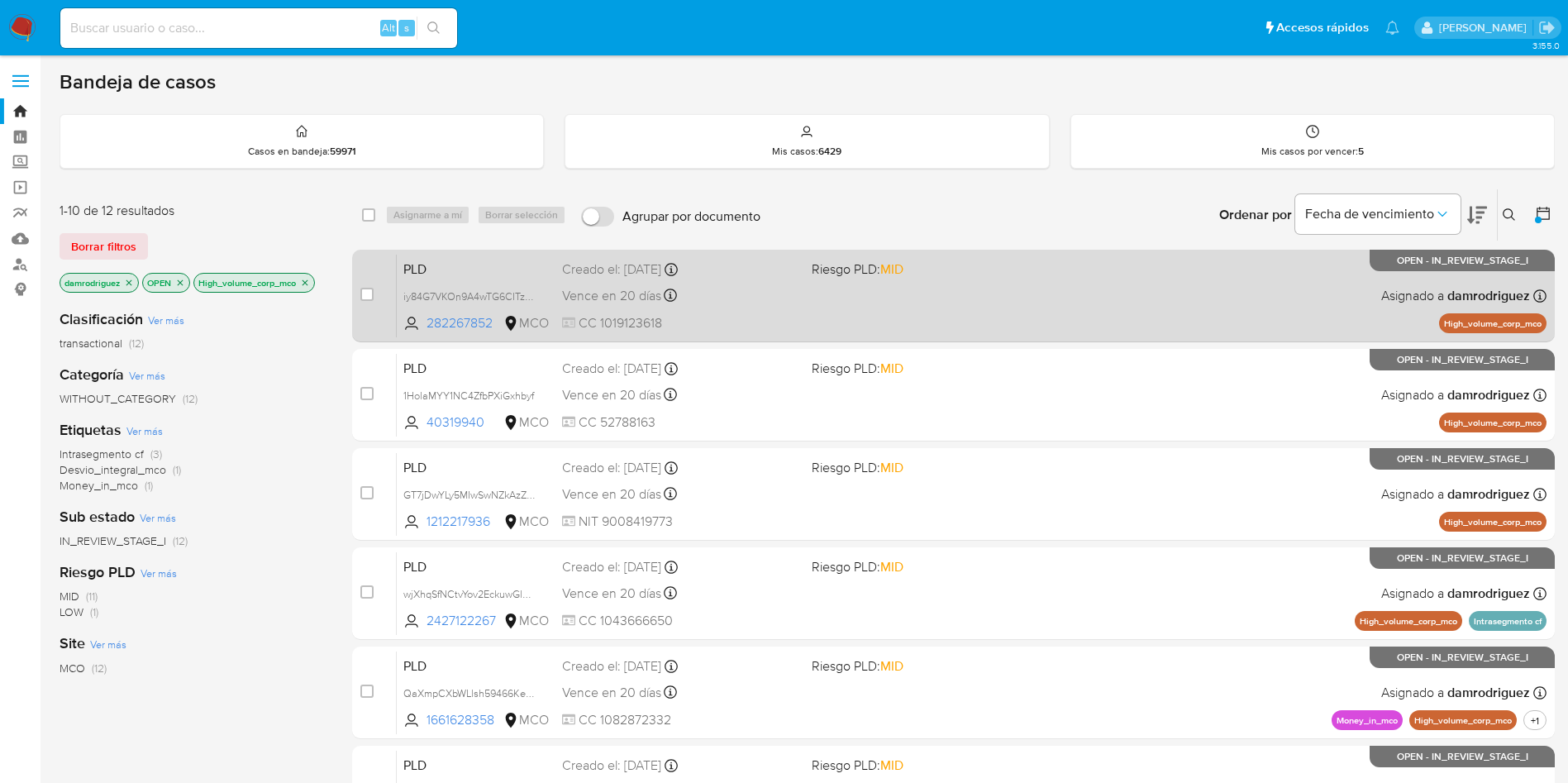
click at [424, 260] on span "PLD" at bounding box center [476, 268] width 146 height 21
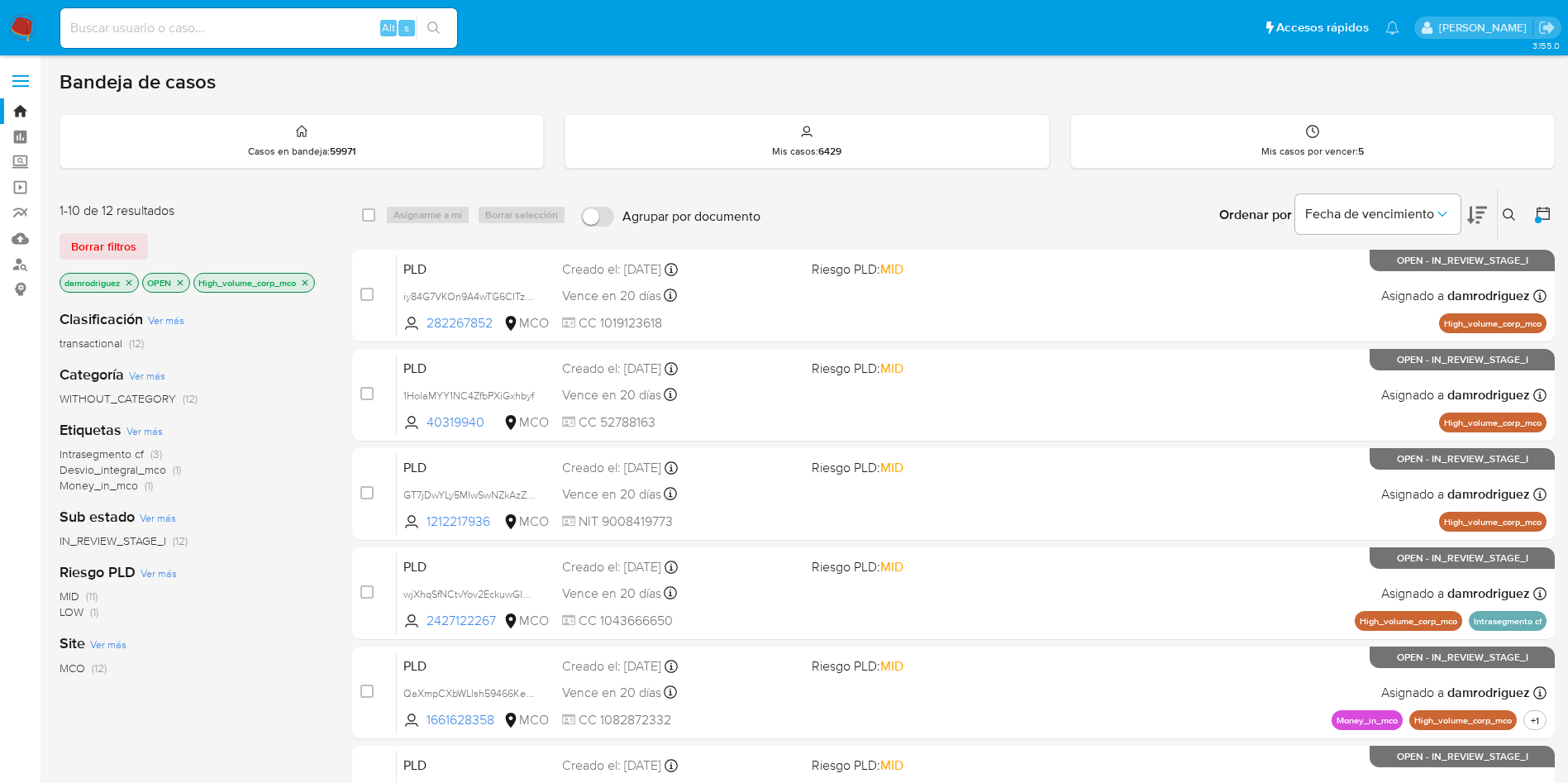
click at [286, 13] on div "Alt s" at bounding box center [258, 28] width 396 height 40
click at [272, 33] on input at bounding box center [258, 28] width 396 height 21
paste input "1188576157"
type input "1188576157"
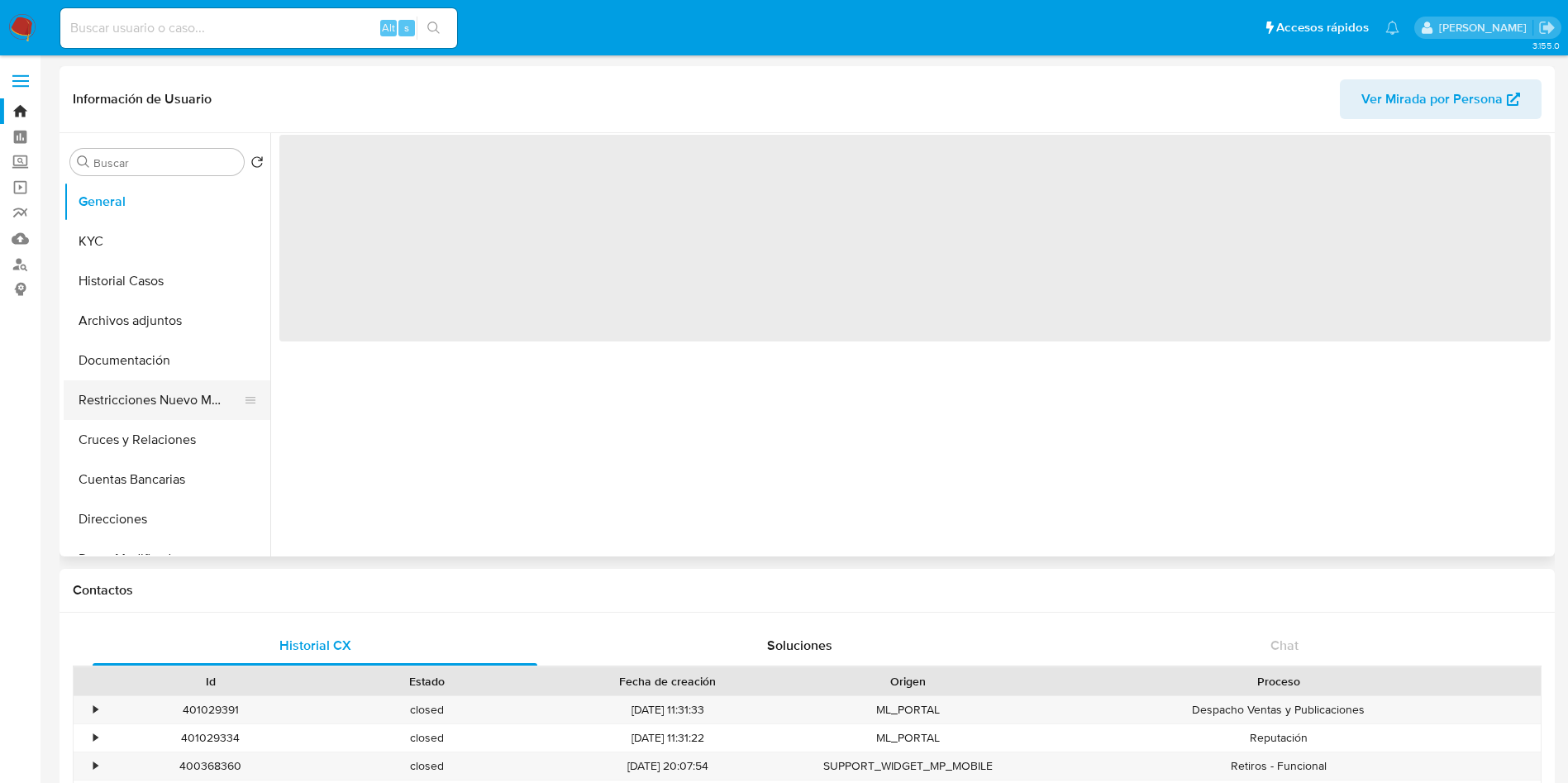
click at [131, 406] on button "Restricciones Nuevo Mundo" at bounding box center [160, 400] width 193 height 40
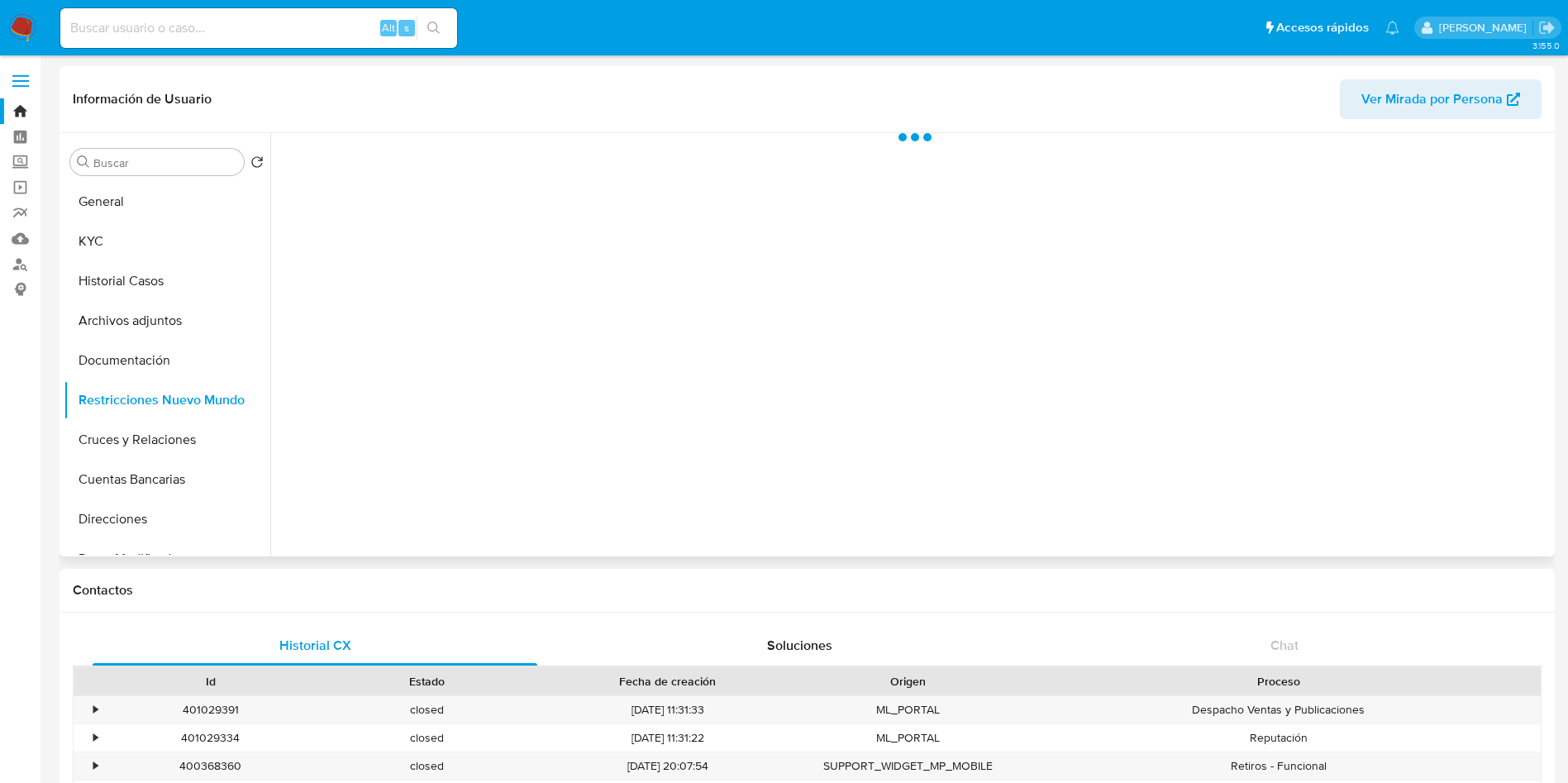
select select "10"
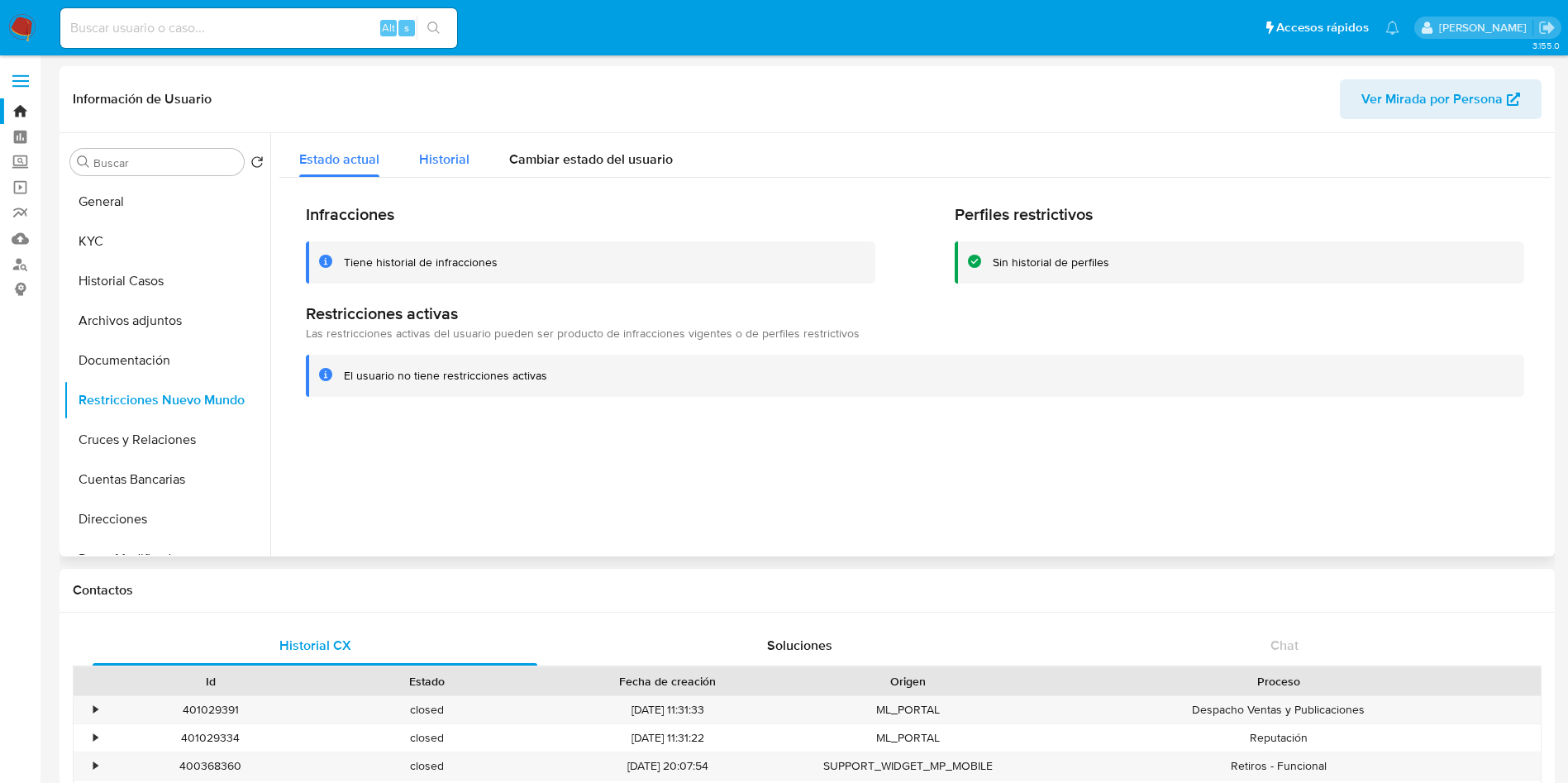
click at [453, 154] on span "Historial" at bounding box center [444, 159] width 50 height 19
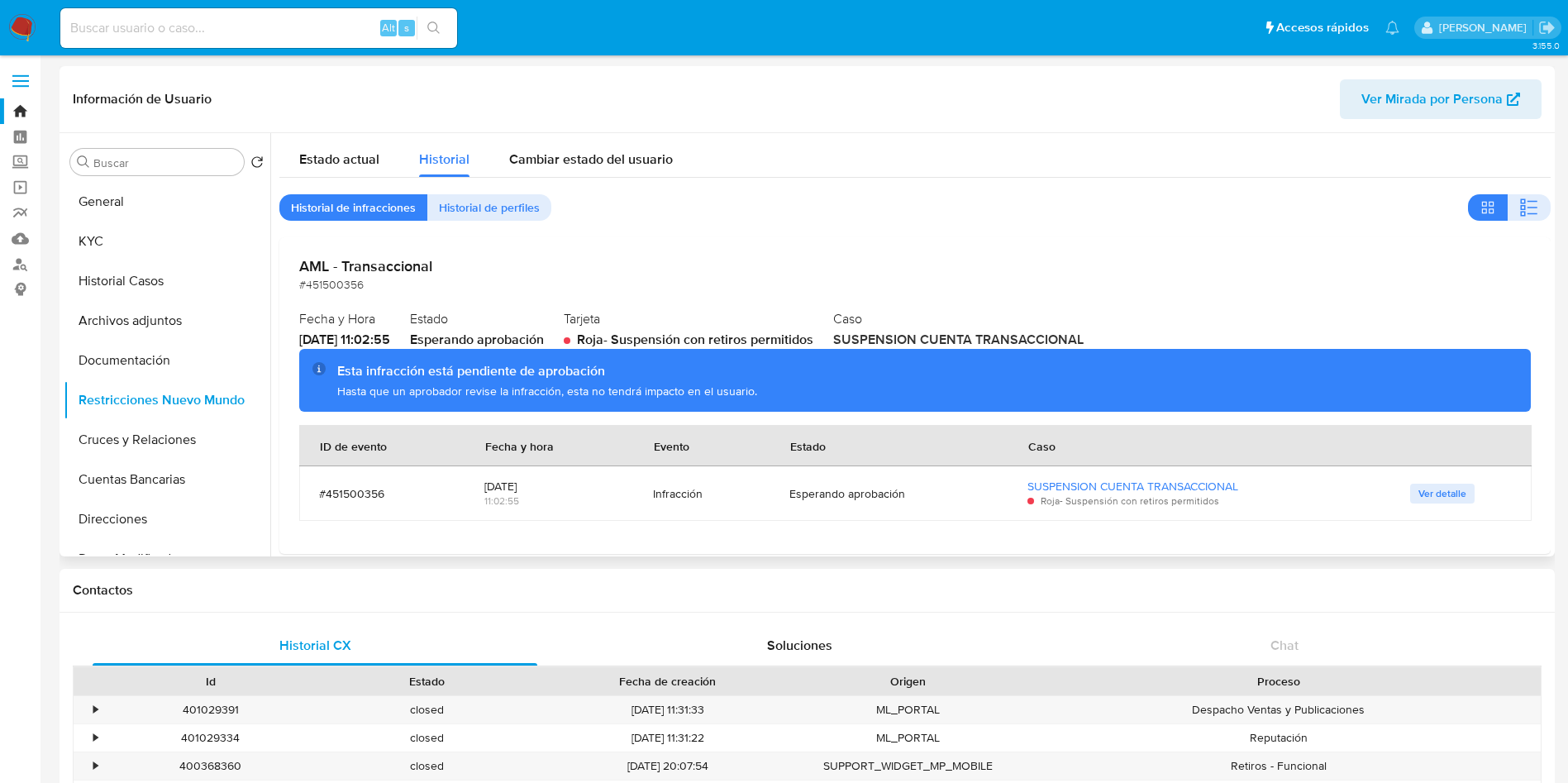
click at [1446, 490] on span "Ver detalle" at bounding box center [1441, 494] width 48 height 17
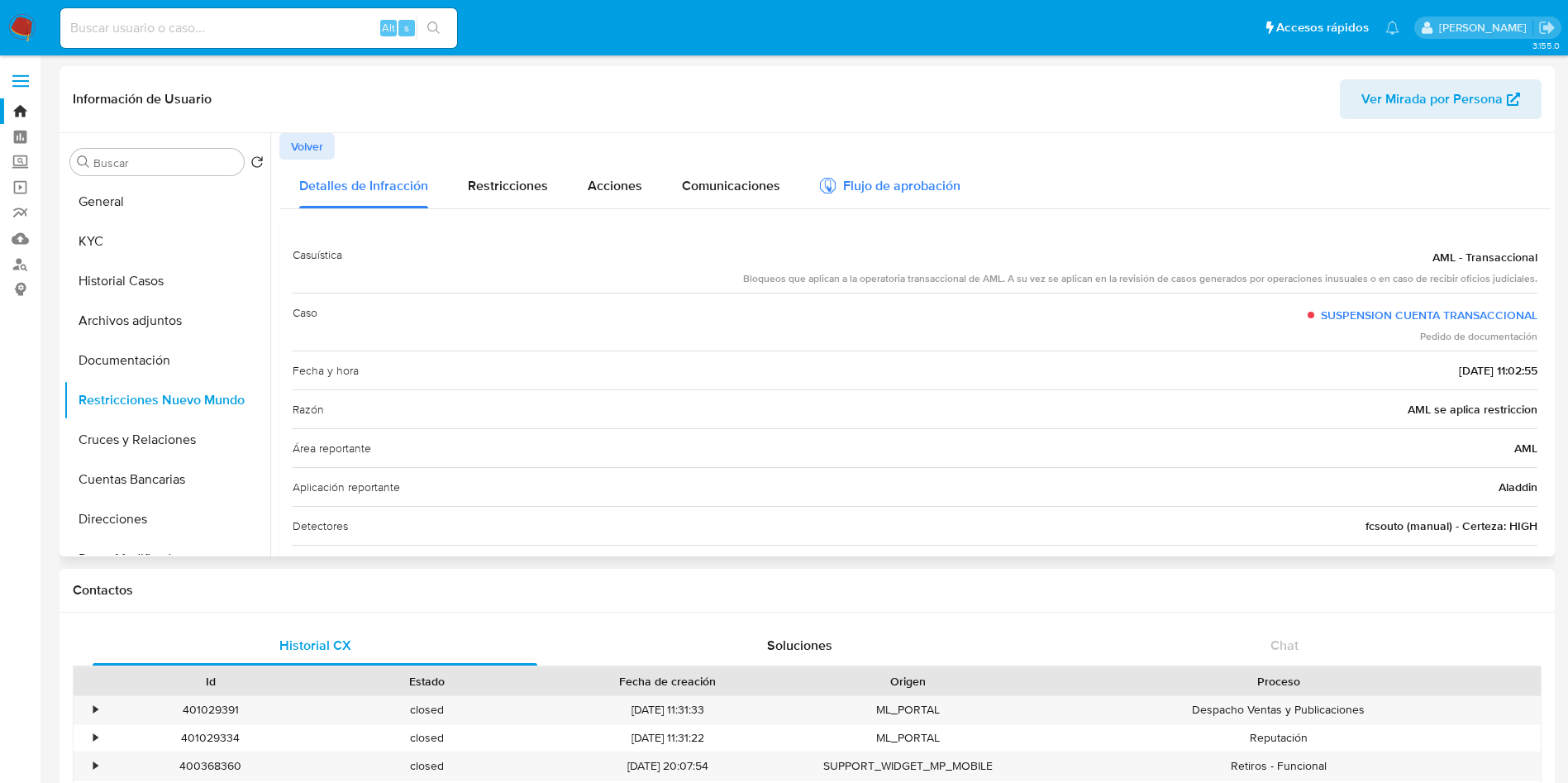
click at [970, 186] on button "Flujo de aprobación" at bounding box center [890, 184] width 180 height 49
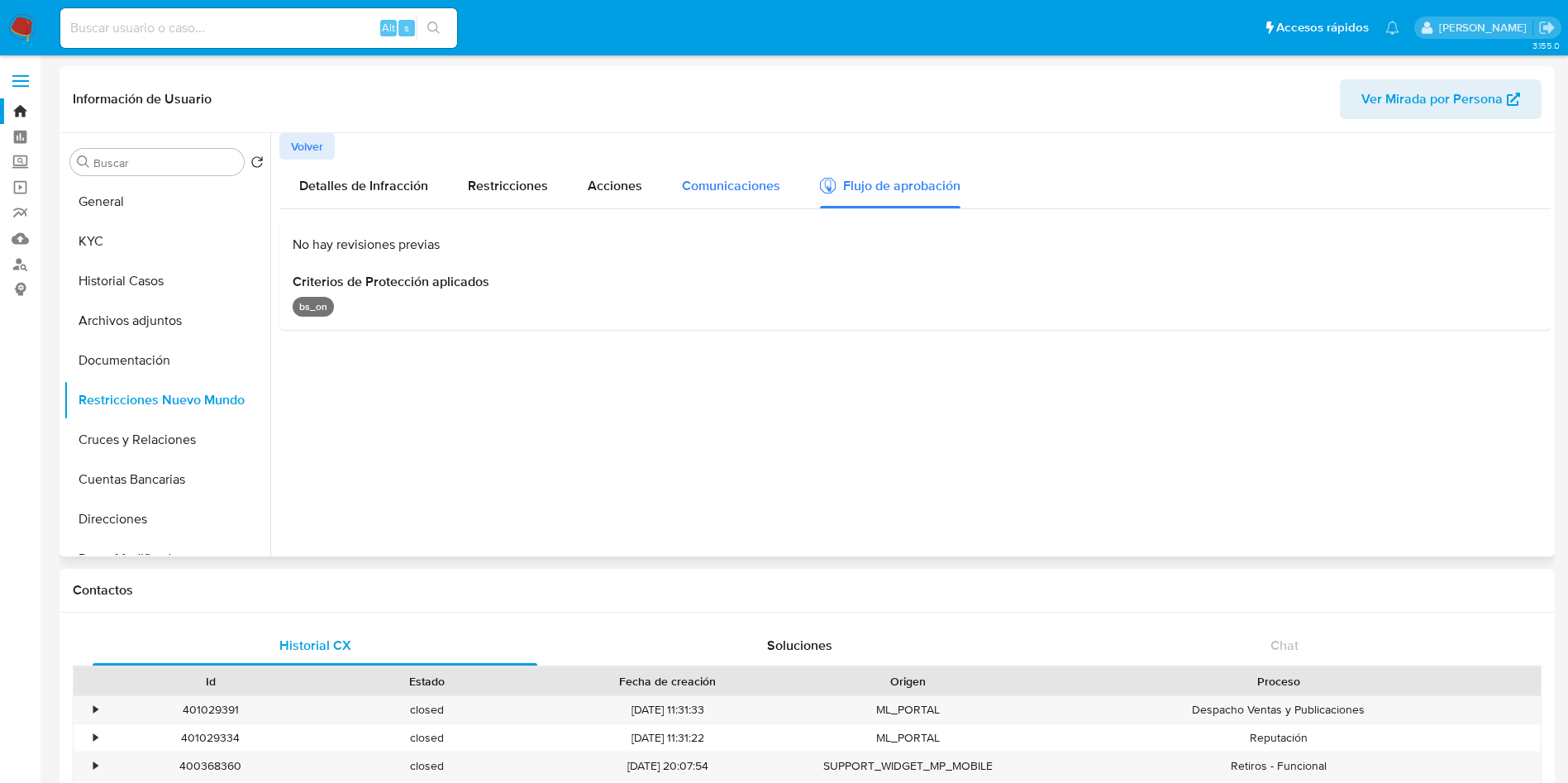
click at [719, 198] on div "Comunicaciones" at bounding box center [730, 184] width 98 height 49
click at [605, 187] on span "Acciones" at bounding box center [615, 186] width 54 height 19
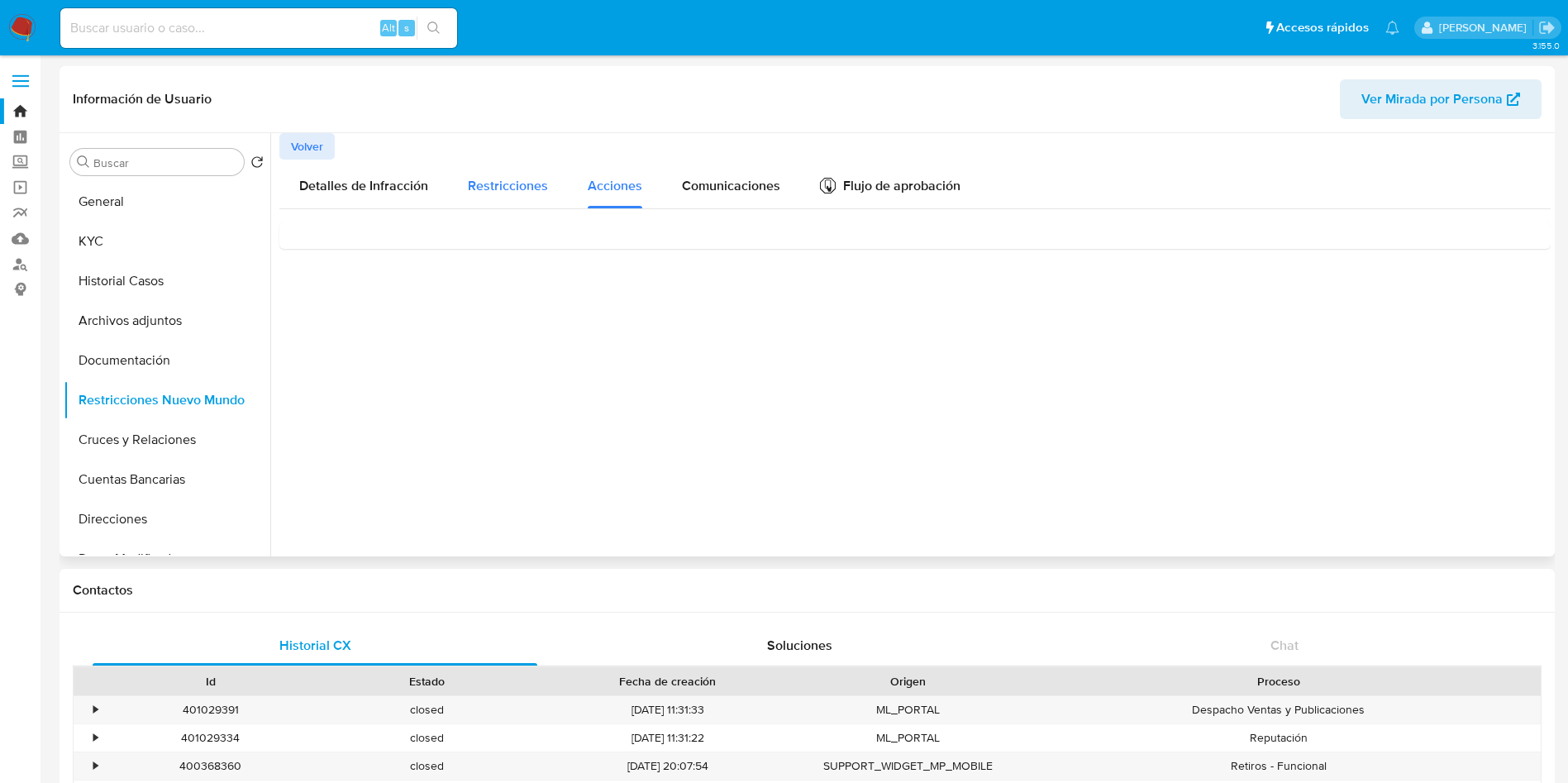
click at [493, 184] on span "Restricciones" at bounding box center [508, 186] width 80 height 19
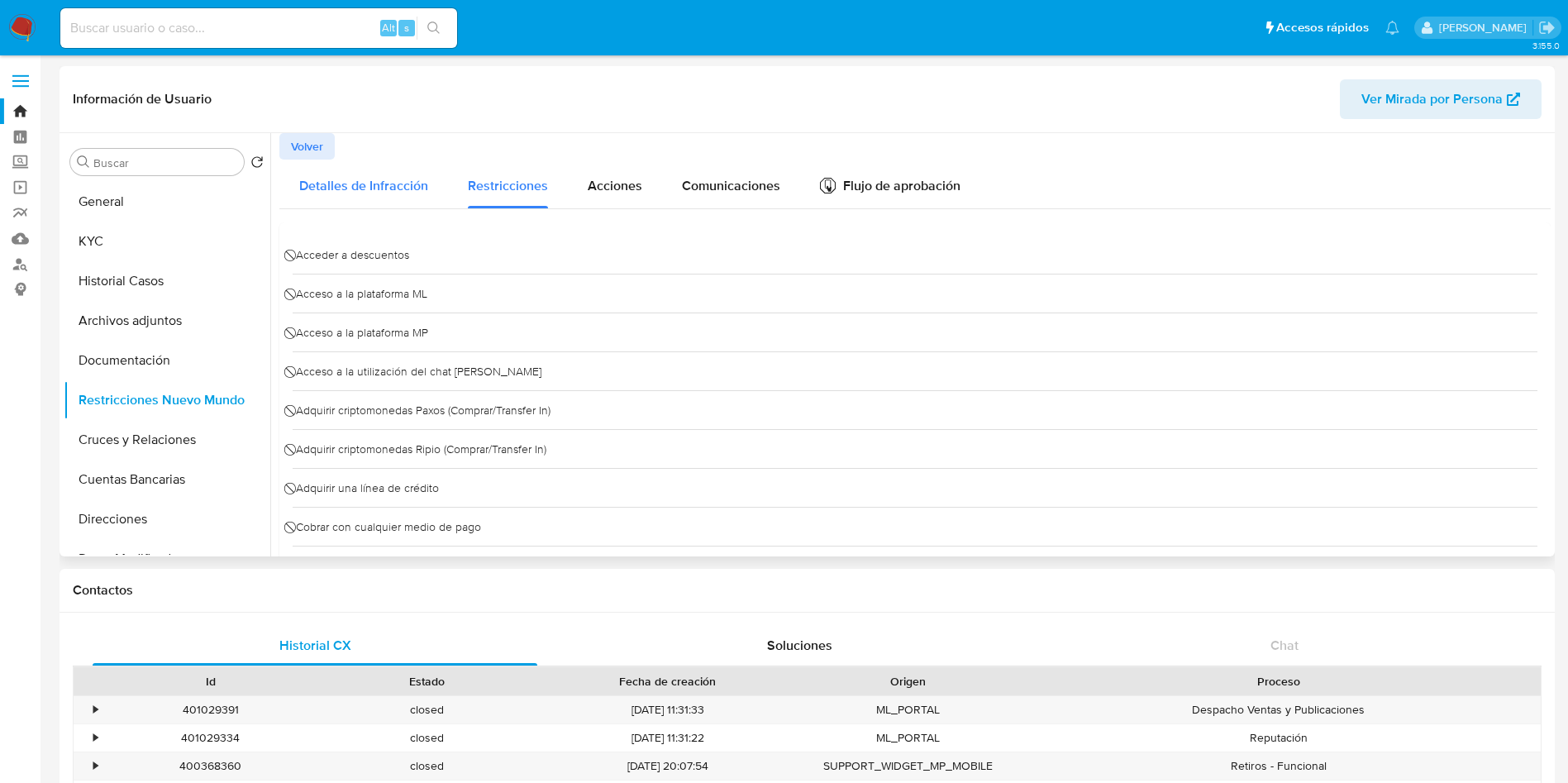
click at [369, 184] on span "Detalles de Infracción" at bounding box center [364, 186] width 129 height 19
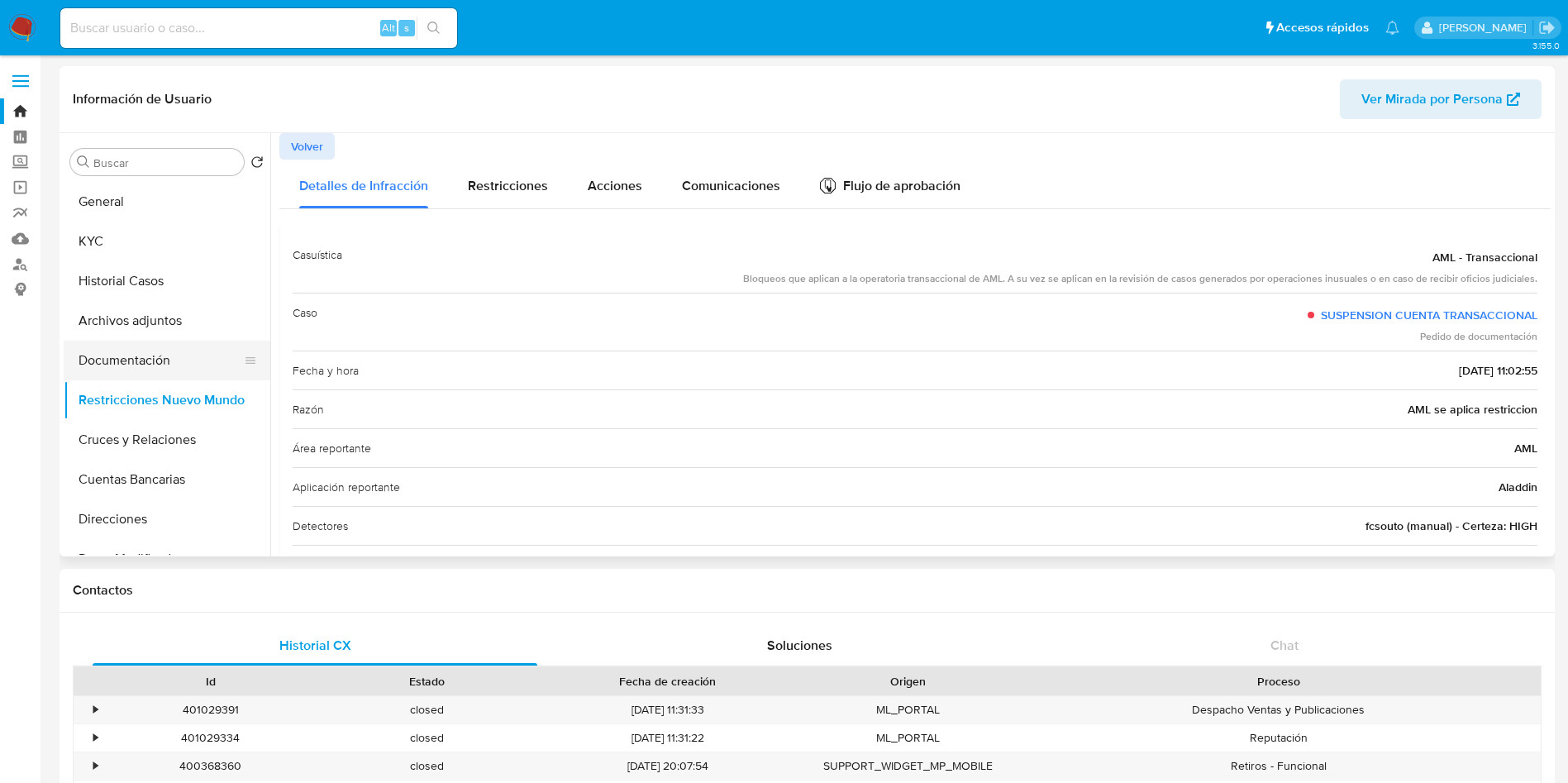
click at [101, 341] on button "Documentación" at bounding box center [160, 360] width 193 height 40
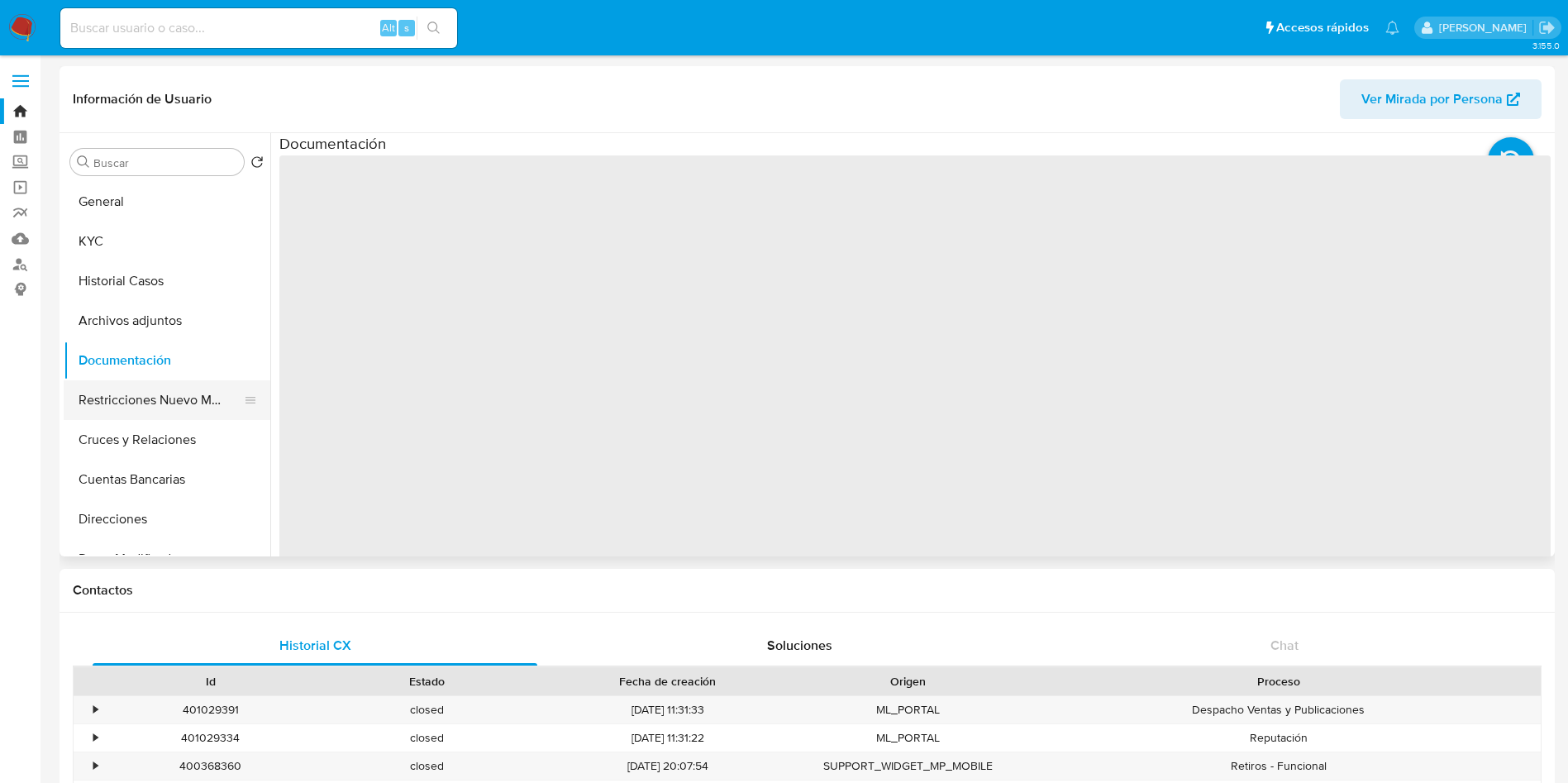
click at [112, 387] on button "Restricciones Nuevo Mundo" at bounding box center [160, 400] width 193 height 40
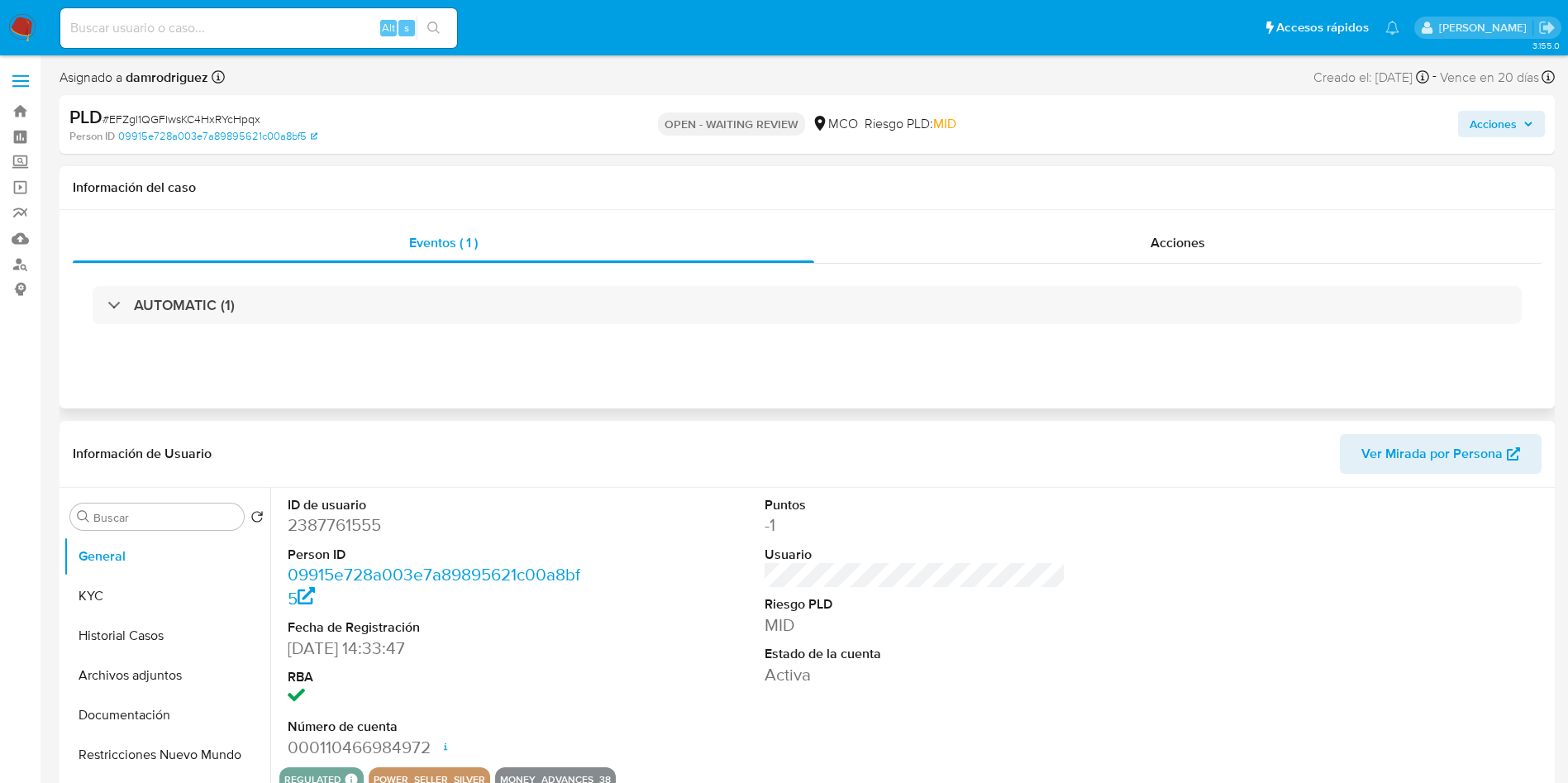
select select "10"
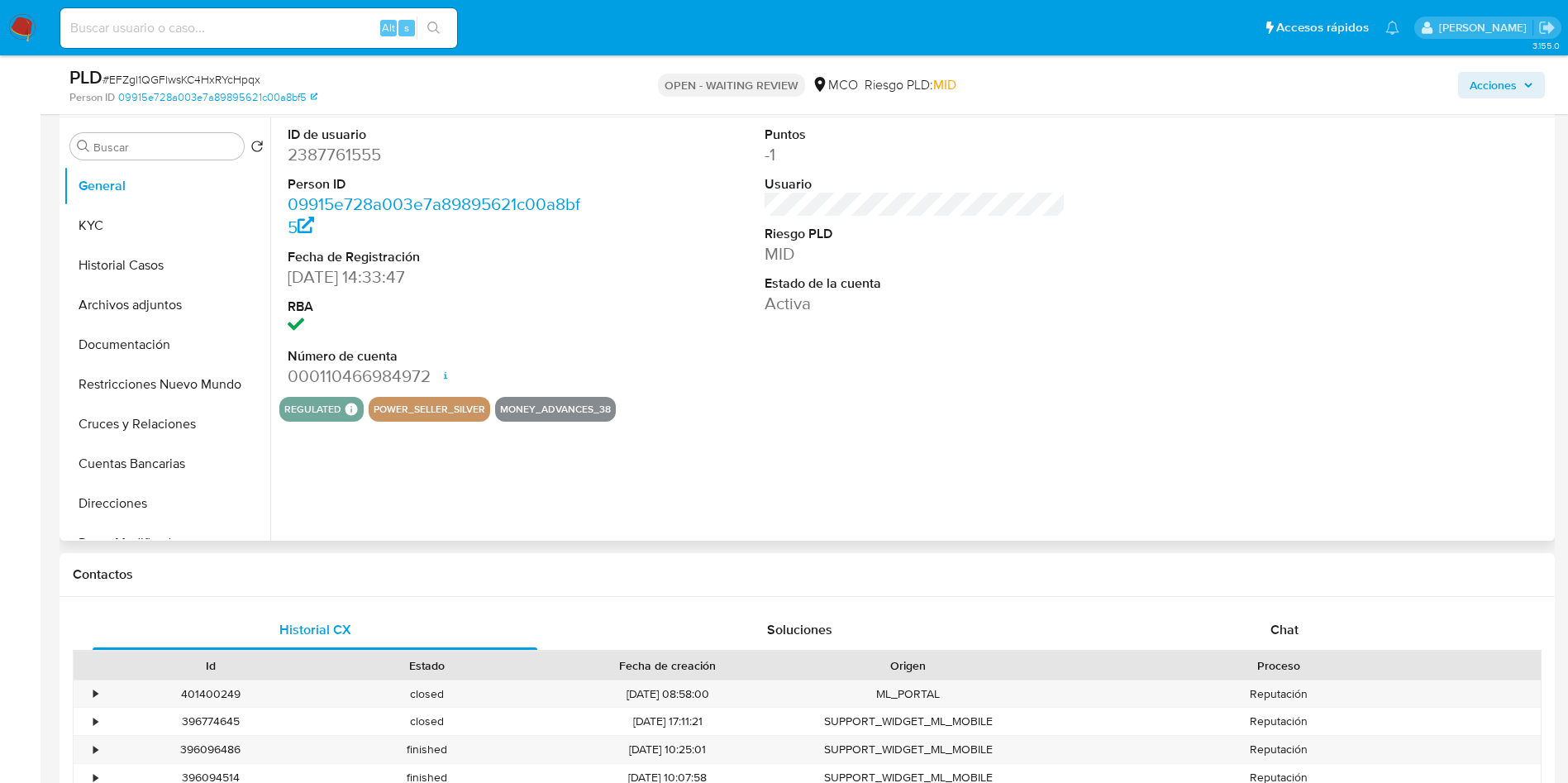
scroll to position [372, 0]
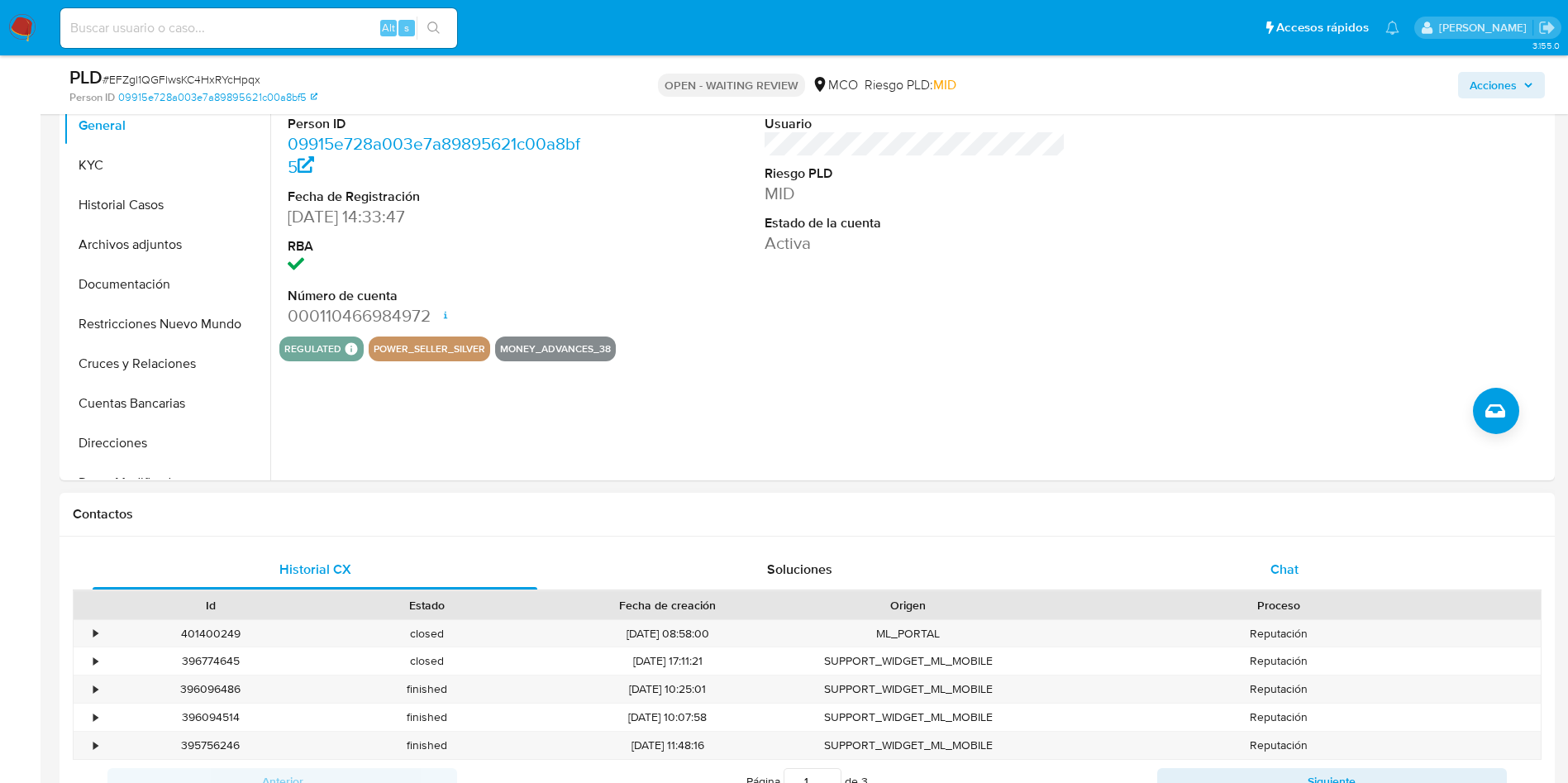
click at [1298, 568] on div "Chat" at bounding box center [1284, 569] width 445 height 40
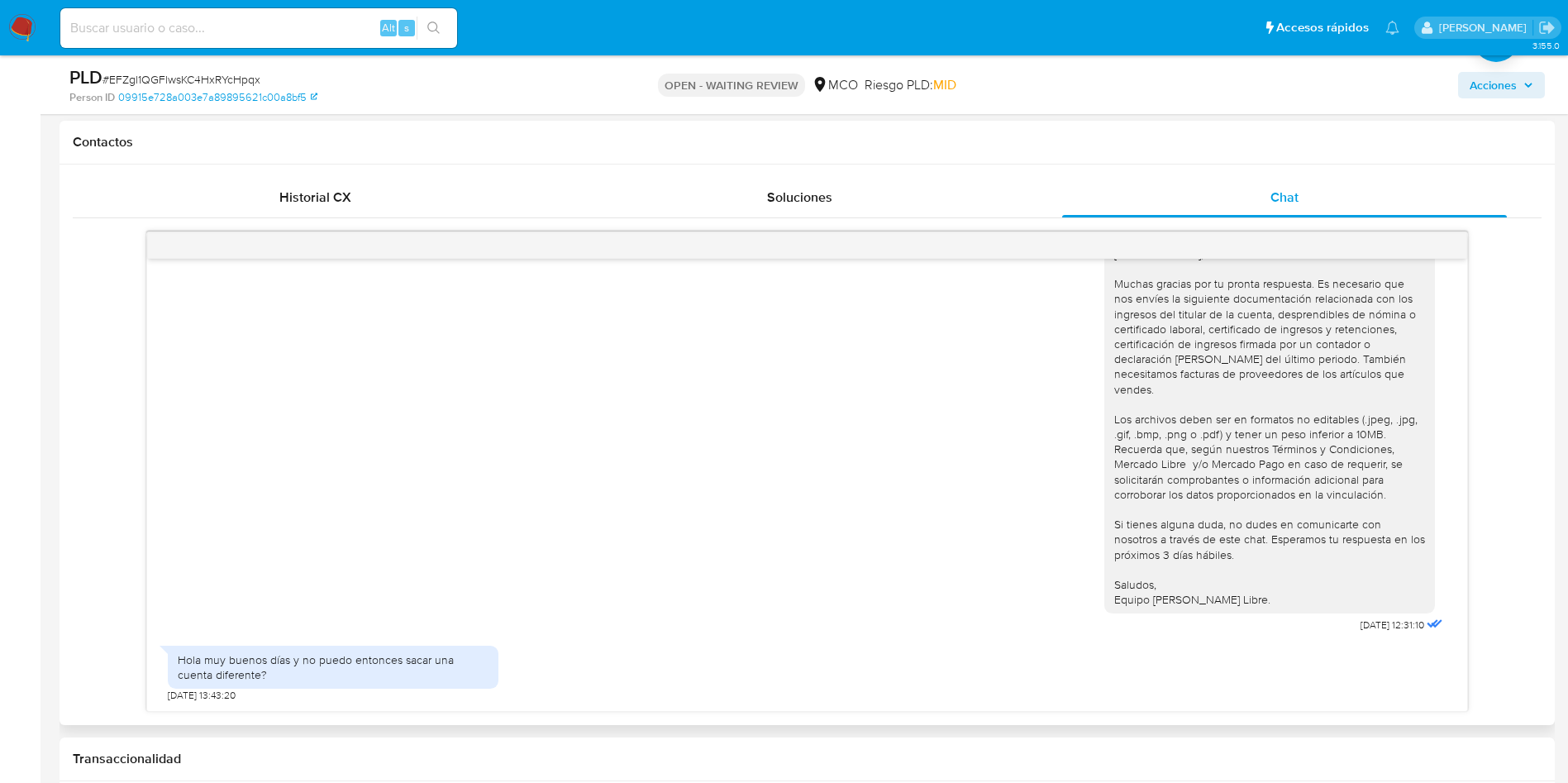
scroll to position [629, 0]
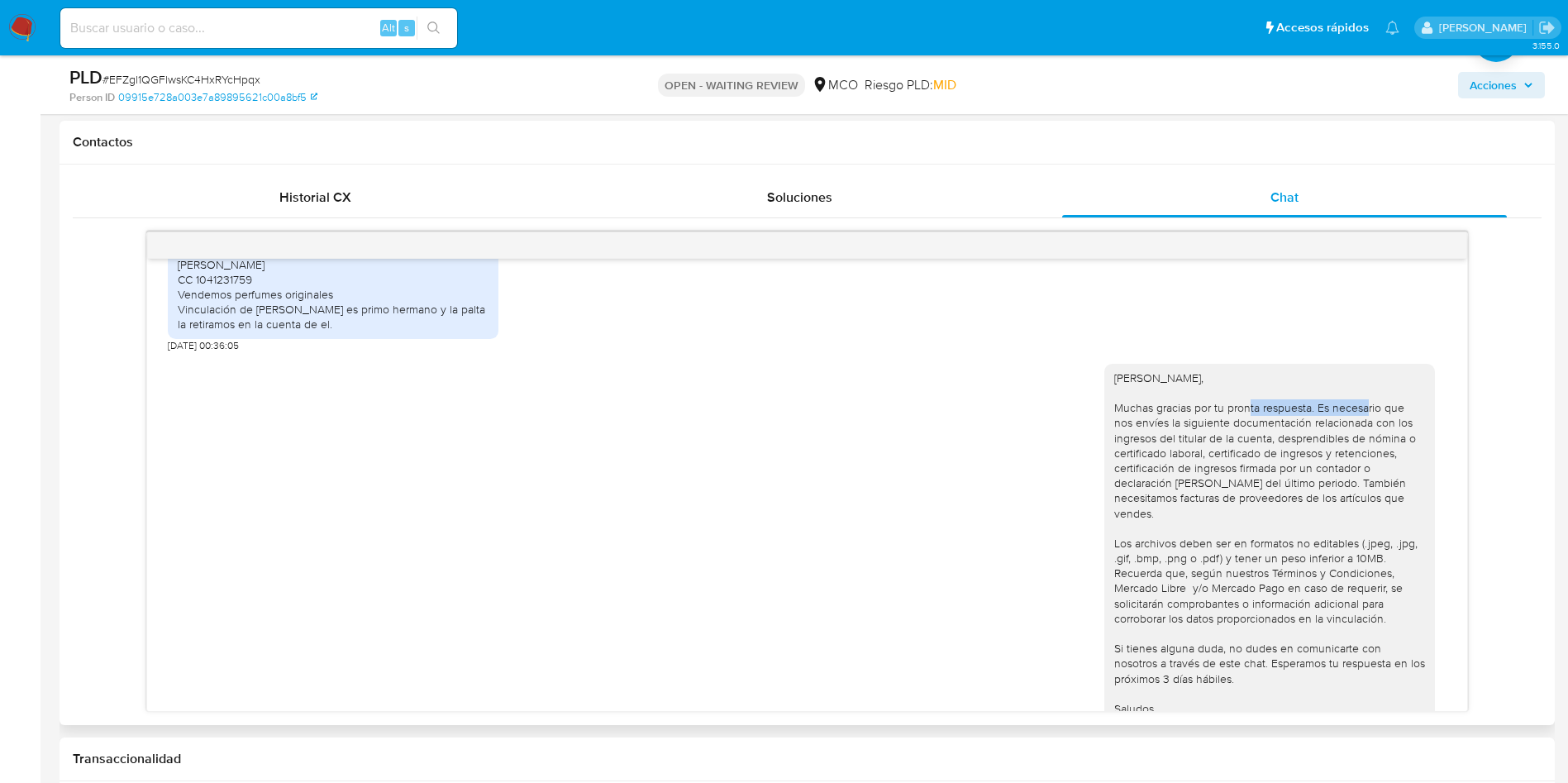
drag, startPoint x: 1262, startPoint y: 410, endPoint x: 1345, endPoint y: 408, distance: 83.0
click at [1357, 405] on div "[PERSON_NAME], Muchas gracias por tu pronta respuesta. Es necesario que nos env…" at bounding box center [1269, 551] width 311 height 361
drag, startPoint x: 1130, startPoint y: 421, endPoint x: 1366, endPoint y: 421, distance: 236.0
click at [1365, 421] on div "[PERSON_NAME], Muchas gracias por tu pronta respuesta. Es necesario que nos env…" at bounding box center [1269, 551] width 311 height 361
drag, startPoint x: 1130, startPoint y: 440, endPoint x: 1325, endPoint y: 454, distance: 195.5
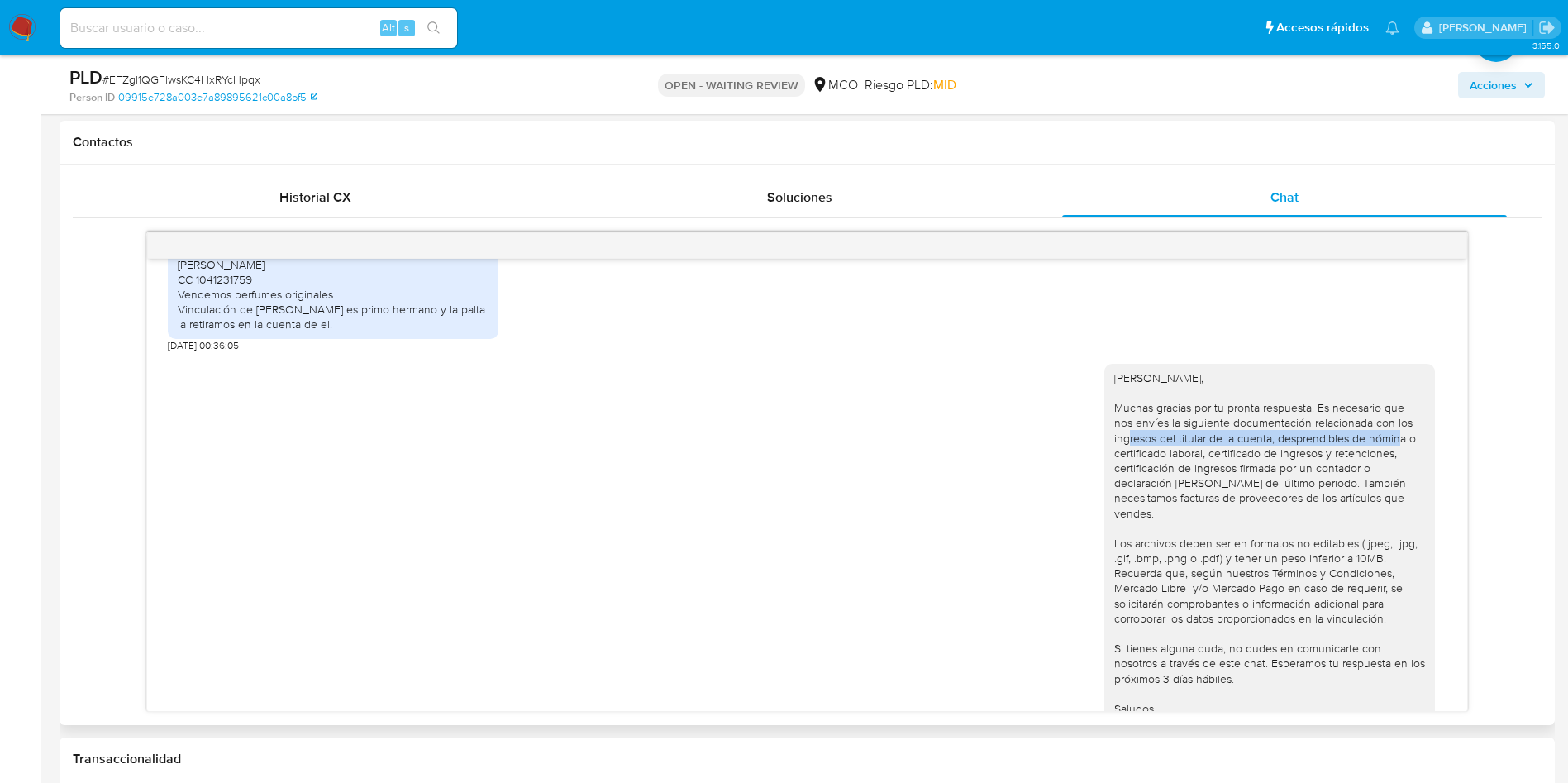
click at [1392, 435] on div "[PERSON_NAME], Muchas gracias por tu pronta respuesta. Es necesario que nos env…" at bounding box center [1269, 551] width 311 height 361
drag, startPoint x: 1114, startPoint y: 456, endPoint x: 1292, endPoint y: 453, distance: 178.0
click at [1341, 452] on div "[PERSON_NAME], Muchas gracias por tu pronta respuesta. Es necesario que nos env…" at bounding box center [1269, 551] width 311 height 361
drag, startPoint x: 1186, startPoint y: 469, endPoint x: 1323, endPoint y: 475, distance: 137.1
click at [1353, 468] on div "[PERSON_NAME], Muchas gracias por tu pronta respuesta. Es necesario que nos env…" at bounding box center [1269, 551] width 311 height 361
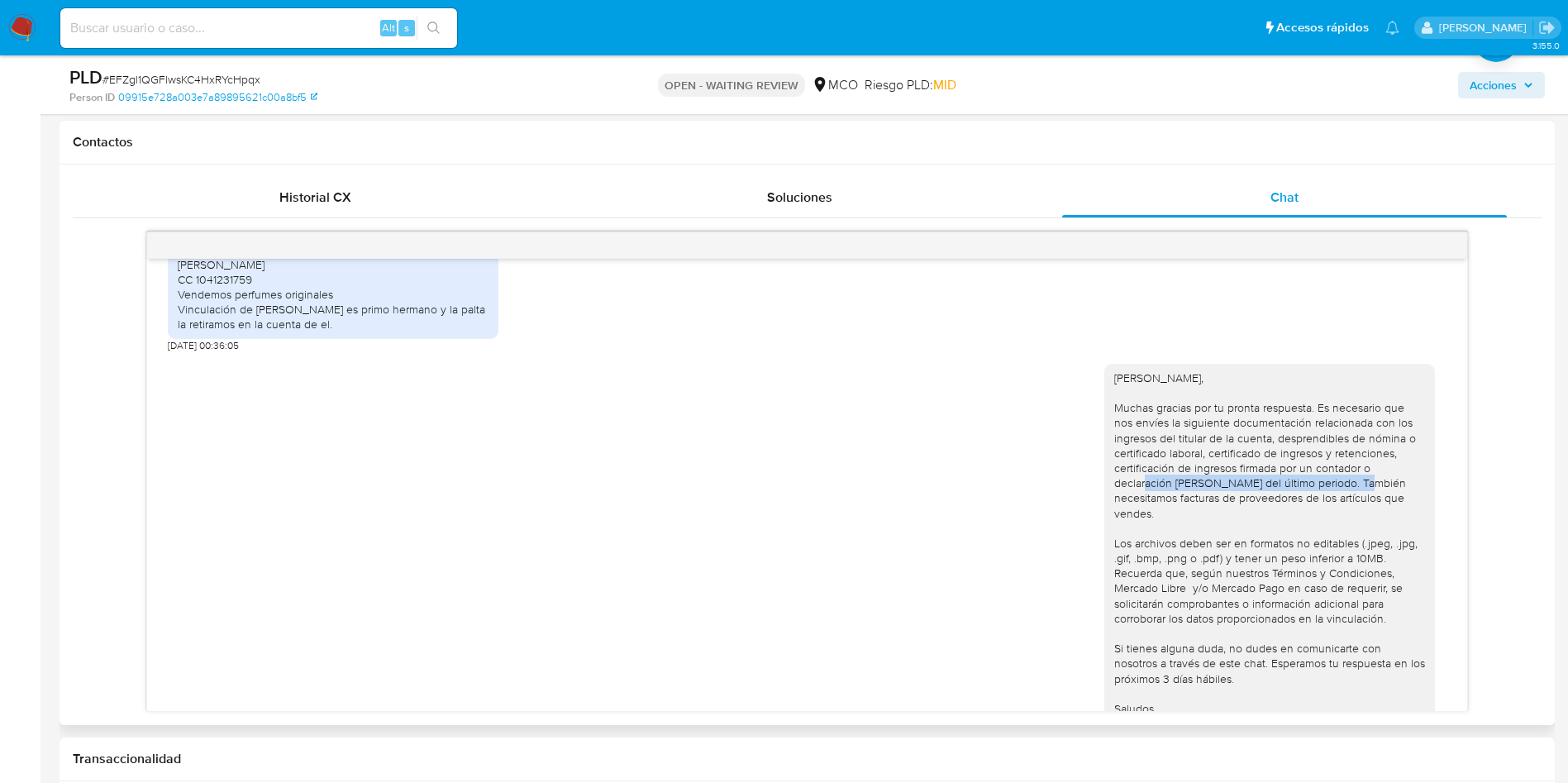
drag, startPoint x: 1137, startPoint y: 485, endPoint x: 1359, endPoint y: 484, distance: 222.0
click at [1359, 484] on div "[PERSON_NAME], Muchas gracias por tu pronta respuesta. Es necesario que nos env…" at bounding box center [1269, 551] width 311 height 361
drag, startPoint x: 1147, startPoint y: 498, endPoint x: 1427, endPoint y: 499, distance: 280.0
click at [1419, 499] on div "[PERSON_NAME], Muchas gracias por tu pronta respuesta. Es necesario que nos env…" at bounding box center [1275, 556] width 342 height 410
click at [1147, 515] on div "[PERSON_NAME], Muchas gracias por tu pronta respuesta. Es necesario que nos env…" at bounding box center [1269, 551] width 311 height 361
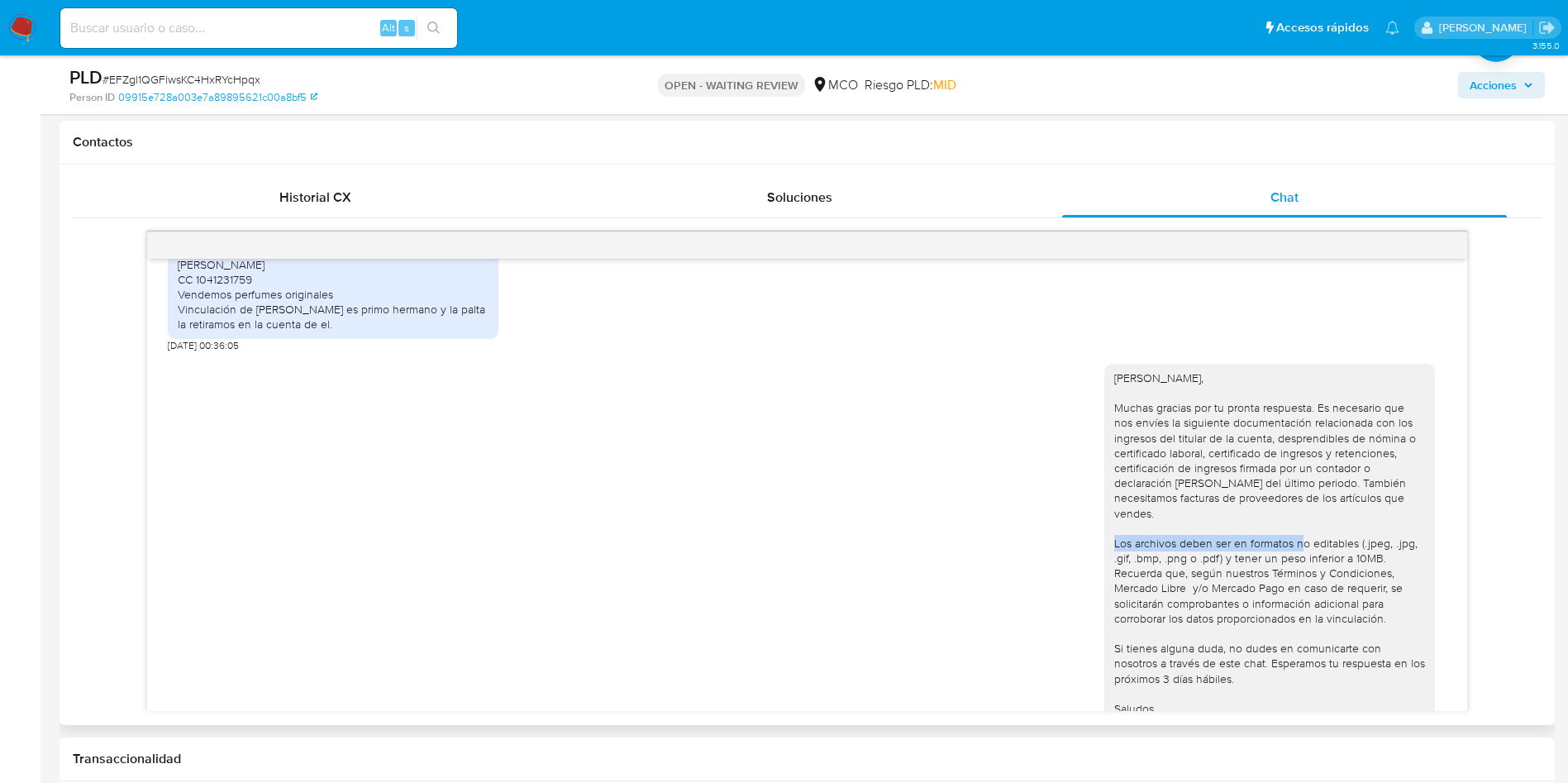
drag, startPoint x: 1123, startPoint y: 537, endPoint x: 1345, endPoint y: 552, distance: 222.5
click at [1343, 552] on div "[PERSON_NAME], Muchas gracias por tu pronta respuesta. Es necesario que nos env…" at bounding box center [1269, 551] width 311 height 361
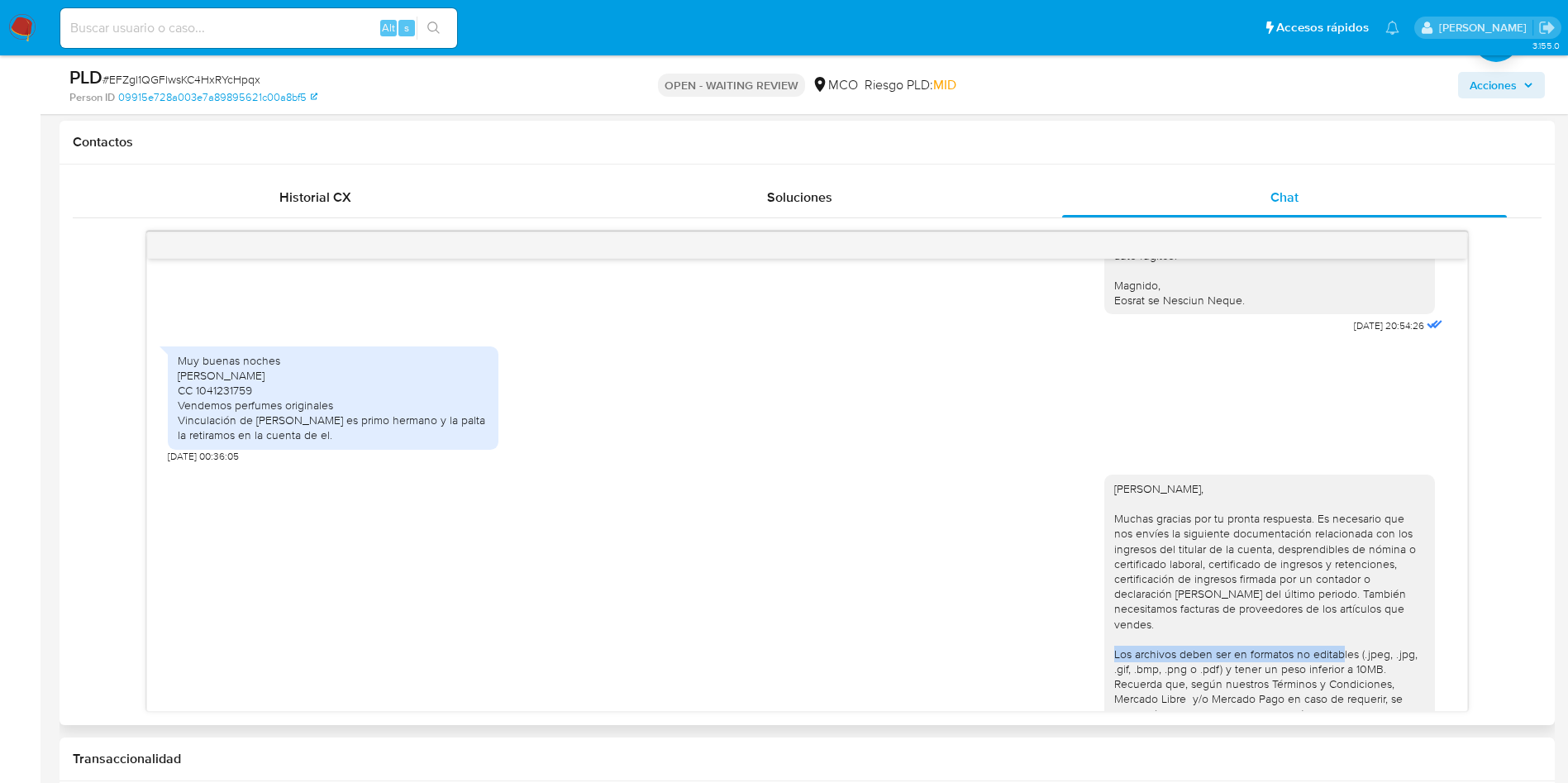
scroll to position [381, 0]
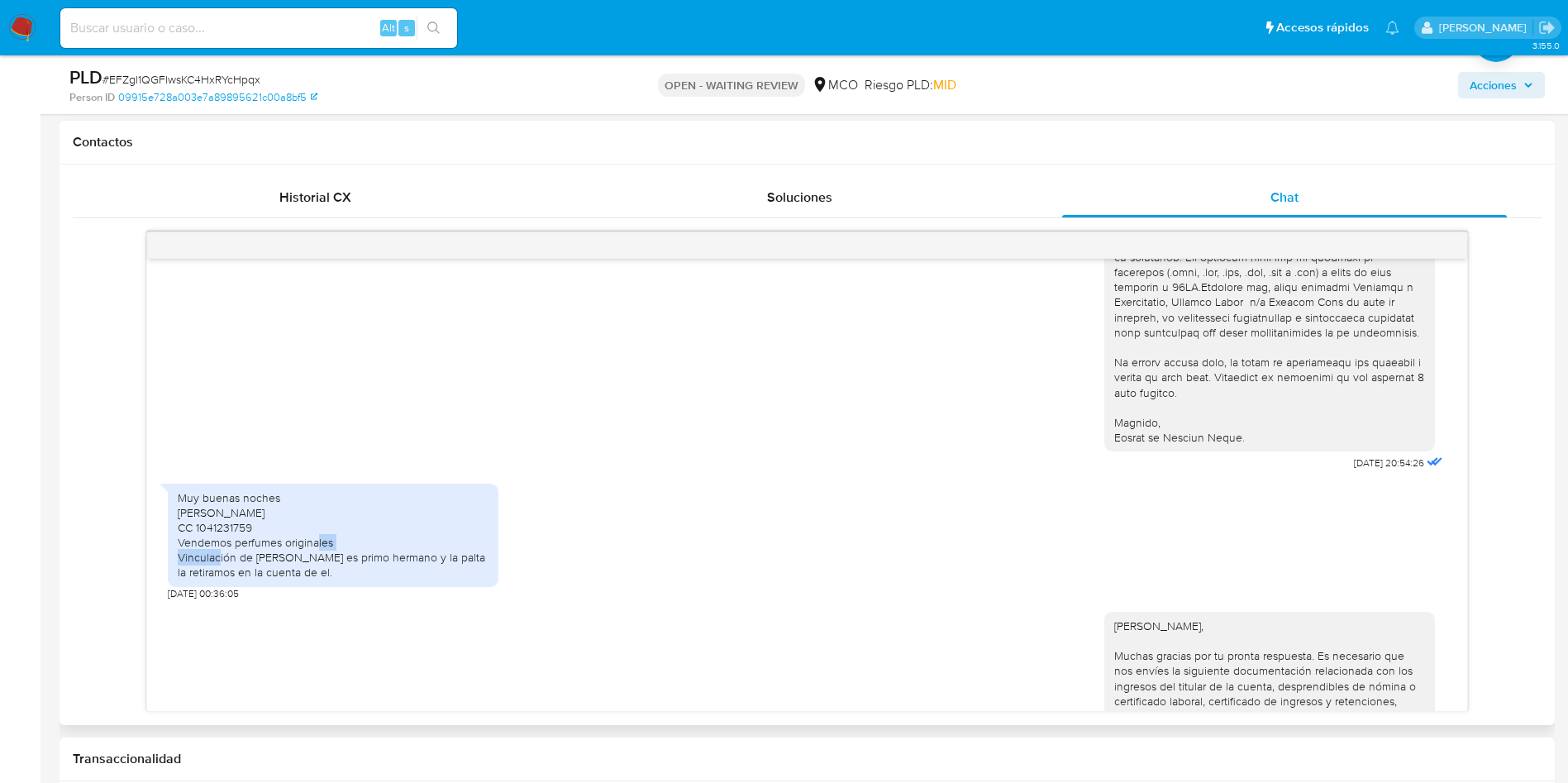
drag, startPoint x: 338, startPoint y: 542, endPoint x: 388, endPoint y: 542, distance: 50.0
click at [384, 542] on div "Muy buenas noches Johnatan Salazar Ocampo CC 1041231759 Vendemos perfumes origi…" at bounding box center [333, 535] width 311 height 91
click at [304, 555] on div "Muy buenas noches Johnatan Salazar Ocampo CC 1041231759 Vendemos perfumes origi…" at bounding box center [333, 535] width 311 height 91
drag, startPoint x: 271, startPoint y: 548, endPoint x: 368, endPoint y: 548, distance: 97.0
click at [355, 548] on div "Muy buenas noches Johnatan Salazar Ocampo CC 1041231759 Vendemos perfumes origi…" at bounding box center [333, 535] width 311 height 91
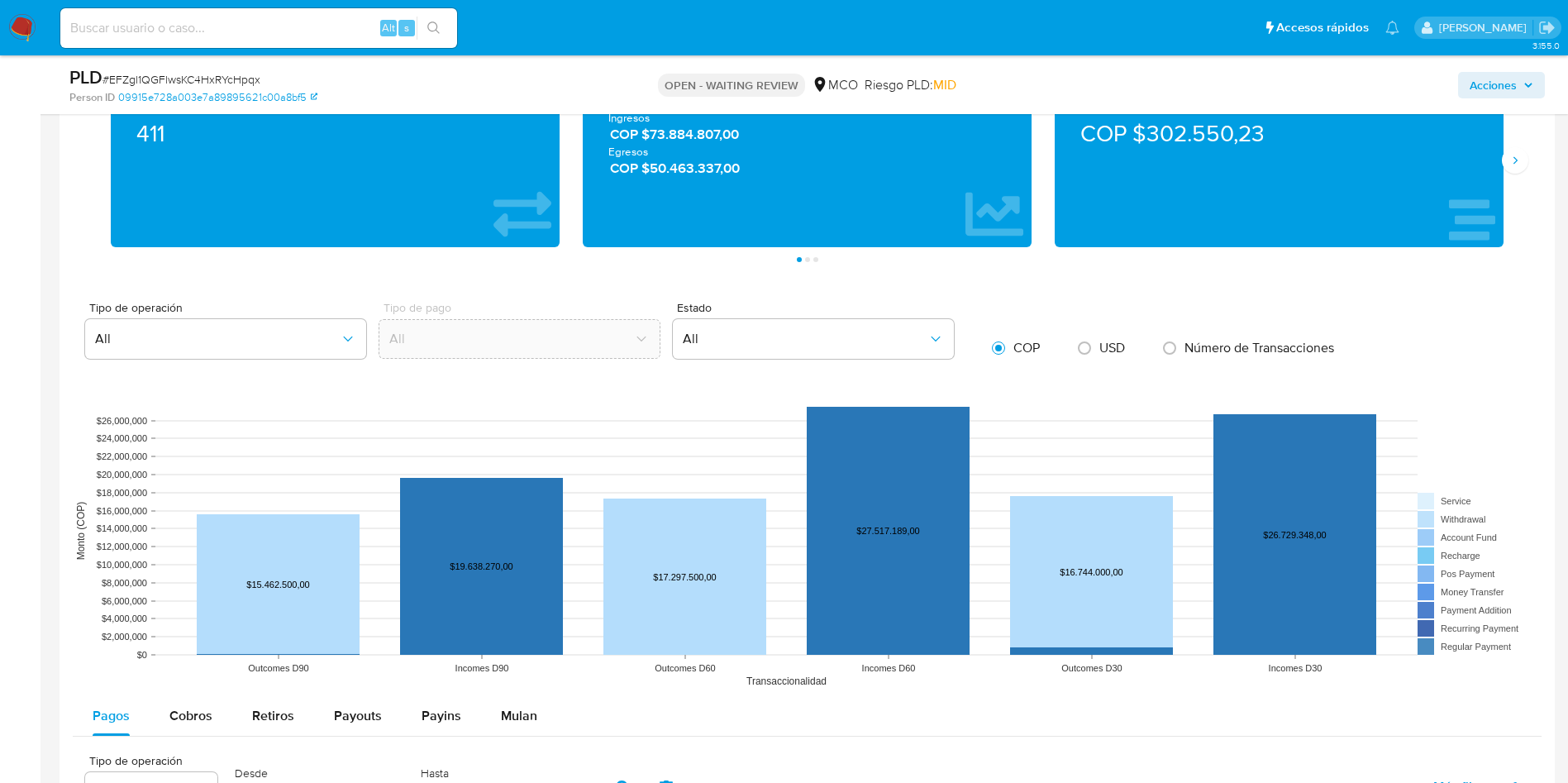
scroll to position [2018, 0]
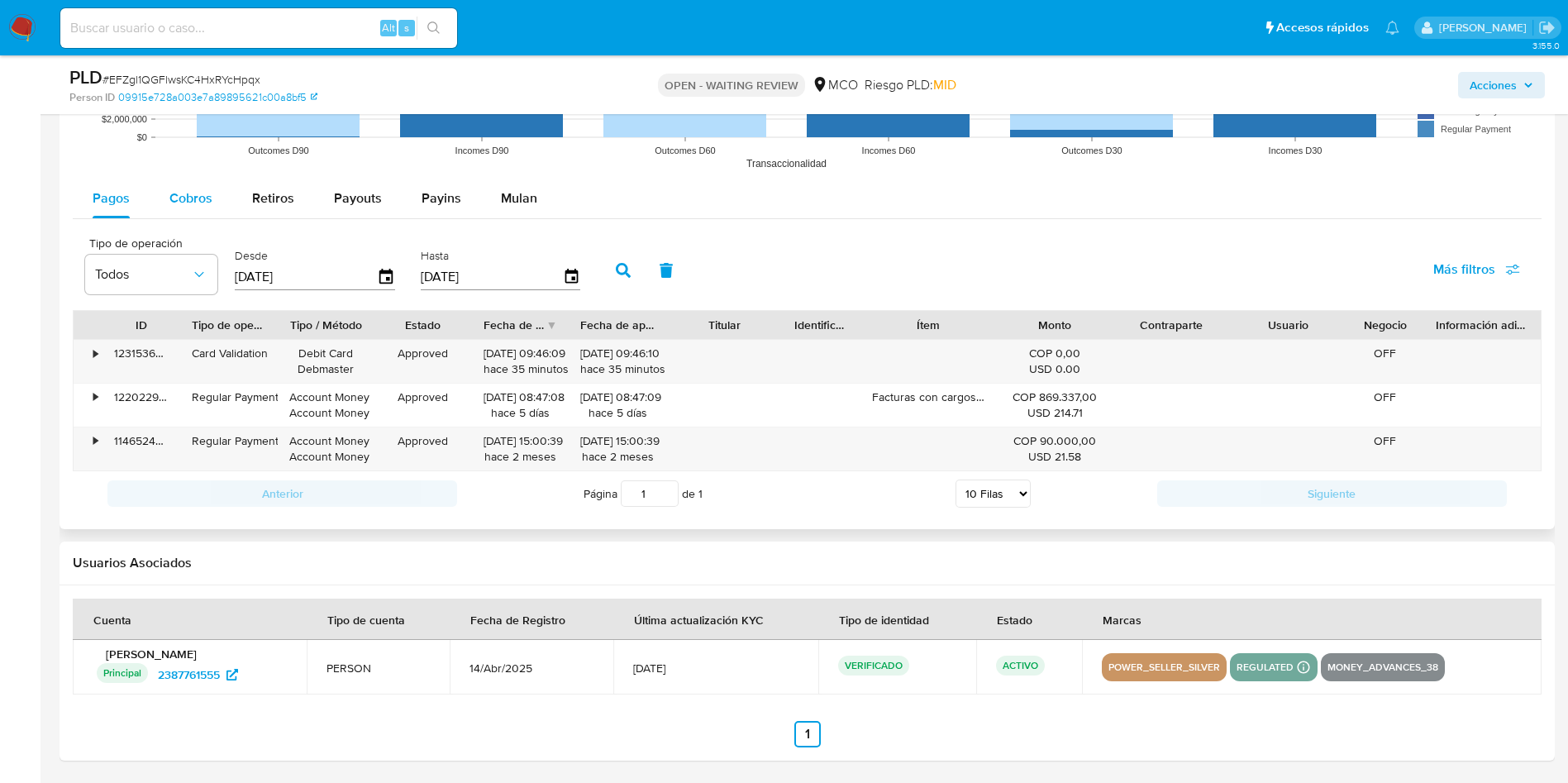
click at [190, 206] on span "Cobros" at bounding box center [191, 198] width 43 height 19
select select "10"
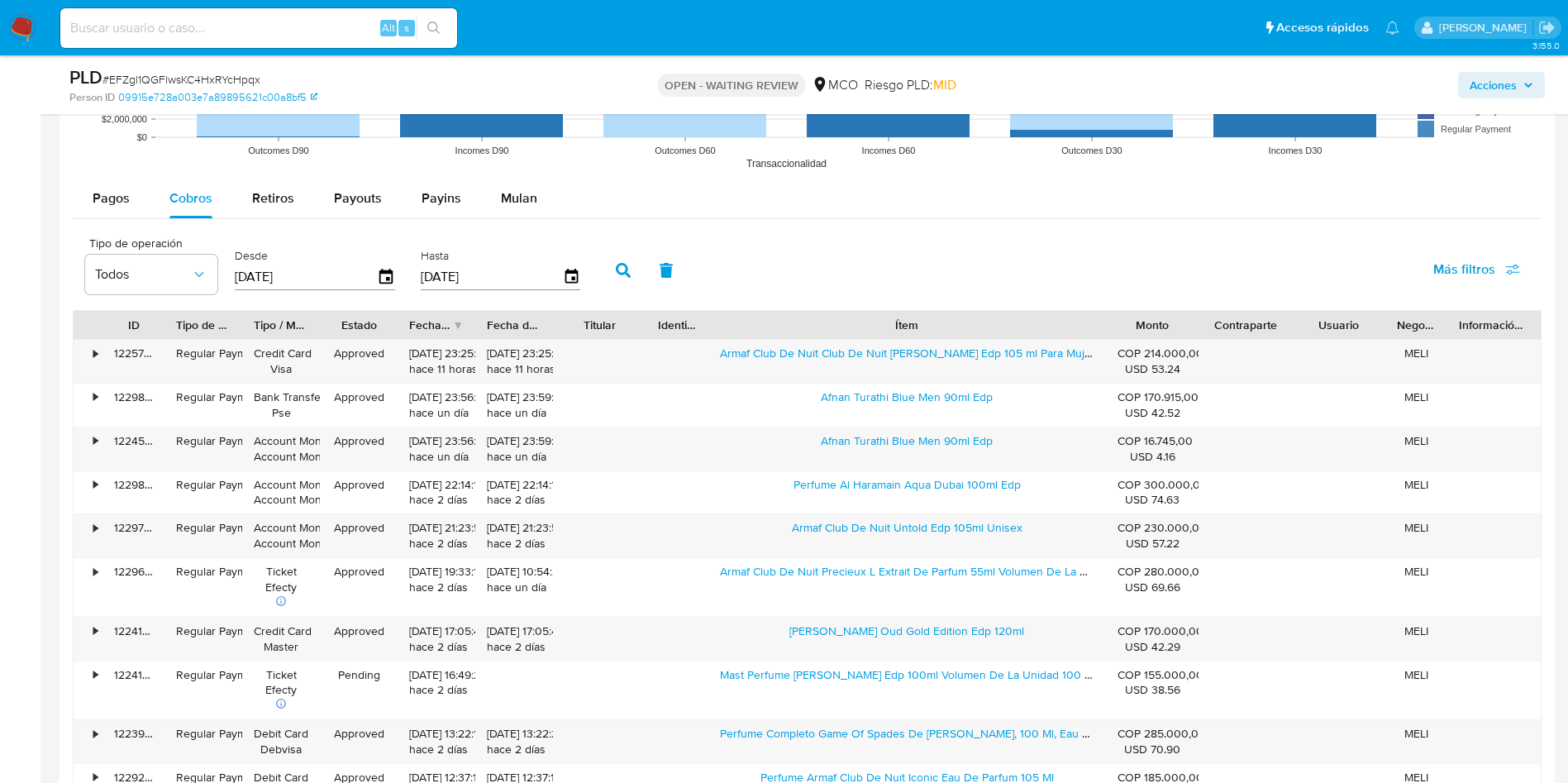
click at [1257, 343] on div "ID Tipo de operación Tipo / Método Estado Fecha de creación Fecha de aprobación…" at bounding box center [807, 558] width 1469 height 497
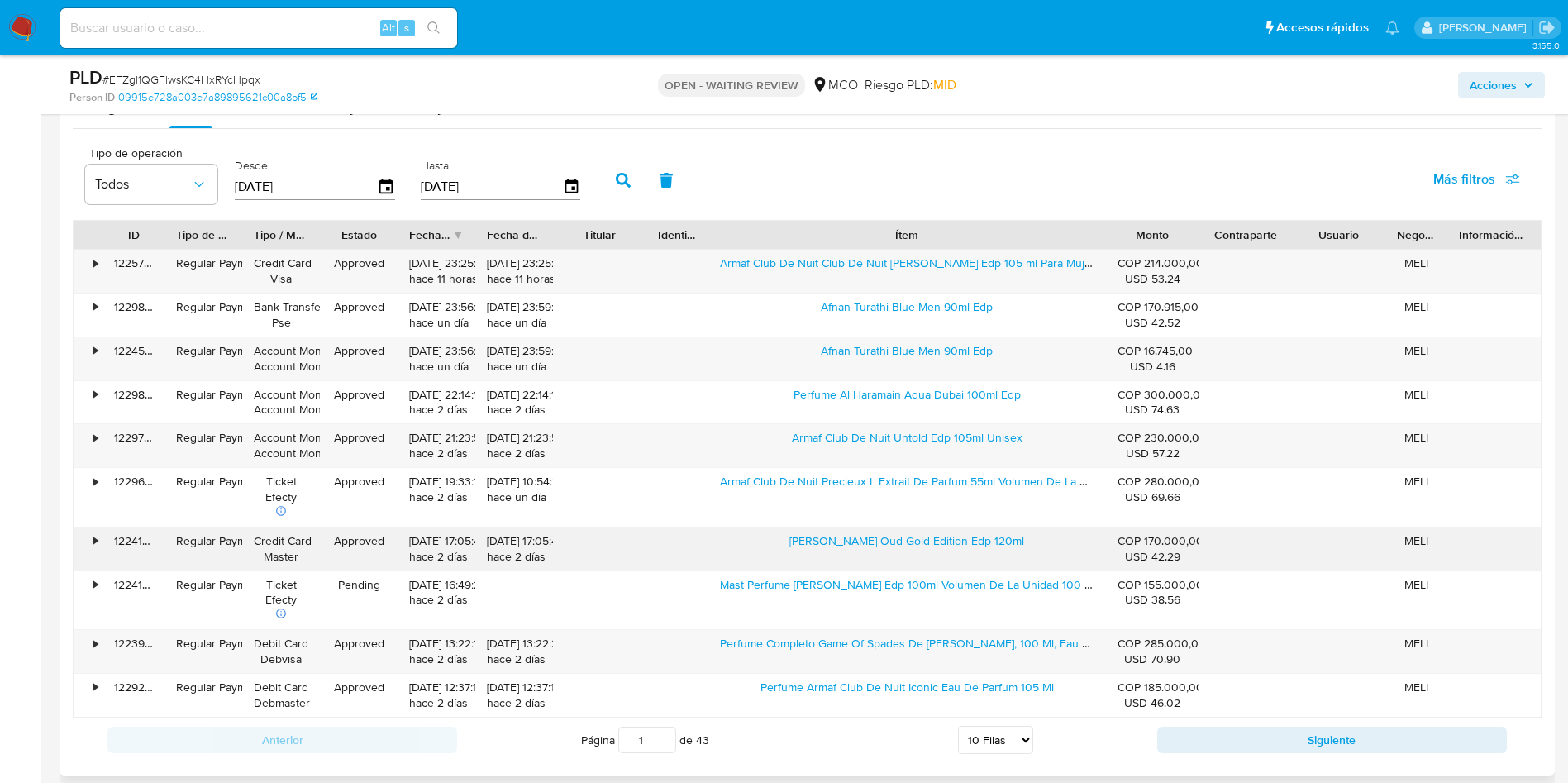
scroll to position [2142, 0]
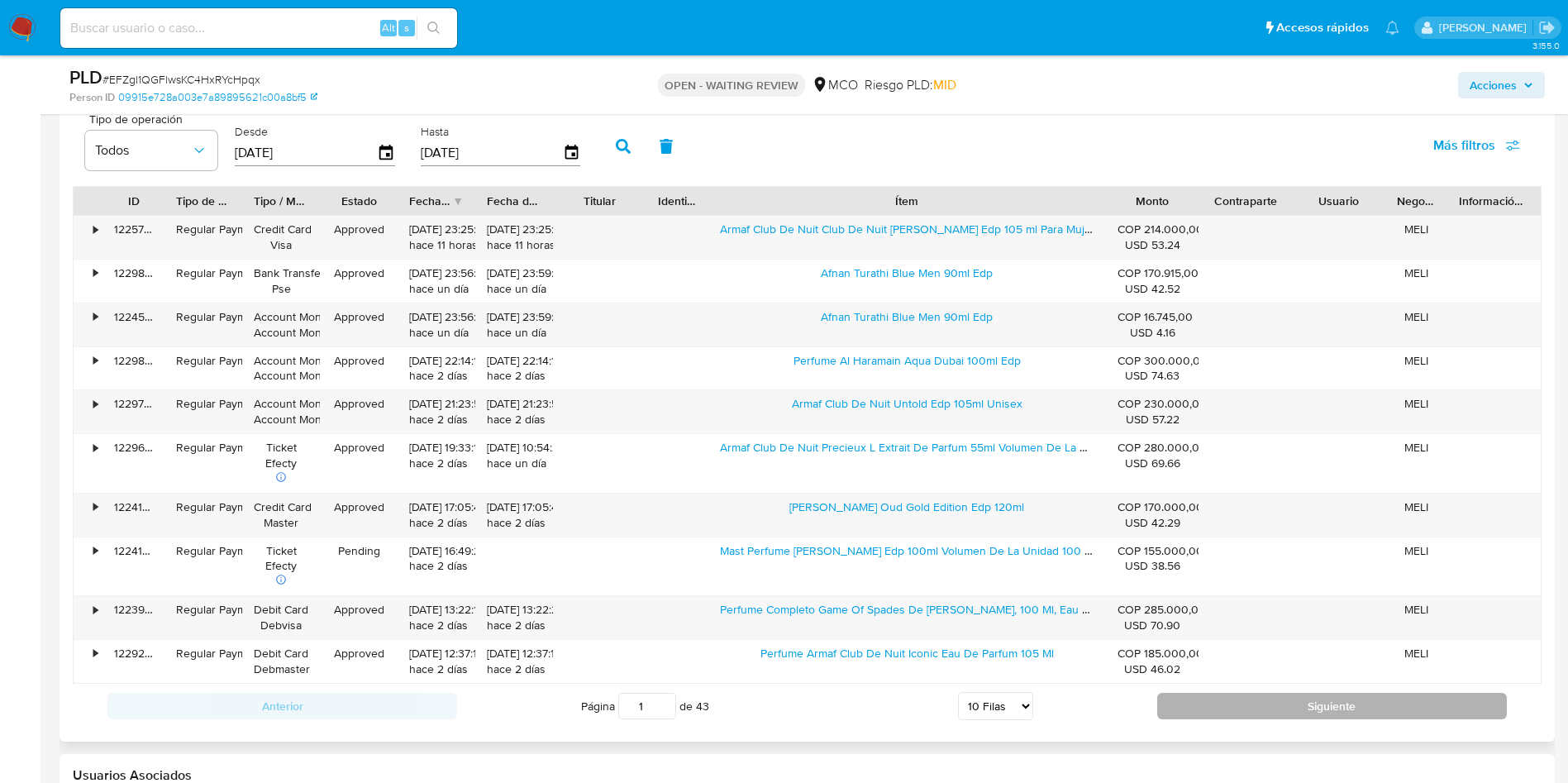
click at [1311, 708] on button "Siguiente" at bounding box center [1331, 706] width 350 height 26
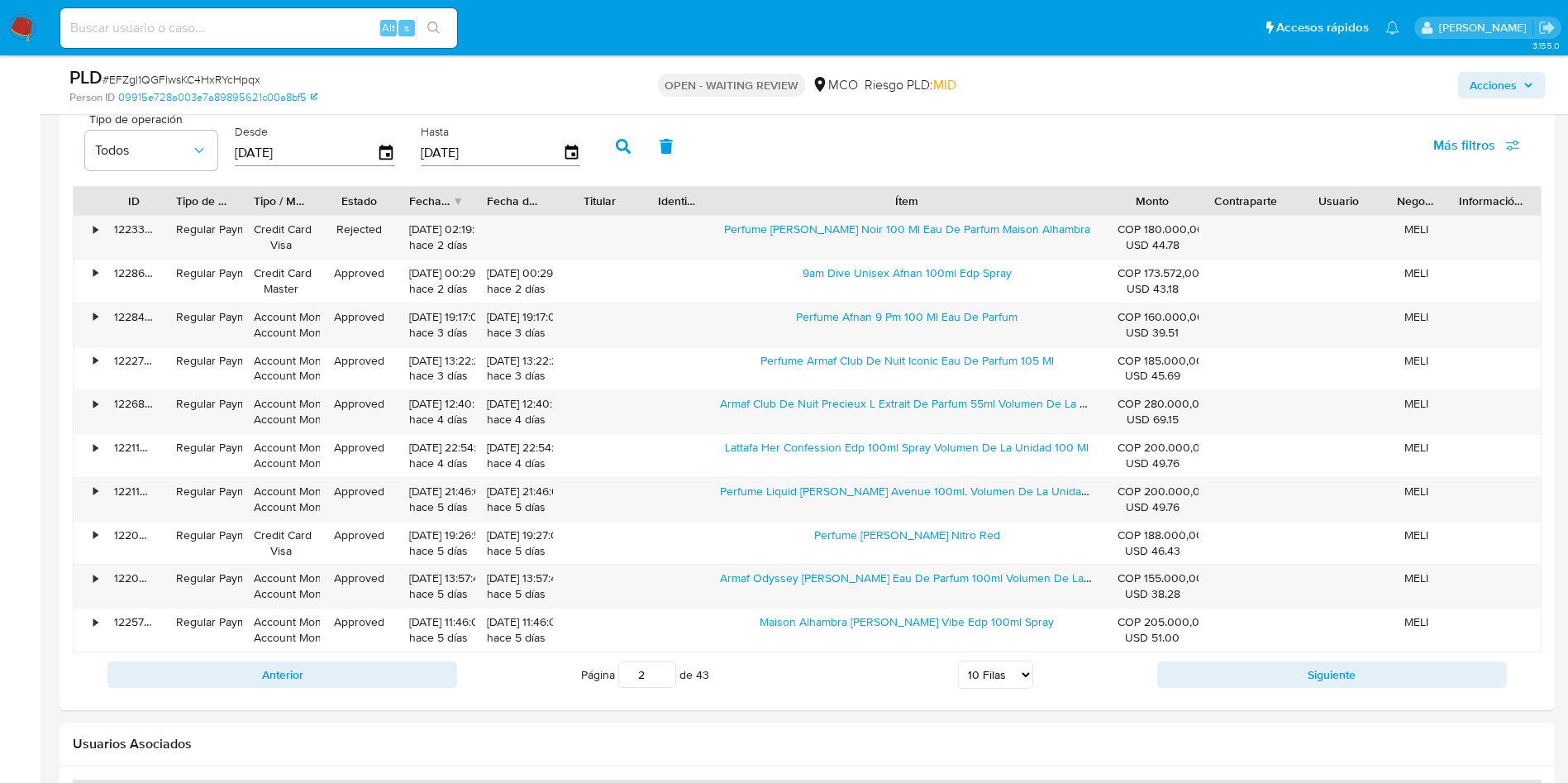
scroll to position [2018, 0]
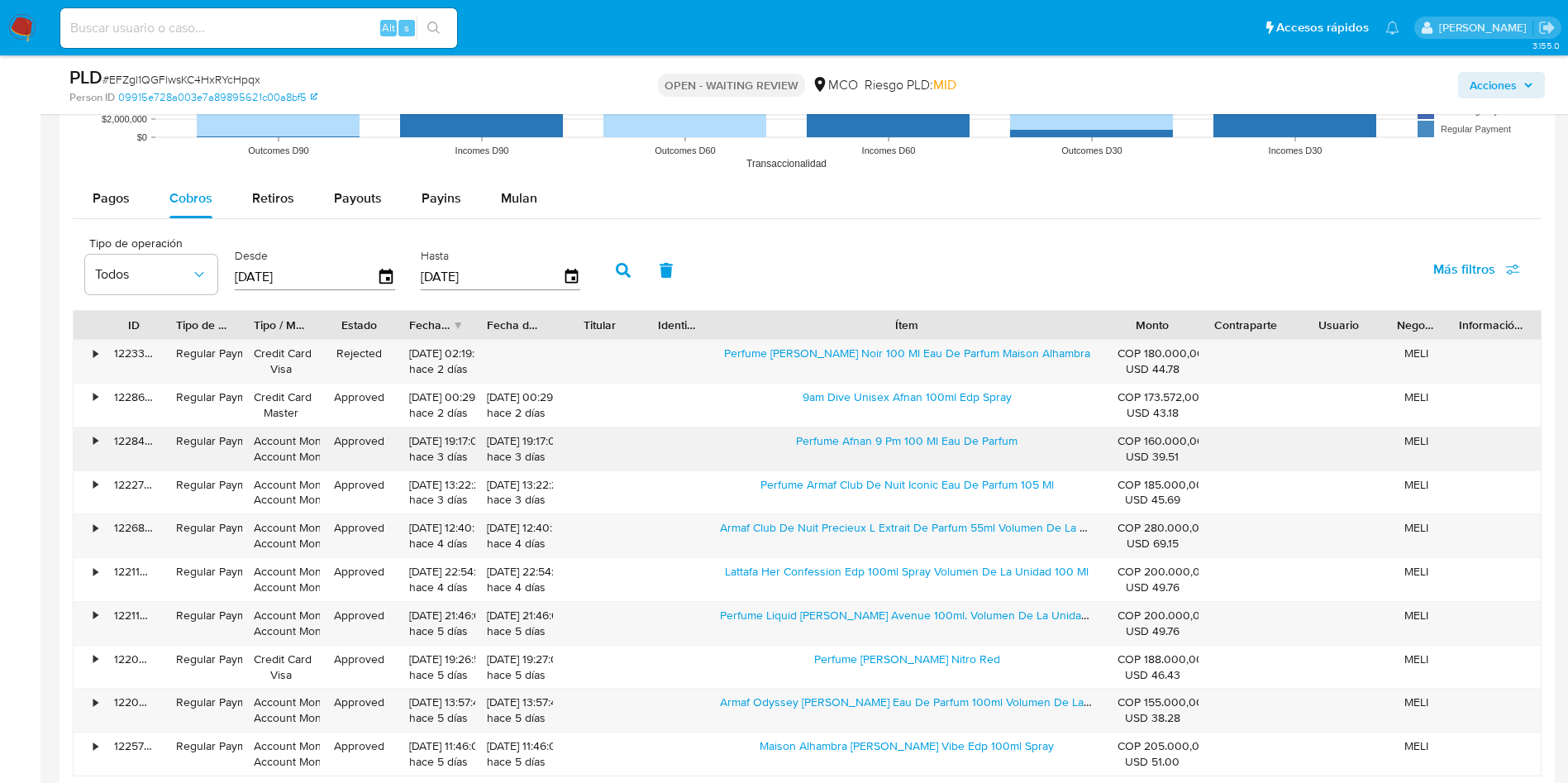
drag, startPoint x: 780, startPoint y: 440, endPoint x: 873, endPoint y: 461, distance: 95.3
click at [873, 461] on div "Perfume Afnan 9 Pm 100 Ml Eau De Parfum" at bounding box center [907, 449] width 397 height 43
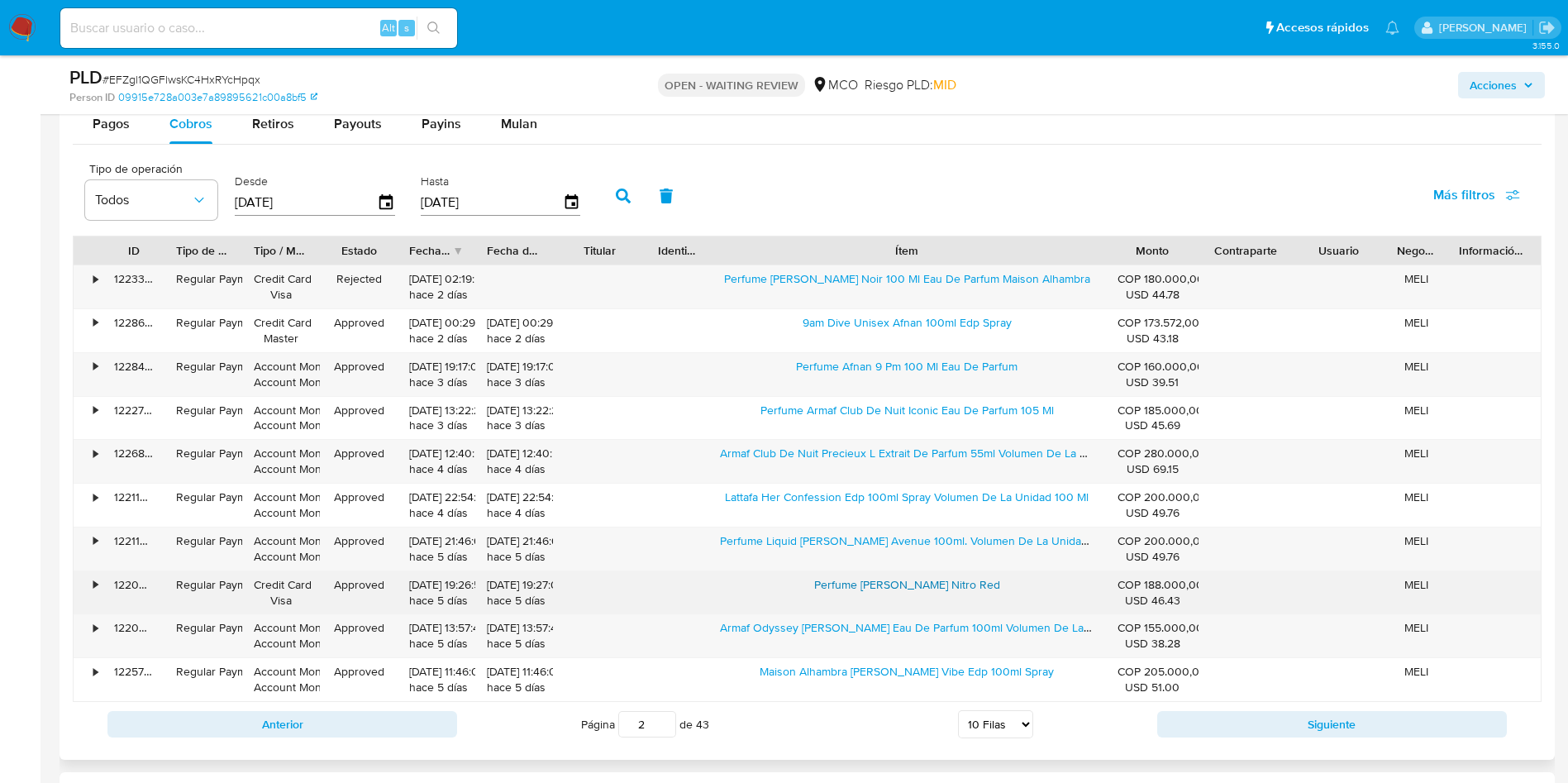
scroll to position [2142, 0]
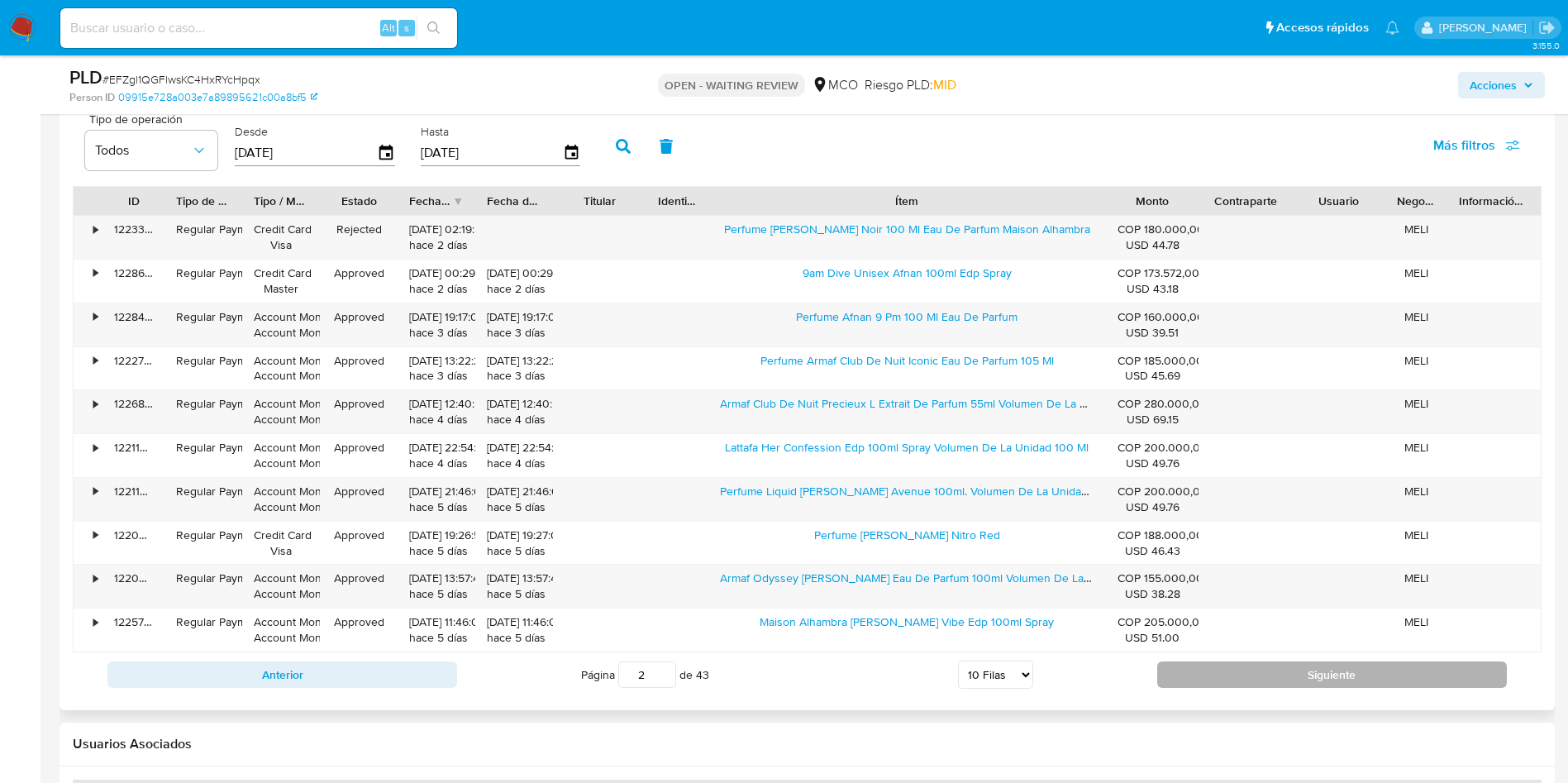
click at [1264, 673] on button "Siguiente" at bounding box center [1331, 675] width 350 height 26
type input "3"
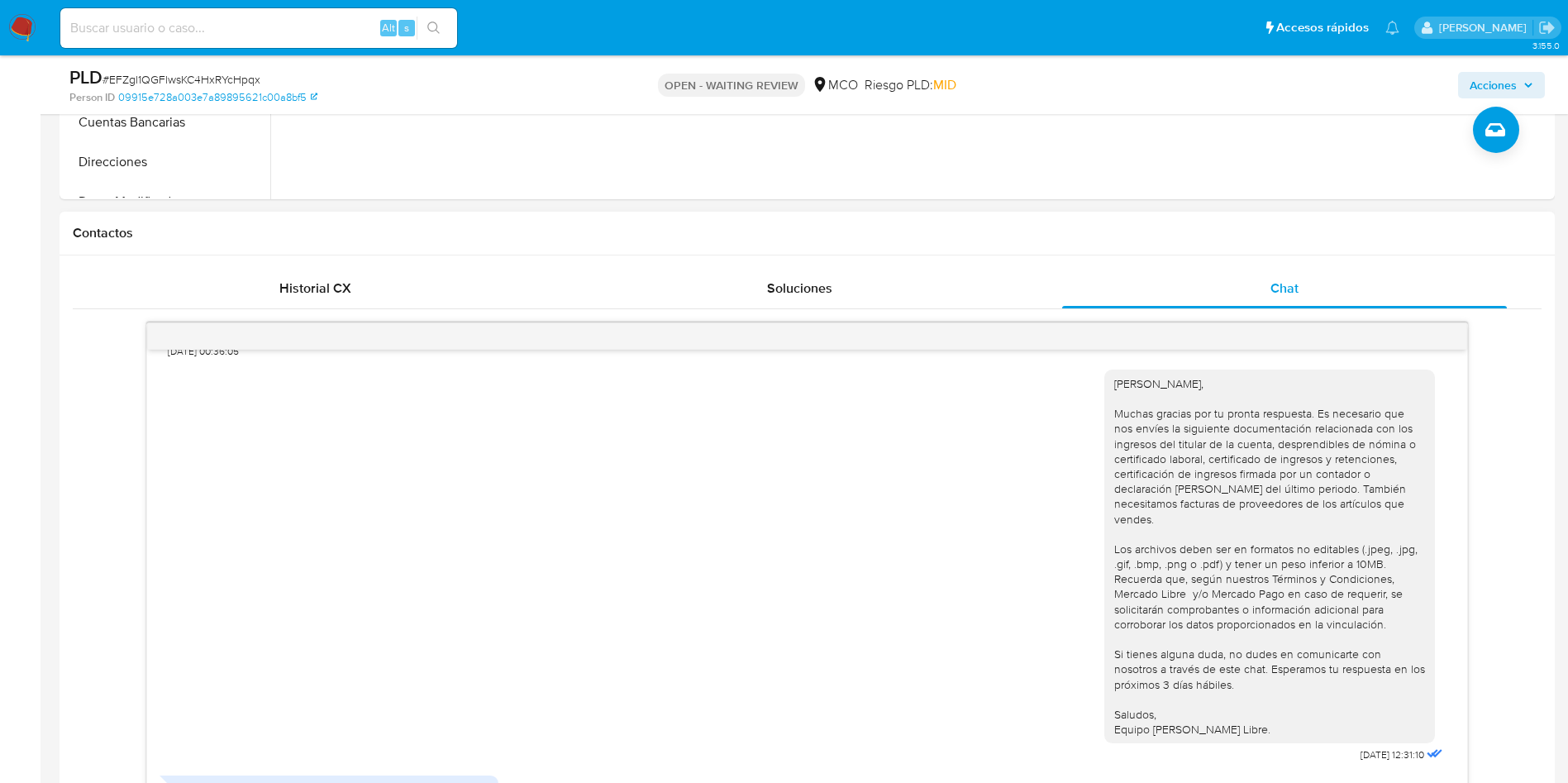
scroll to position [752, 0]
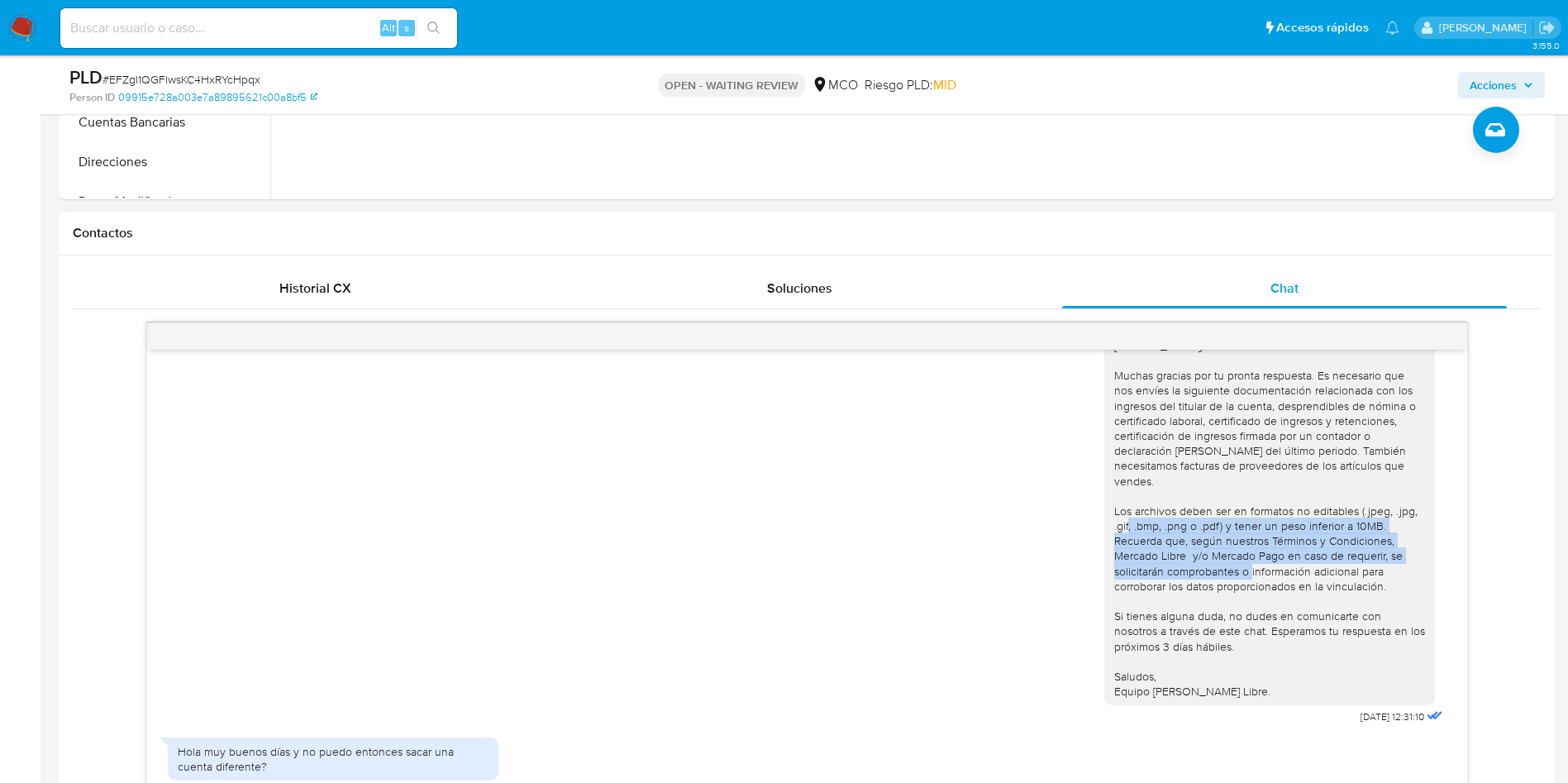
drag, startPoint x: 1129, startPoint y: 520, endPoint x: 1299, endPoint y: 585, distance: 182.0
click at [1287, 584] on div "Hola Johnatan, Muchas gracias por tu pronta respuesta. Es necesario que nos env…" at bounding box center [1269, 518] width 311 height 361
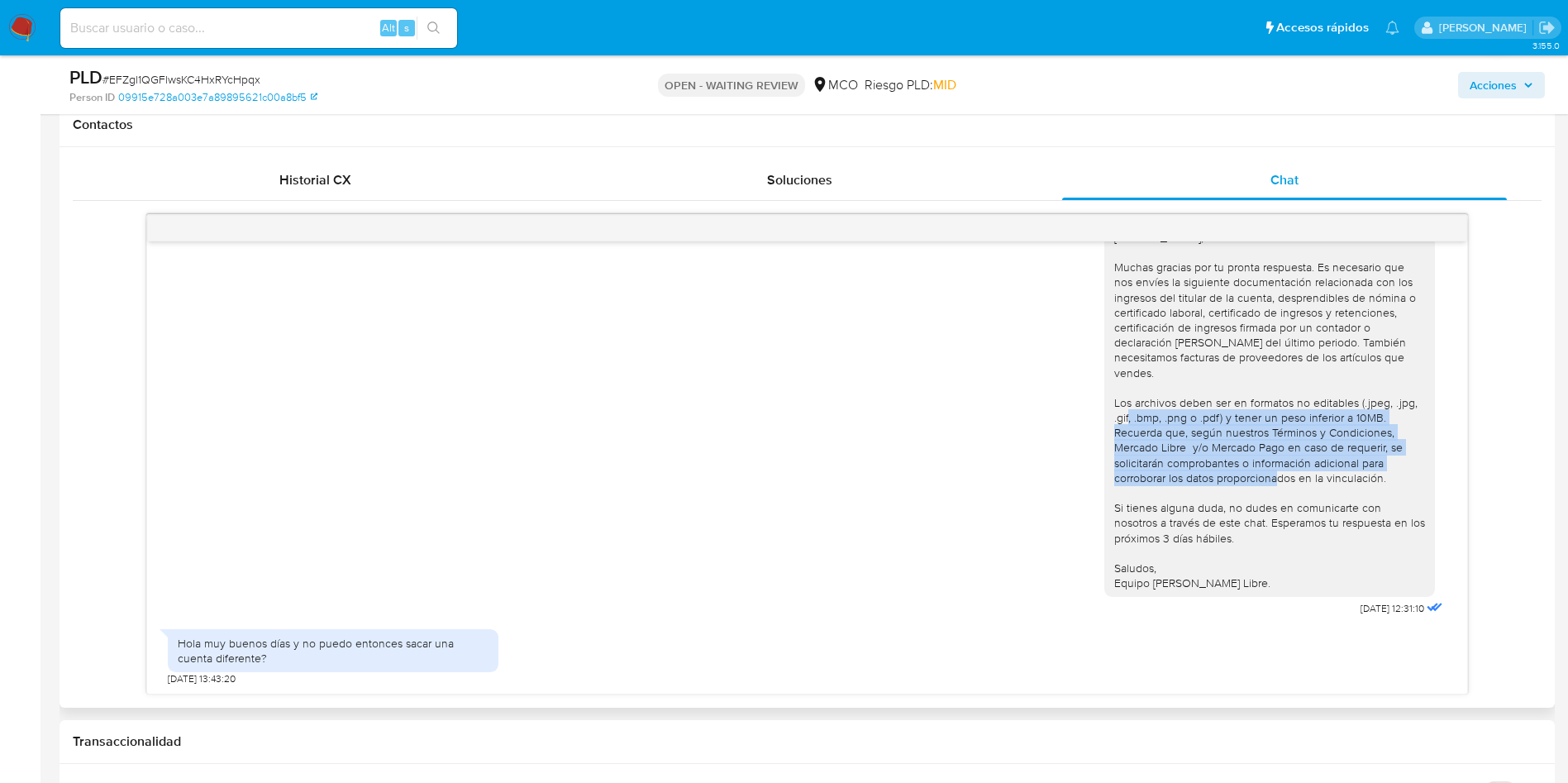
scroll to position [902, 0]
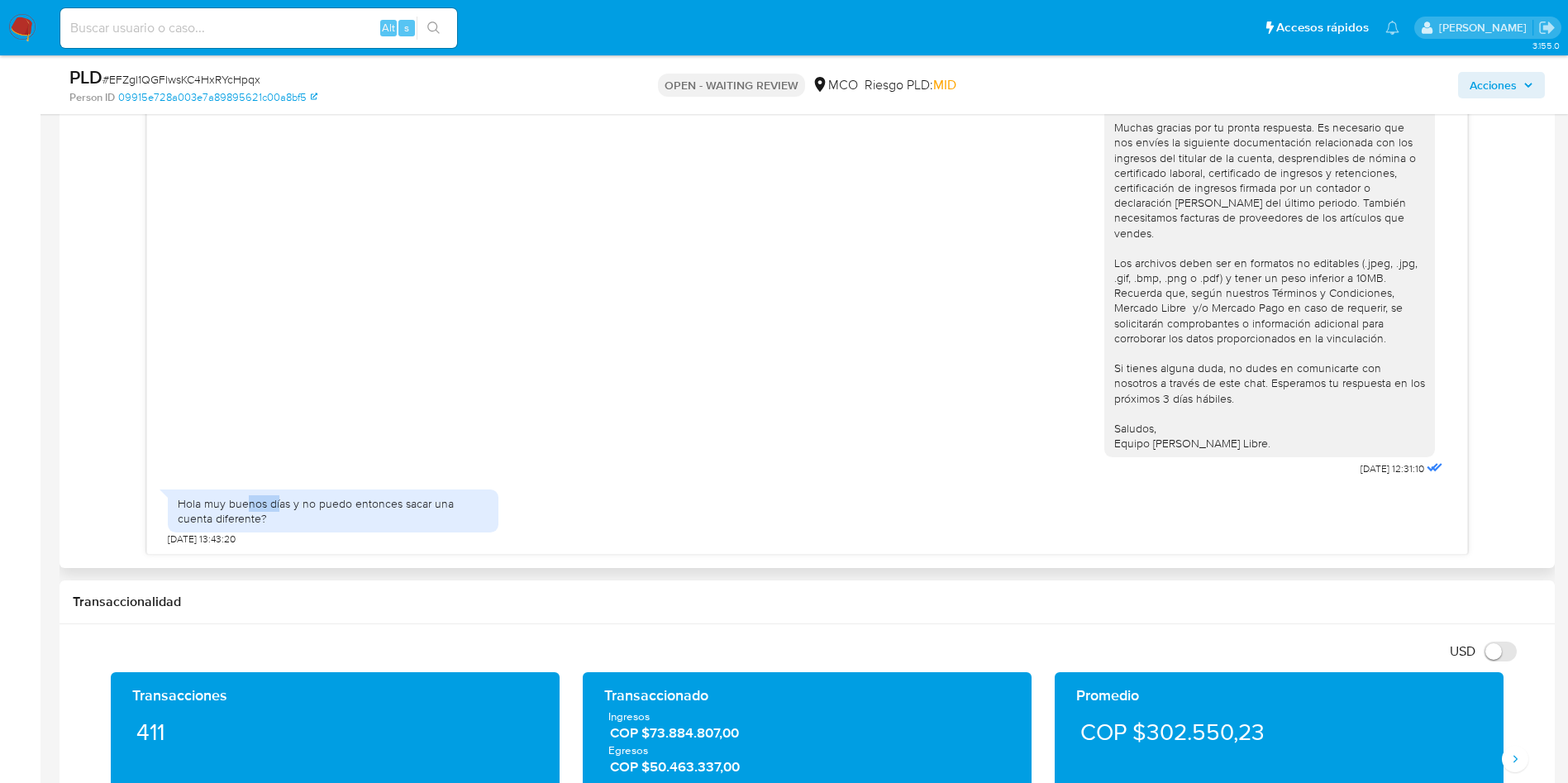
drag, startPoint x: 244, startPoint y: 506, endPoint x: 289, endPoint y: 510, distance: 45.2
click at [288, 510] on div "Hola muy buenos días y no puedo entonces sacar una cuenta diferente?" at bounding box center [333, 511] width 311 height 30
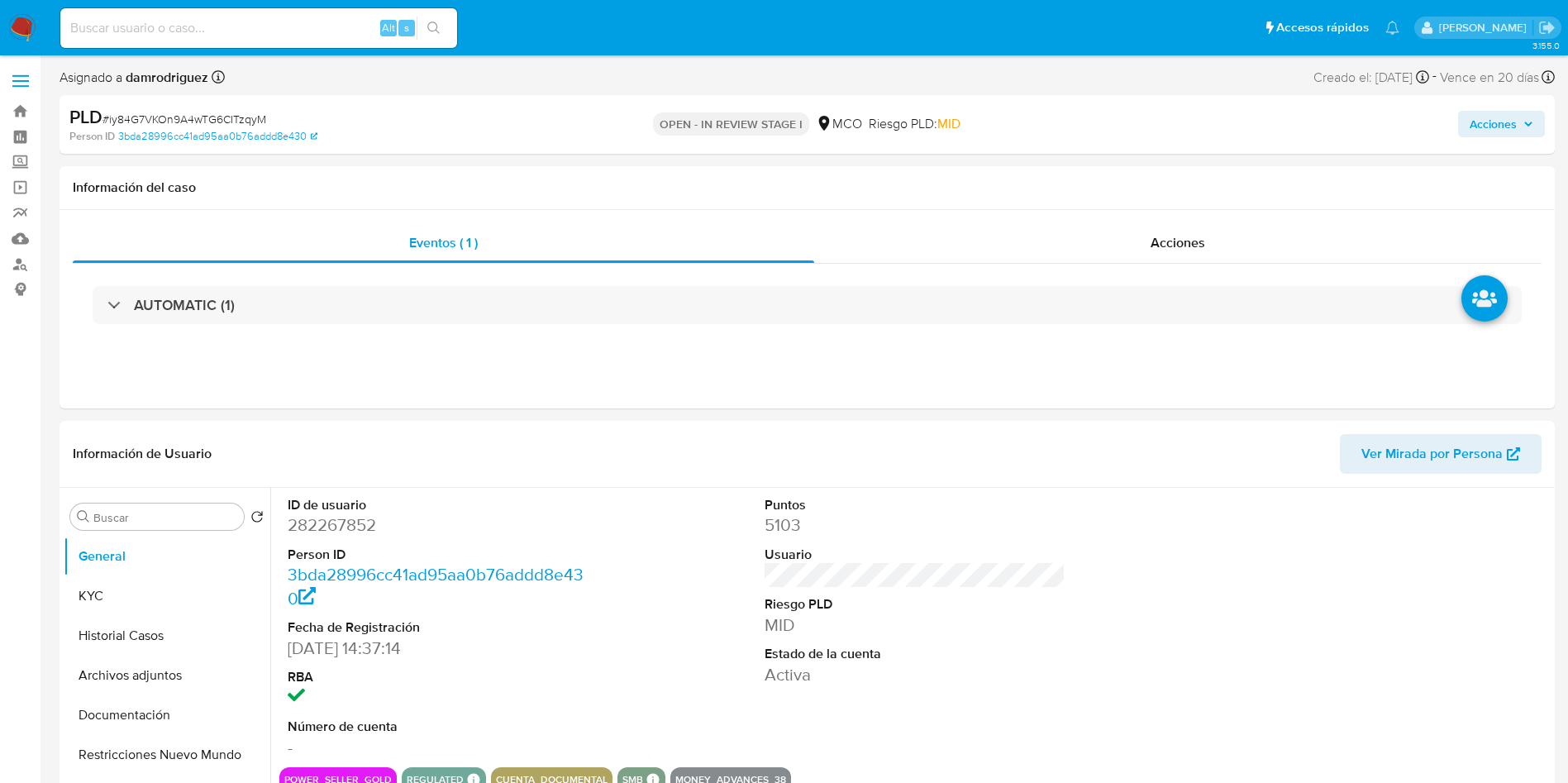
select select "10"
click at [332, 534] on dd "282267852" at bounding box center [437, 524] width 301 height 23
copy dd "282267852"
click at [318, 524] on dd "282267852" at bounding box center [437, 524] width 301 height 23
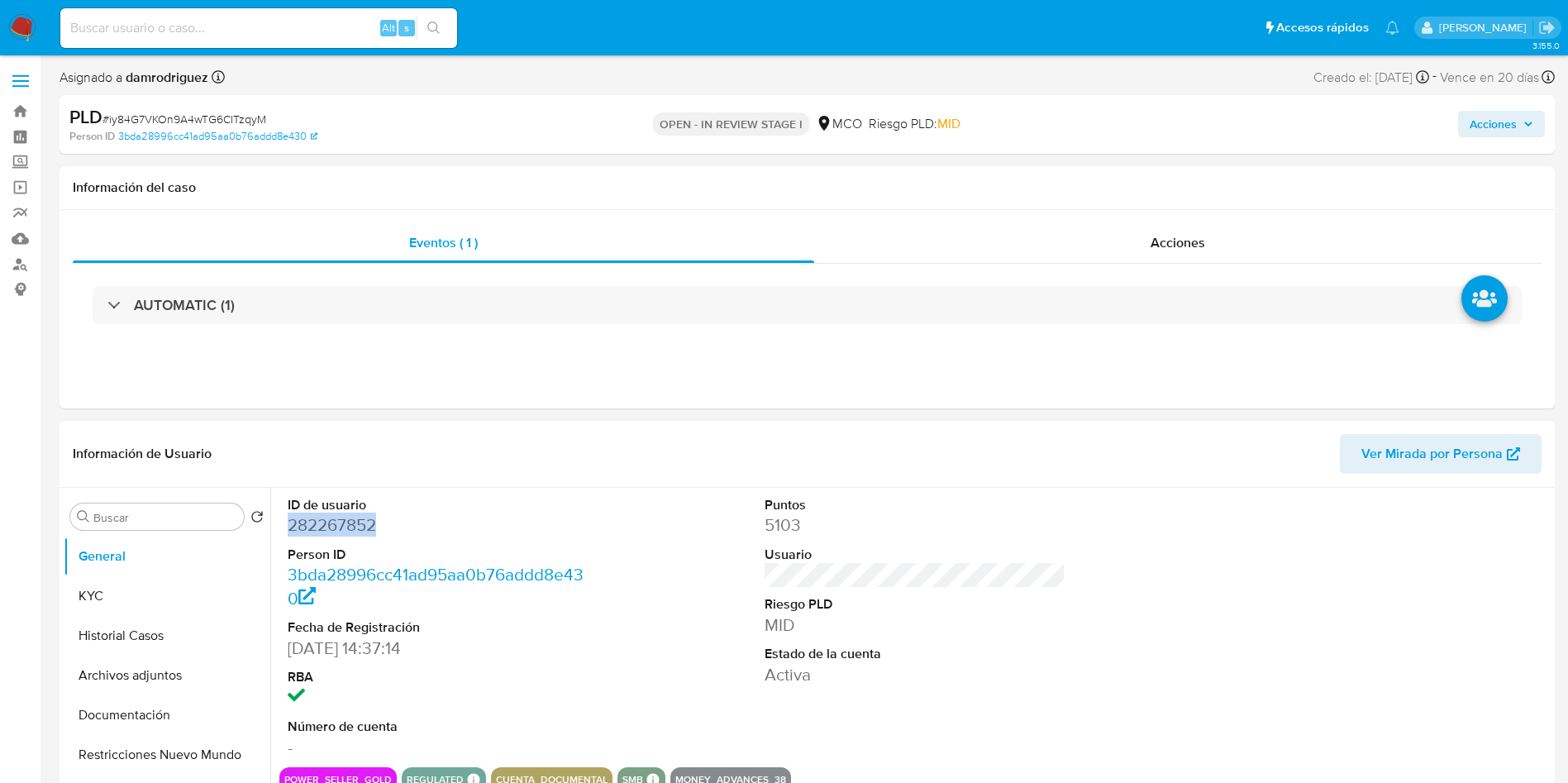
click at [318, 523] on dd "282267852" at bounding box center [437, 524] width 301 height 23
copy dd "282267852"
click at [339, 518] on dd "282267852" at bounding box center [437, 524] width 301 height 23
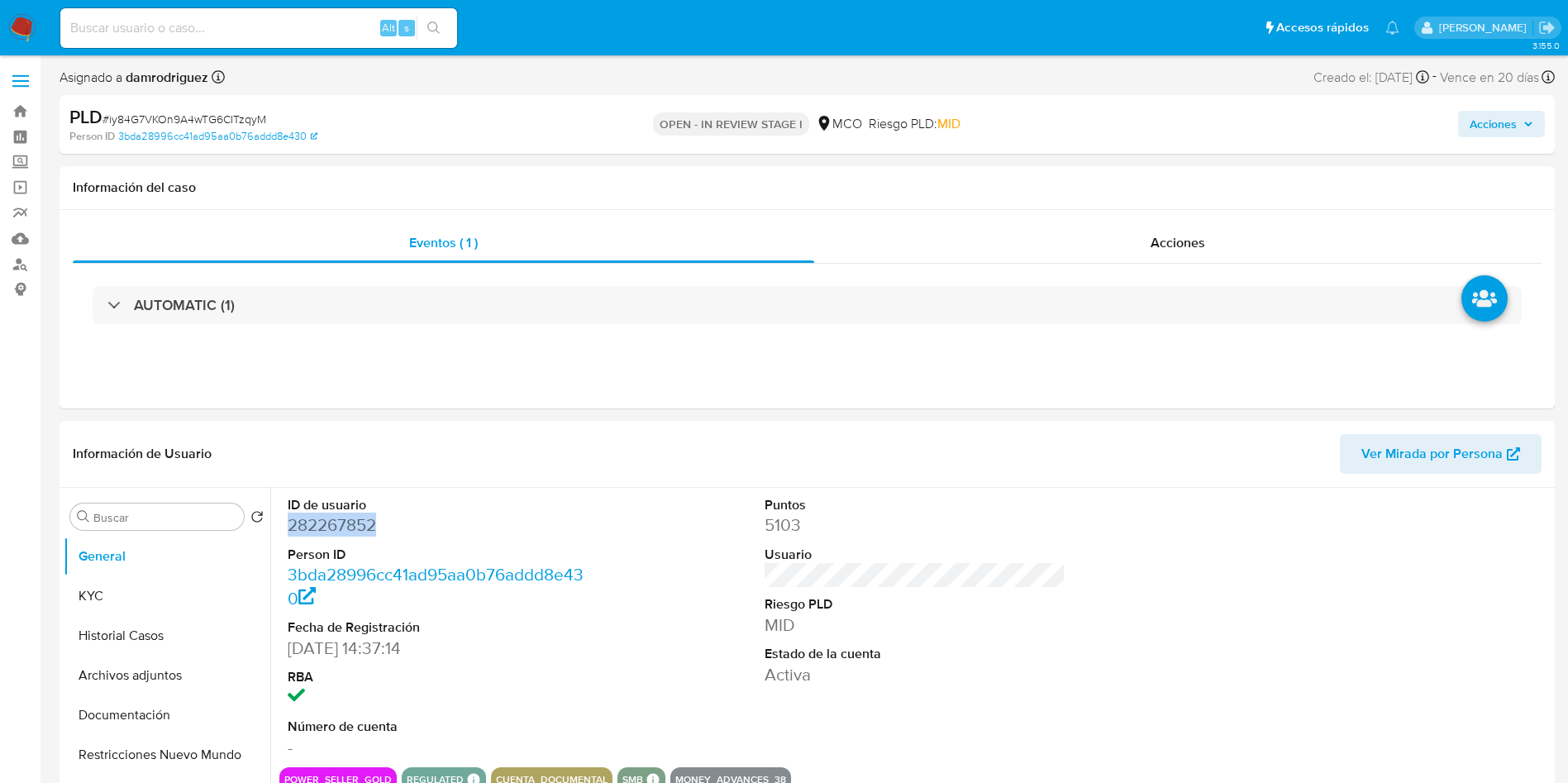
copy dd "282267852"
drag, startPoint x: 142, startPoint y: 638, endPoint x: 133, endPoint y: 631, distance: 11.4
click at [142, 638] on button "Historial Casos" at bounding box center [160, 636] width 193 height 40
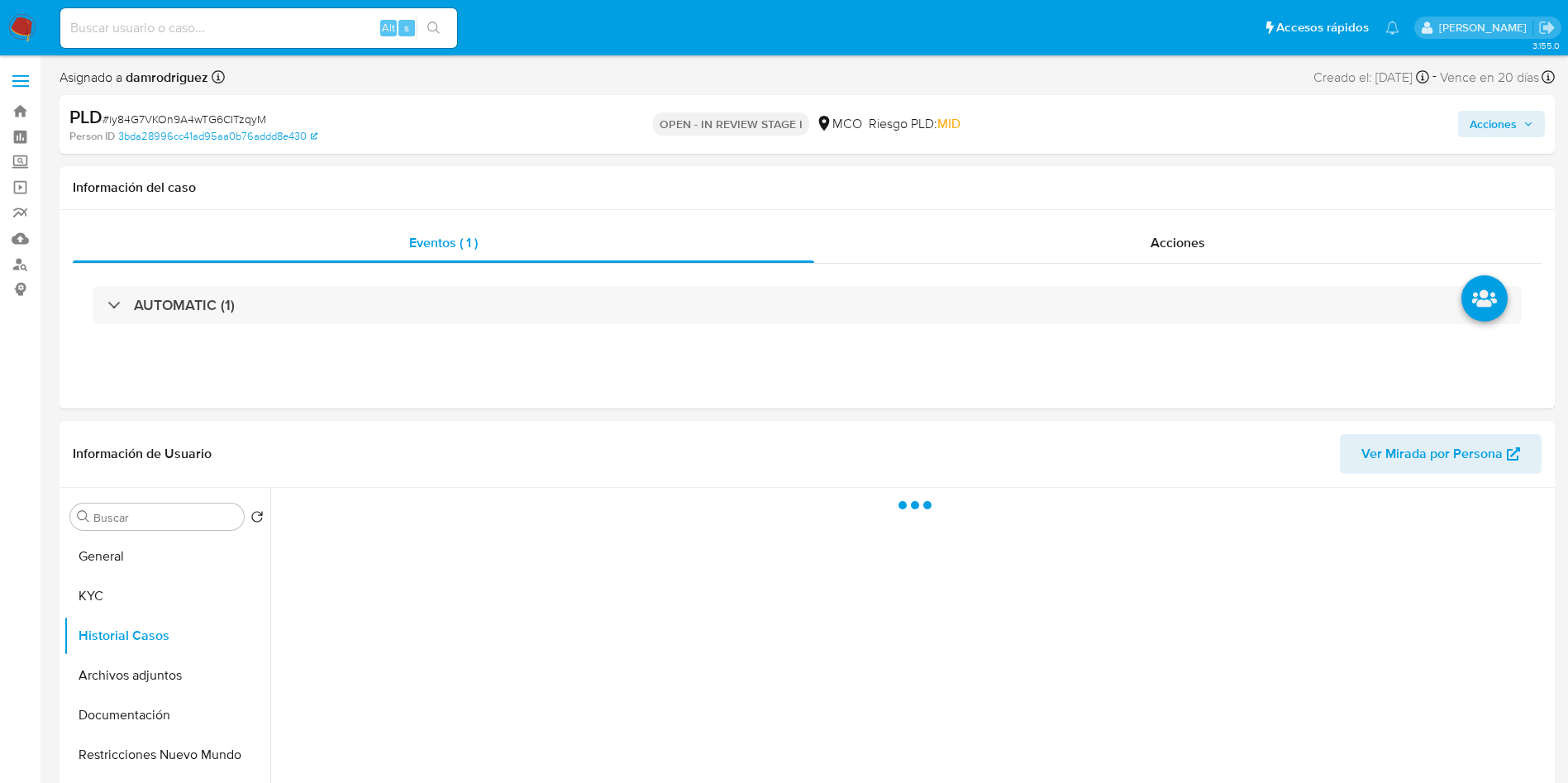
scroll to position [124, 0]
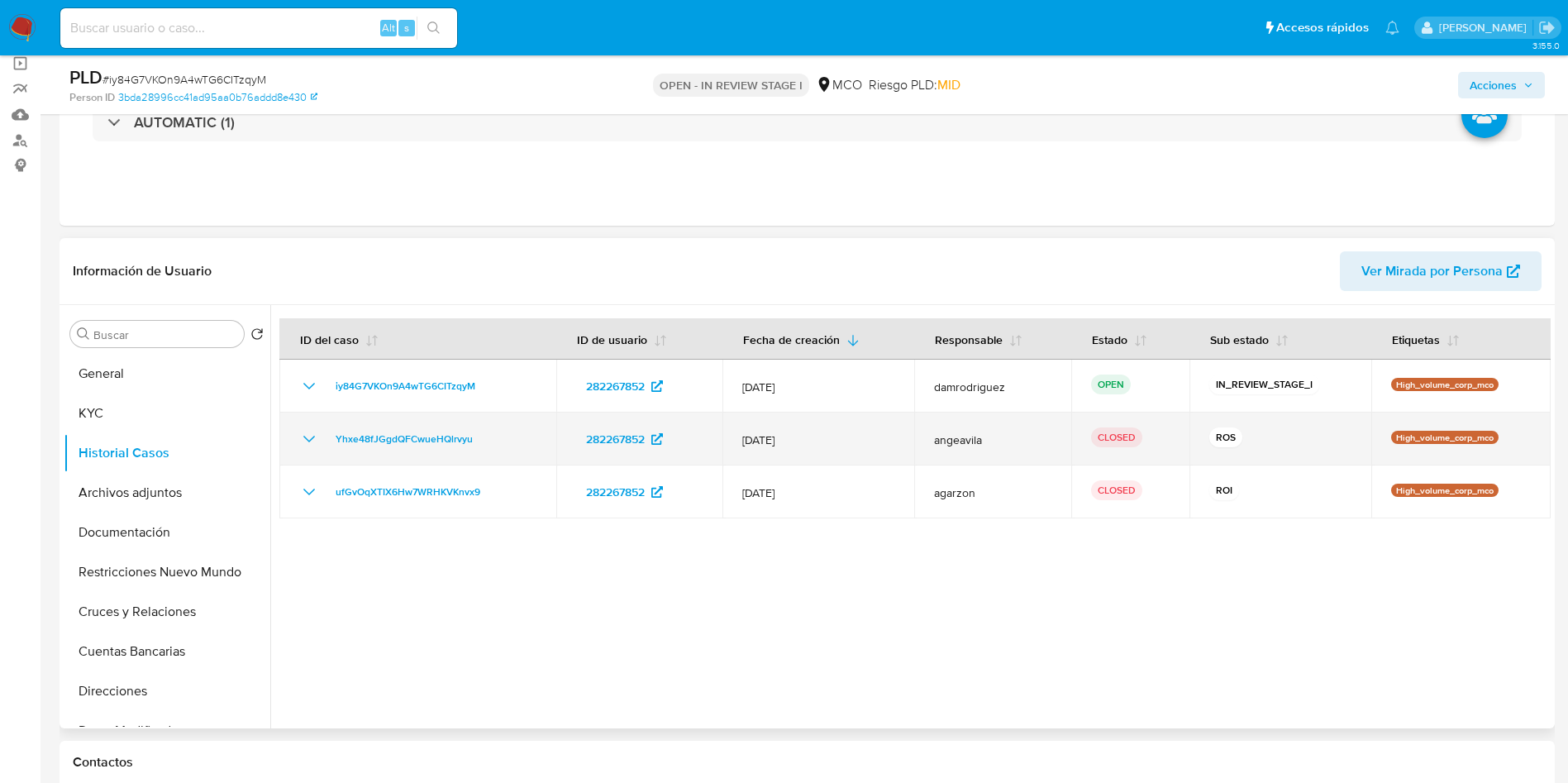
click at [303, 446] on icon "Mostrar/Ocultar" at bounding box center [309, 439] width 20 height 20
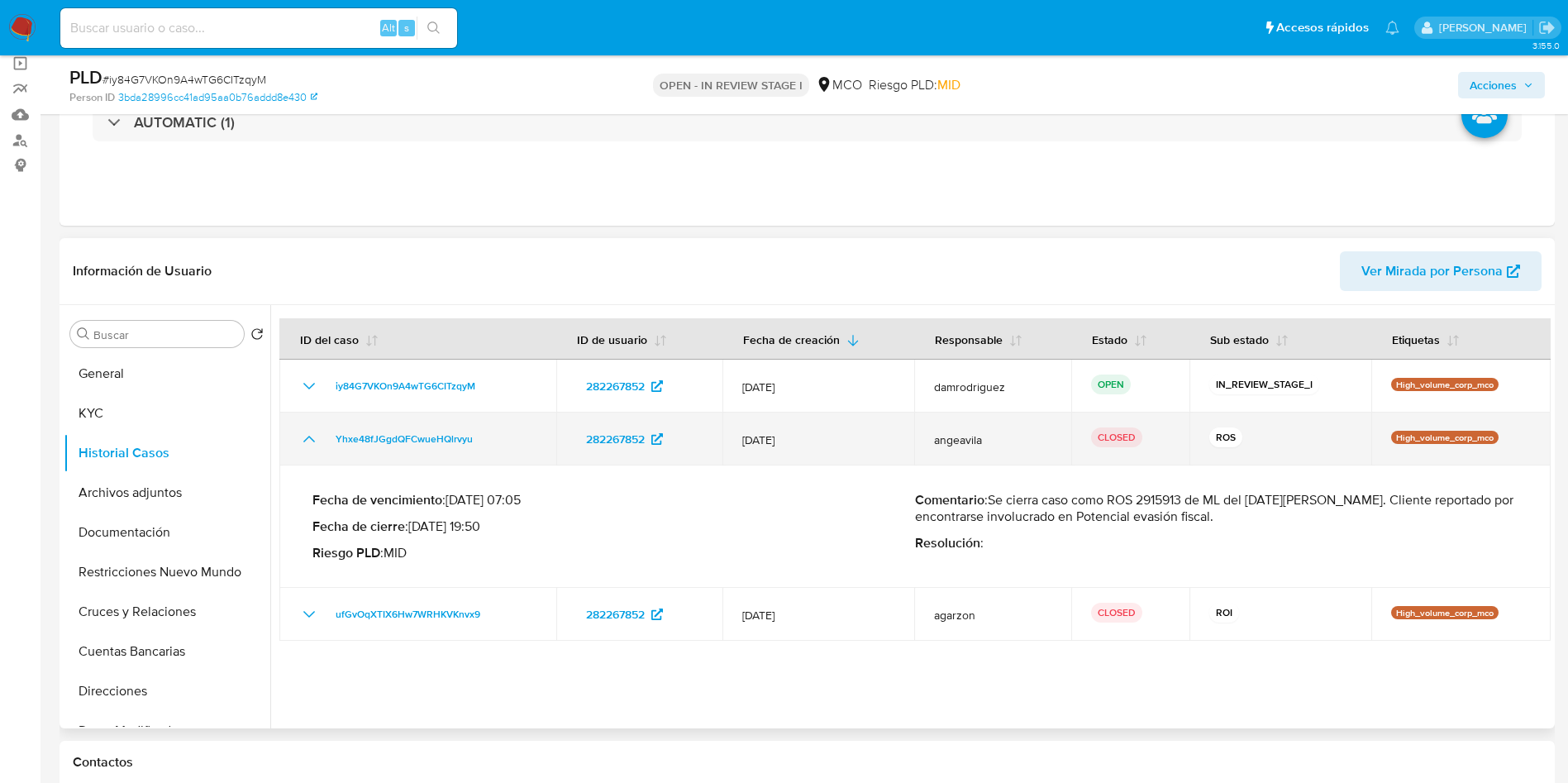
click at [305, 440] on icon "Mostrar/Ocultar" at bounding box center [309, 439] width 11 height 7
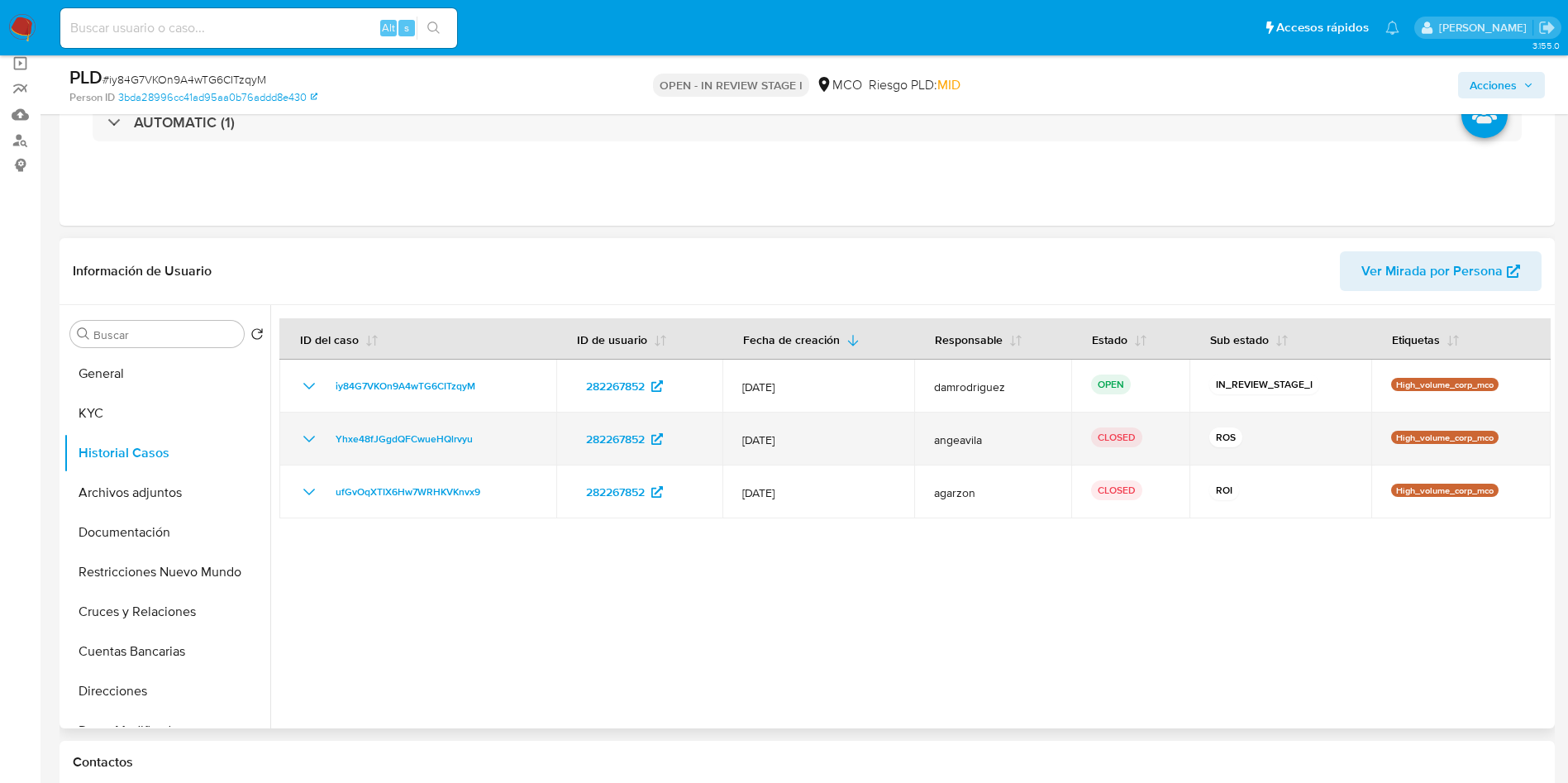
click at [305, 435] on icon "Mostrar/Ocultar" at bounding box center [309, 439] width 20 height 20
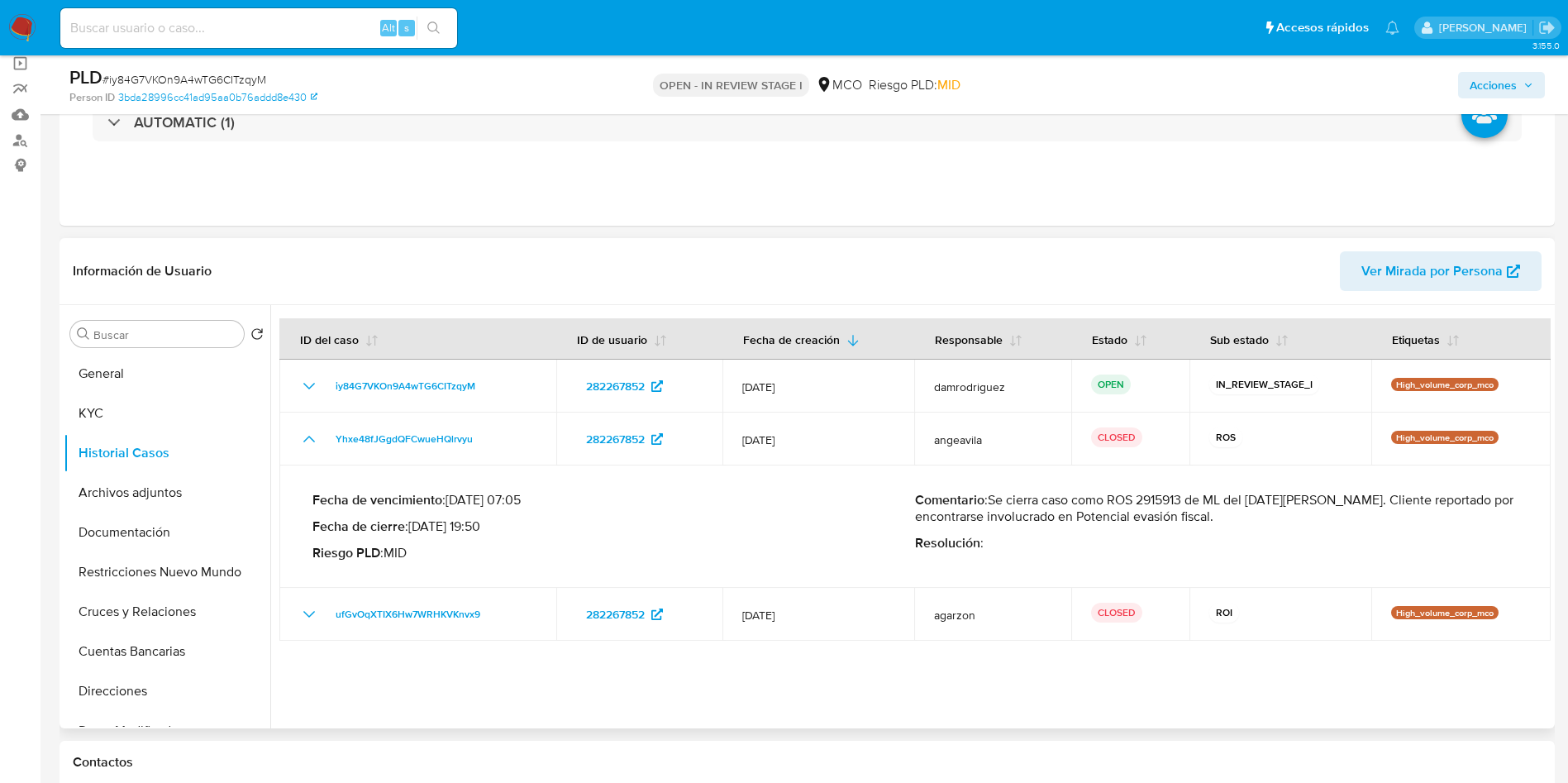
click at [1173, 496] on p "Comentario : Se cierra caso como ROS 2915913 de ML del 09 de mayo de 2025. Clie…" at bounding box center [1216, 508] width 603 height 33
drag, startPoint x: 303, startPoint y: 439, endPoint x: 234, endPoint y: 422, distance: 71.1
click at [303, 439] on icon "Mostrar/Ocultar" at bounding box center [309, 439] width 20 height 20
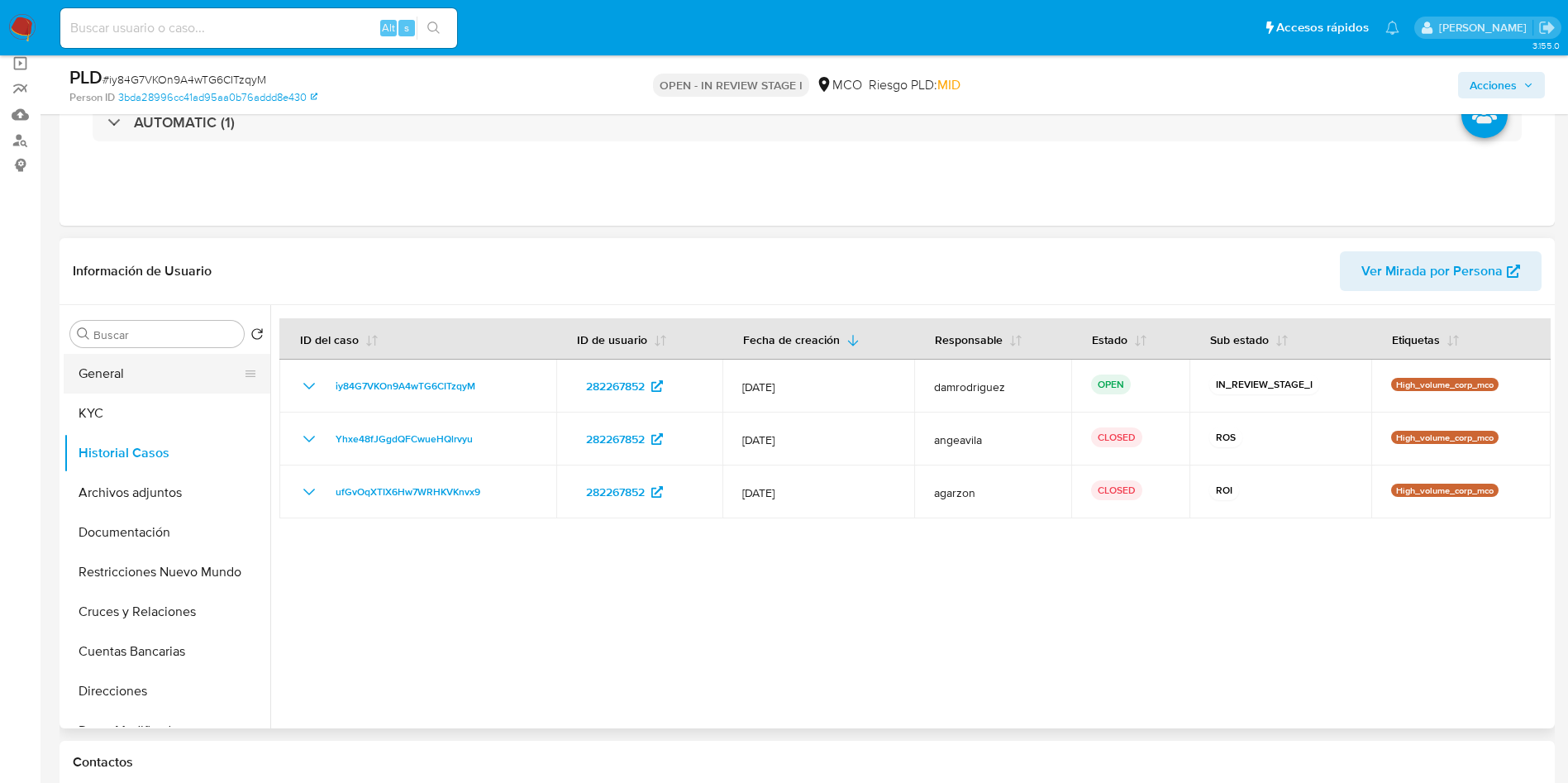
click at [113, 357] on button "General" at bounding box center [160, 373] width 193 height 40
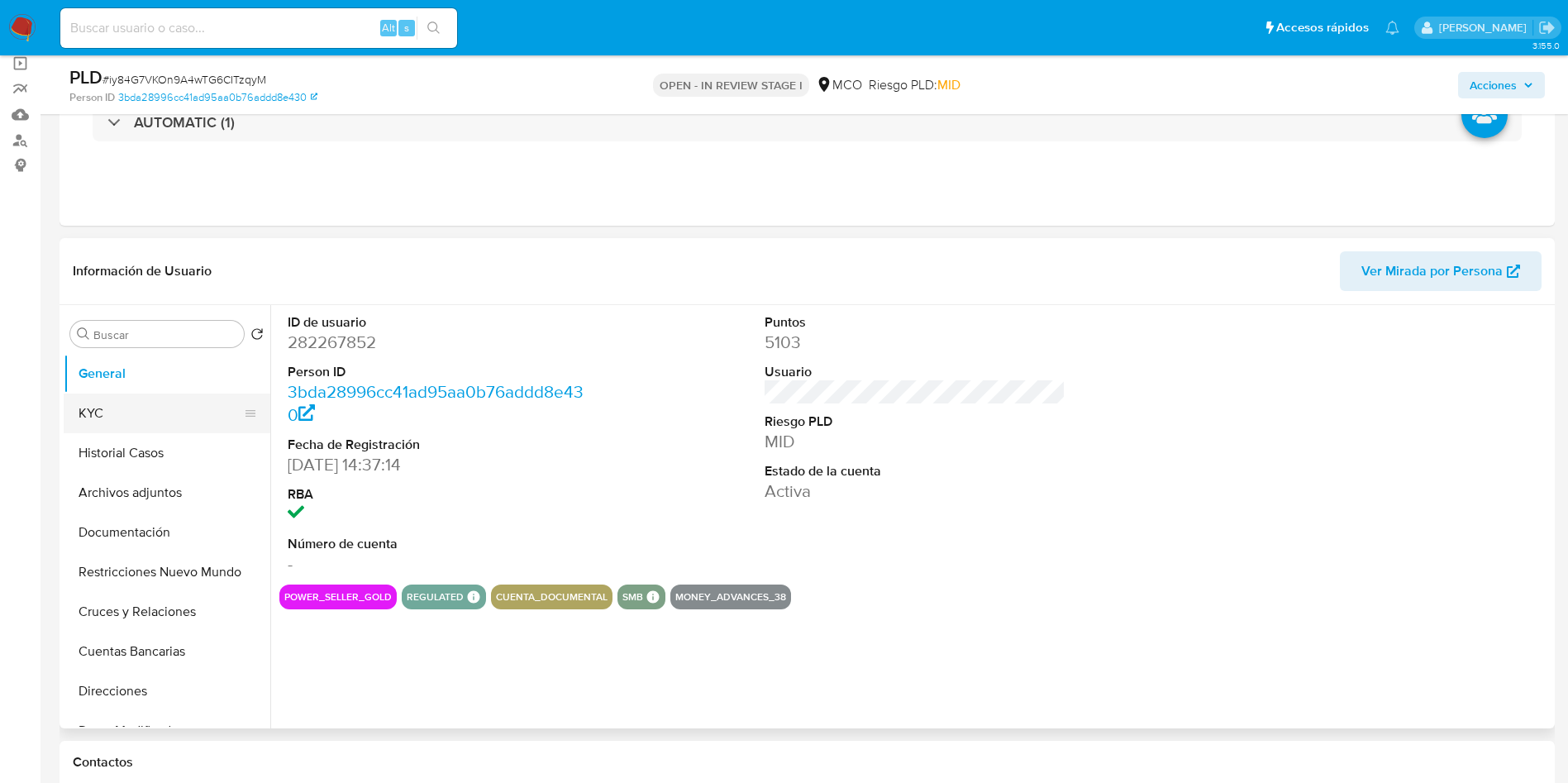
click at [148, 424] on button "KYC" at bounding box center [160, 413] width 193 height 40
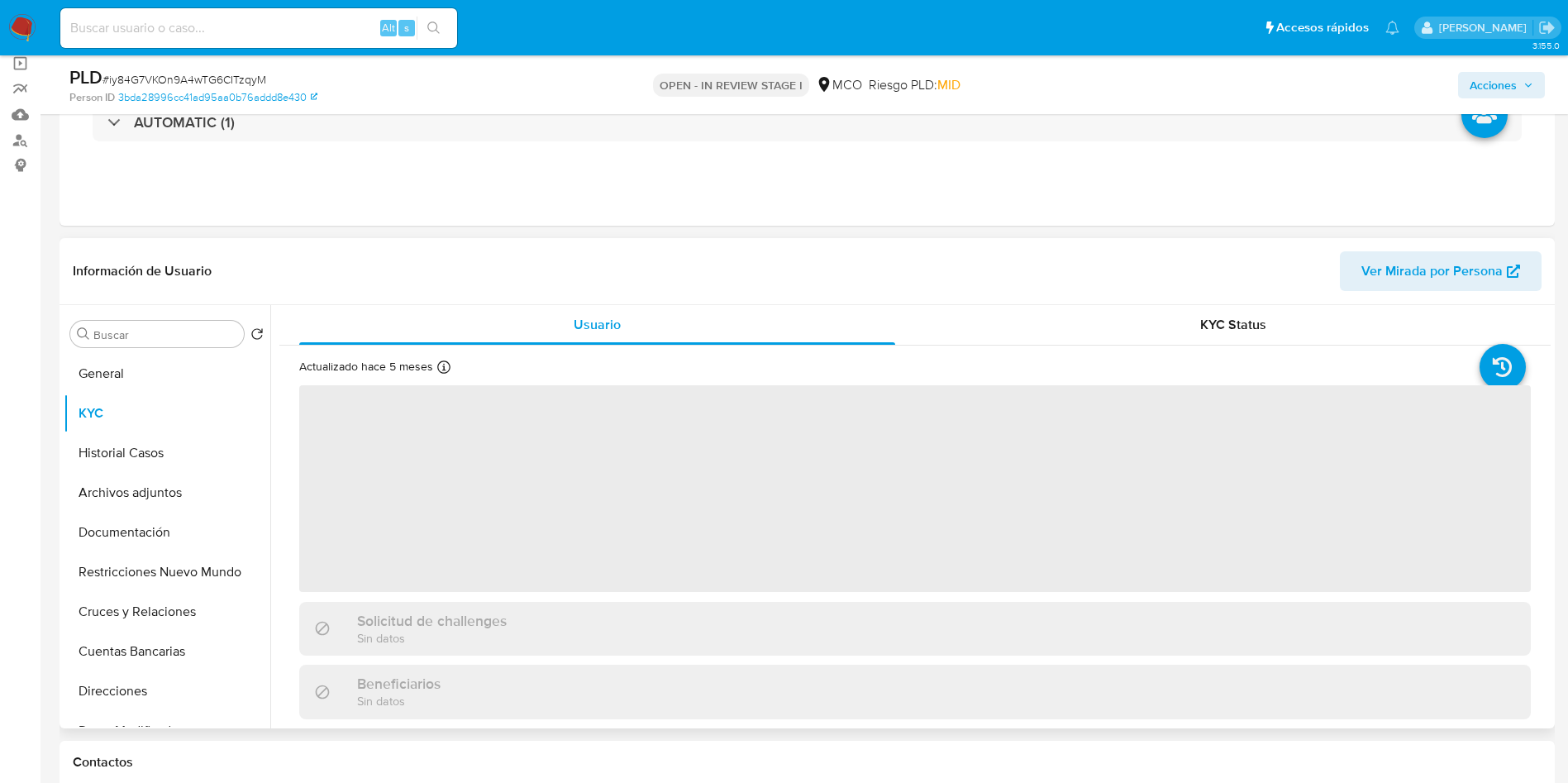
click at [493, 262] on header "Información de Usuario Ver Mirada por Persona" at bounding box center [807, 271] width 1469 height 40
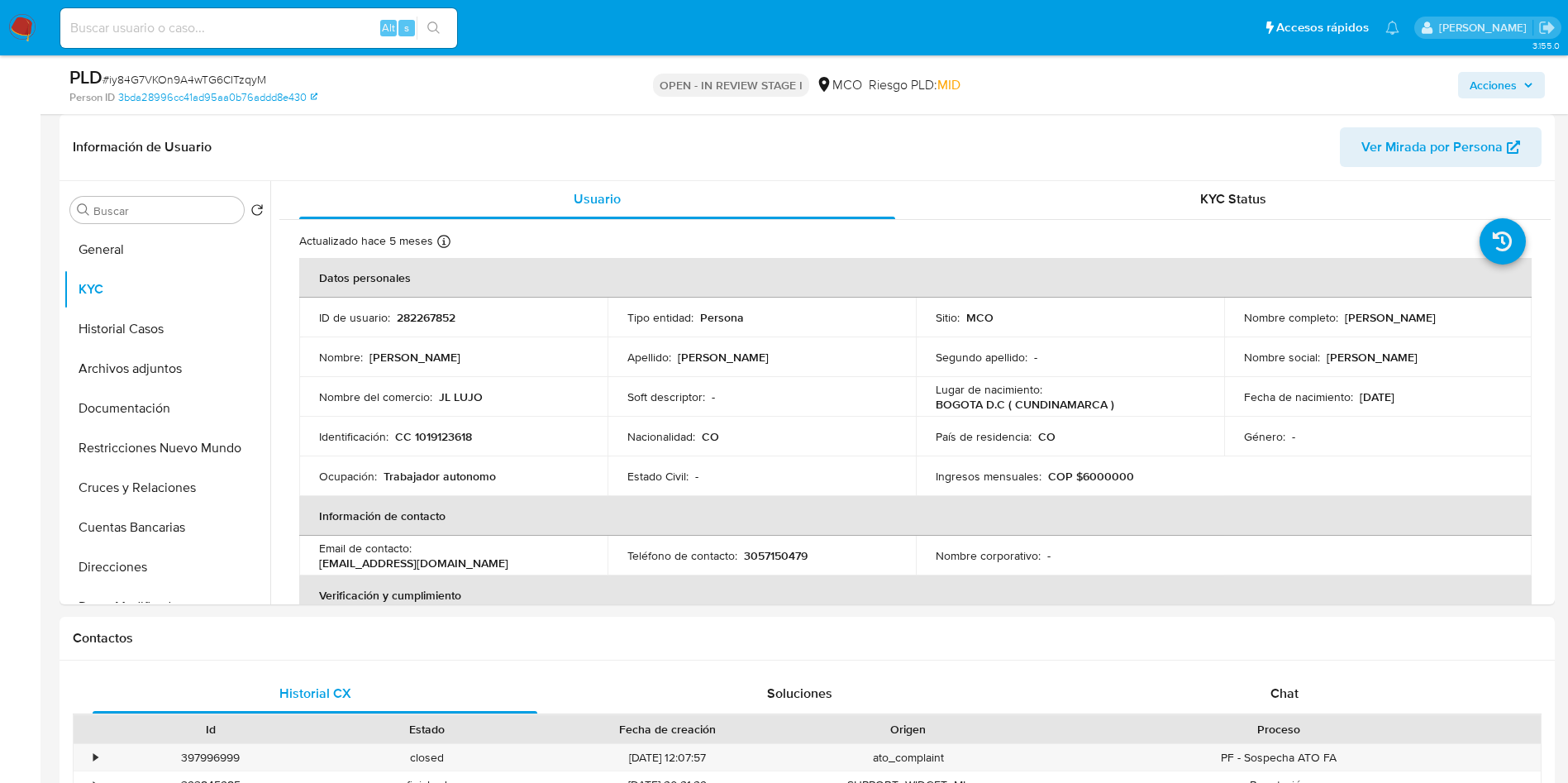
scroll to position [275, 0]
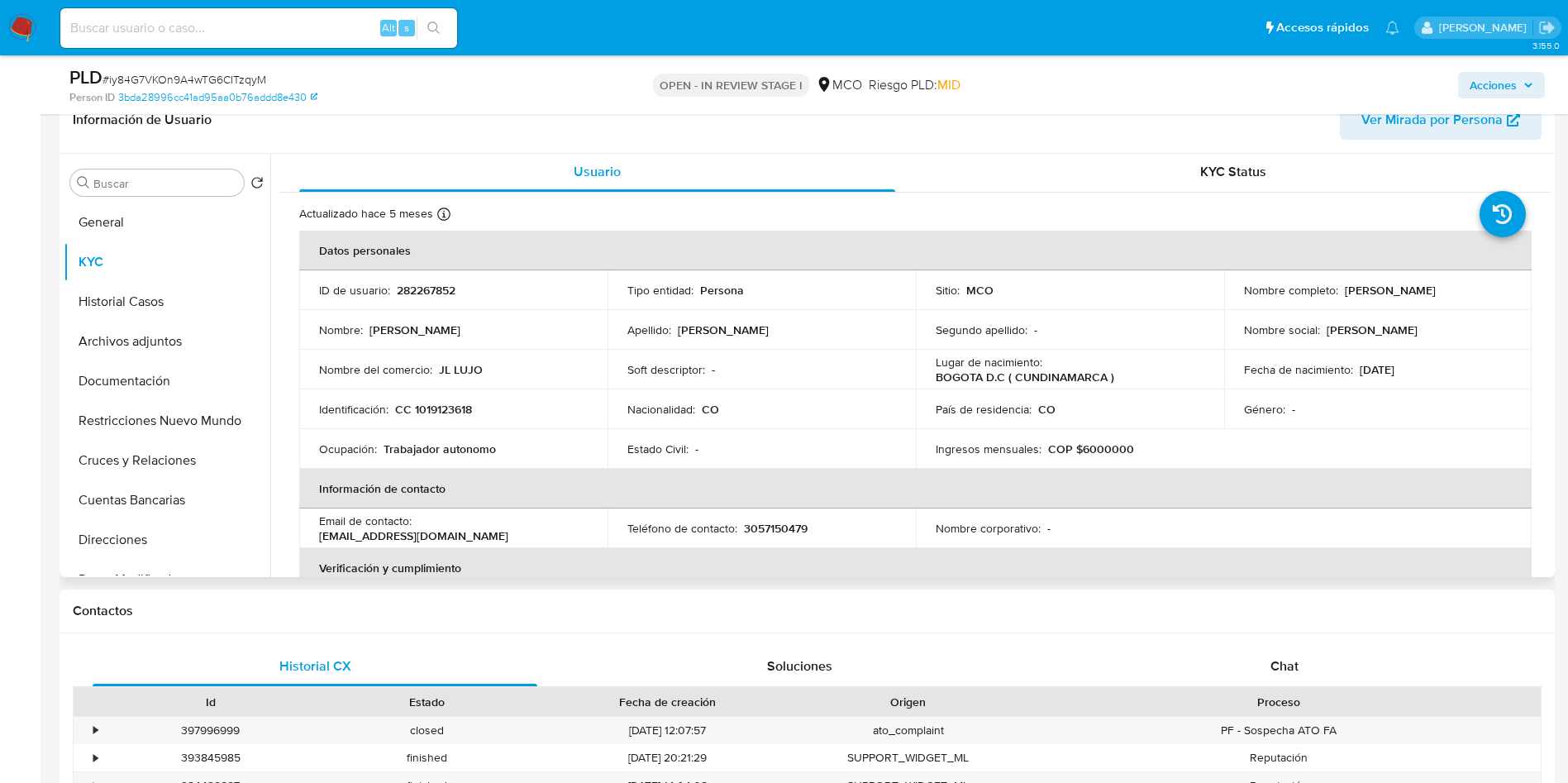
drag, startPoint x: 1550, startPoint y: 220, endPoint x: 1548, endPoint y: 236, distance: 16.1
click at [1548, 236] on div "Buscar Volver al orden por defecto General KYC Historial Casos Archivos adjunto…" at bounding box center [807, 366] width 1495 height 424
drag, startPoint x: 1490, startPoint y: 313, endPoint x: 1553, endPoint y: 279, distance: 71.6
click at [1491, 313] on td "Nombre social : Luisa Fernanda" at bounding box center [1378, 329] width 308 height 40
click at [1499, 285] on div "Nombre completo : Luisa Fernanda Fajardo Olaya" at bounding box center [1379, 290] width 269 height 15
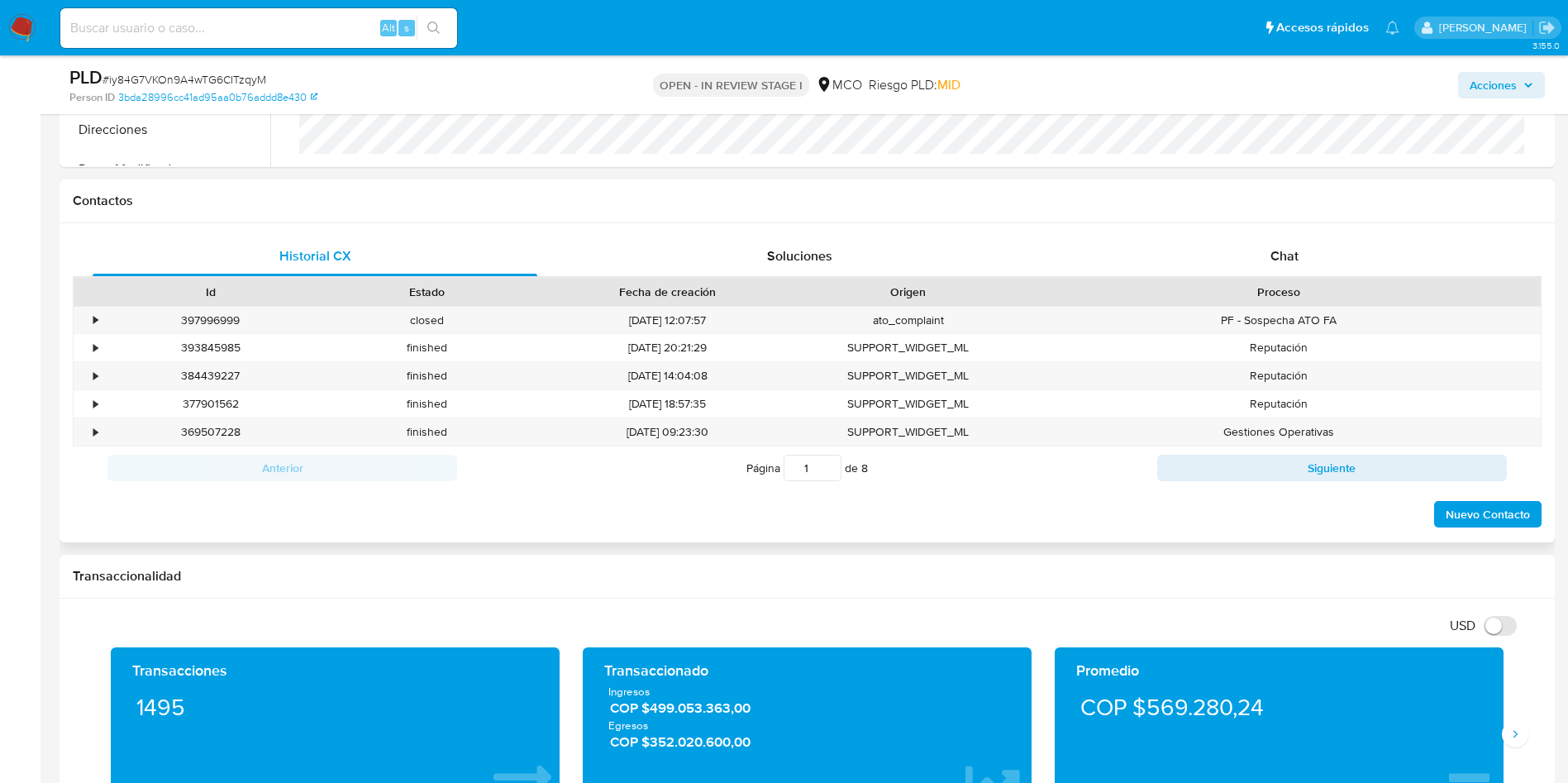
scroll to position [772, 0]
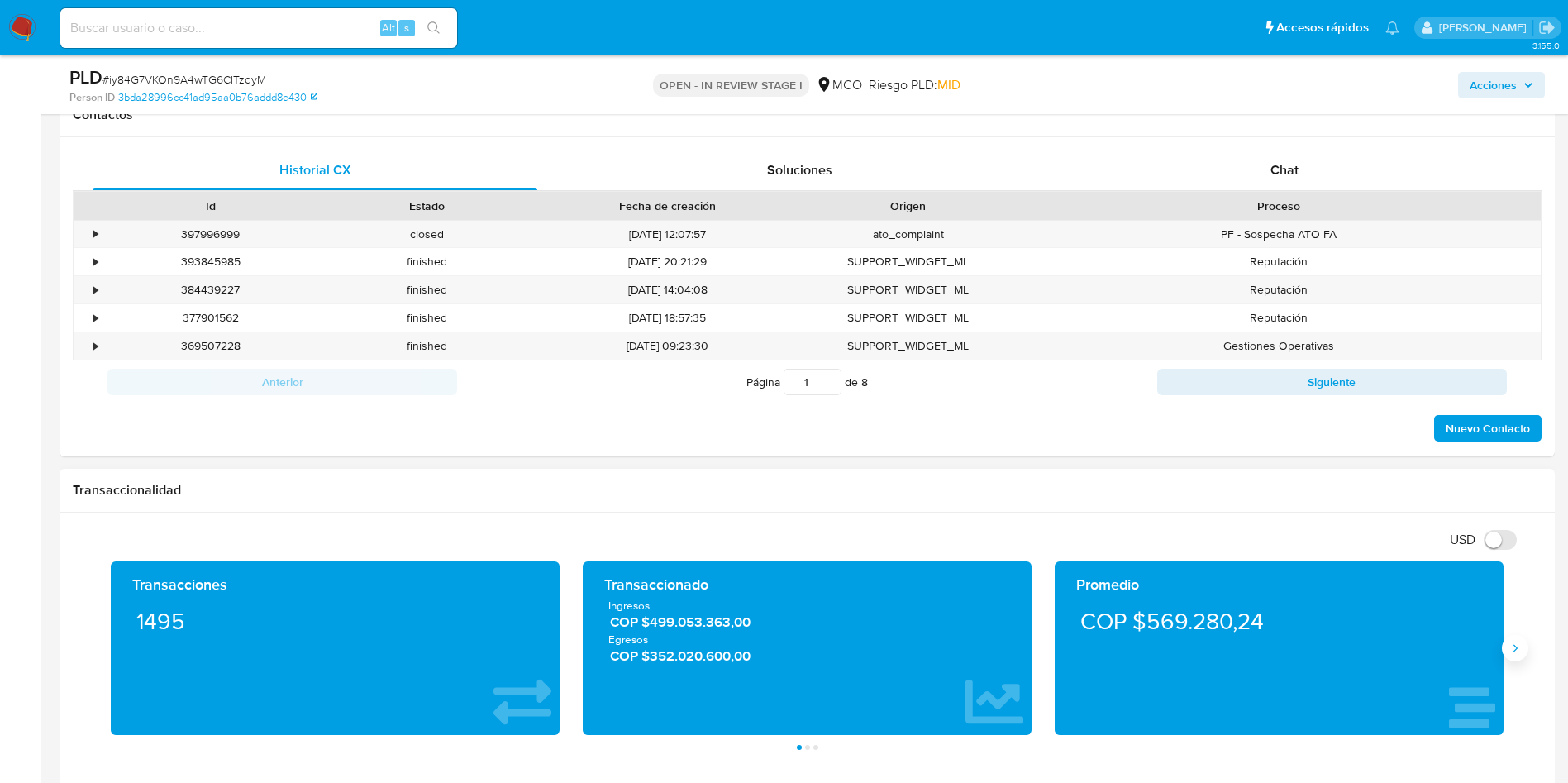
click at [1518, 650] on icon "Siguiente" at bounding box center [1515, 649] width 13 height 13
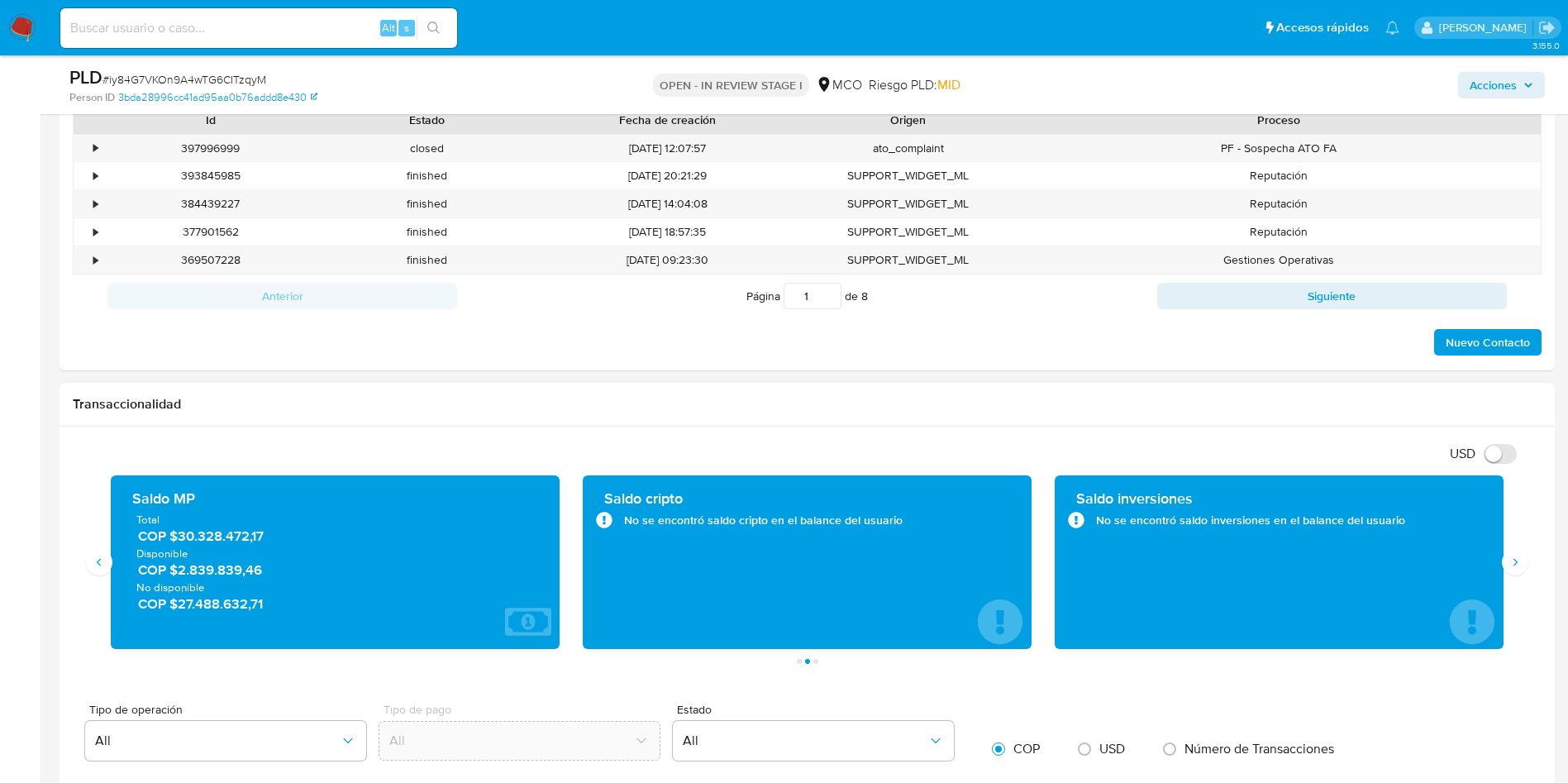
scroll to position [896, 0]
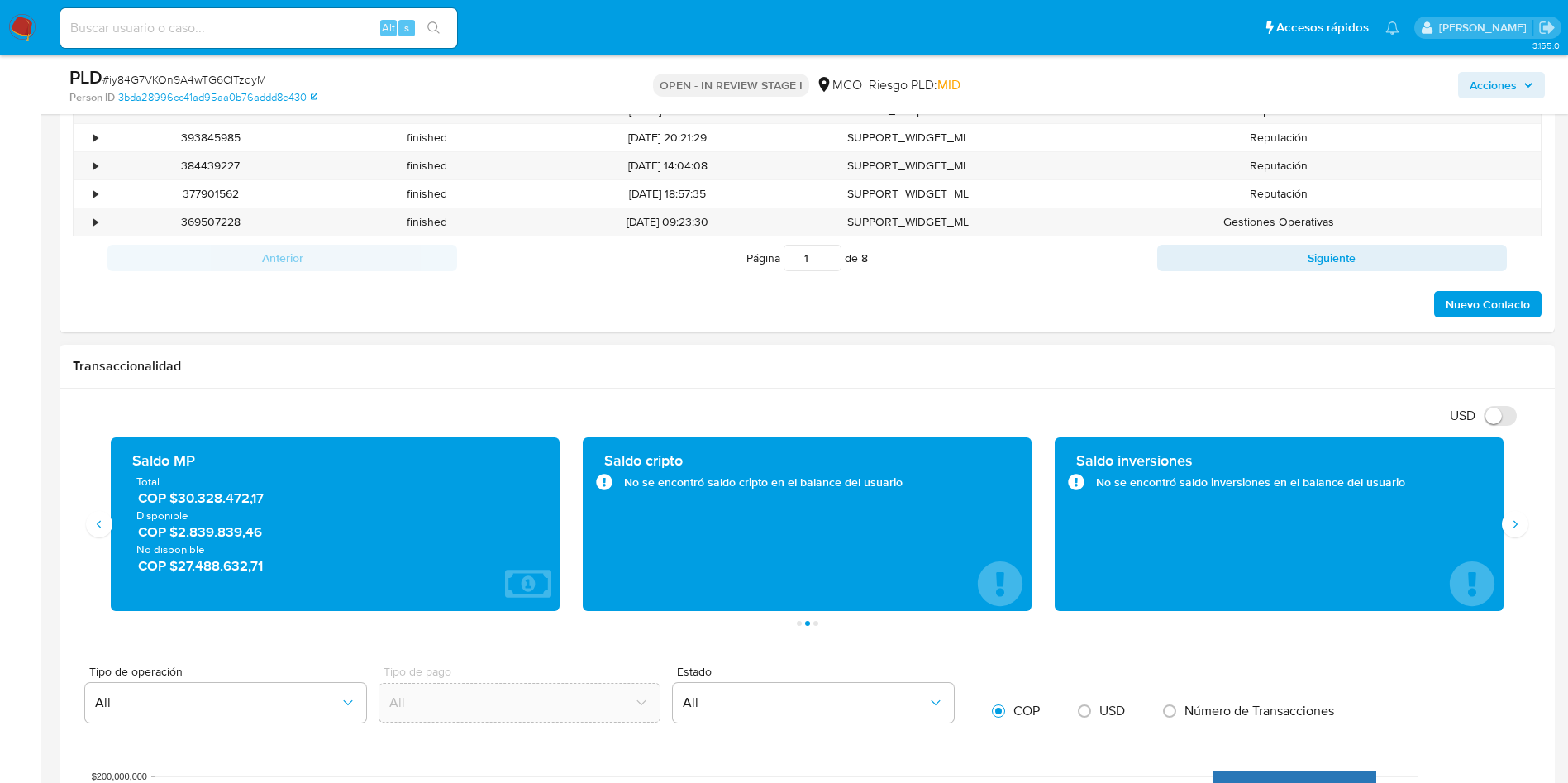
click at [213, 528] on span "COP $2.839.839,46" at bounding box center [336, 532] width 395 height 19
click at [217, 569] on span "COP $27.488.632,71" at bounding box center [336, 566] width 395 height 19
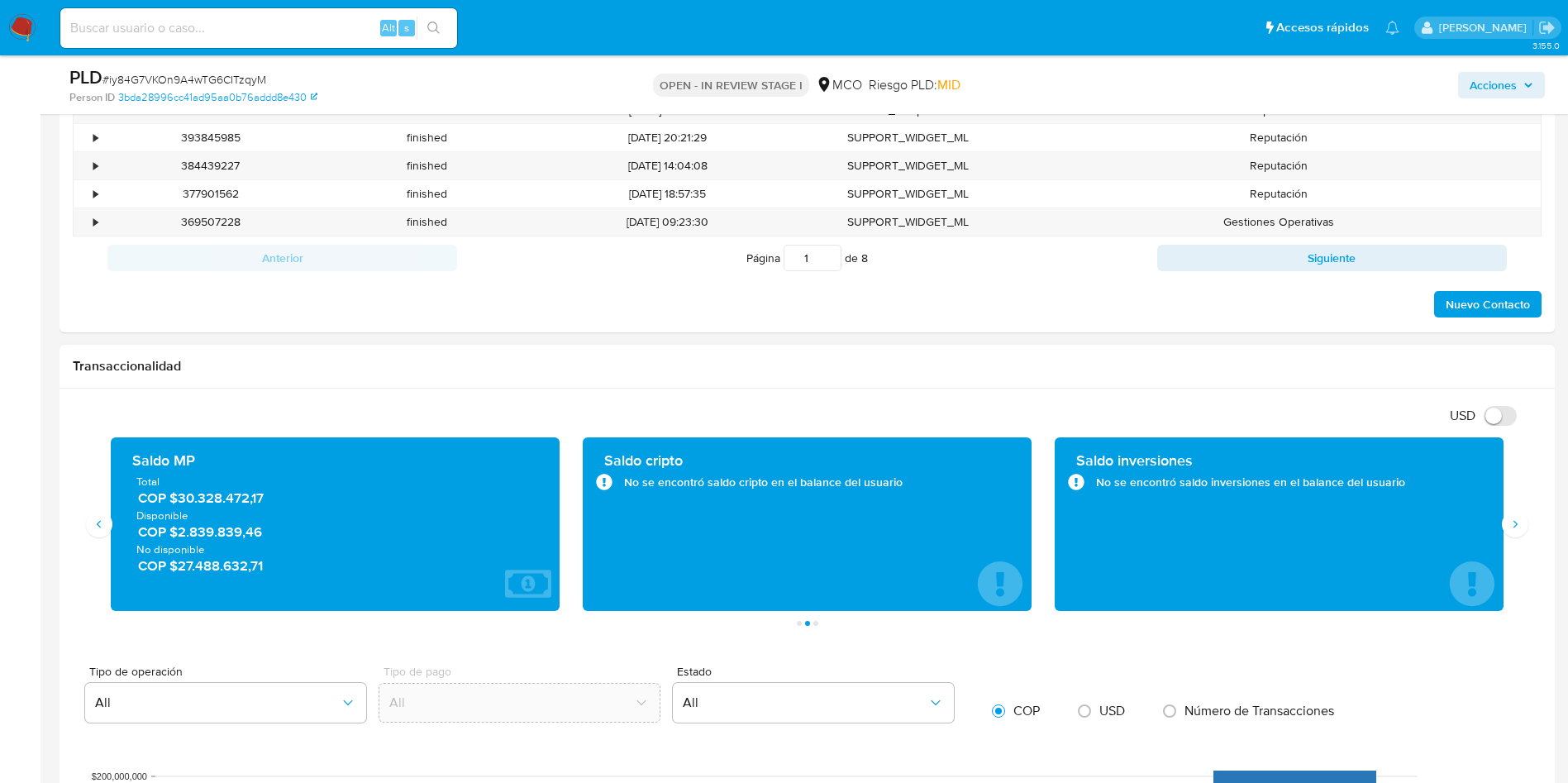
click at [217, 569] on span "COP $27.488.632,71" at bounding box center [336, 566] width 395 height 19
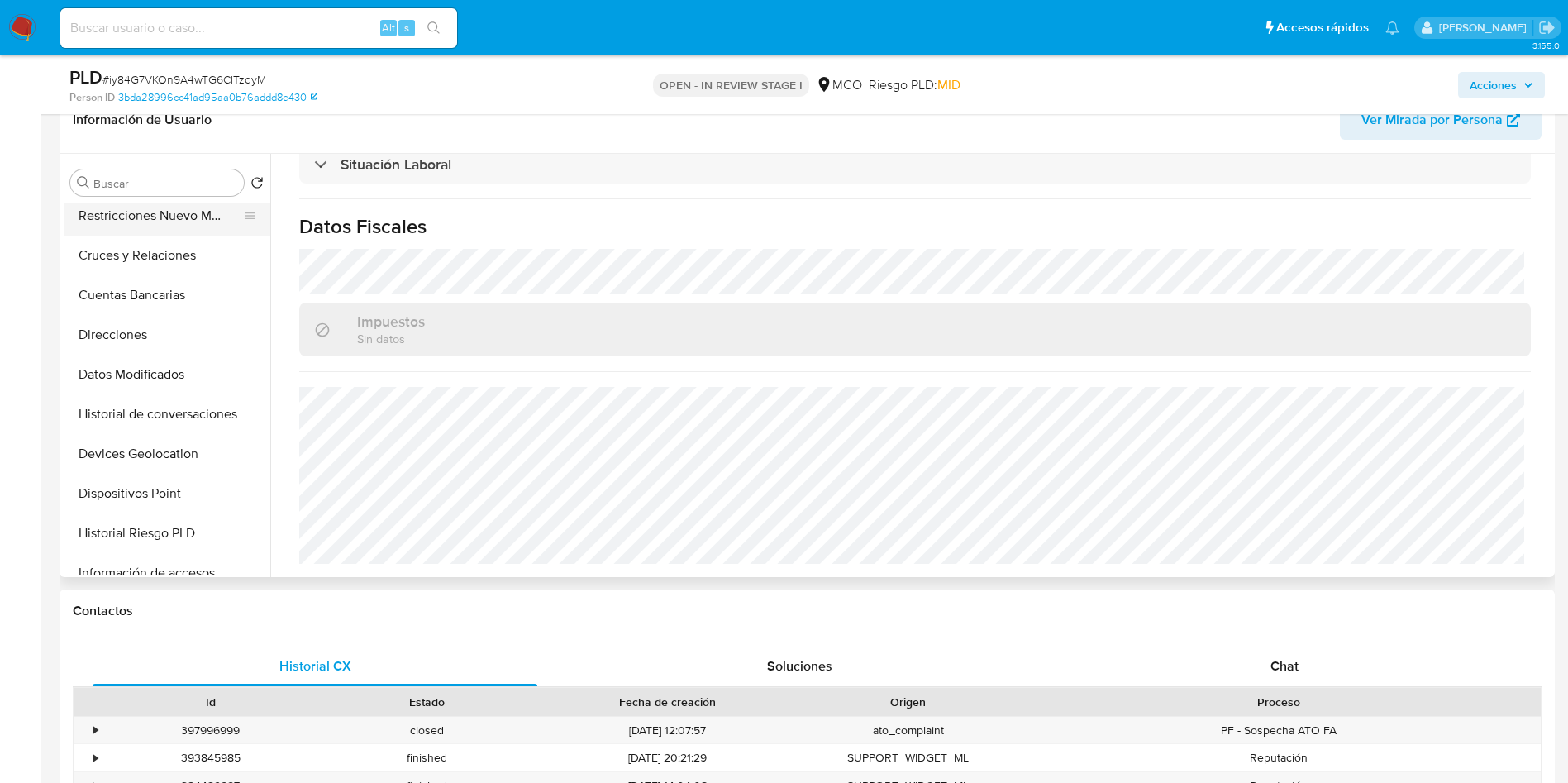
scroll to position [248, 0]
click at [180, 387] on button "Historial de conversaciones" at bounding box center [160, 371] width 193 height 40
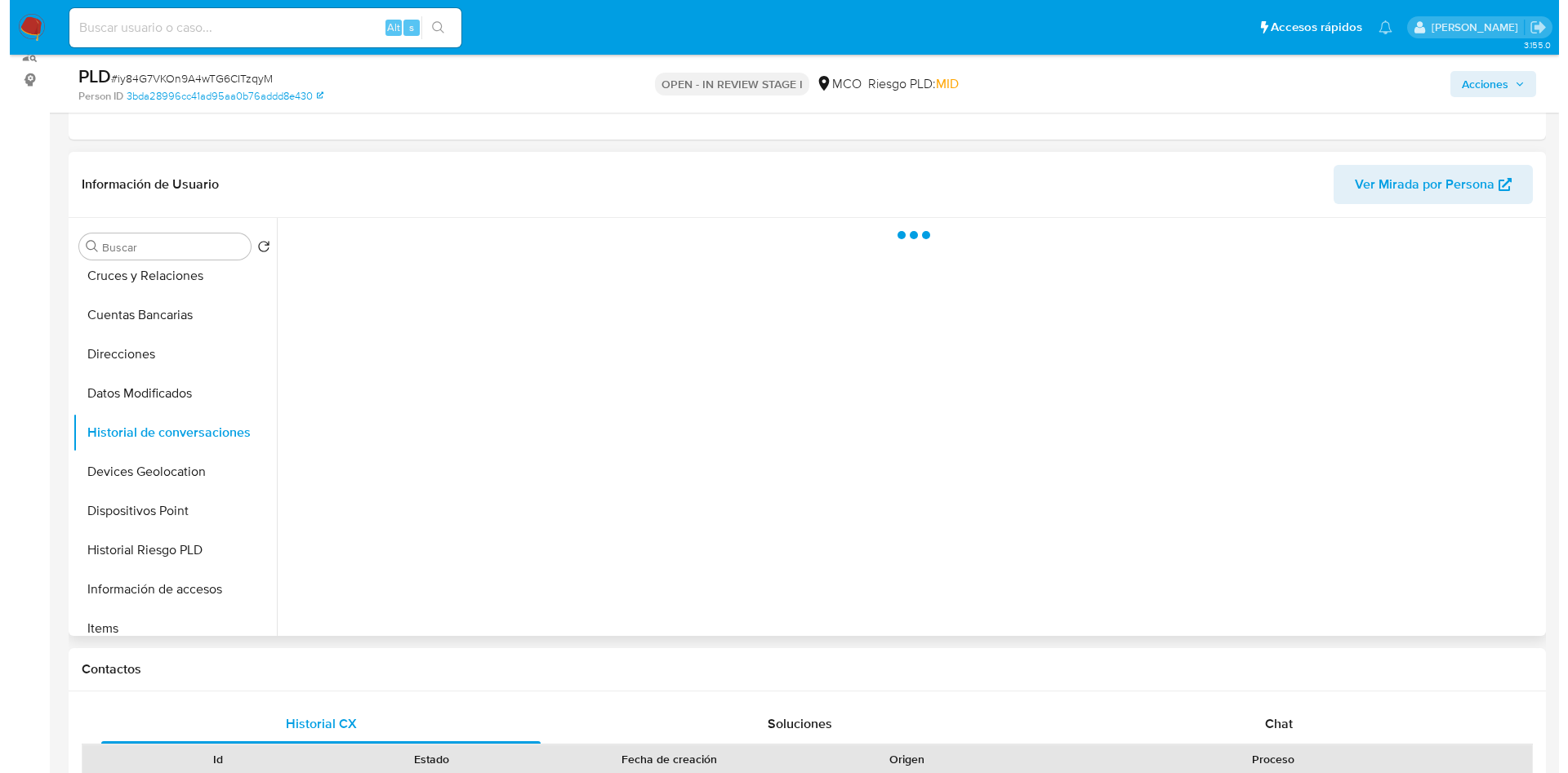
scroll to position [149, 0]
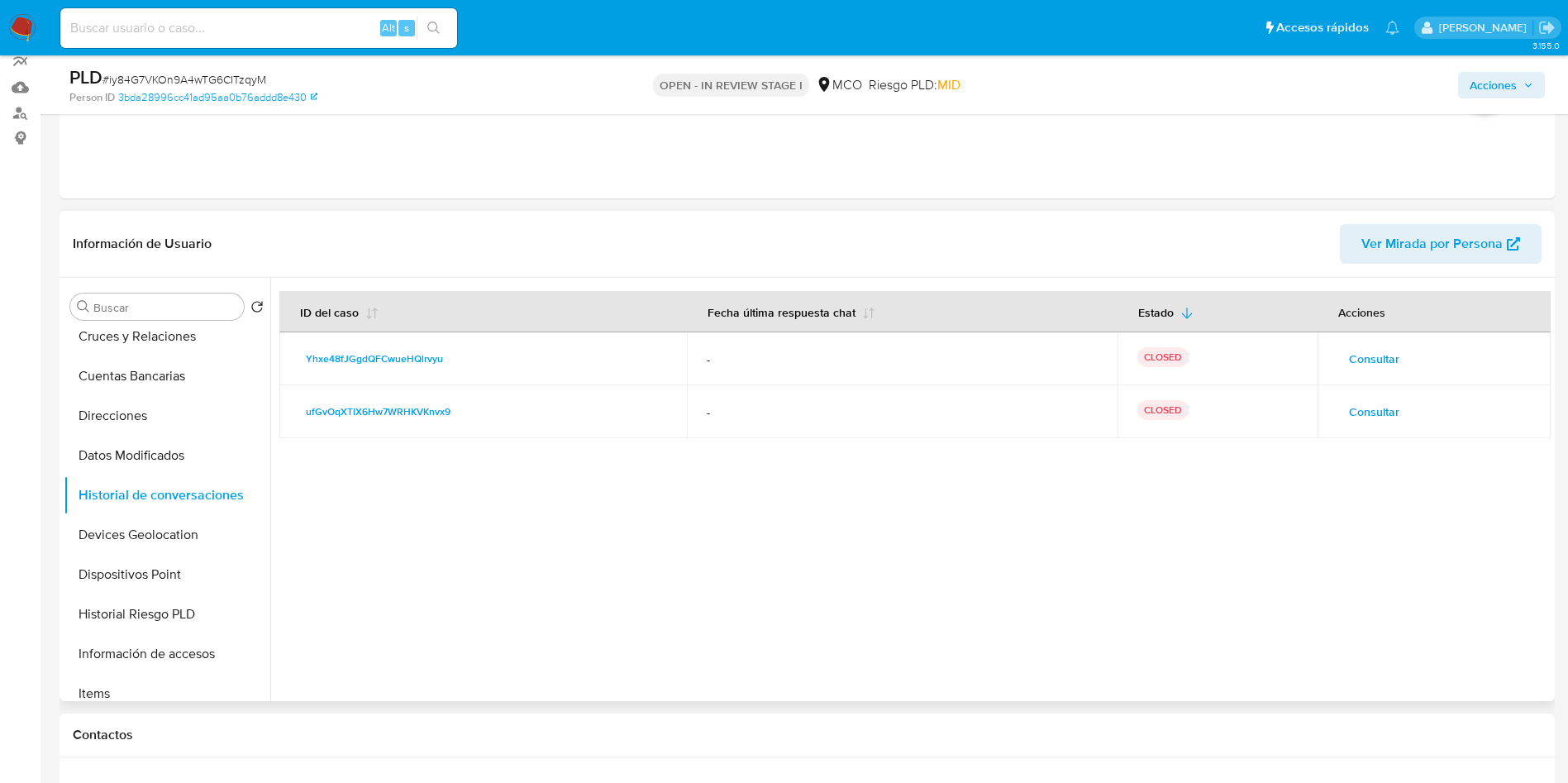
click at [1378, 412] on span "Consultar" at bounding box center [1374, 412] width 50 height 23
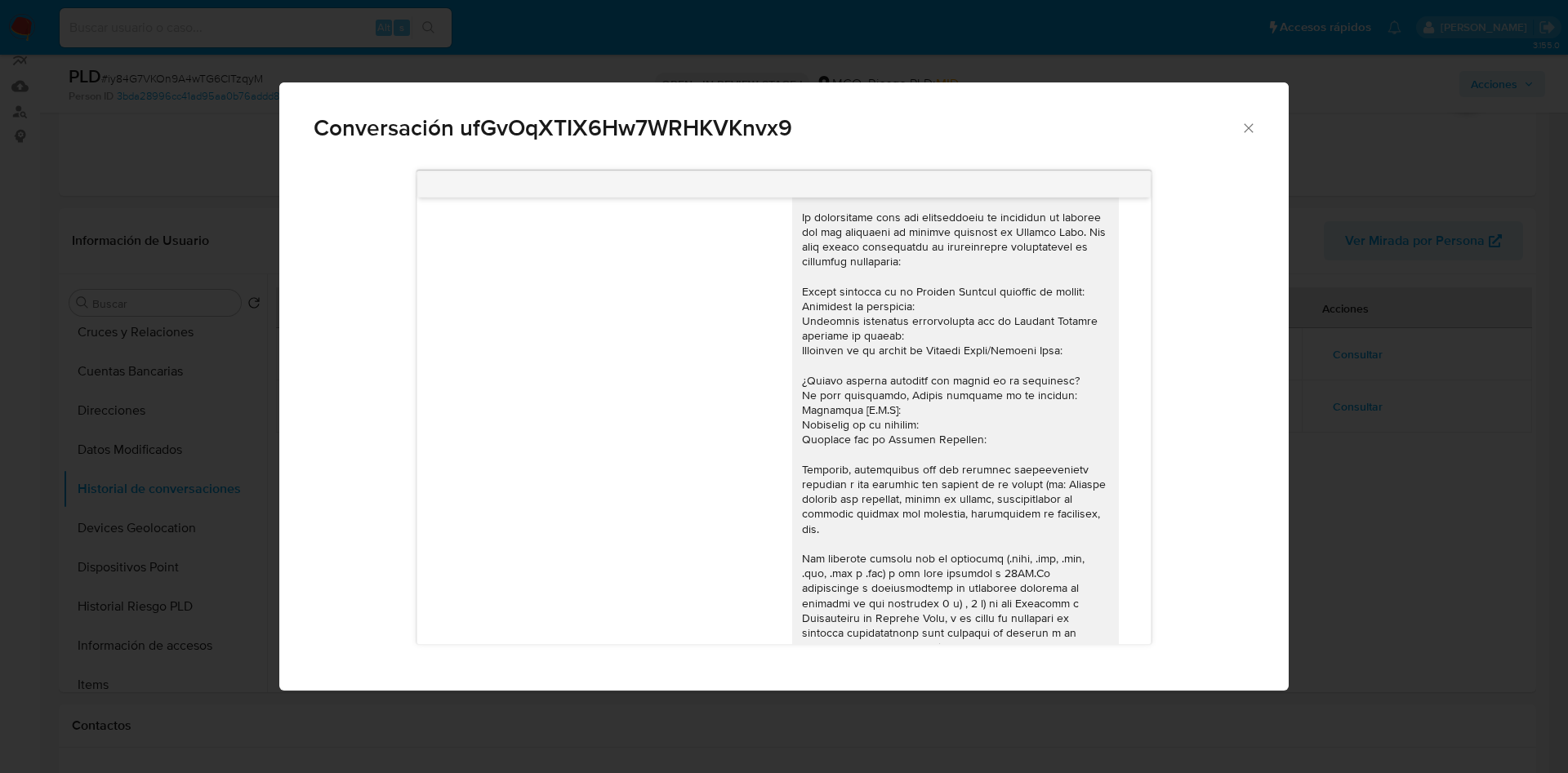
scroll to position [0, 0]
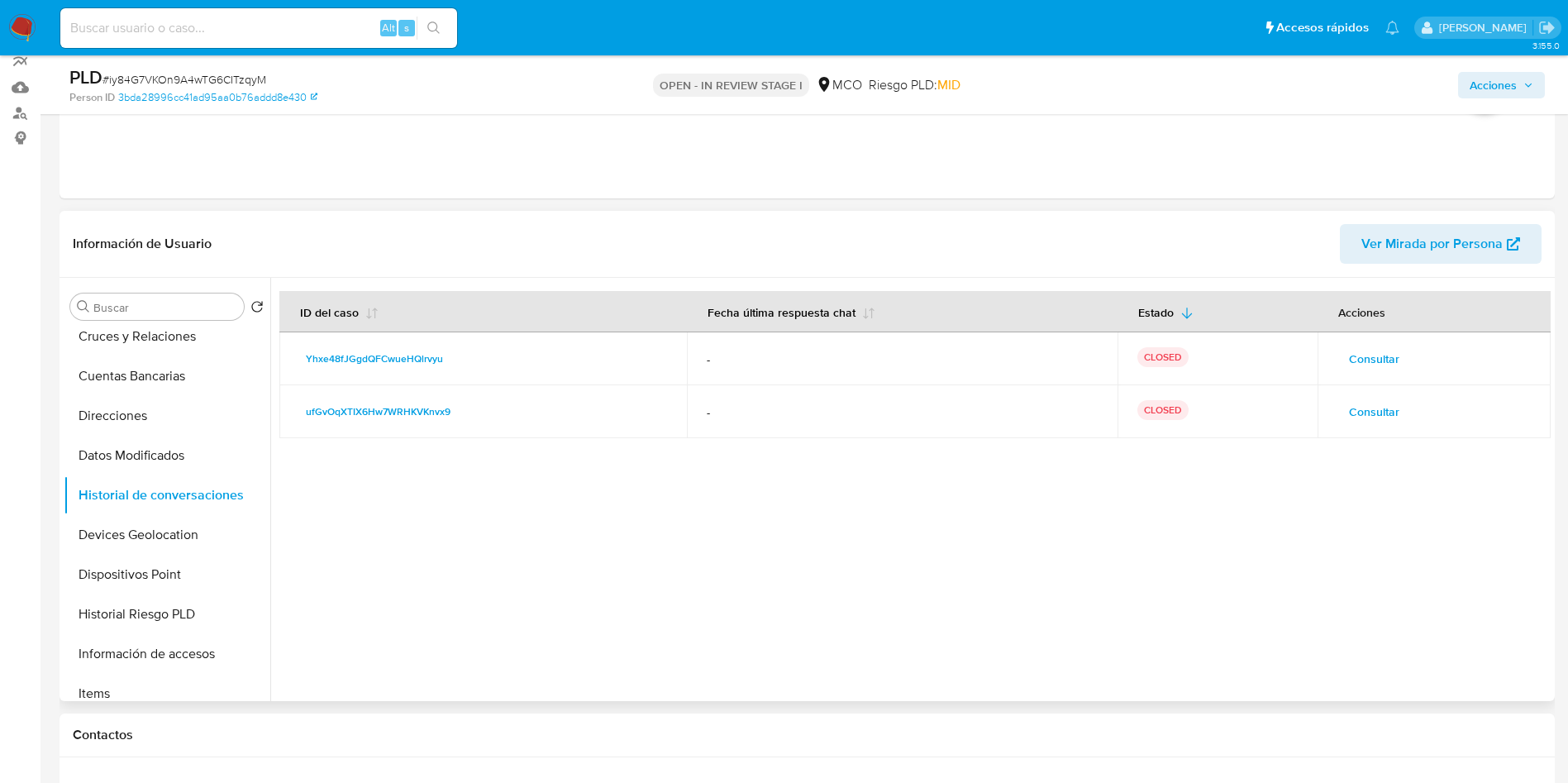
click at [1359, 357] on span "Consultar" at bounding box center [1374, 358] width 50 height 23
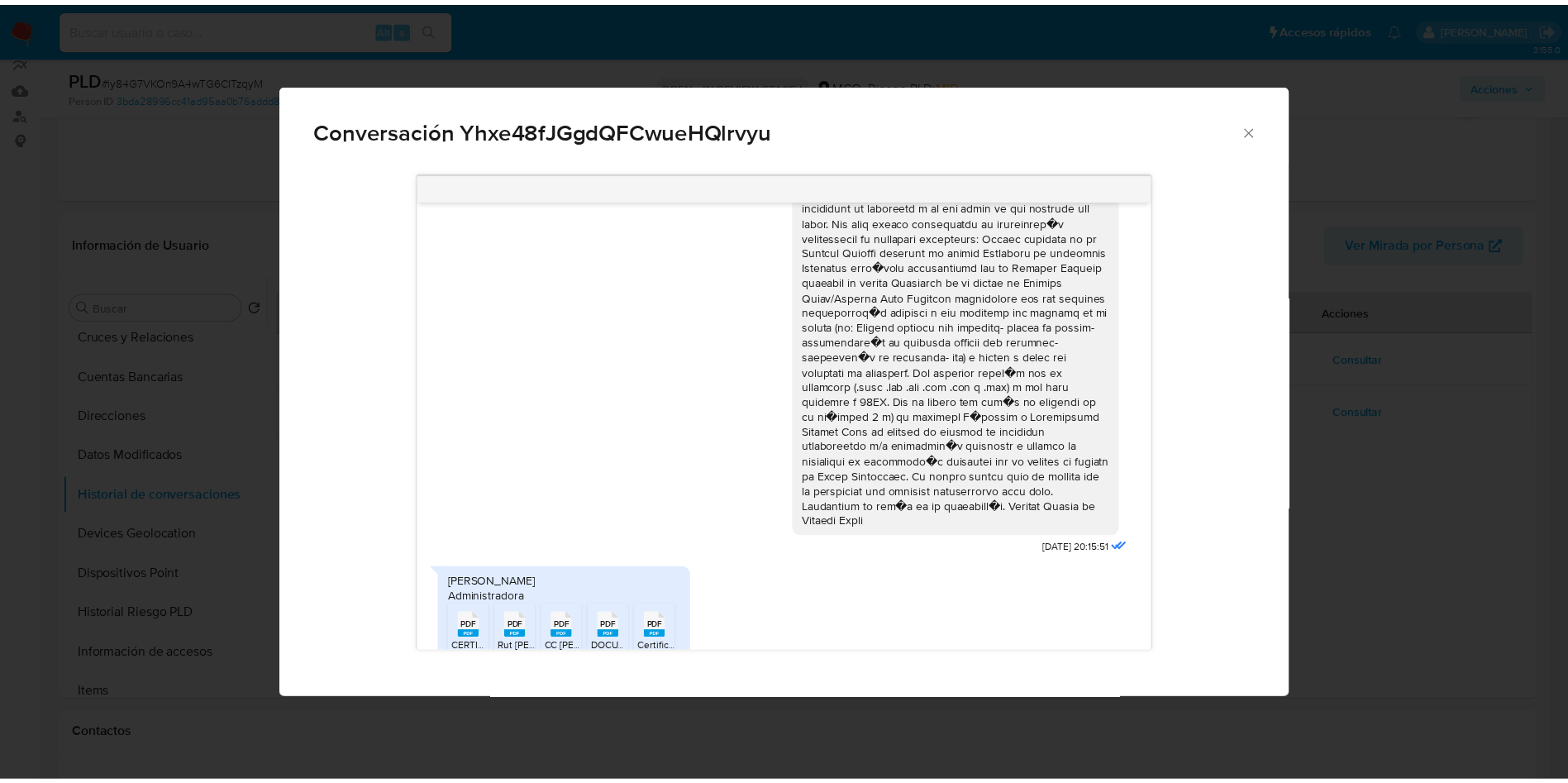
scroll to position [66, 0]
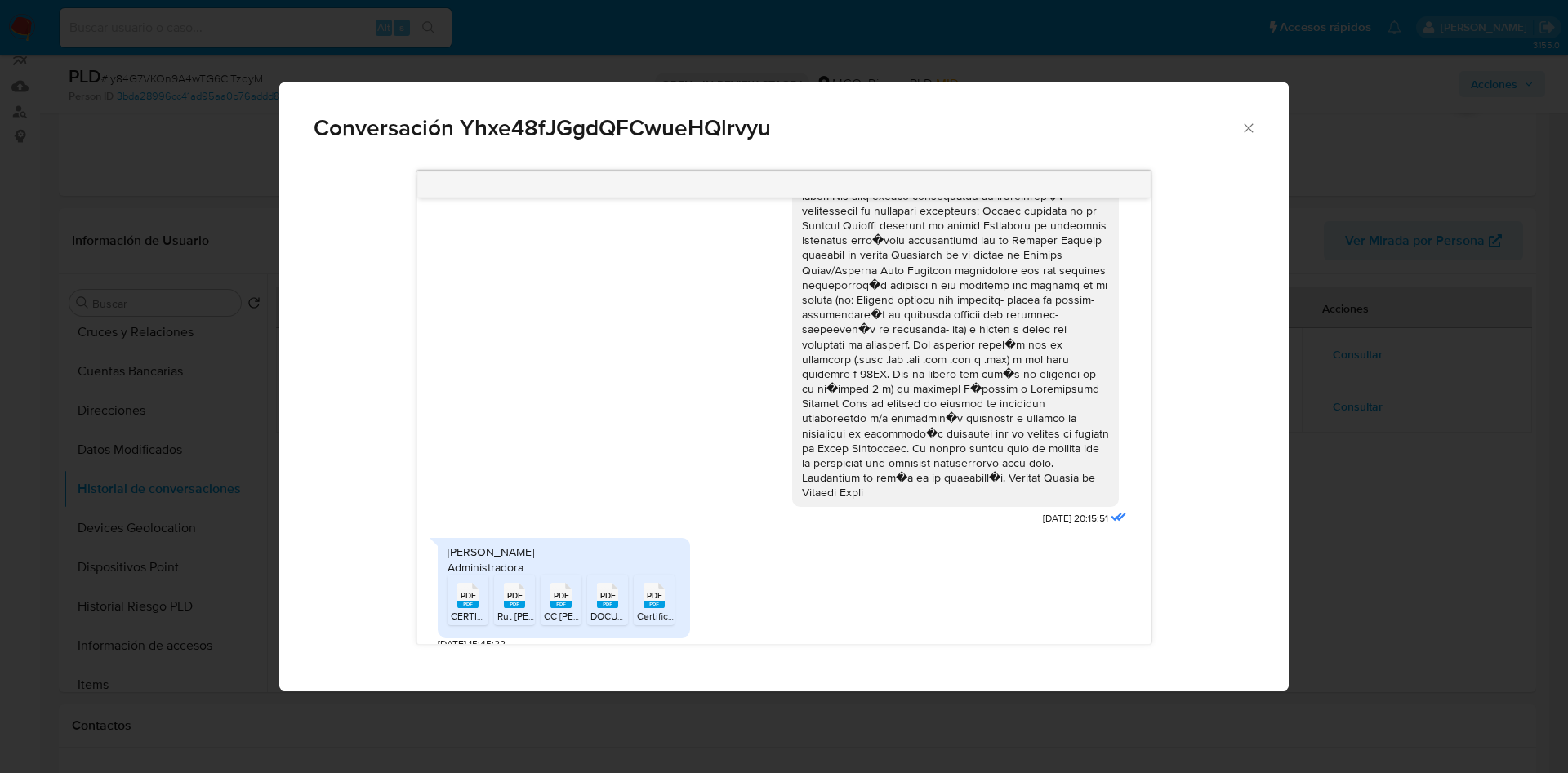
click at [478, 583] on icon "Comunicación" at bounding box center [467, 595] width 21 height 25
click at [466, 591] on span "PDF" at bounding box center [468, 596] width 16 height 11
click at [104, 283] on div "Conversación Yhxe48fJGgdQFCwueHQlrvyu 21/03/2025 20:15:51 Luisa Fernanda Fajard…" at bounding box center [784, 386] width 1568 height 773
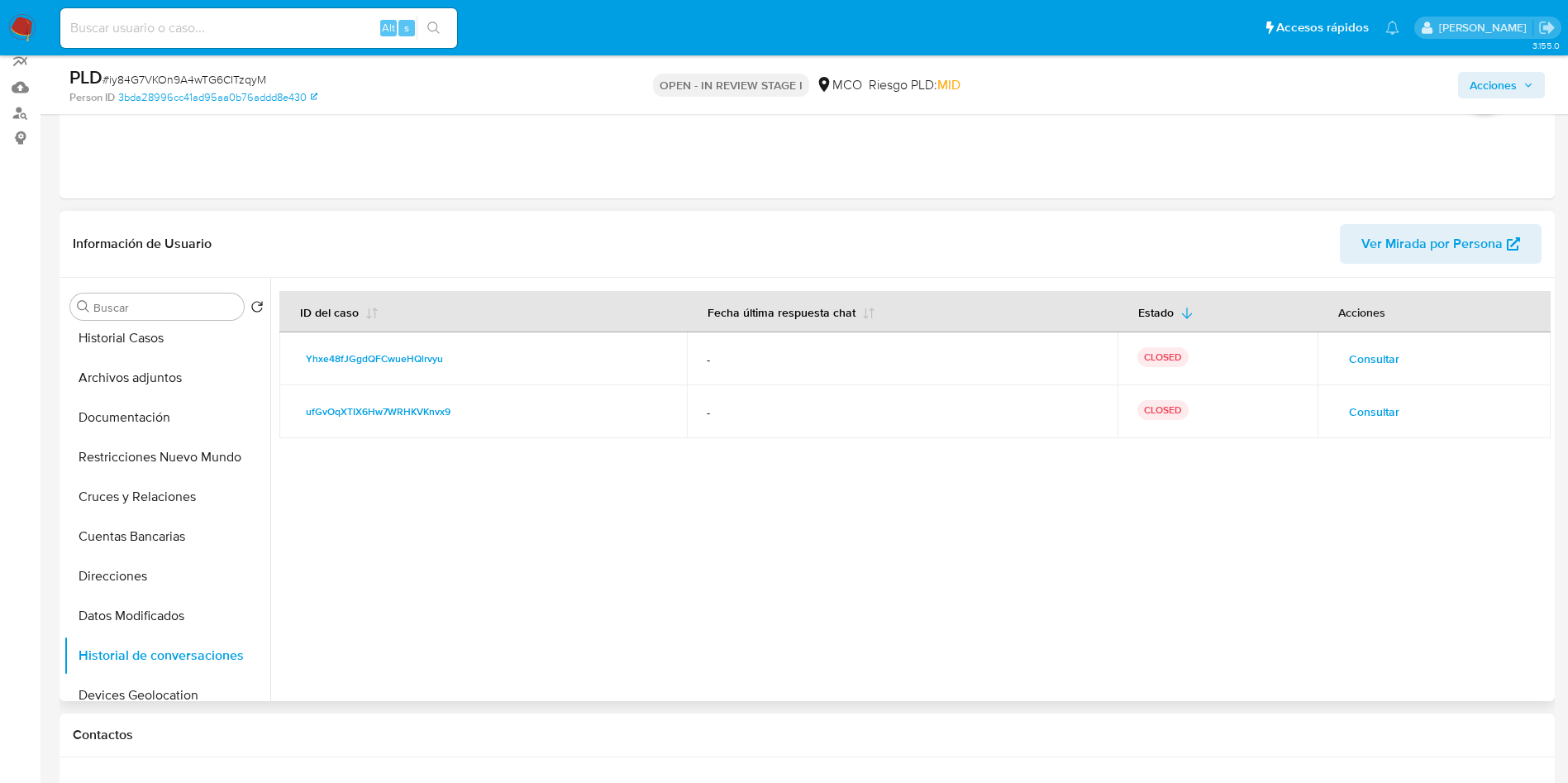
scroll to position [0, 0]
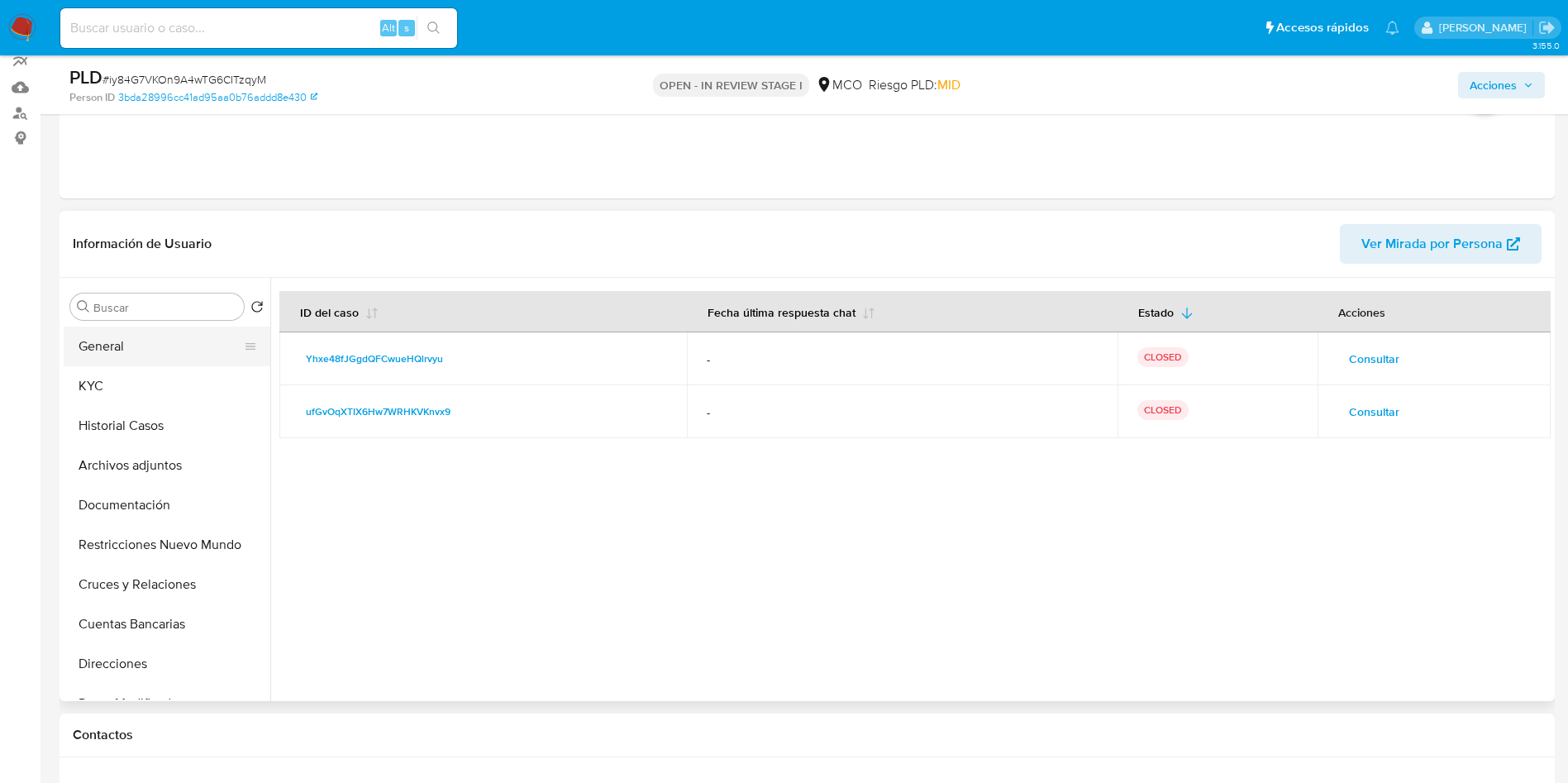
click at [145, 363] on button "General" at bounding box center [160, 346] width 193 height 40
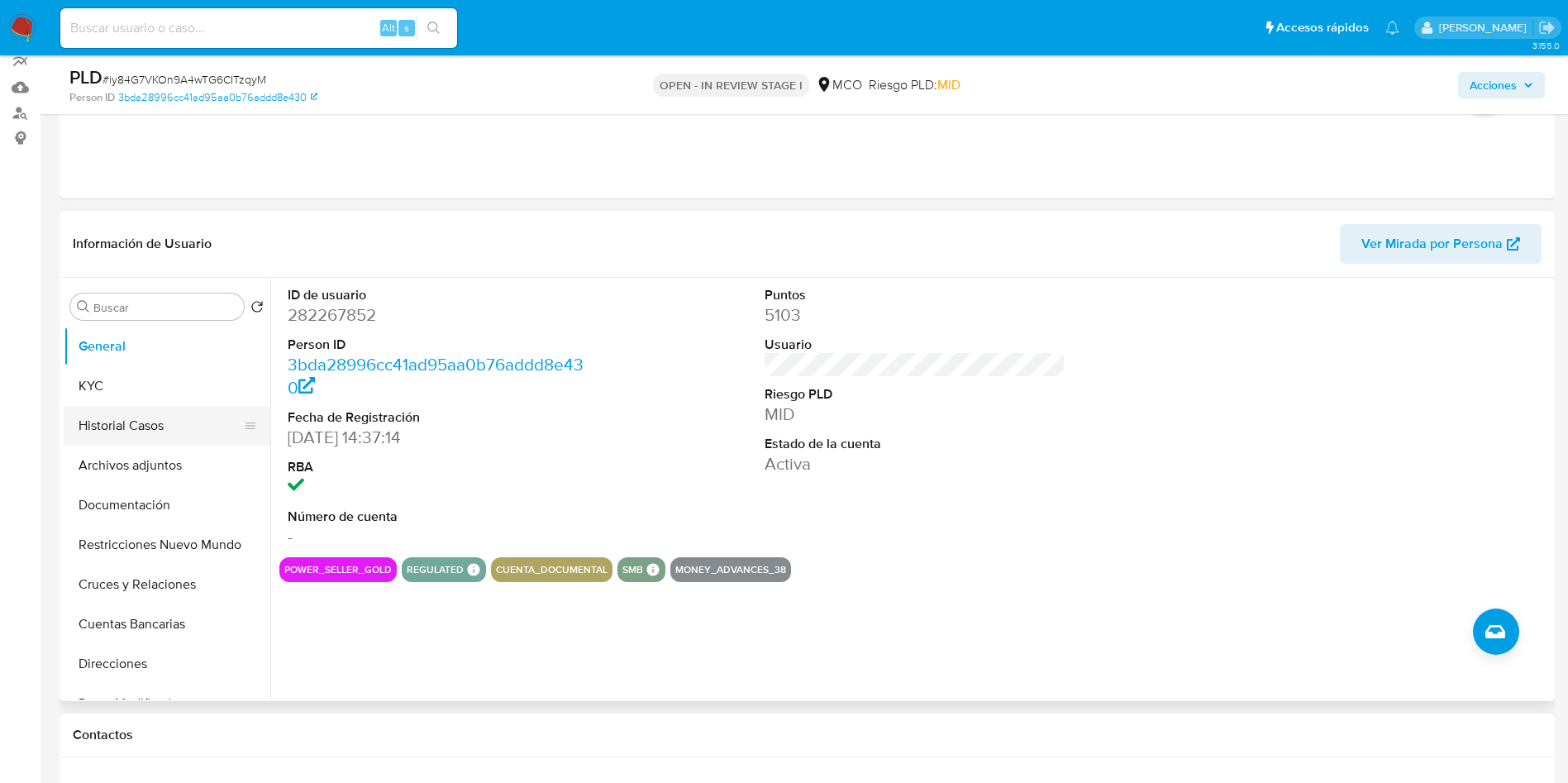
click at [63, 422] on button "Historial Casos" at bounding box center [160, 426] width 193 height 40
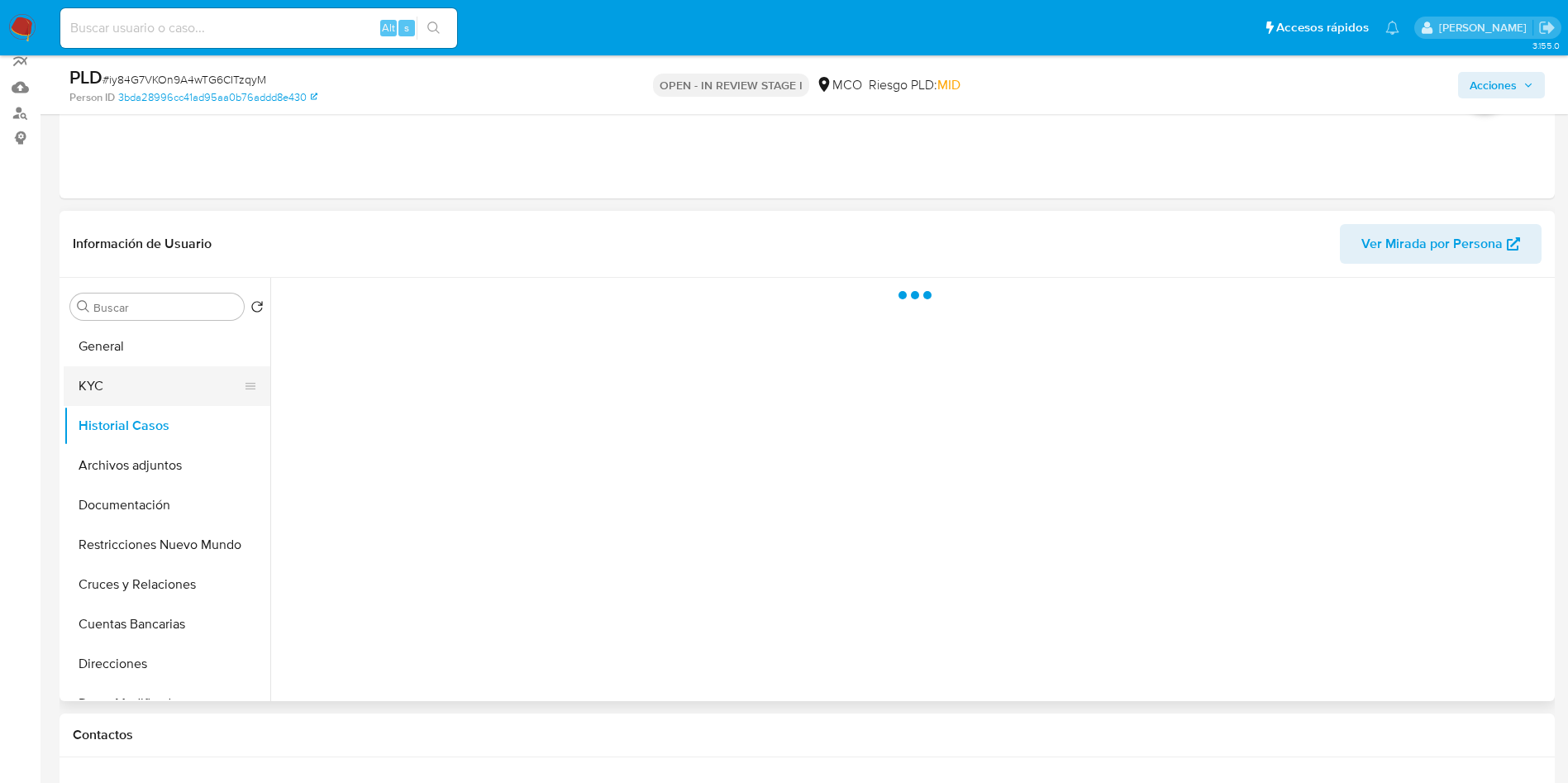
drag, startPoint x: 84, startPoint y: 398, endPoint x: 102, endPoint y: 396, distance: 18.1
click at [89, 398] on button "KYC" at bounding box center [160, 386] width 193 height 40
click at [103, 396] on button "KYC" at bounding box center [160, 386] width 193 height 40
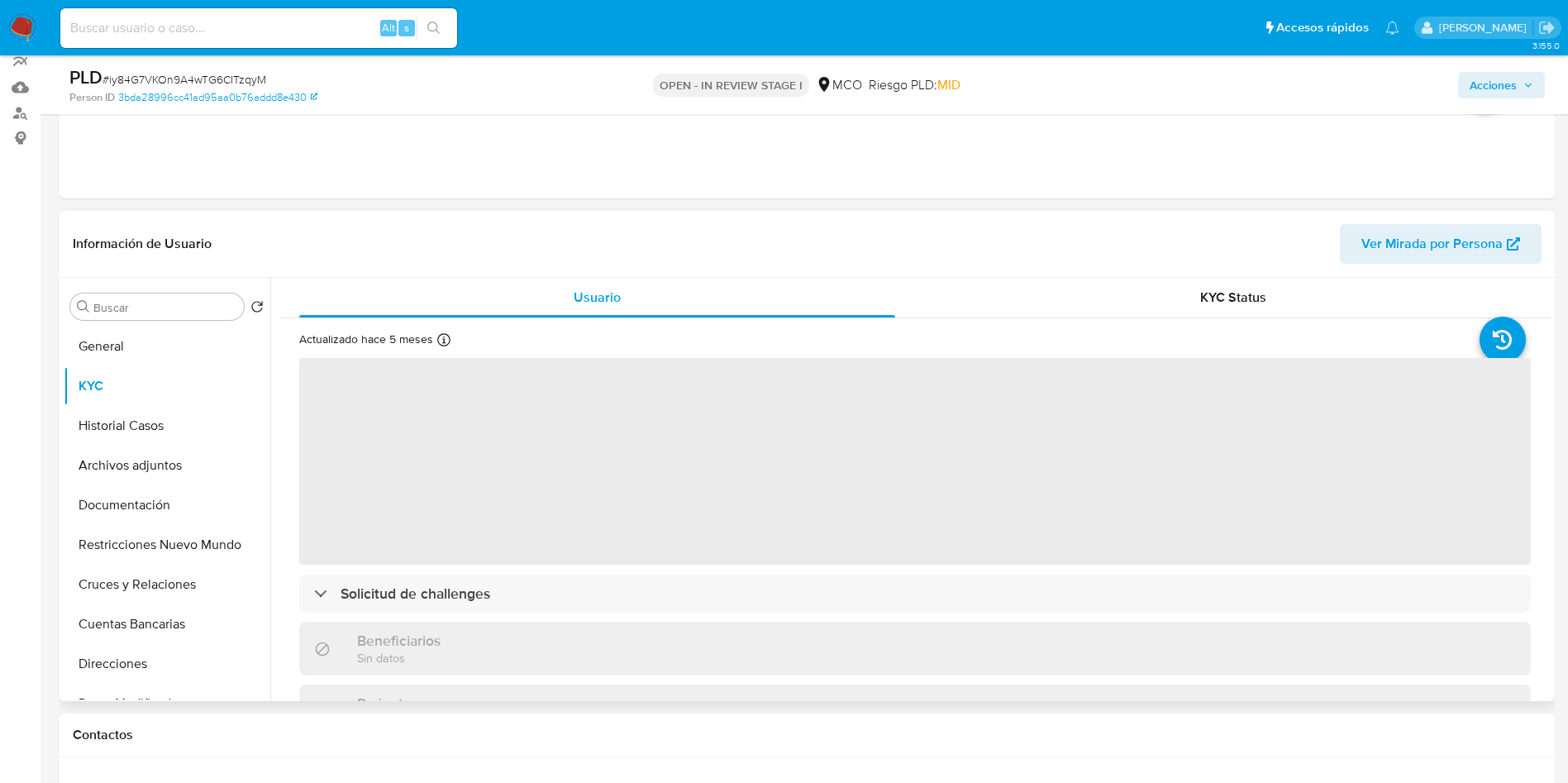
click at [621, 246] on header "Información de Usuario Ver Mirada por Persona" at bounding box center [807, 244] width 1469 height 40
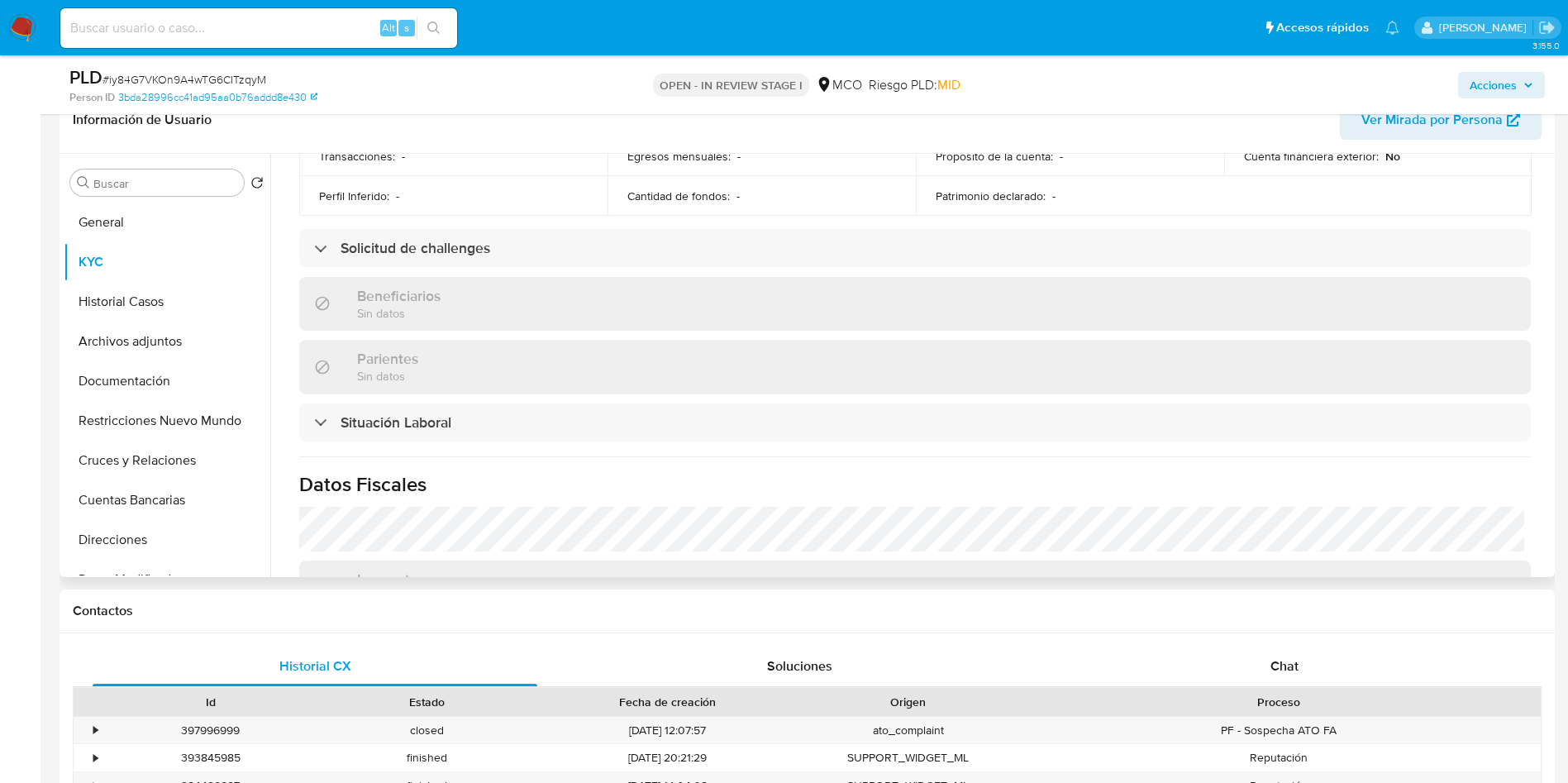
scroll to position [868, 0]
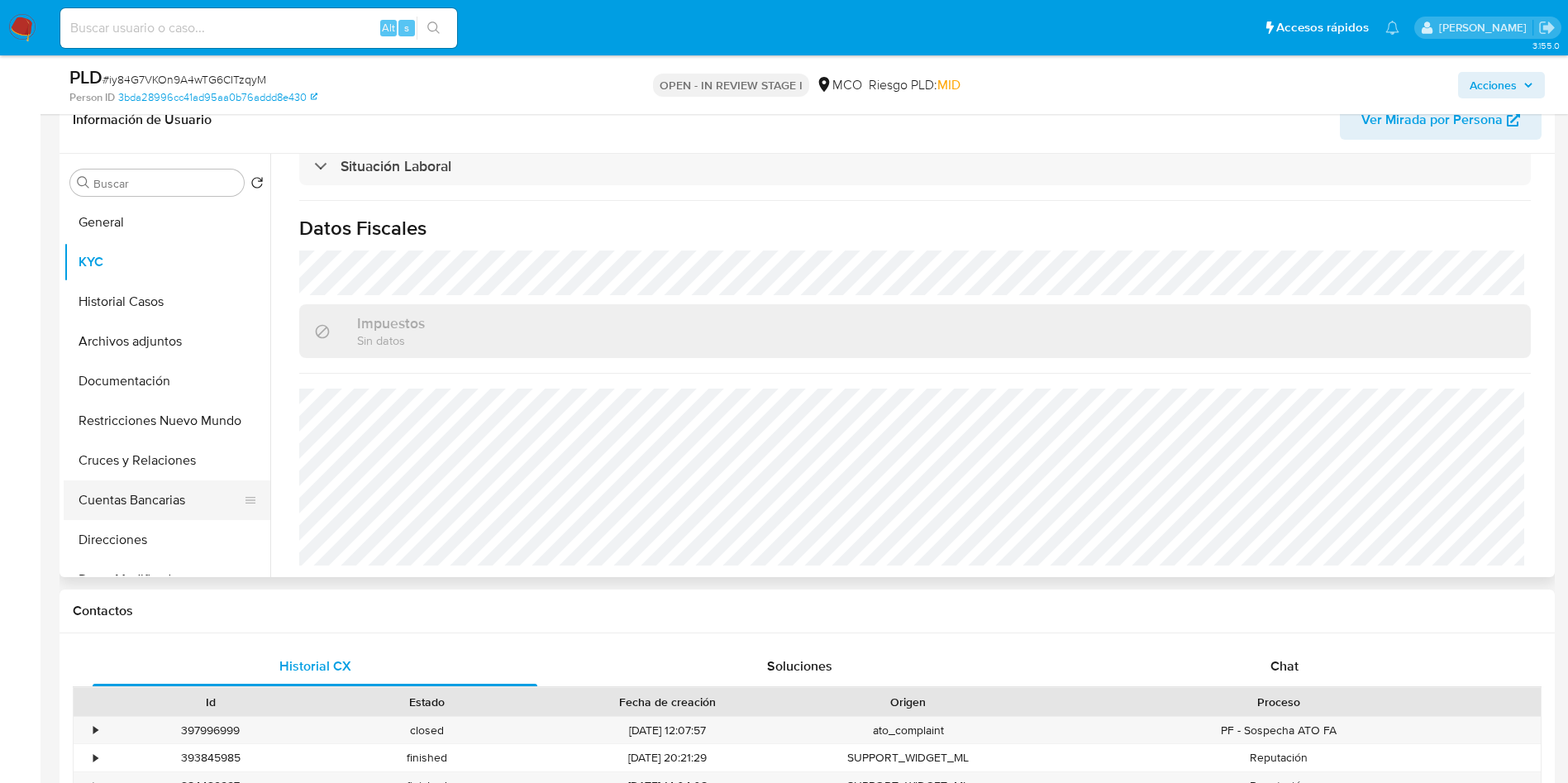
click at [135, 503] on button "Cuentas Bancarias" at bounding box center [160, 500] width 193 height 40
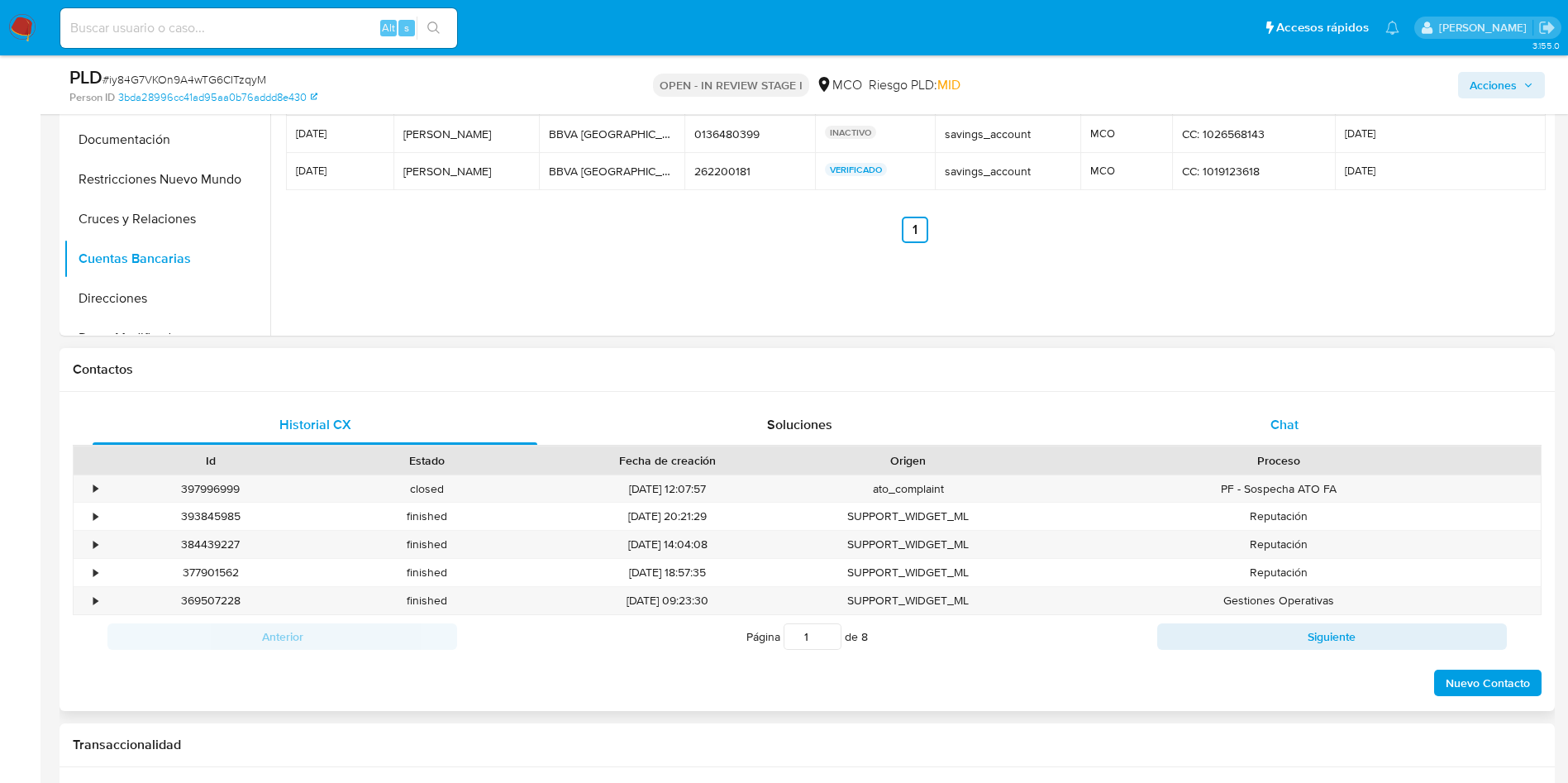
scroll to position [524, 0]
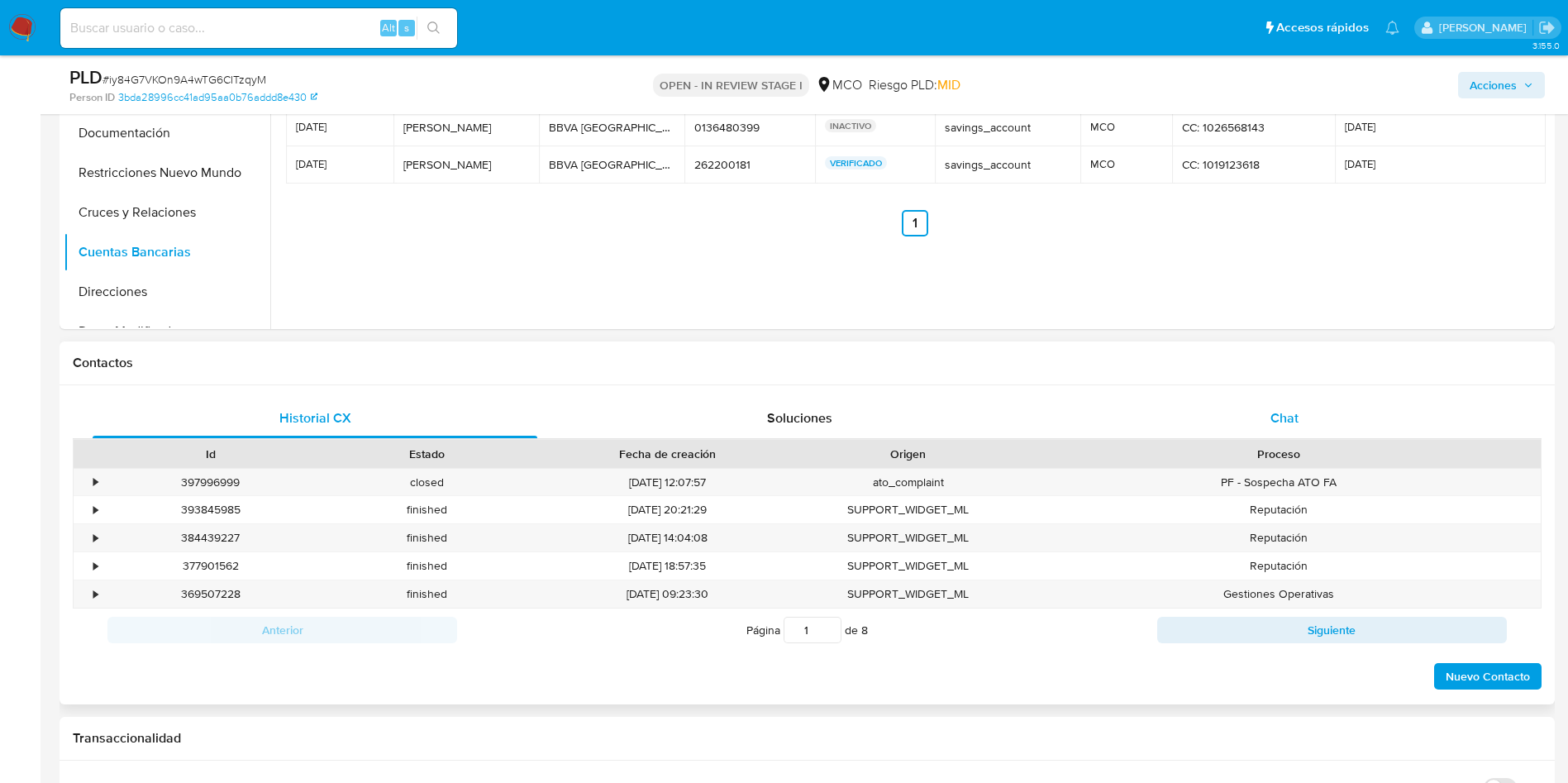
click at [1290, 418] on span "Chat" at bounding box center [1284, 418] width 28 height 19
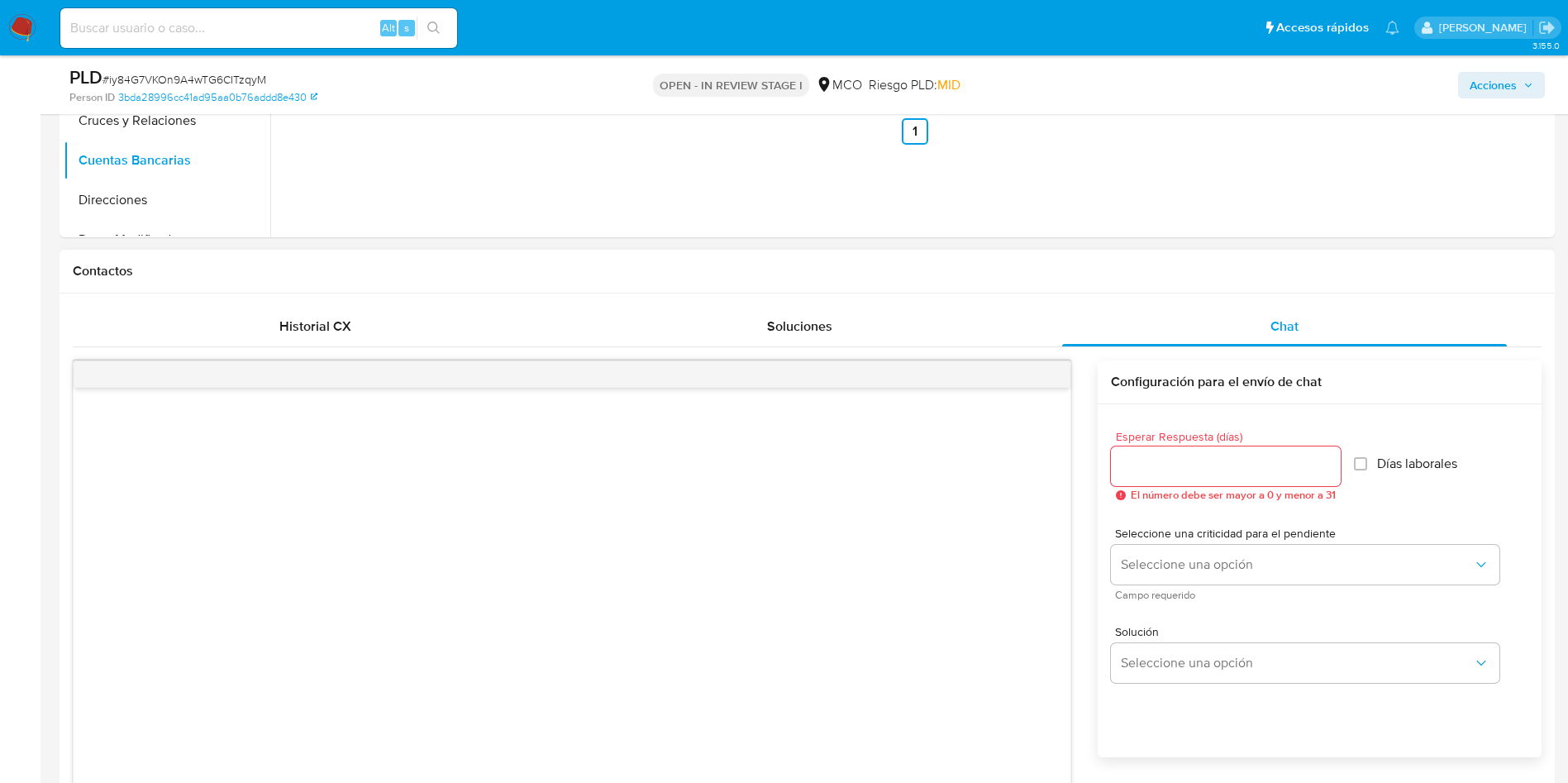
scroll to position [648, 0]
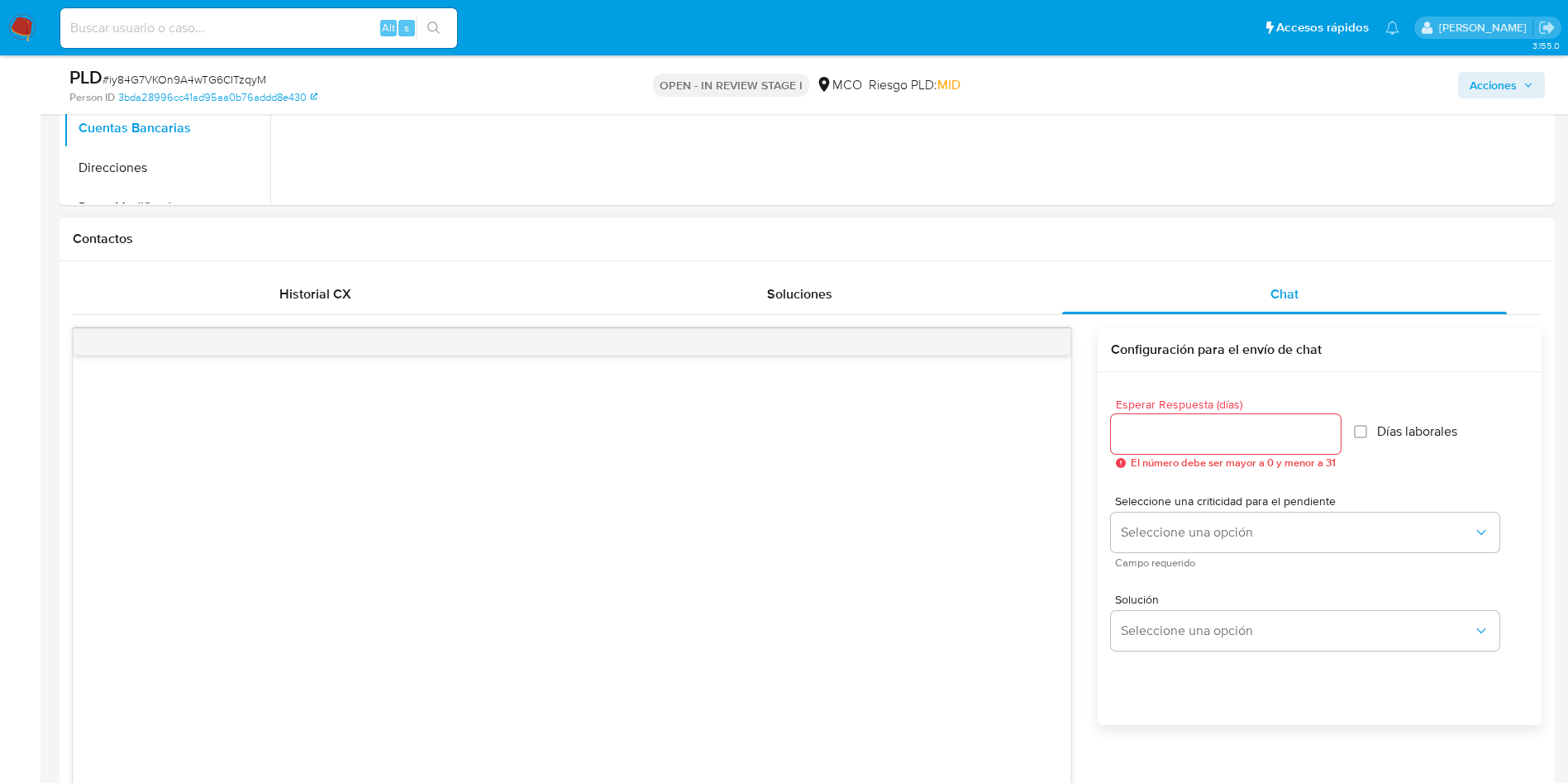
click at [1188, 436] on input "Esperar Respuesta (días)" at bounding box center [1226, 434] width 229 height 21
type input "3"
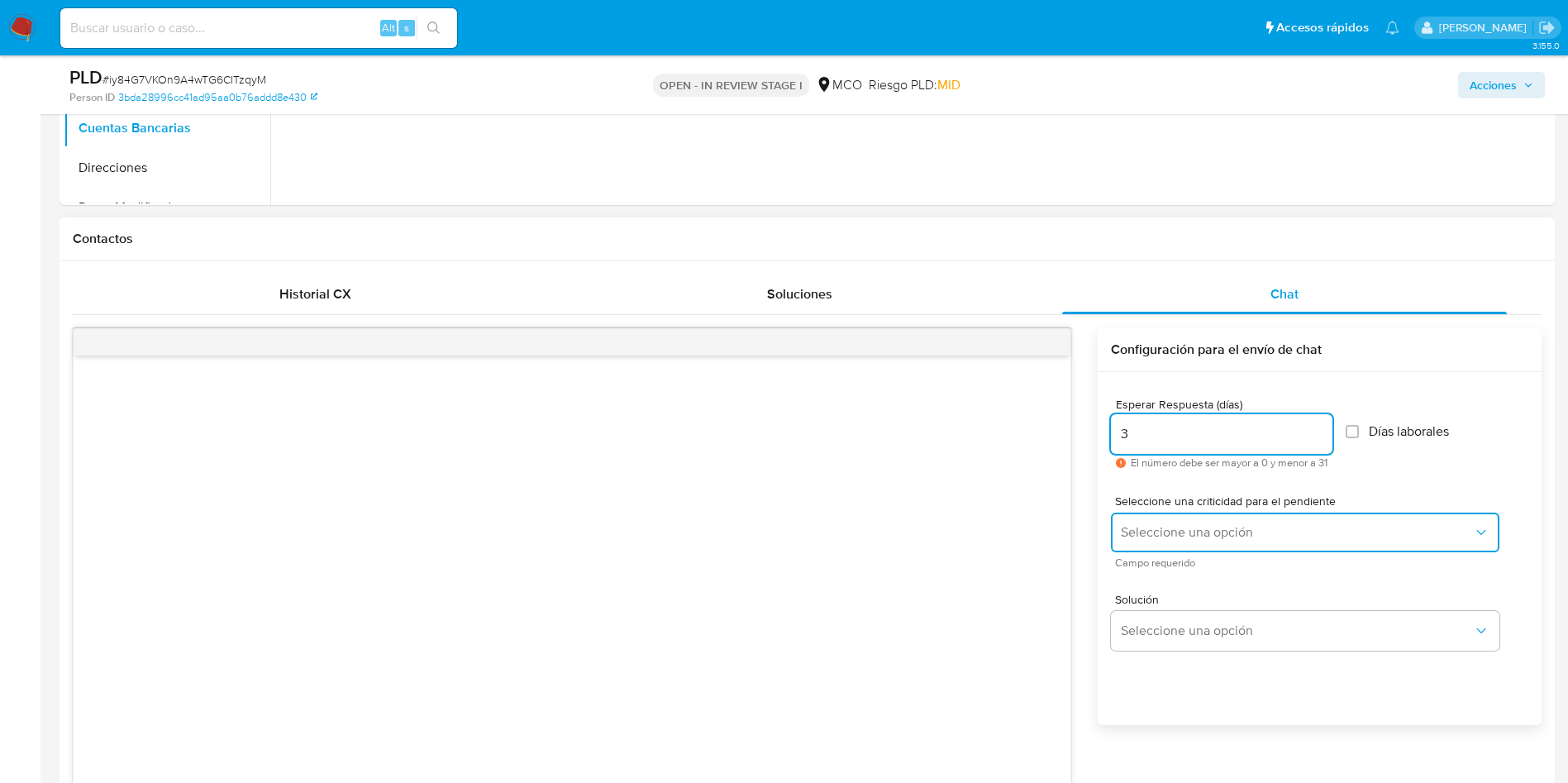
click at [1189, 524] on span "Seleccione una opción" at bounding box center [1296, 533] width 352 height 17
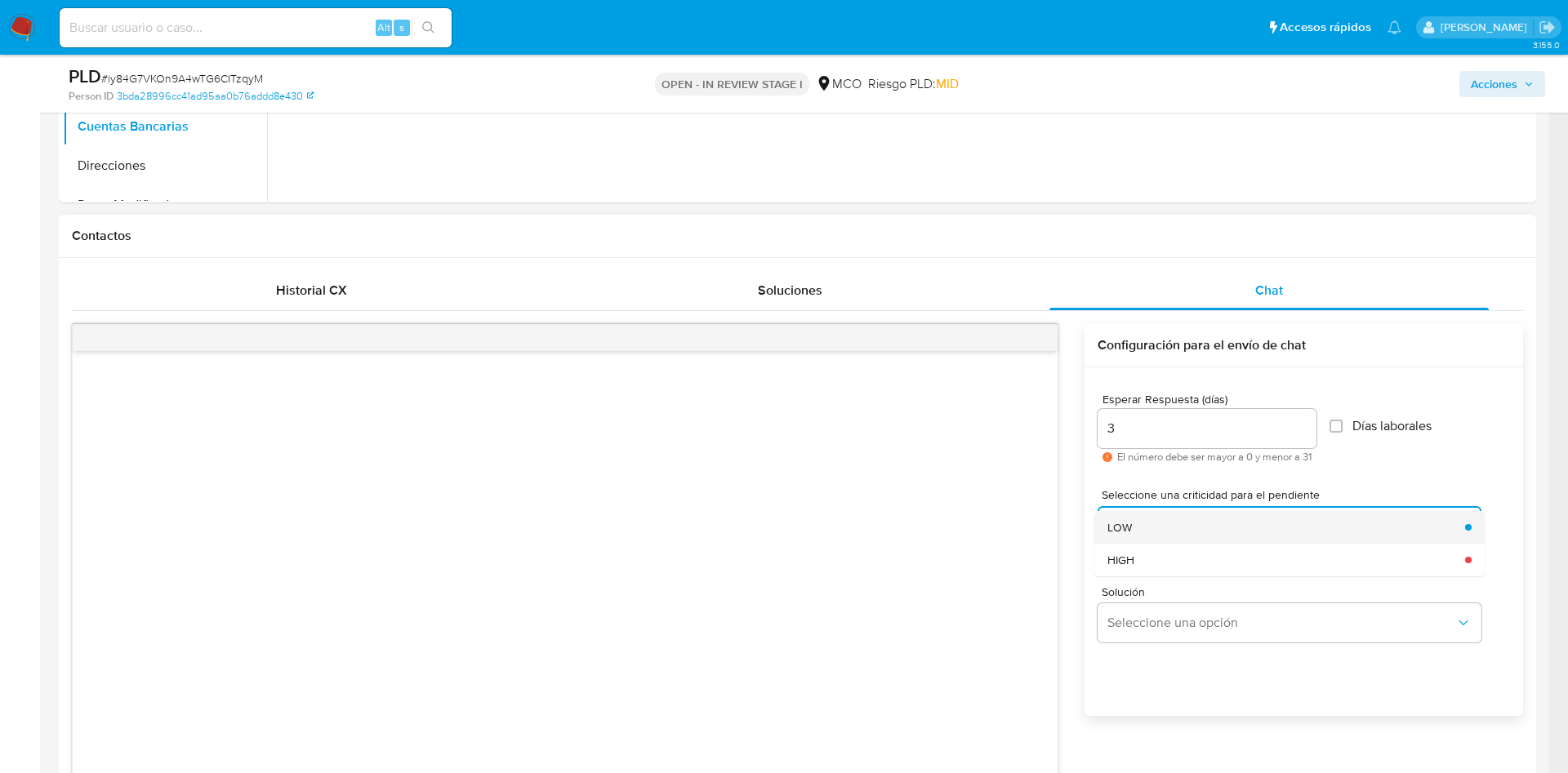
click at [1194, 523] on div "LOW" at bounding box center [1280, 527] width 348 height 32
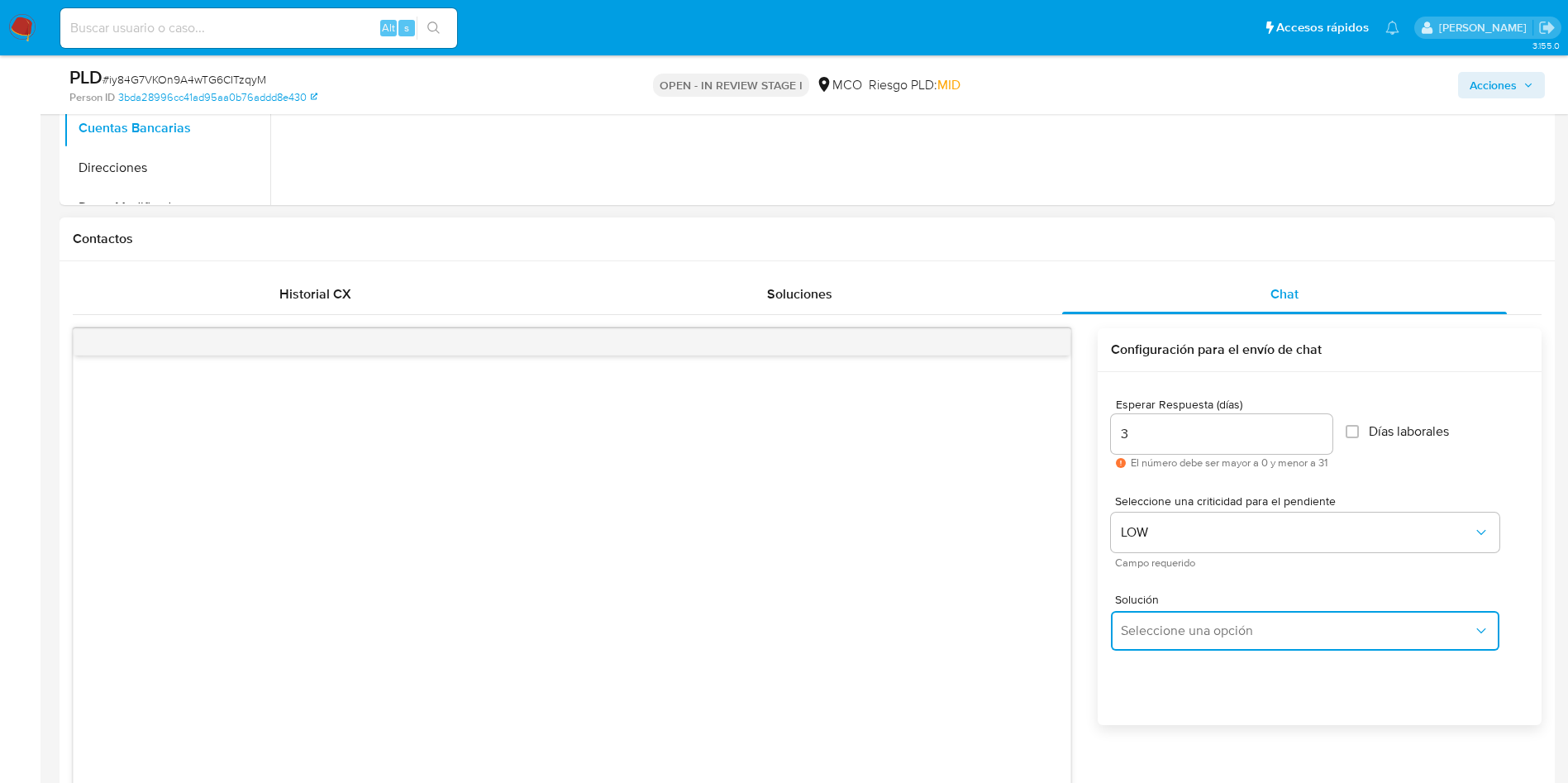
click at [1196, 644] on button "Seleccione una opción" at bounding box center [1305, 631] width 388 height 40
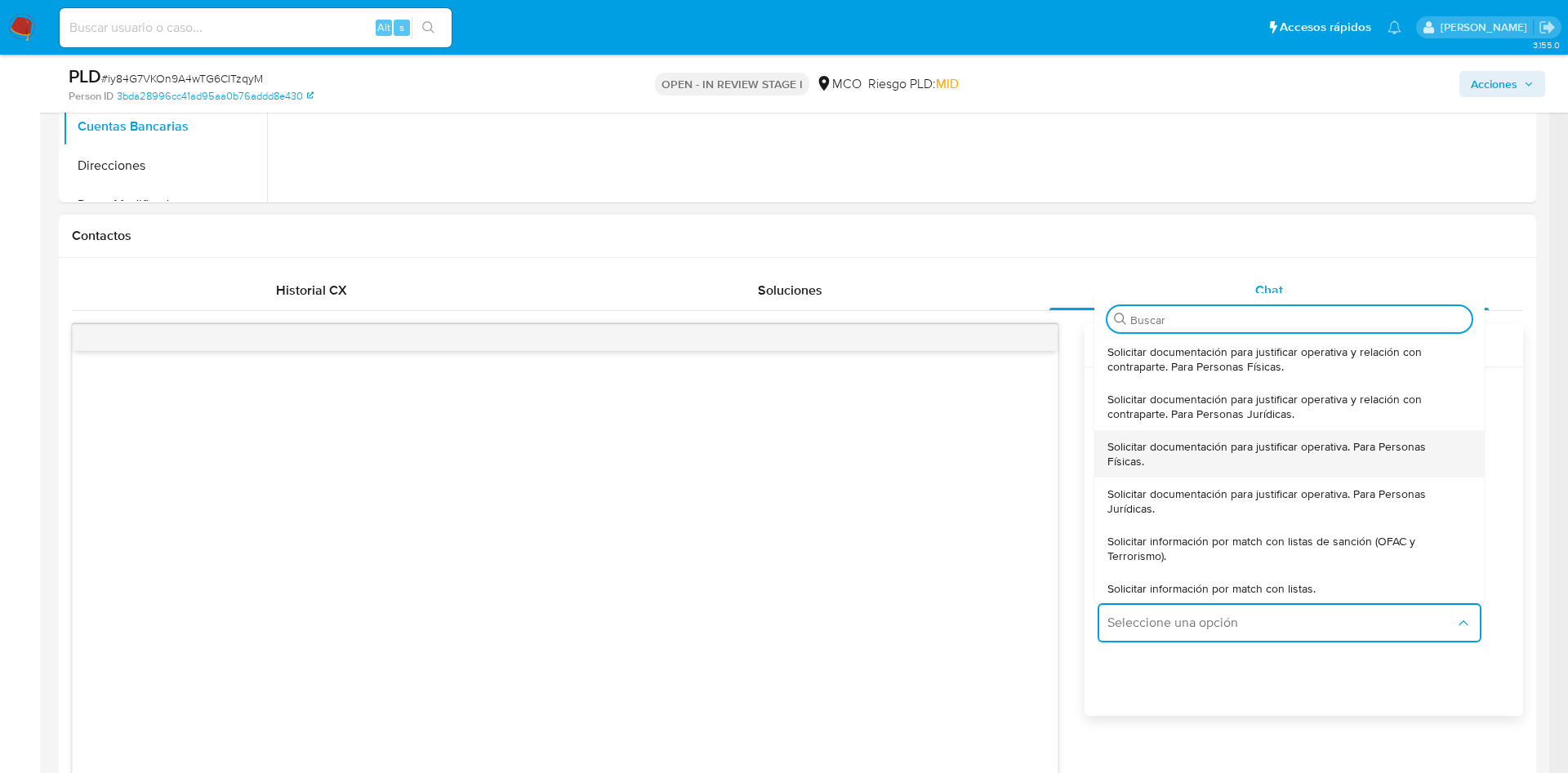
click at [1279, 468] on span "Solicitar documentación para justificar operativa. Para Personas Físicas." at bounding box center [1284, 454] width 355 height 29
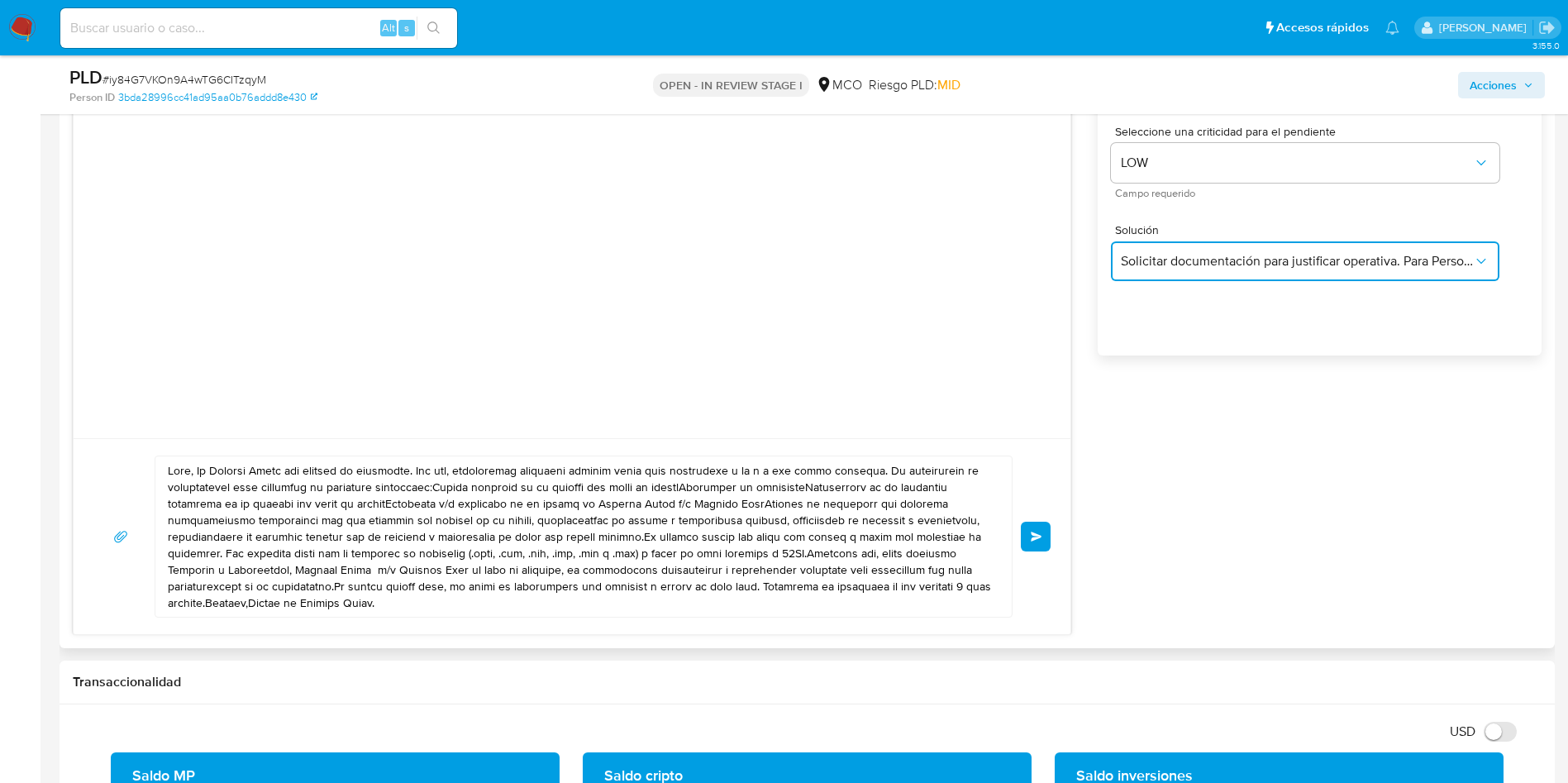
scroll to position [1019, 0]
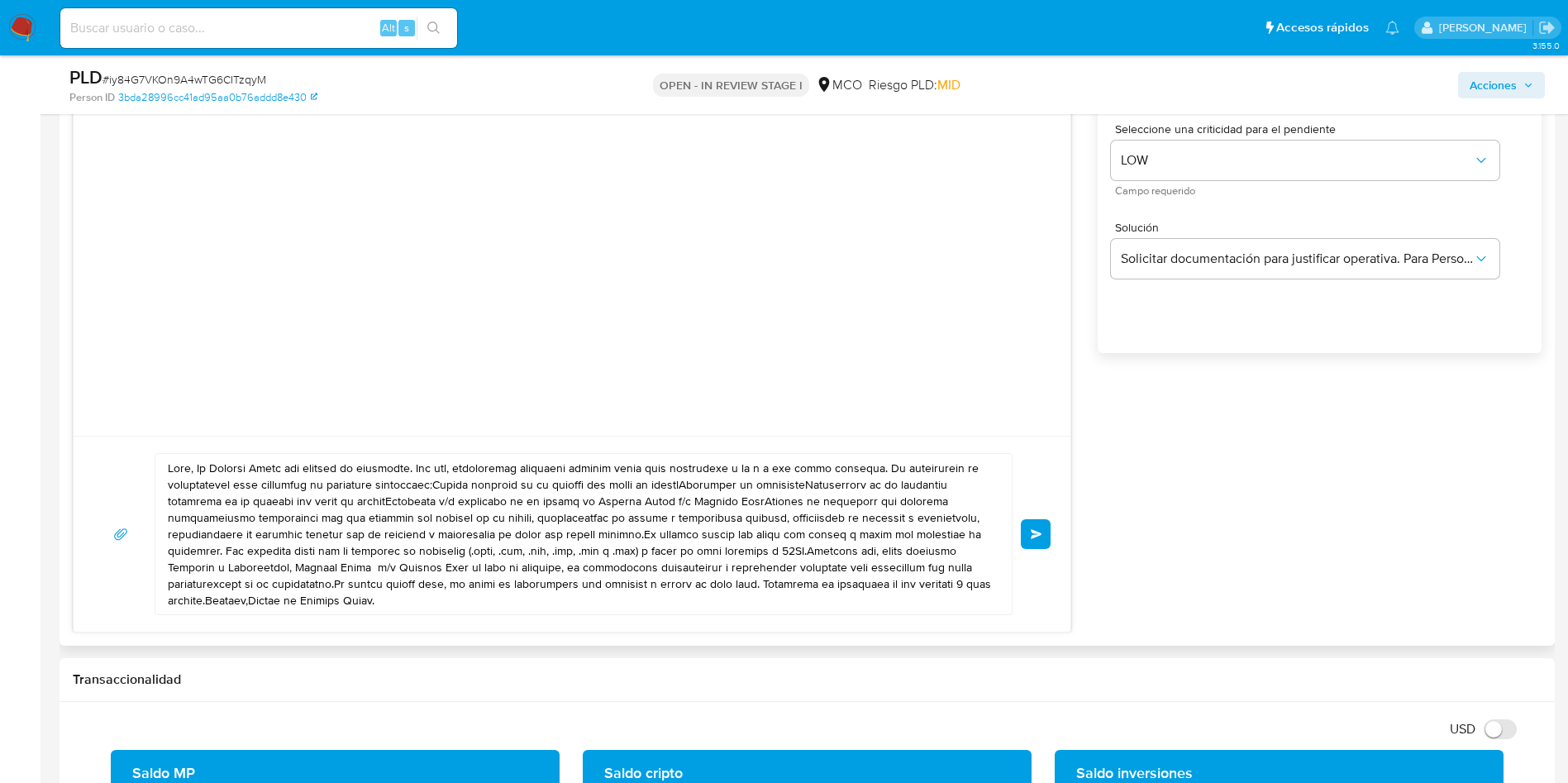
click at [192, 466] on textarea at bounding box center [579, 534] width 824 height 161
click at [191, 468] on textarea at bounding box center [579, 534] width 824 height 161
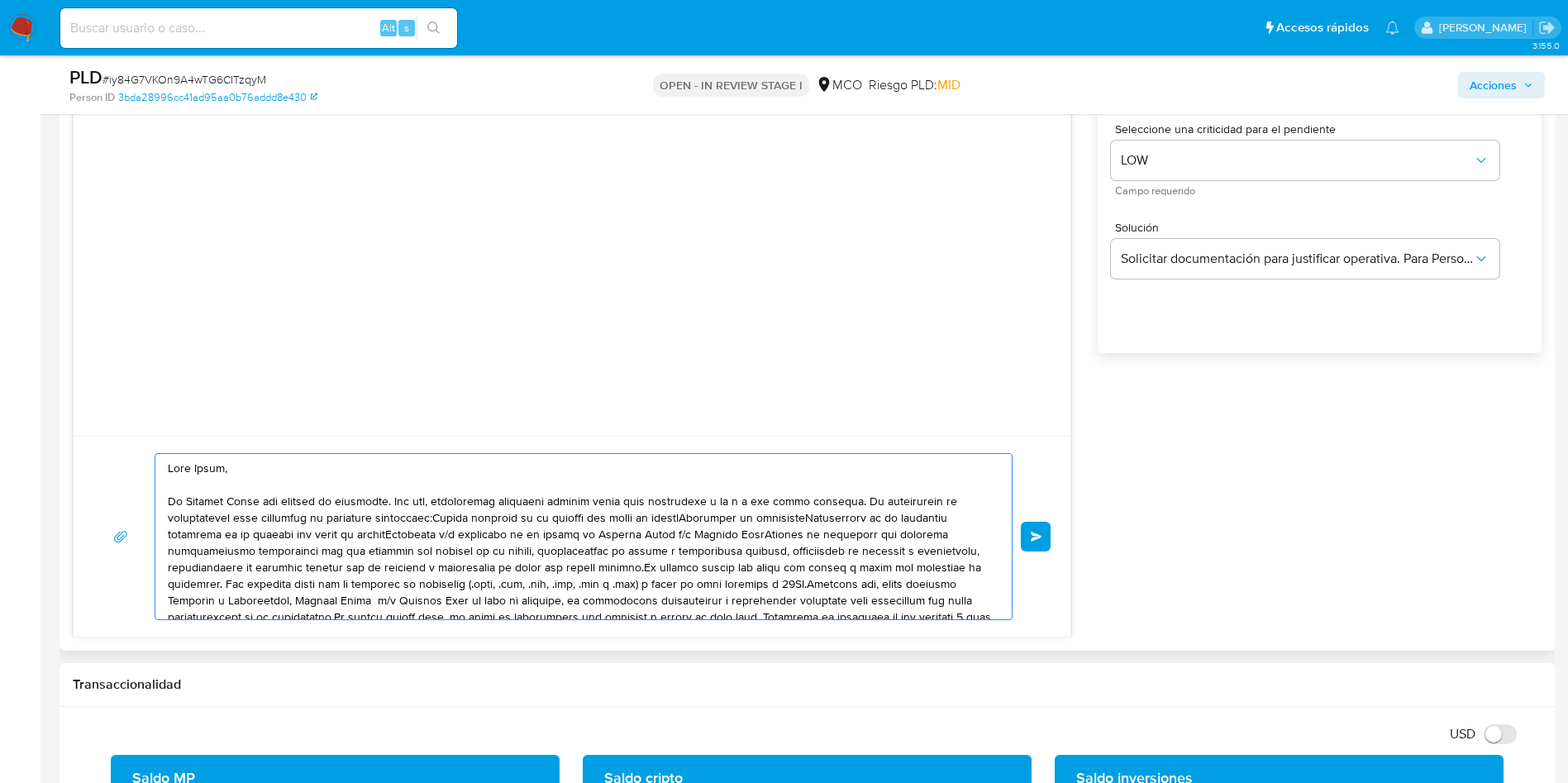
drag, startPoint x: 291, startPoint y: 499, endPoint x: 404, endPoint y: 505, distance: 113.2
click at [400, 505] on textarea at bounding box center [579, 536] width 824 height 165
drag, startPoint x: 464, startPoint y: 507, endPoint x: 850, endPoint y: 506, distance: 386.0
click at [826, 506] on textarea at bounding box center [579, 536] width 824 height 165
click at [844, 498] on textarea at bounding box center [579, 536] width 824 height 165
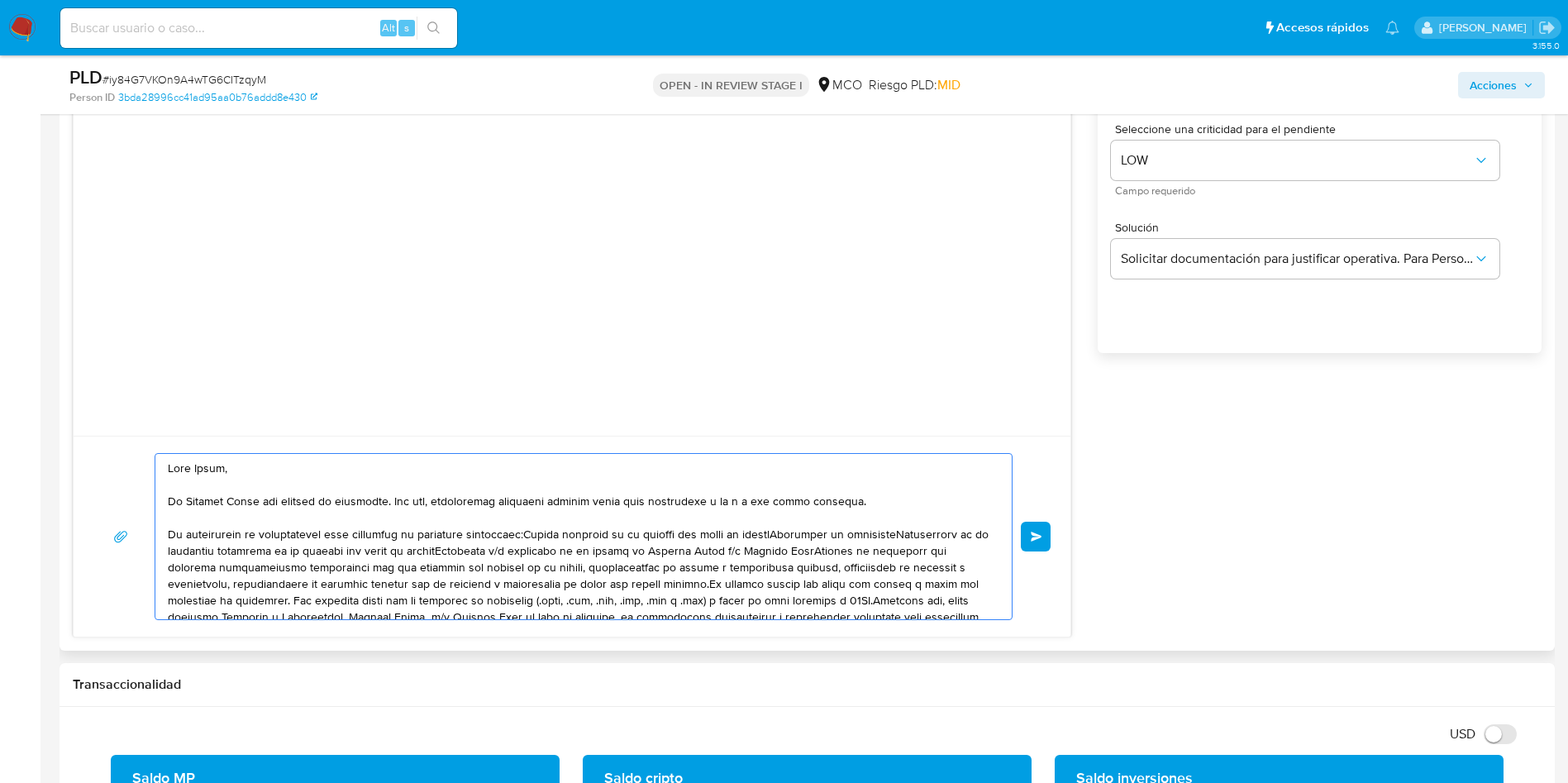
click at [520, 531] on textarea at bounding box center [579, 536] width 824 height 165
drag, startPoint x: 170, startPoint y: 555, endPoint x: 223, endPoint y: 552, distance: 53.1
click at [223, 552] on textarea at bounding box center [579, 536] width 824 height 165
drag, startPoint x: 351, startPoint y: 534, endPoint x: 686, endPoint y: 566, distance: 336.5
click at [686, 566] on textarea at bounding box center [579, 536] width 824 height 165
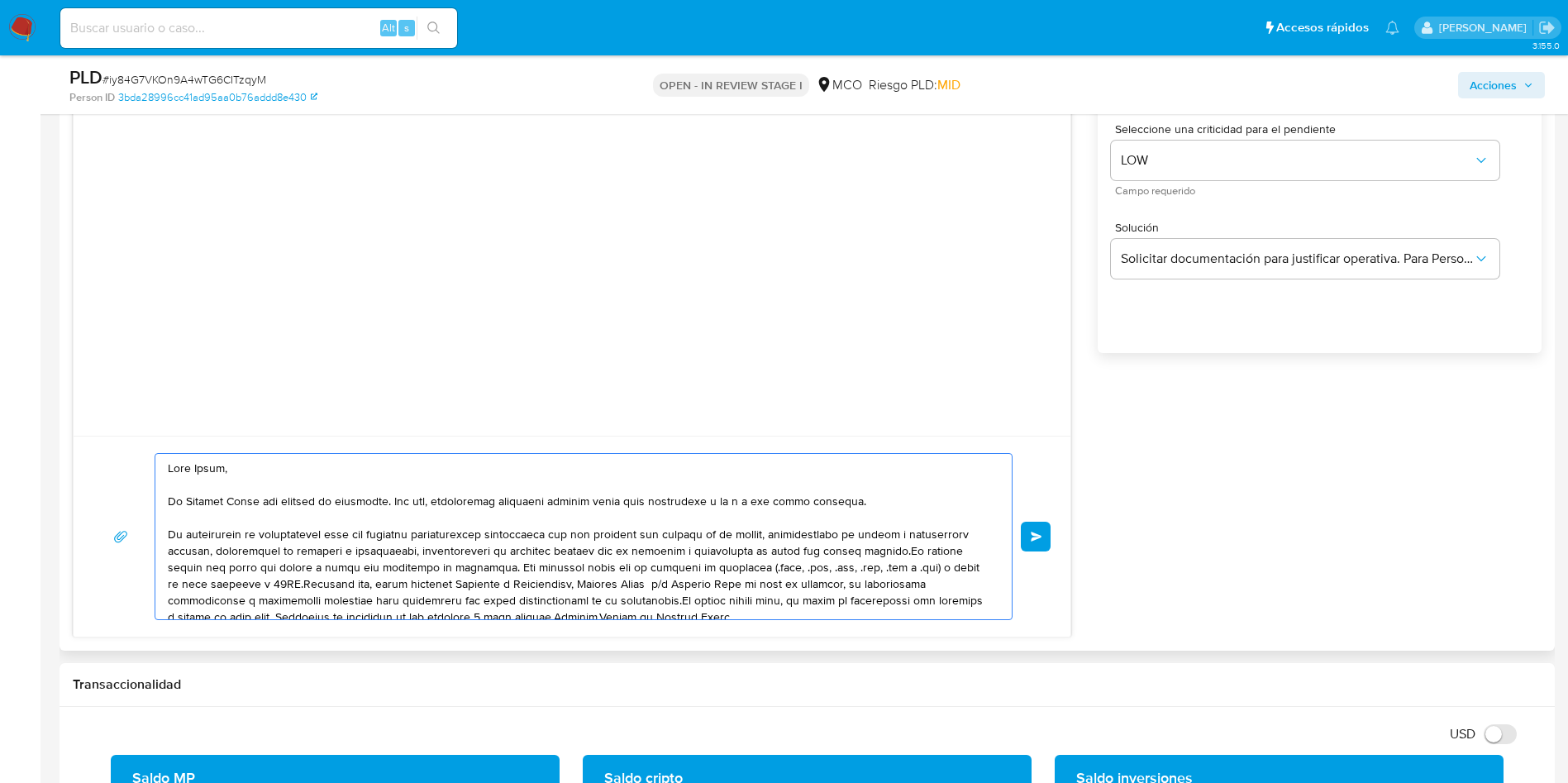
drag, startPoint x: 186, startPoint y: 534, endPoint x: 160, endPoint y: 532, distance: 26.1
click at [160, 532] on div at bounding box center [579, 536] width 848 height 165
click at [257, 575] on textarea at bounding box center [579, 536] width 824 height 165
drag, startPoint x: 407, startPoint y: 534, endPoint x: 704, endPoint y: 535, distance: 297.0
click at [694, 535] on textarea at bounding box center [579, 536] width 824 height 165
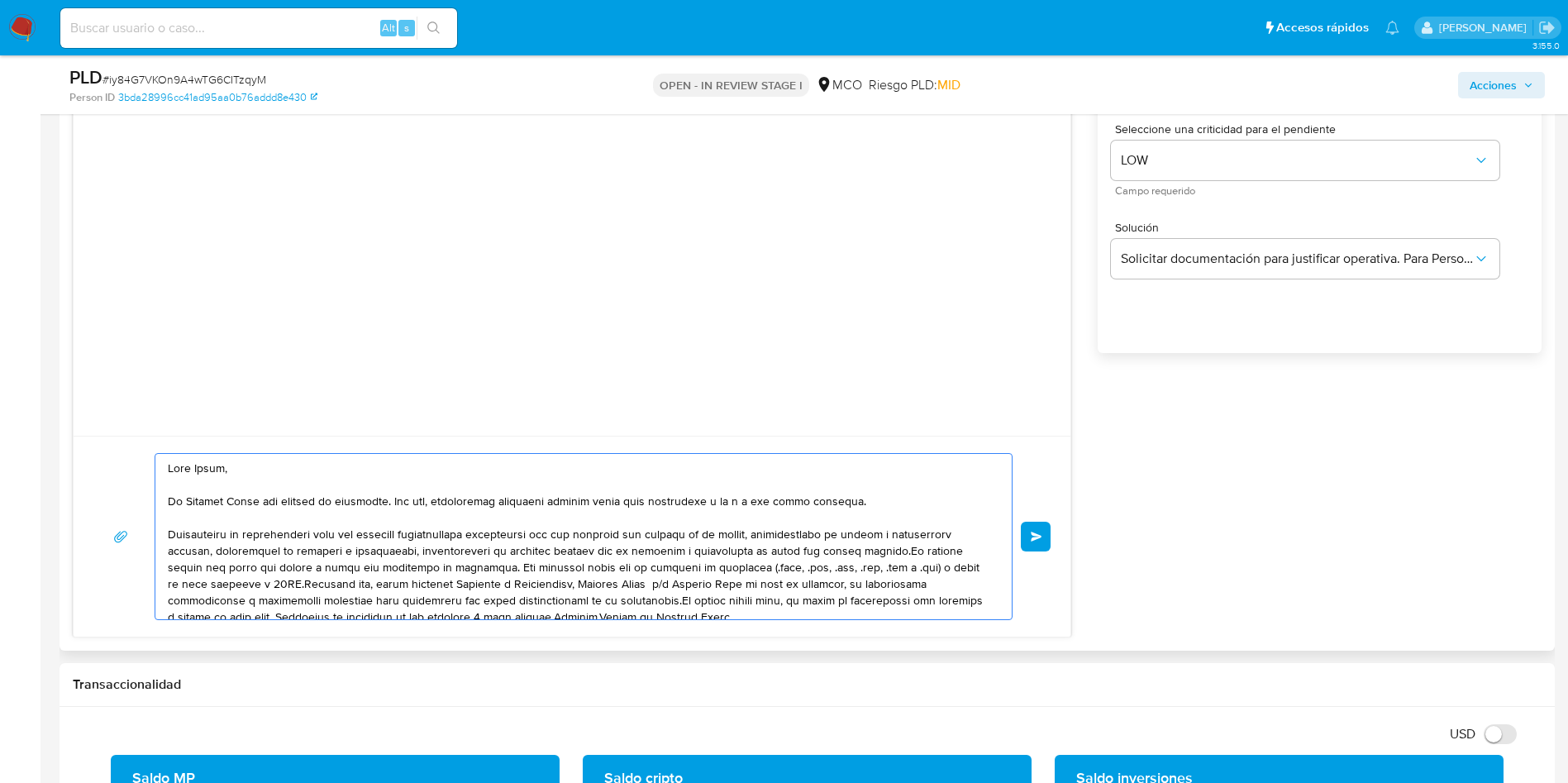
click at [711, 535] on textarea at bounding box center [579, 536] width 824 height 165
click at [744, 535] on textarea at bounding box center [579, 536] width 824 height 165
drag, startPoint x: 752, startPoint y: 535, endPoint x: 663, endPoint y: 549, distance: 90.1
click at [663, 549] on textarea at bounding box center [579, 536] width 824 height 165
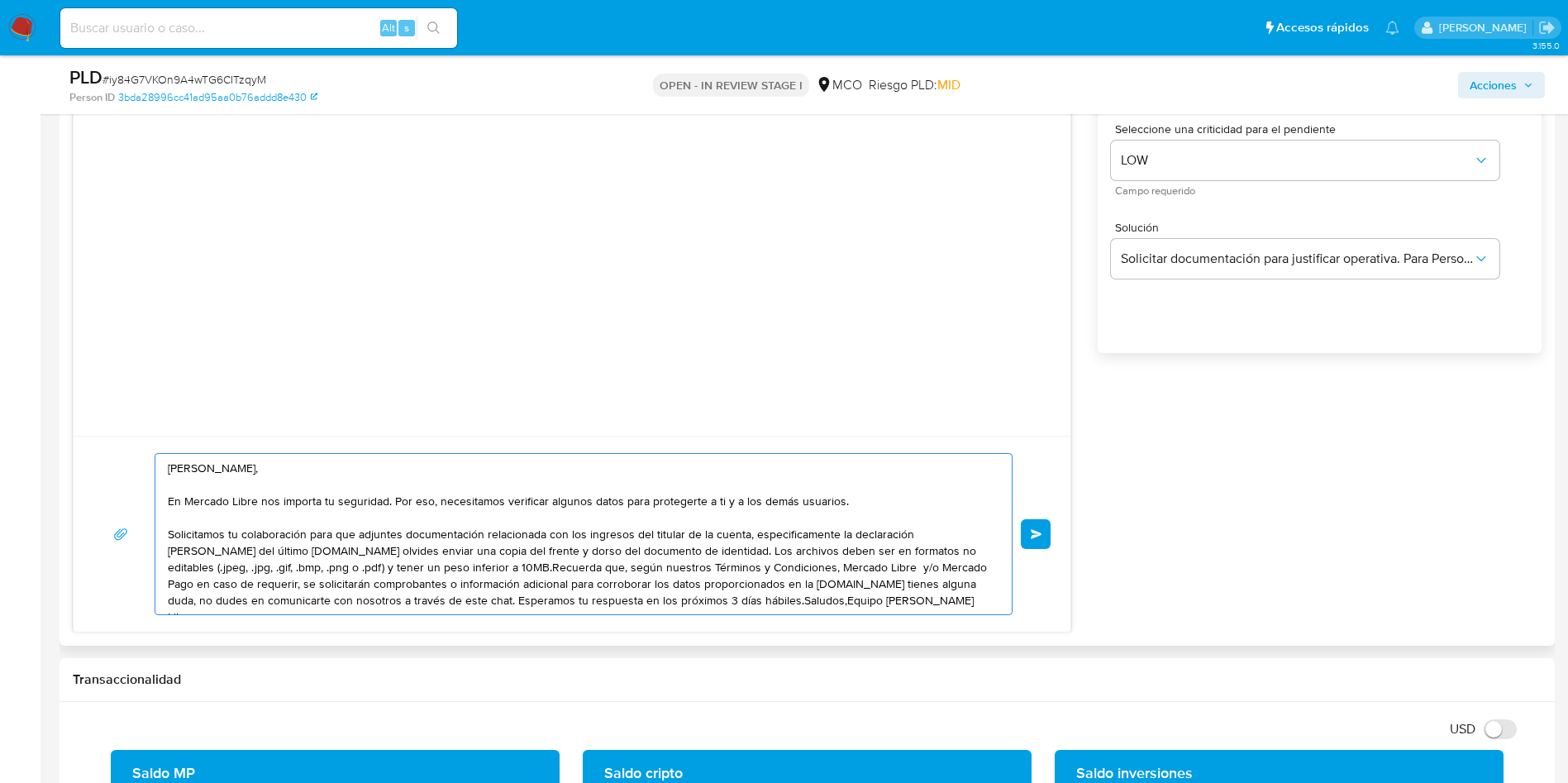
drag, startPoint x: 244, startPoint y: 549, endPoint x: 341, endPoint y: 554, distance: 97.1
click at [244, 550] on textarea "Hola Luisa, En Mercado Libre nos importa tu seguridad. Por eso, necesitamos ver…" at bounding box center [579, 534] width 824 height 161
click at [784, 534] on textarea "Hola Luisa, En Mercado Libre nos importa tu seguridad. Por eso, necesitamos ver…" at bounding box center [579, 534] width 824 height 161
click at [789, 533] on textarea "Hola Luisa, En Mercado Libre nos importa tu seguridad. Por eso, necesitamos ver…" at bounding box center [579, 534] width 824 height 161
click at [800, 542] on textarea "Hola Luisa, En Mercado Libre nos importa tu seguridad. Por eso, necesitamos ver…" at bounding box center [579, 534] width 824 height 161
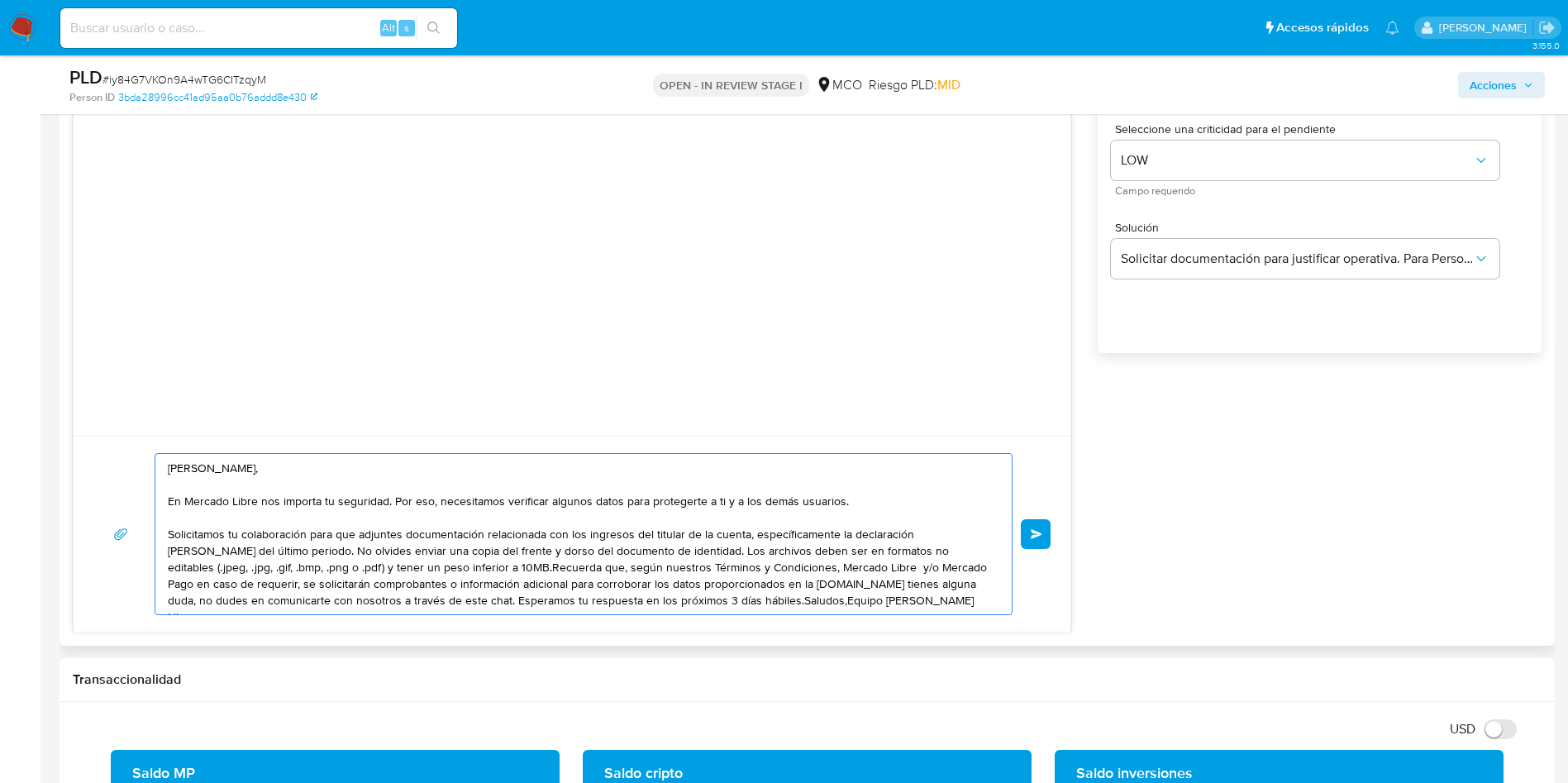
drag, startPoint x: 881, startPoint y: 534, endPoint x: 859, endPoint y: 548, distance: 26.1
click at [967, 535] on textarea "Hola Luisa, En Mercado Libre nos importa tu seguridad. Por eso, necesitamos ver…" at bounding box center [579, 534] width 824 height 161
drag, startPoint x: 201, startPoint y: 551, endPoint x: 219, endPoint y: 551, distance: 18.0
click at [211, 551] on textarea "Hola Luisa, En Mercado Libre nos importa tu seguridad. Por eso, necesitamos ver…" at bounding box center [579, 534] width 824 height 161
click at [240, 550] on textarea "Hola Luisa, En Mercado Libre nos importa tu seguridad. Por eso, necesitamos ver…" at bounding box center [579, 534] width 824 height 161
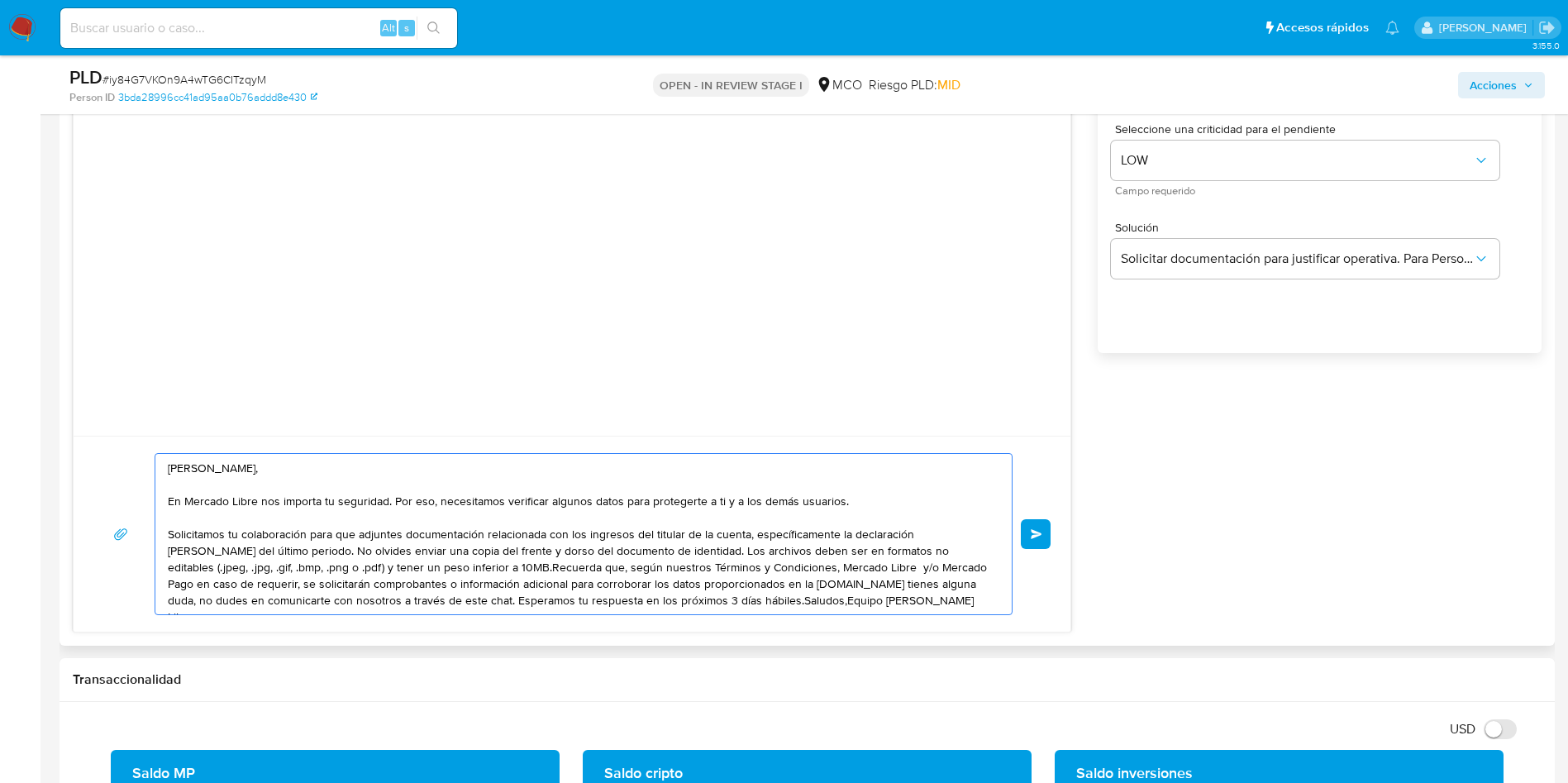
click at [248, 551] on textarea "Hola Luisa, En Mercado Libre nos importa tu seguridad. Por eso, necesitamos ver…" at bounding box center [579, 534] width 824 height 161
click at [632, 548] on textarea "Hola Luisa, En Mercado Libre nos importa tu seguridad. Por eso, necesitamos ver…" at bounding box center [579, 534] width 824 height 161
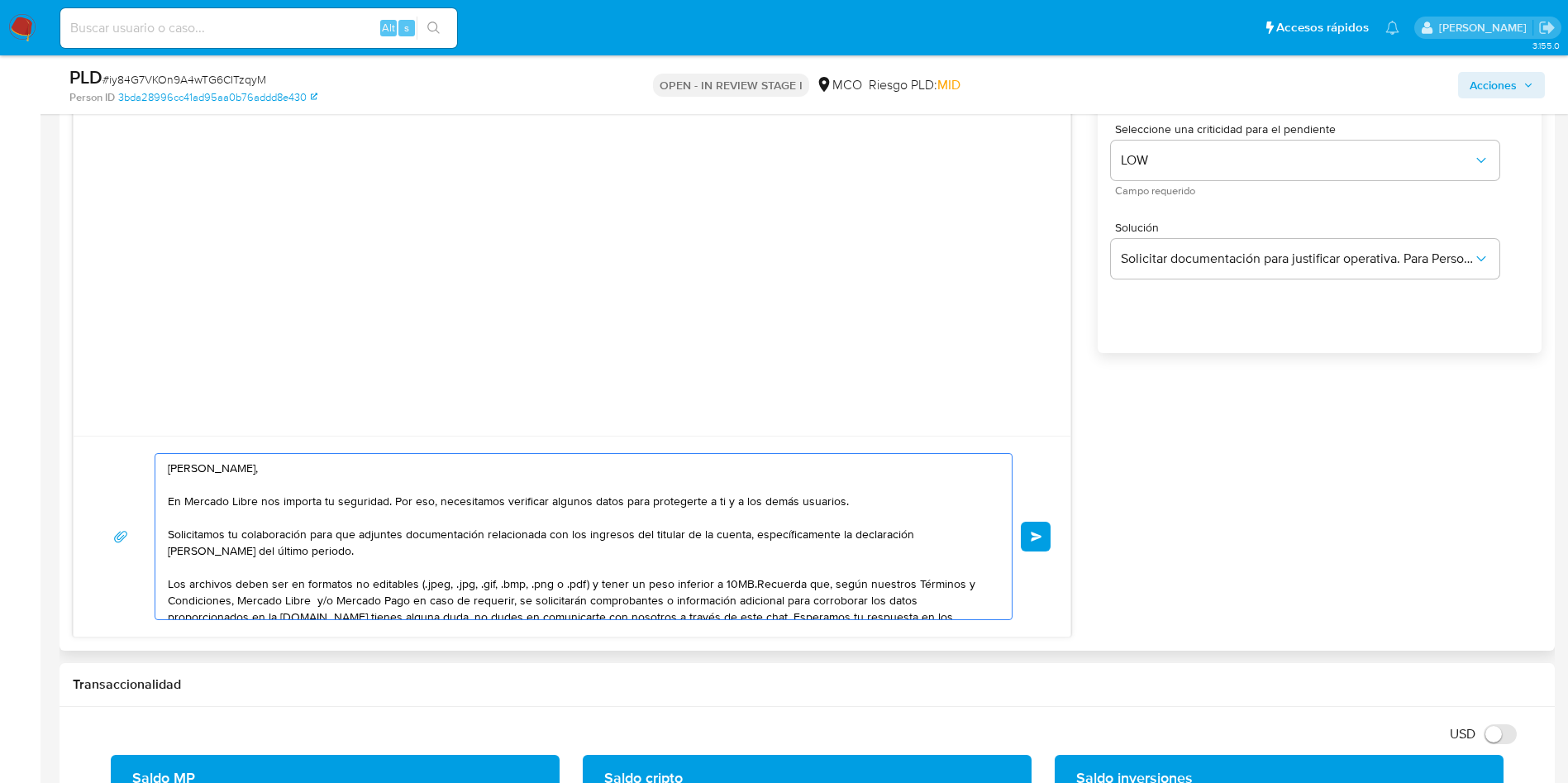
scroll to position [28, 0]
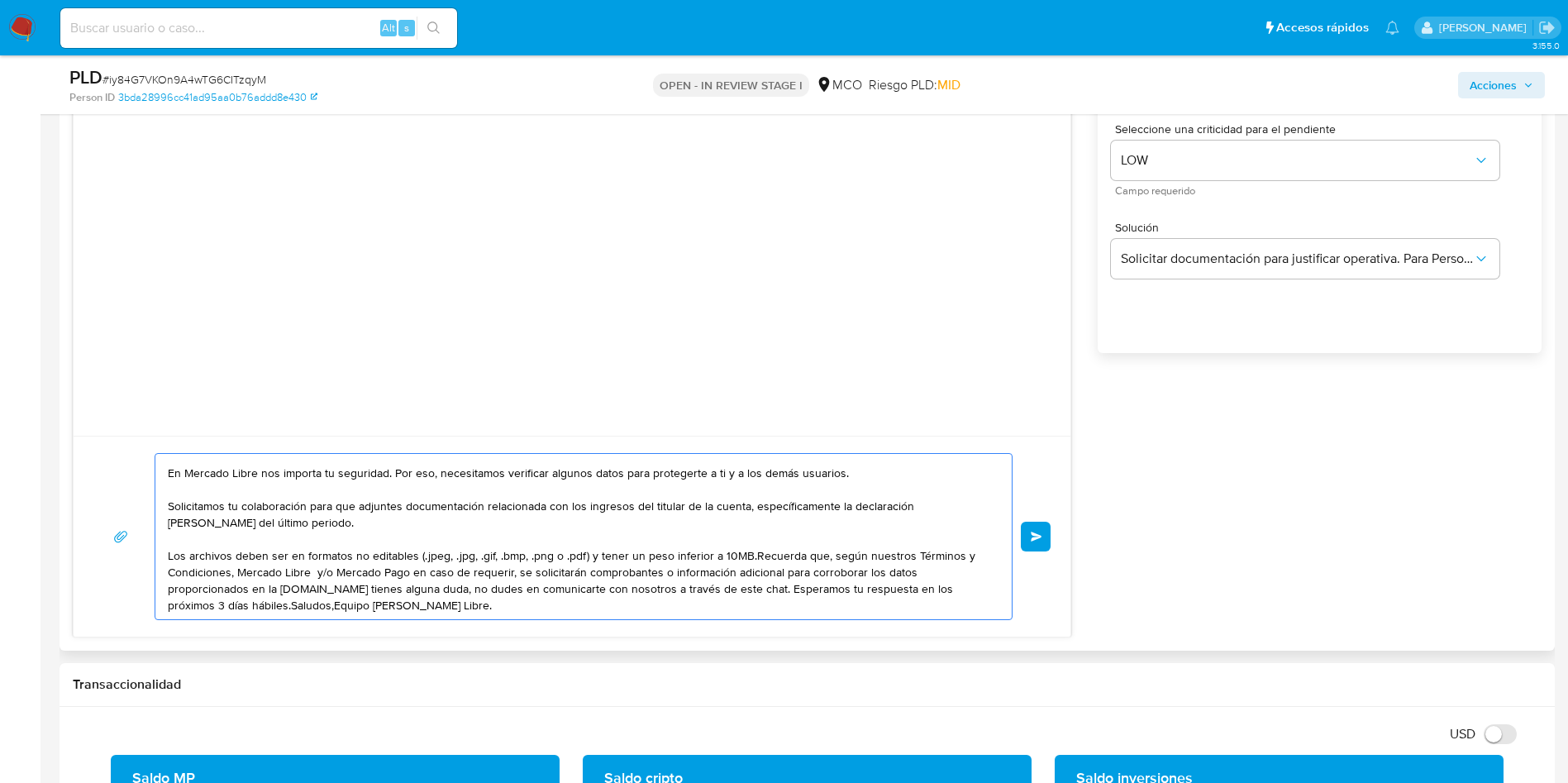
click at [749, 553] on textarea "Hola Luisa, En Mercado Libre nos importa tu seguridad. Por eso, necesitamos ver…" at bounding box center [579, 536] width 824 height 165
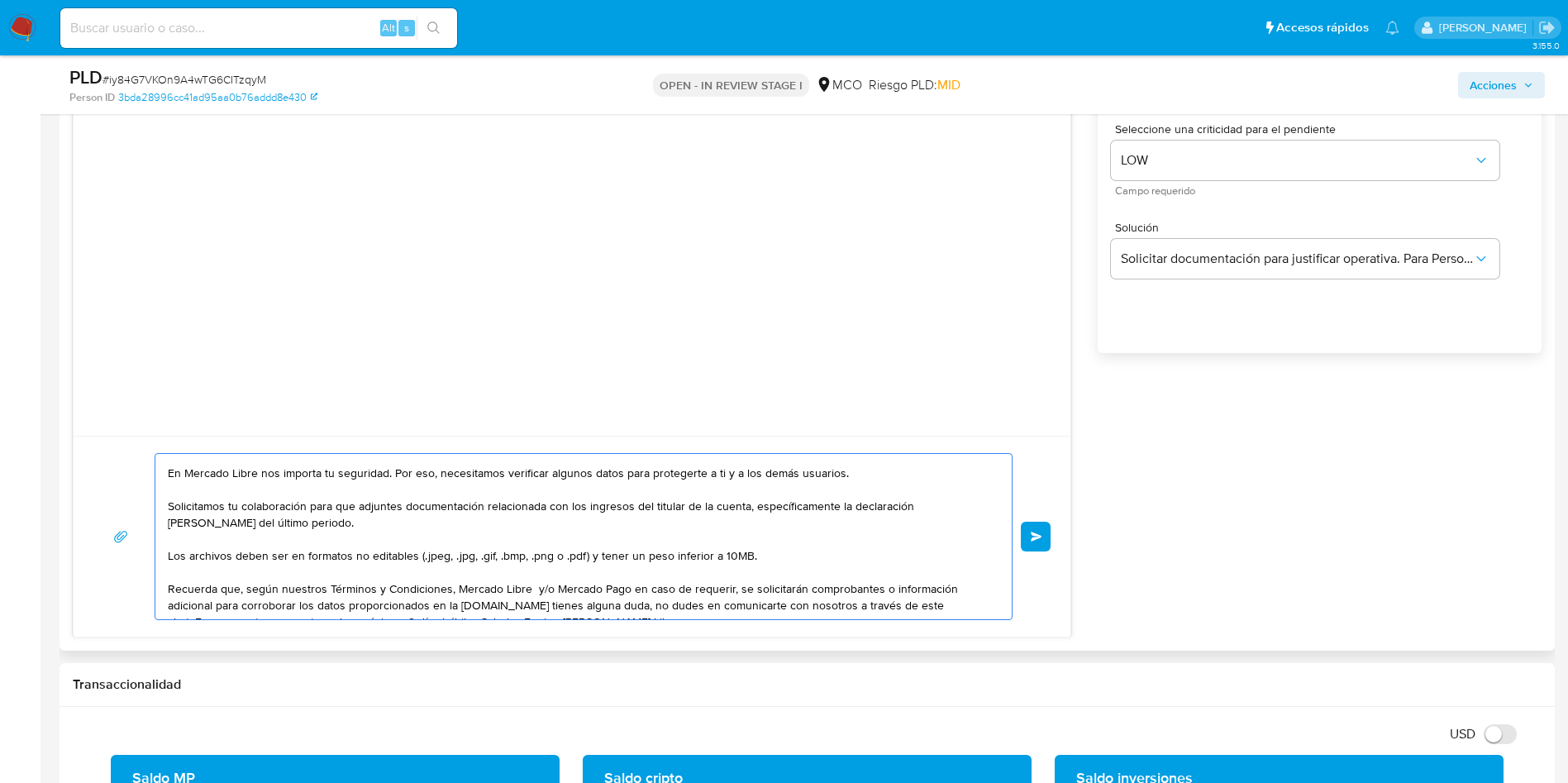
scroll to position [45, 0]
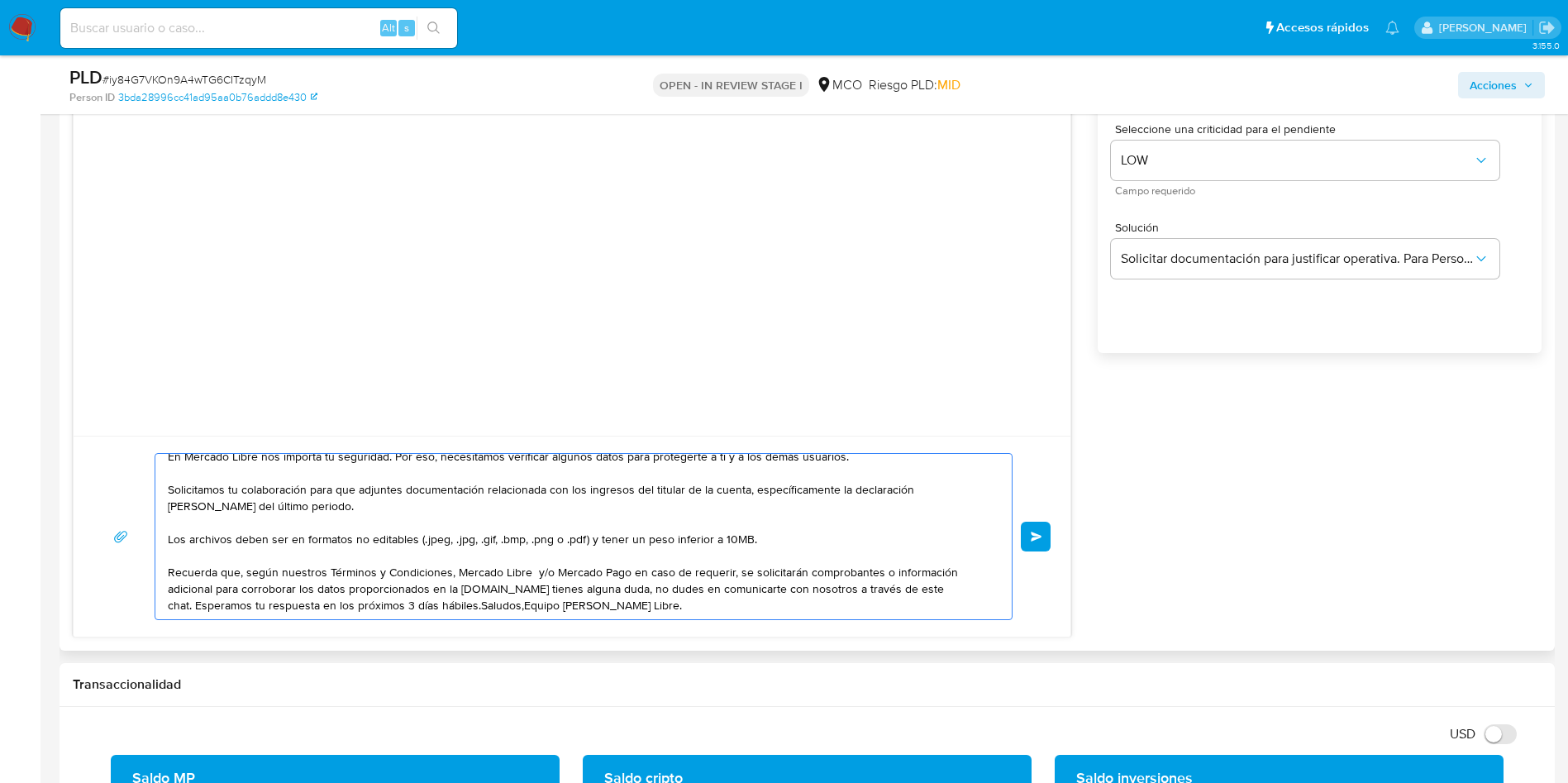
click at [519, 587] on textarea "Hola Luisa, En Mercado Libre nos importa tu seguridad. Por eso, necesitamos ver…" at bounding box center [579, 536] width 824 height 165
click at [476, 604] on textarea "Hola Luisa, En Mercado Libre nos importa tu seguridad. Por eso, necesitamos ver…" at bounding box center [579, 536] width 824 height 165
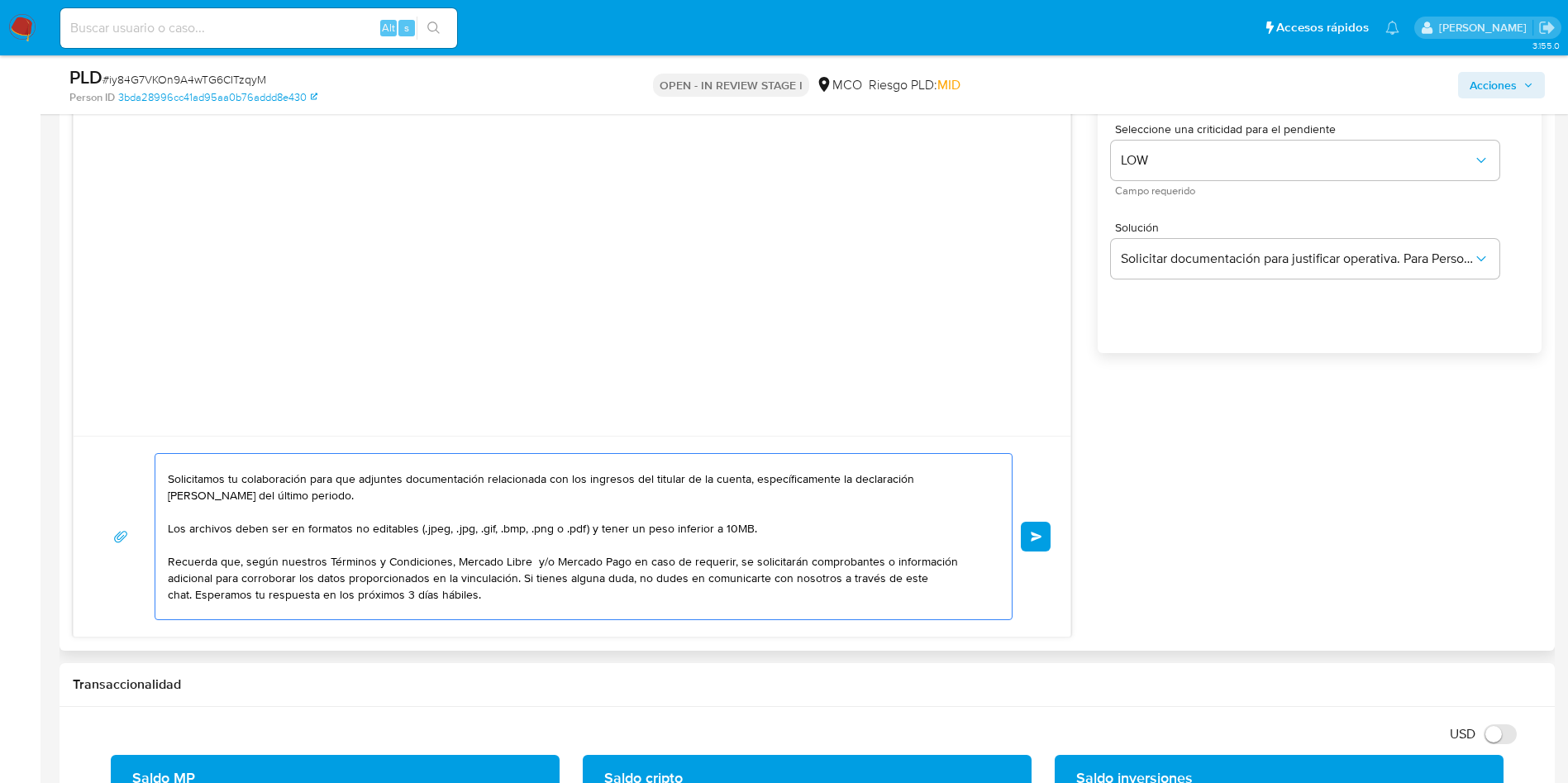
scroll to position [72, 0]
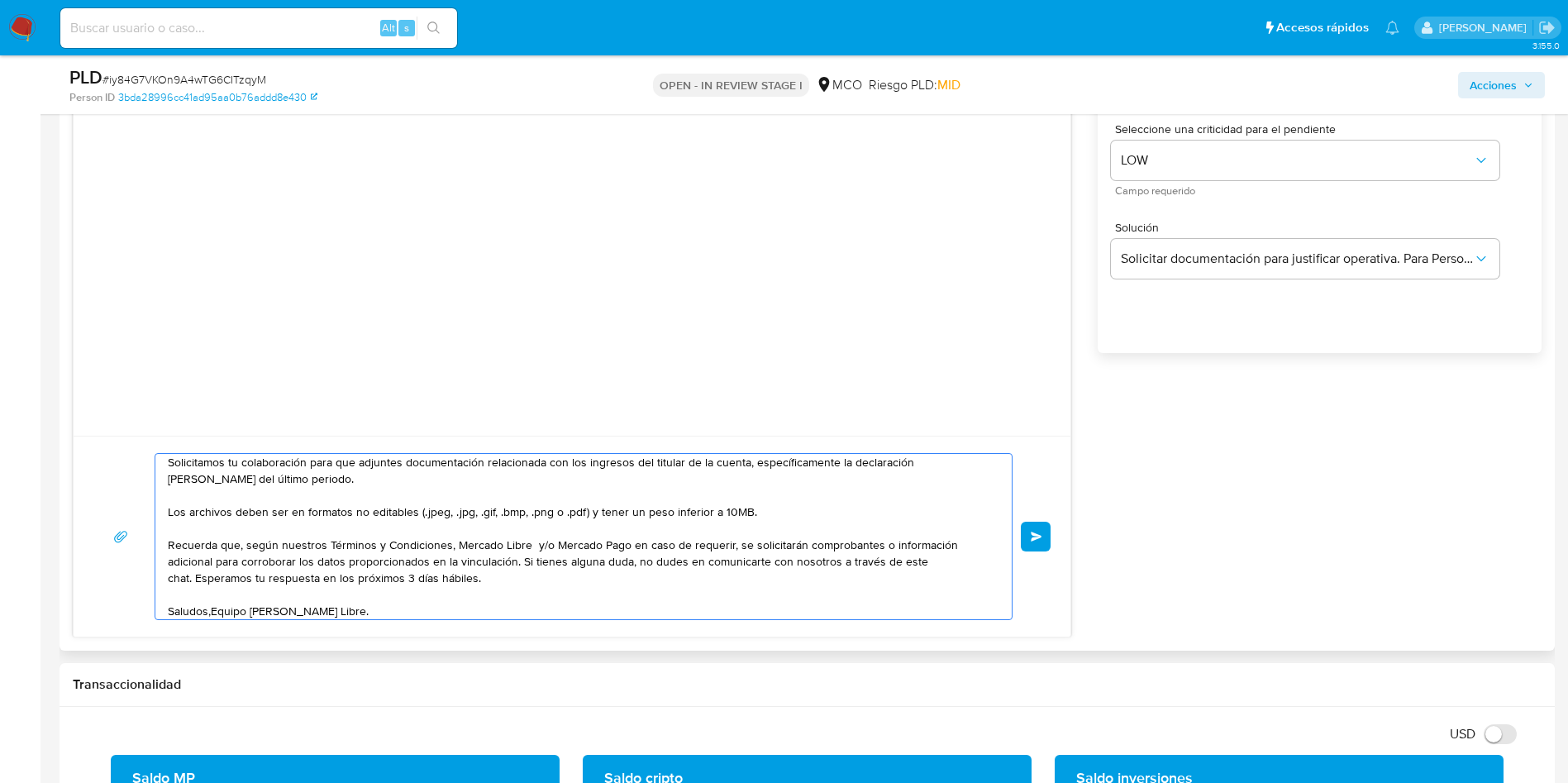
click at [214, 612] on textarea "Hola Luisa, En Mercado Libre nos importa tu seguridad. Por eso, necesitamos ver…" at bounding box center [579, 536] width 824 height 165
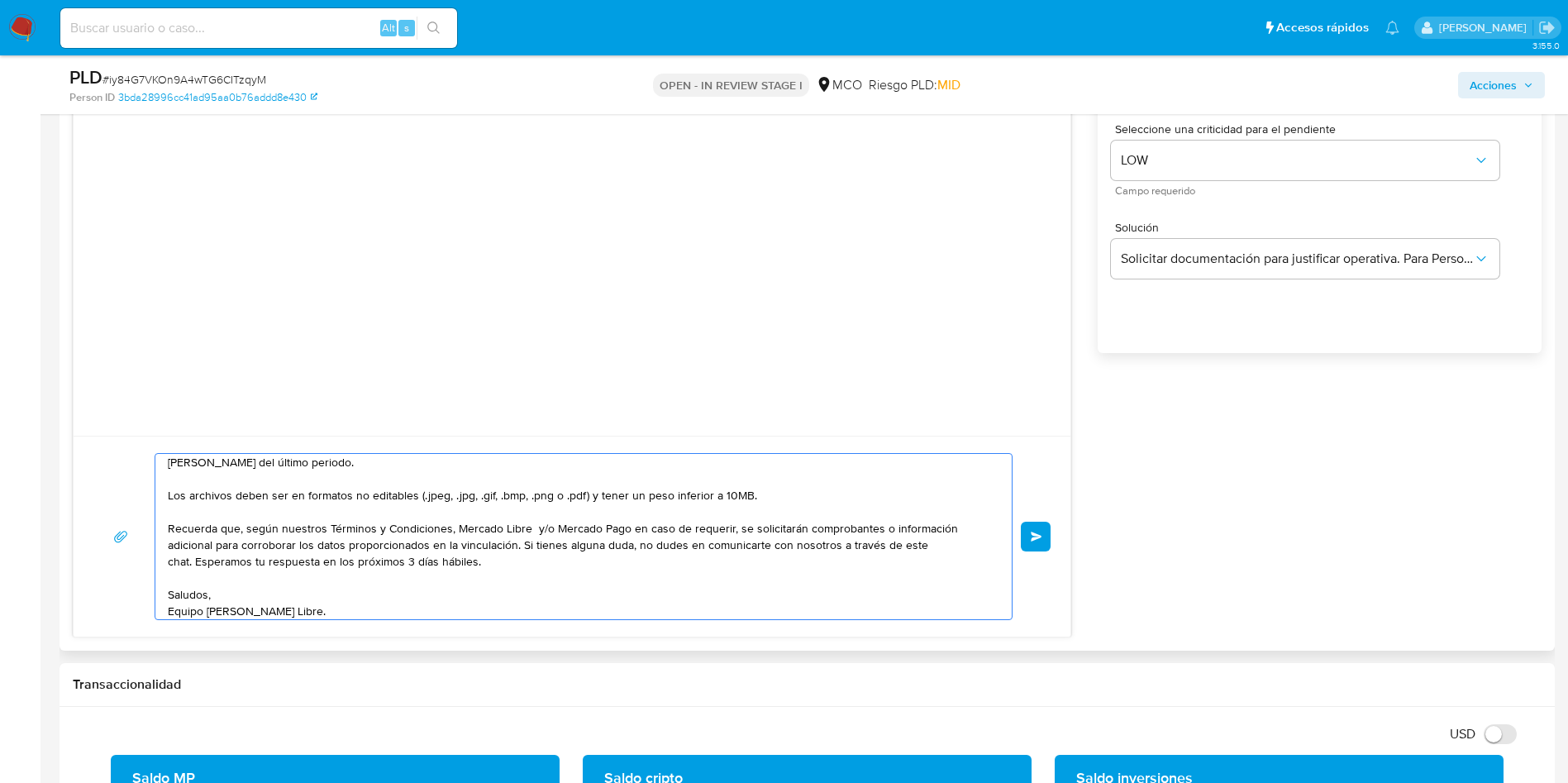
click at [357, 621] on div "Hola Luisa, En Mercado Libre nos importa tu seguridad. Por eso, necesitamos ver…" at bounding box center [572, 536] width 997 height 201
click at [371, 602] on textarea "Hola Luisa, En Mercado Libre nos importa tu seguridad. Por eso, necesitamos ver…" at bounding box center [579, 536] width 824 height 165
click at [368, 613] on textarea "Hola Luisa, En Mercado Libre nos importa tu seguridad. Por eso, necesitamos ver…" at bounding box center [579, 536] width 824 height 165
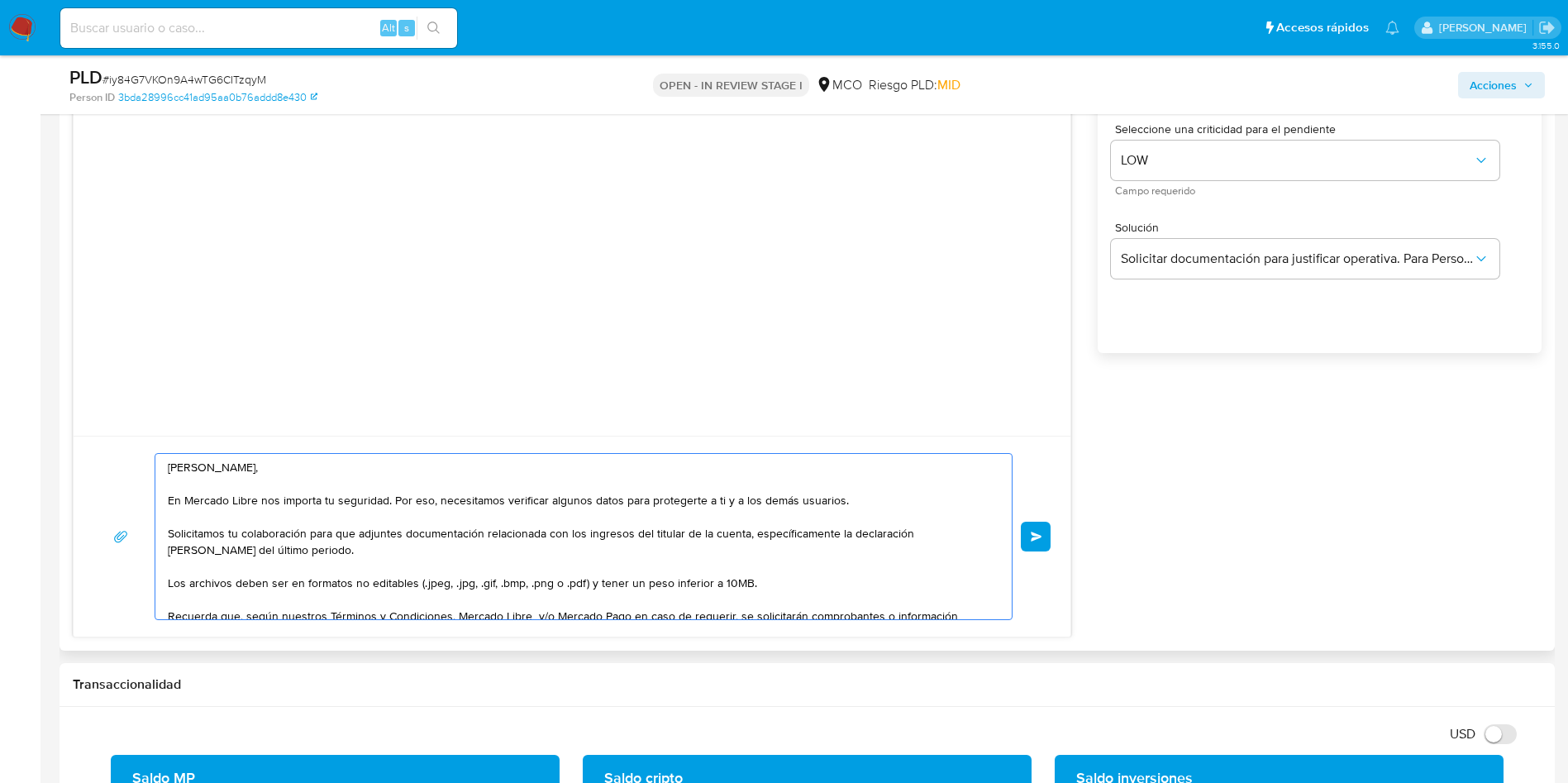
scroll to position [0, 0]
drag, startPoint x: 257, startPoint y: 529, endPoint x: 724, endPoint y: 534, distance: 467.0
click at [684, 534] on textarea "Hola Luisa, En Mercado Libre nos importa tu seguridad. Por eso, necesitamos ver…" at bounding box center [579, 536] width 824 height 165
click at [273, 549] on textarea "Hola Luisa, En Mercado Libre nos importa tu seguridad. Por eso, necesitamos ver…" at bounding box center [579, 536] width 824 height 165
click at [274, 538] on textarea "Hola Luisa, En Mercado Libre nos importa tu seguridad. Por eso, necesitamos ver…" at bounding box center [579, 536] width 824 height 165
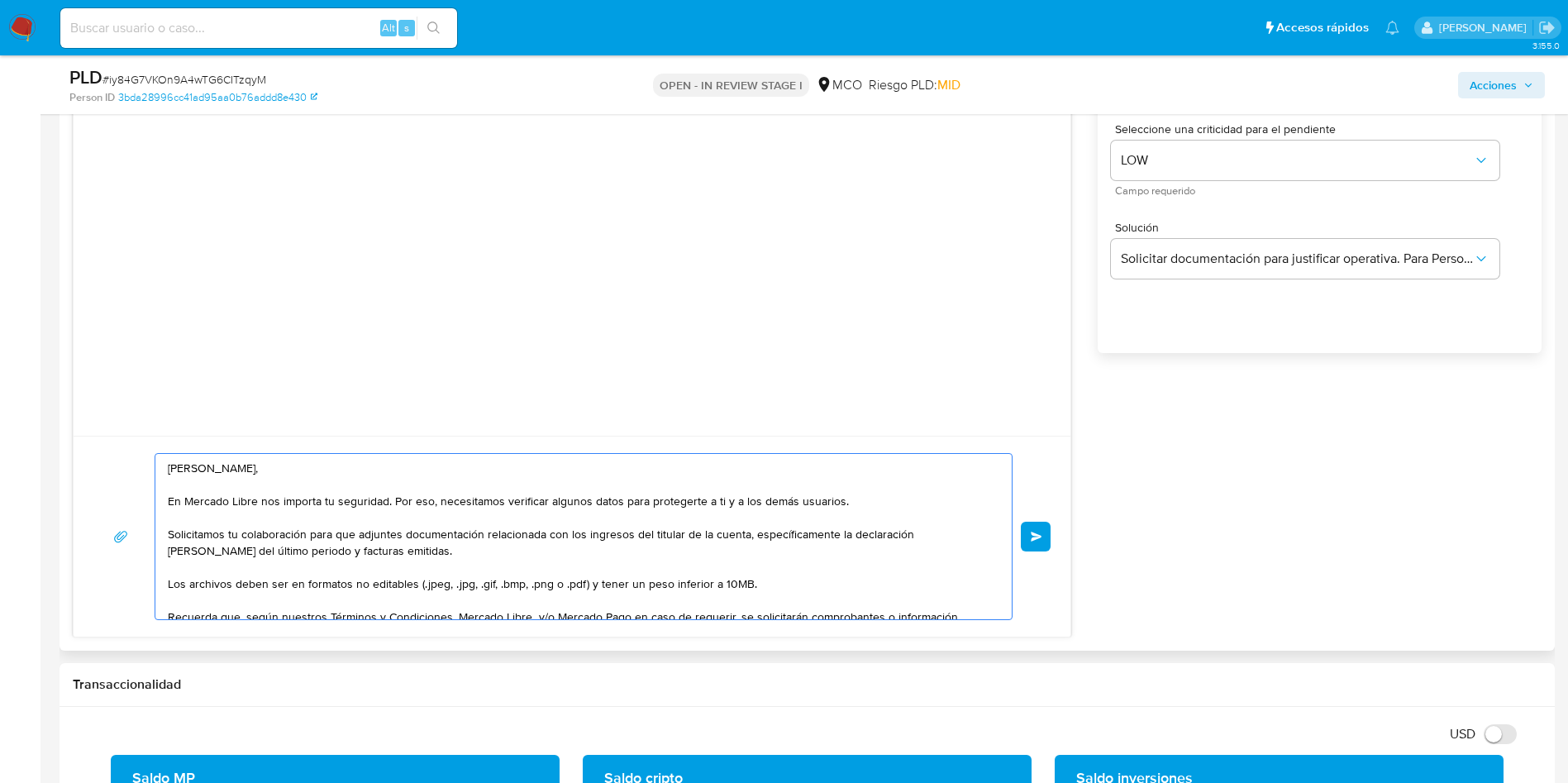
click at [373, 544] on textarea "Hola Luisa, En Mercado Libre nos importa tu seguridad. Por eso, necesitamos ver…" at bounding box center [579, 536] width 824 height 165
click at [358, 552] on textarea "Hola Luisa, En Mercado Libre nos importa tu seguridad. Por eso, necesitamos ver…" at bounding box center [579, 536] width 824 height 165
click at [530, 555] on textarea "Hola Luisa, En Mercado Libre nos importa tu seguridad. Por eso, necesitamos ver…" at bounding box center [579, 536] width 824 height 165
click at [663, 551] on textarea "Hola Luisa, En Mercado Libre nos importa tu seguridad. Por eso, necesitamos ver…" at bounding box center [579, 536] width 824 height 165
click at [606, 550] on textarea "Hola Luisa, En Mercado Libre nos importa tu seguridad. Por eso, necesitamos ver…" at bounding box center [579, 536] width 824 height 165
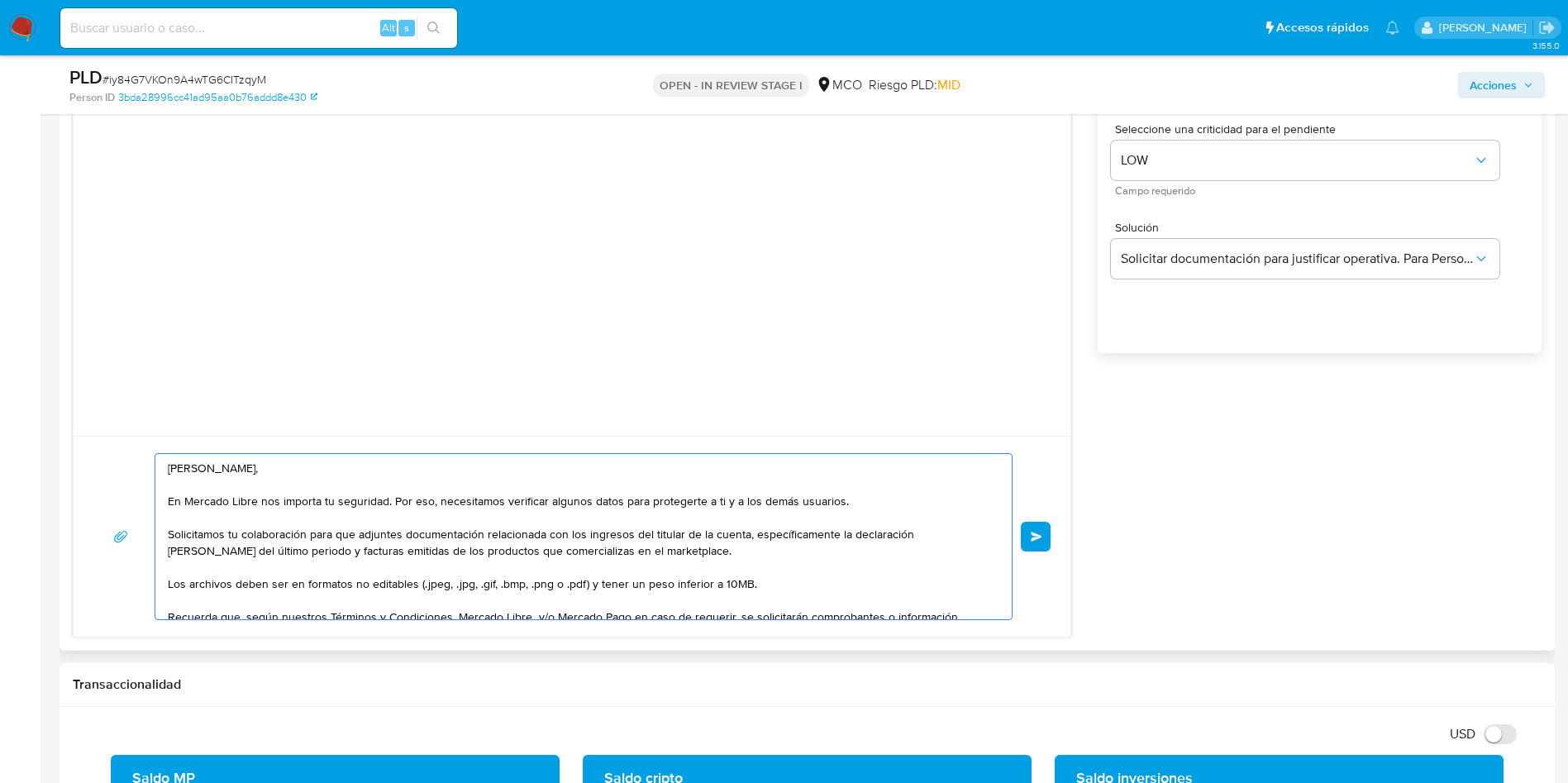
drag, startPoint x: 606, startPoint y: 550, endPoint x: 479, endPoint y: 531, distance: 128.4
click at [450, 526] on textarea "Hola Luisa, En Mercado Libre nos importa tu seguridad. Por eso, necesitamos ver…" at bounding box center [579, 536] width 824 height 165
click at [707, 539] on textarea "Hola Luisa, En Mercado Libre nos importa tu seguridad. Por eso, necesitamos ver…" at bounding box center [579, 536] width 824 height 165
click at [738, 545] on textarea "Hola Luisa, En Mercado Libre nos importa tu seguridad. Por eso, necesitamos ver…" at bounding box center [579, 536] width 824 height 165
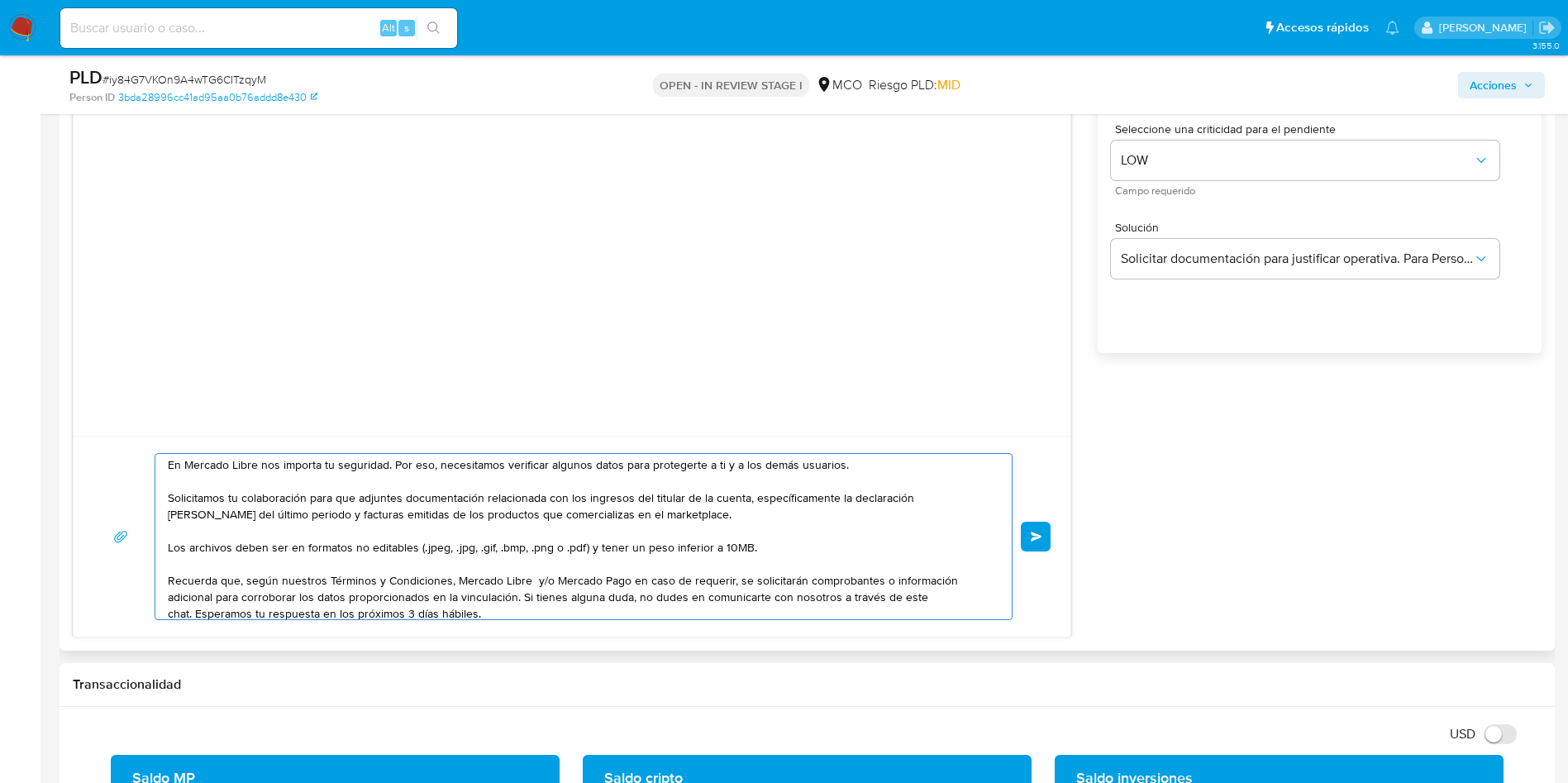
scroll to position [94, 0]
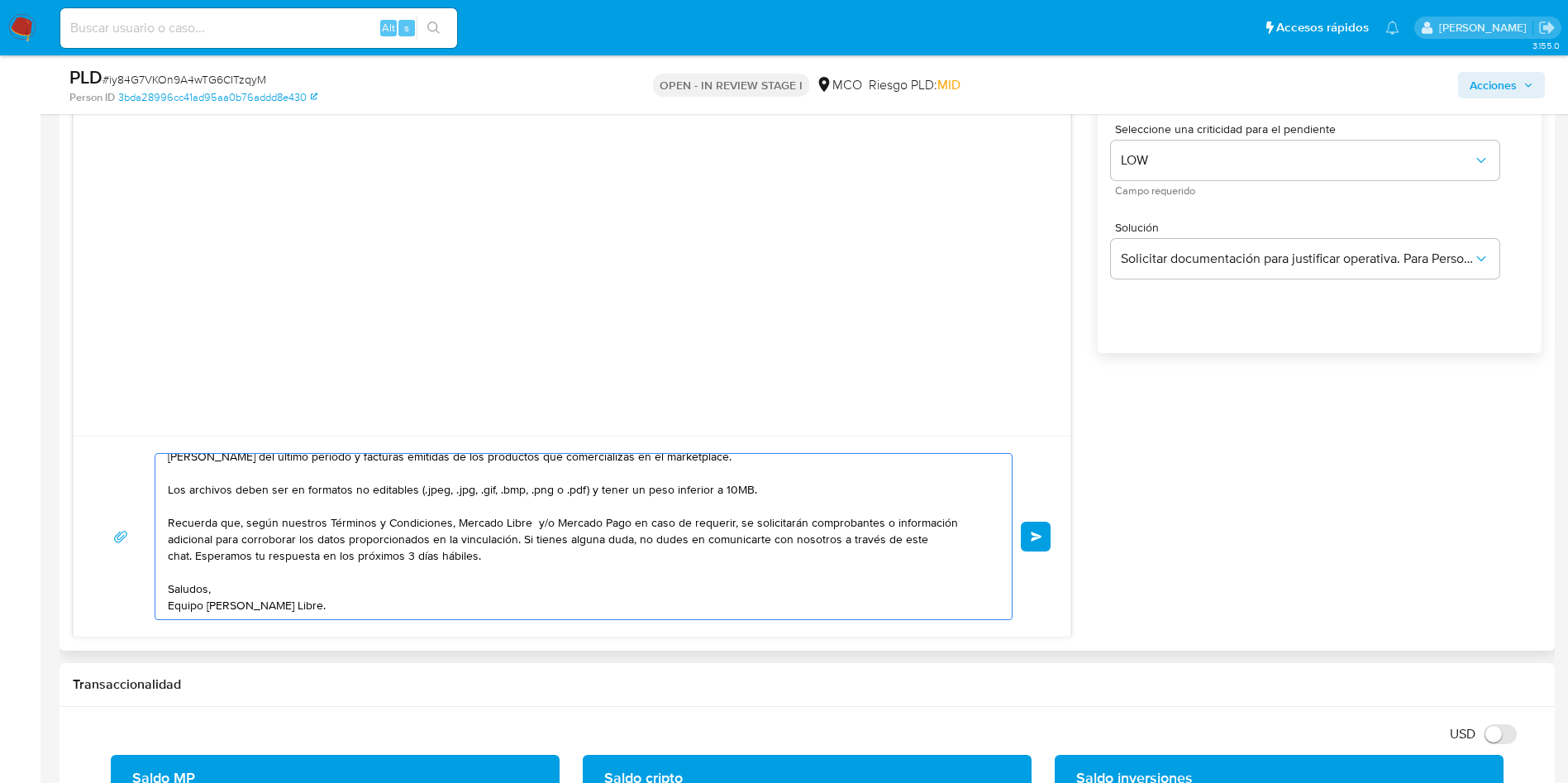
click at [683, 571] on textarea "Hola Luisa, En Mercado Libre nos importa tu seguridad. Por eso, necesitamos ver…" at bounding box center [579, 536] width 824 height 165
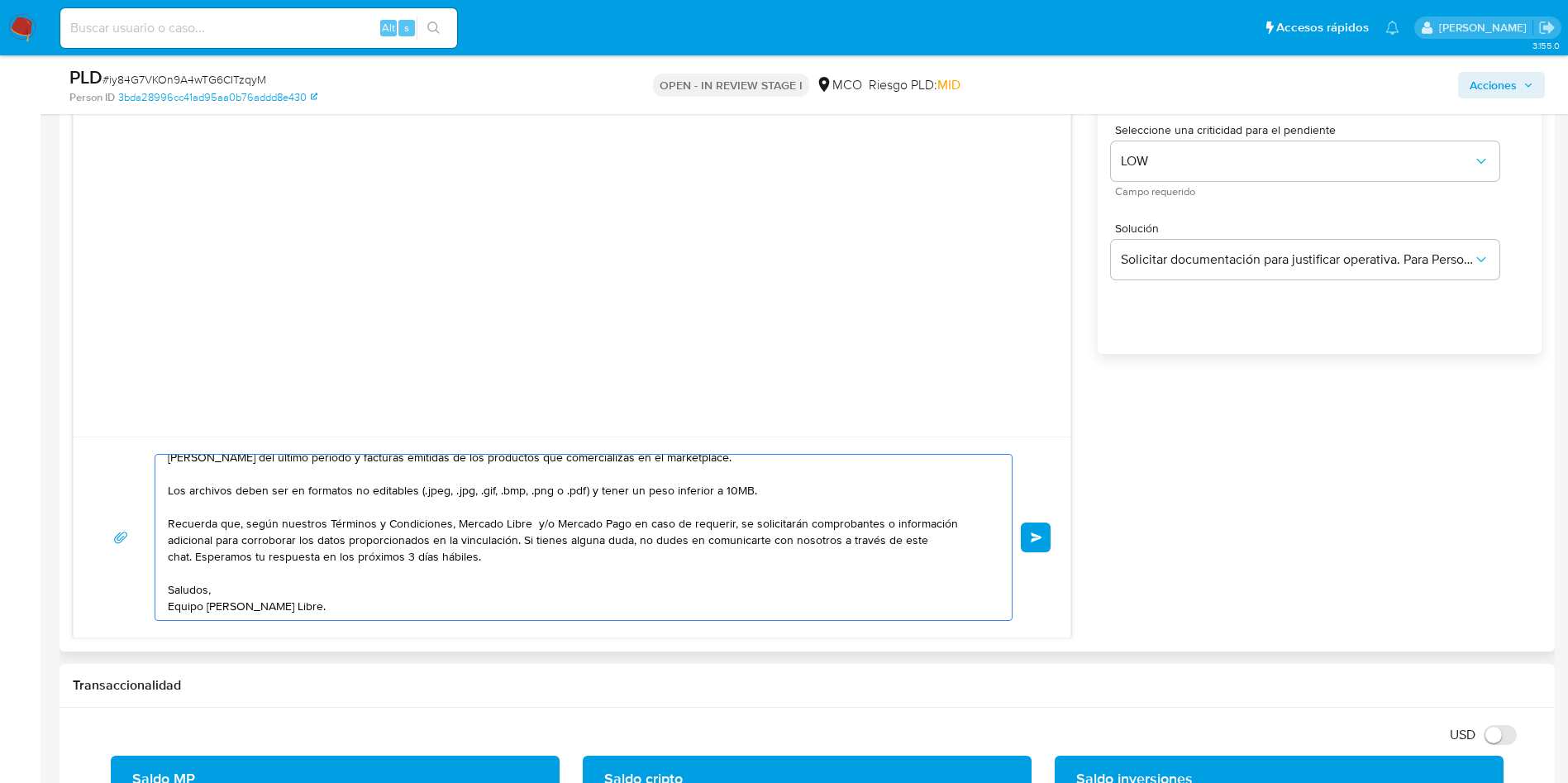
scroll to position [1019, 0]
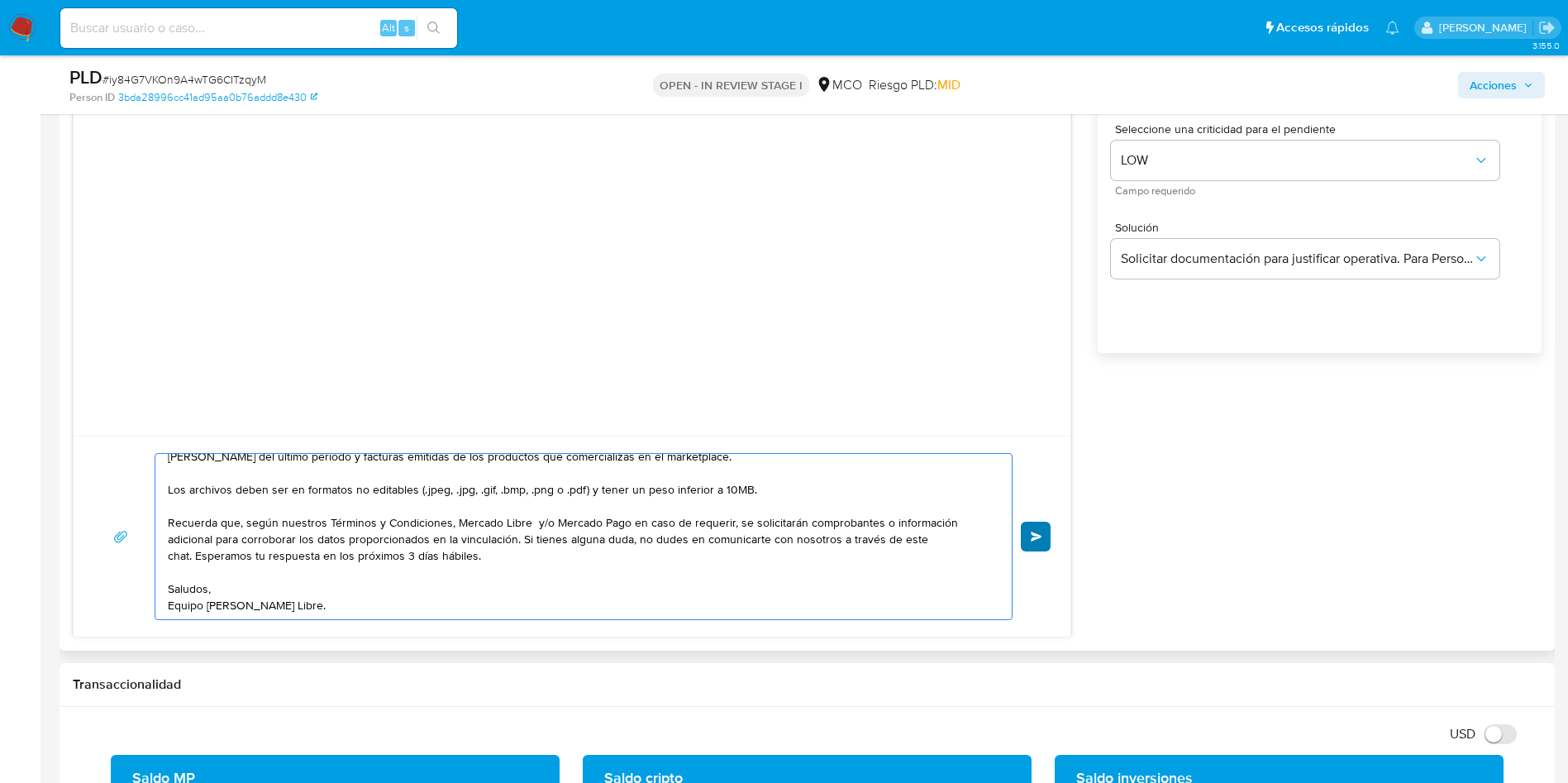
type textarea "Hola Luisa, En Mercado Libre nos importa tu seguridad. Por eso, necesitamos ver…"
click at [1034, 540] on span "Enviar" at bounding box center [1036, 537] width 11 height 10
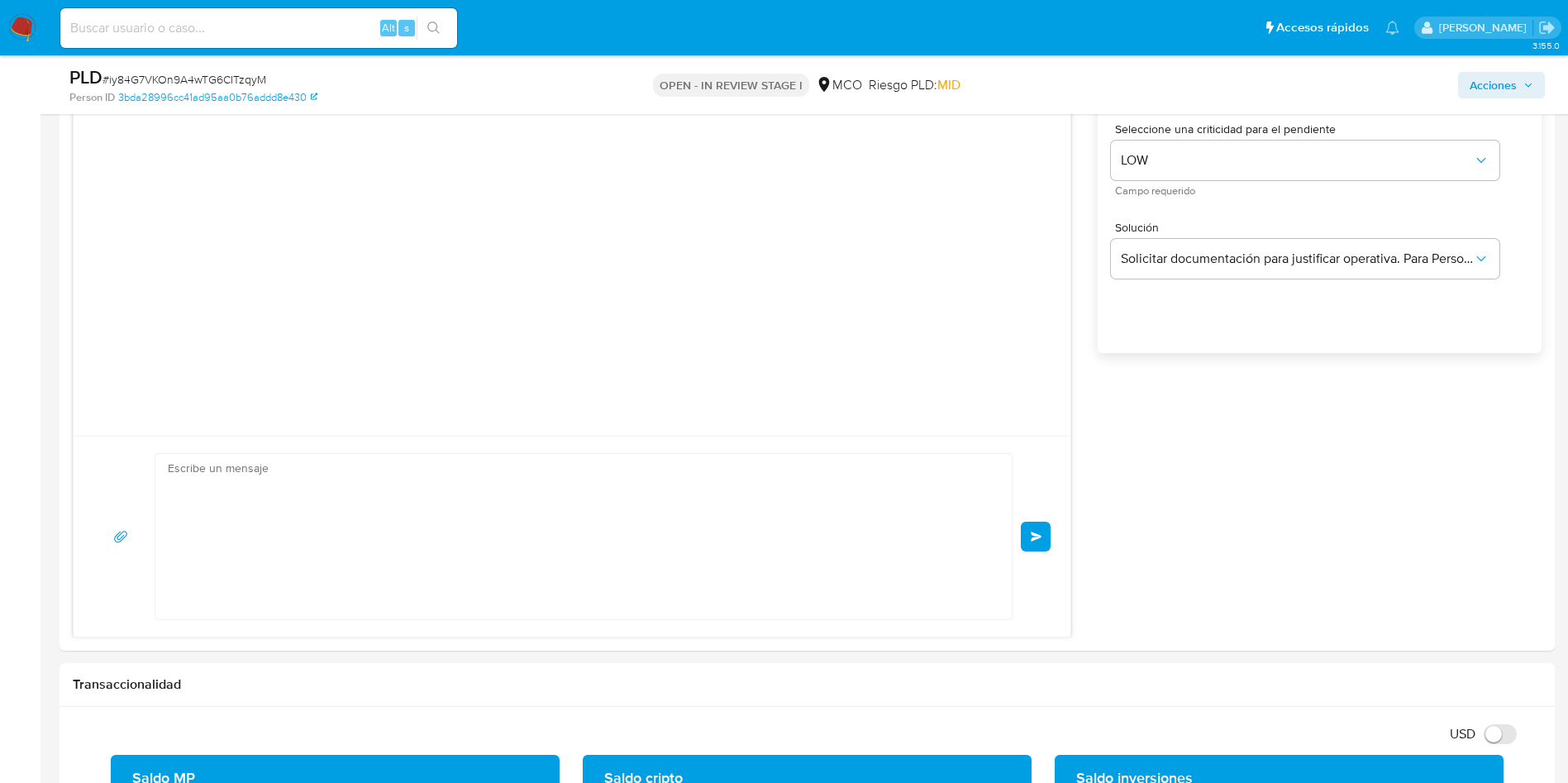
scroll to position [0, 0]
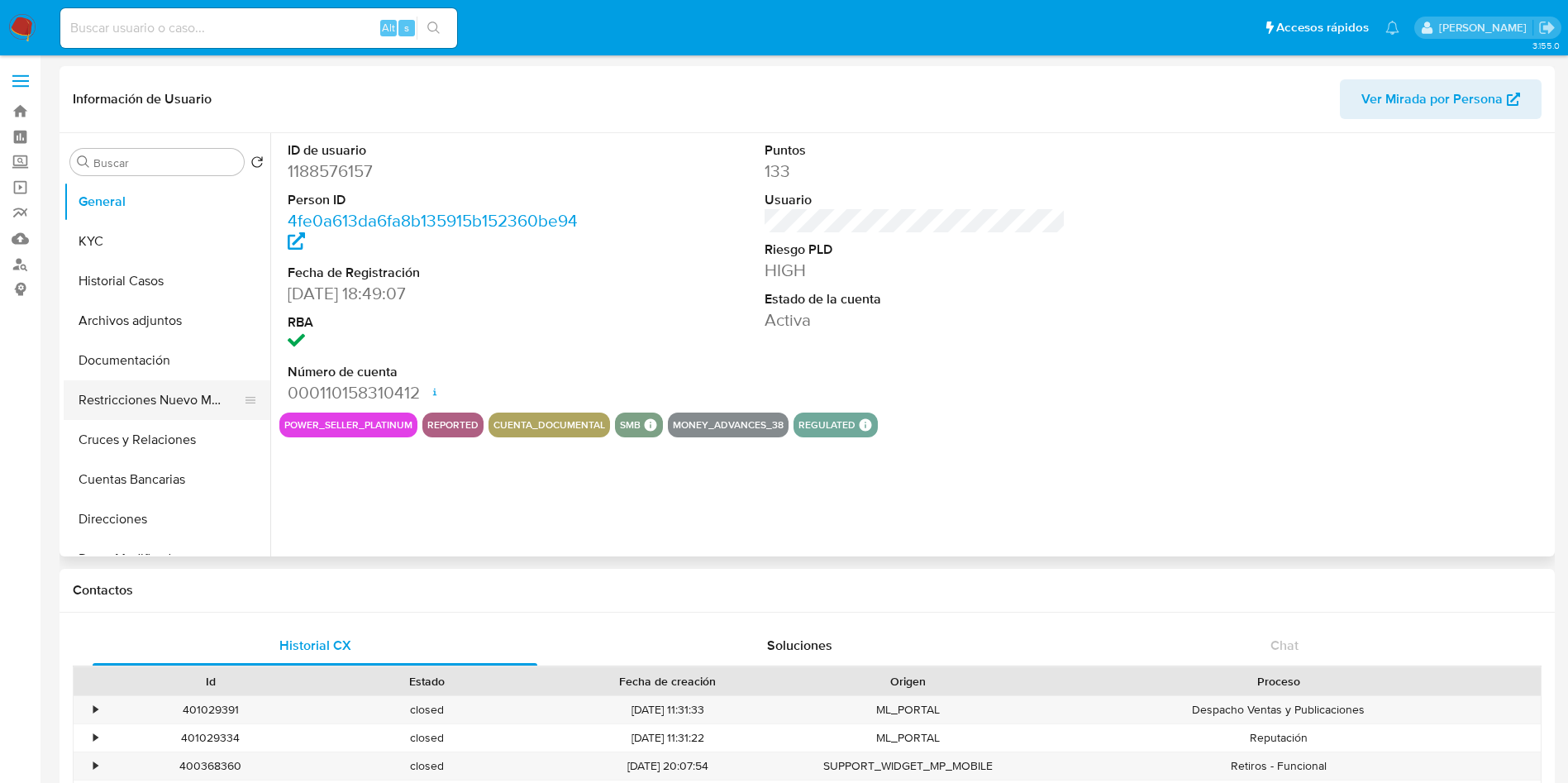
select select "10"
click at [148, 395] on button "Restricciones Nuevo Mundo" at bounding box center [160, 400] width 193 height 40
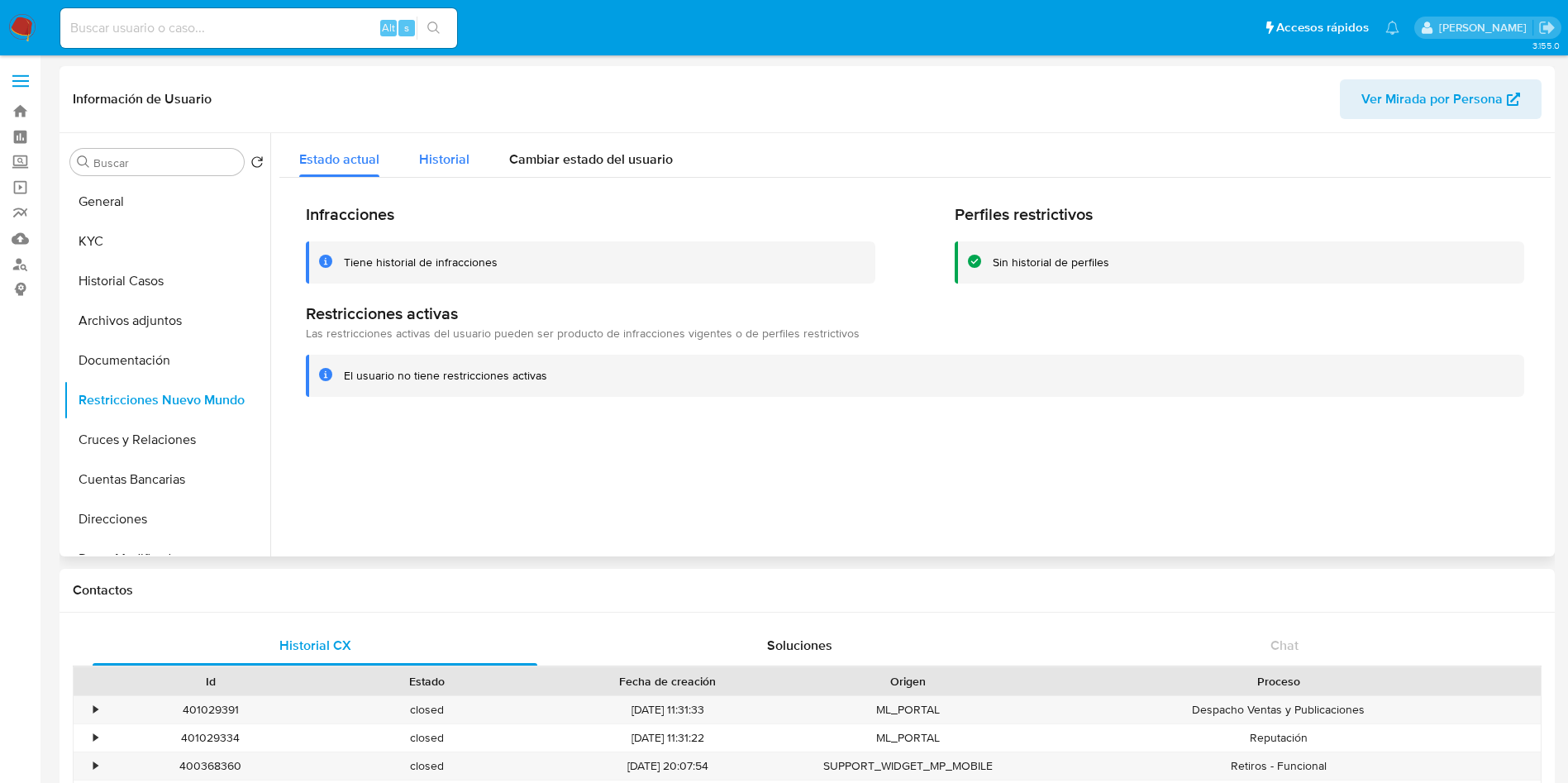
click at [433, 168] on div "Historial" at bounding box center [444, 155] width 50 height 44
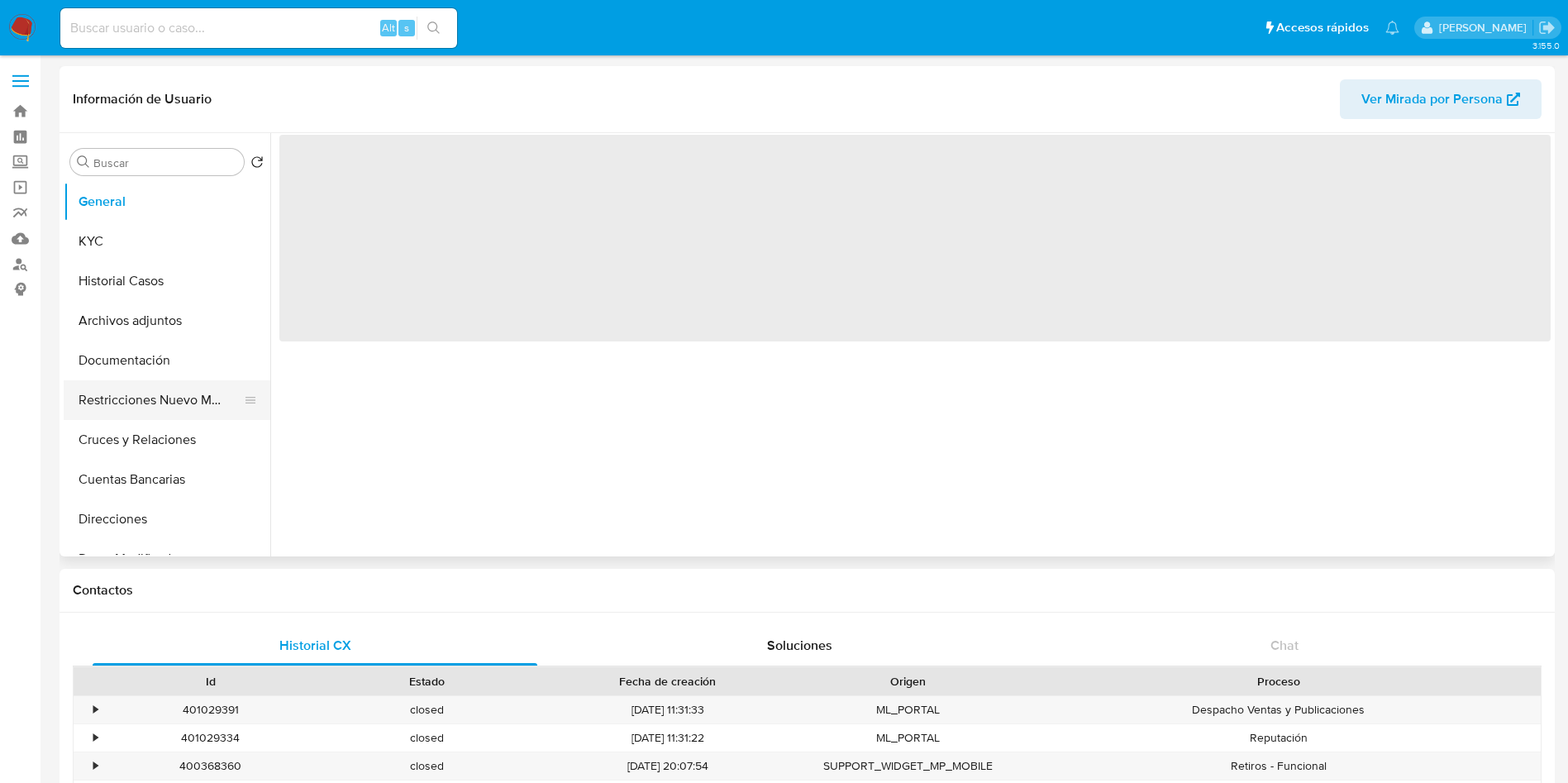
click at [151, 398] on button "Restricciones Nuevo Mundo" at bounding box center [160, 400] width 193 height 40
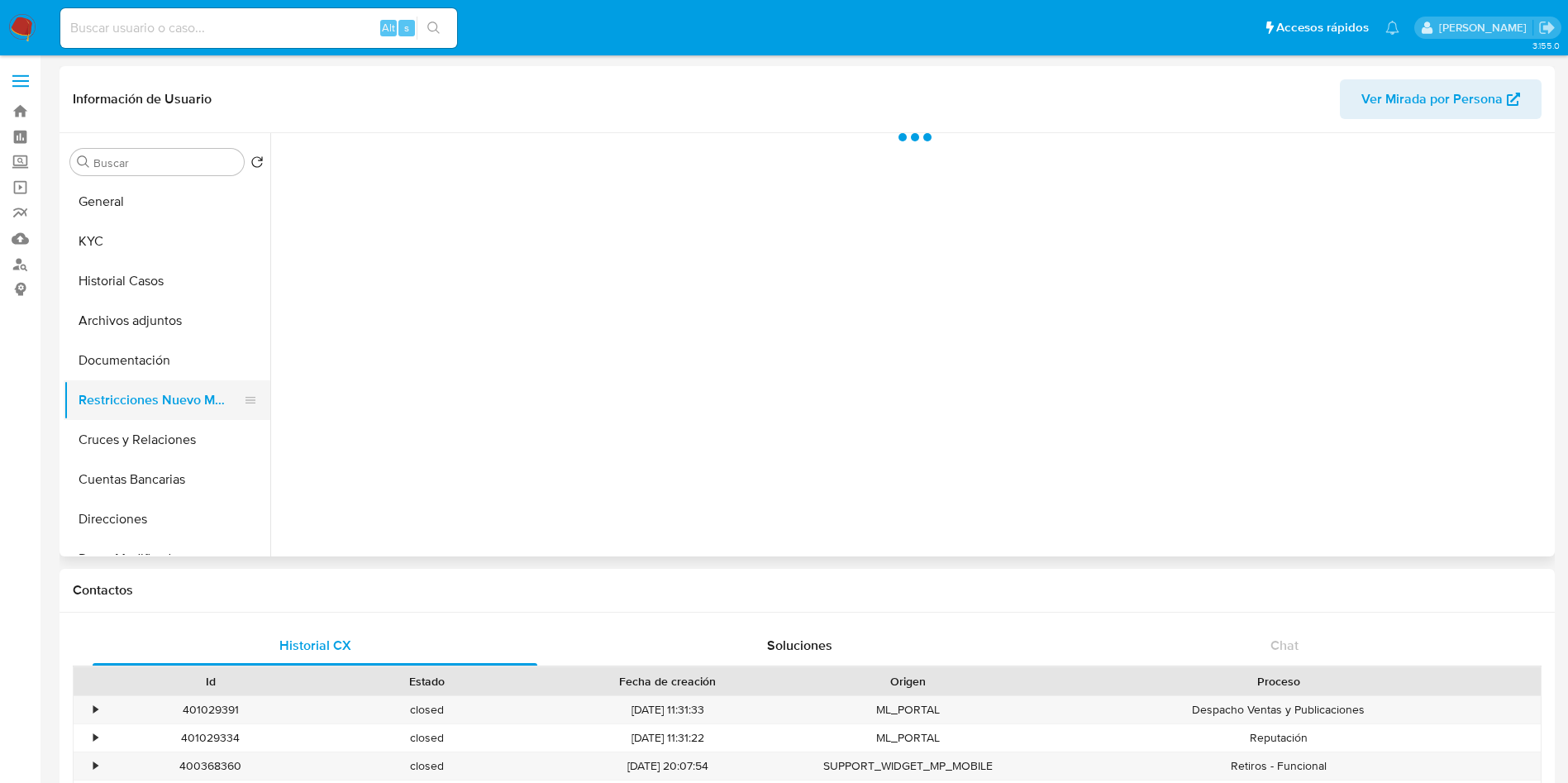
select select "10"
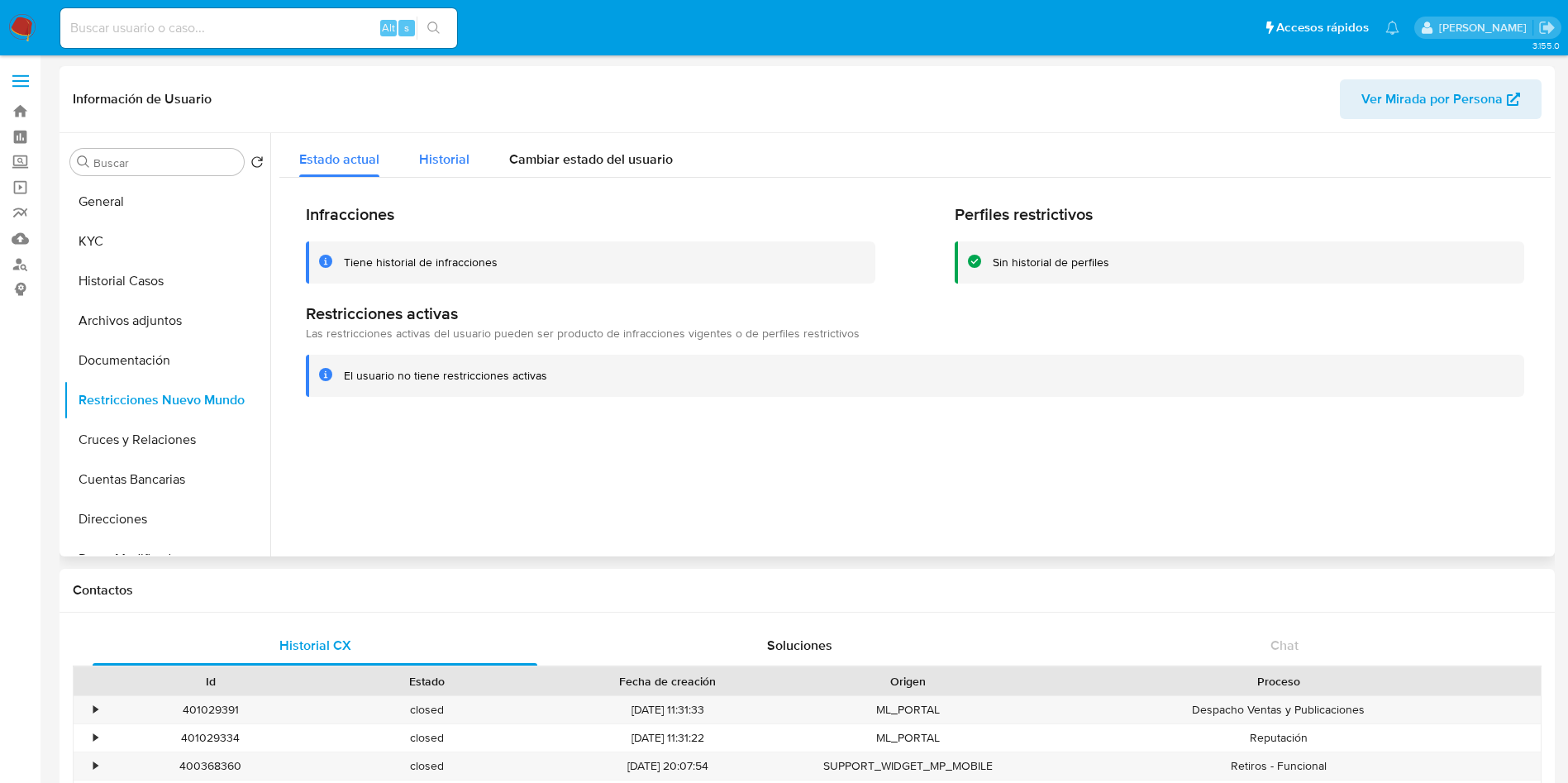
click at [453, 163] on span "Historial" at bounding box center [444, 159] width 50 height 19
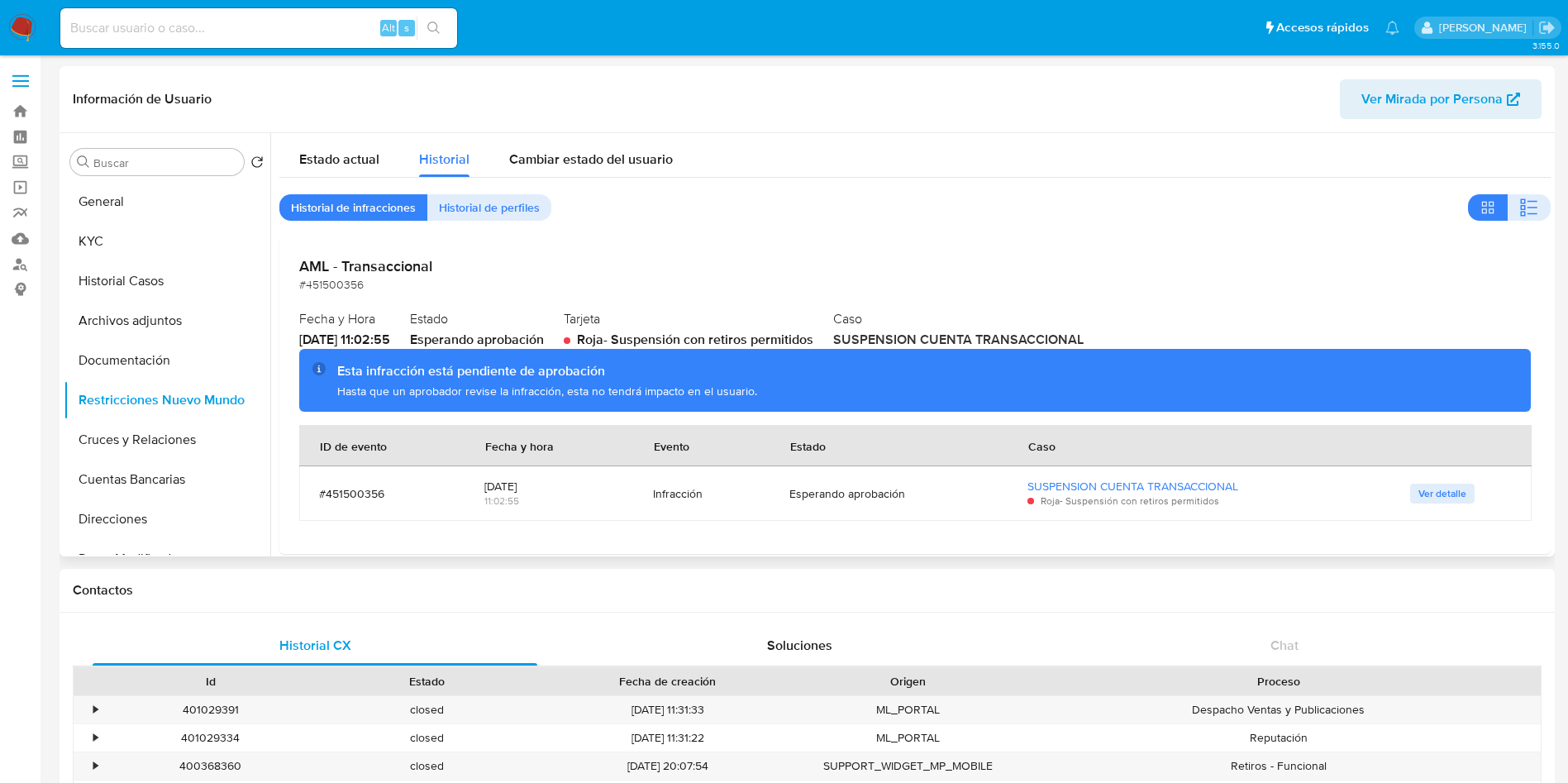
drag, startPoint x: 468, startPoint y: 336, endPoint x: 548, endPoint y: 338, distance: 80.0
click at [544, 338] on div "Esperando aprobación" at bounding box center [477, 339] width 134 height 18
drag, startPoint x: 647, startPoint y: 337, endPoint x: 765, endPoint y: 337, distance: 118.0
click at [739, 337] on span "Roja - Suspensión con retiros permitidos" at bounding box center [694, 340] width 236 height 19
drag, startPoint x: 943, startPoint y: 338, endPoint x: 1018, endPoint y: 340, distance: 75.0
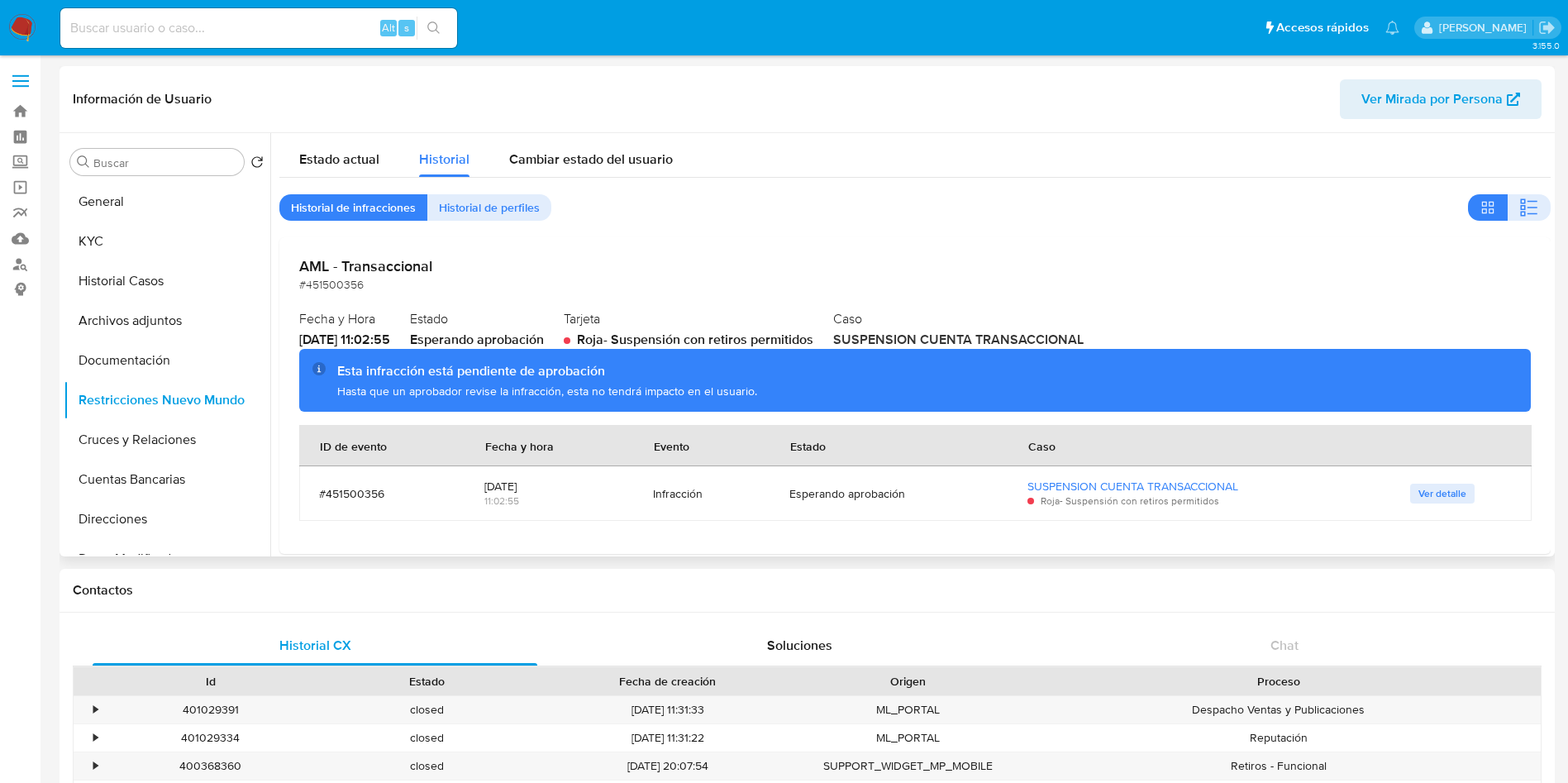
click at [1005, 339] on span "SUSPENSION CUENTA TRANSACCIONAL" at bounding box center [958, 340] width 250 height 19
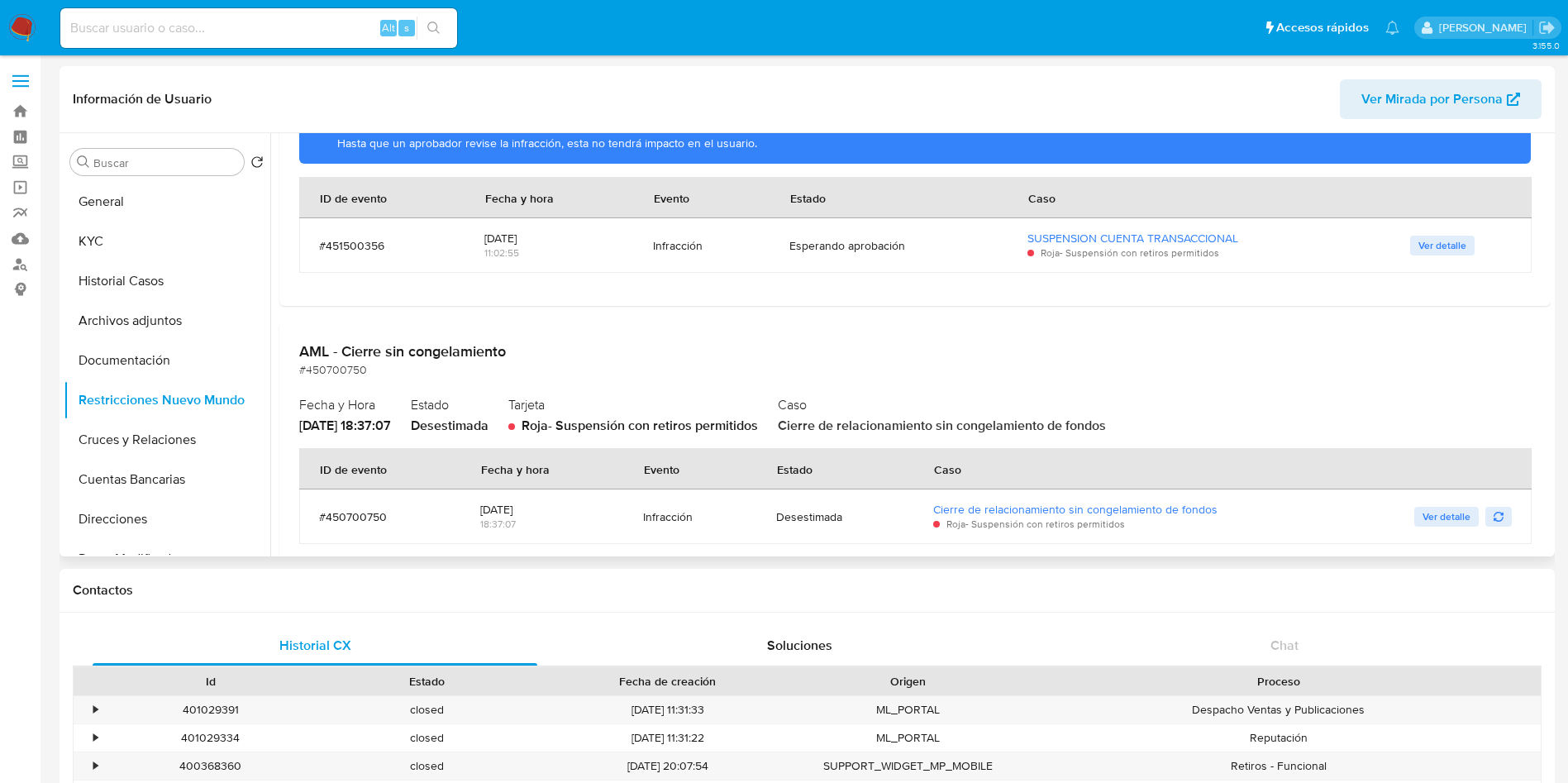
scroll to position [372, 0]
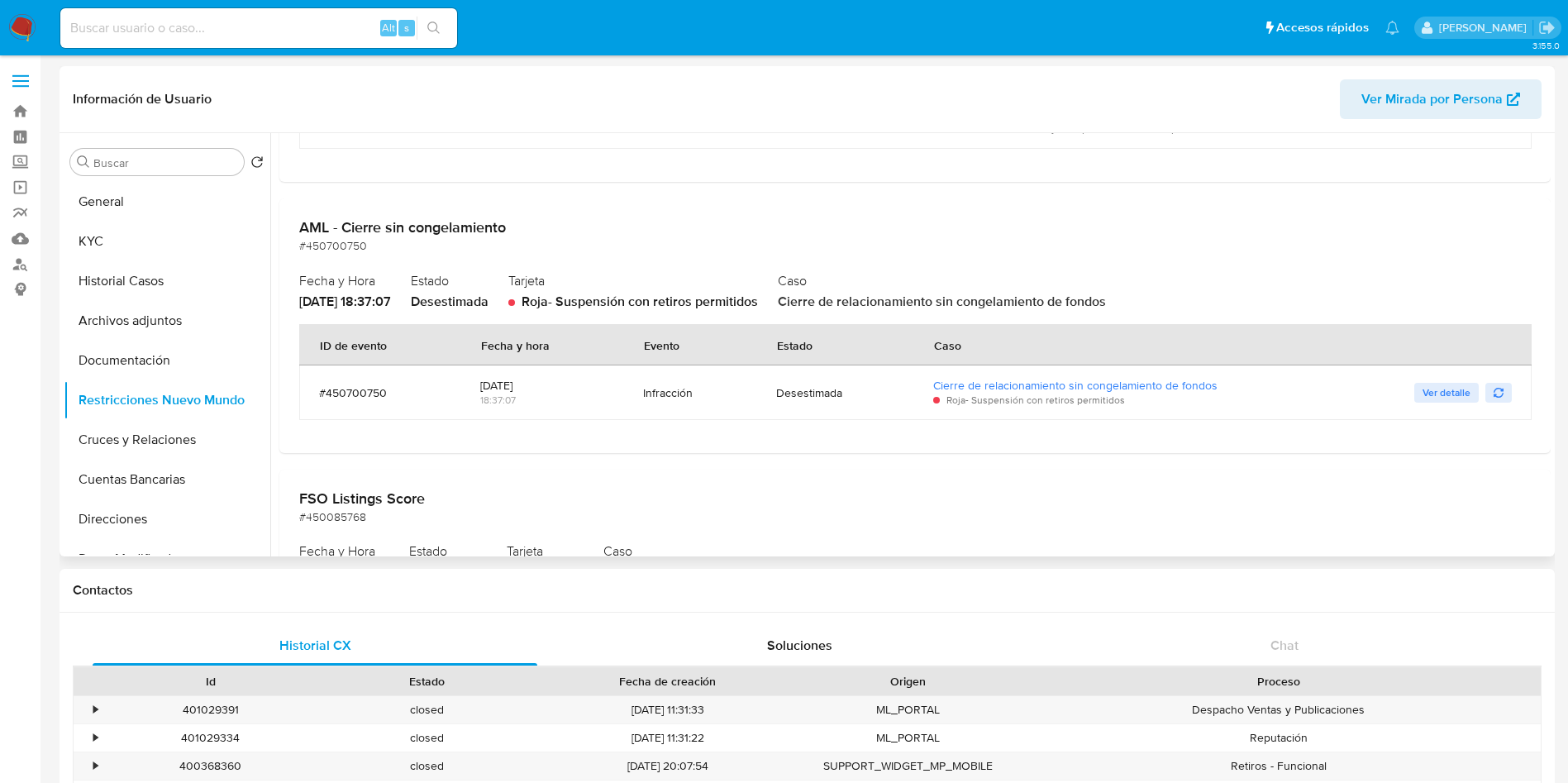
click at [1437, 391] on span "Ver detalle" at bounding box center [1446, 393] width 48 height 17
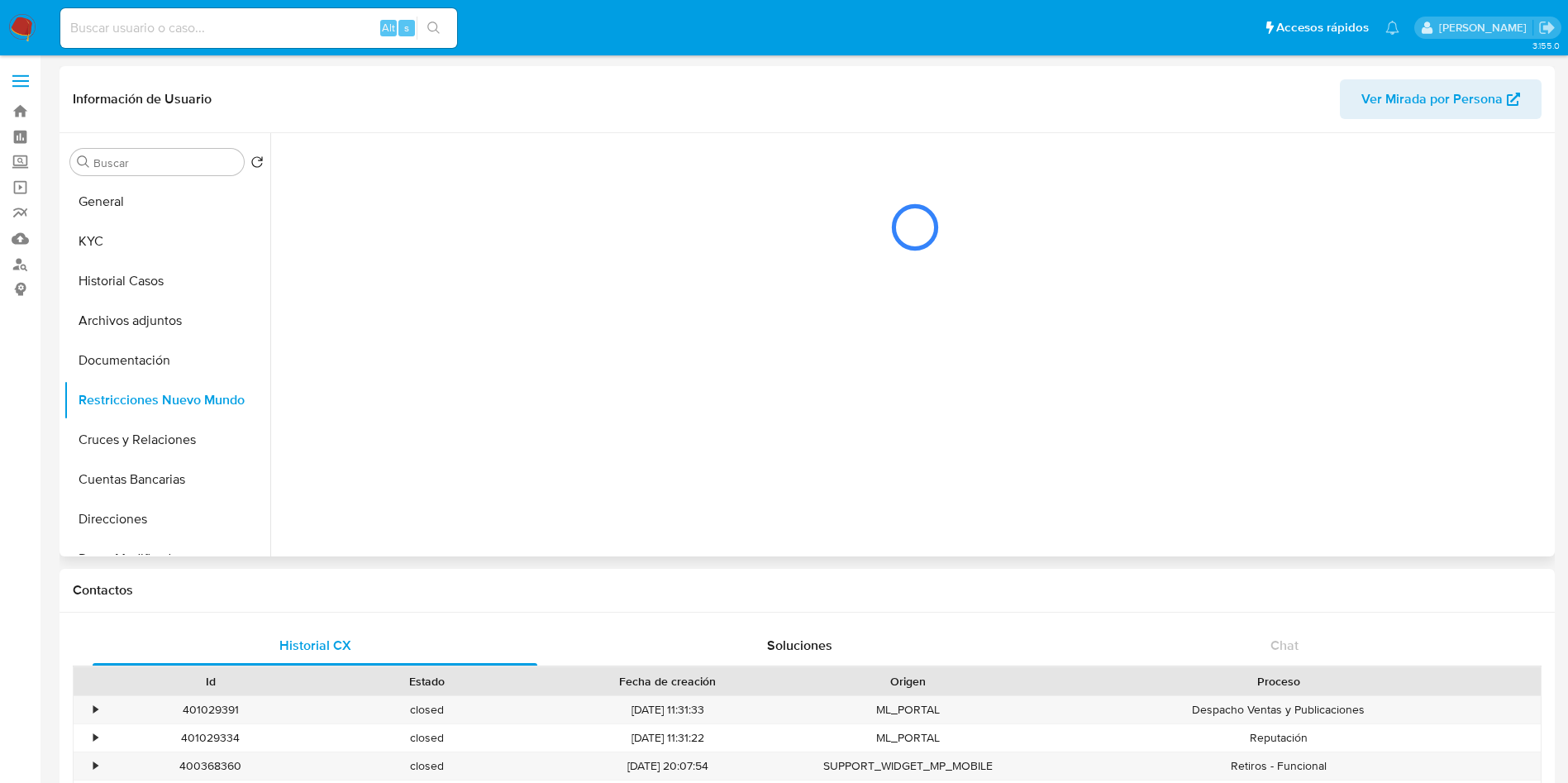
scroll to position [0, 0]
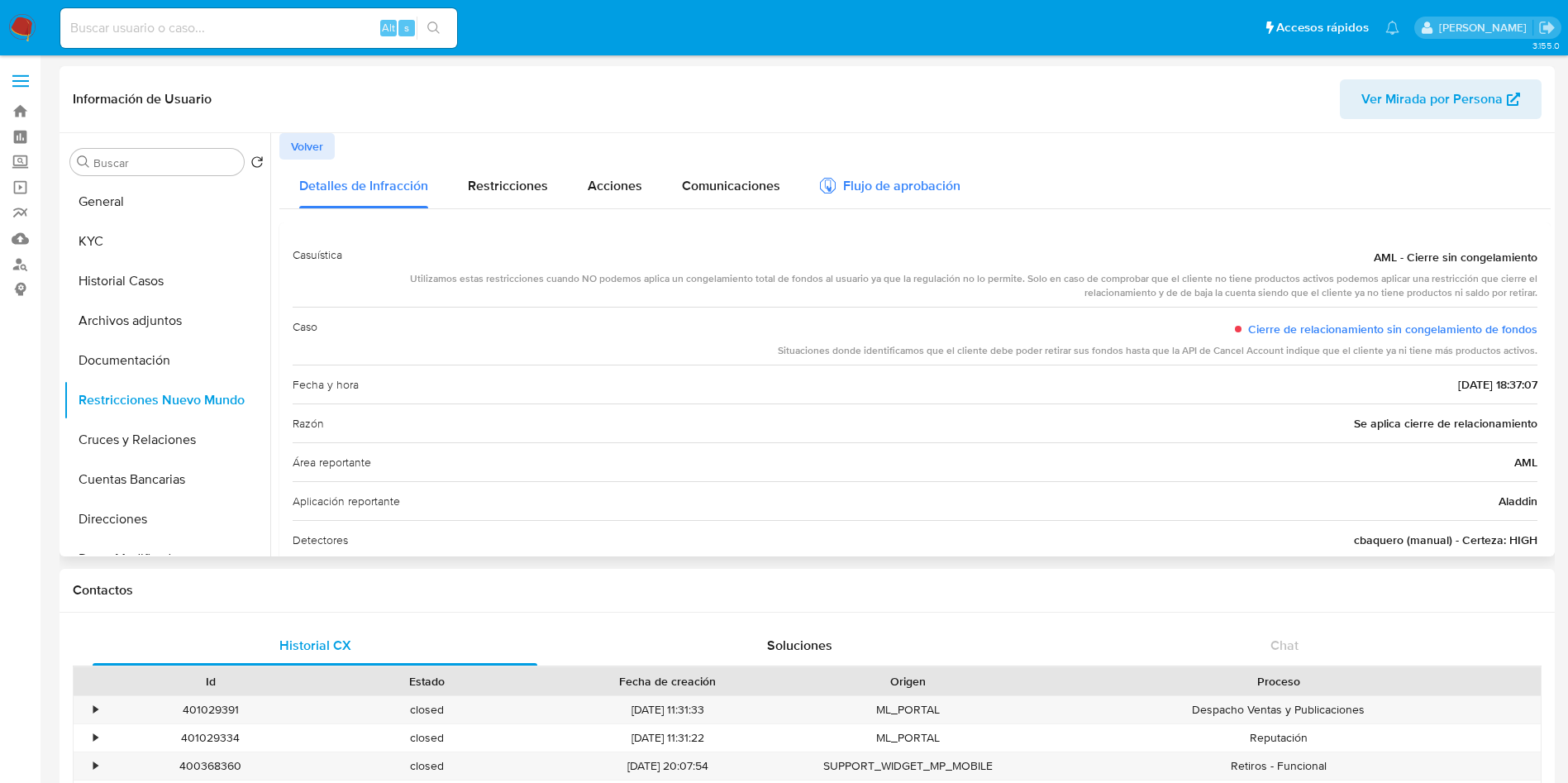
click at [900, 171] on div "Flujo de aprobación" at bounding box center [890, 184] width 141 height 49
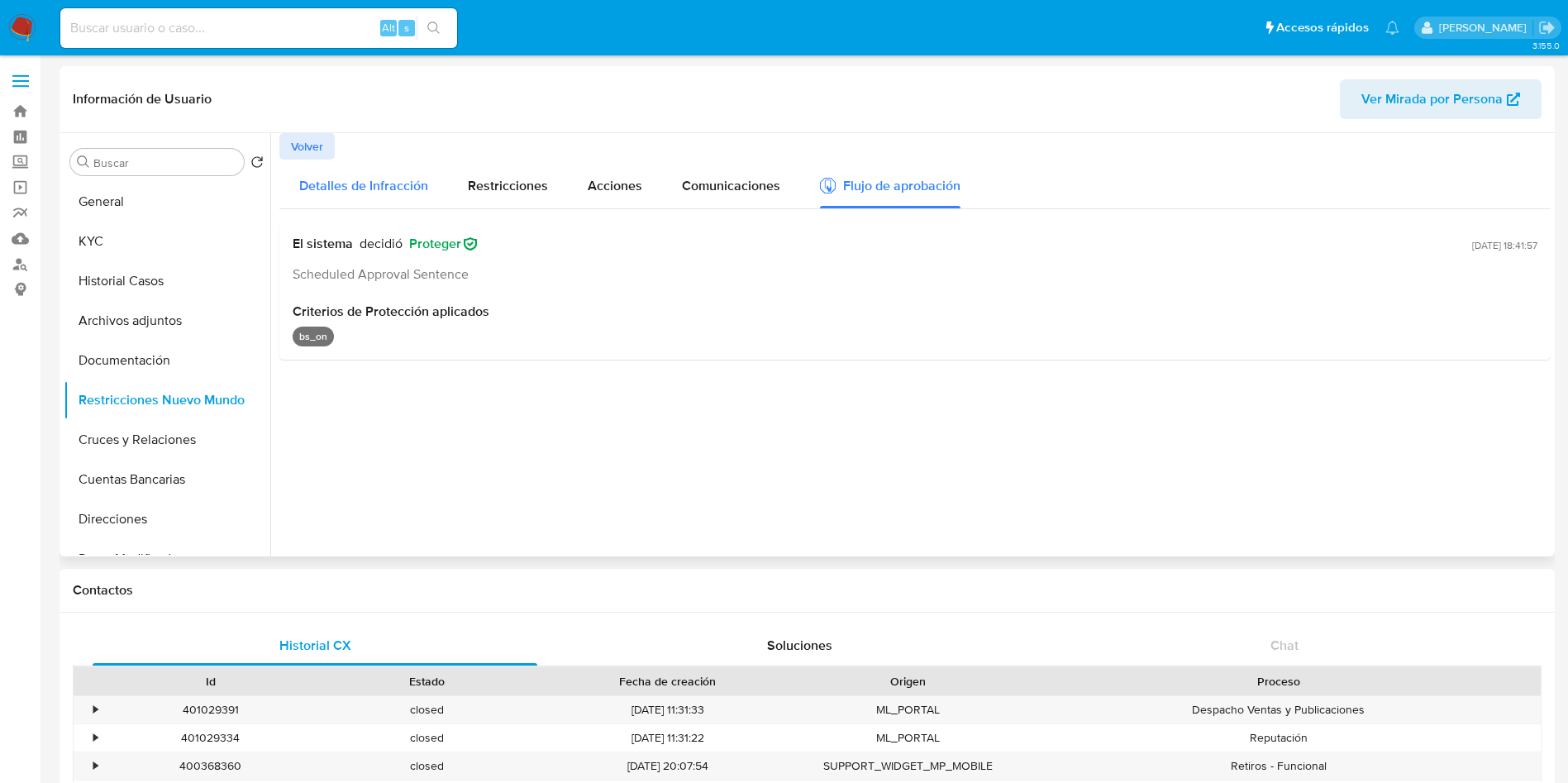
click at [365, 178] on span "Detalles de Infracción" at bounding box center [364, 186] width 129 height 19
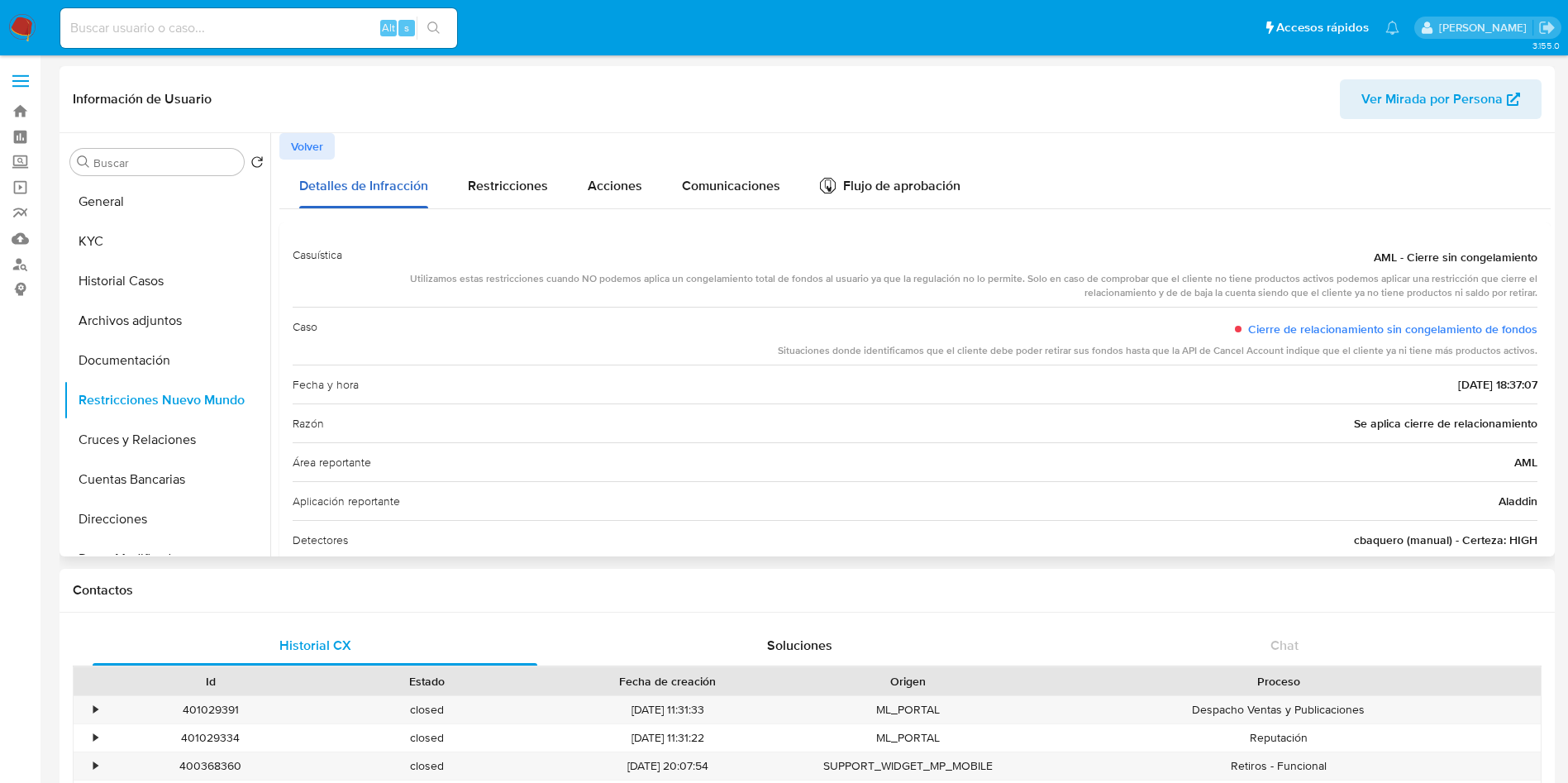
click at [293, 163] on button "Detalles de Infracción" at bounding box center [363, 184] width 169 height 49
click at [298, 147] on span "Volver" at bounding box center [307, 146] width 33 height 23
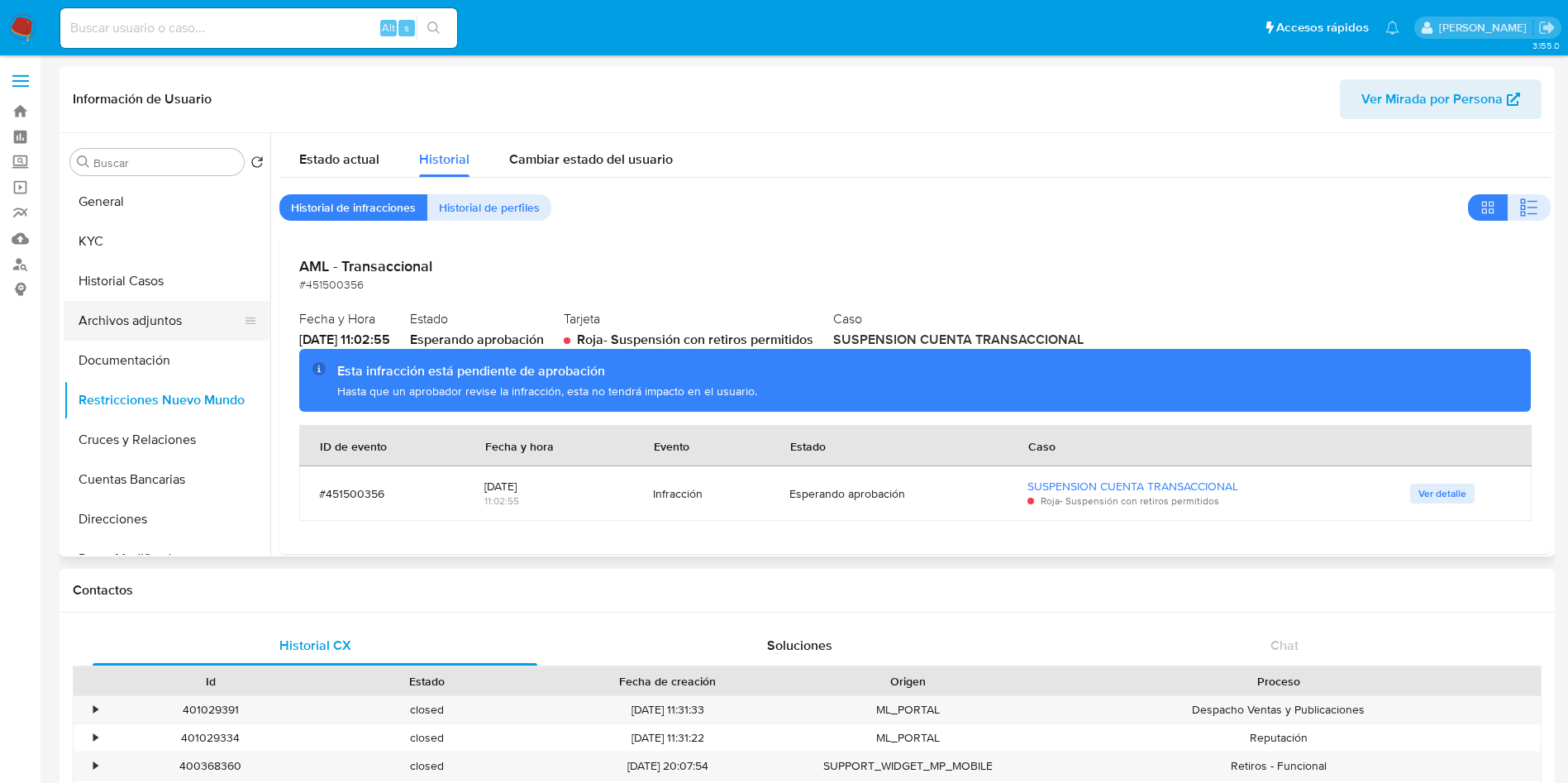
click at [121, 330] on button "Archivos adjuntos" at bounding box center [160, 321] width 193 height 40
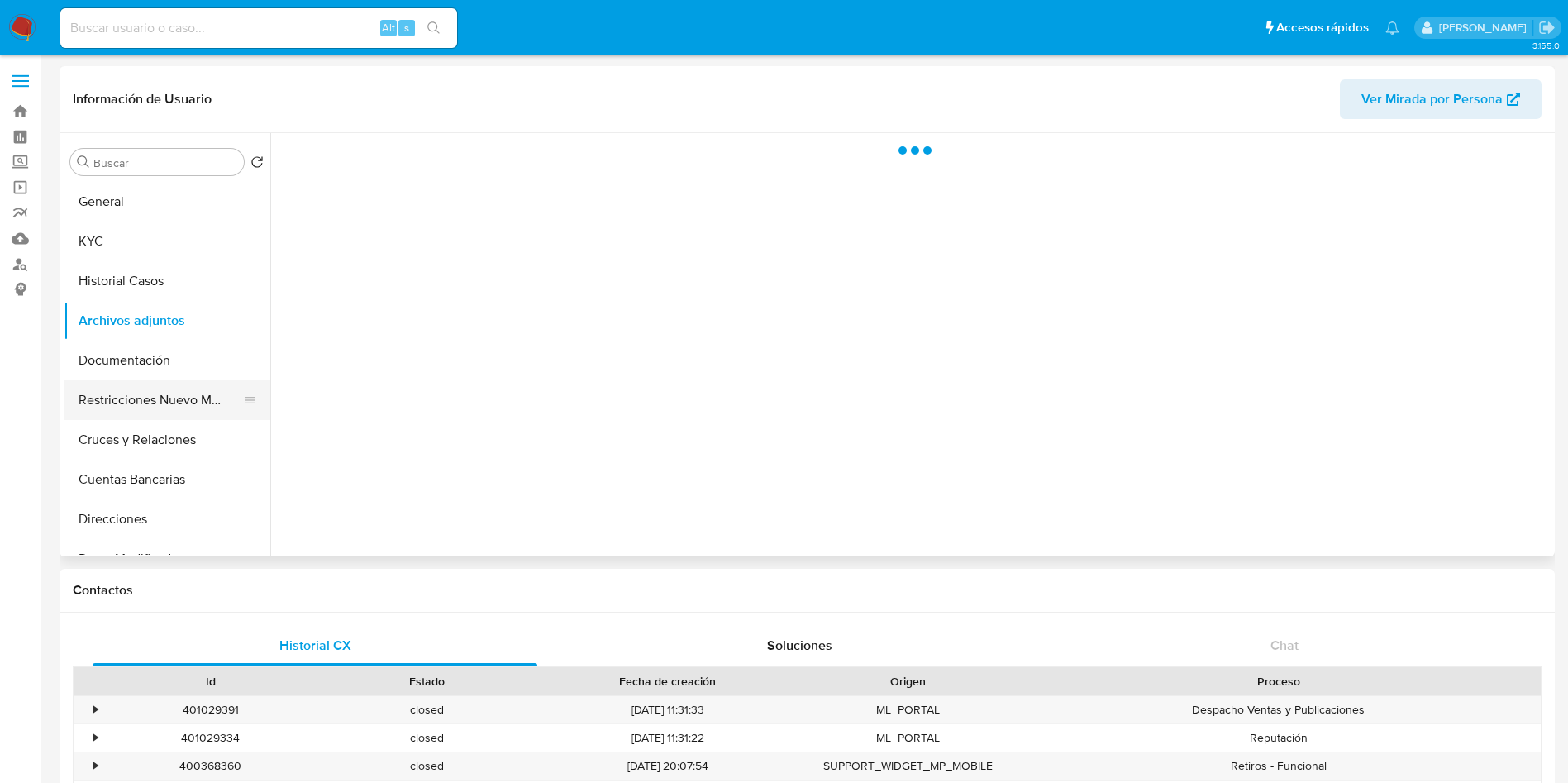
click at [137, 403] on button "Restricciones Nuevo Mundo" at bounding box center [160, 400] width 193 height 40
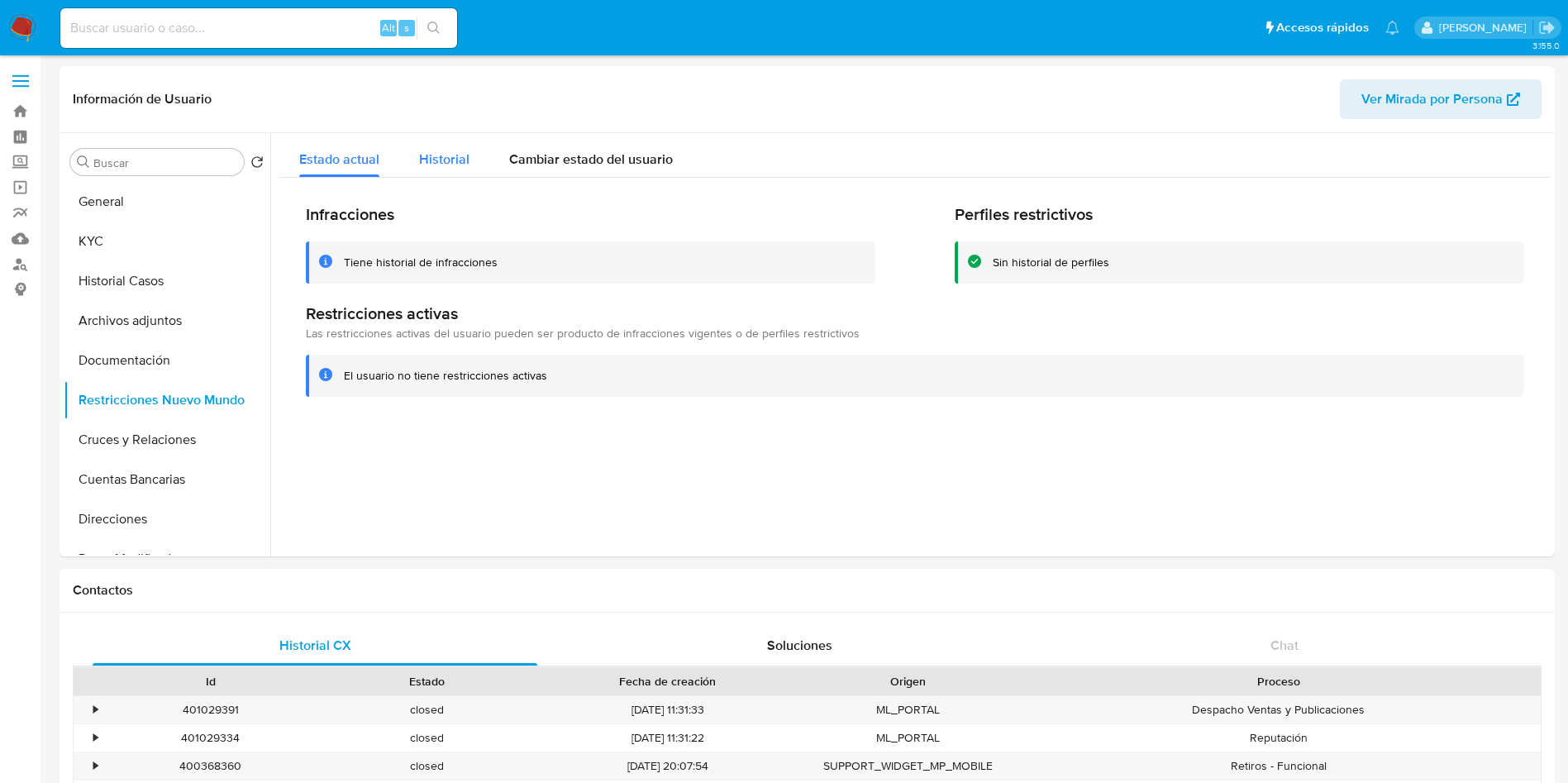
click at [429, 171] on div "Historial" at bounding box center [444, 155] width 50 height 44
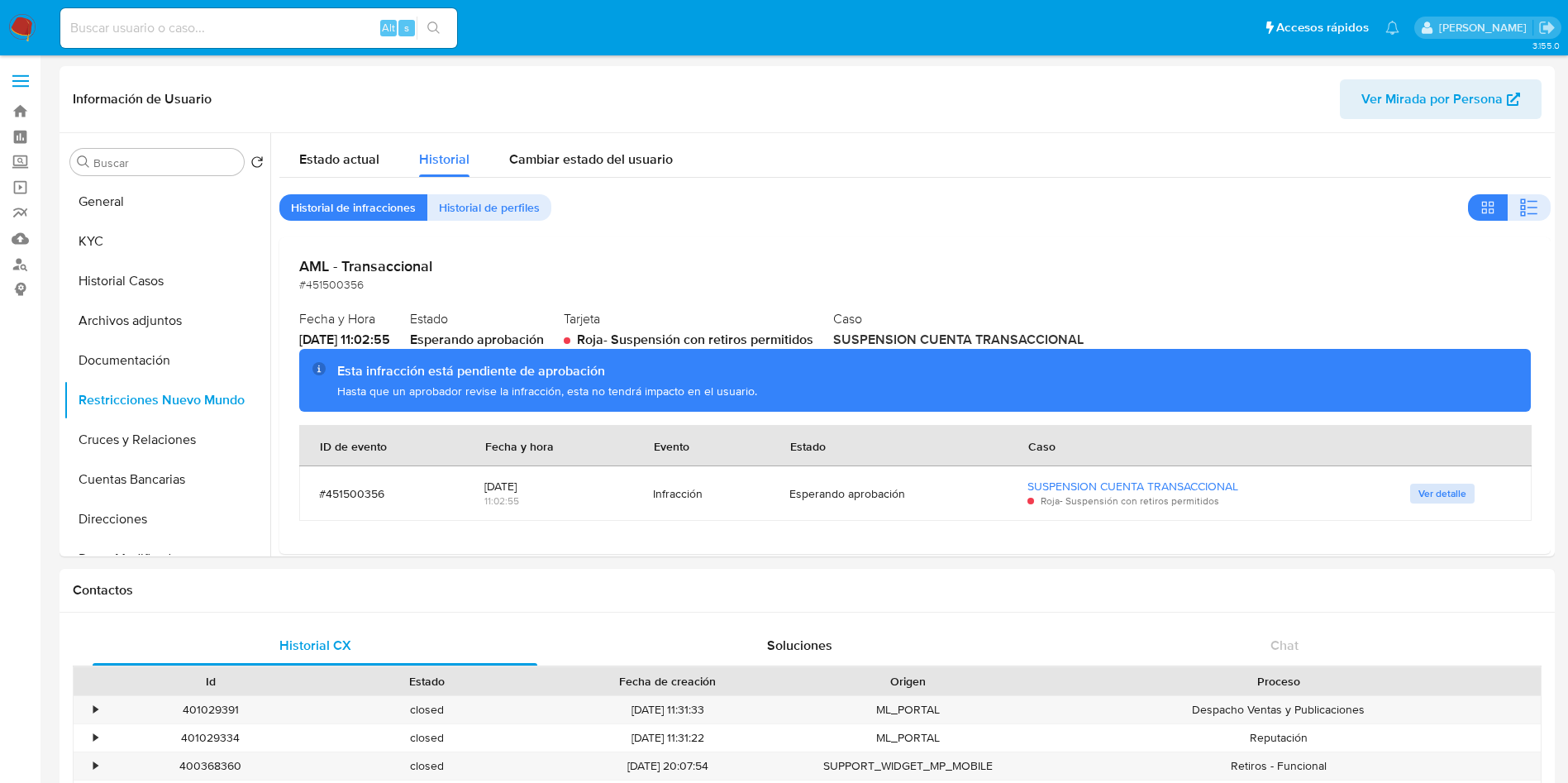
click at [1424, 494] on span "Ver detalle" at bounding box center [1441, 494] width 48 height 17
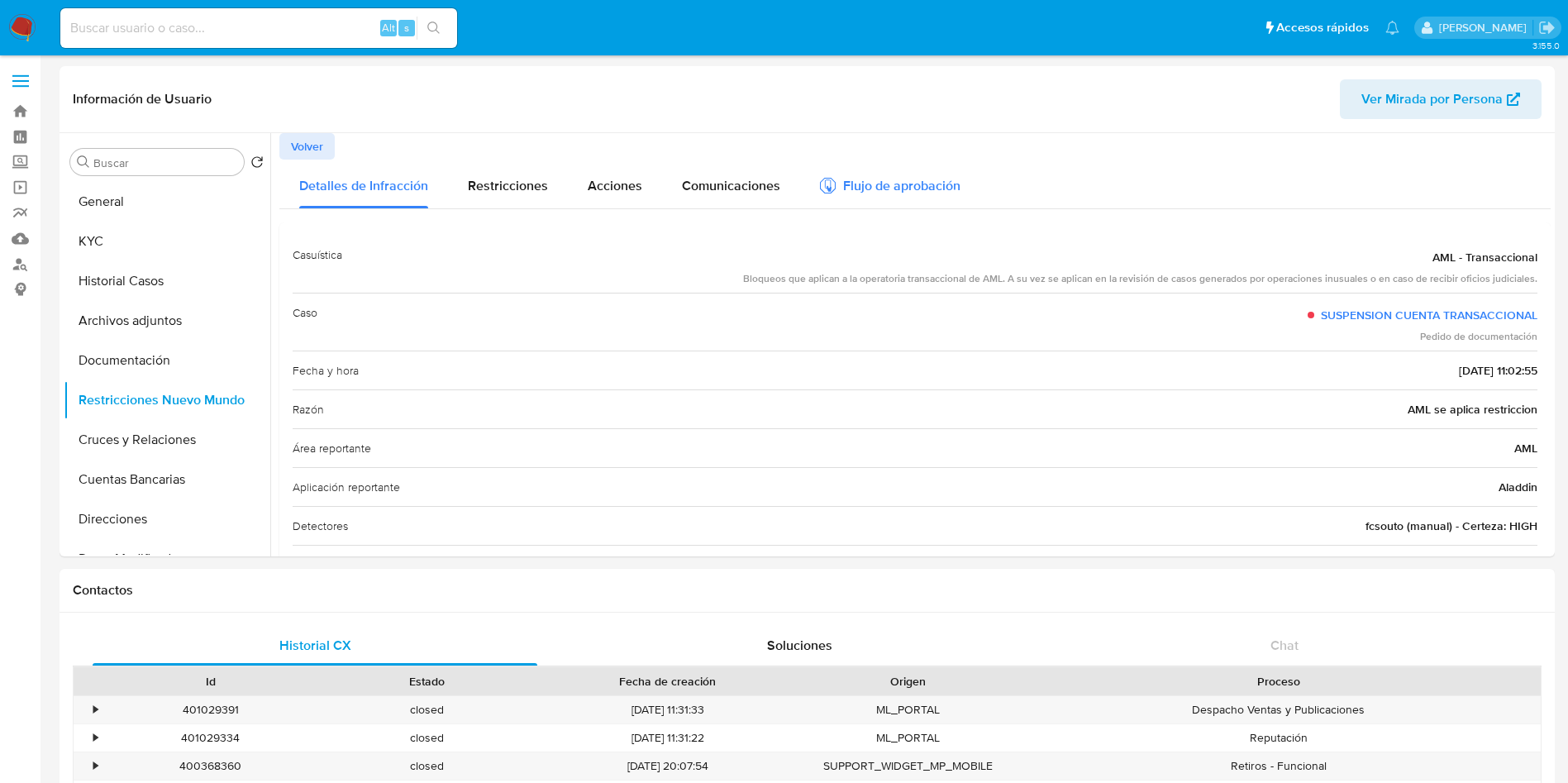
click at [895, 189] on div "Flujo de aprobación" at bounding box center [890, 188] width 141 height 18
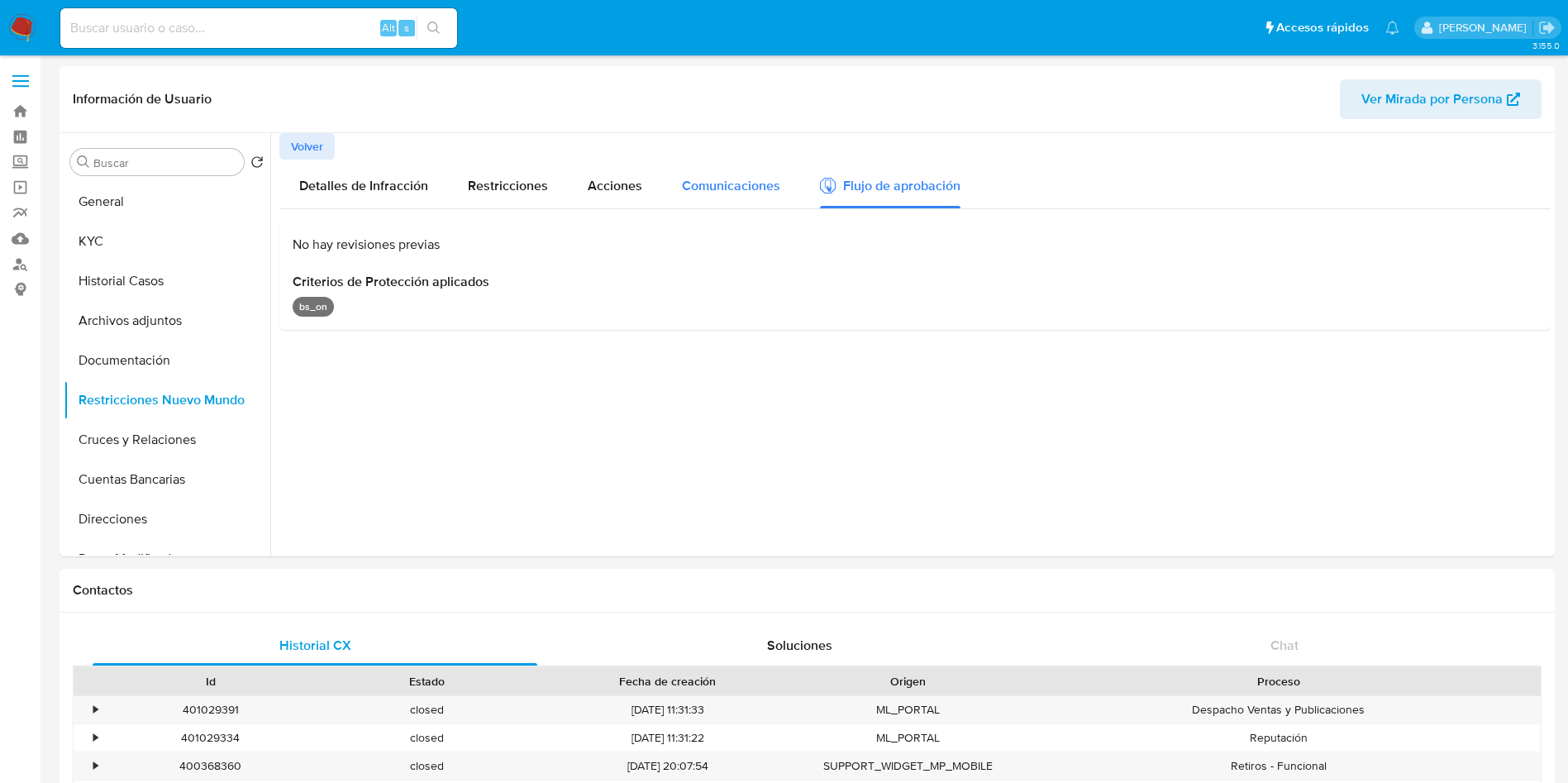
click at [752, 185] on span "Comunicaciones" at bounding box center [730, 186] width 98 height 19
click at [932, 192] on div "Flujo de aprobación" at bounding box center [890, 188] width 141 height 18
click at [752, 190] on span "Comunicaciones" at bounding box center [730, 186] width 98 height 19
click at [562, 186] on button "Restricciones" at bounding box center [507, 184] width 119 height 49
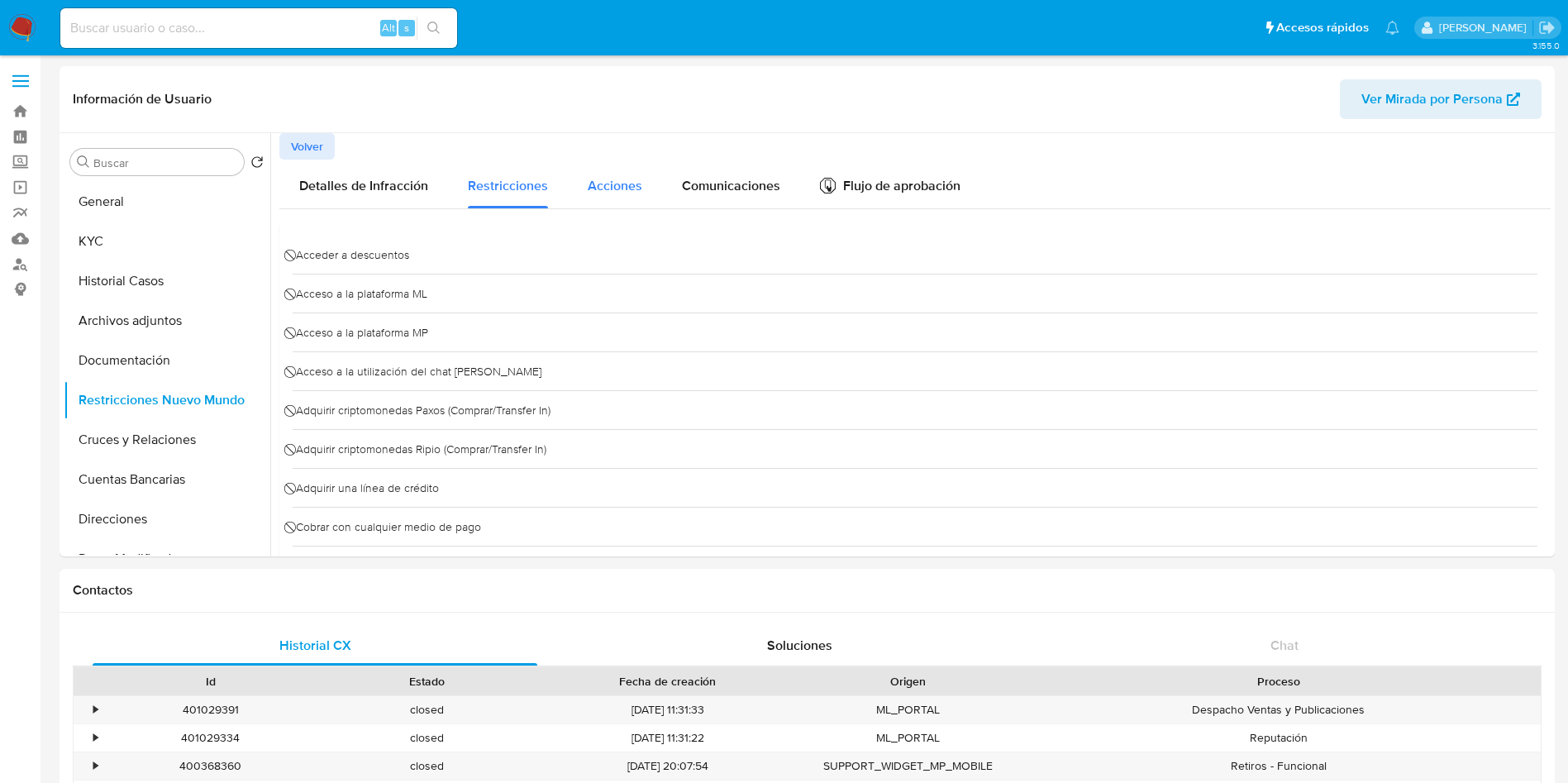
click at [611, 189] on span "Acciones" at bounding box center [615, 186] width 54 height 19
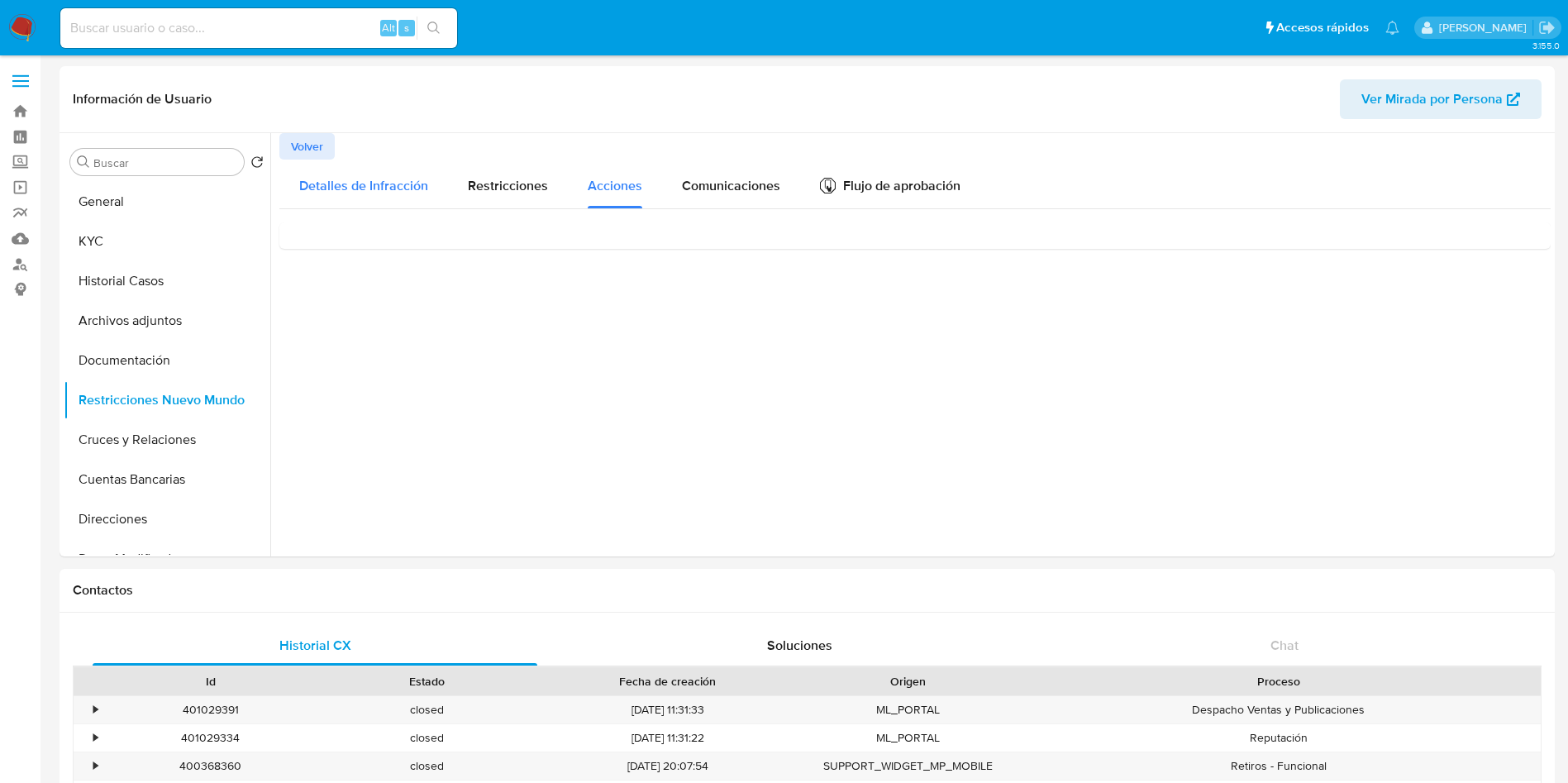
click at [371, 189] on span "Detalles de Infracción" at bounding box center [364, 186] width 129 height 19
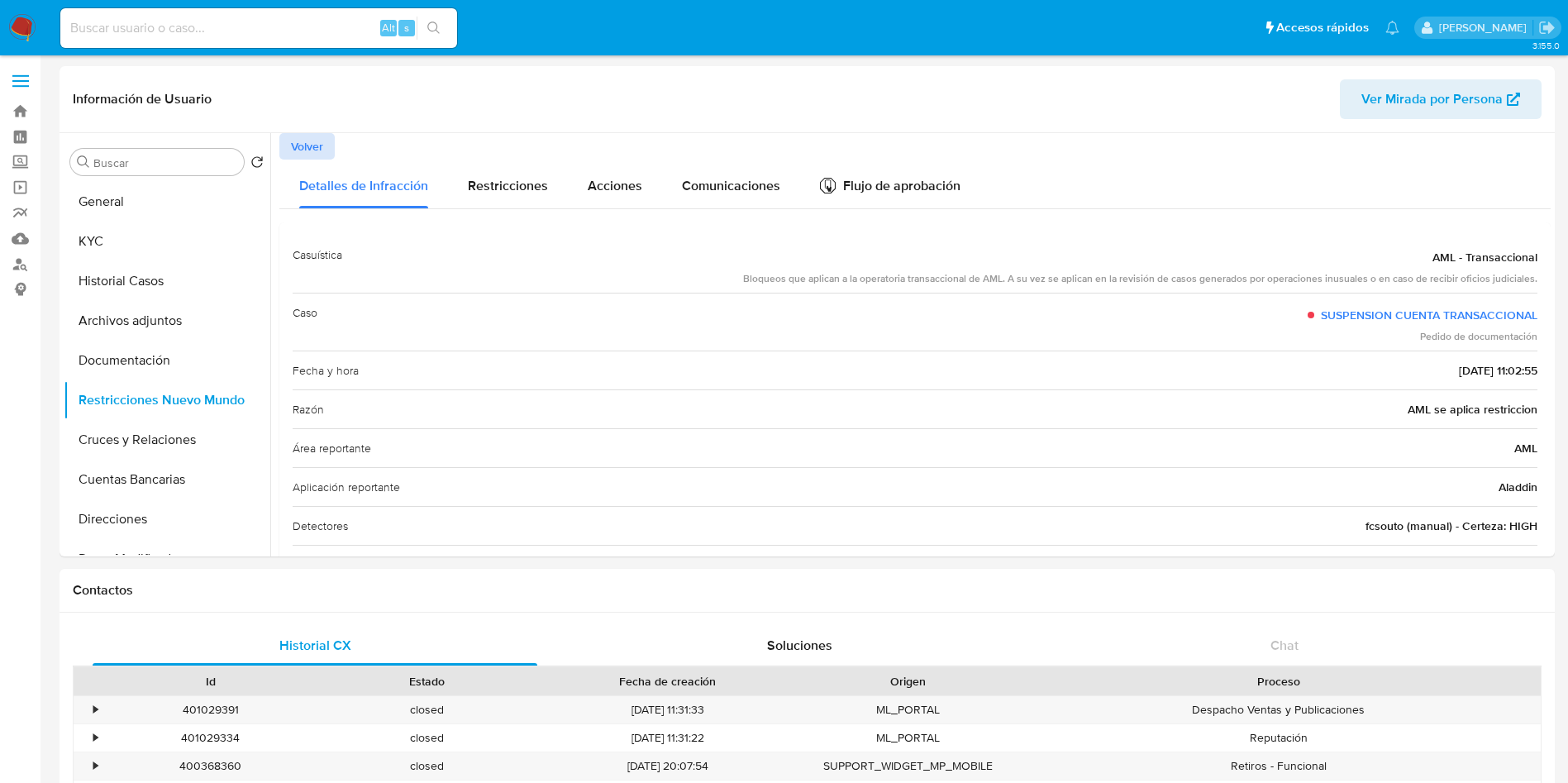
click at [301, 147] on span "Volver" at bounding box center [307, 146] width 33 height 23
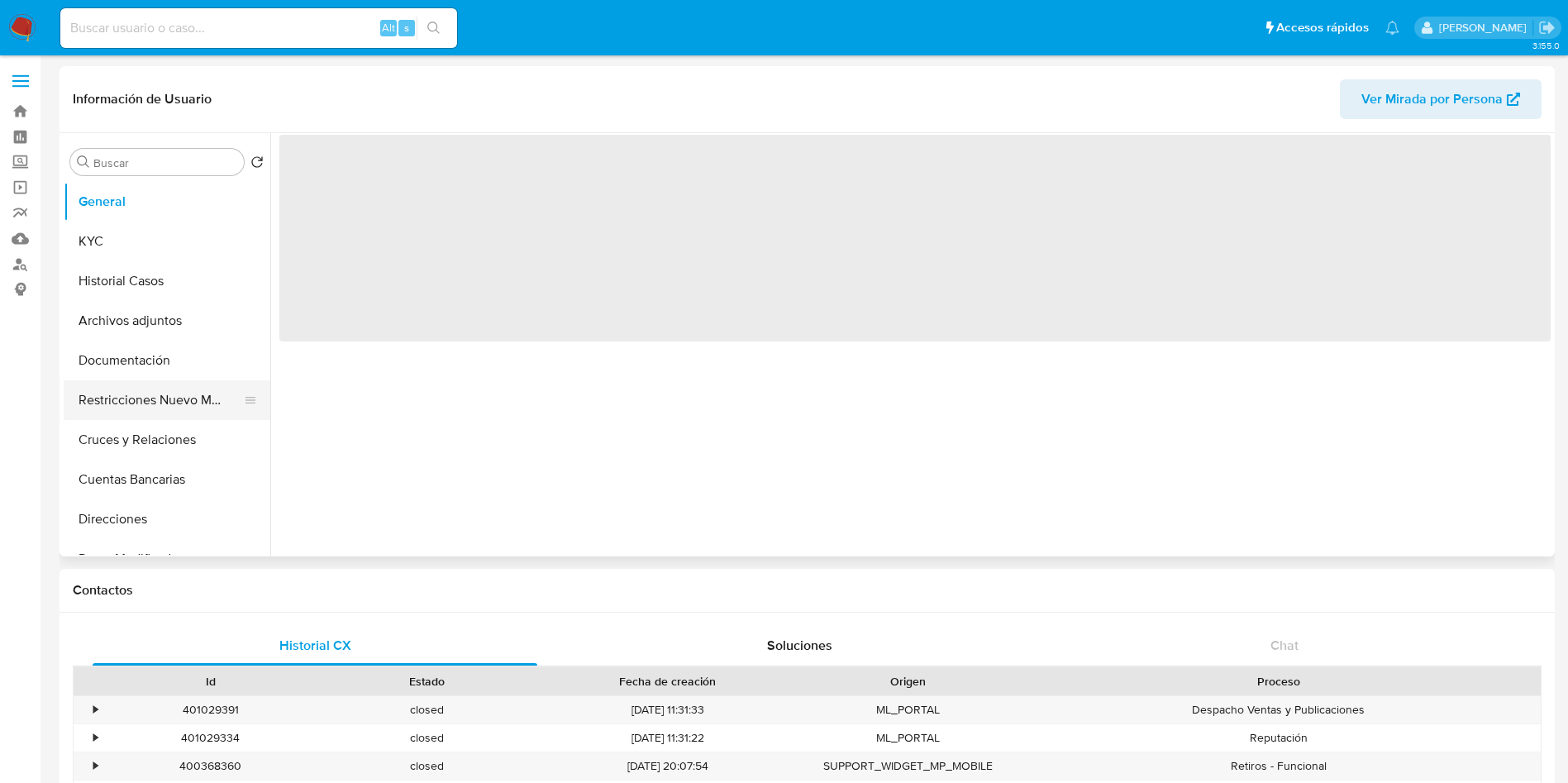
click at [116, 397] on button "Restricciones Nuevo Mundo" at bounding box center [160, 400] width 193 height 40
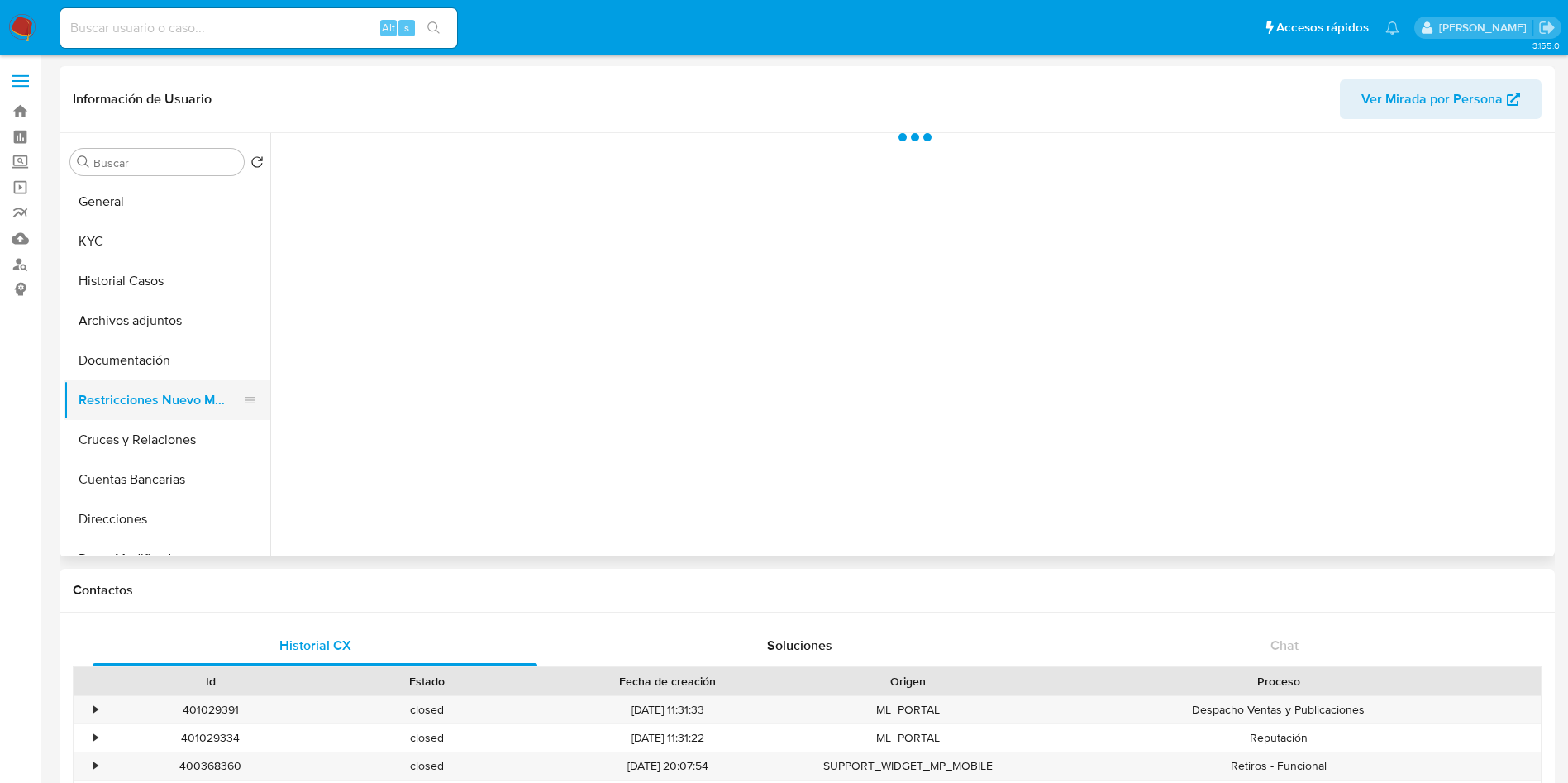
select select "10"
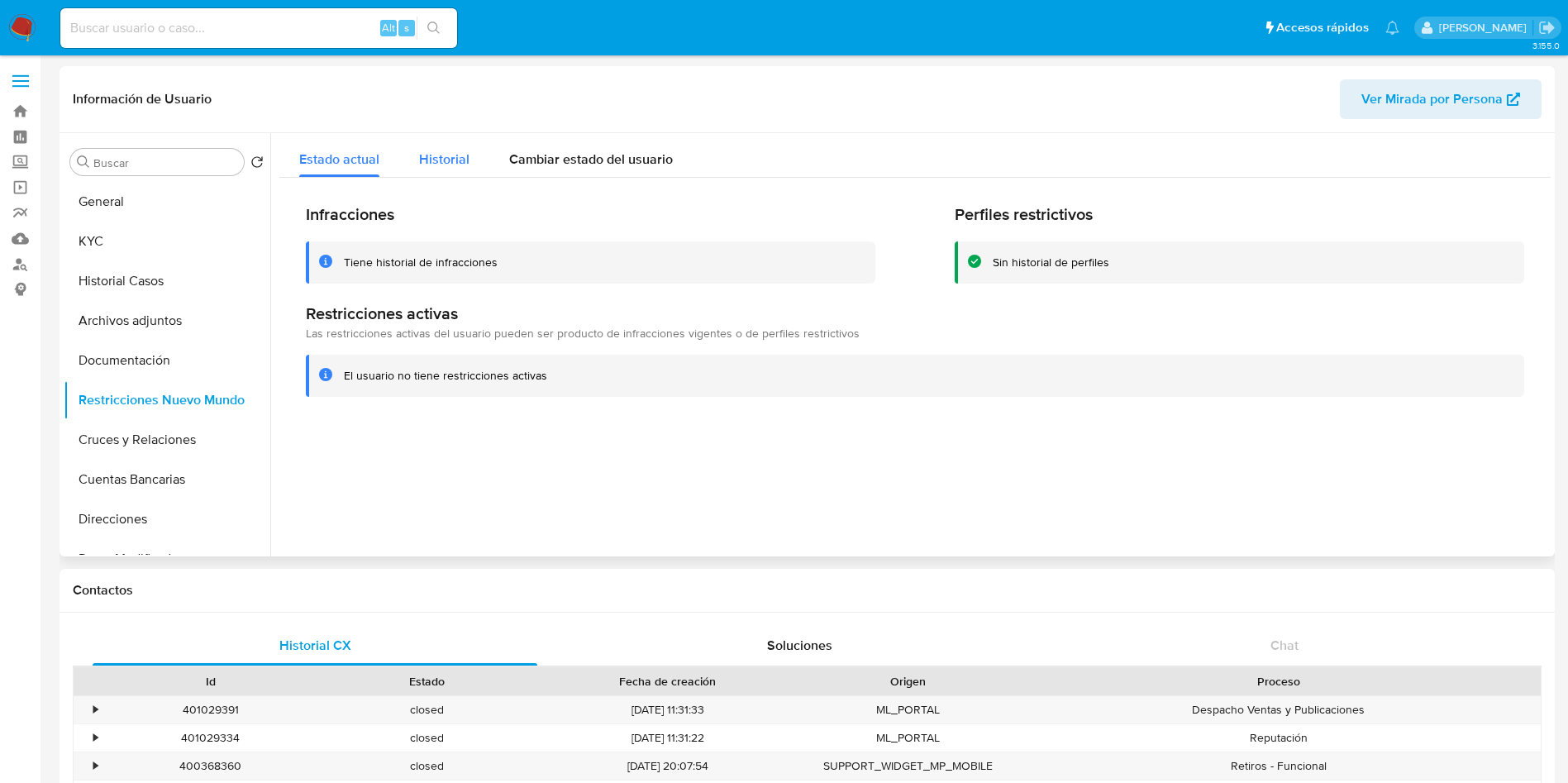
click at [438, 158] on span "Historial" at bounding box center [444, 159] width 50 height 19
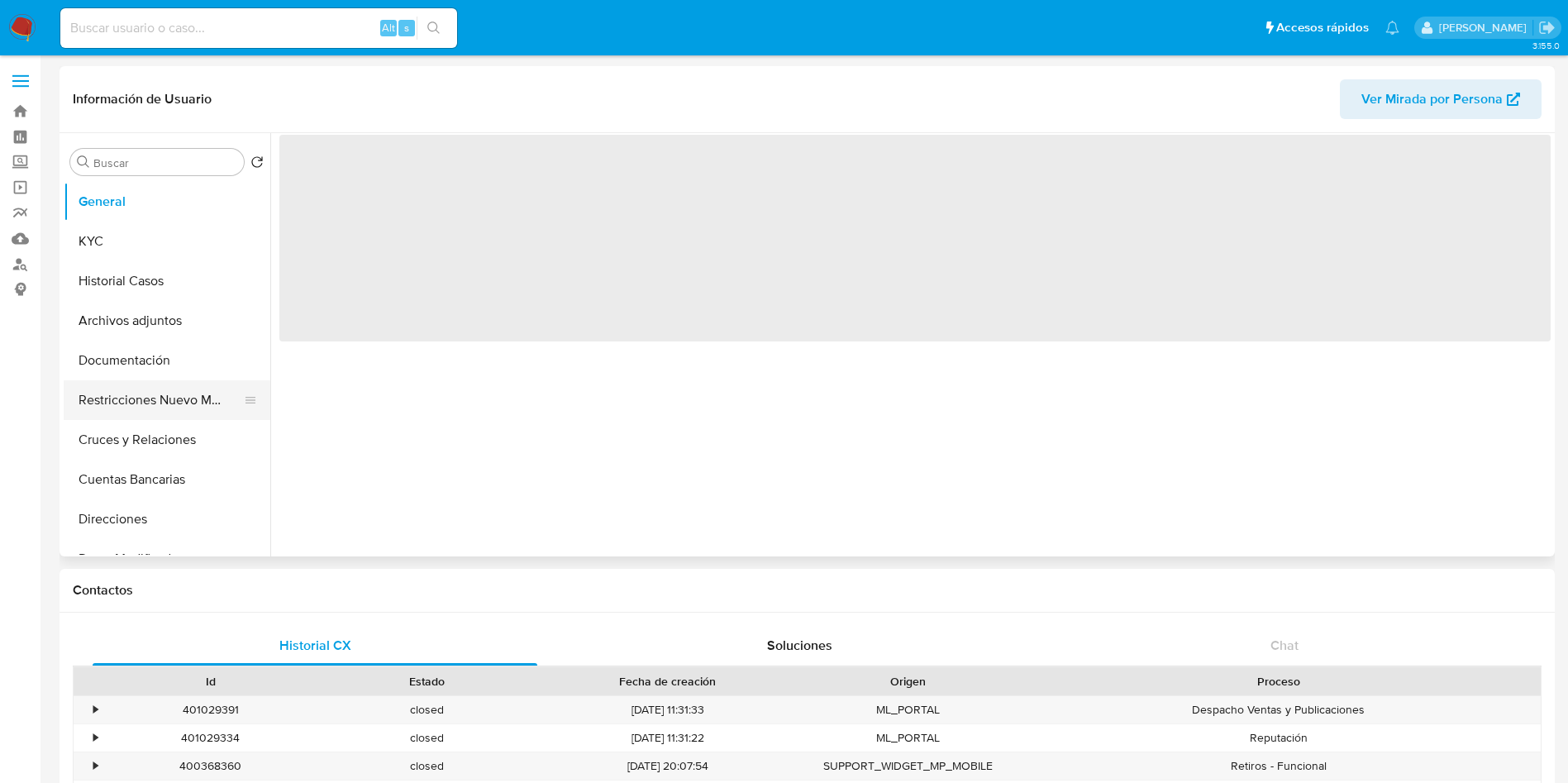
click at [146, 396] on button "Restricciones Nuevo Mundo" at bounding box center [160, 400] width 193 height 40
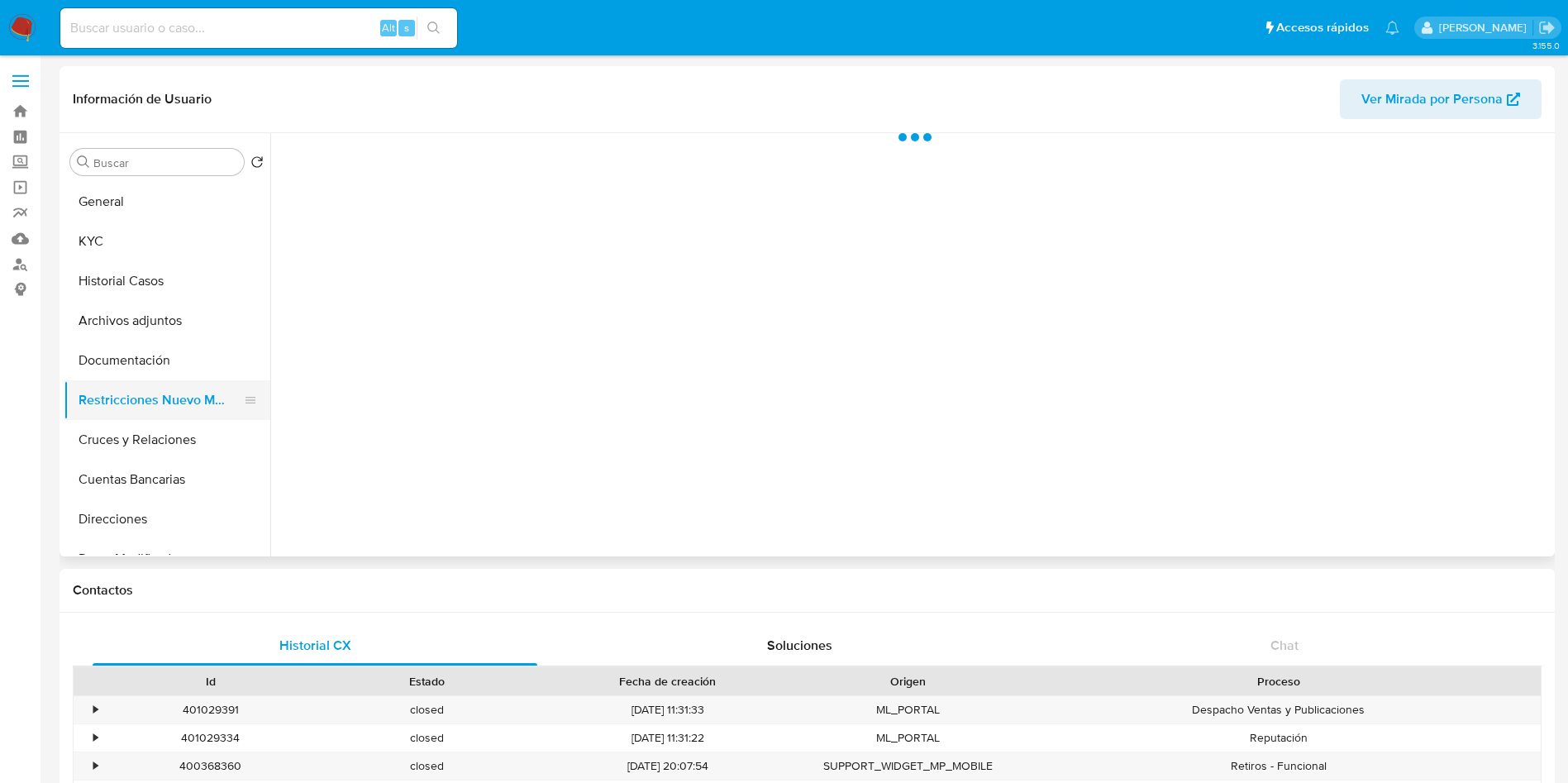
select select "10"
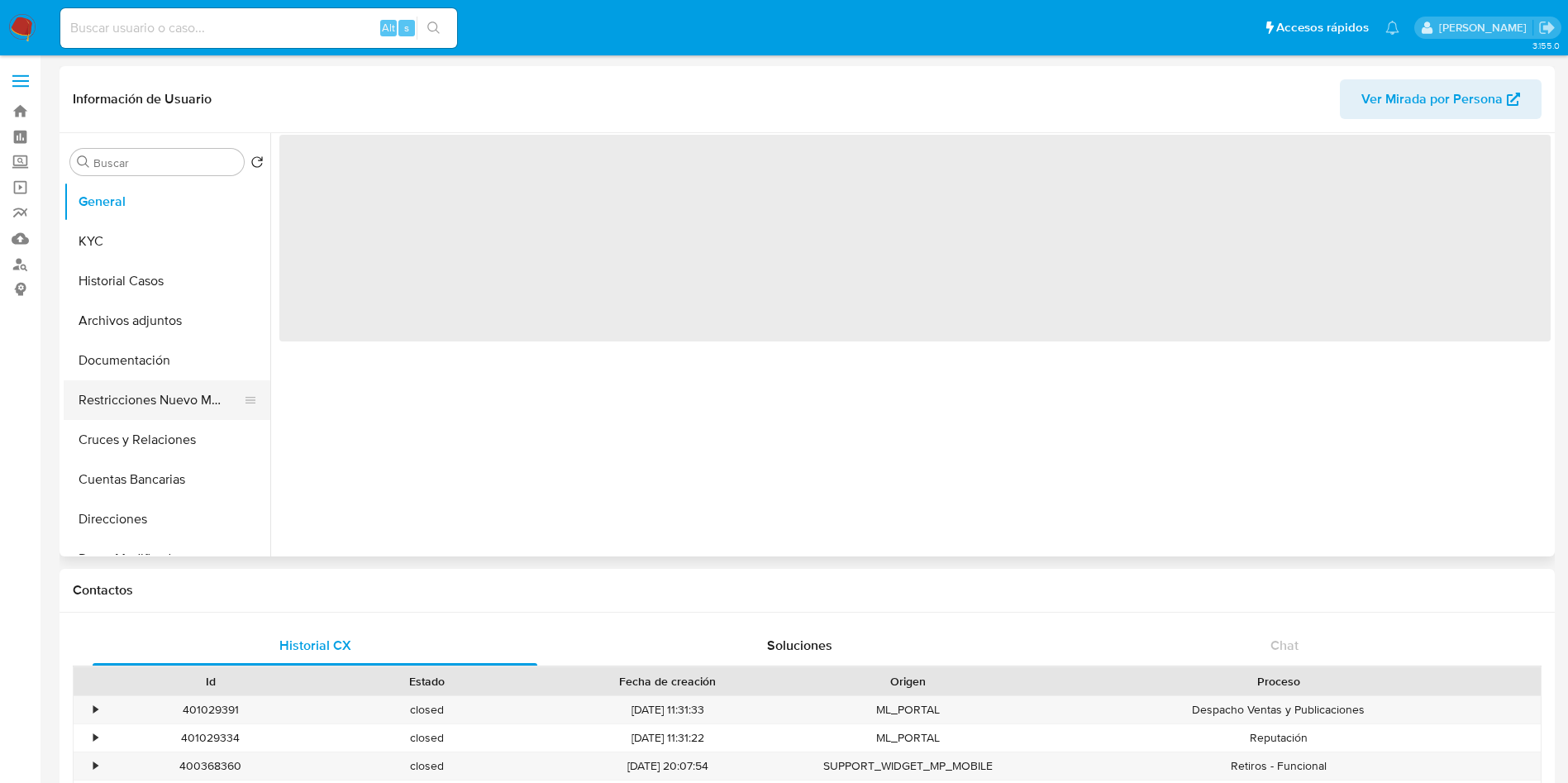
click at [139, 390] on button "Restricciones Nuevo Mundo" at bounding box center [160, 400] width 193 height 40
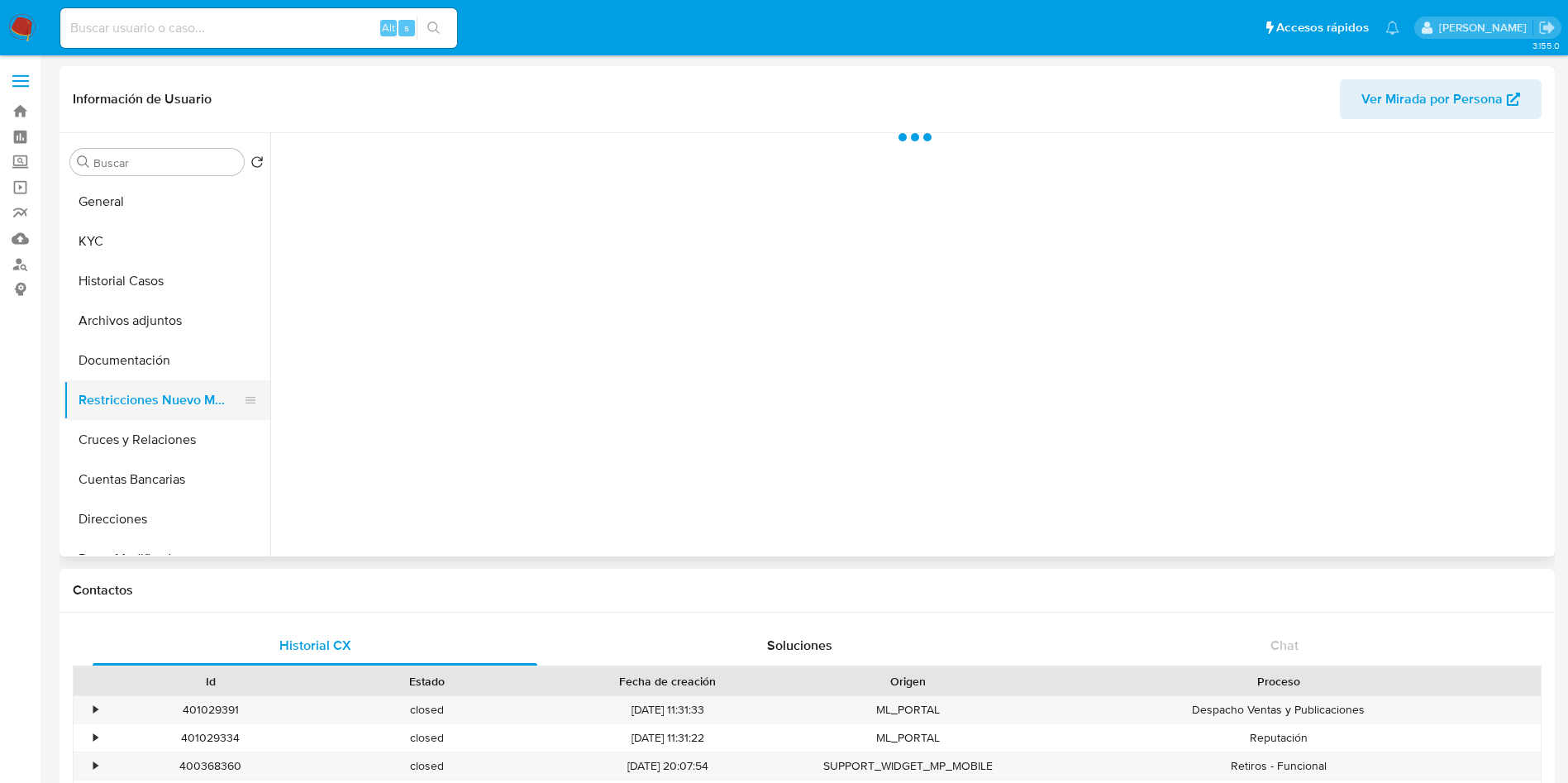
select select "10"
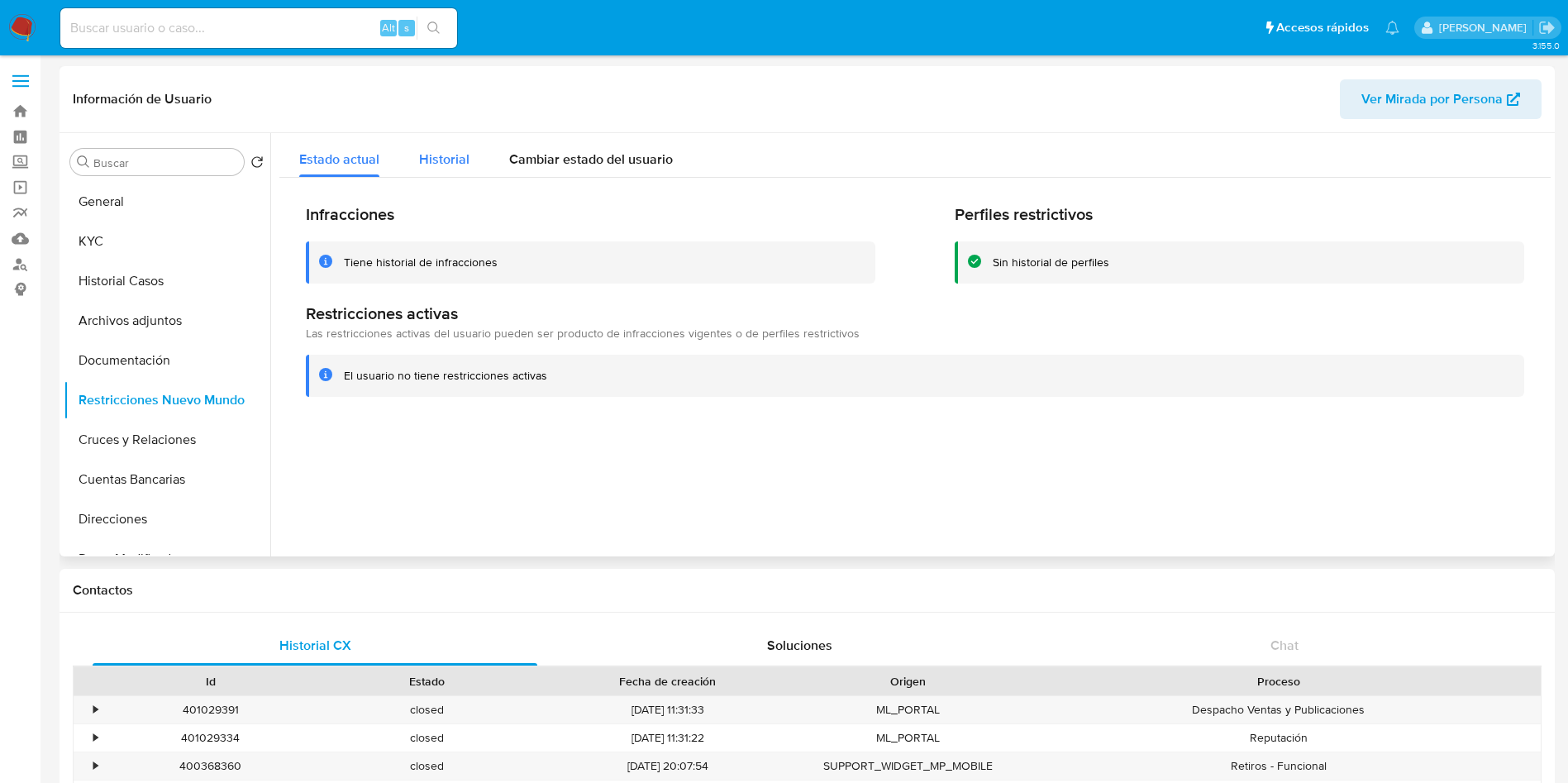
click at [431, 160] on span "Historial" at bounding box center [444, 159] width 50 height 19
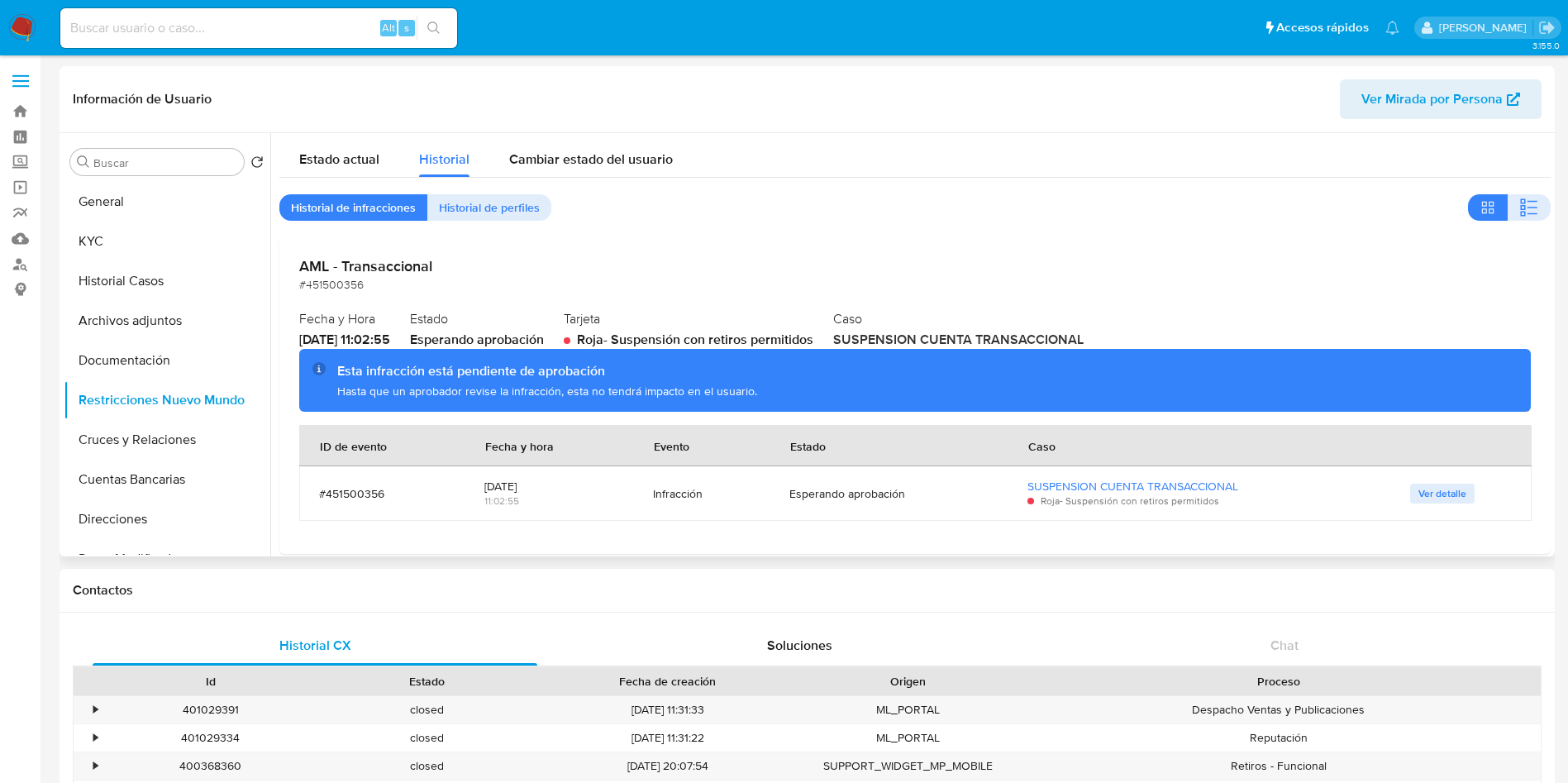
click at [170, 276] on button "Historial Casos" at bounding box center [167, 281] width 207 height 40
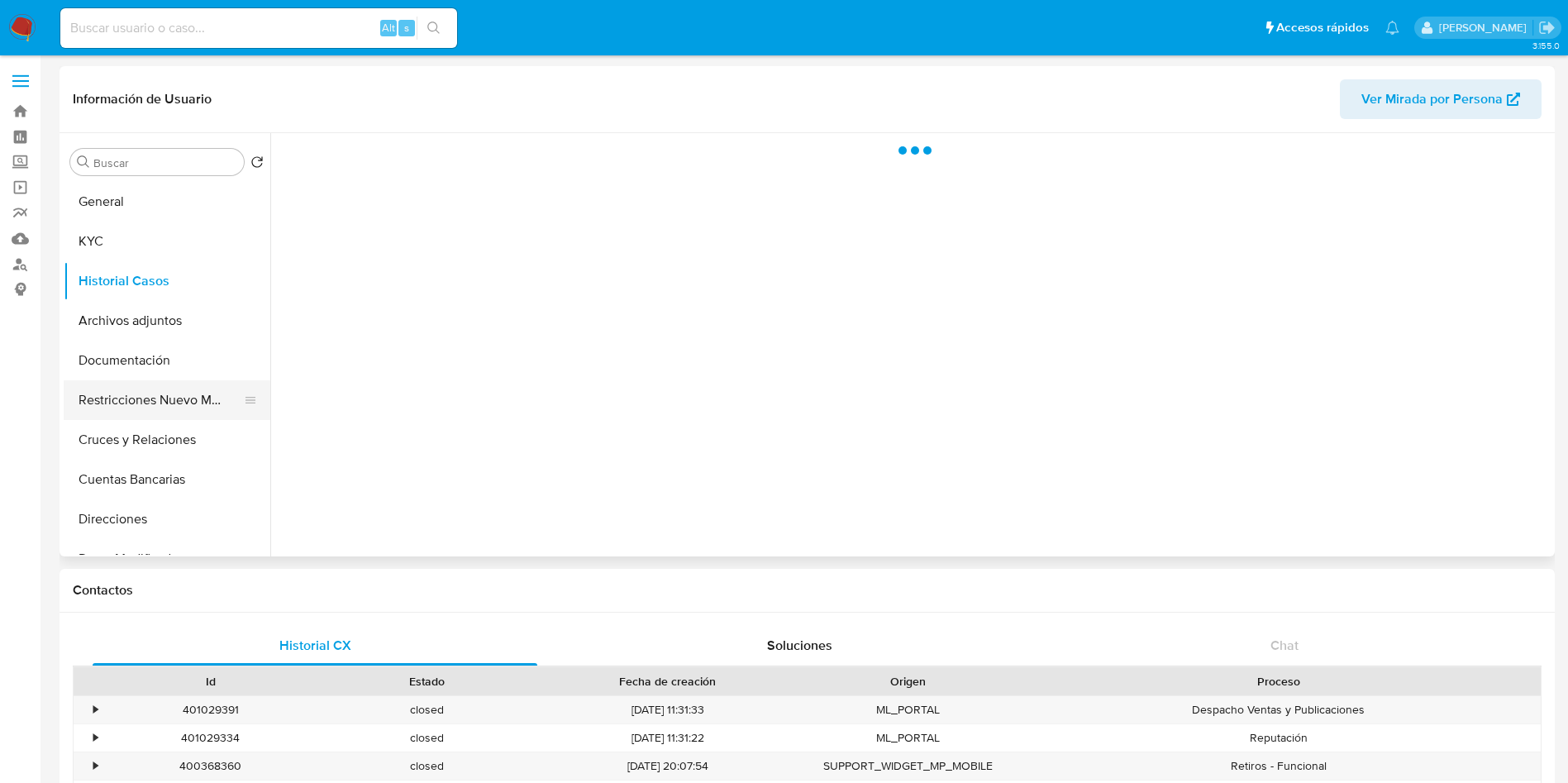
click at [139, 406] on button "Restricciones Nuevo Mundo" at bounding box center [160, 400] width 193 height 40
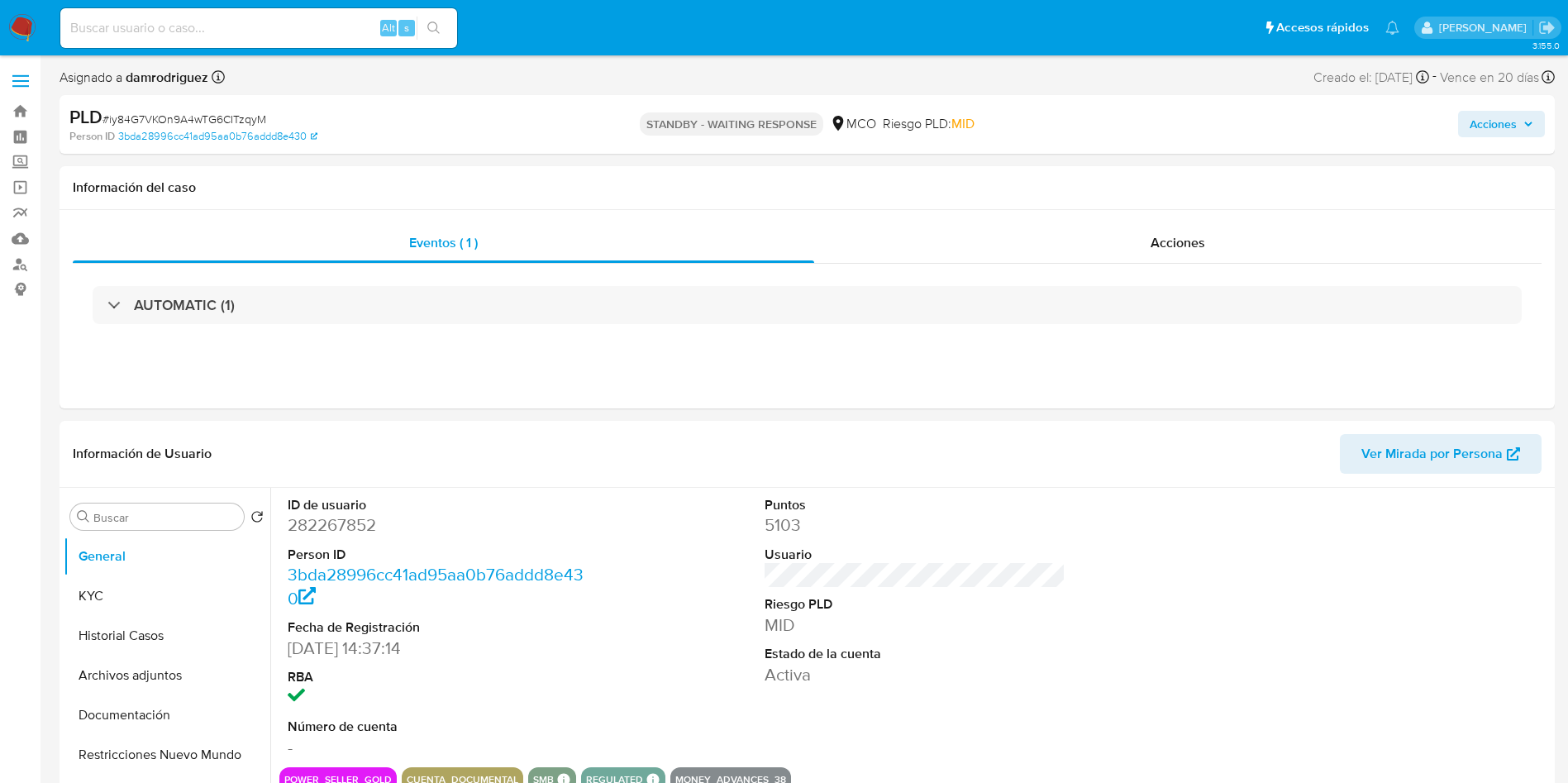
select select "10"
click at [11, 20] on img at bounding box center [22, 28] width 28 height 28
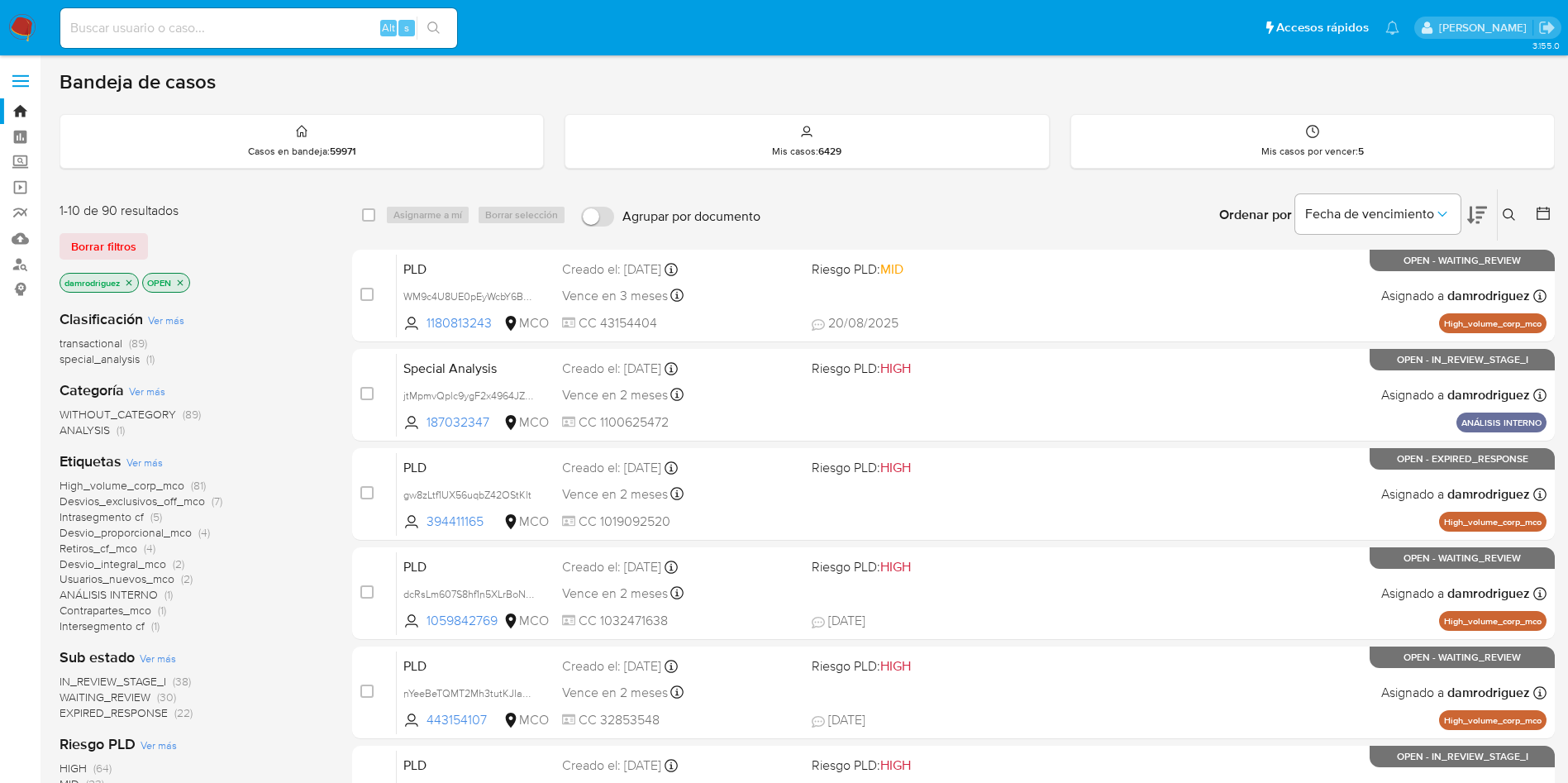
drag, startPoint x: 20, startPoint y: 20, endPoint x: 153, endPoint y: 6, distance: 133.7
click at [228, 25] on input at bounding box center [258, 28] width 396 height 21
paste input "1188576157"
type input "1188576157"
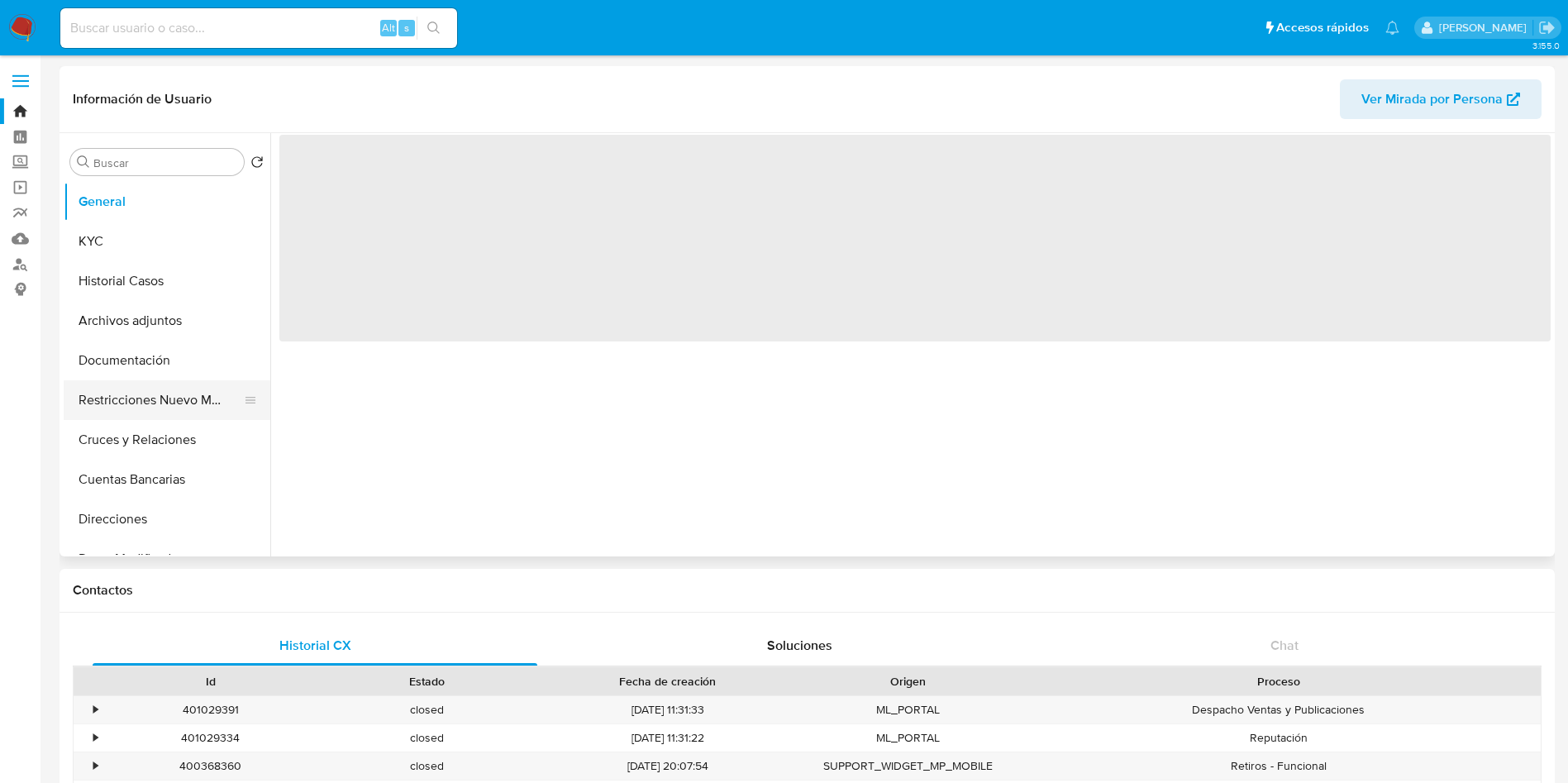
click at [119, 402] on button "Restricciones Nuevo Mundo" at bounding box center [160, 400] width 193 height 40
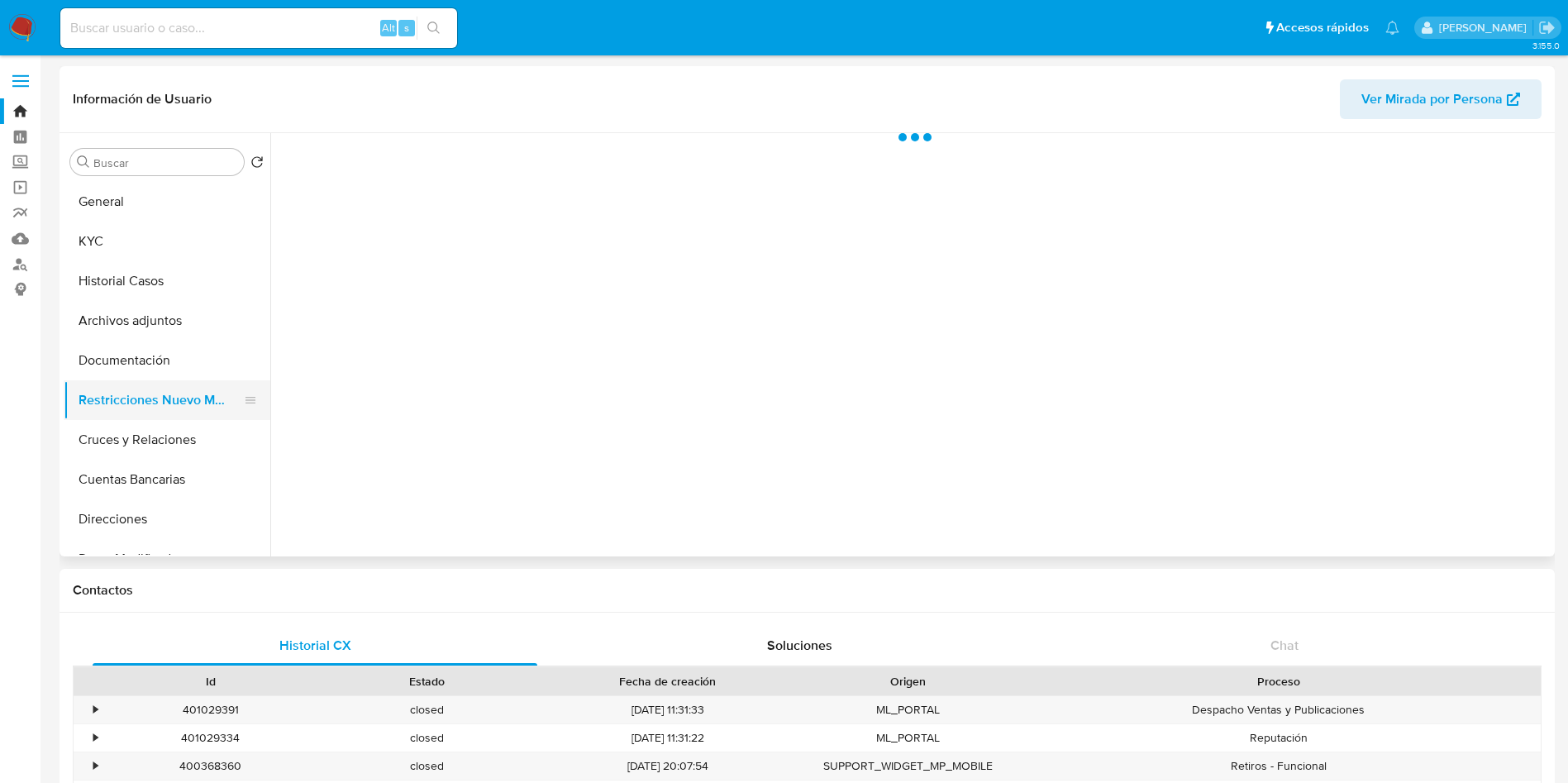
select select "10"
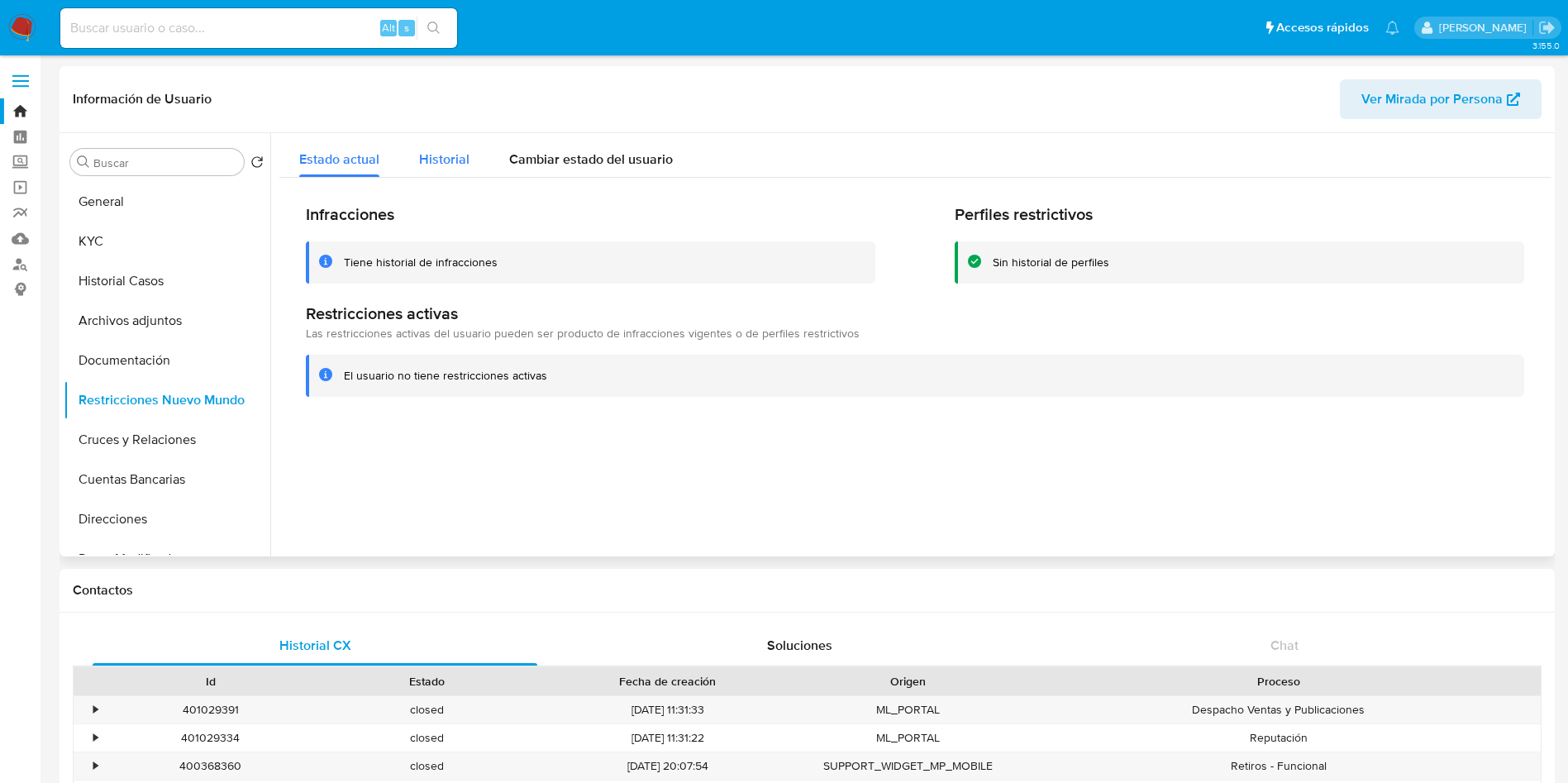
click at [439, 162] on span "Historial" at bounding box center [444, 159] width 50 height 19
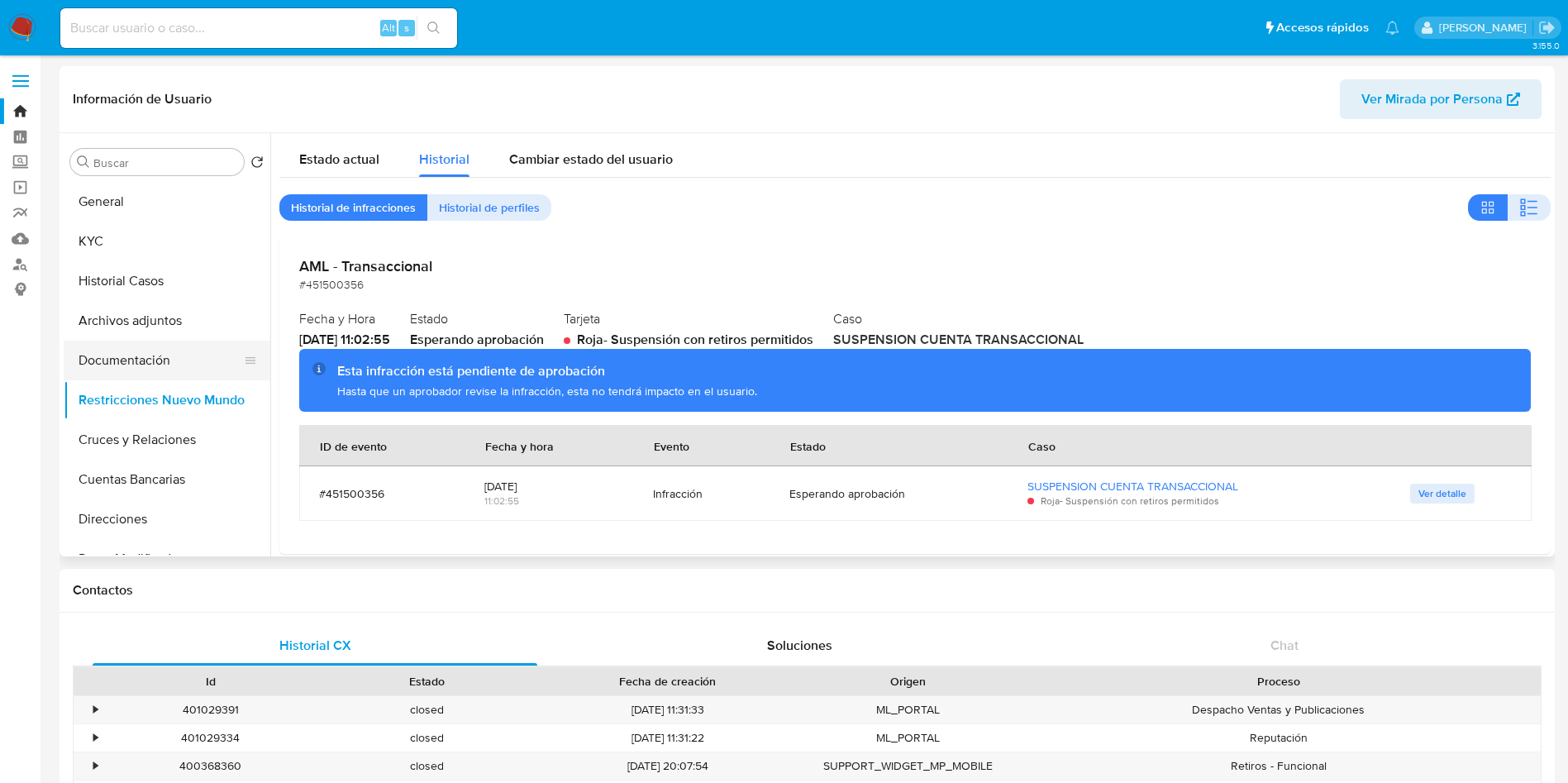
click at [156, 349] on button "Documentación" at bounding box center [160, 360] width 193 height 40
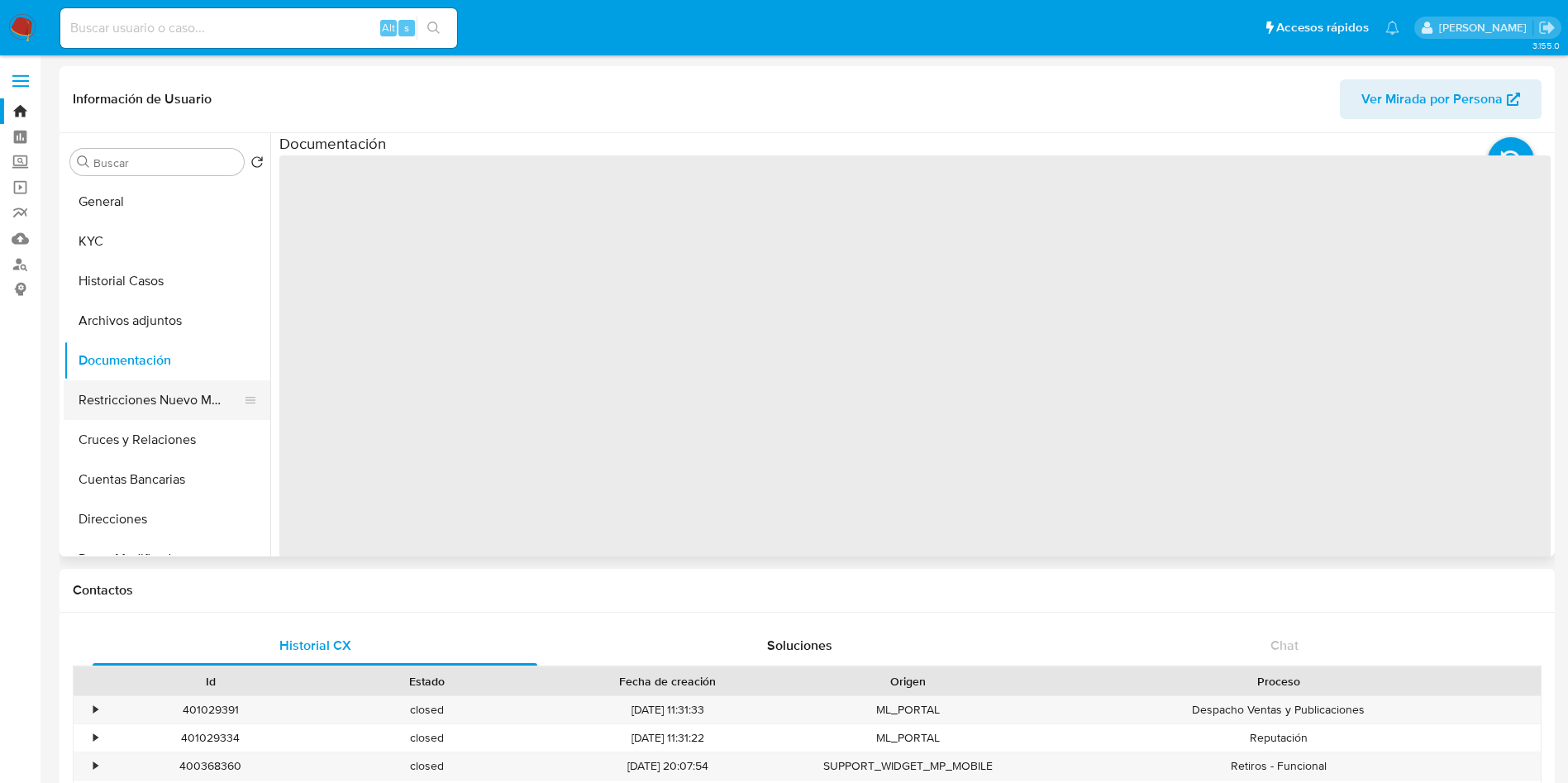
click at [146, 404] on button "Restricciones Nuevo Mundo" at bounding box center [160, 400] width 193 height 40
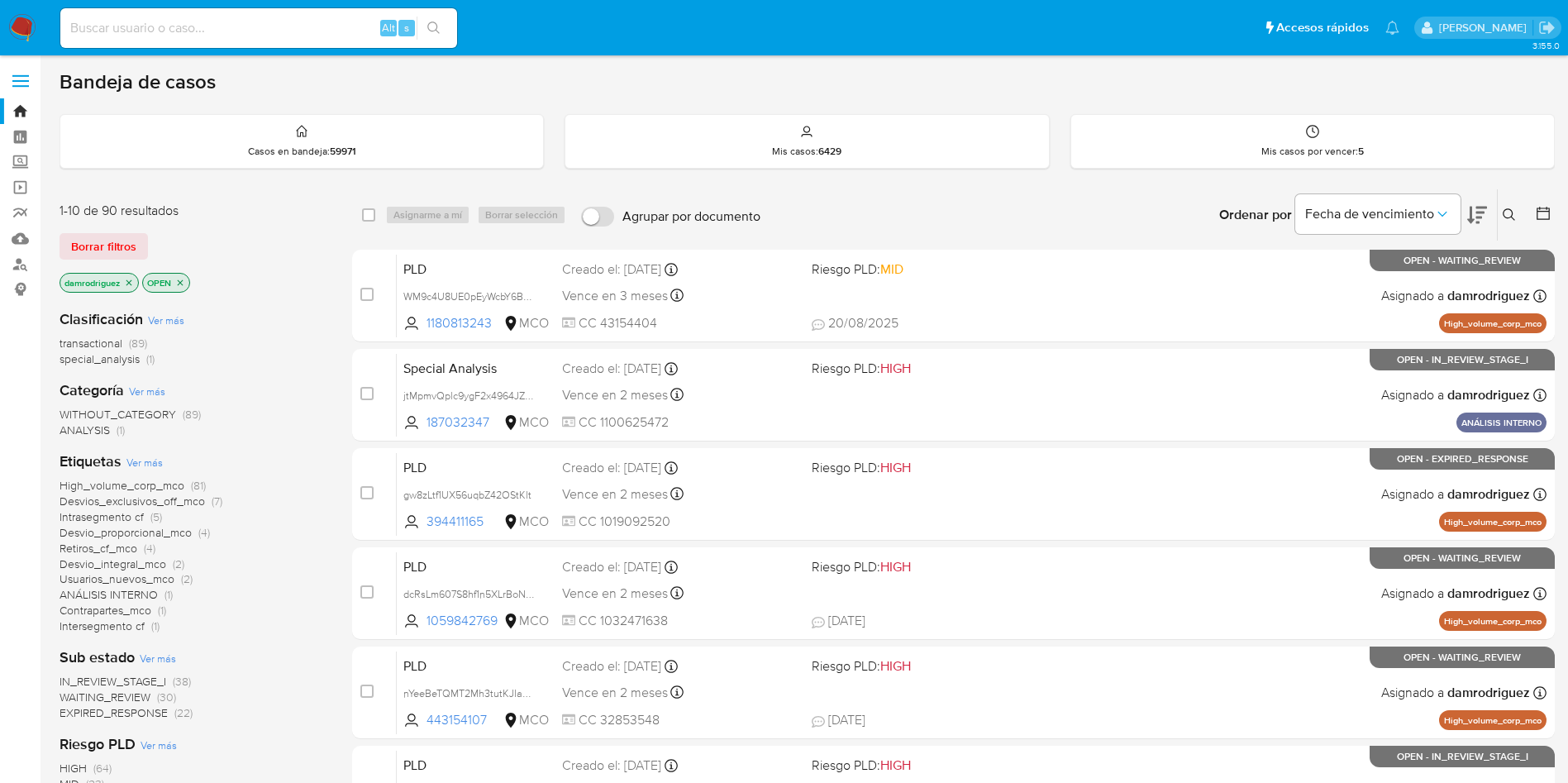
click at [560, 93] on div "Bandeja de casos" at bounding box center [807, 81] width 1495 height 25
click at [1554, 214] on button at bounding box center [1544, 215] width 20 height 20
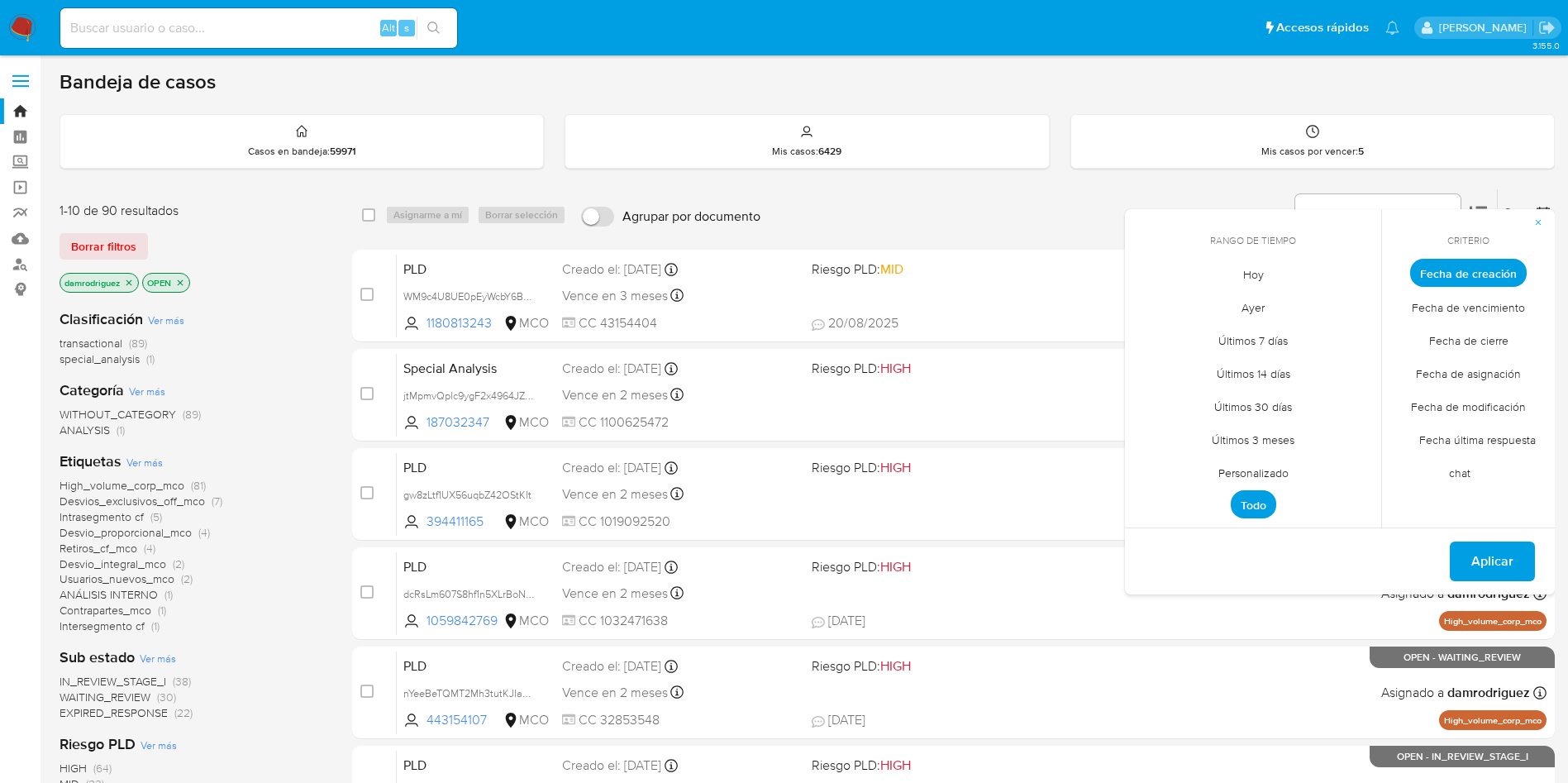
click at [1253, 475] on span "Personalizado" at bounding box center [1253, 472] width 105 height 34
click at [1145, 304] on icon "Mes anterior" at bounding box center [1150, 303] width 20 height 20
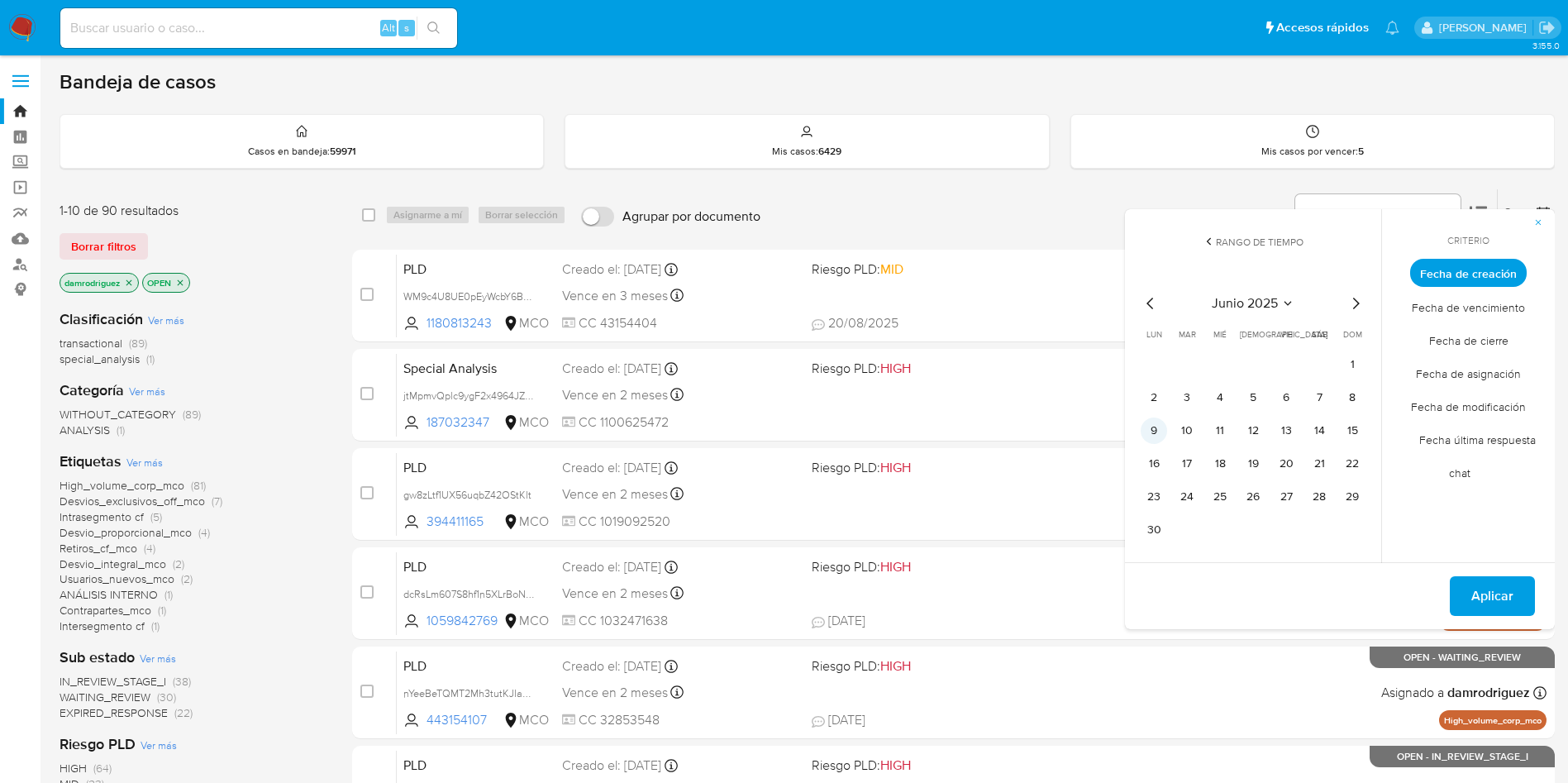
click at [1150, 432] on button "9" at bounding box center [1154, 430] width 26 height 26
click at [1267, 433] on tr "9 10 11 12 13 14 15" at bounding box center [1253, 430] width 225 height 26
click at [1279, 432] on button "13" at bounding box center [1286, 430] width 26 height 26
click at [1489, 599] on span "Aplicar" at bounding box center [1492, 595] width 42 height 36
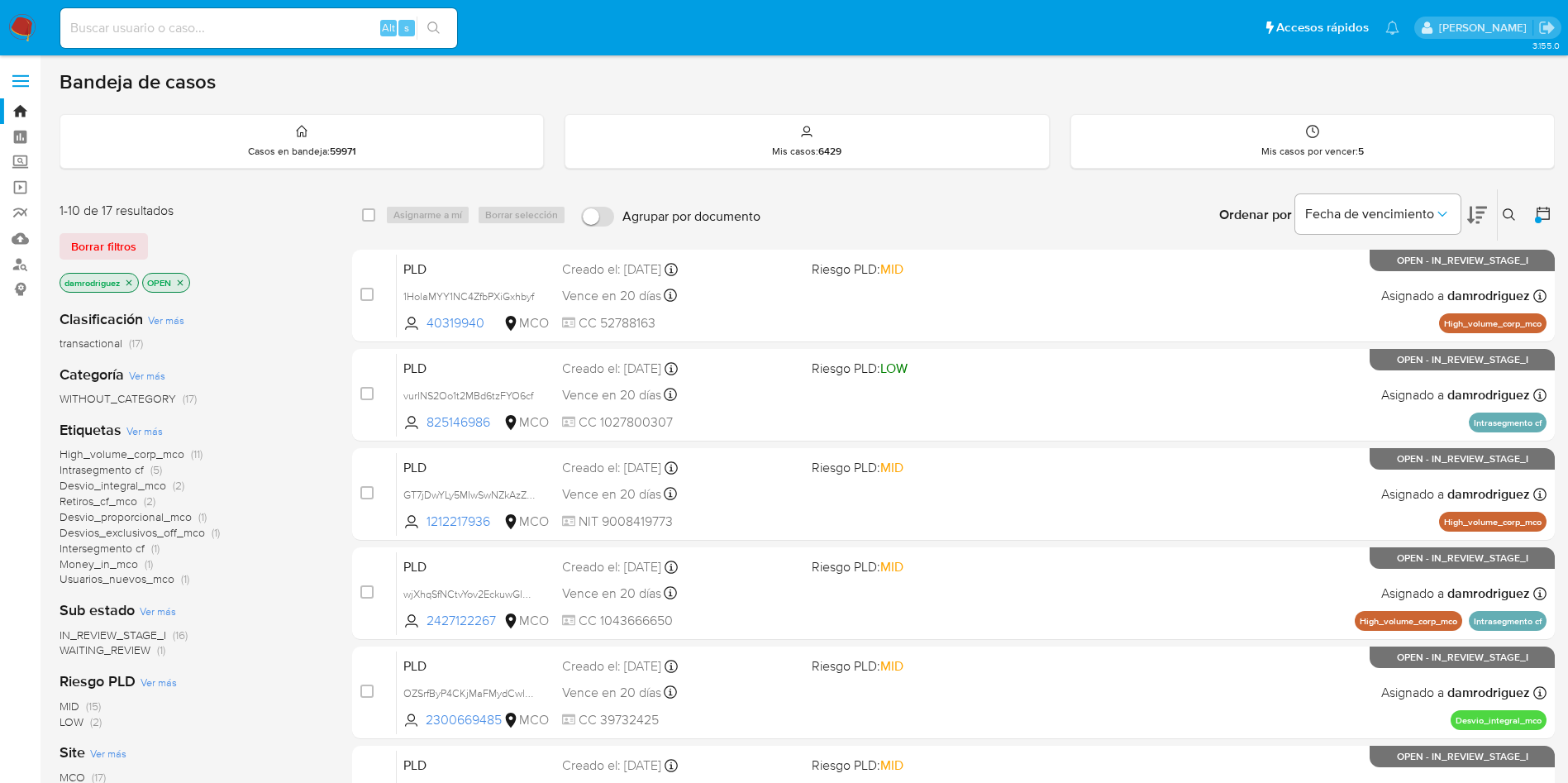
click at [166, 453] on span "High_volume_corp_mco" at bounding box center [122, 454] width 125 height 17
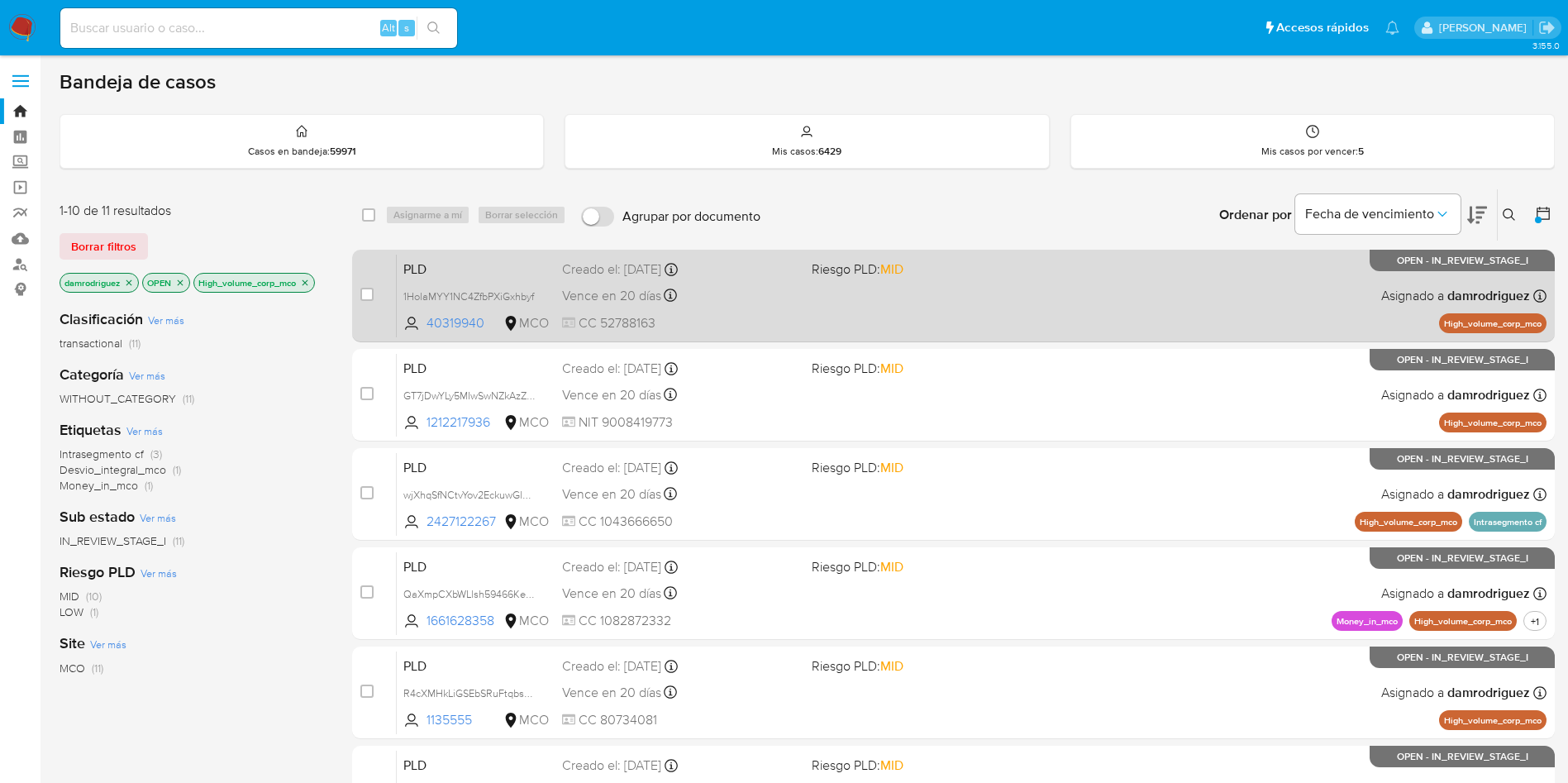
click at [487, 268] on span "PLD" at bounding box center [476, 268] width 146 height 21
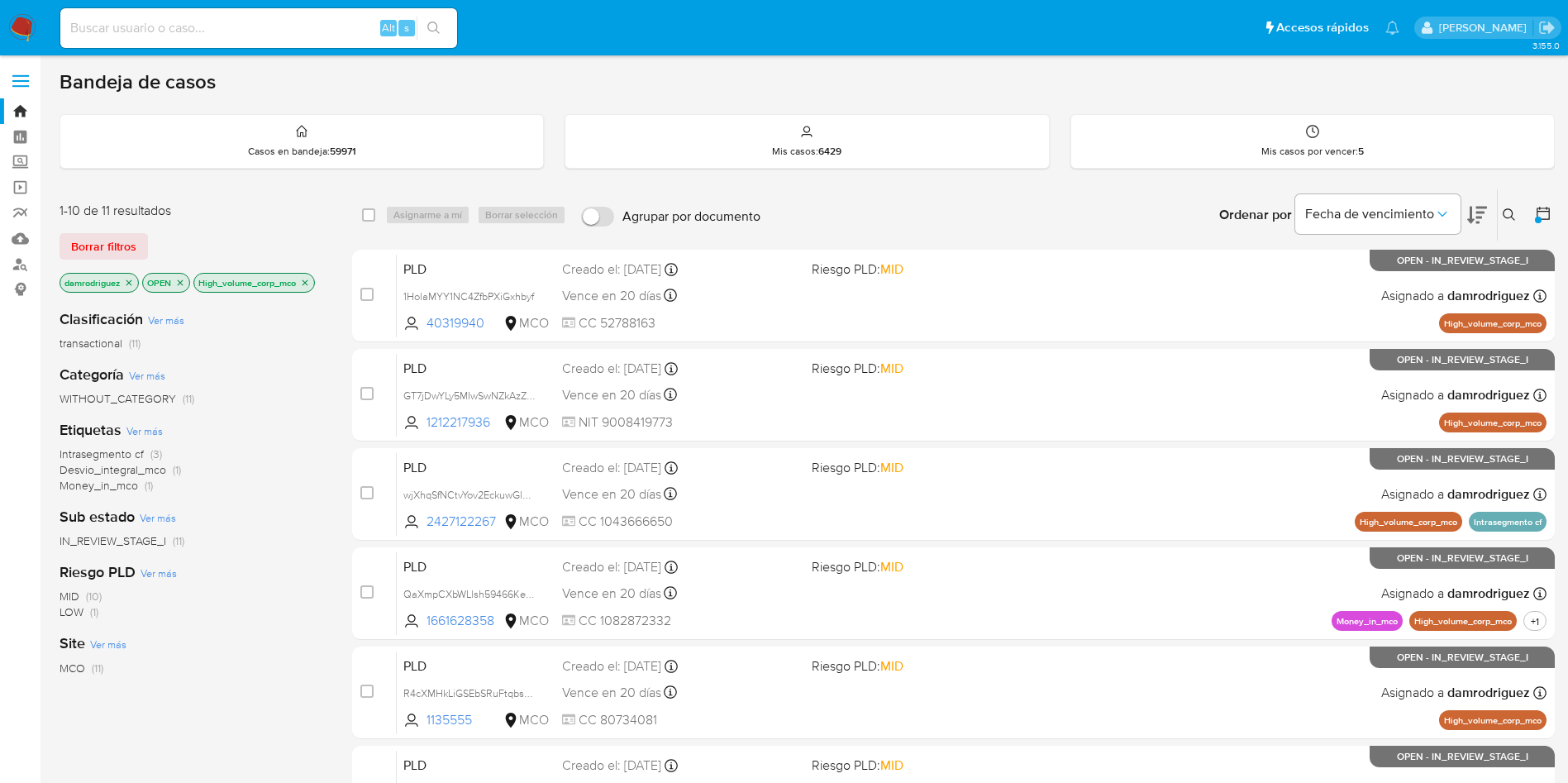
click at [246, 39] on div "Alt s" at bounding box center [258, 28] width 396 height 40
click at [250, 38] on input at bounding box center [258, 28] width 396 height 21
paste input "6F02XhKznp2OH3mqYZqCYsN2"
type input "6F02XhKznp2OH3mqYZqCYsN2"
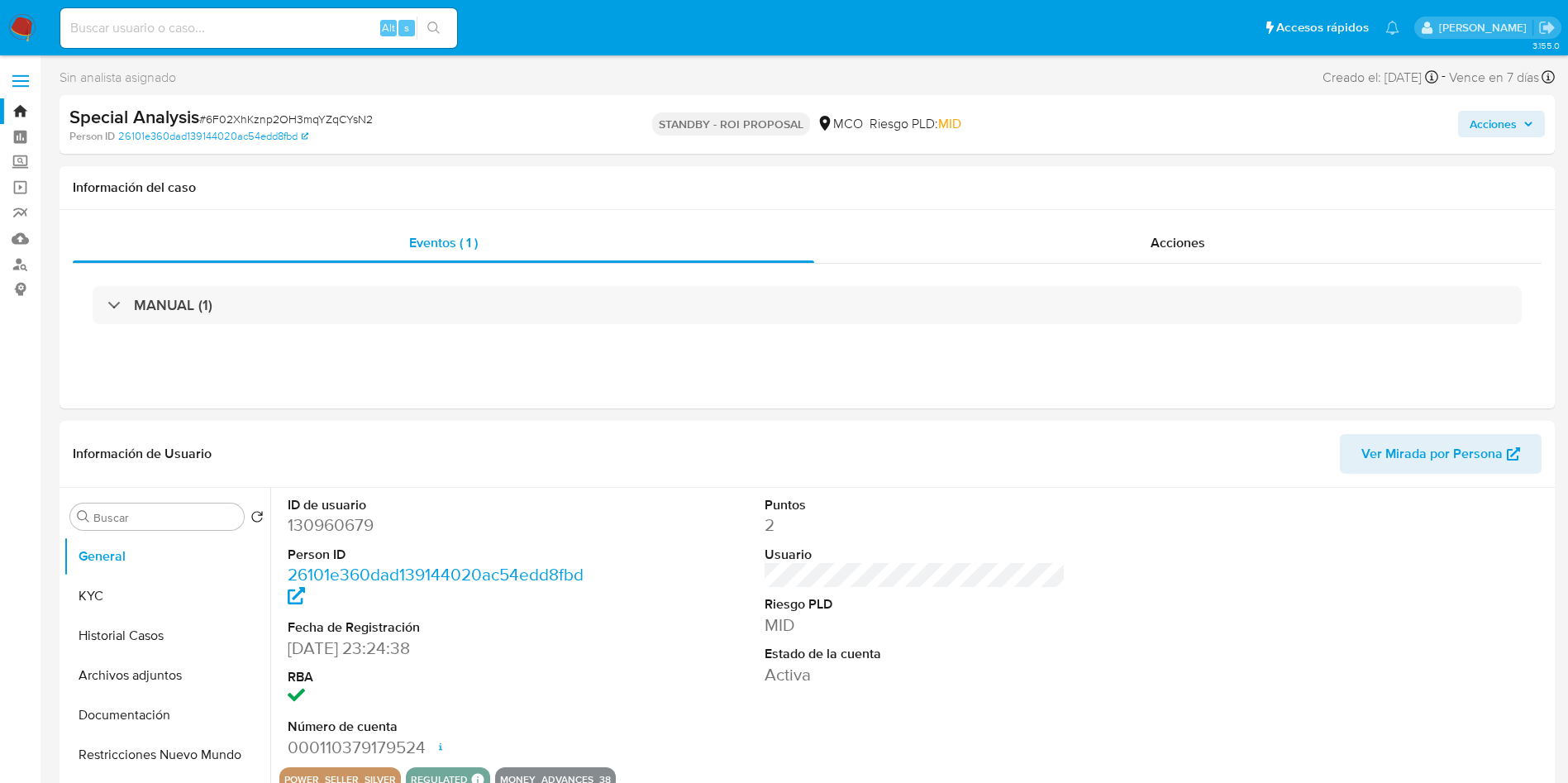
select select "10"
click at [992, 250] on div "Acciones" at bounding box center [1178, 243] width 728 height 40
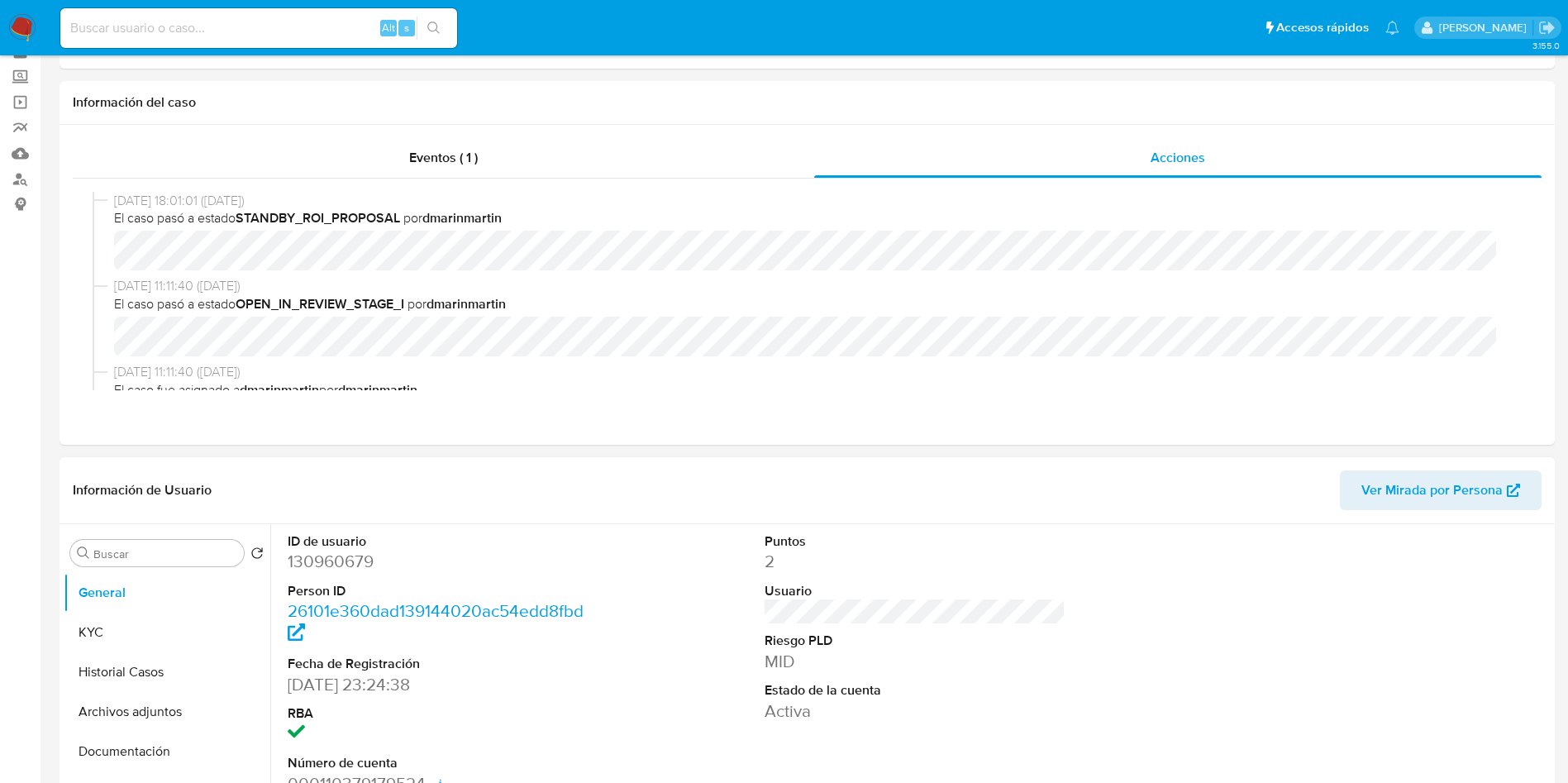
scroll to position [124, 0]
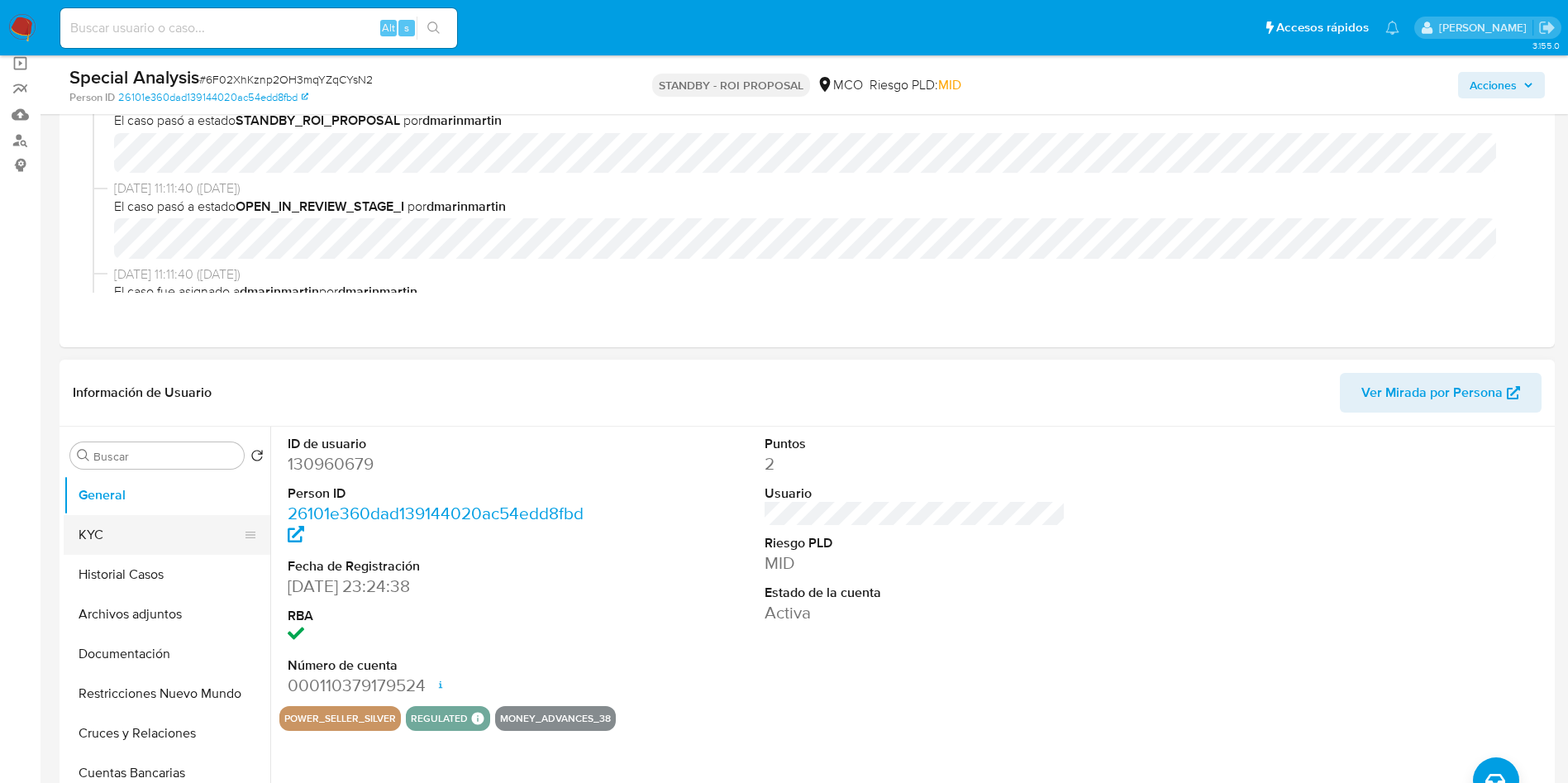
click at [119, 543] on button "KYC" at bounding box center [160, 535] width 193 height 40
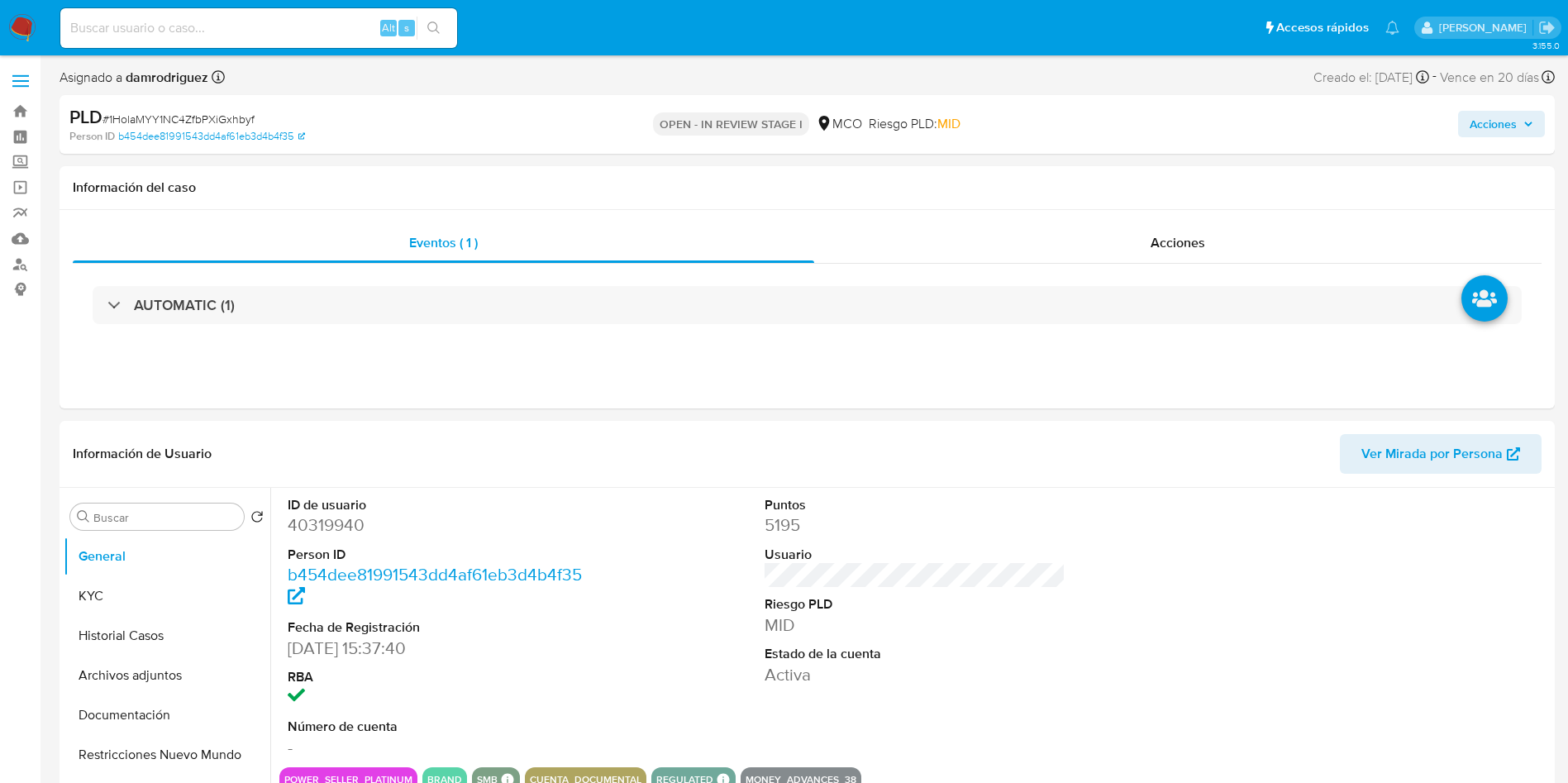
select select "10"
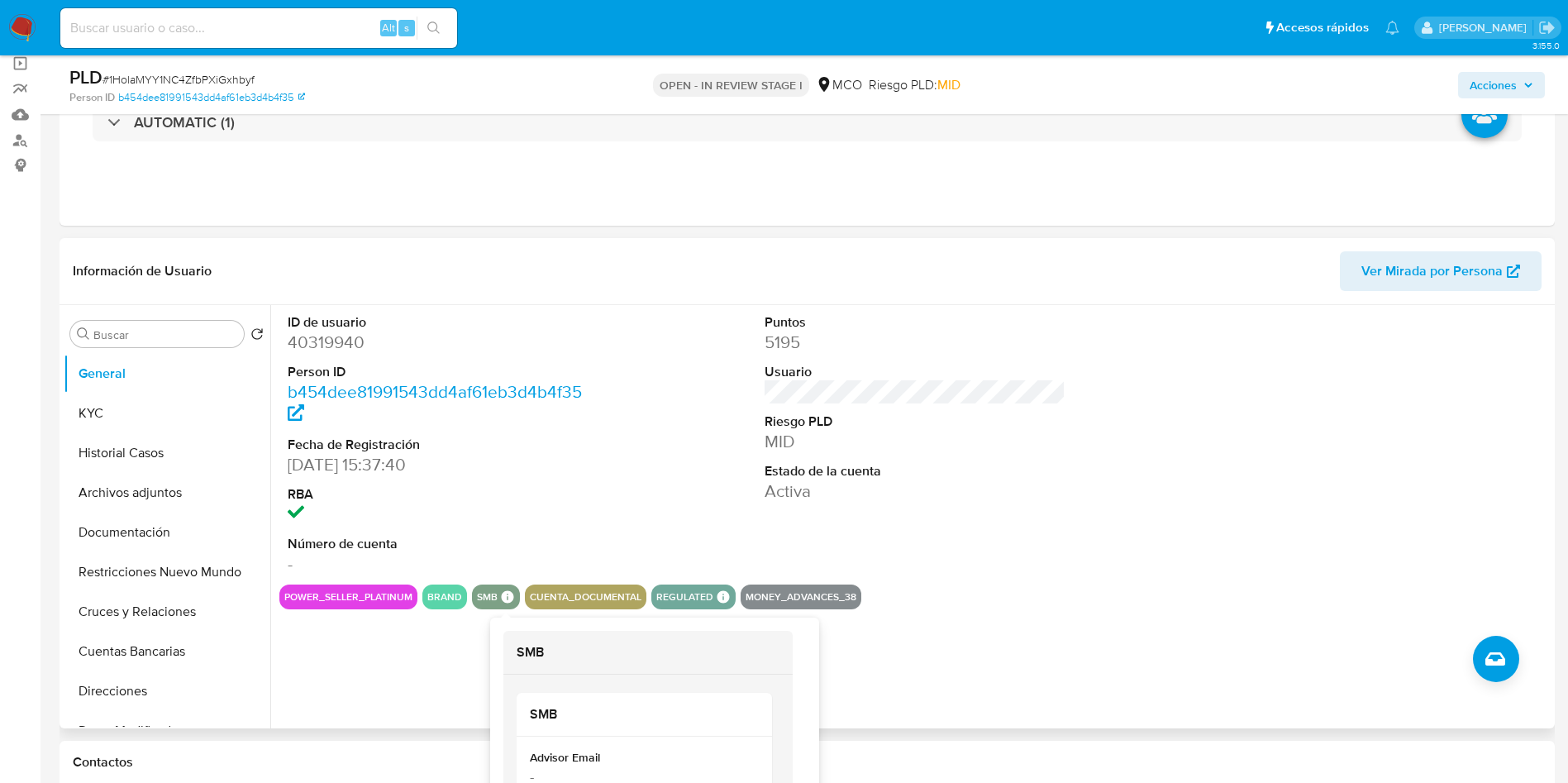
scroll to position [248, 0]
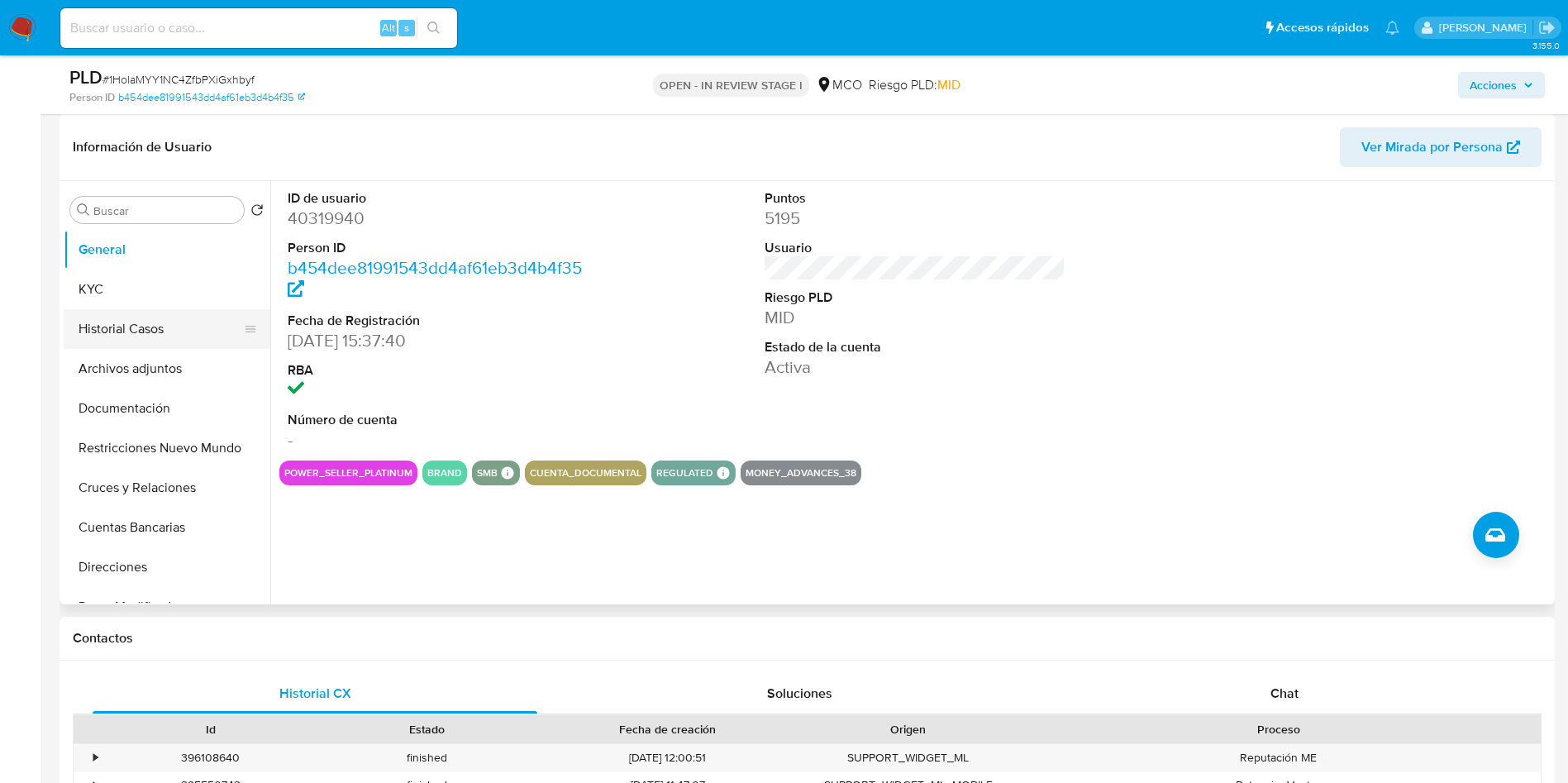
click at [139, 329] on button "Historial Casos" at bounding box center [160, 329] width 193 height 40
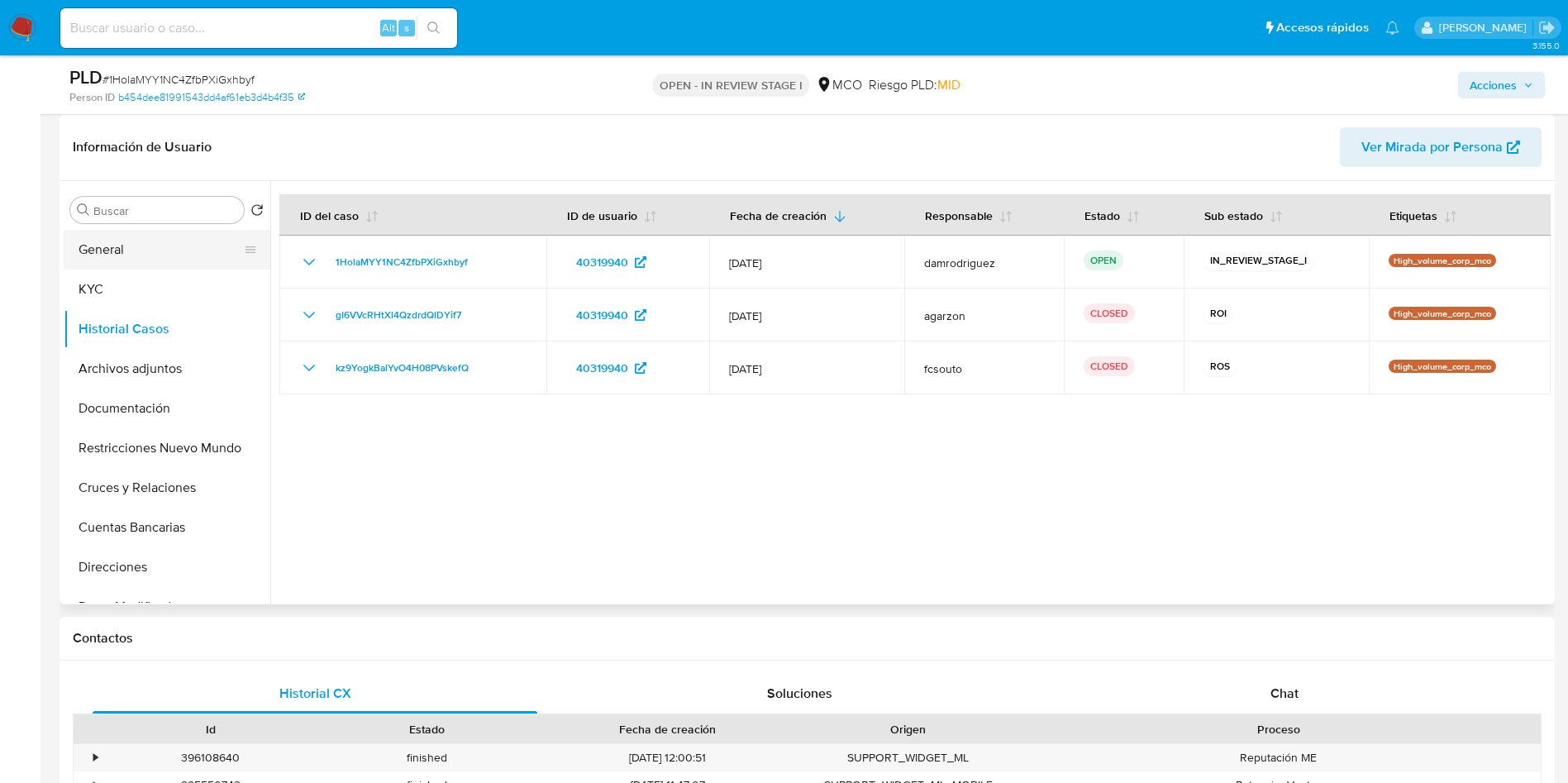
click at [118, 243] on button "General" at bounding box center [160, 249] width 193 height 40
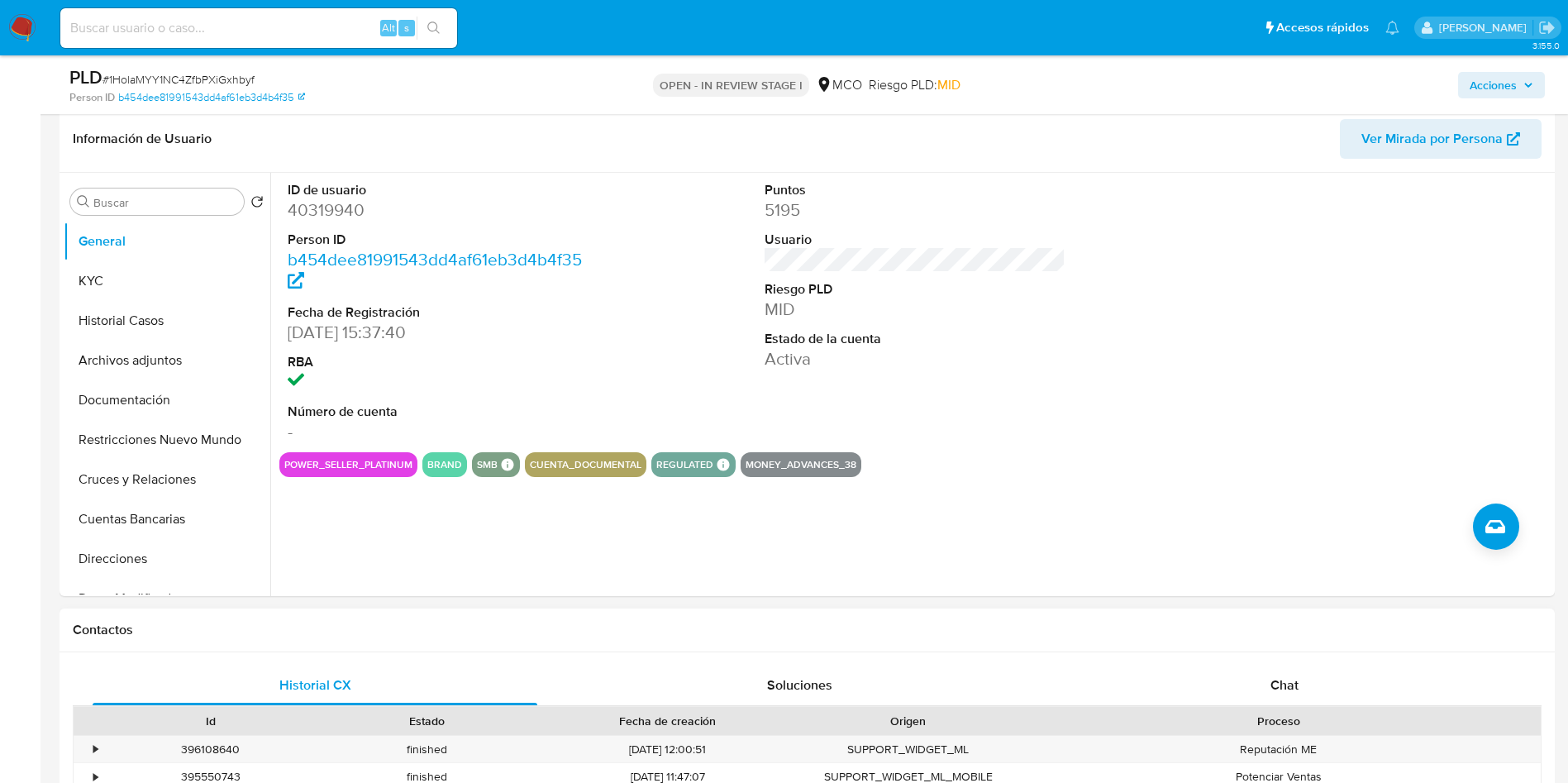
scroll to position [496, 0]
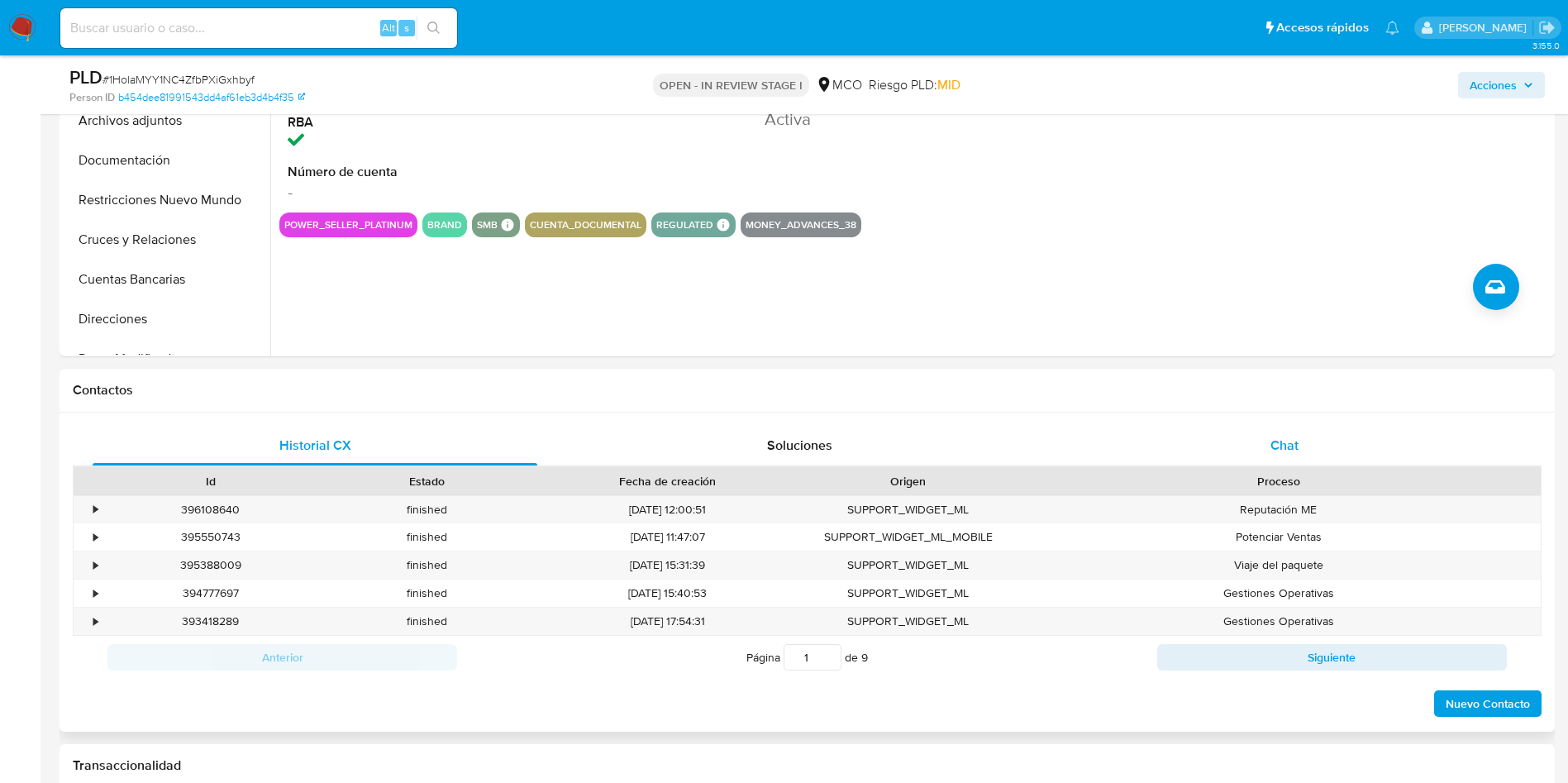
click at [1164, 443] on div "Chat" at bounding box center [1284, 445] width 445 height 40
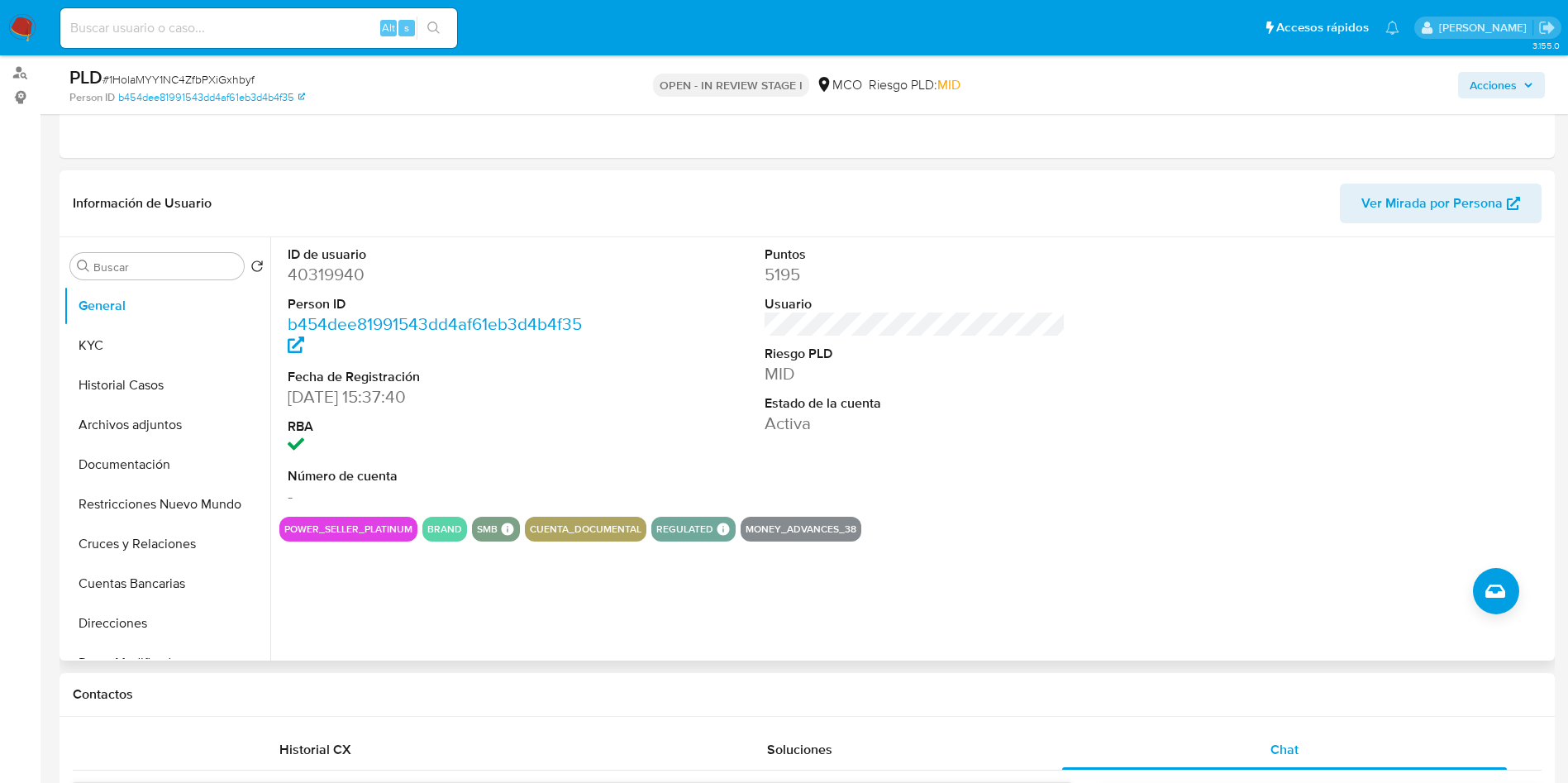
scroll to position [124, 0]
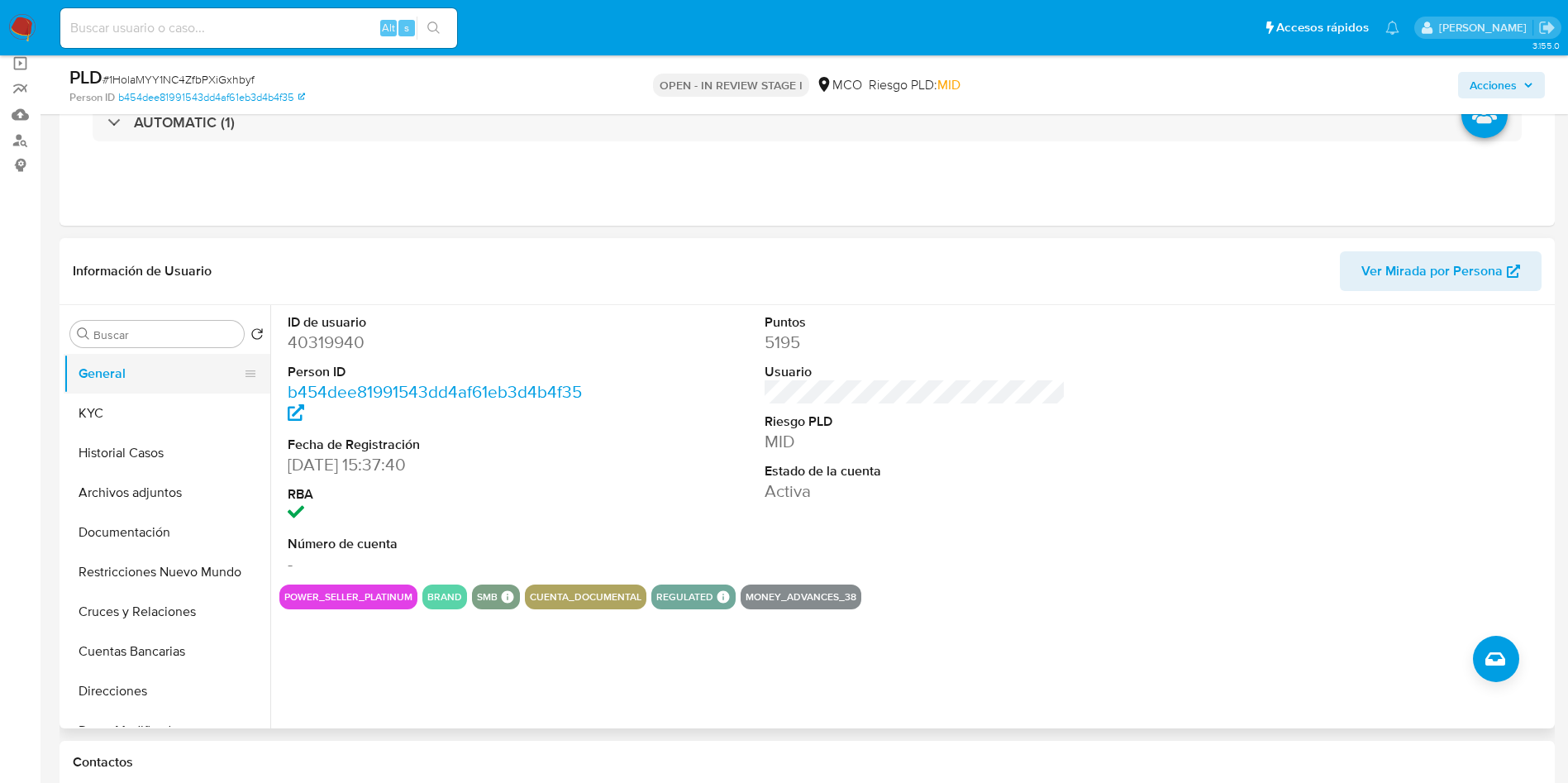
click at [135, 368] on button "General" at bounding box center [160, 373] width 193 height 40
click at [312, 348] on dd "40319940" at bounding box center [437, 342] width 301 height 23
copy dd "40319940"
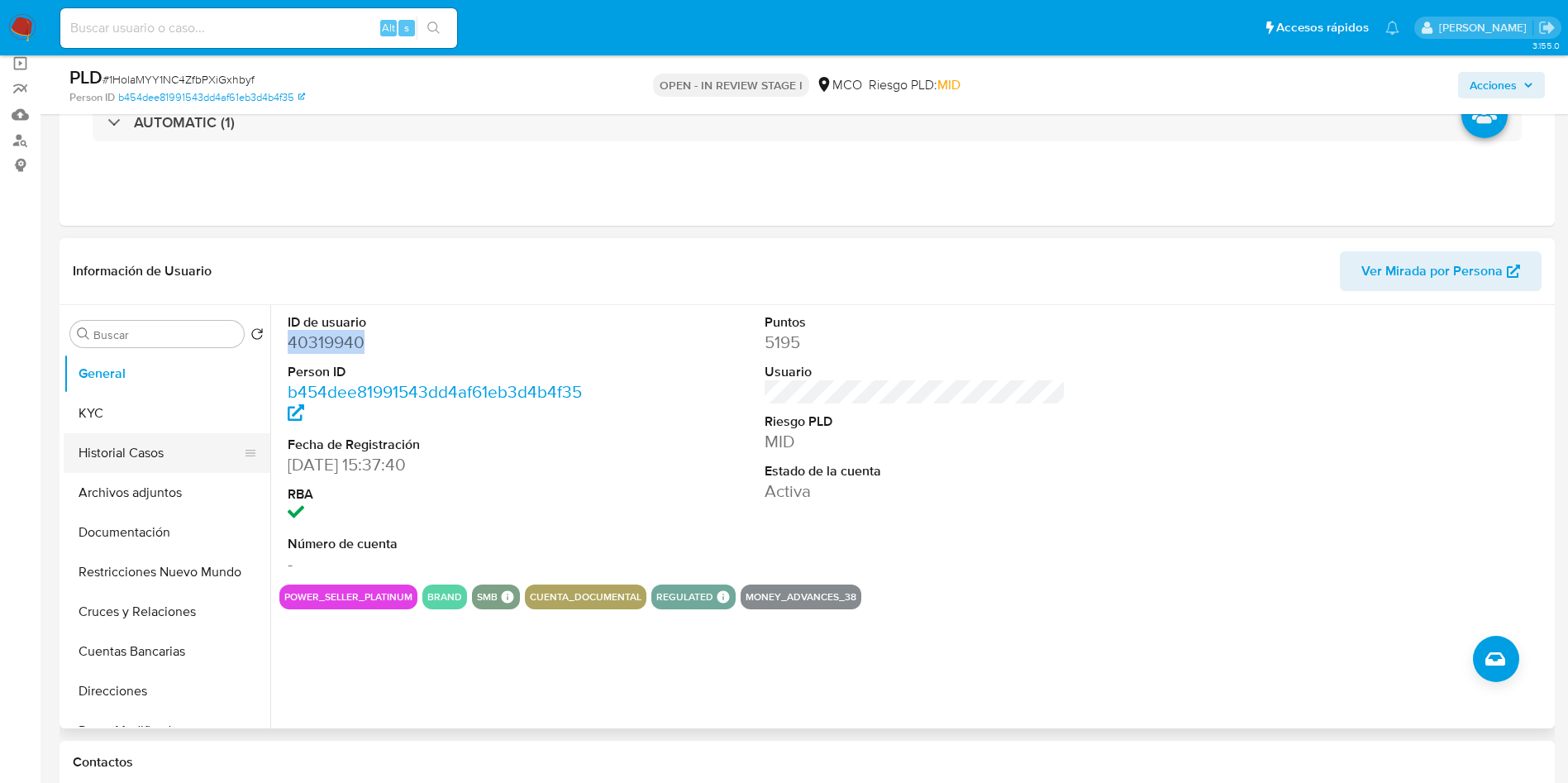
click at [114, 445] on button "Historial Casos" at bounding box center [160, 453] width 193 height 40
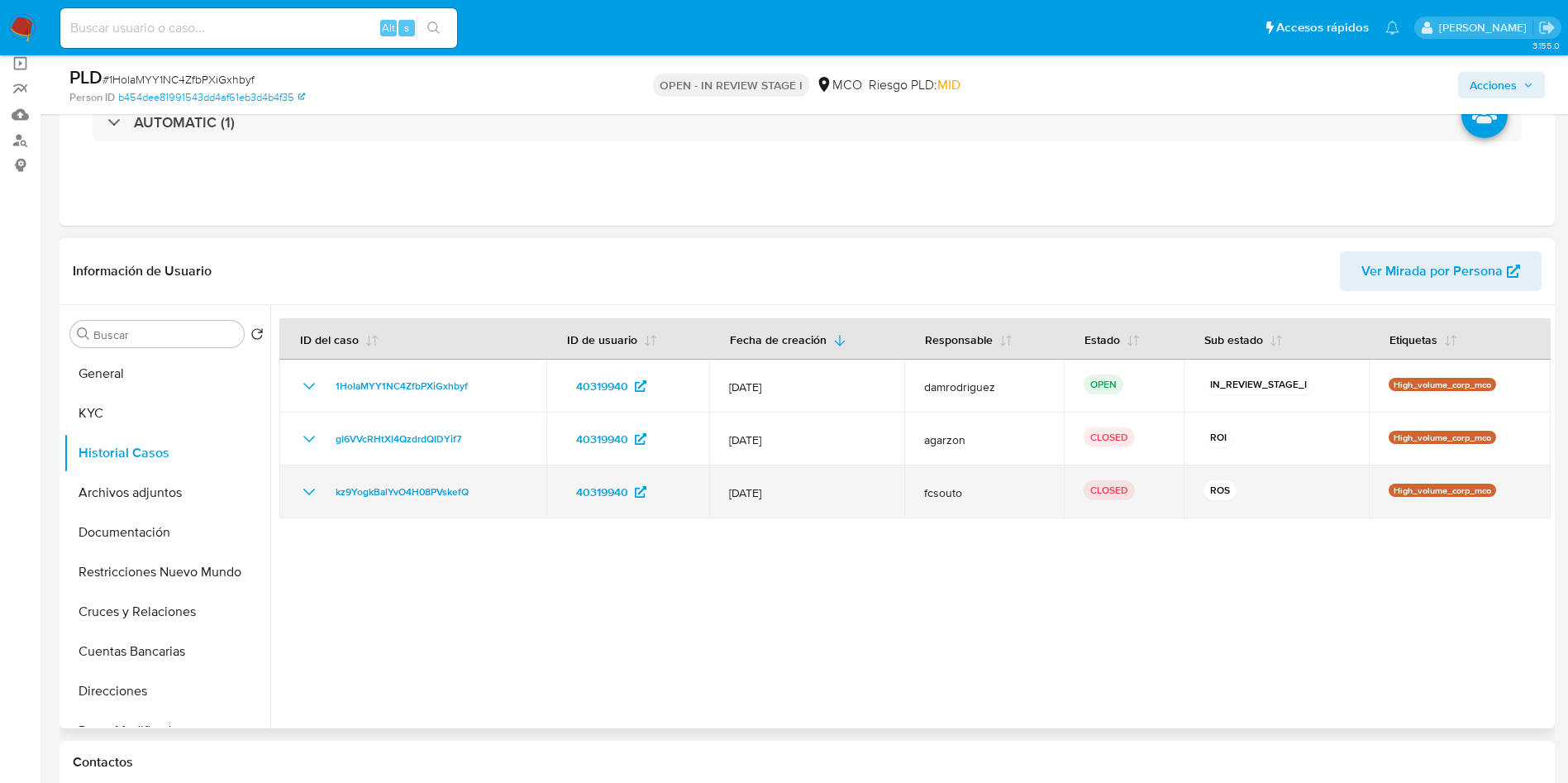
click at [294, 502] on td "kz9YogkBalYvO4H08PVskefQ" at bounding box center [412, 492] width 267 height 53
click at [306, 491] on icon "Mostrar/Ocultar" at bounding box center [309, 492] width 11 height 7
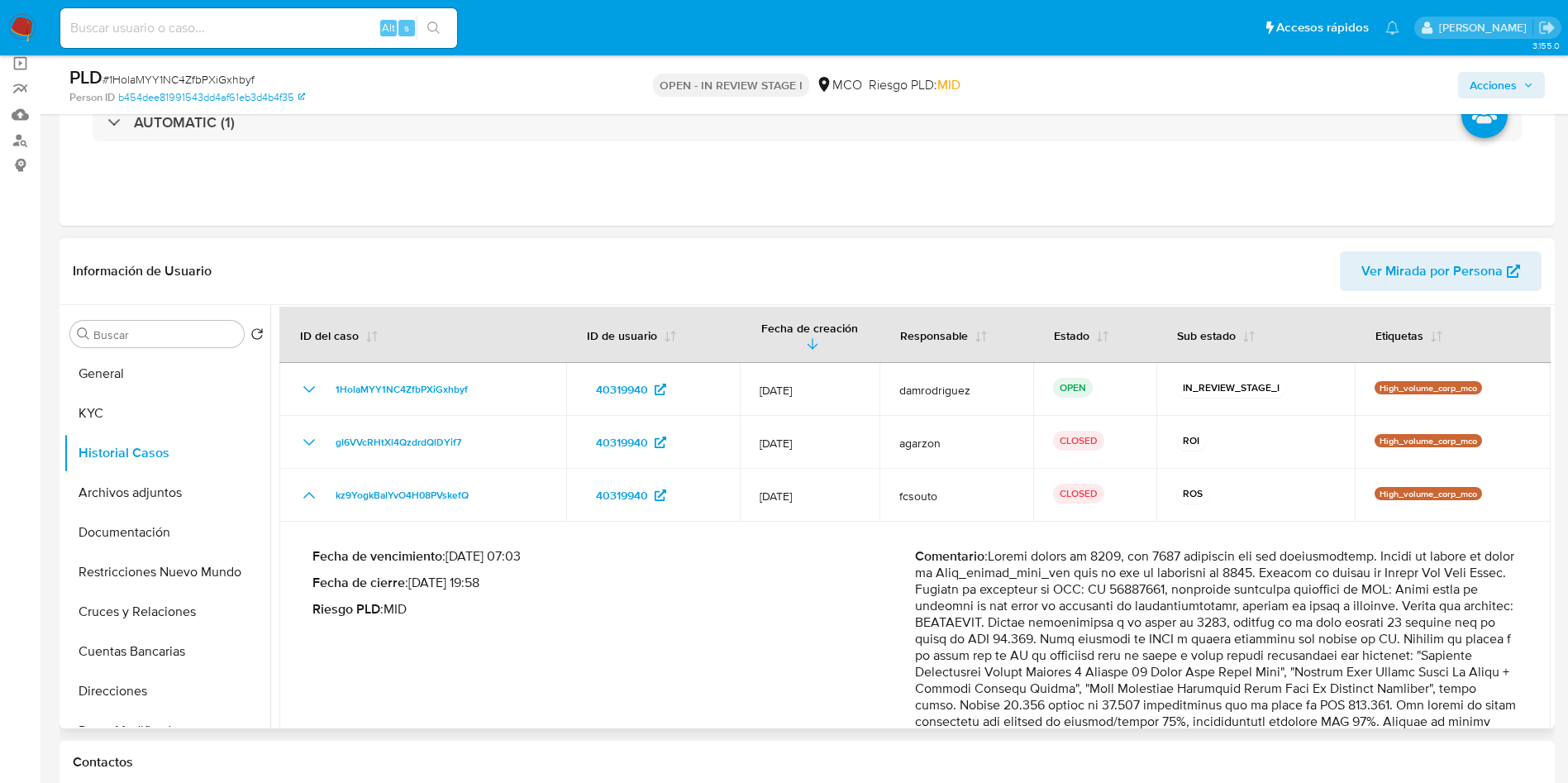
scroll to position [0, 0]
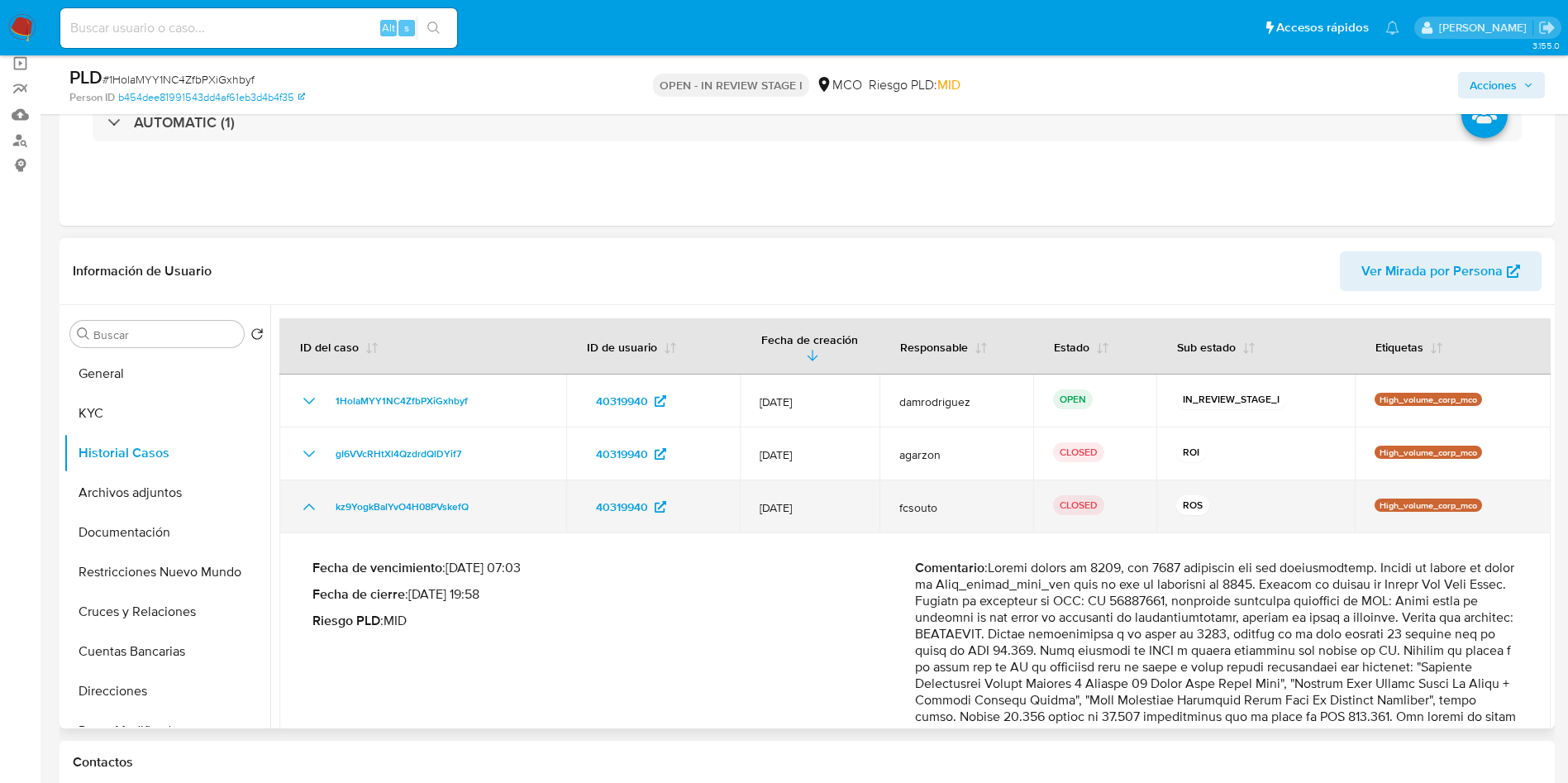
click at [311, 515] on icon "Mostrar/Ocultar" at bounding box center [309, 507] width 20 height 20
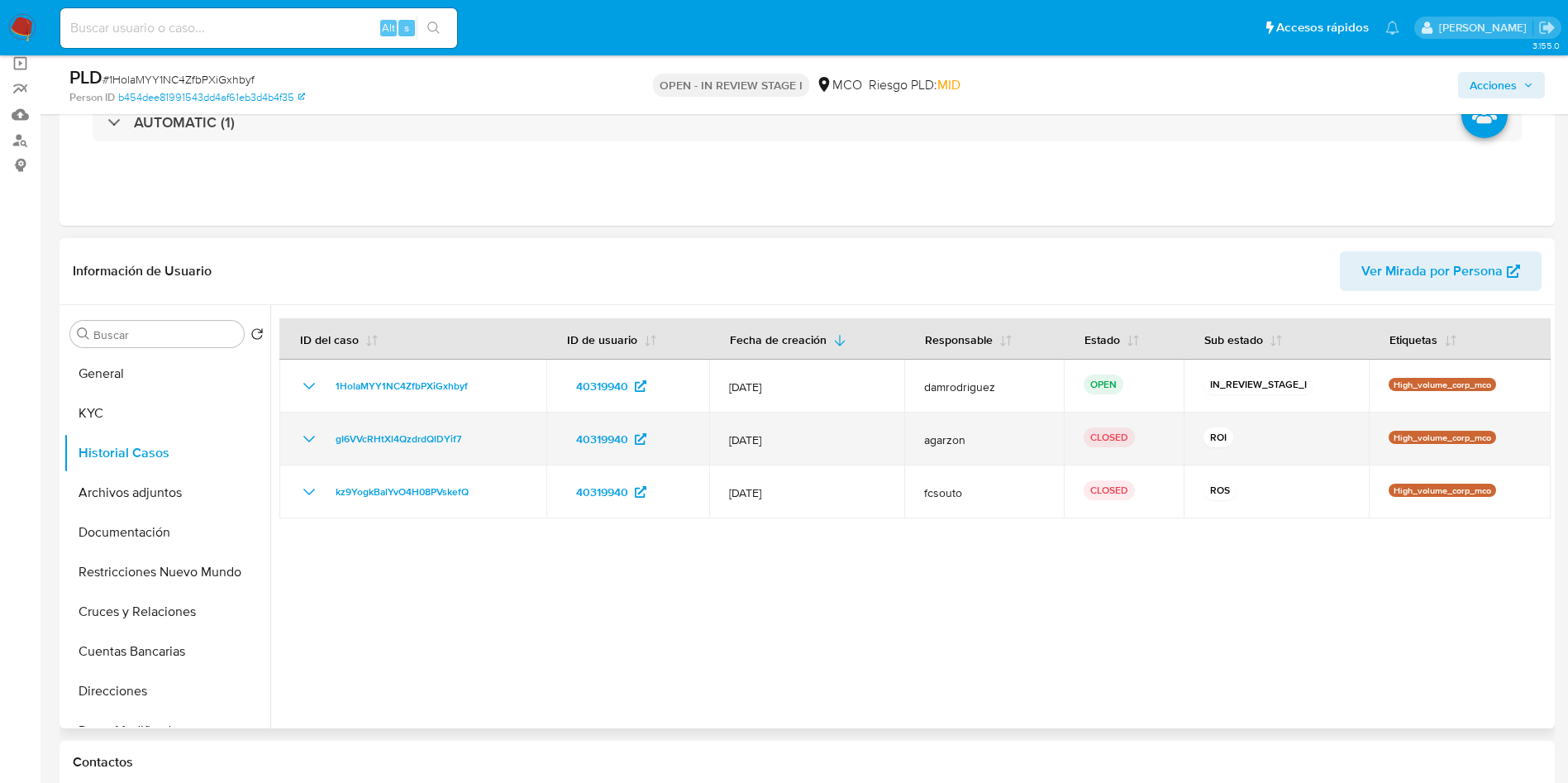
click at [311, 439] on icon "Mostrar/Ocultar" at bounding box center [309, 439] width 20 height 20
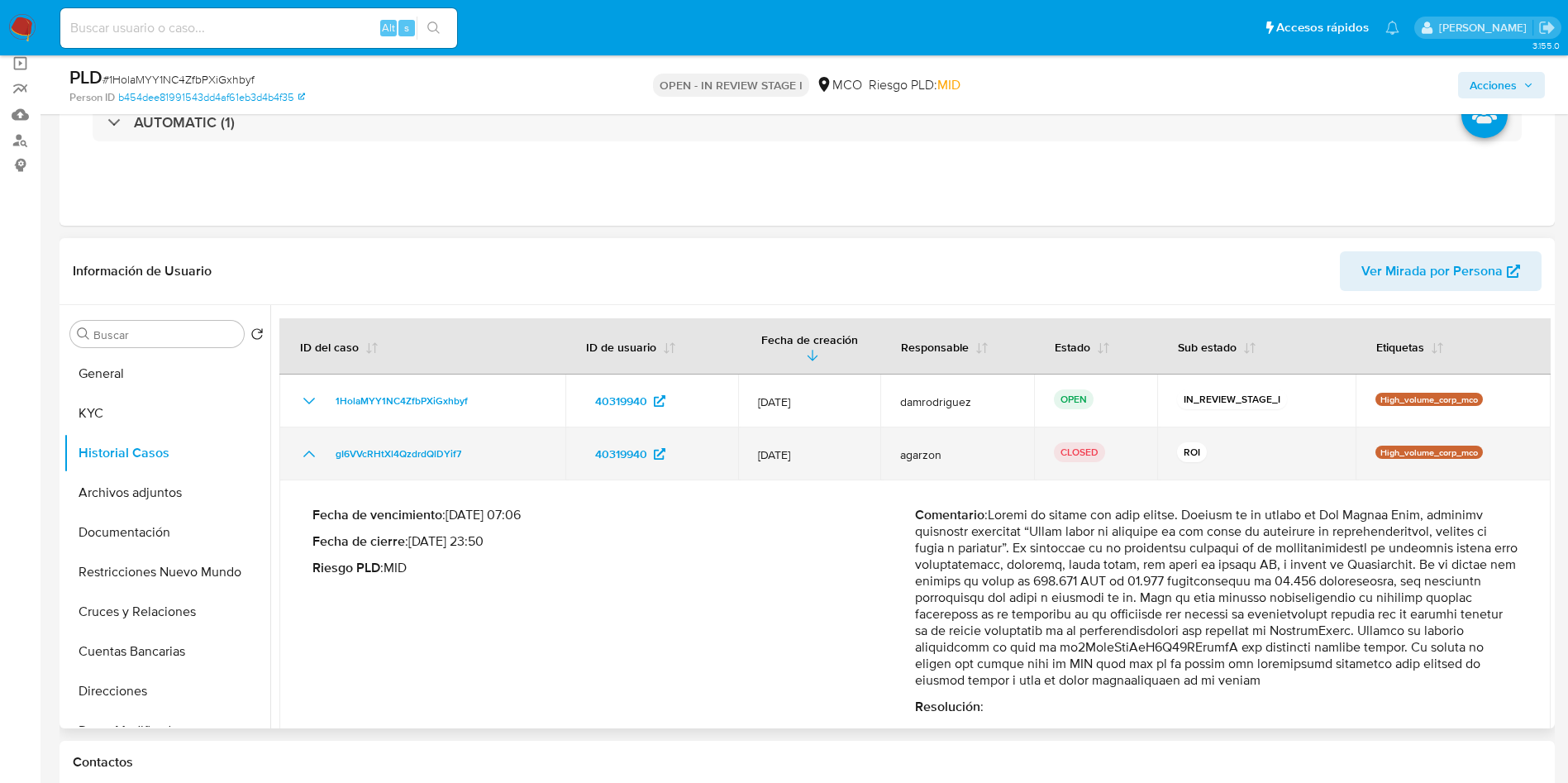
click at [311, 439] on td "gI6VVcRHtXl4QzdrdQlDYif7" at bounding box center [422, 454] width 286 height 53
click at [307, 454] on icon "Mostrar/Ocultar" at bounding box center [309, 454] width 20 height 20
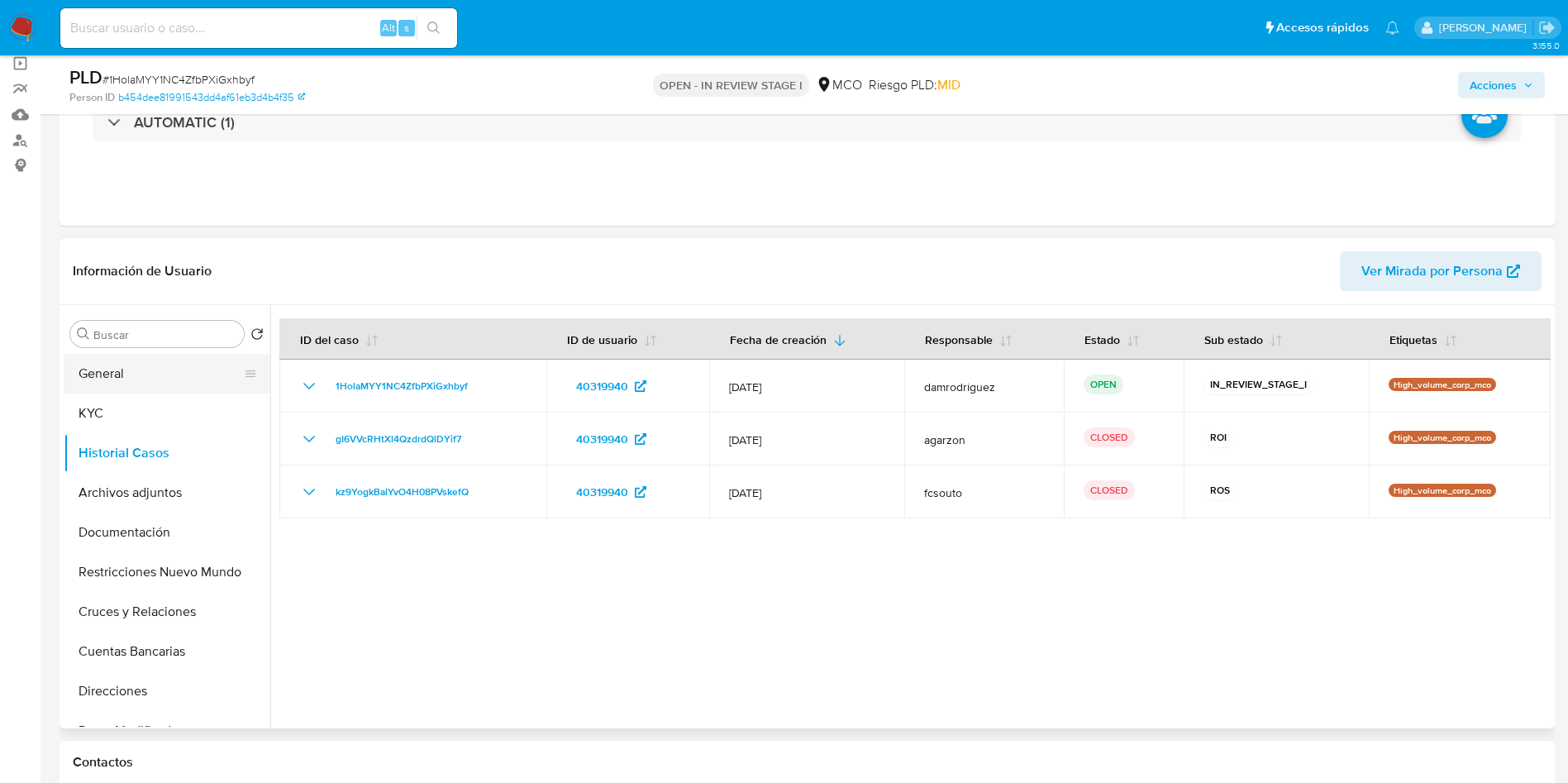
click at [139, 382] on button "General" at bounding box center [160, 373] width 193 height 40
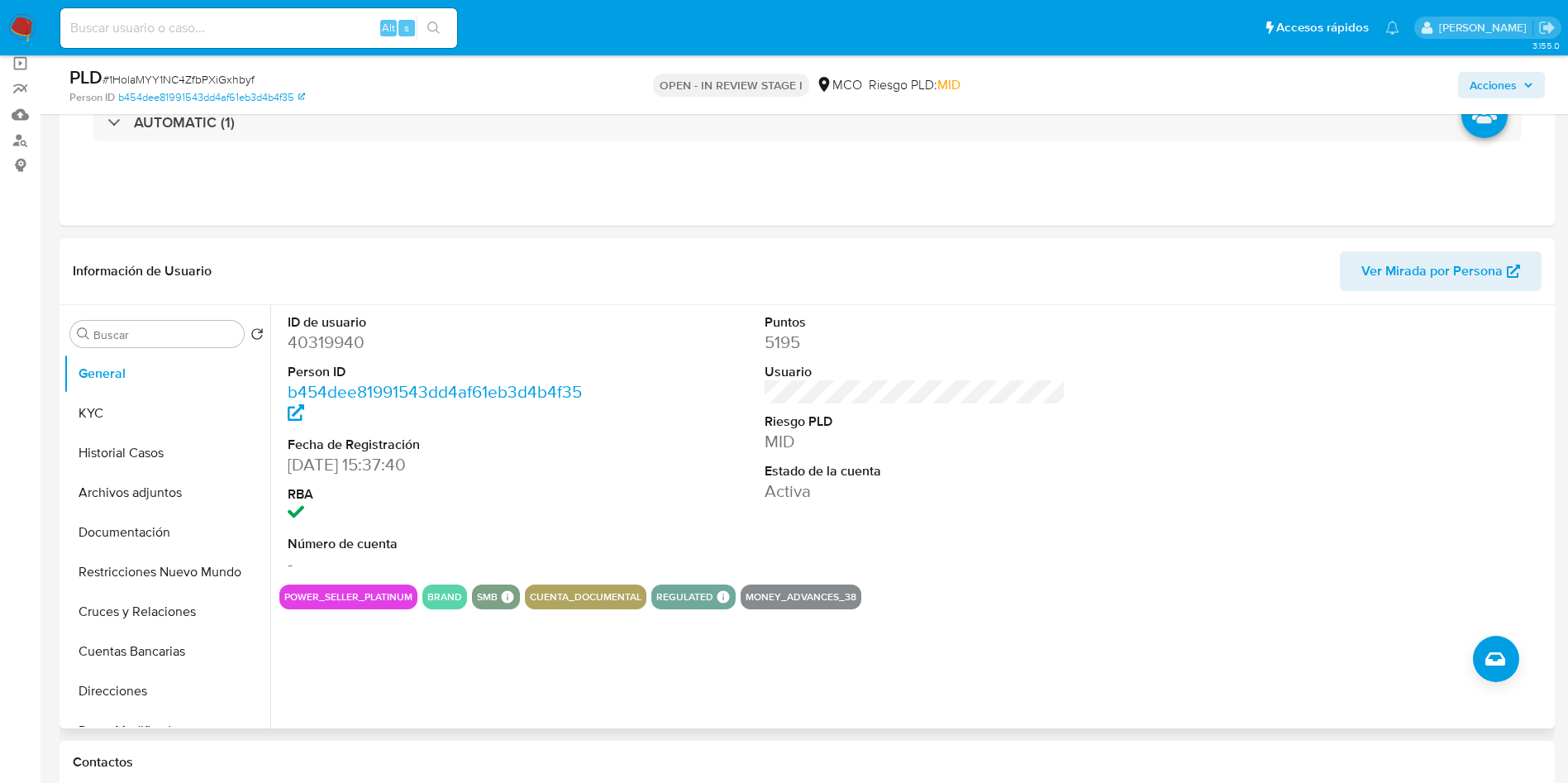
click at [502, 479] on dl "ID de usuario 40319940 Person ID b454dee81991543dd4af61eb3d4b4f35 Fecha de Regi…" at bounding box center [437, 445] width 301 height 263
click at [120, 455] on button "Historial Casos" at bounding box center [160, 453] width 193 height 40
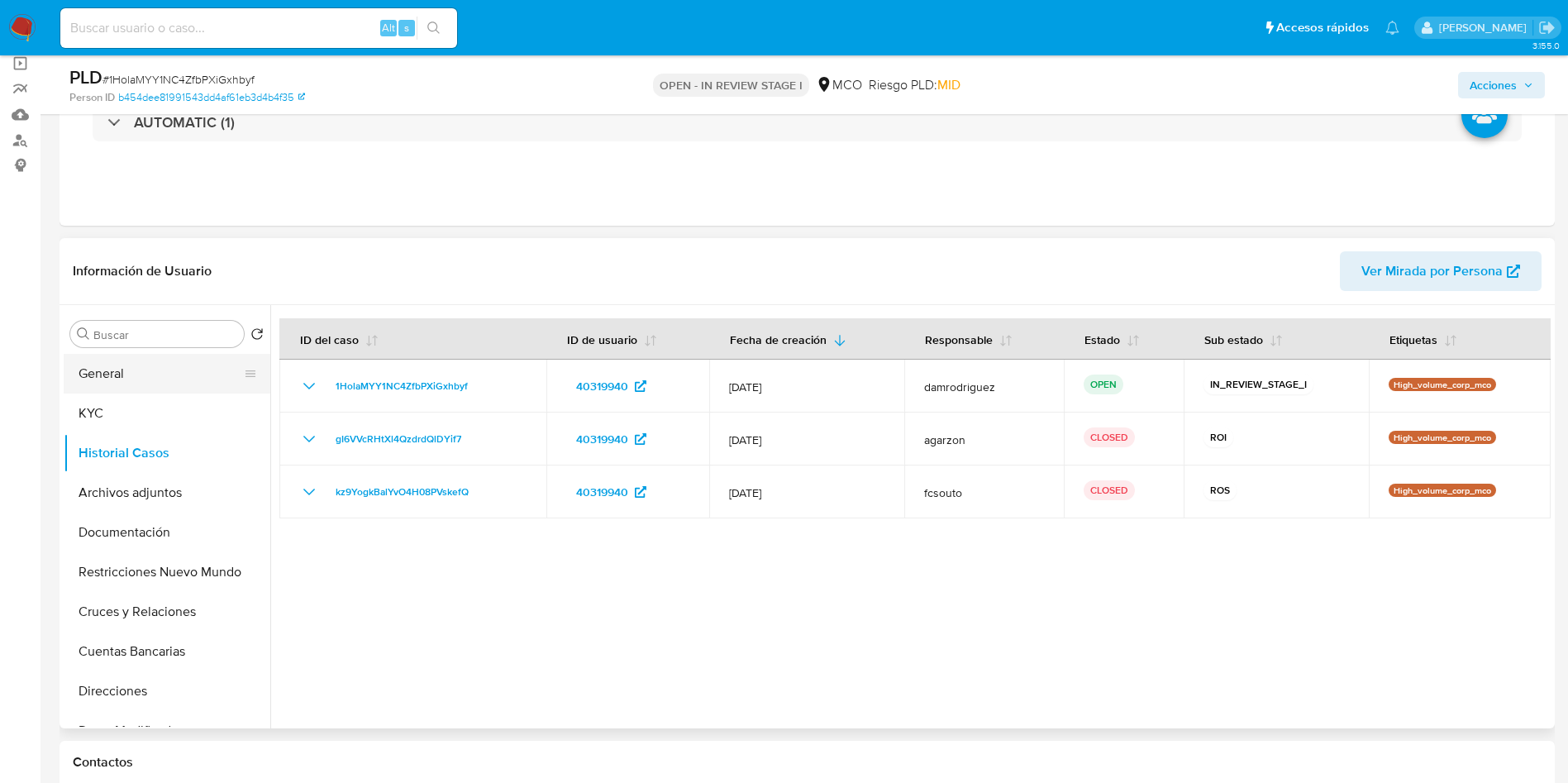
click at [142, 375] on button "General" at bounding box center [160, 373] width 193 height 40
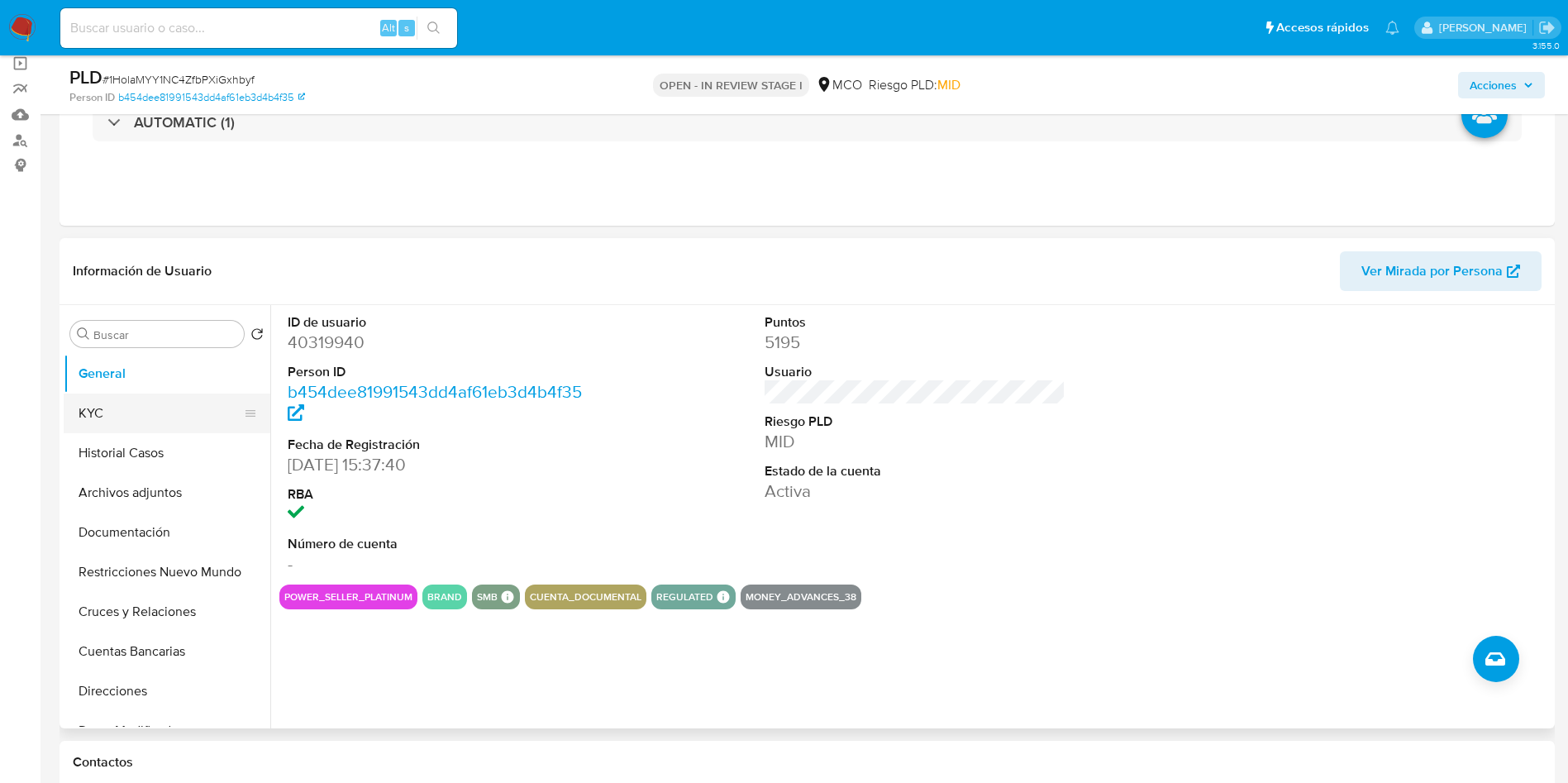
click at [145, 417] on button "KYC" at bounding box center [160, 413] width 193 height 40
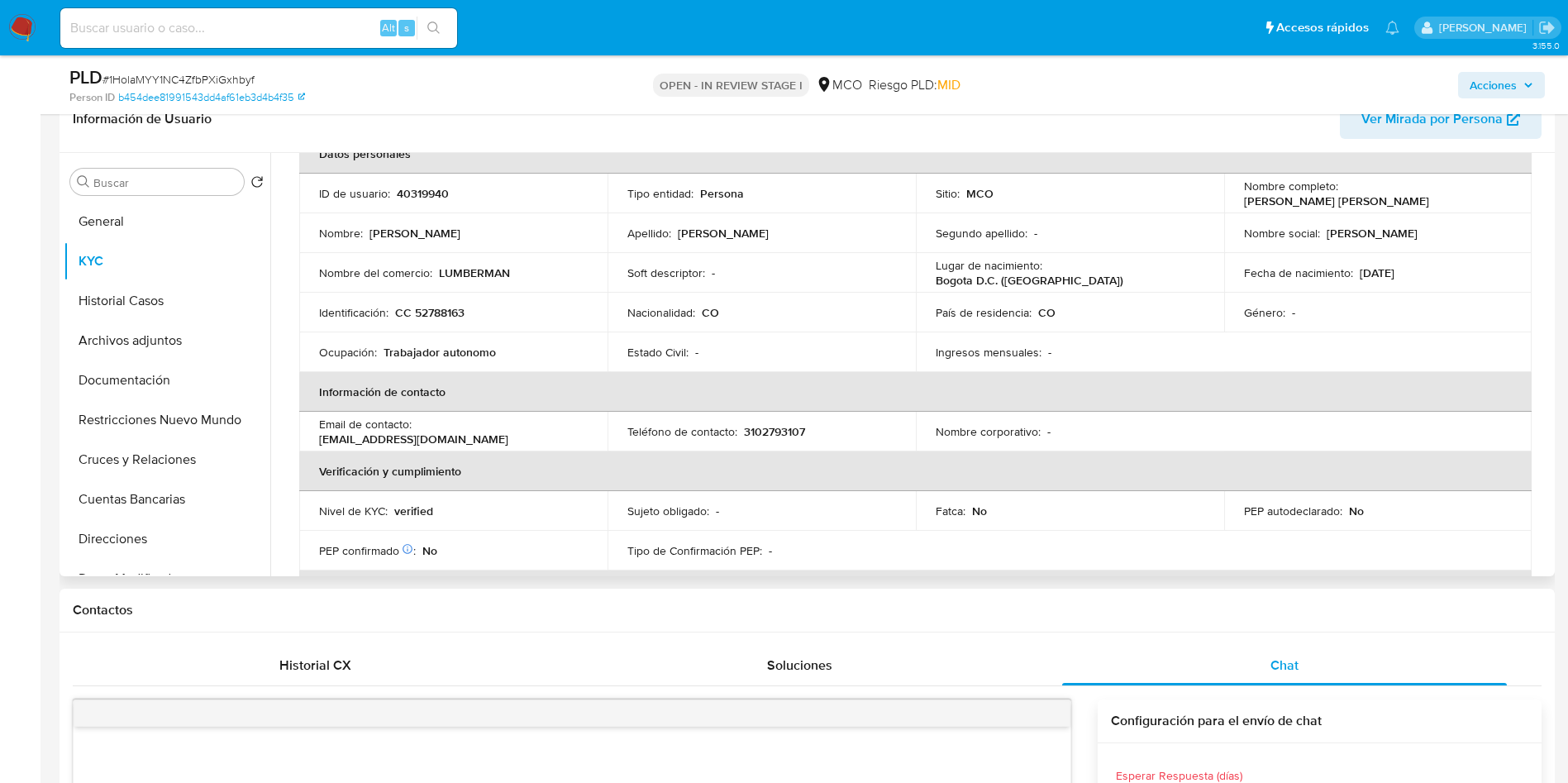
scroll to position [92, 0]
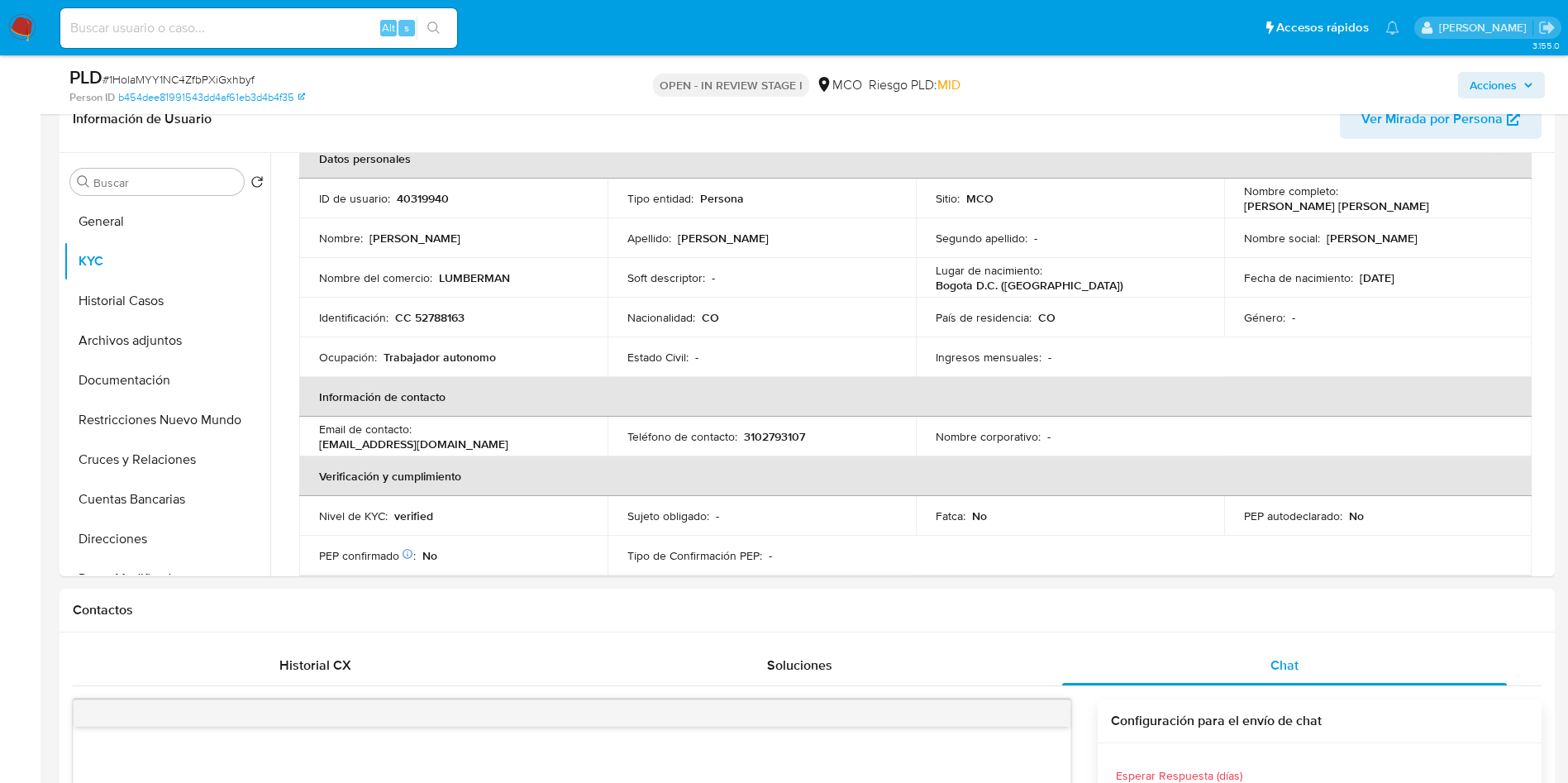
click at [556, 606] on h1 "Contactos" at bounding box center [807, 610] width 1469 height 17
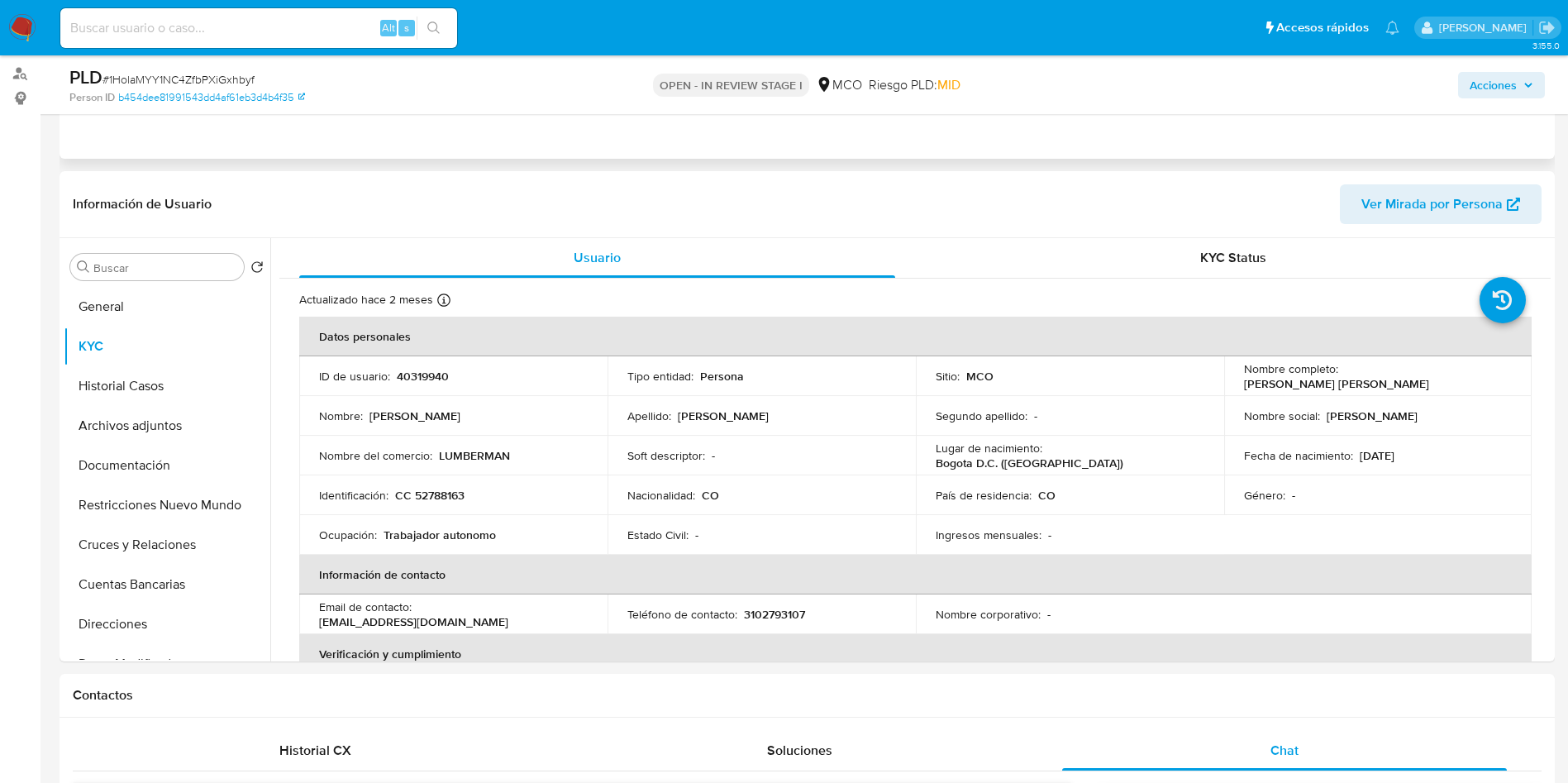
scroll to position [152, 0]
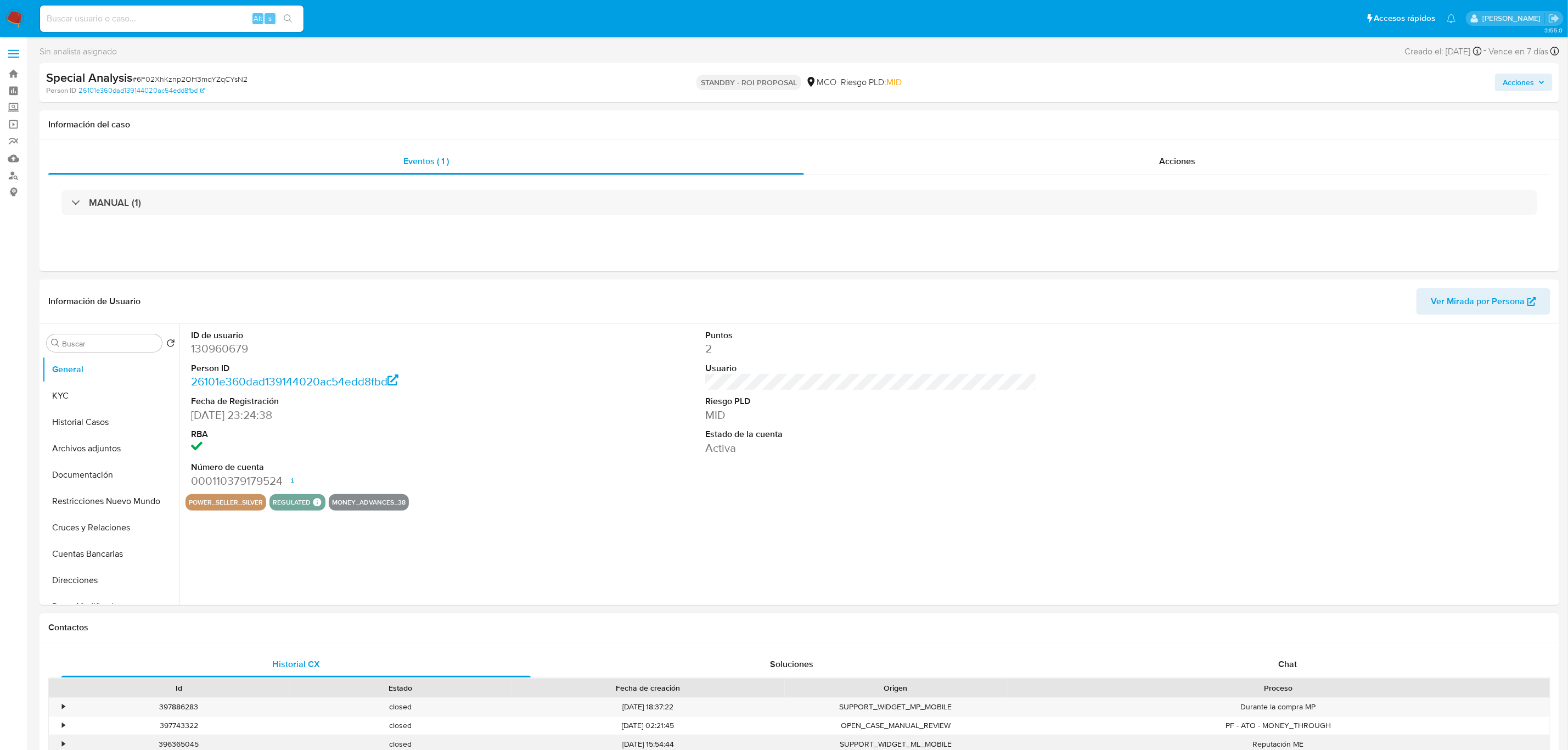
select select "10"
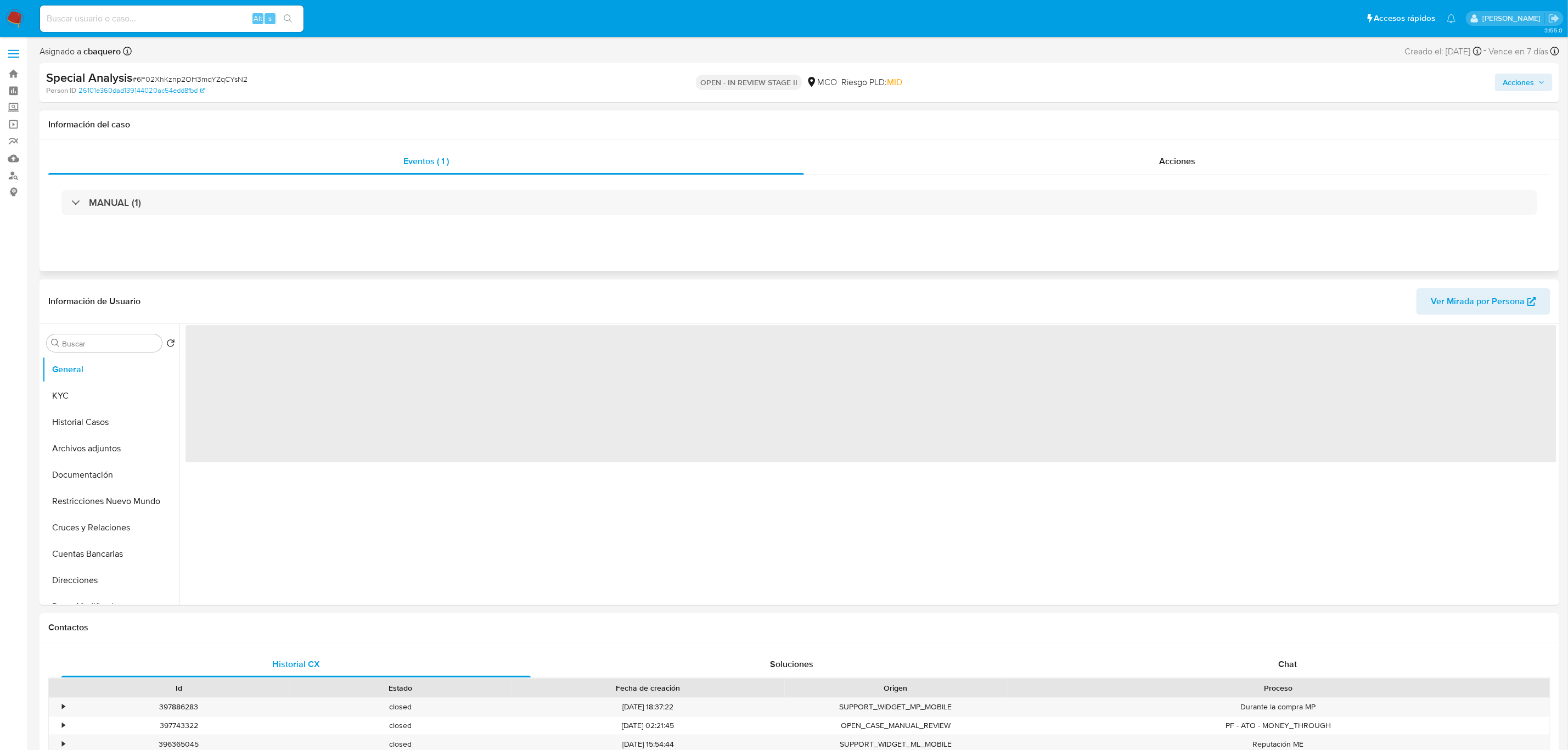
click at [1033, 142] on div "Eventos ( 1 ) Acciones MANUAL (1)" at bounding box center [799, 205] width 1520 height 132
click at [1054, 158] on div "Acciones" at bounding box center [1177, 161] width 747 height 27
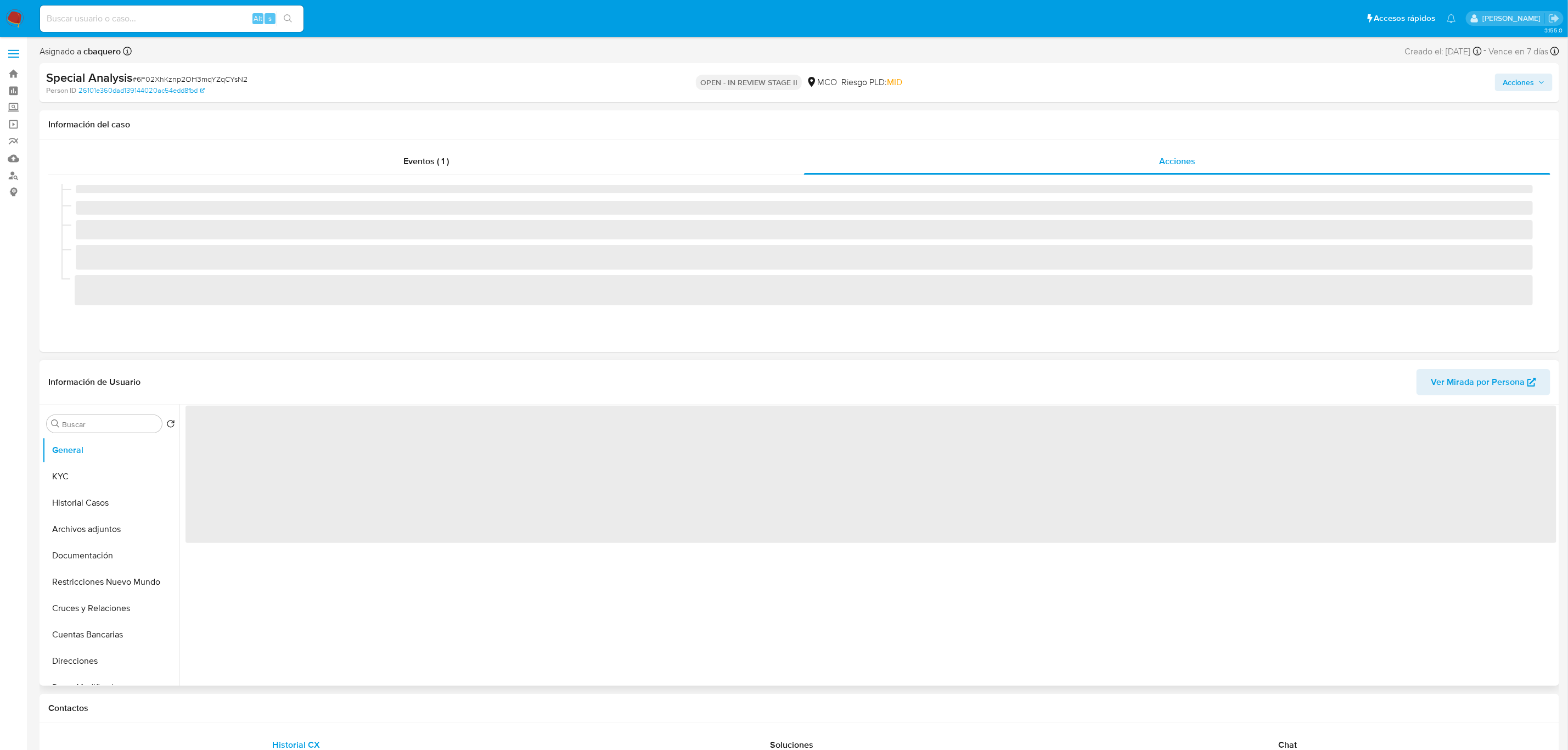
select select "10"
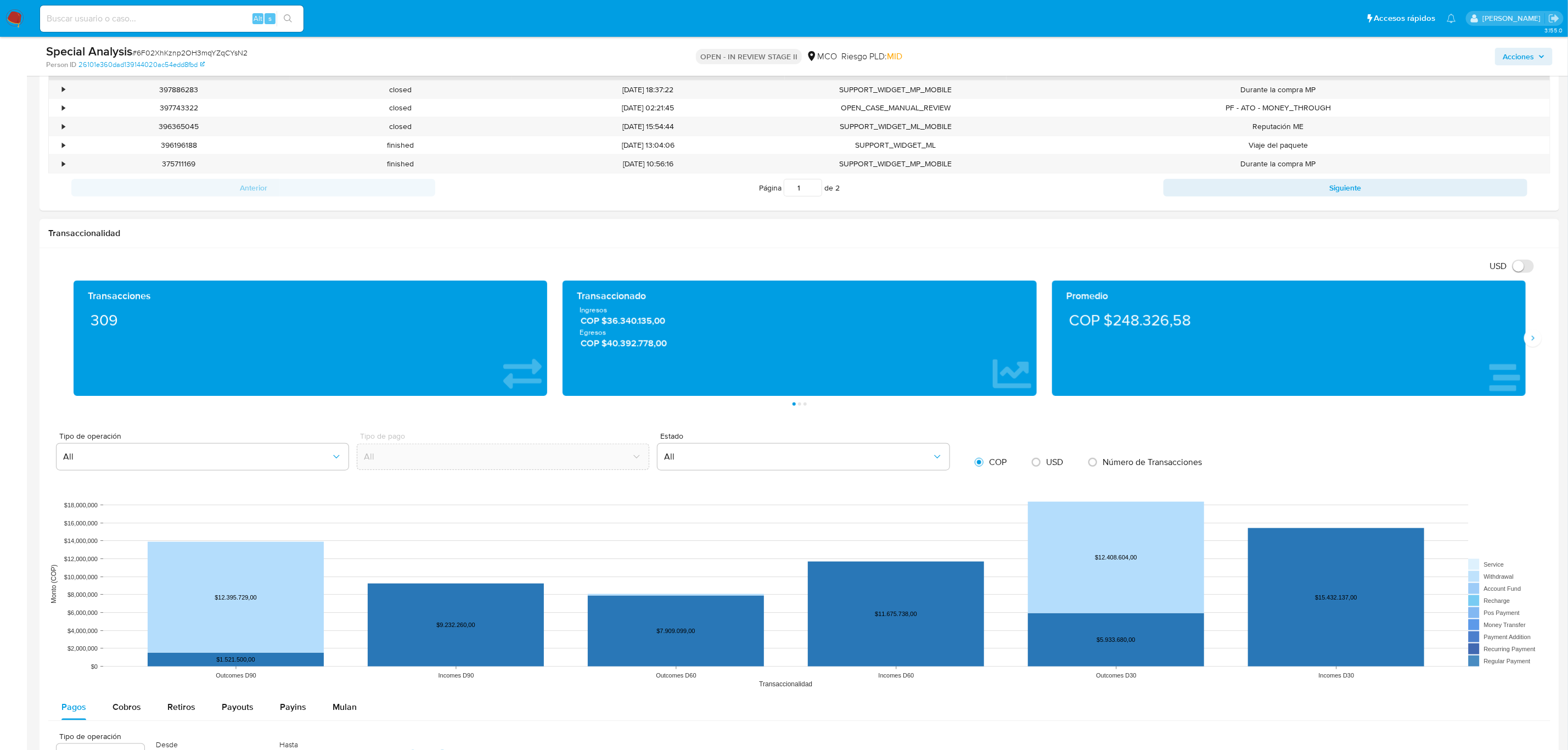
scroll to position [989, 0]
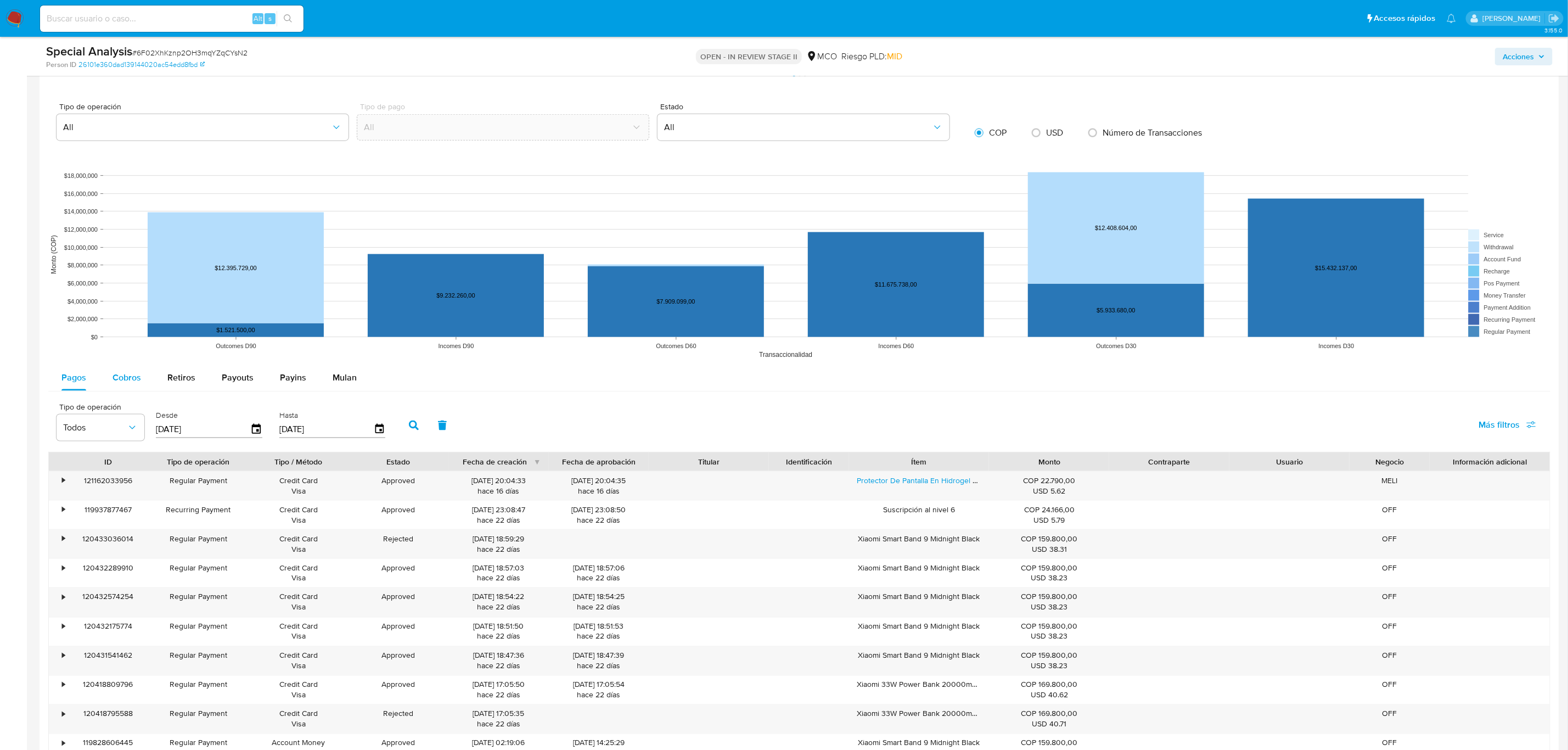
click at [125, 384] on span "Cobros" at bounding box center [127, 377] width 28 height 12
select select "10"
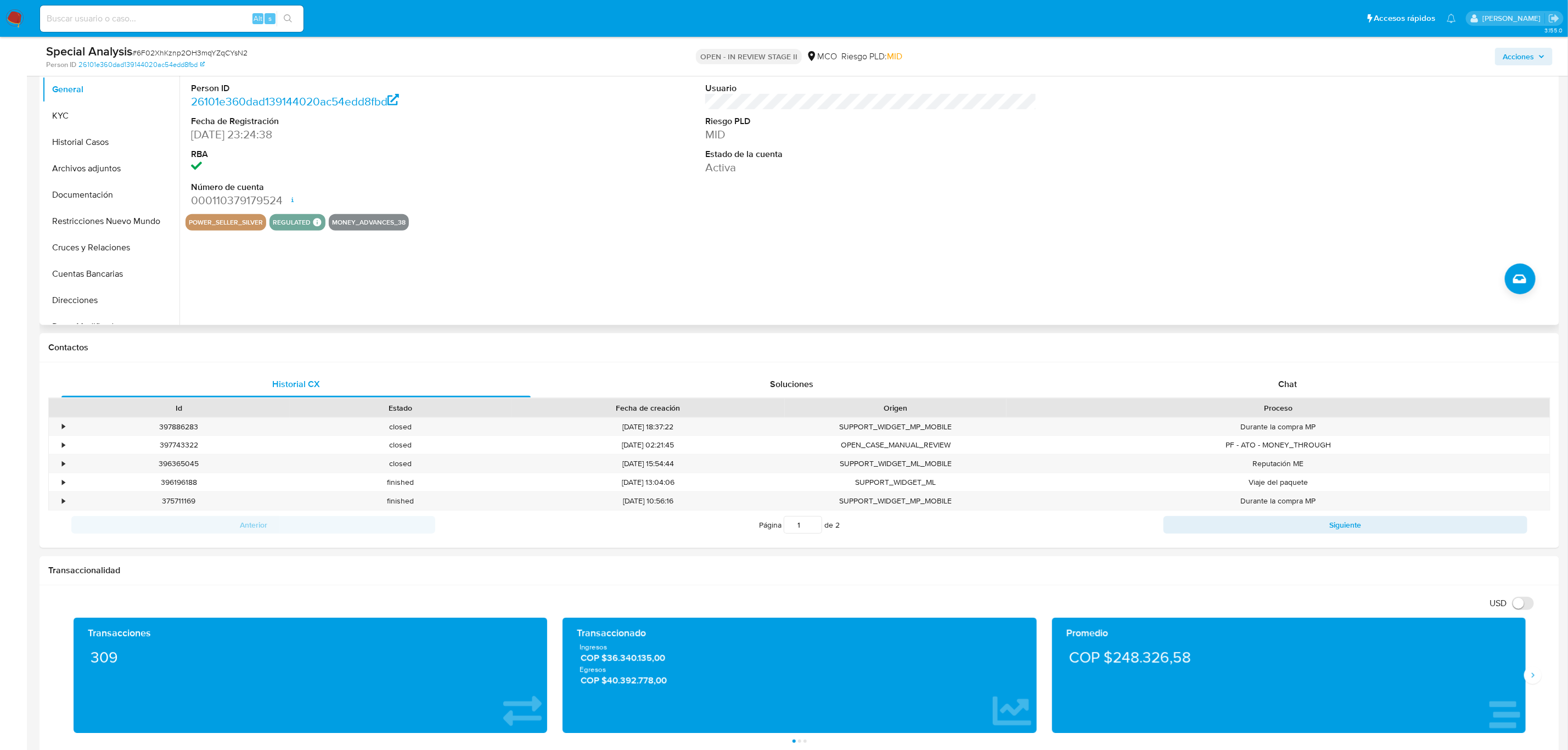
scroll to position [82, 0]
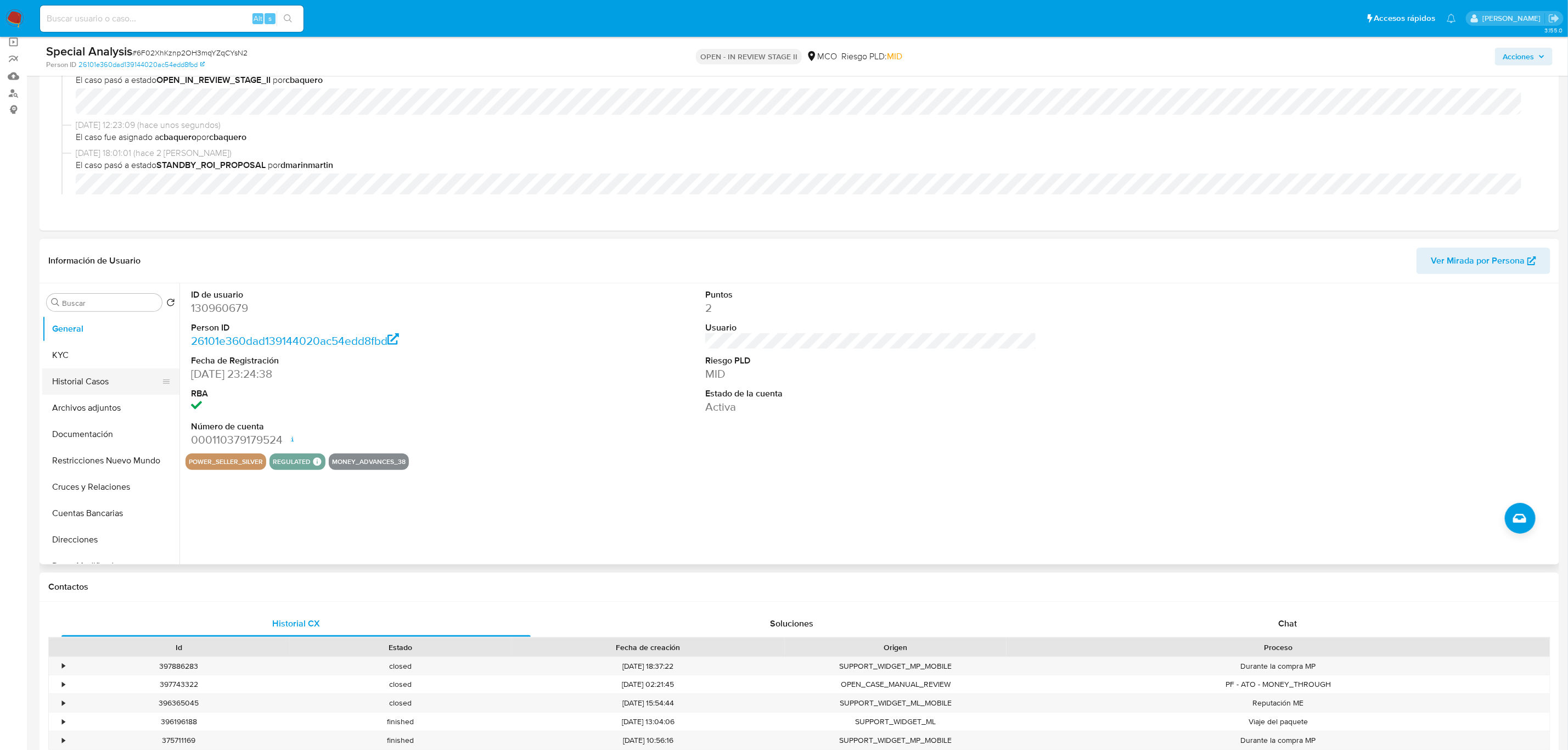
click at [93, 384] on button "Historial Casos" at bounding box center [106, 382] width 128 height 27
